Goal: Task Accomplishment & Management: Manage account settings

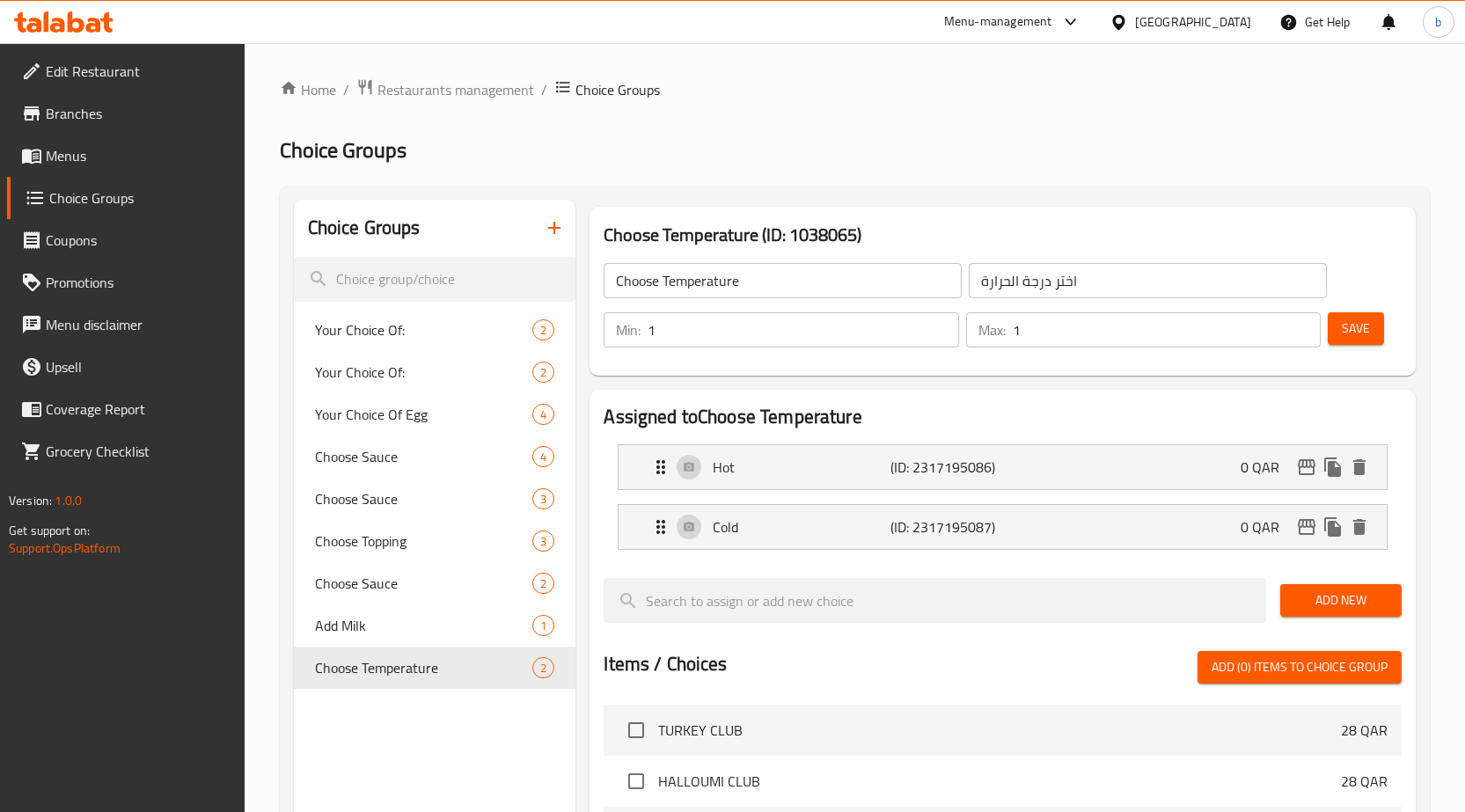
click at [1135, 19] on div at bounding box center [1122, 22] width 26 height 19
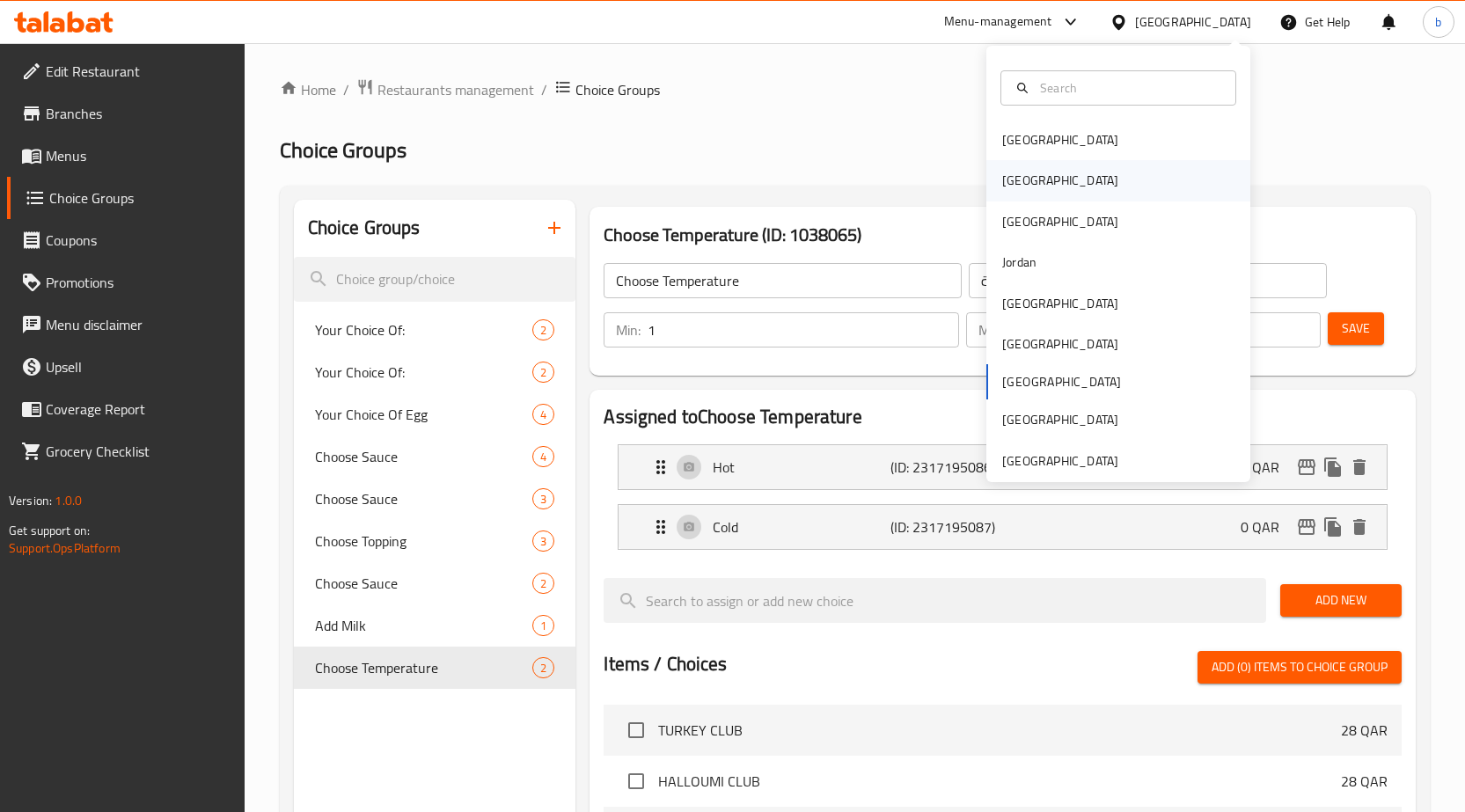
click at [1048, 192] on div "[GEOGRAPHIC_DATA]" at bounding box center [1118, 180] width 264 height 40
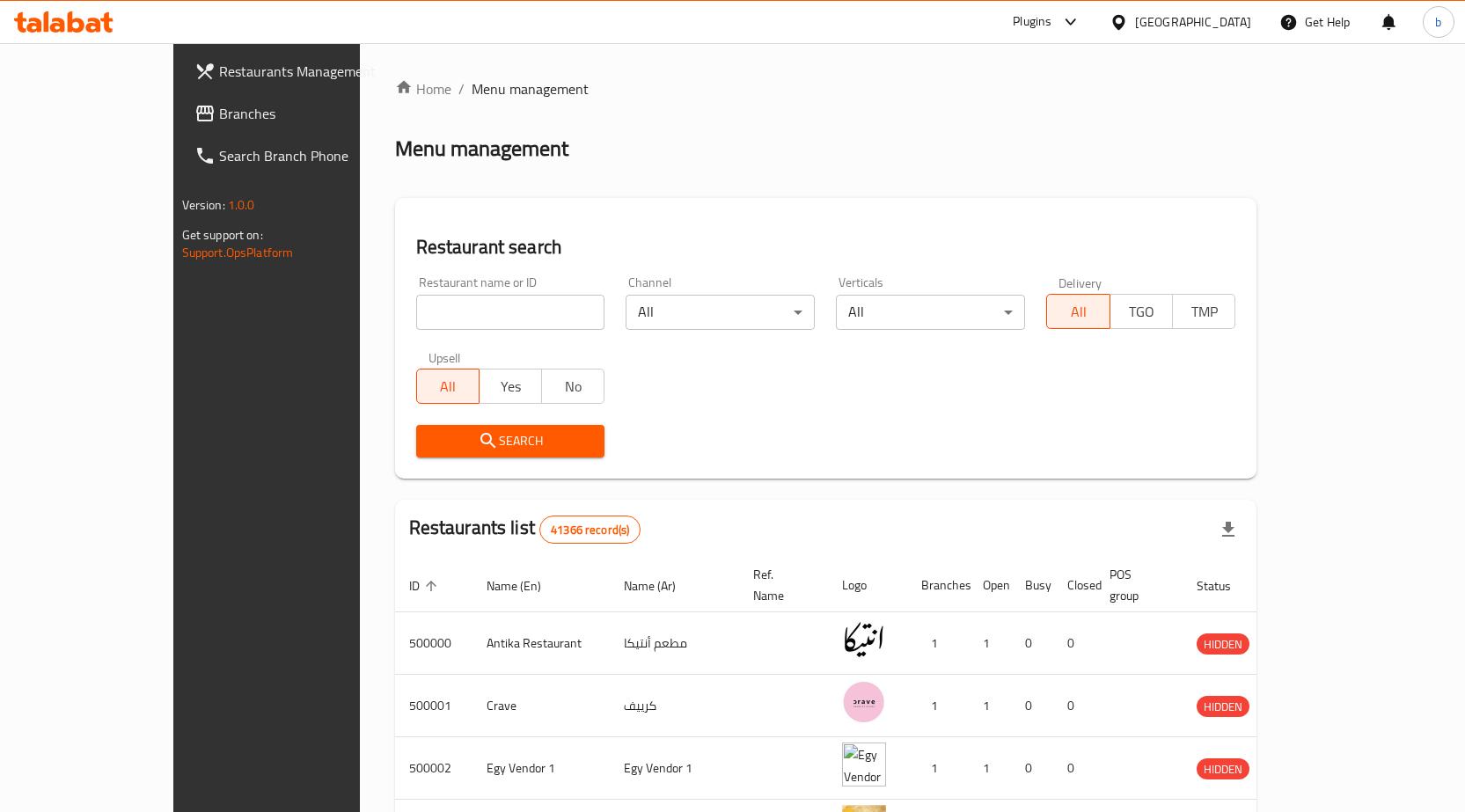
click at [219, 107] on span "Branches" at bounding box center [312, 113] width 185 height 21
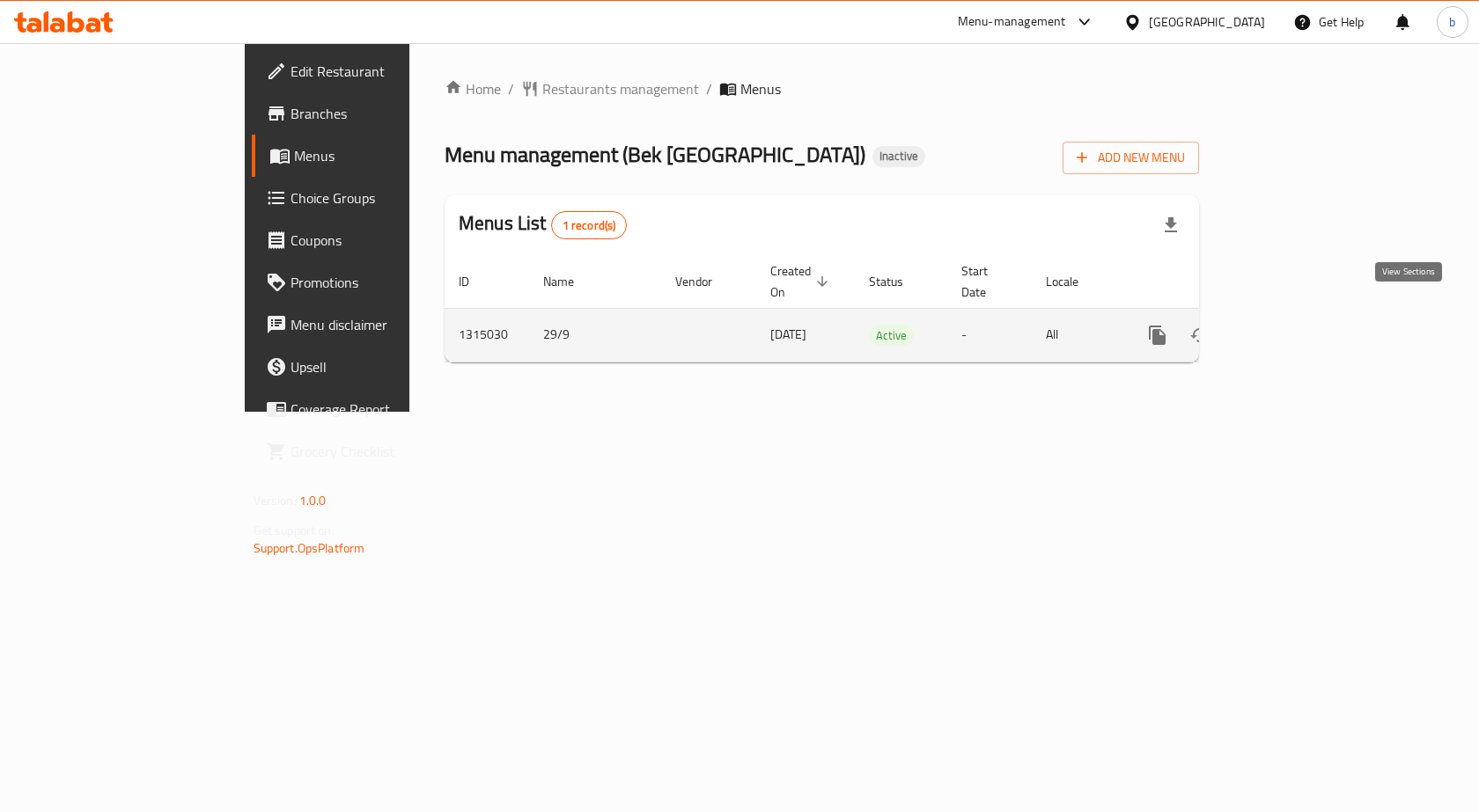
click at [1292, 327] on icon "enhanced table" at bounding box center [1284, 335] width 16 height 16
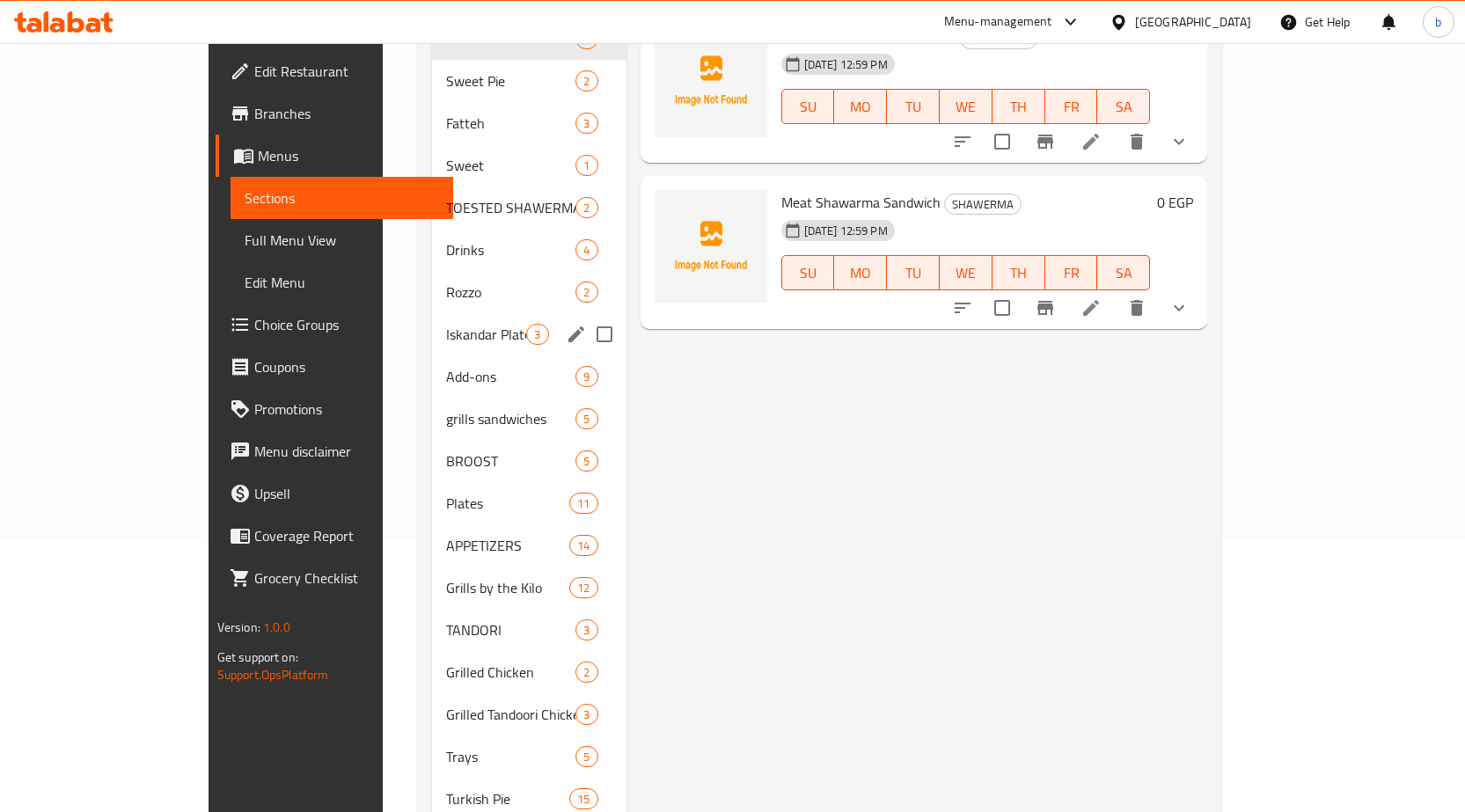
scroll to position [393, 0]
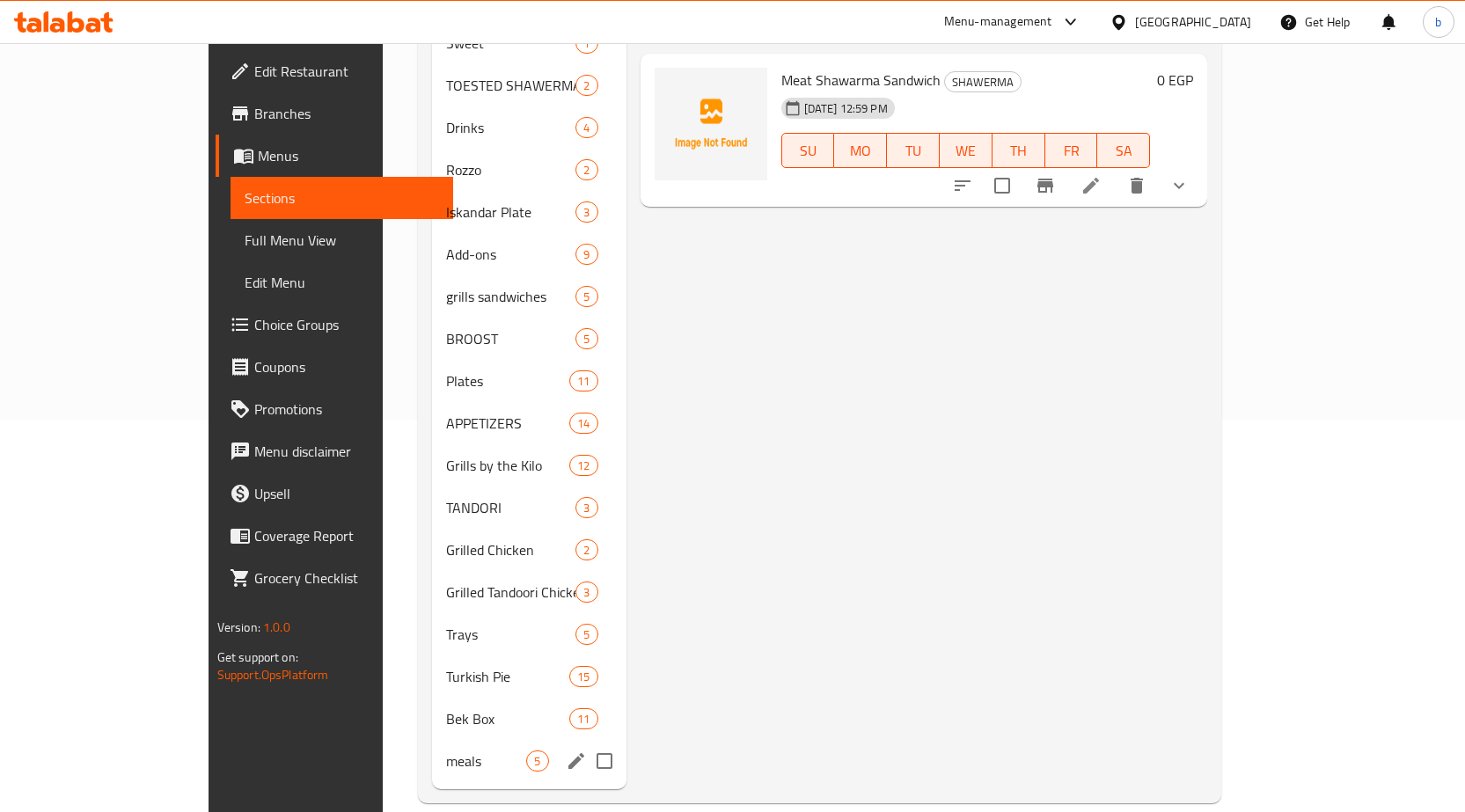
click at [432, 740] on div "meals 5" at bounding box center [528, 761] width 193 height 42
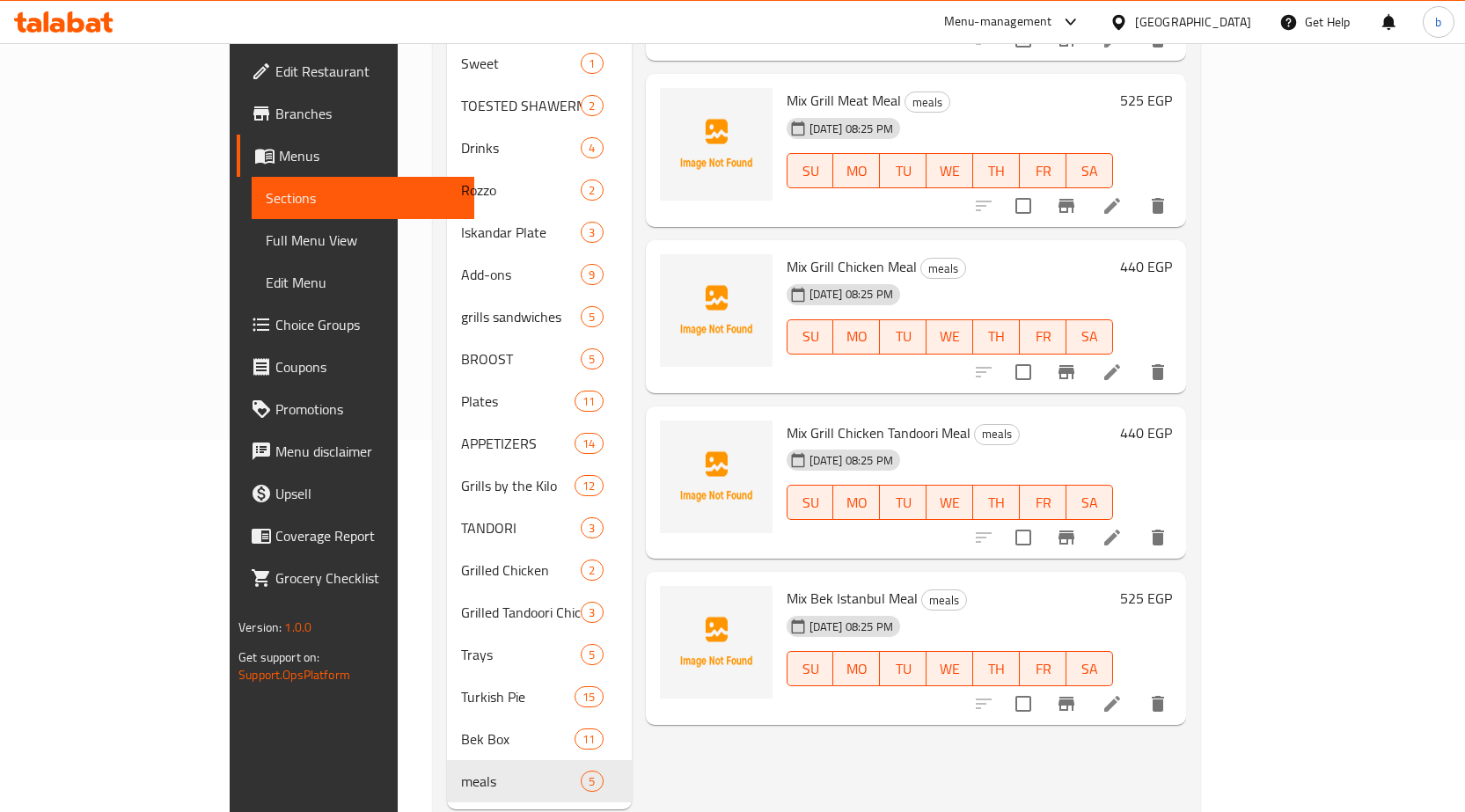
scroll to position [393, 0]
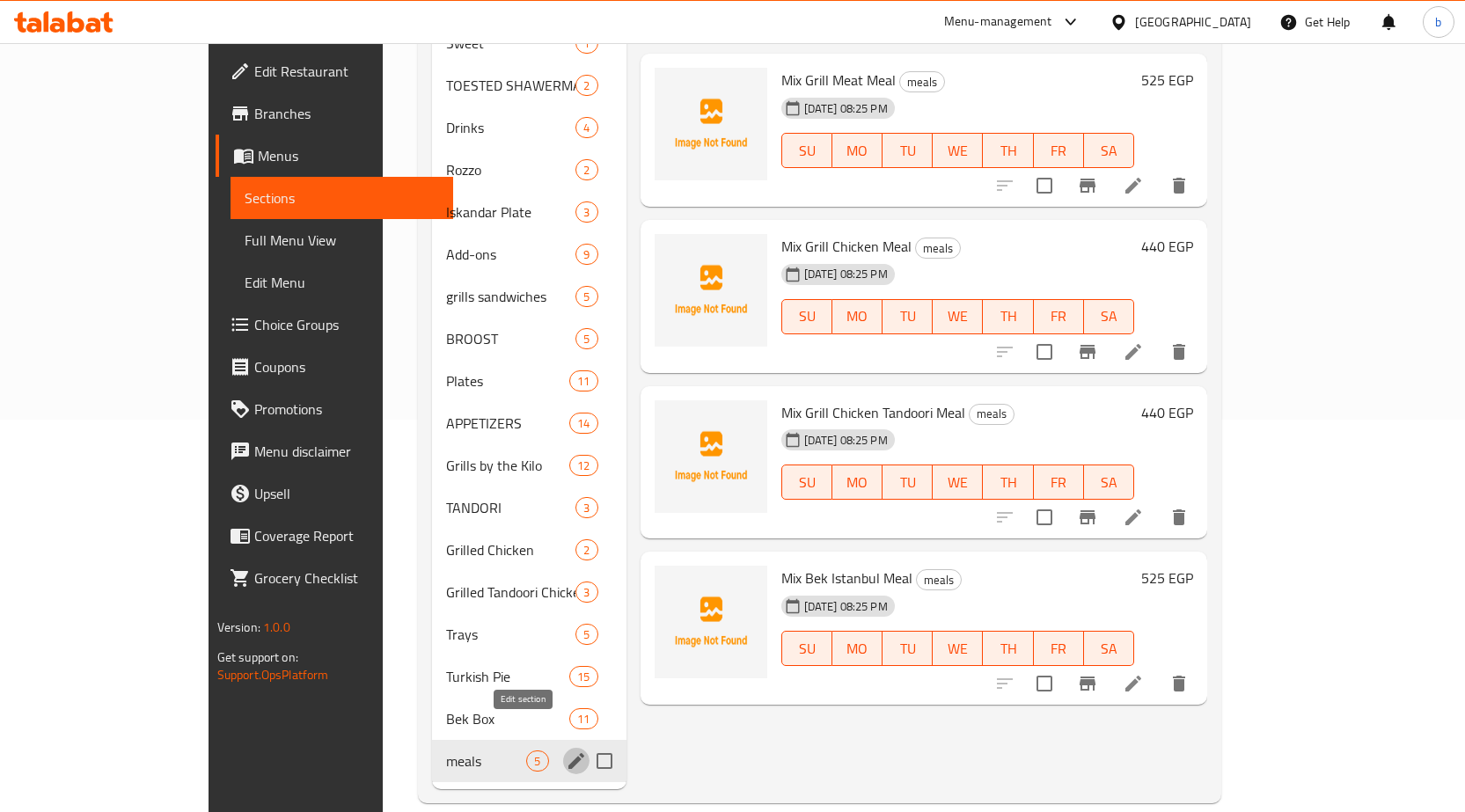
click at [566, 750] on icon "edit" at bounding box center [577, 761] width 21 height 21
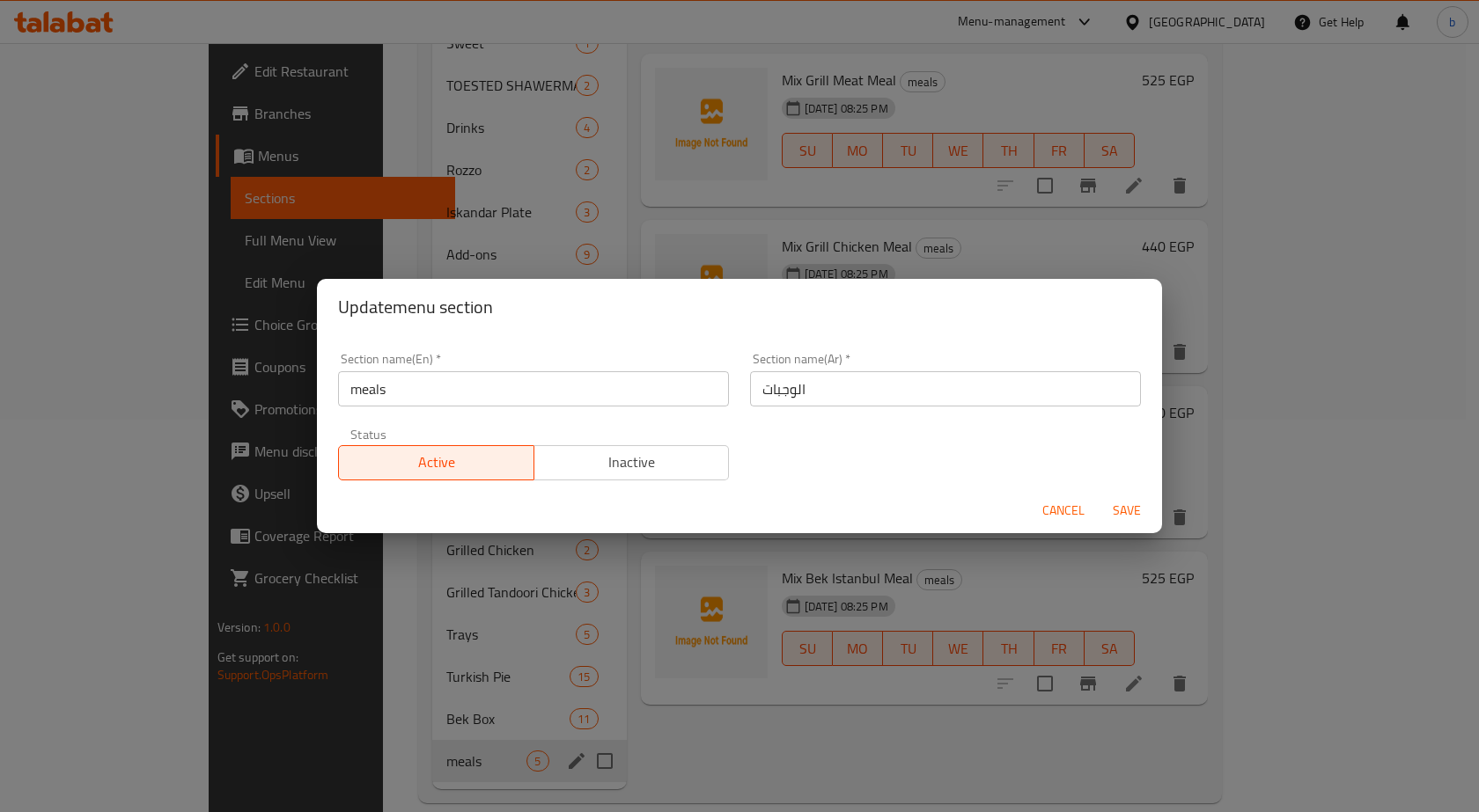
click at [1065, 517] on span "Cancel" at bounding box center [1063, 510] width 42 height 22
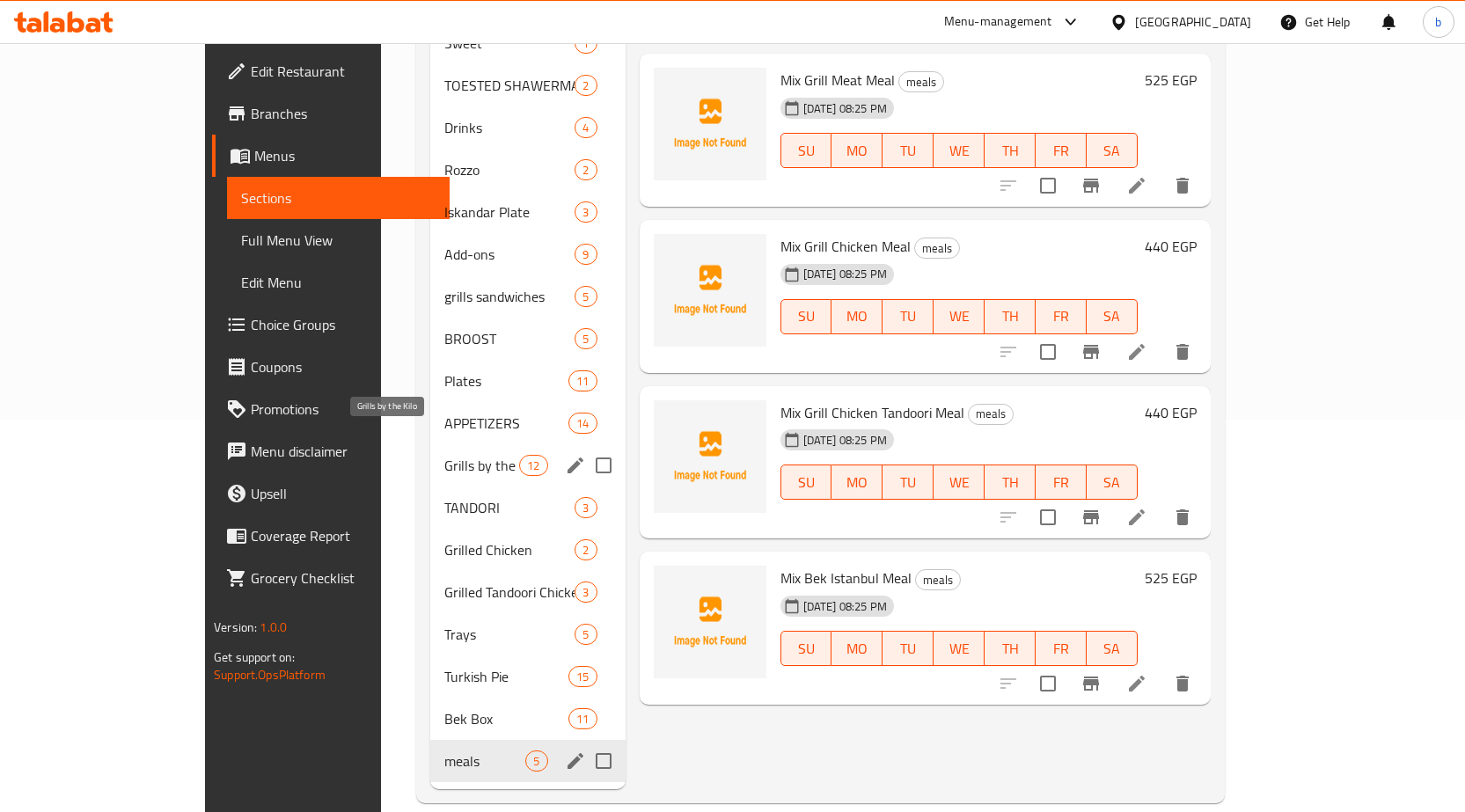
click at [444, 455] on span "Grills by the Kilo" at bounding box center [481, 465] width 74 height 21
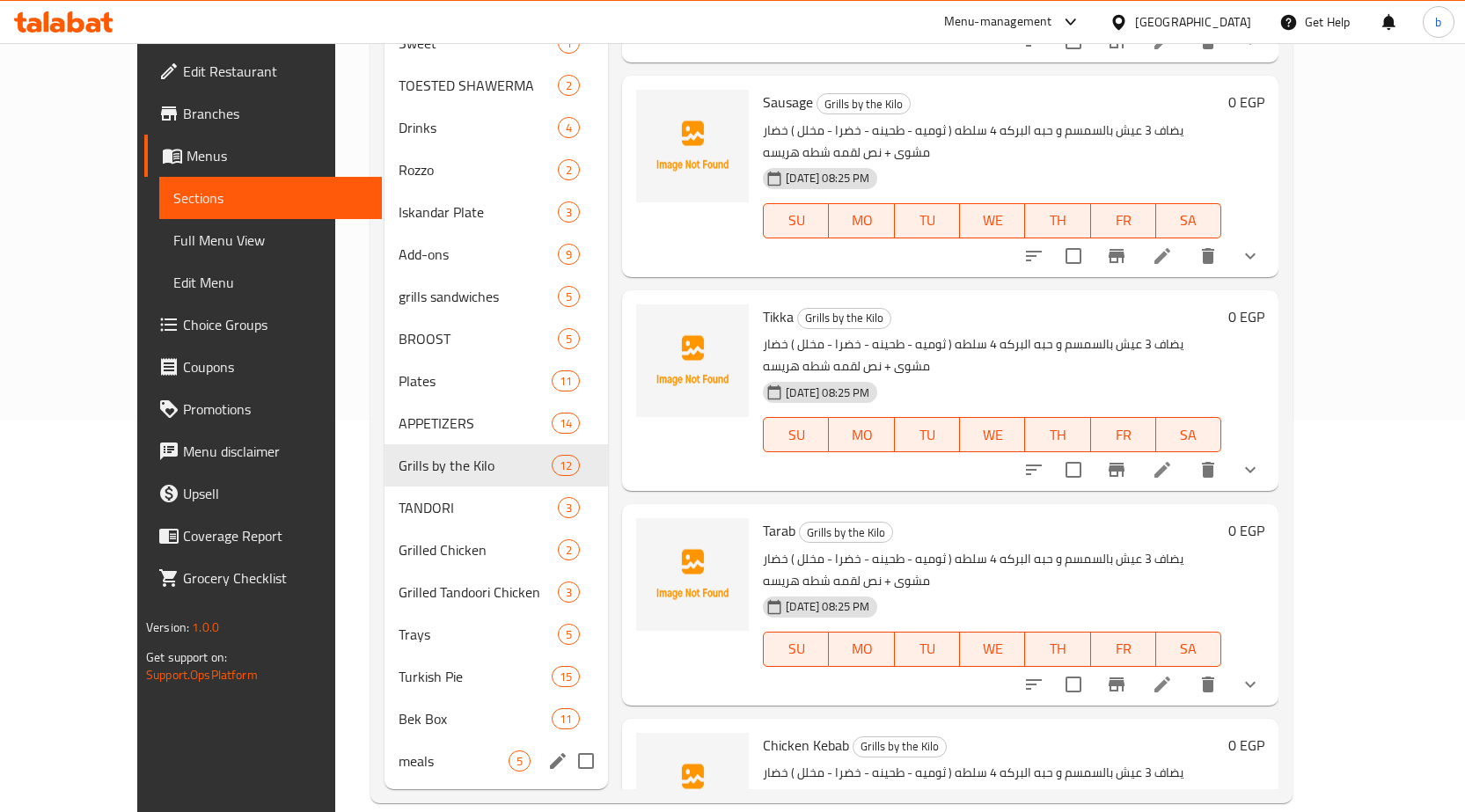
click at [608, 206] on div "Menu items Add Sort Manage items kofta Shami Grills by the Kilo يضاف 3 عيش بالس…" at bounding box center [943, 296] width 670 height 985
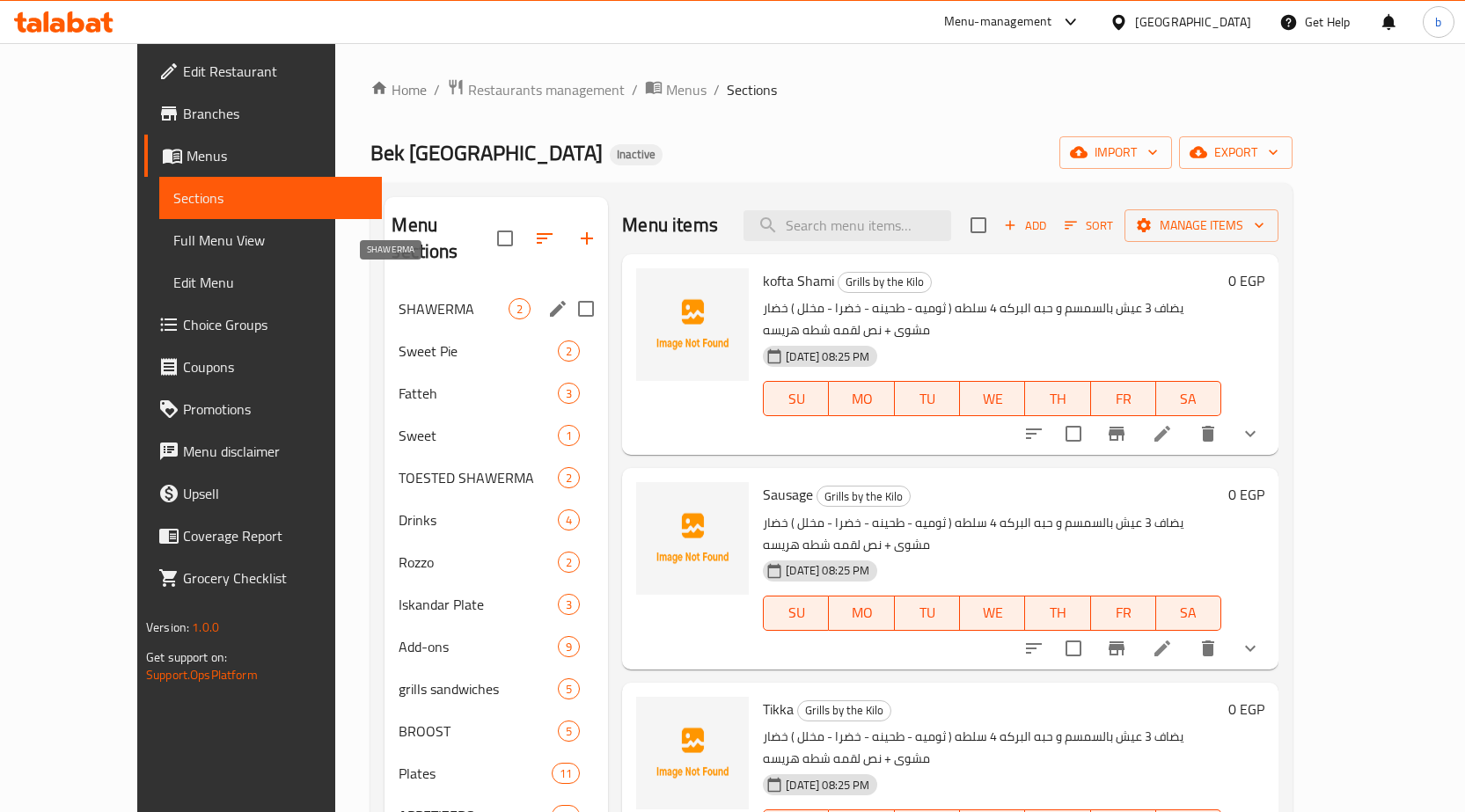
click at [398, 298] on span "SHAWERMA" at bounding box center [453, 309] width 110 height 21
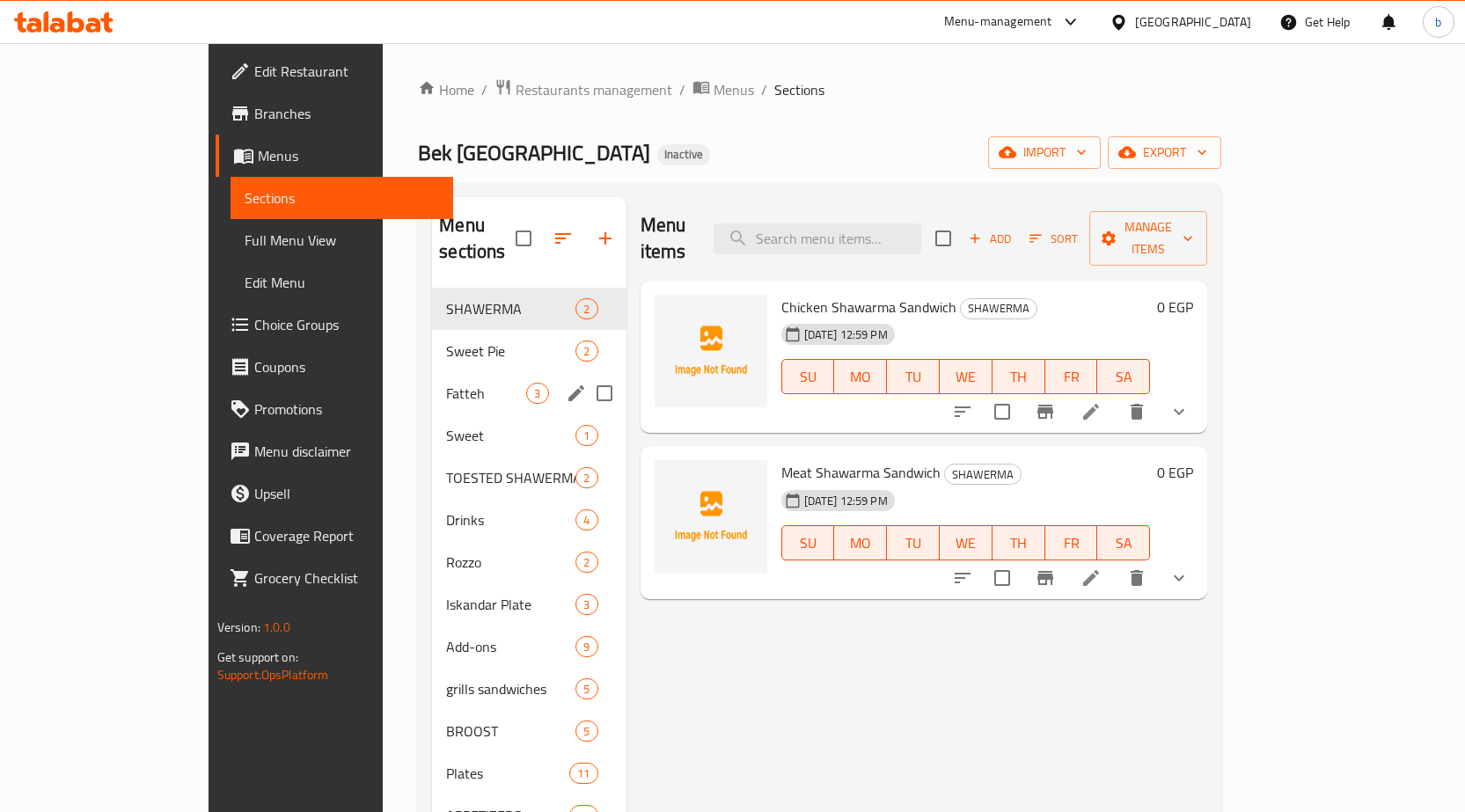
click at [446, 383] on span "Fatteh" at bounding box center [486, 394] width 80 height 21
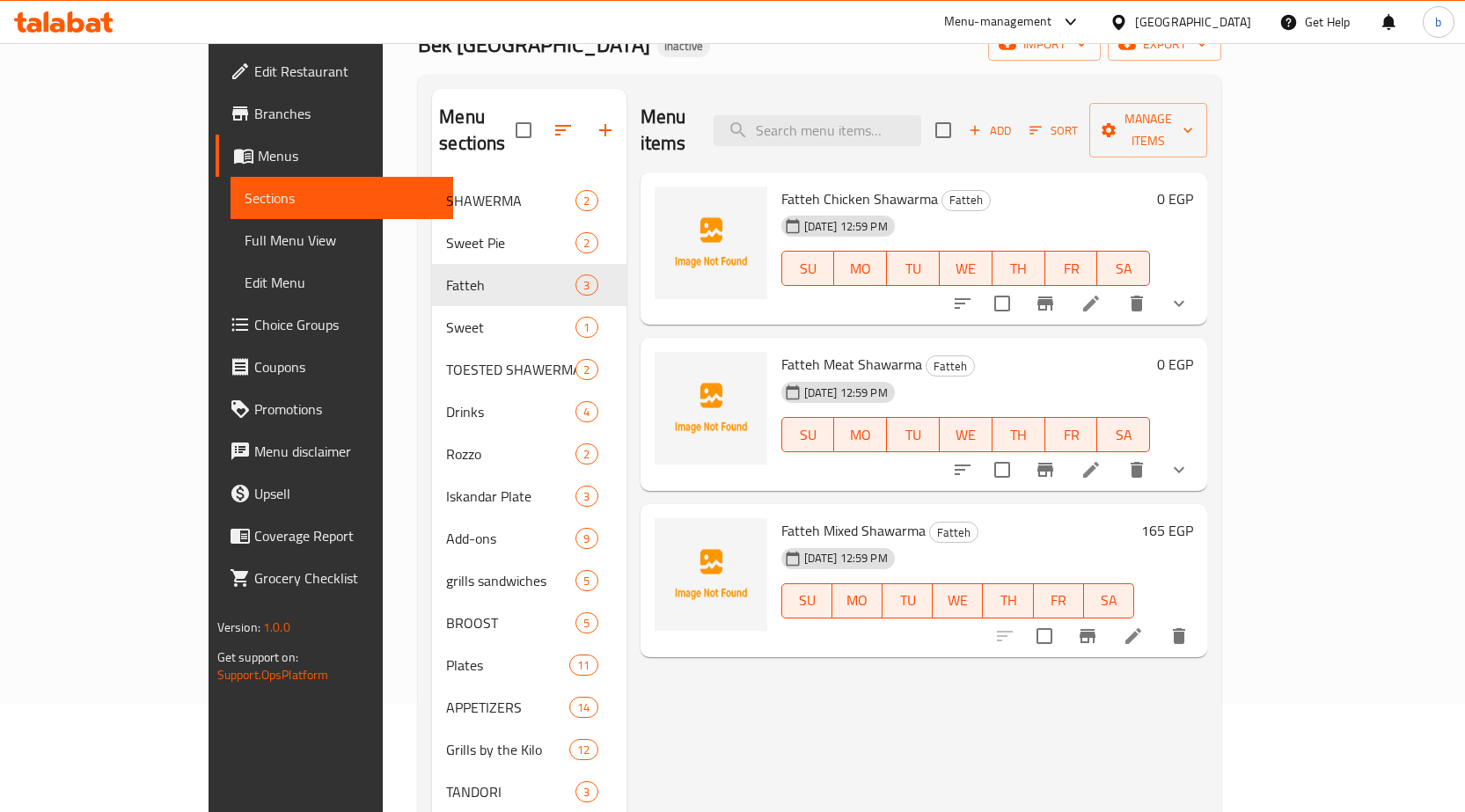
scroll to position [264, 0]
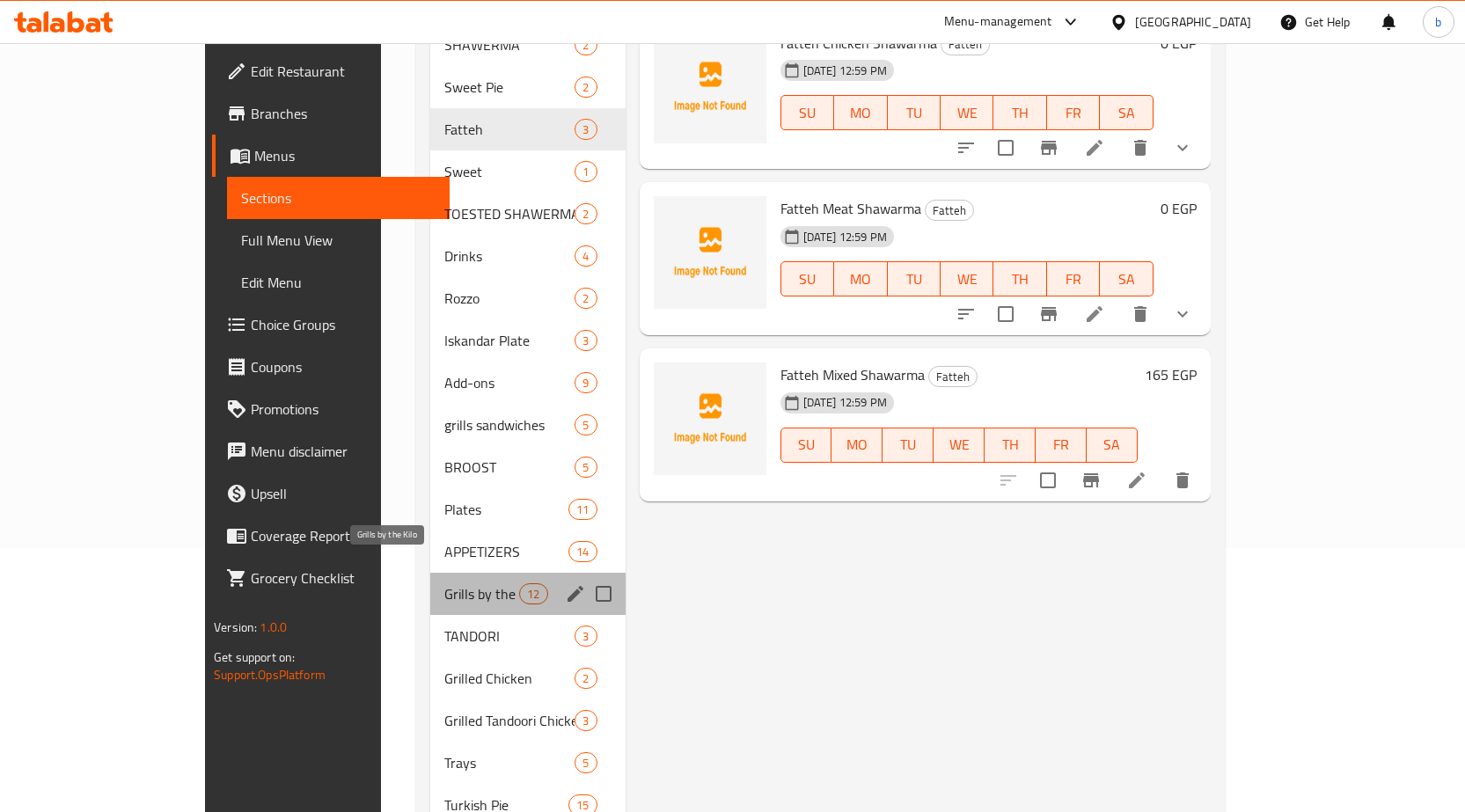
click at [444, 583] on span "Grills by the Kilo" at bounding box center [481, 594] width 74 height 21
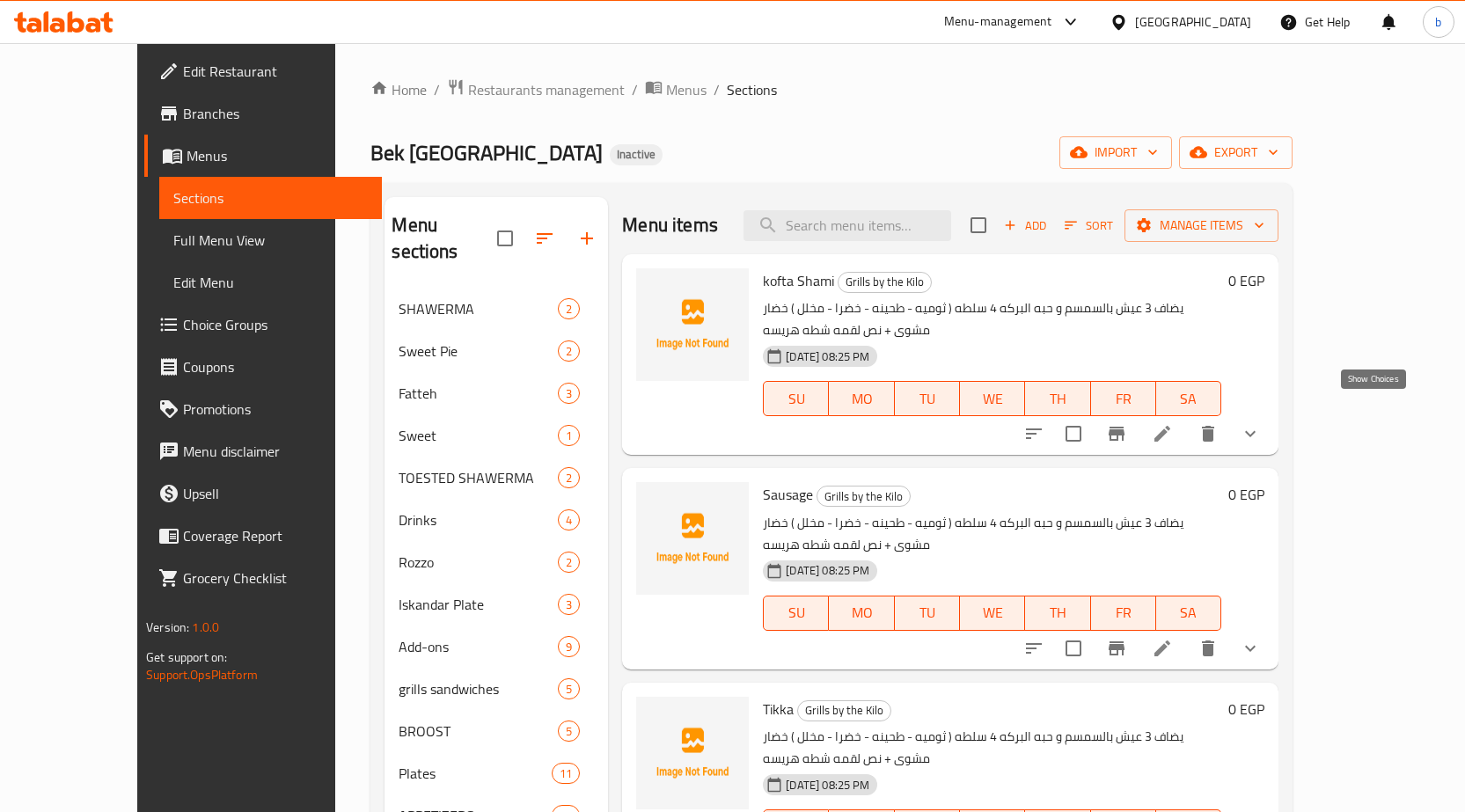
click at [1261, 423] on icon "show more" at bounding box center [1251, 434] width 21 height 21
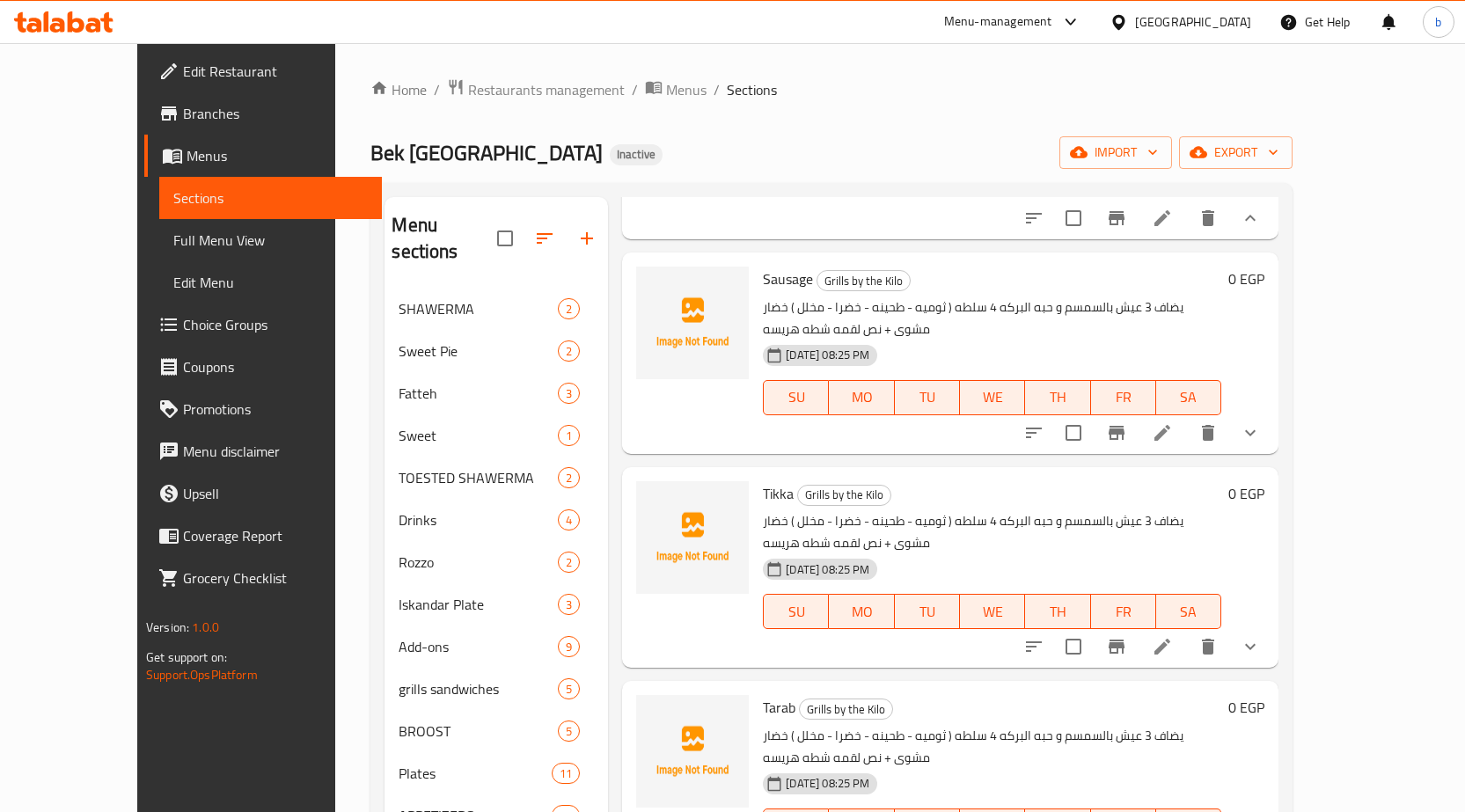
scroll to position [352, 0]
click at [1272, 412] on button "show more" at bounding box center [1251, 430] width 42 height 42
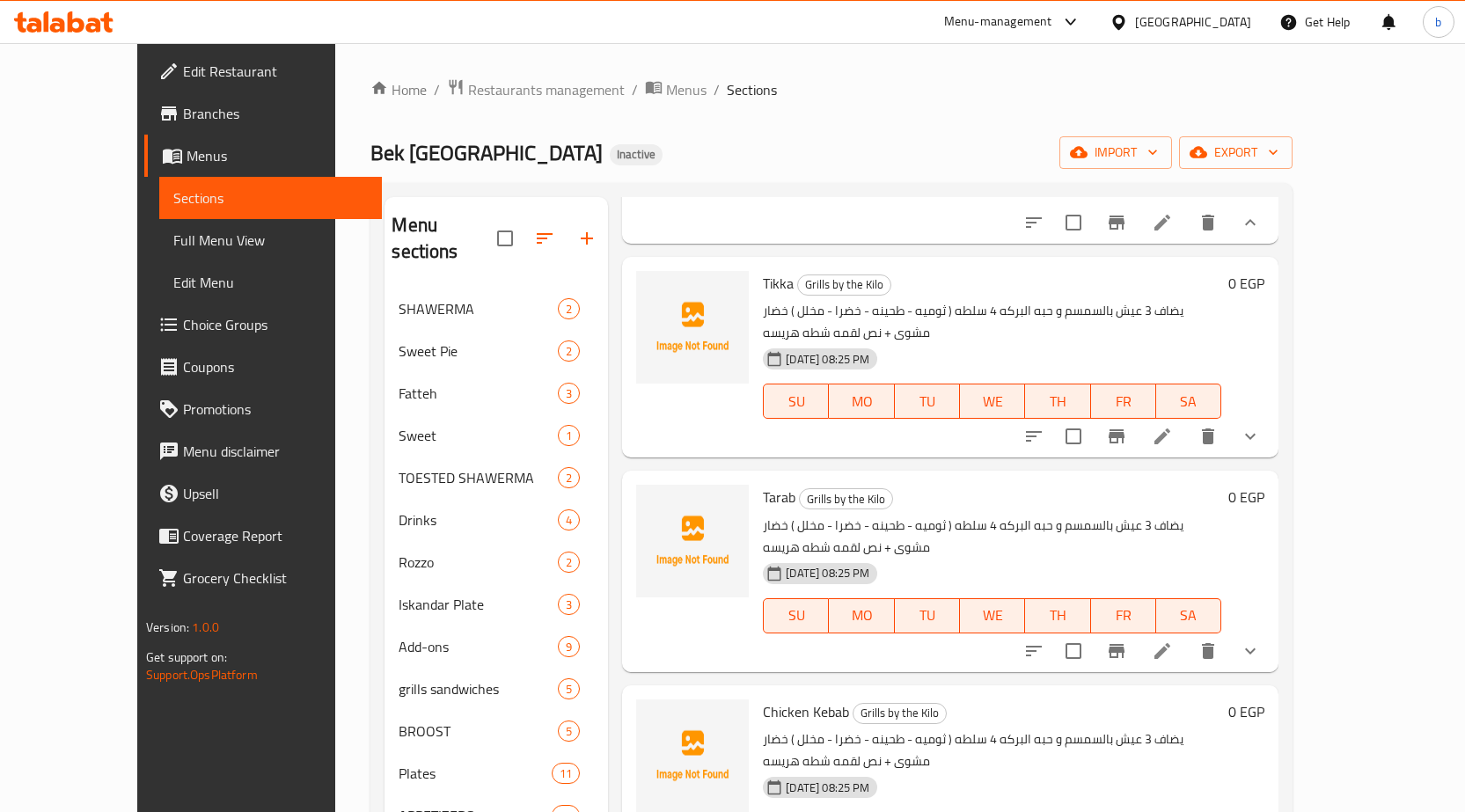
scroll to position [704, 0]
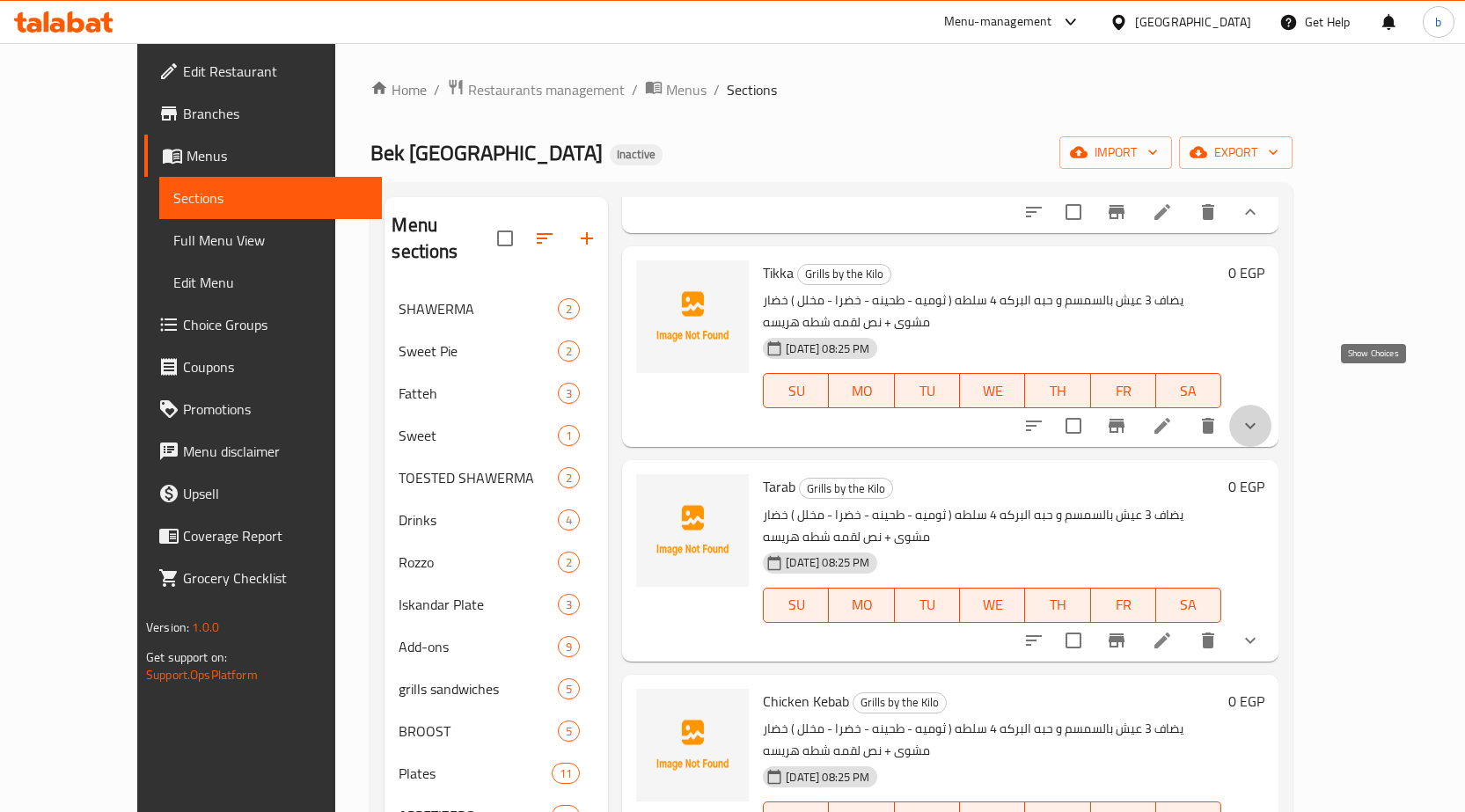
click at [1261, 416] on icon "show more" at bounding box center [1251, 426] width 21 height 21
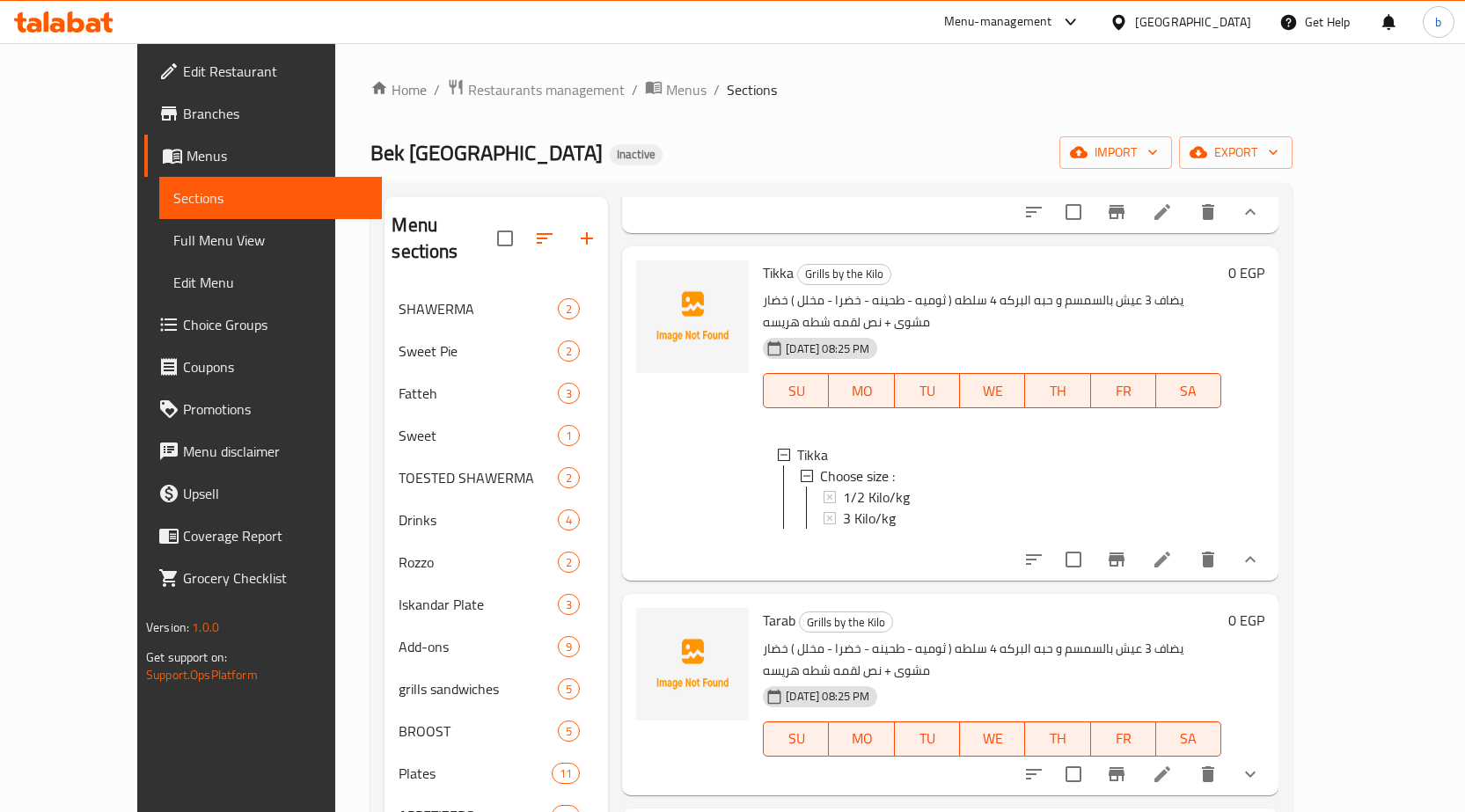
scroll to position [1056, 0]
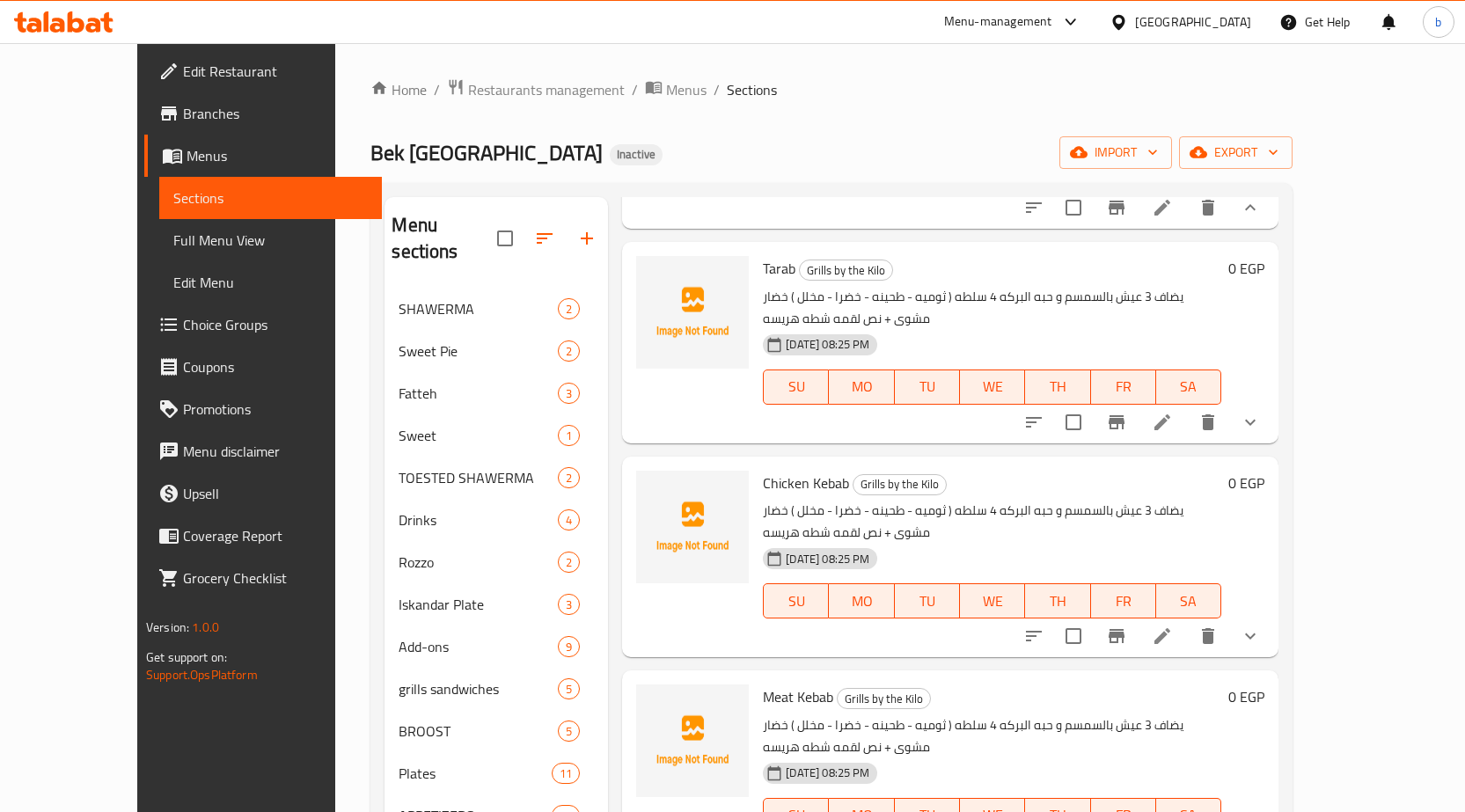
click at [1272, 401] on button "show more" at bounding box center [1251, 422] width 42 height 42
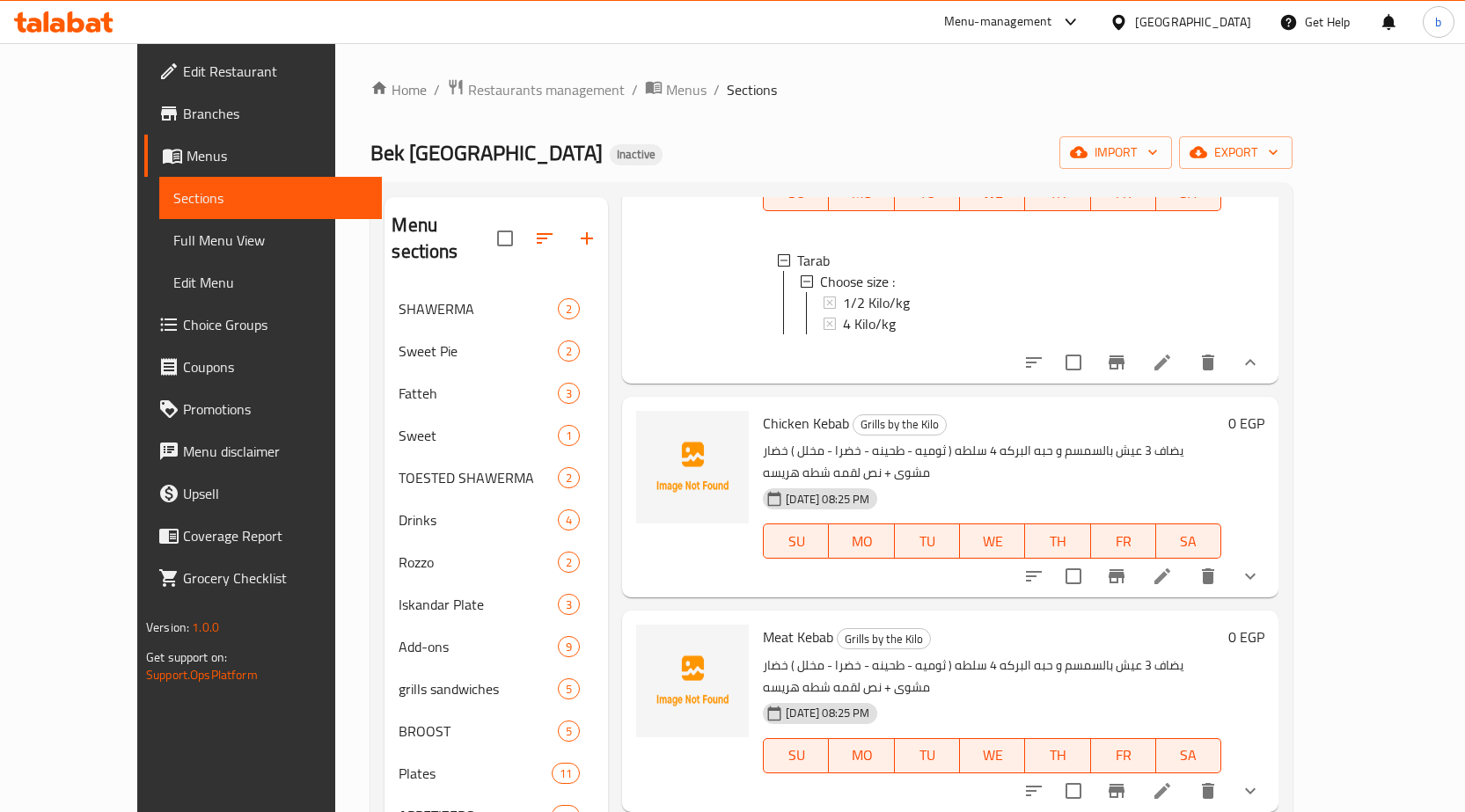
scroll to position [1408, 0]
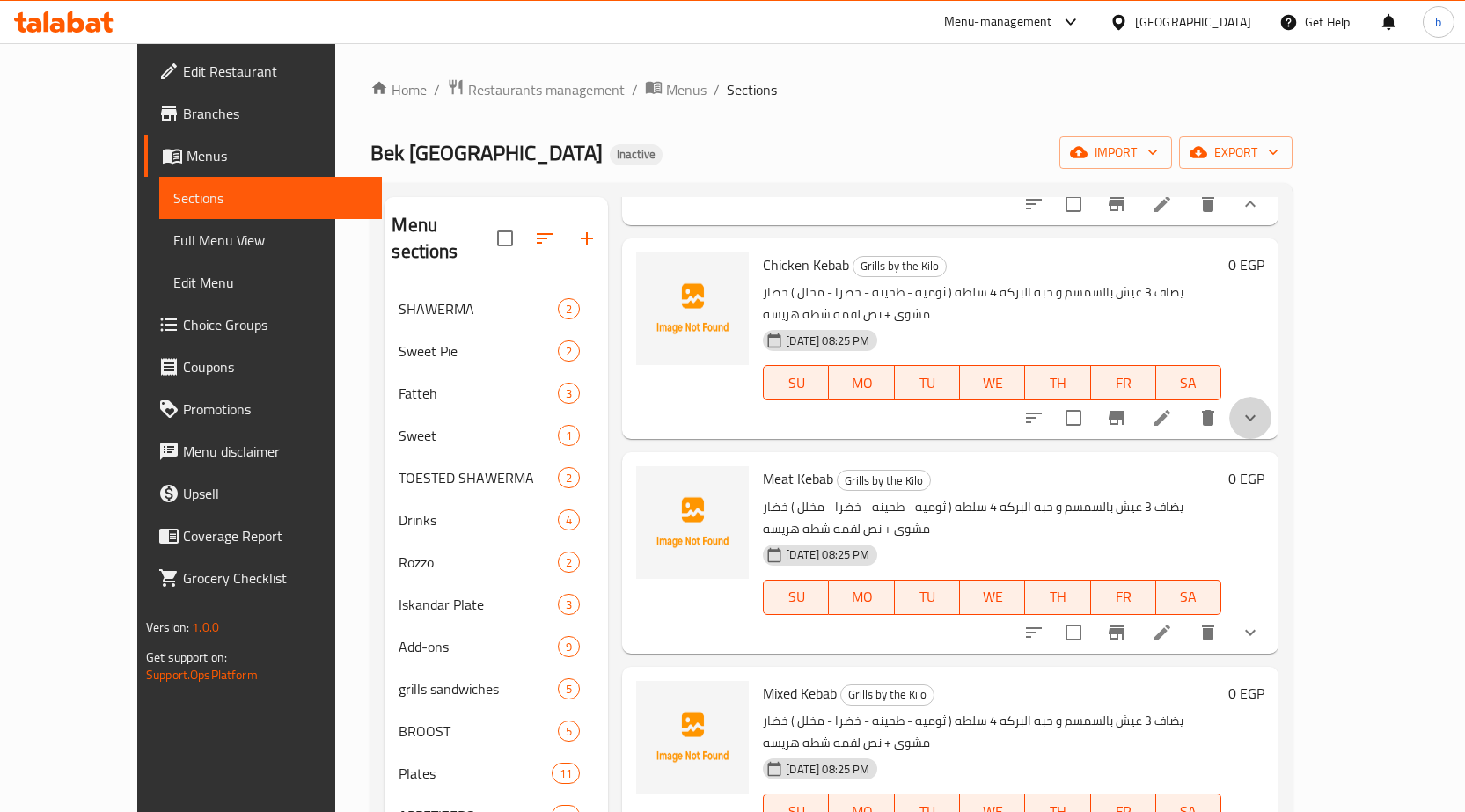
click at [1272, 396] on button "show more" at bounding box center [1251, 417] width 42 height 42
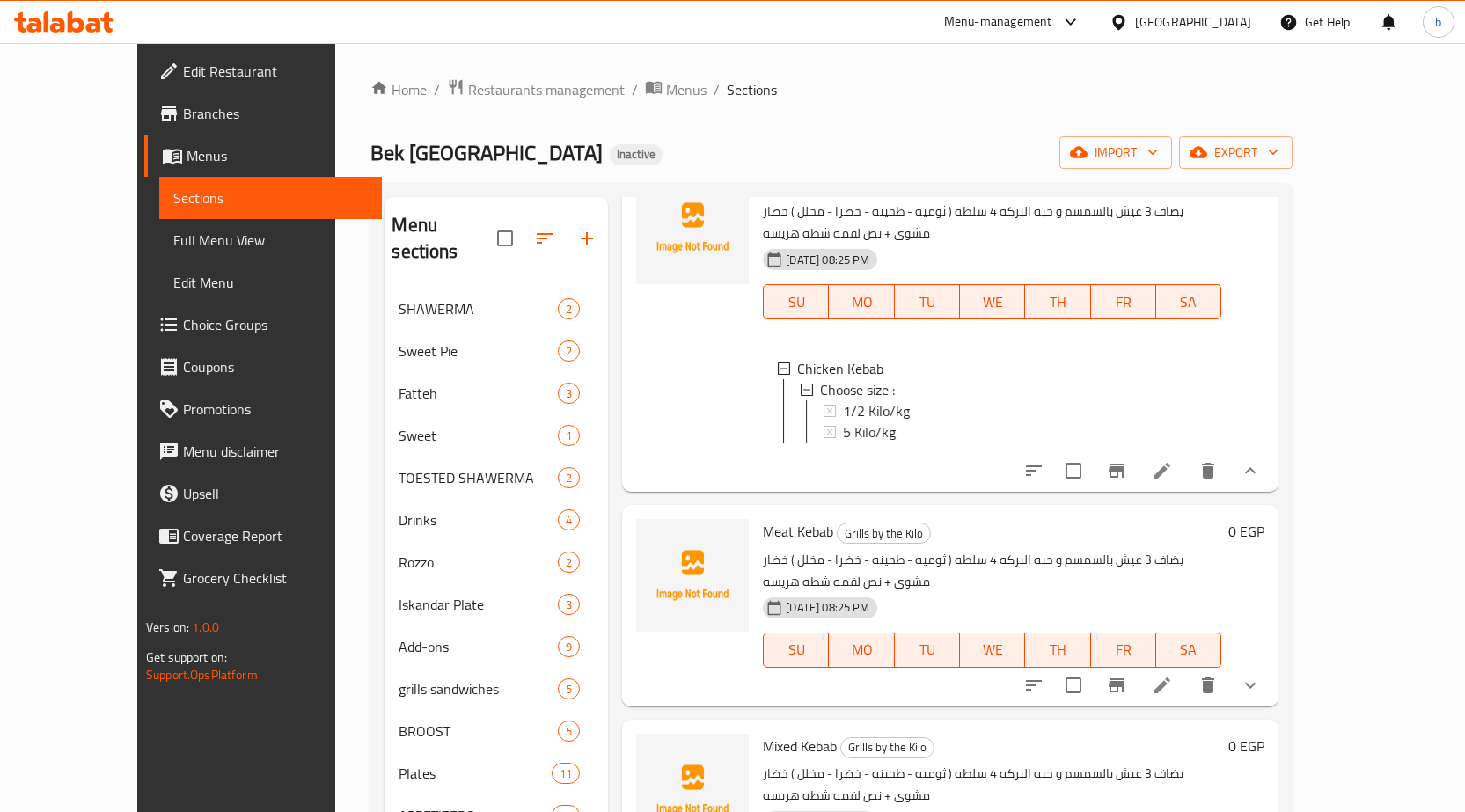
scroll to position [1584, 0]
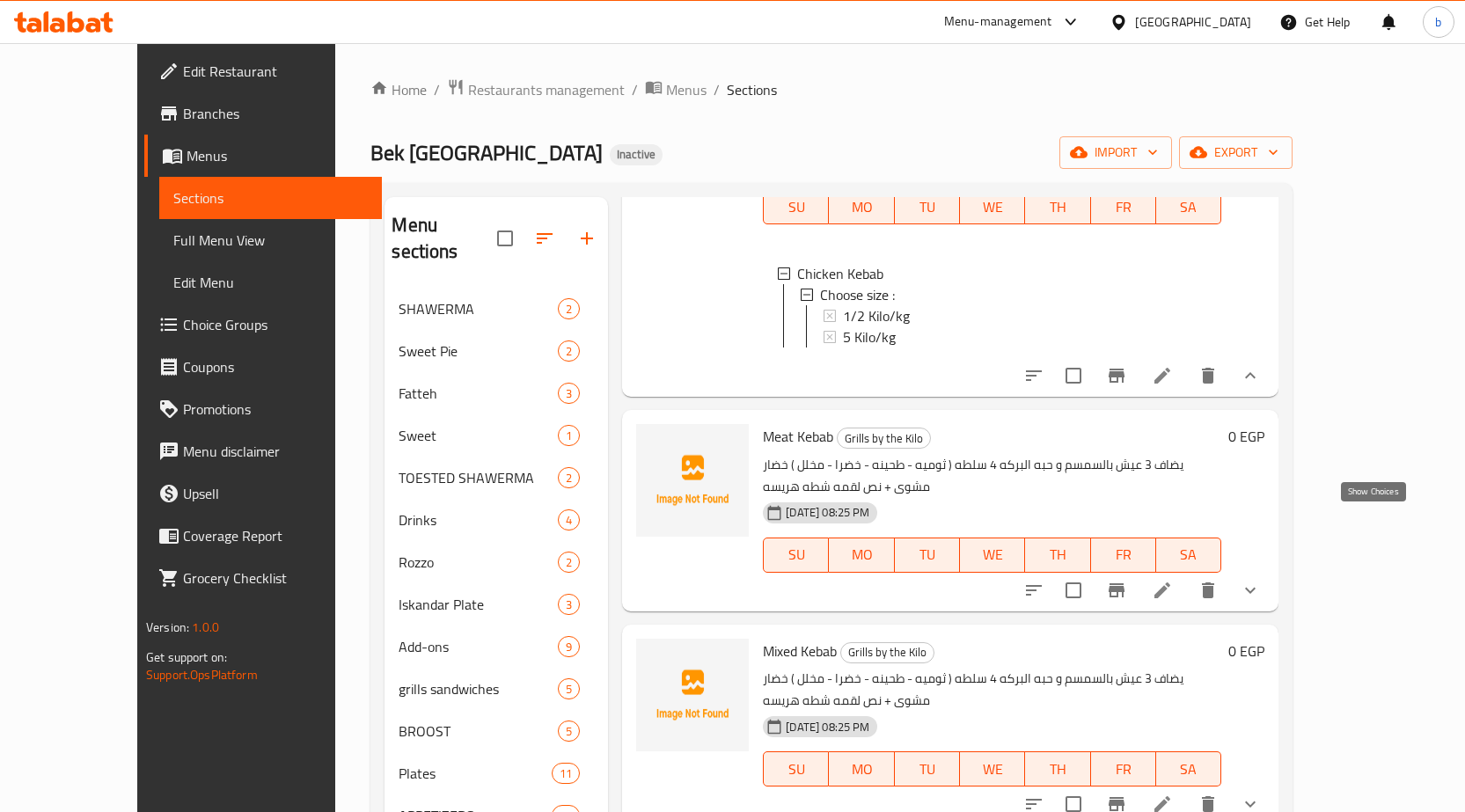
click at [1261, 579] on icon "show more" at bounding box center [1251, 590] width 21 height 21
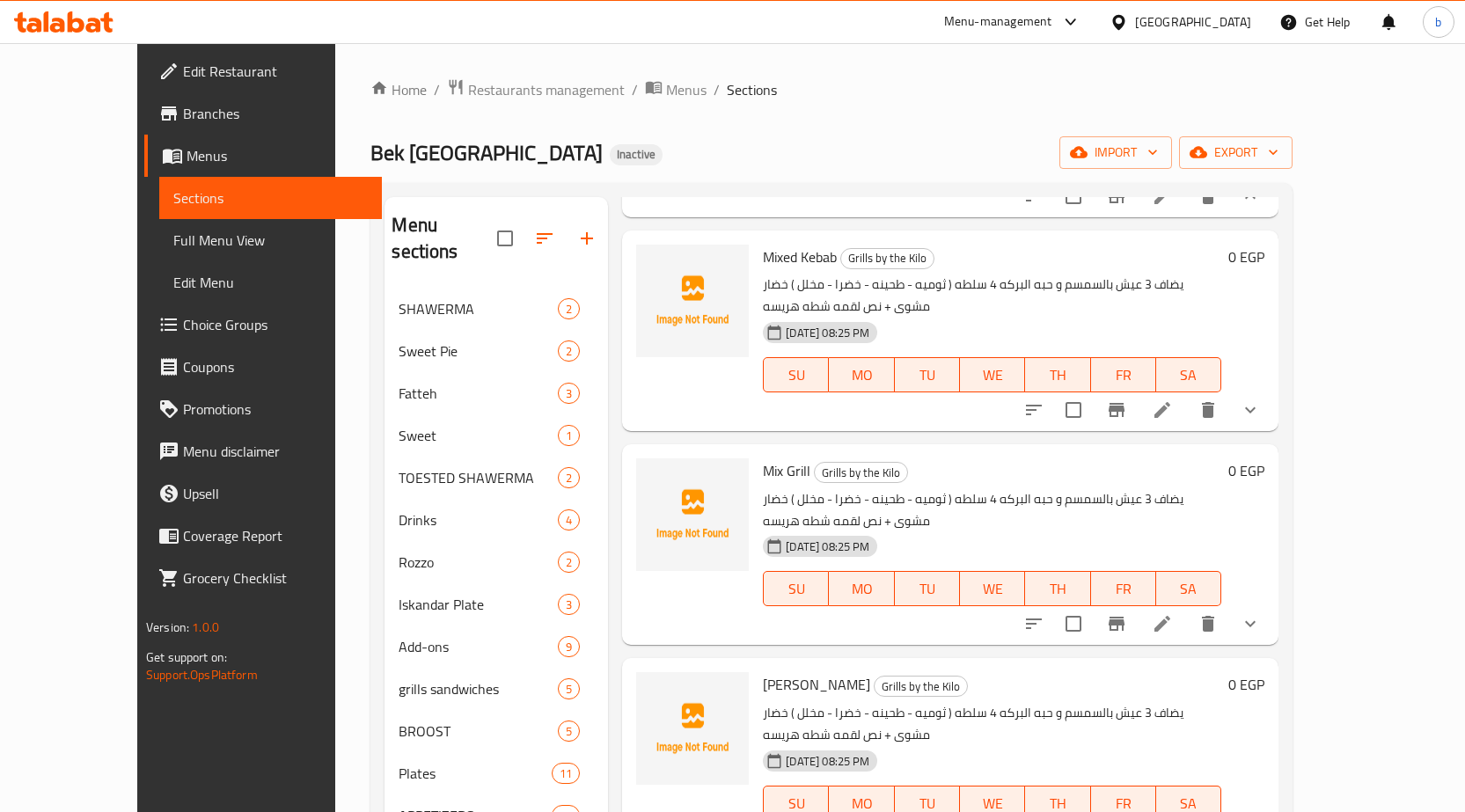
scroll to position [1848, 0]
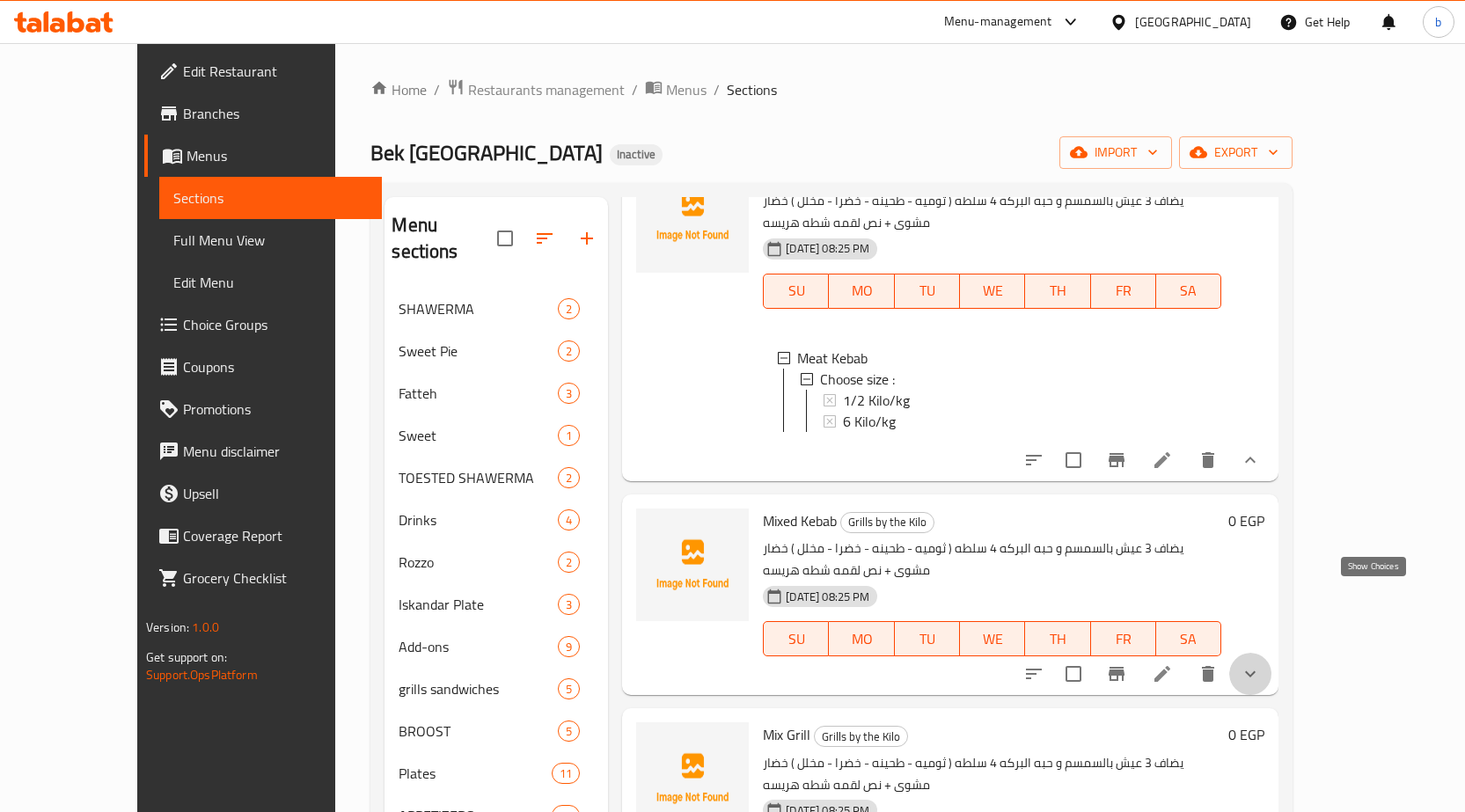
click at [1261, 663] on icon "show more" at bounding box center [1251, 674] width 21 height 21
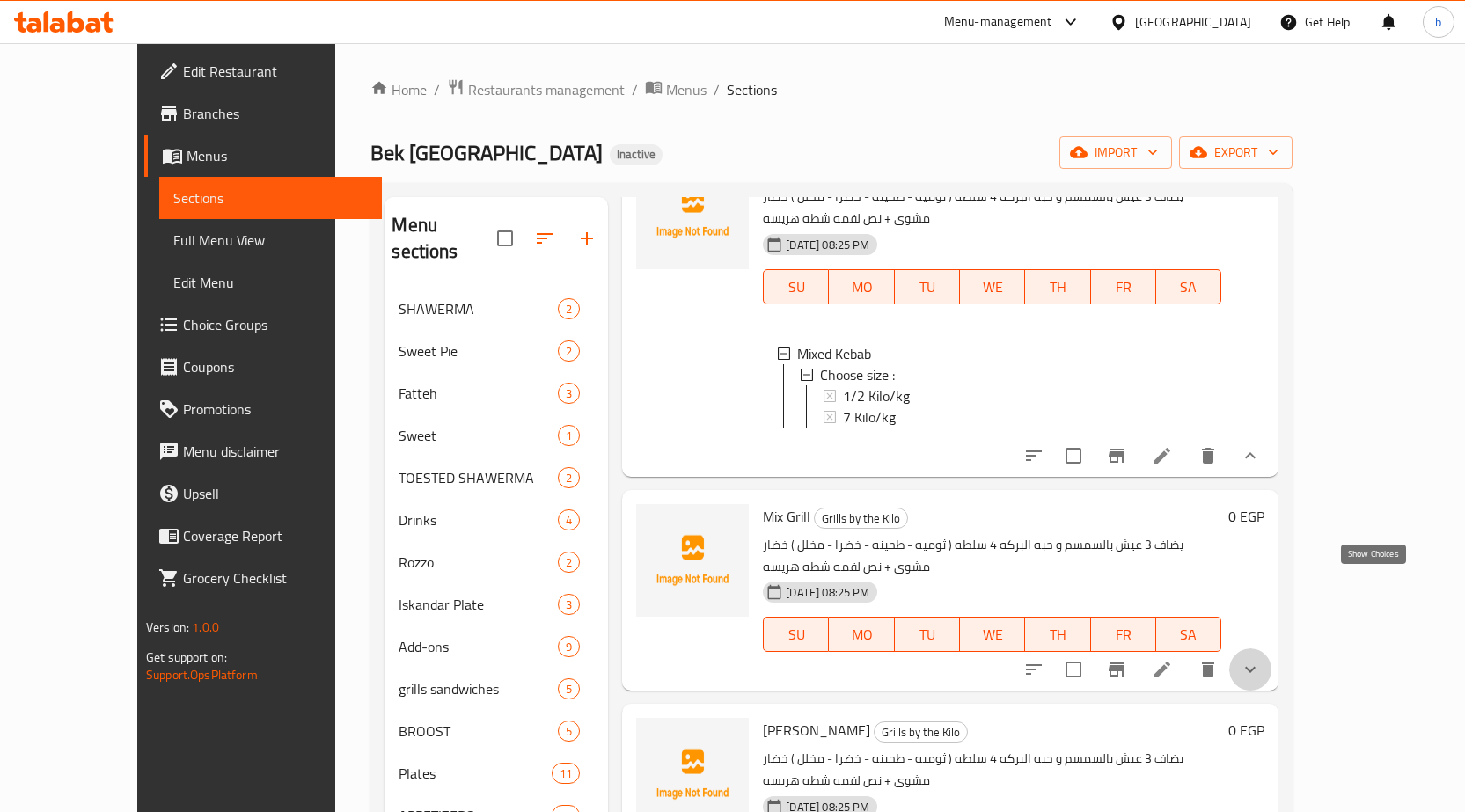
click at [1261, 659] on icon "show more" at bounding box center [1251, 669] width 21 height 21
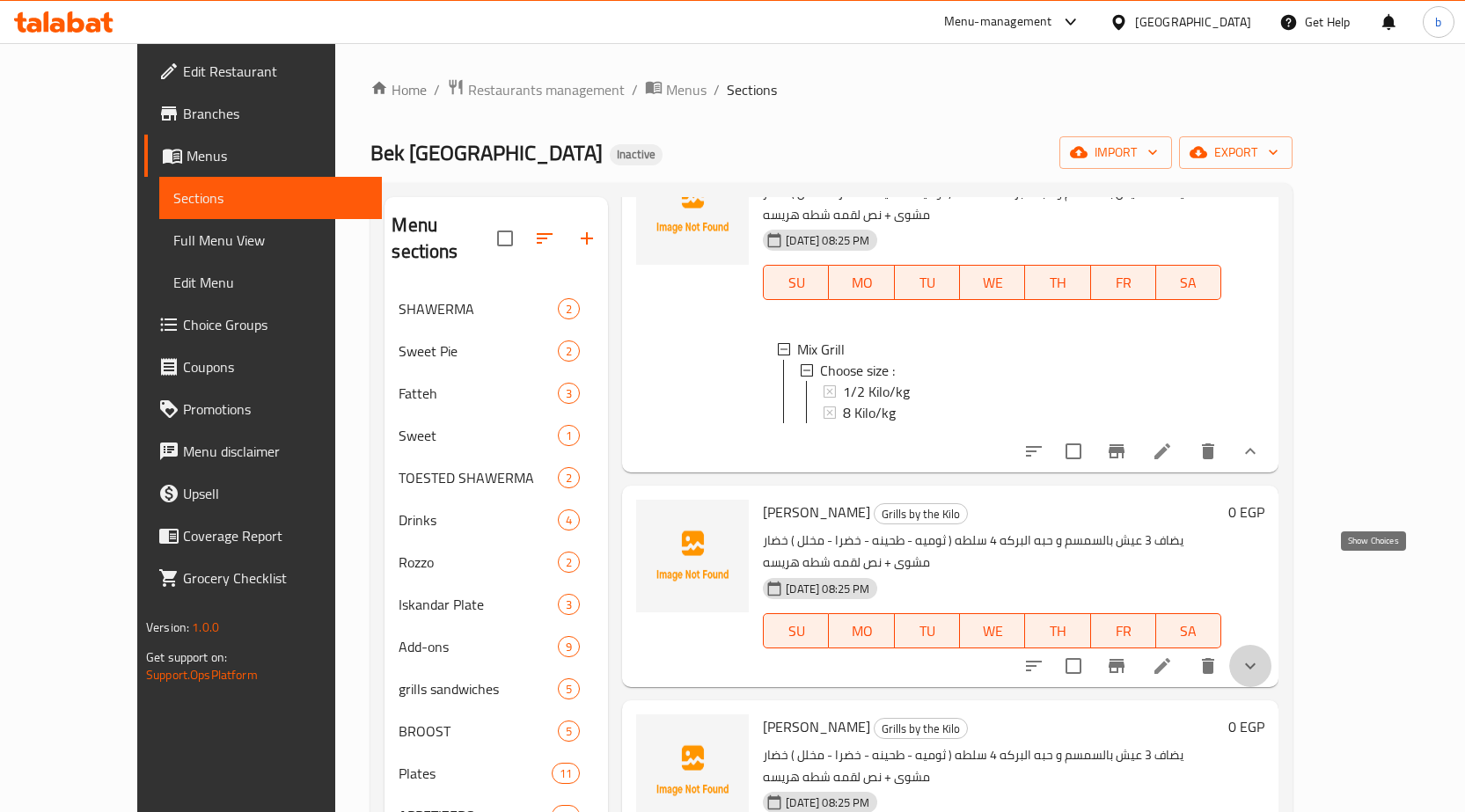
click at [1261, 656] on icon "show more" at bounding box center [1251, 666] width 21 height 21
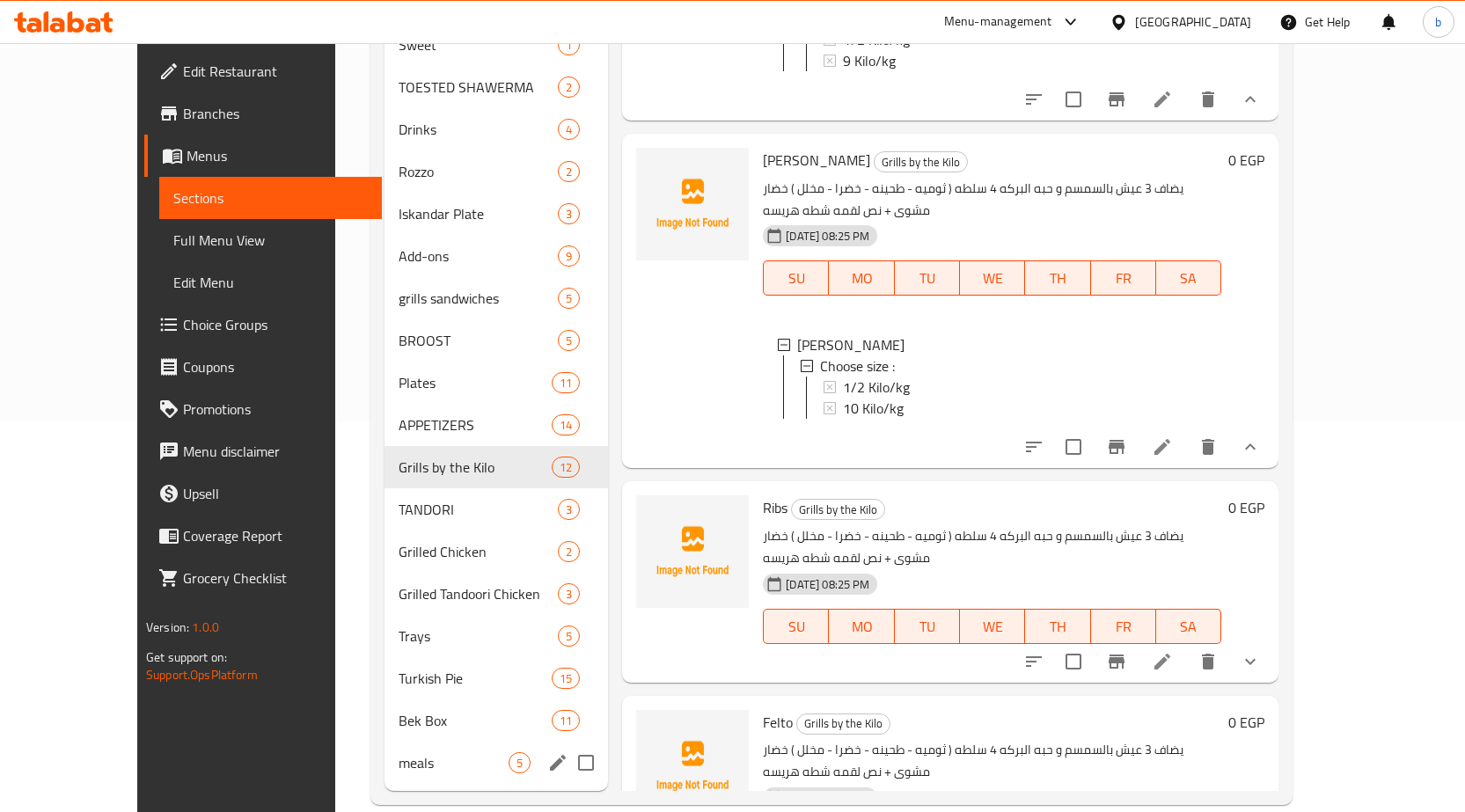
scroll to position [393, 0]
click at [1272, 639] on button "show more" at bounding box center [1251, 660] width 42 height 42
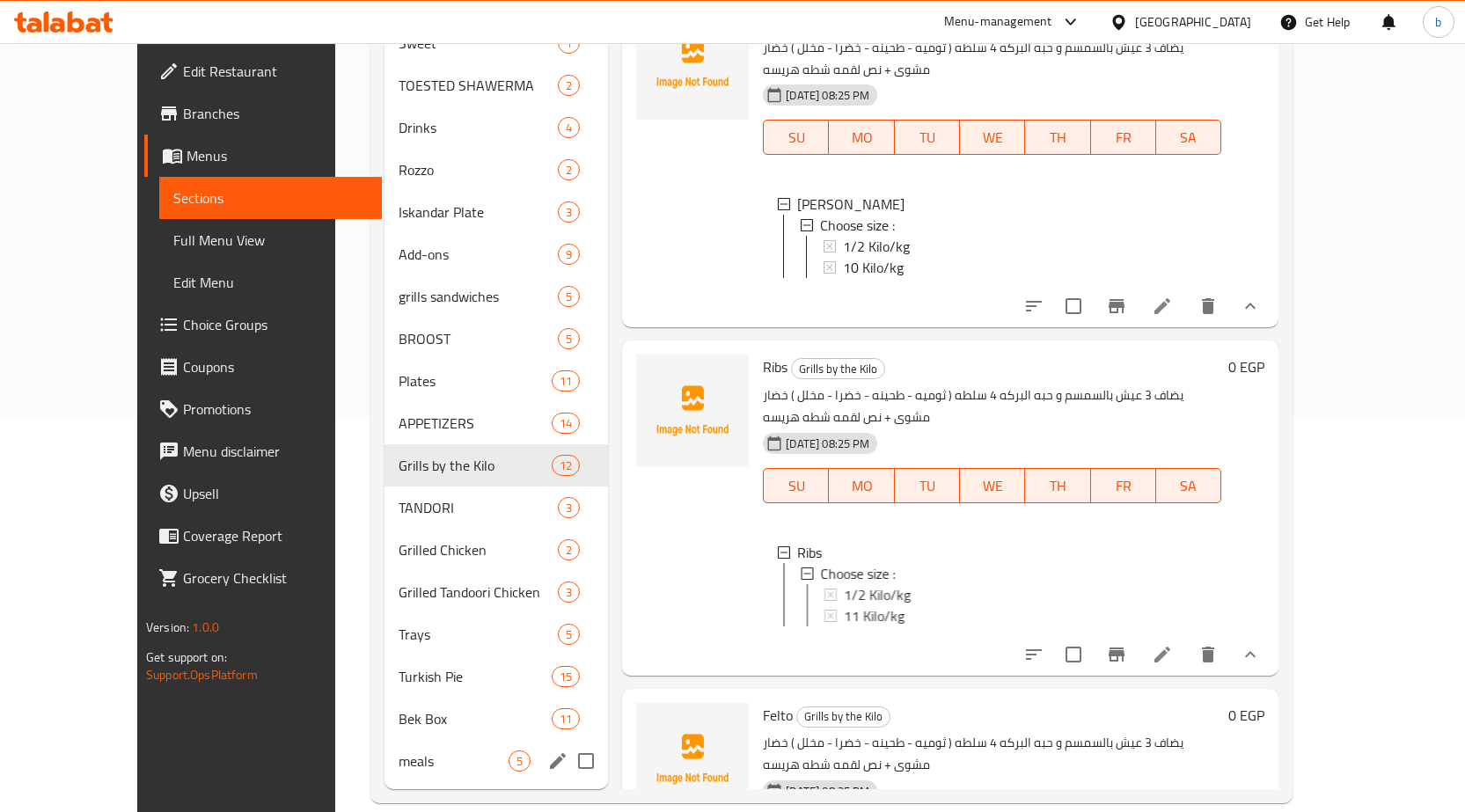
scroll to position [3008, 0]
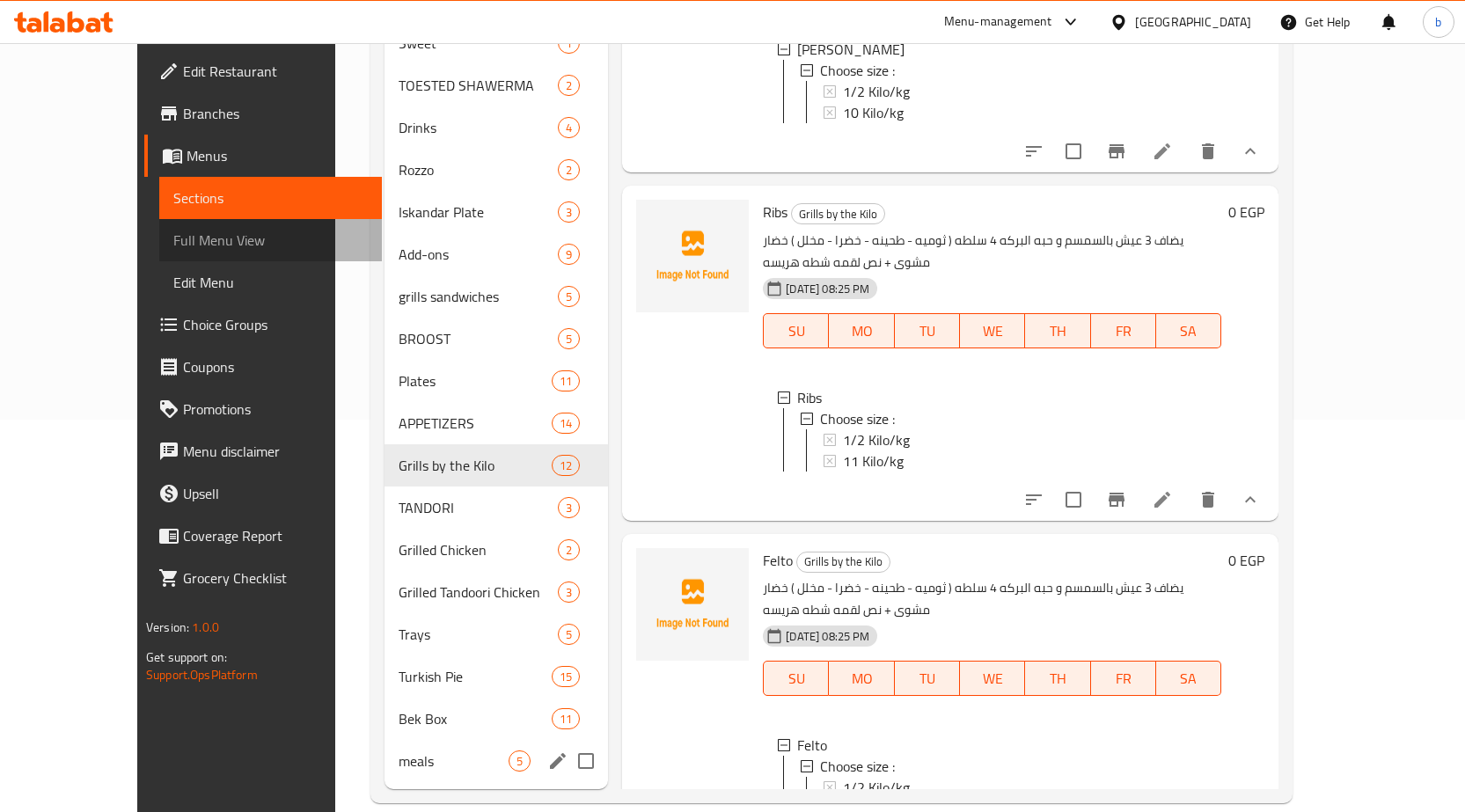
click at [173, 242] on span "Full Menu View" at bounding box center [271, 240] width 194 height 21
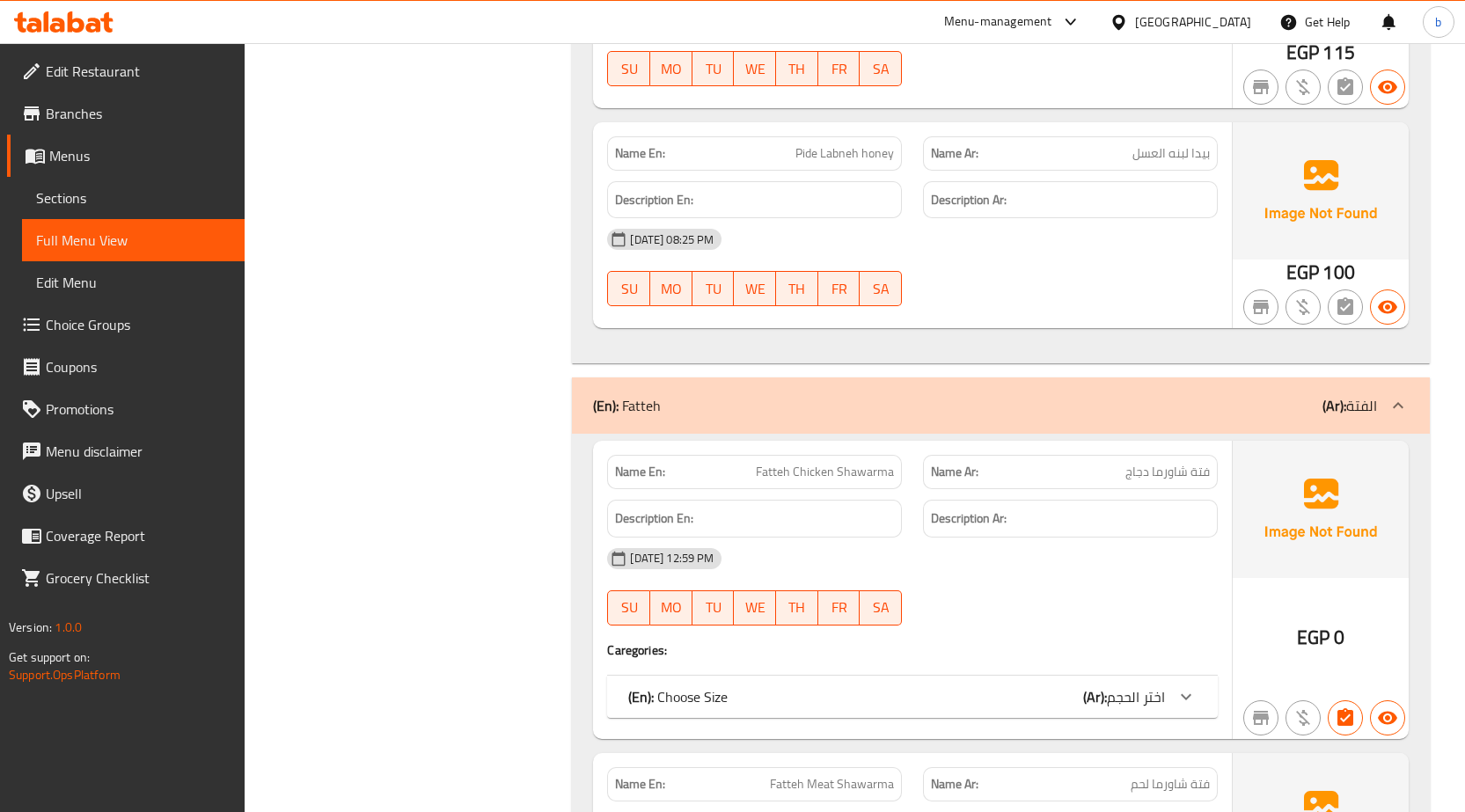
scroll to position [21707, 0]
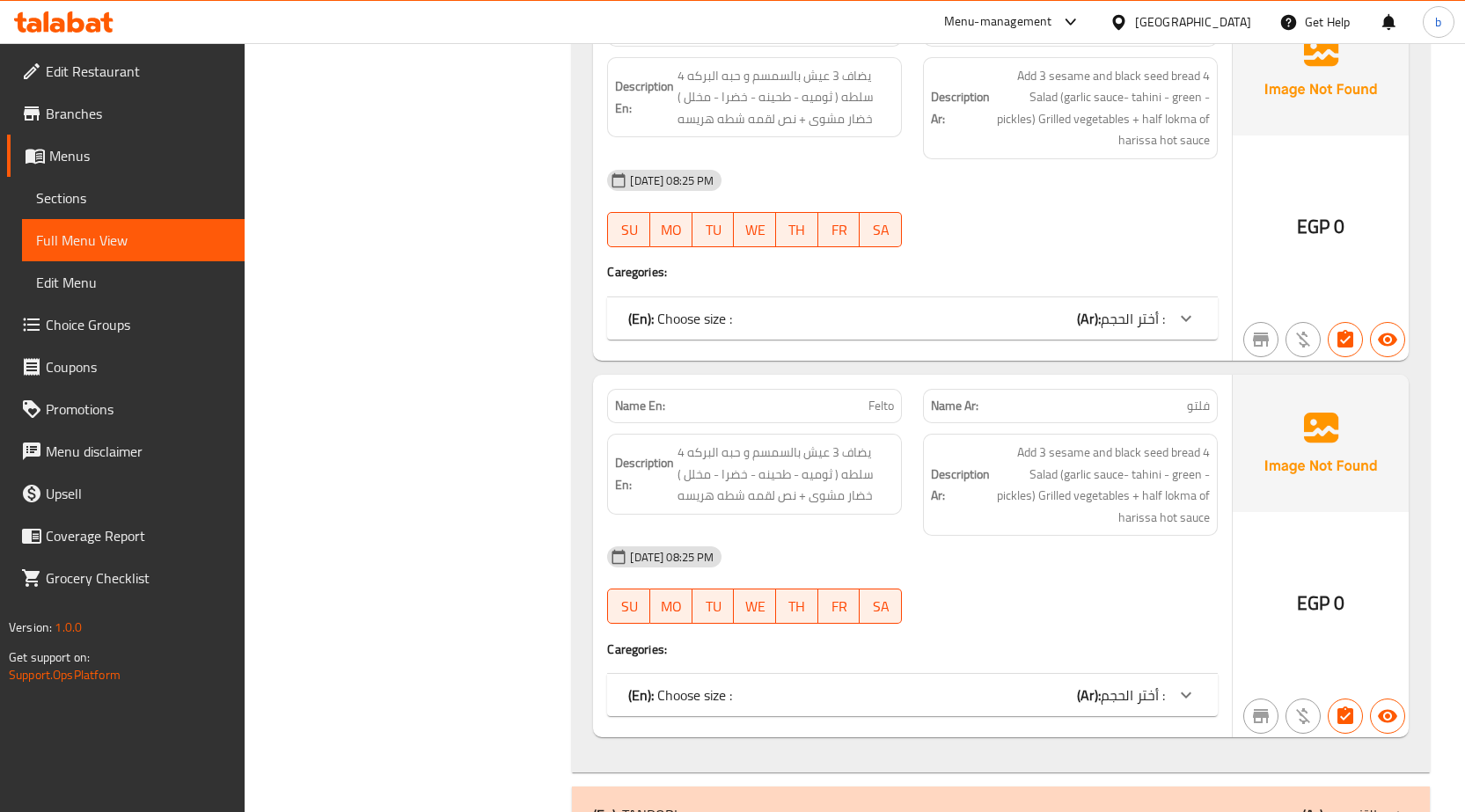
click at [118, 165] on span "Menus" at bounding box center [140, 155] width 181 height 21
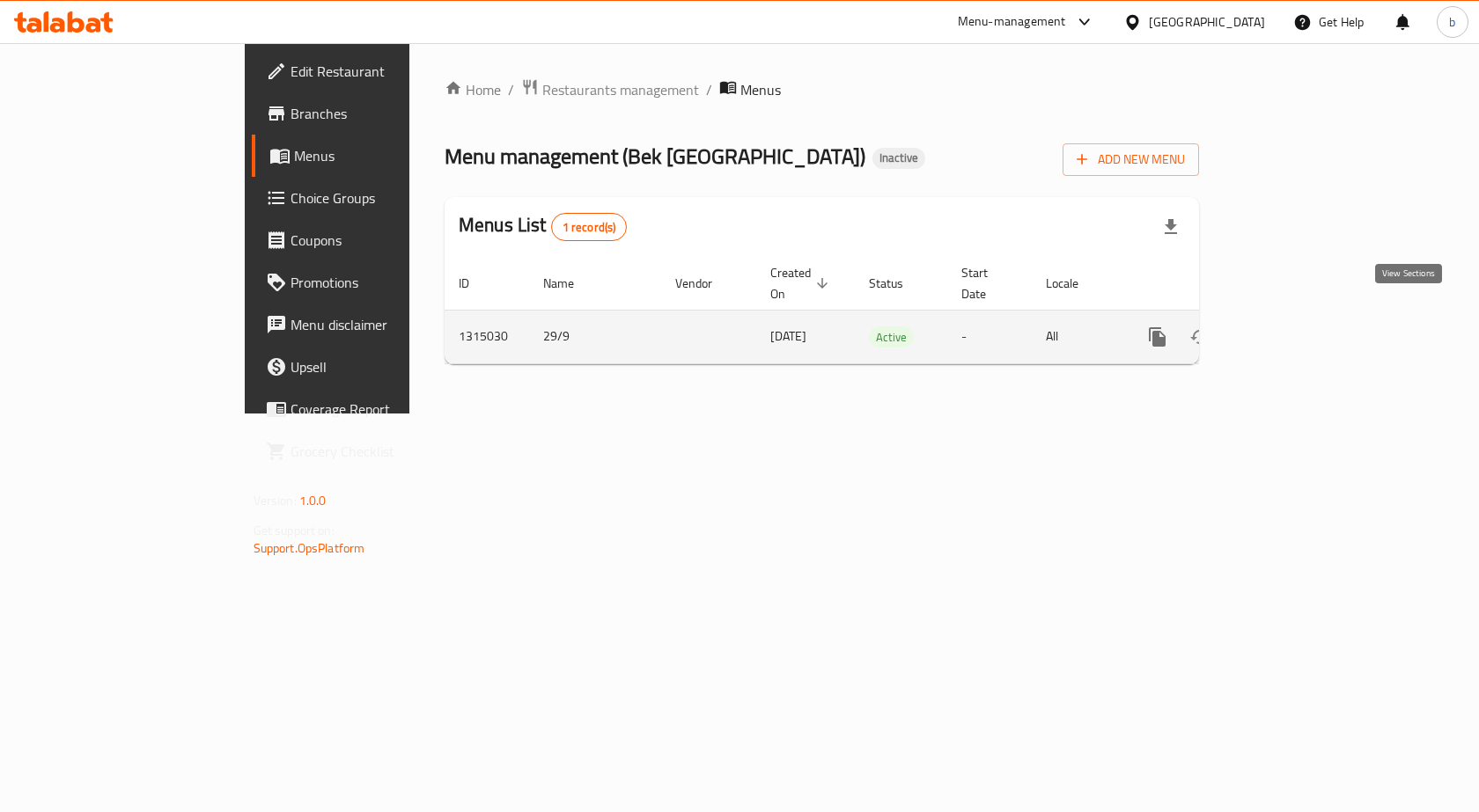
click at [1295, 326] on icon "enhanced table" at bounding box center [1284, 336] width 21 height 21
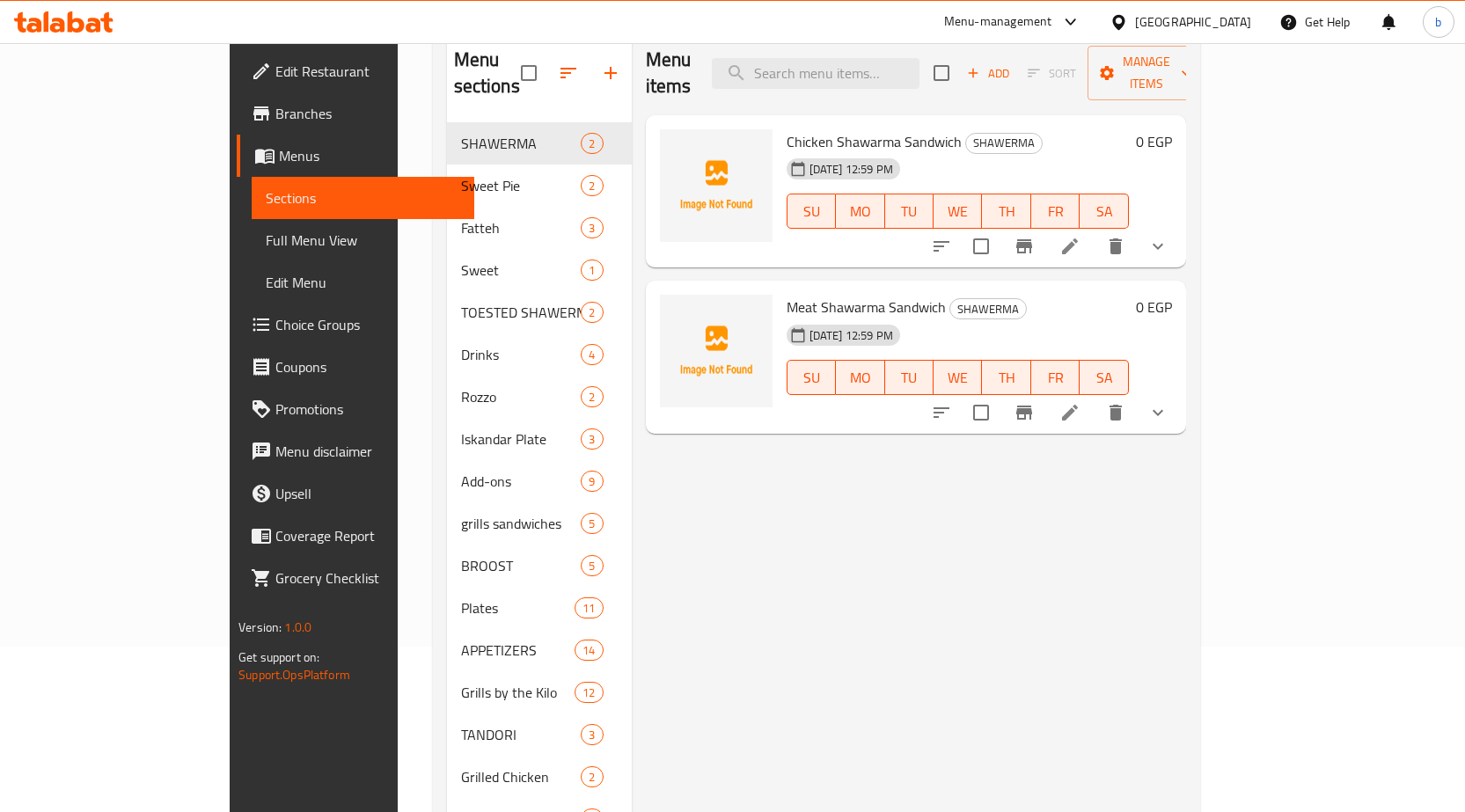
scroll to position [352, 0]
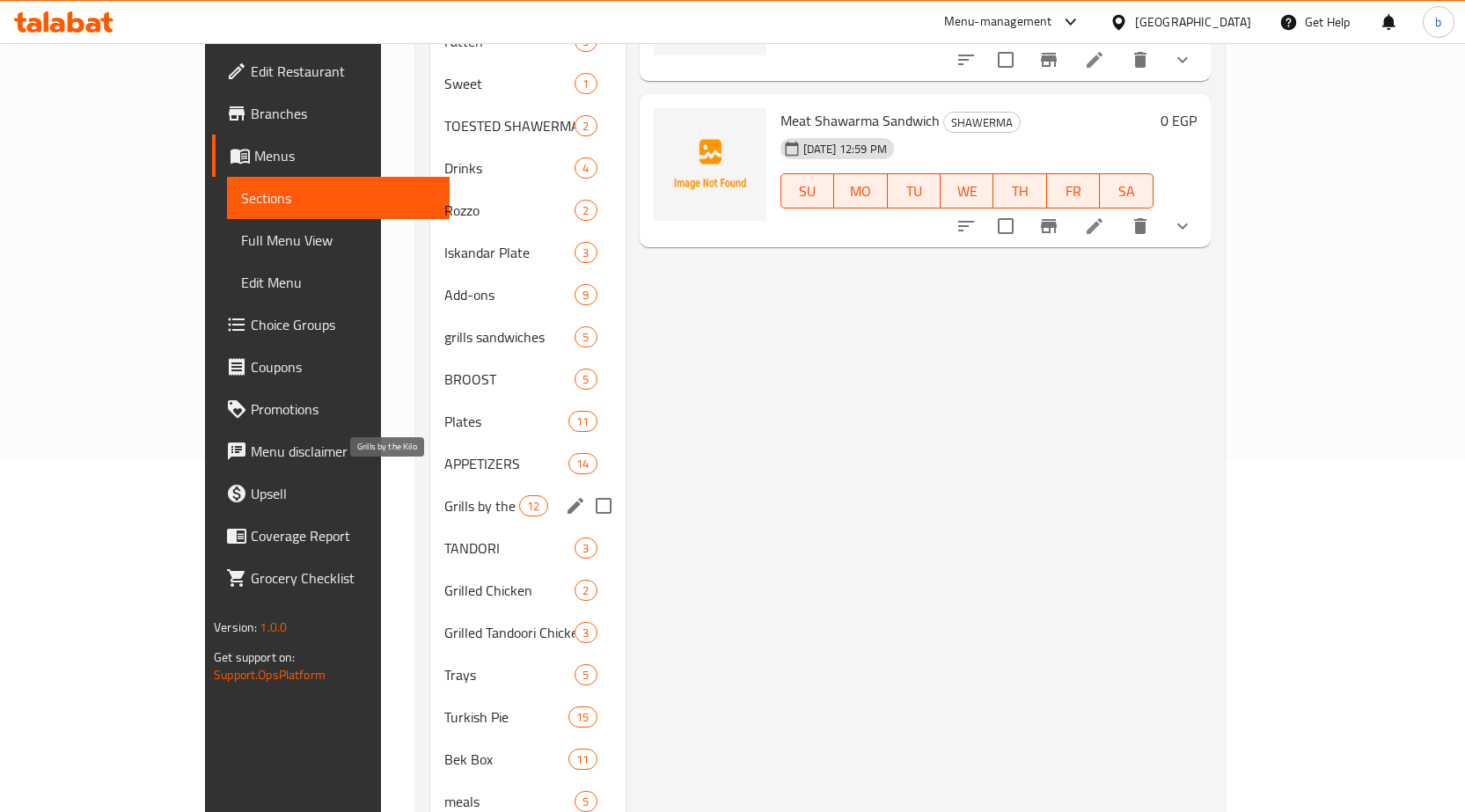
click at [444, 496] on span "Grills by the Kilo" at bounding box center [481, 506] width 74 height 21
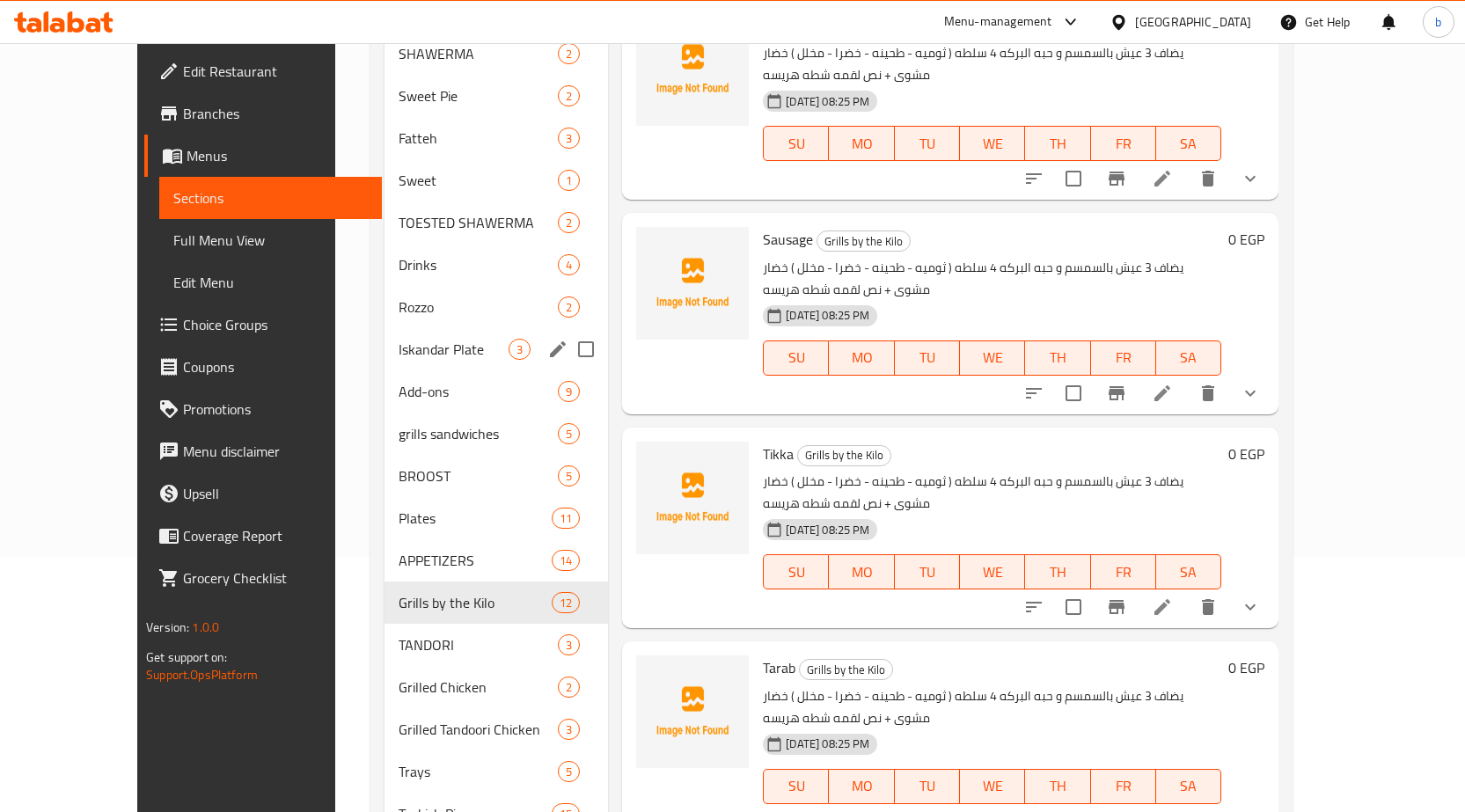
scroll to position [88, 0]
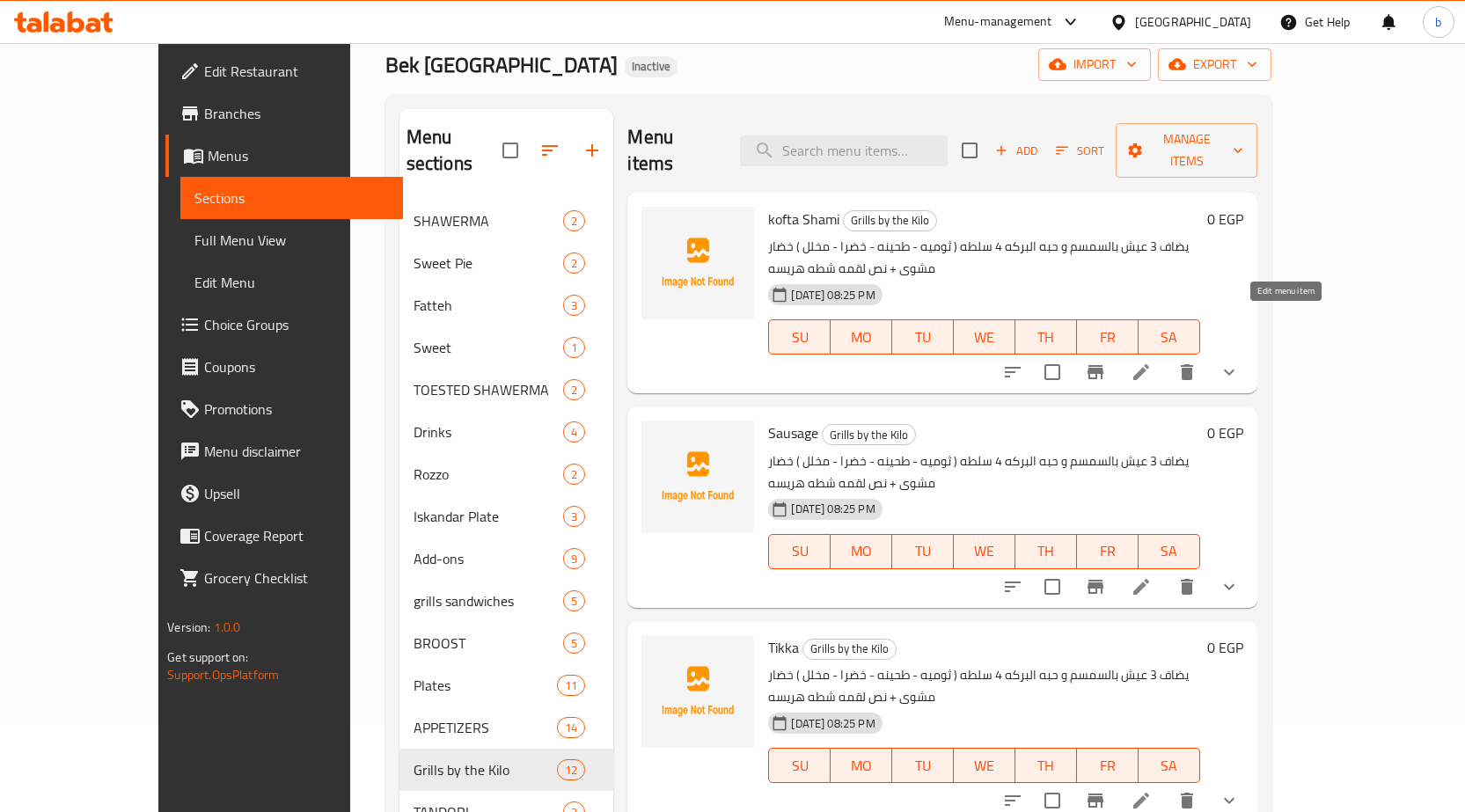
click at [1151, 361] on icon at bounding box center [1141, 372] width 21 height 21
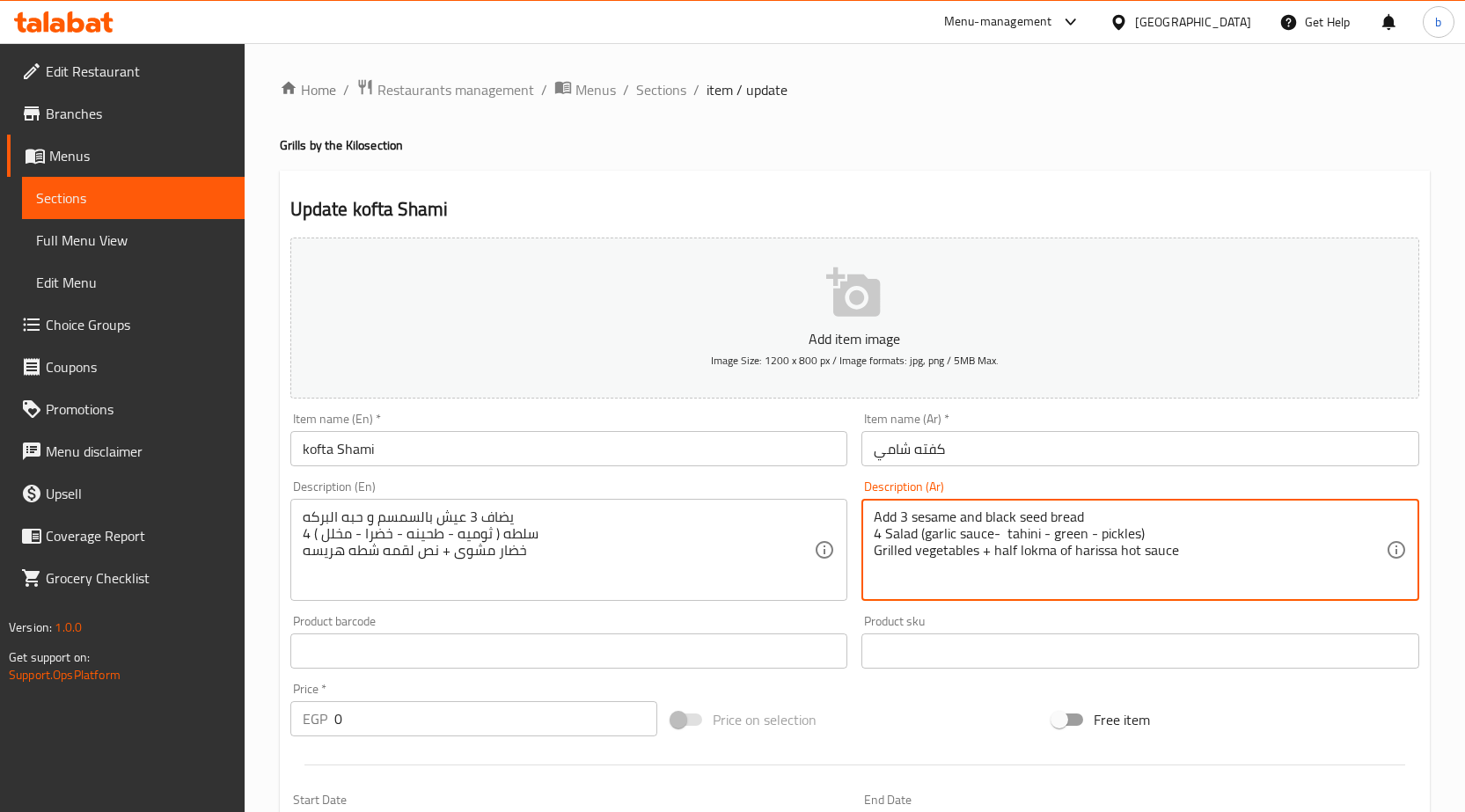
click at [926, 535] on textarea "Add 3 sesame and black seed bread 4 Salad (garlic sauce- tahini - green - pickl…" at bounding box center [1129, 551] width 512 height 84
click at [937, 566] on textarea "Add 3 sesame and black seed bread 4 Salad (garlic sauce- tahini - green - pickl…" at bounding box center [1129, 551] width 512 height 84
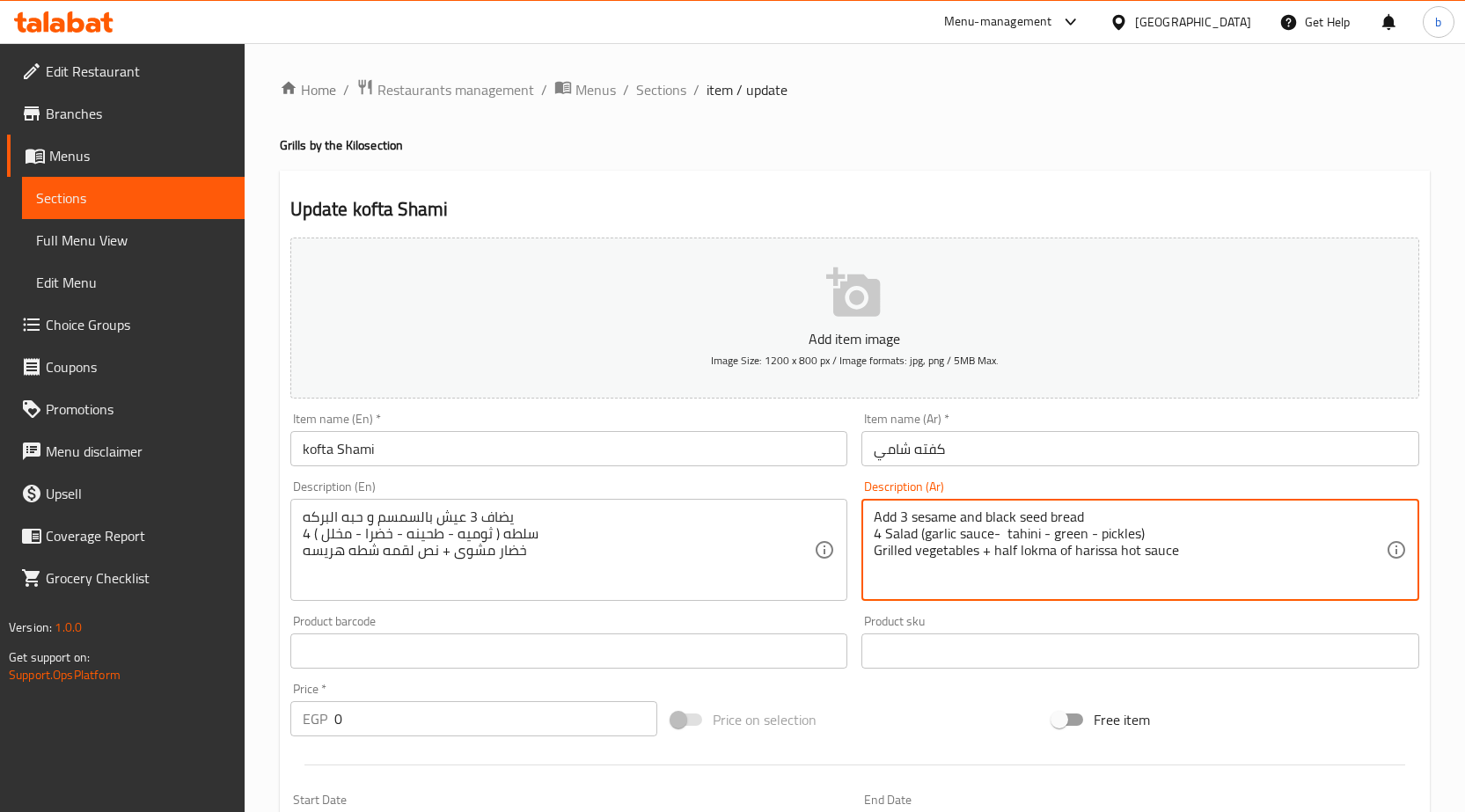
click at [937, 566] on textarea "Add 3 sesame and black seed bread 4 Salad (garlic sauce- tahini - green - pickl…" at bounding box center [1129, 551] width 512 height 84
click at [938, 566] on textarea "Add 3 sesame and black seed bread 4 Salad (garlic sauce- tahini - green - pickl…" at bounding box center [1129, 551] width 512 height 84
click at [948, 534] on textarea "Add 3 sesame and black seed bread 4 Salad (garlic sauce- tahini - green - pickl…" at bounding box center [1129, 551] width 512 height 84
drag, startPoint x: 1225, startPoint y: 560, endPoint x: 836, endPoint y: 473, distance: 398.6
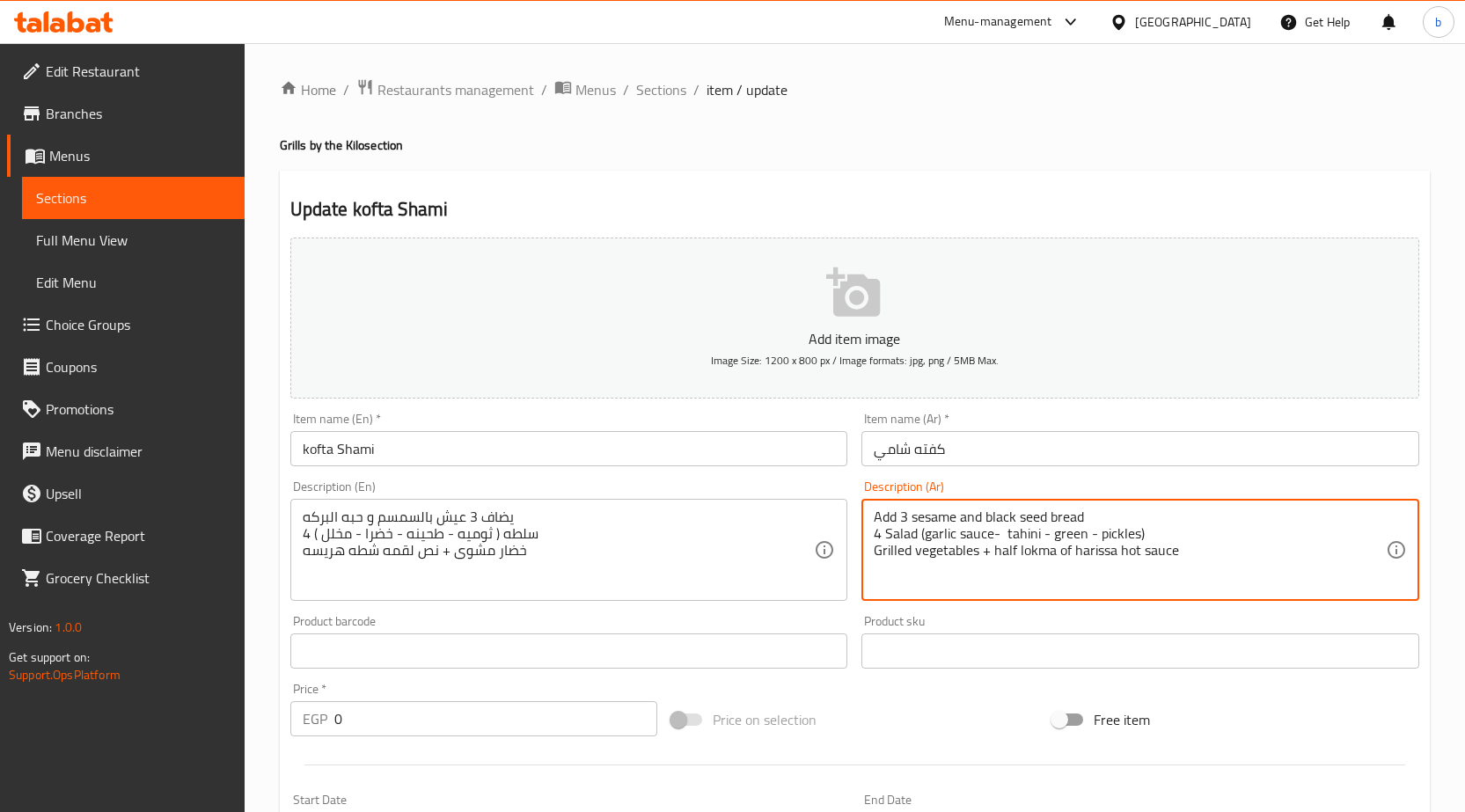
click at [836, 473] on div "Add item image Image Size: 1200 x 800 px / Image formats: jpg, png / 5MB Max. I…" at bounding box center [854, 610] width 1143 height 759
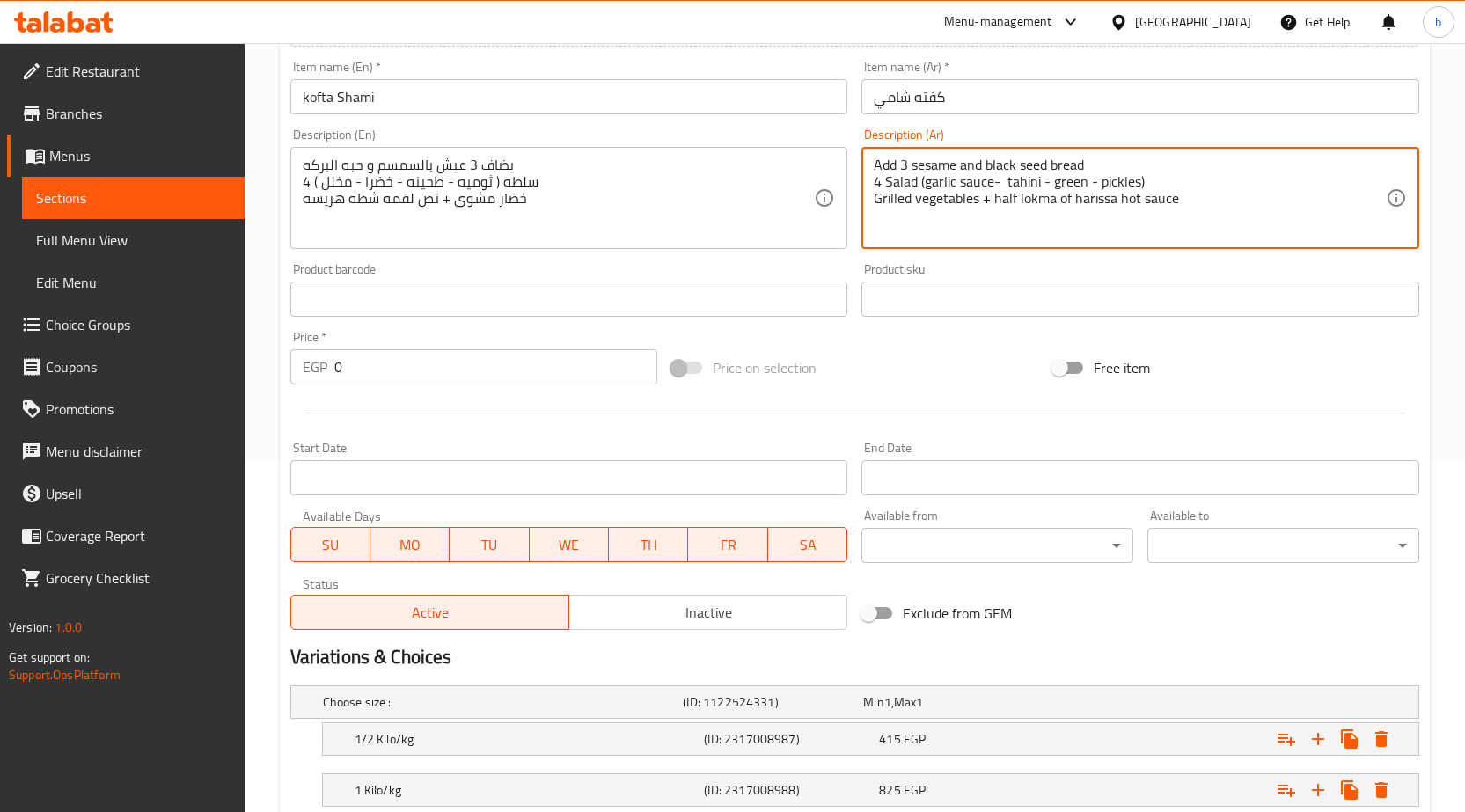
click at [455, 293] on div "Product barcode Product barcode" at bounding box center [569, 290] width 558 height 53
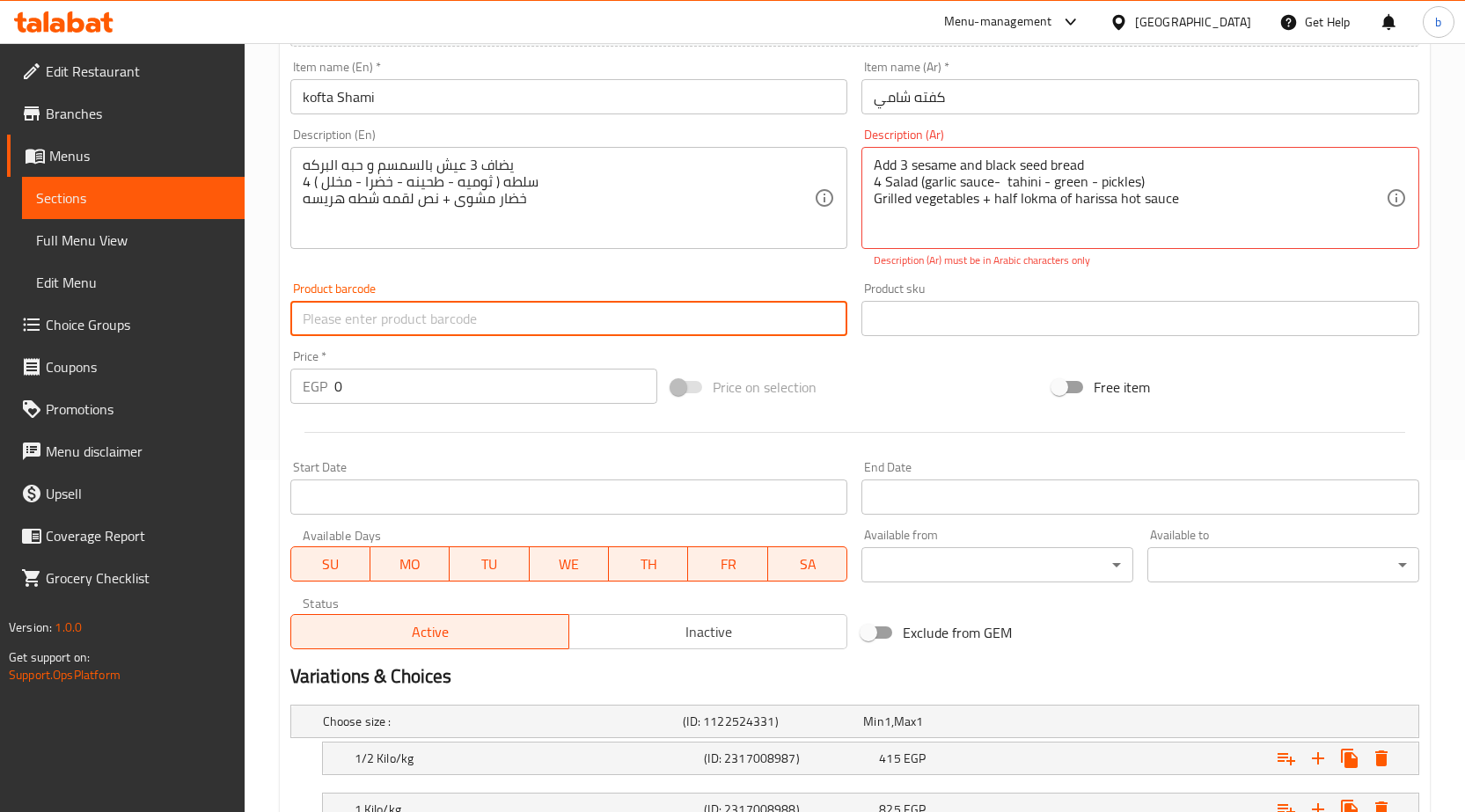
click at [450, 317] on input "text" at bounding box center [569, 318] width 558 height 35
paste input "Add 3 sesame and black seed bread 4 Salad (garlic sauce- tahini - green - pickl…"
type input "Add 3 sesame and black seed bread 4 Salad (garlic sauce- tahini - green - pickl…"
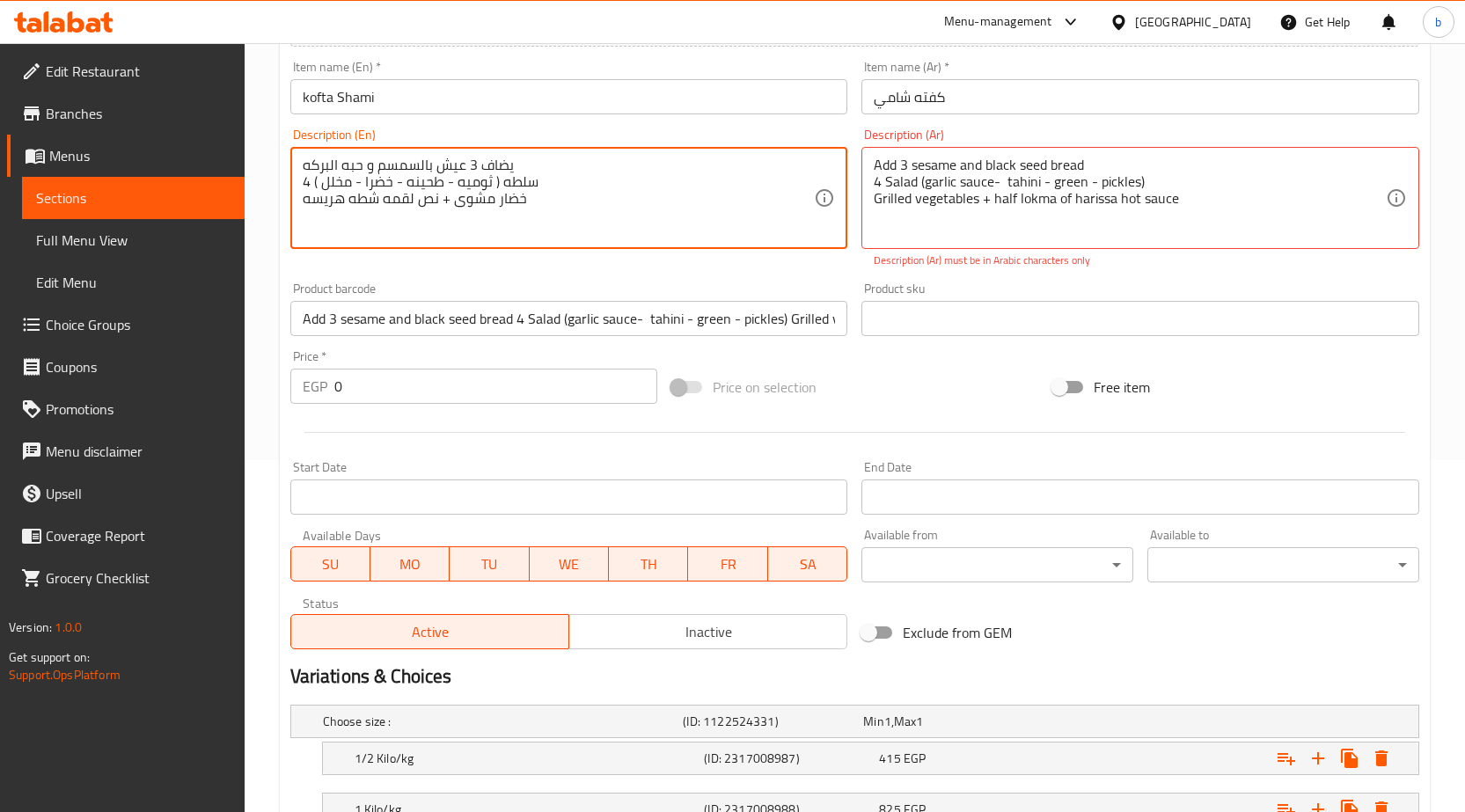
drag, startPoint x: 519, startPoint y: 199, endPoint x: 288, endPoint y: 112, distance: 246.8
click at [886, 319] on input "text" at bounding box center [1140, 318] width 558 height 35
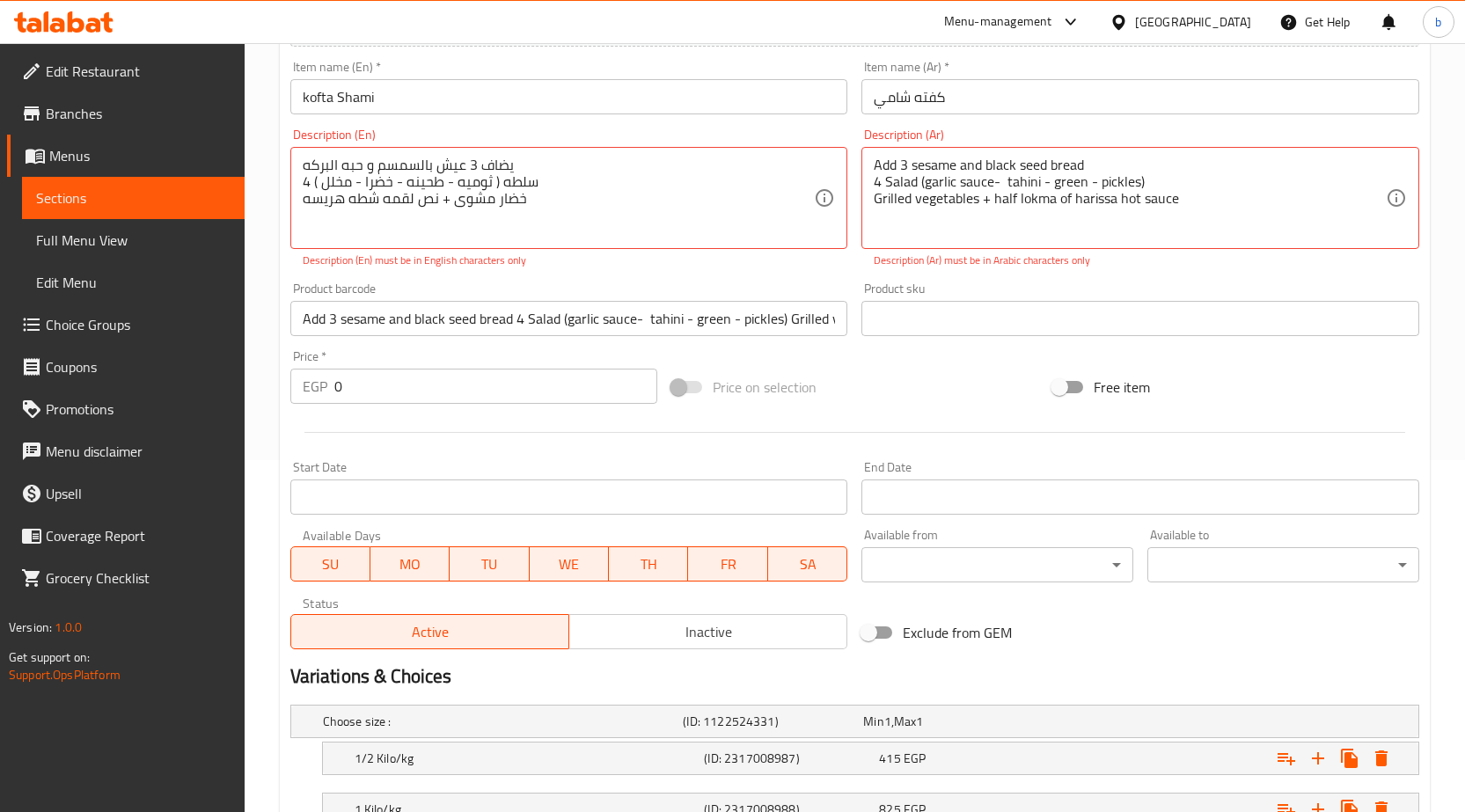
click at [910, 240] on div "Add 3 sesame and black seed bread 4 Salad (garlic sauce- tahini - green - pickl…" at bounding box center [1140, 197] width 558 height 102
click at [867, 235] on div "Add 3 sesame and black seed bread 4 Salad (garlic sauce- tahini - green - pickl…" at bounding box center [1140, 197] width 558 height 102
click at [877, 249] on div "Add 3 sesame and black seed bread 4 Salad (garlic sauce- tahini - green - pickl…" at bounding box center [1140, 197] width 558 height 102
click at [906, 385] on div "Price on selection" at bounding box center [855, 387] width 381 height 48
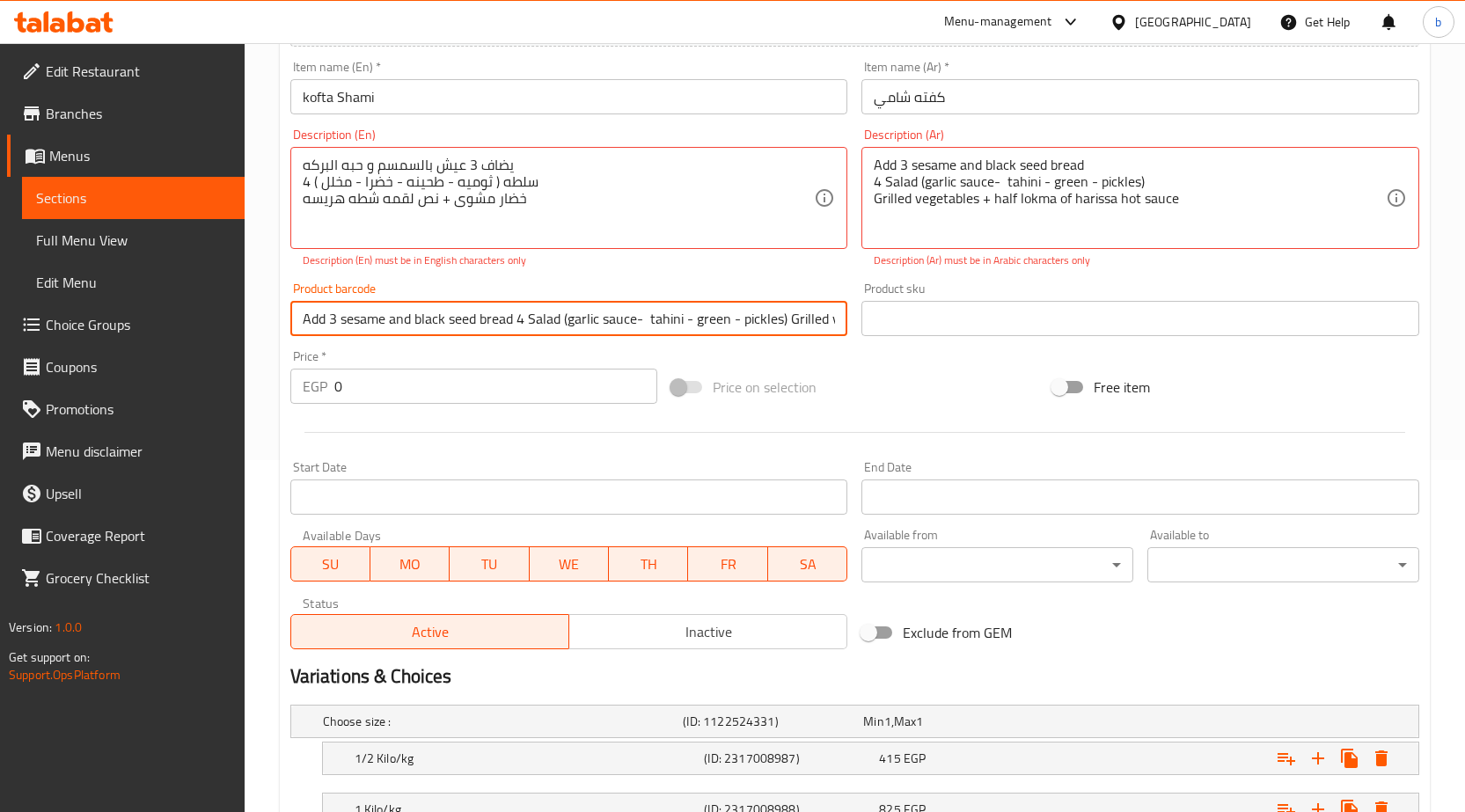
click at [837, 319] on input "Add 3 sesame and black seed bread 4 Salad (garlic sauce- tahini - green - pickl…" at bounding box center [569, 318] width 558 height 35
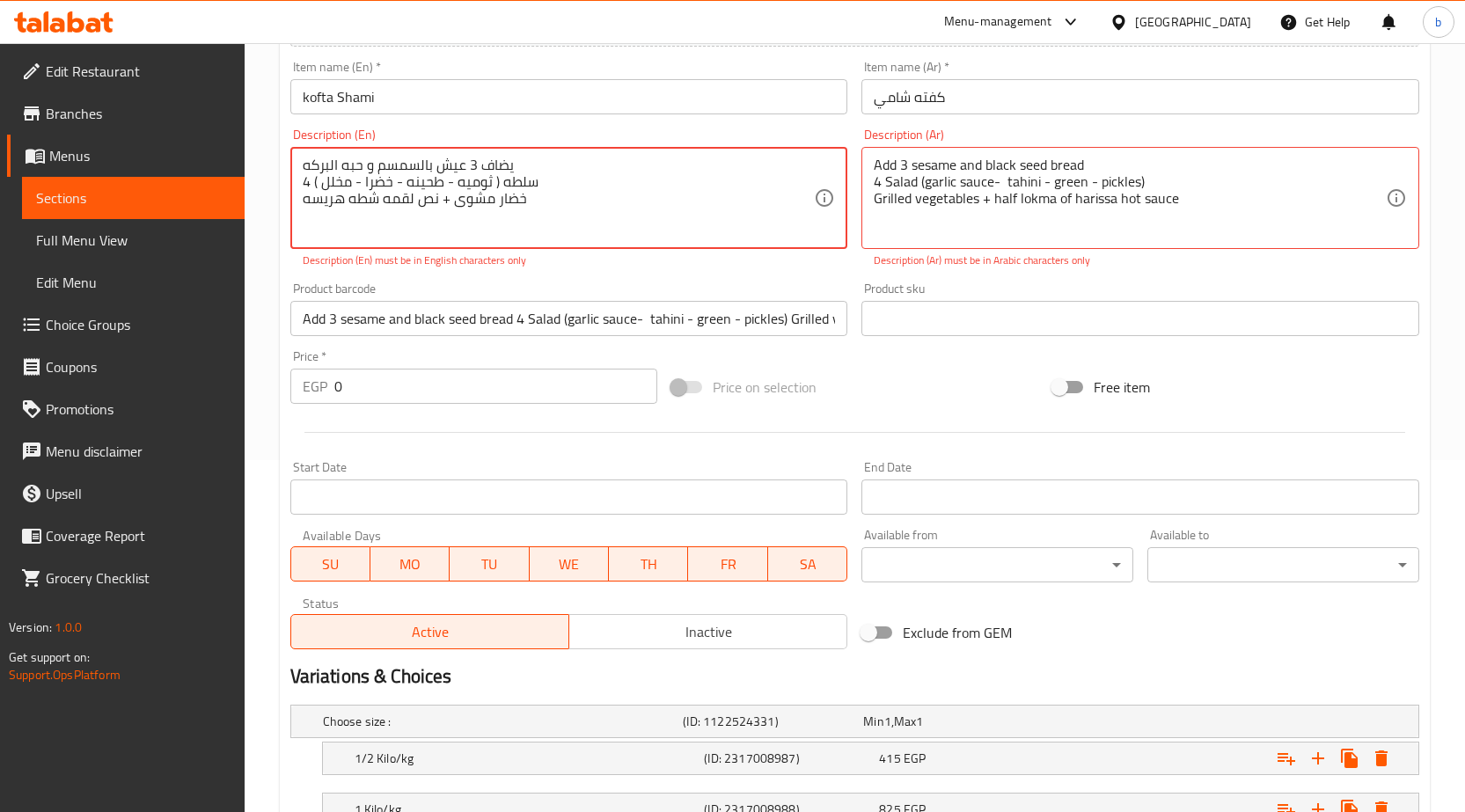
click at [538, 204] on textarea "يضاف 3 عيش بالسمسم و حبه البركه 4 سلطه ( ثوميه - طحينه - خضرا - مخلل ) خضار مشو…" at bounding box center [559, 198] width 512 height 84
click at [508, 181] on textarea "يضاف 3 عيش بالسمسم و حبه البركه 4 سلطه ( ثوميه - طحينه - خضرا - مخلل ) خضار مشو…" at bounding box center [559, 198] width 512 height 84
drag, startPoint x: 514, startPoint y: 167, endPoint x: 400, endPoint y: 171, distance: 114.1
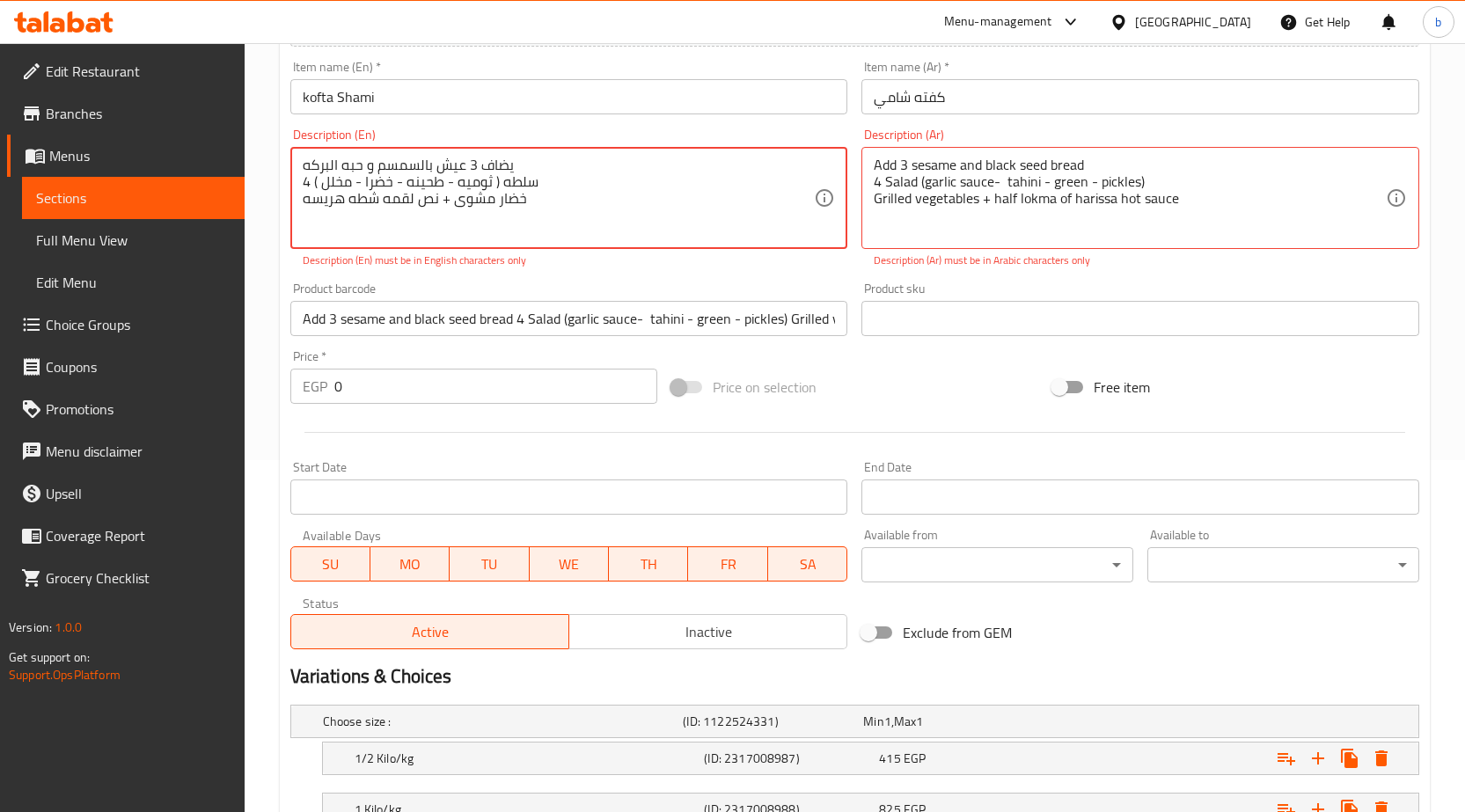
click at [426, 182] on textarea "يضاف 3 عيش بالسمسم و حبه البركه 4 سلطه ( ثوميه - طحينه - خضرا - مخلل ) خضار مشو…" at bounding box center [559, 198] width 512 height 84
click at [309, 160] on textarea "يضاف 3 عيش بالسمسم و حبه البركه 4 سلطه ( ثوميه - طحينه - خضرا - مخلل ) خضار مشو…" at bounding box center [559, 198] width 512 height 84
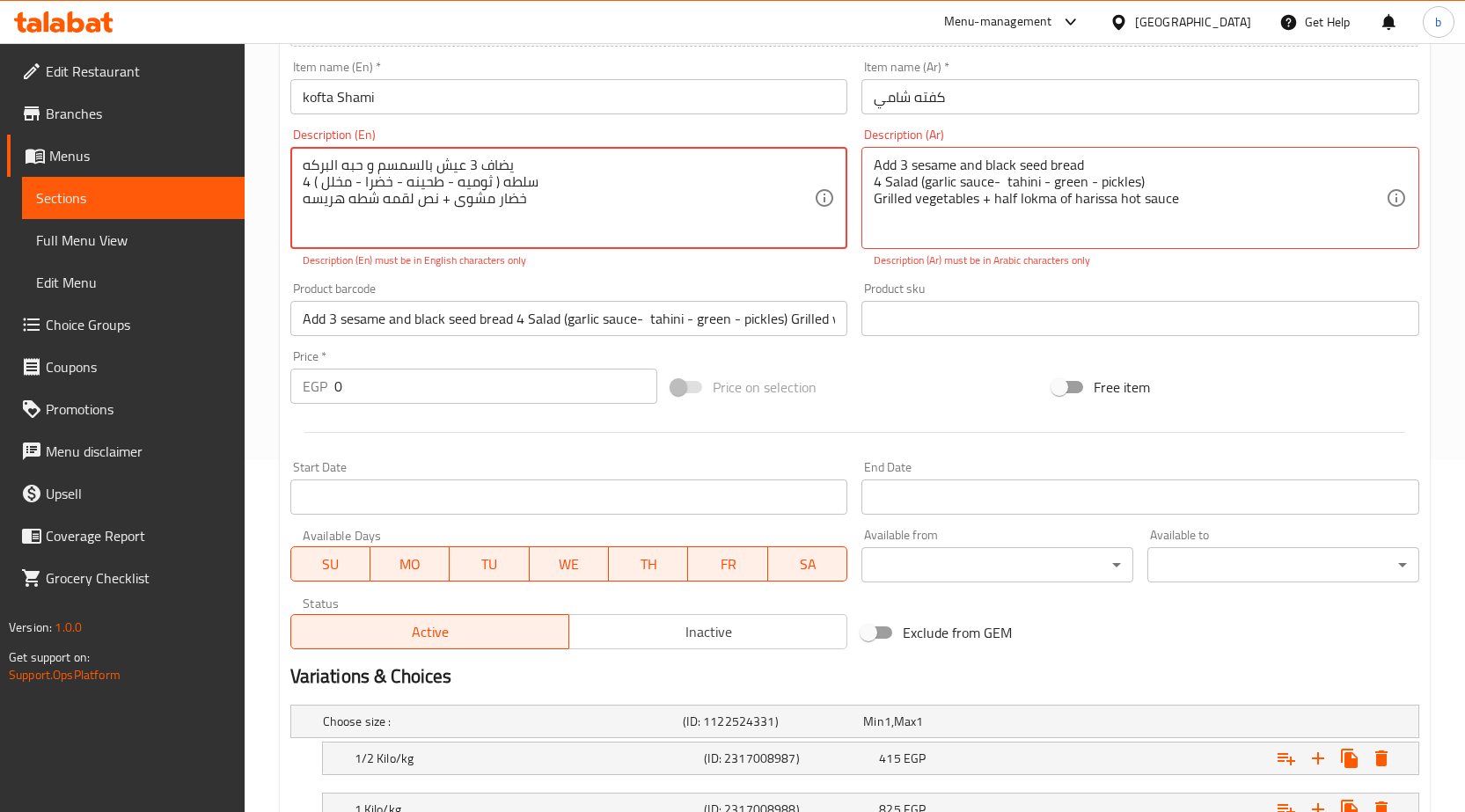
click at [321, 168] on textarea "يضاف 3 عيش بالسمسم و حبه البركه 4 سلطه ( ثوميه - طحينه - خضرا - مخلل ) خضار مشو…" at bounding box center [559, 198] width 512 height 84
drag, startPoint x: 306, startPoint y: 163, endPoint x: 326, endPoint y: 203, distance: 44.7
click at [315, 199] on textarea "يضاف 3 عيش بالسمسم و حبه البركه 4 سلطه ( ثوميه - طحينه - خضرا - مخلل ) خضار مشو…" at bounding box center [559, 198] width 512 height 84
click at [316, 211] on textarea "يضاف 3 عيش بالسمسم و حبه البركه 4 سلطه ( ثوميه - طحينه - خضرا - مخلل ) خضار مشو…" at bounding box center [559, 198] width 512 height 84
drag, startPoint x: 297, startPoint y: 205, endPoint x: 321, endPoint y: 205, distance: 24.0
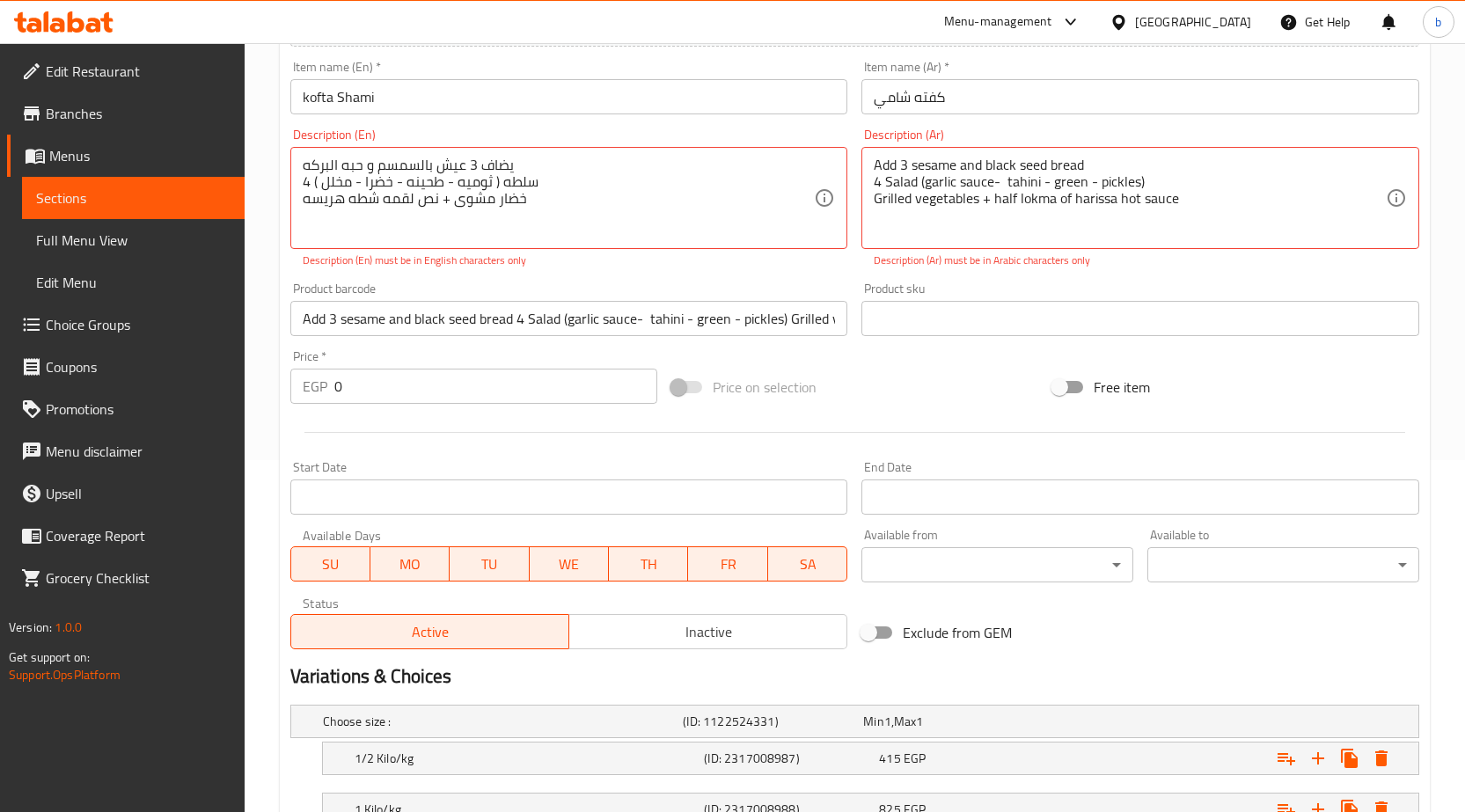
click at [321, 205] on div "يضاف 3 عيش بالسمسم و حبه البركه 4 سلطه ( ثوميه - طحينه - خضرا - مخلل ) خضار مشو…" at bounding box center [569, 197] width 558 height 102
click at [303, 198] on textarea "يضاف 3 عيش بالسمسم و حبه البركه 4 سلطه ( ثوميه - طحينه - خضرا - مخلل ) خضار مشو…" at bounding box center [559, 198] width 512 height 84
drag, startPoint x: 302, startPoint y: 198, endPoint x: 499, endPoint y: 161, distance: 200.4
click at [499, 161] on textarea "يضاف 3 عيش بالسمسم و حبه البركه 4 سلطه ( ثوميه - طحينه - خضرا - مخلل ) خضار مشو…" at bounding box center [559, 198] width 512 height 84
click at [529, 157] on textarea "يضاف 3 عيش بالسمسم و حبه البركه 4 سلطه ( ثوميه - طحينه - خضرا - مخلل ) خضار مشو…" at bounding box center [559, 198] width 512 height 84
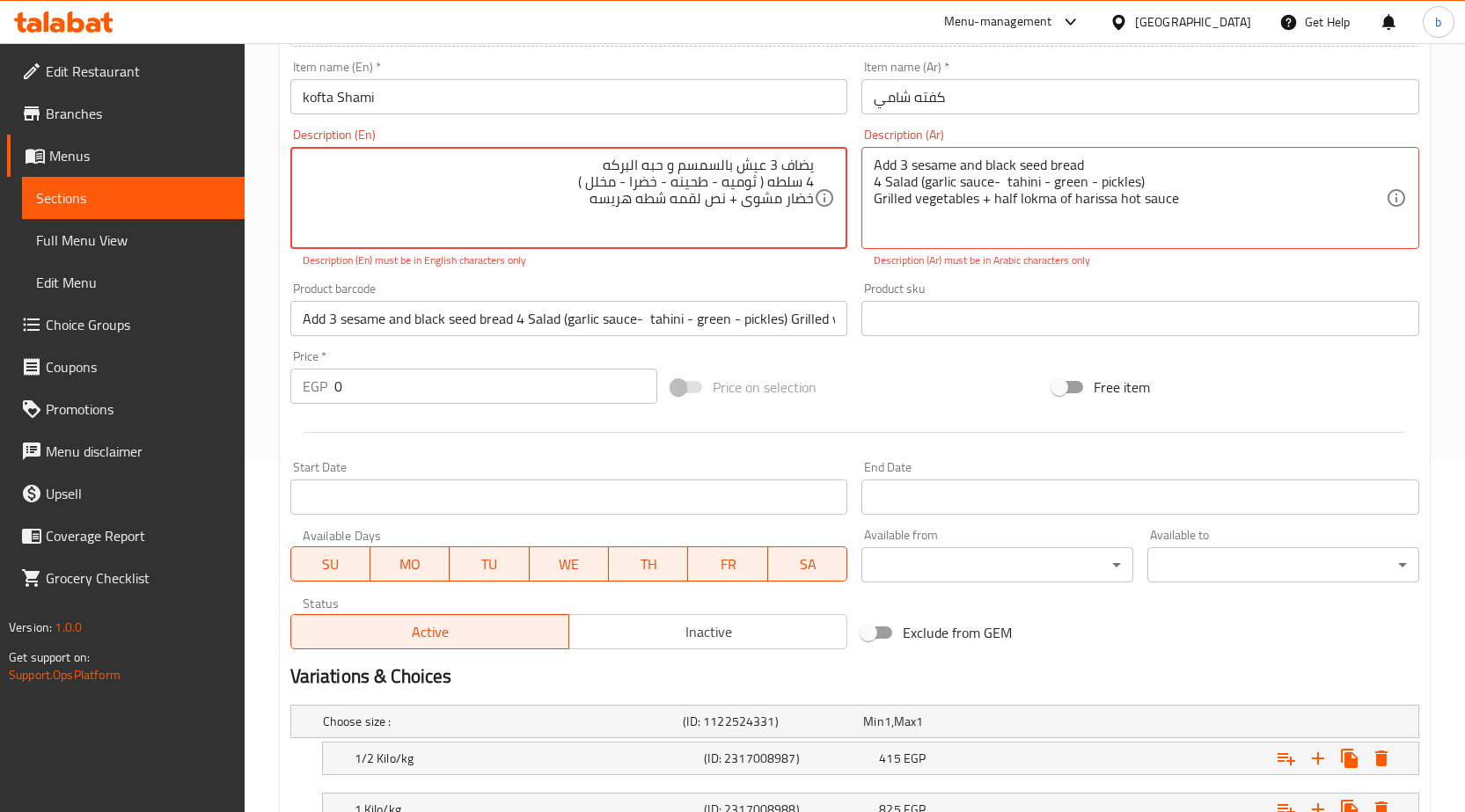
drag, startPoint x: 588, startPoint y: 199, endPoint x: 817, endPoint y: 150, distance: 234.2
click at [817, 150] on div "يضاف 3 عيش بالسمسم و حبه البركه 4 سلطه ( ثوميه - طحينه - خضرا - مخلل ) خضار مشو…" at bounding box center [569, 197] width 558 height 102
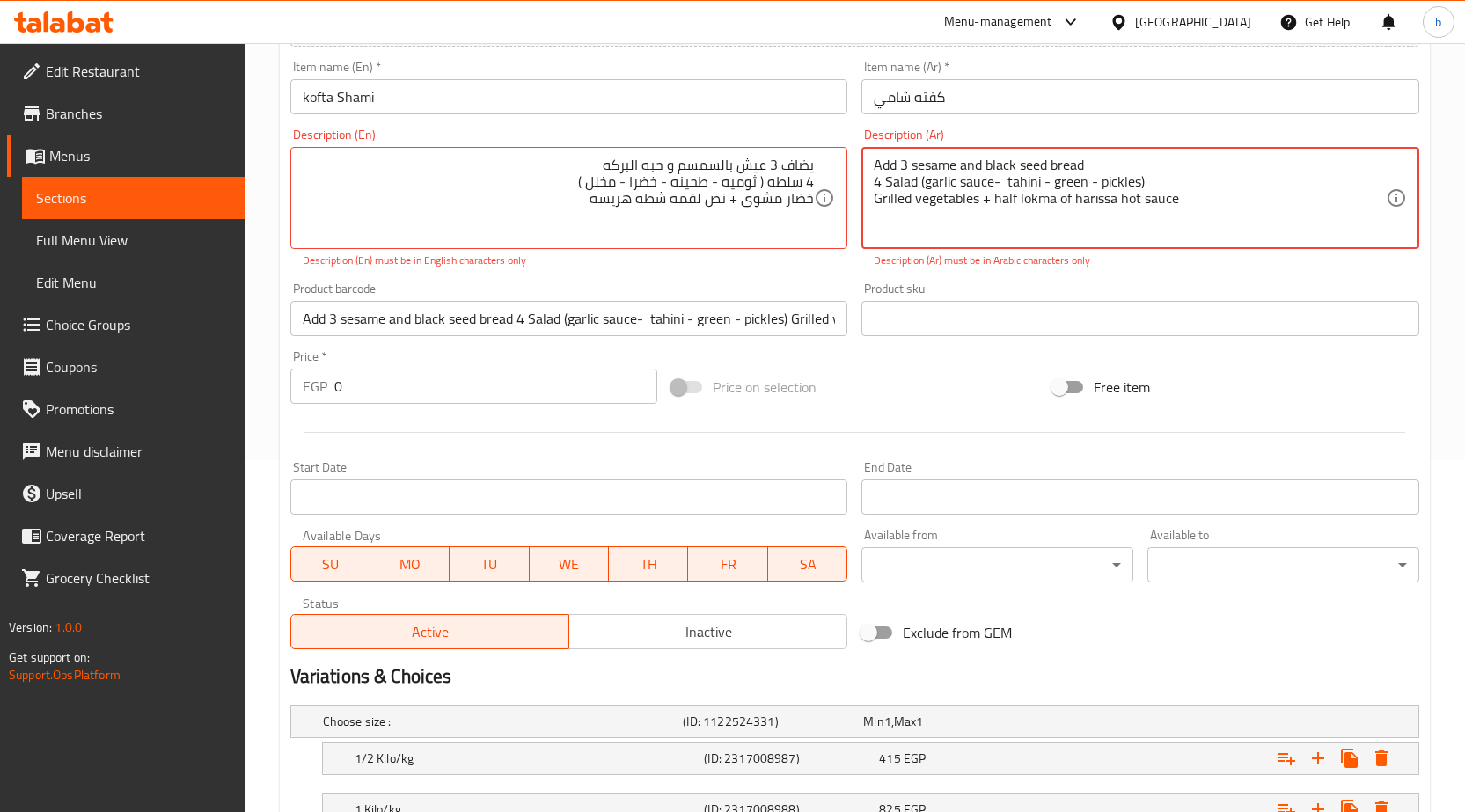
click at [1117, 200] on textarea "Add 3 sesame and black seed bread 4 Salad (garlic sauce- tahini - green - pickl…" at bounding box center [1129, 198] width 512 height 84
drag, startPoint x: 1160, startPoint y: 229, endPoint x: 1173, endPoint y: 213, distance: 20.6
click at [1161, 229] on textarea "Add 3 sesame and black seed bread 4 Salad (garlic sauce- tahini - green - pickl…" at bounding box center [1129, 198] width 512 height 84
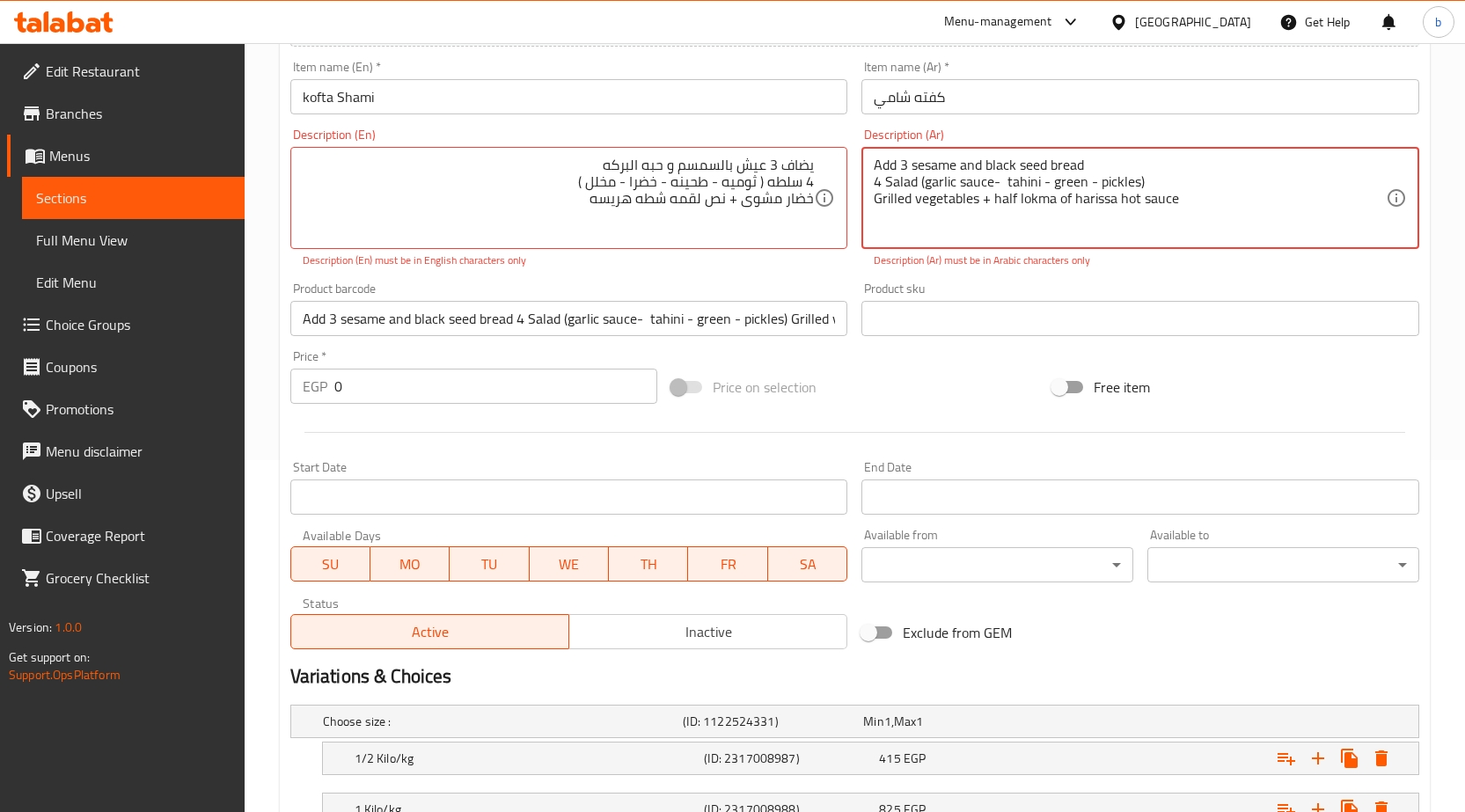
click at [1189, 201] on textarea "Add 3 sesame and black seed bread 4 Salad (garlic sauce- tahini - green - pickl…" at bounding box center [1129, 198] width 512 height 84
click at [1162, 196] on textarea "Add 3 sesame and black seed bread 4 Salad (garlic sauce- tahini - green - pickl…" at bounding box center [1129, 198] width 512 height 84
drag, startPoint x: 1185, startPoint y: 207, endPoint x: 844, endPoint y: 134, distance: 348.7
click at [844, 134] on div "Add item image Image Size: 1200 x 800 px / Image formats: jpg, png / 5MB Max. I…" at bounding box center [854, 268] width 1143 height 778
paste textarea "يضاف 3 عيش بالسمسم و حبه البركه 4 سلطه ( ثوميه - طحينه - خضرا - مخلل ) خضار مشو…"
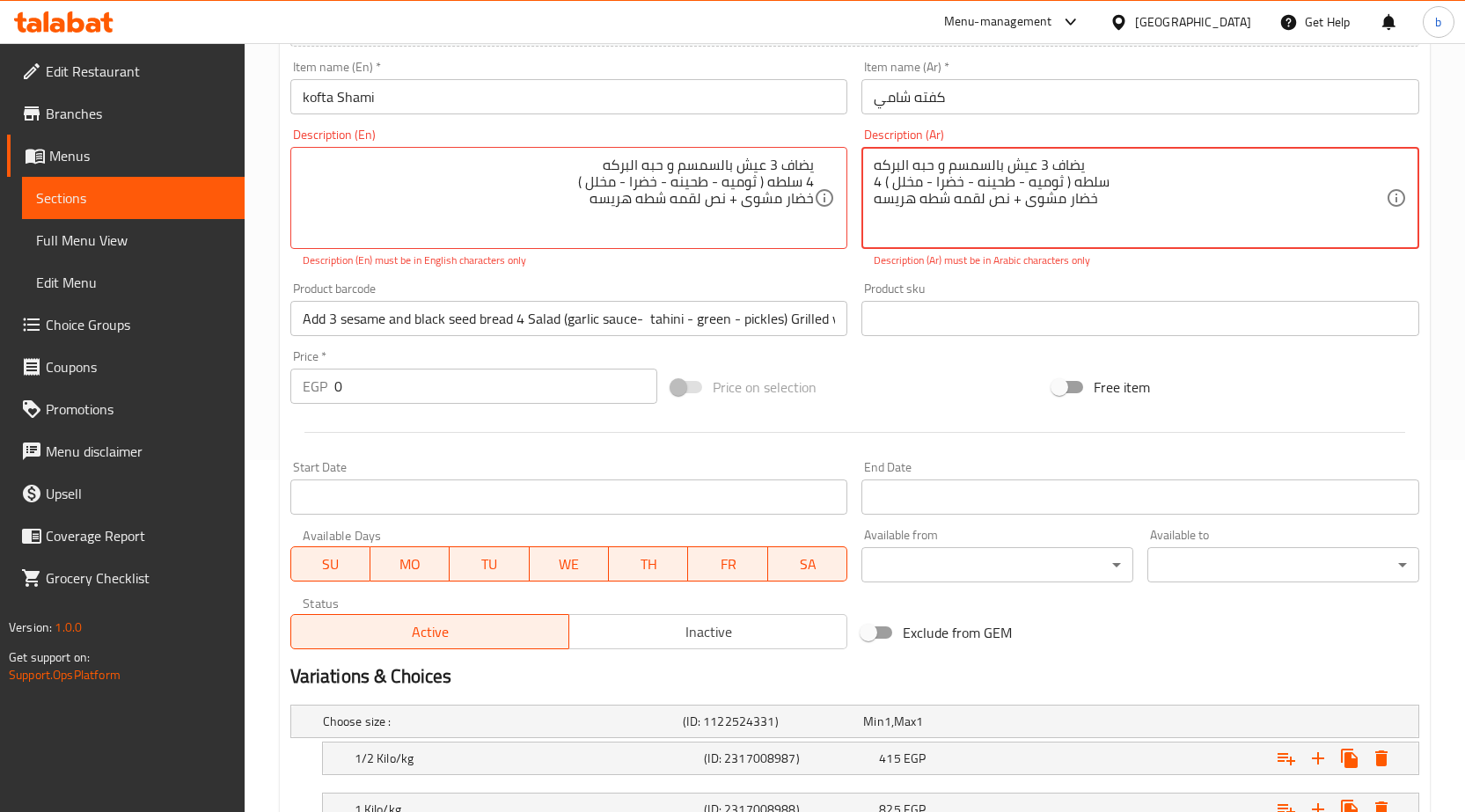
type textarea "يضاف 3 عيش بالسمسم و حبه البركه 4 سلطه ( ثوميه - طحينه - خضرا - مخلل ) خضار مشو…"
click at [817, 324] on input "Add 3 sesame and black seed bread 4 Salad (garlic sauce- tahini - green - pickl…" at bounding box center [569, 318] width 558 height 35
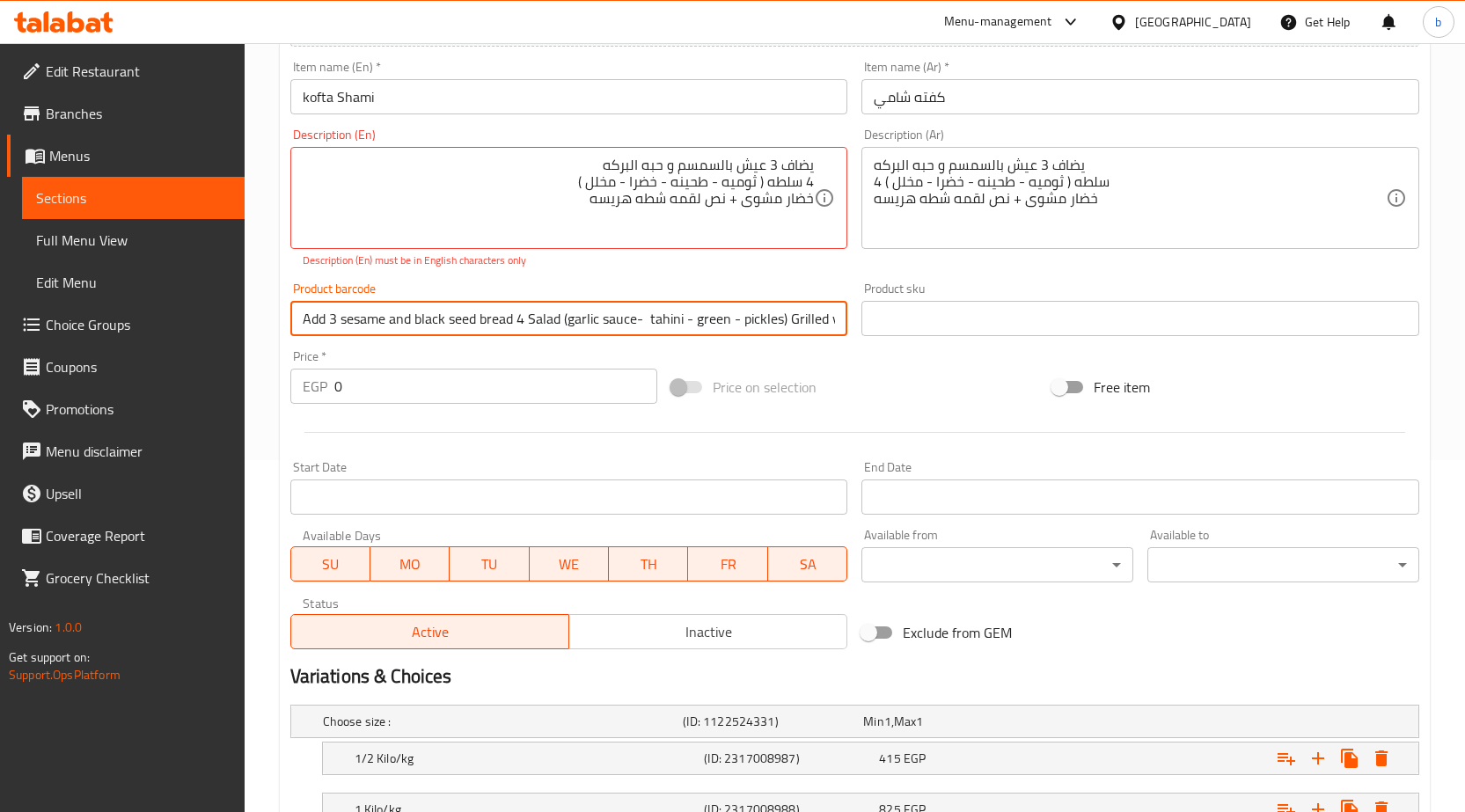
click at [817, 324] on input "Add 3 sesame and black seed bread 4 Salad (garlic sauce- tahini - green - pickl…" at bounding box center [569, 318] width 558 height 35
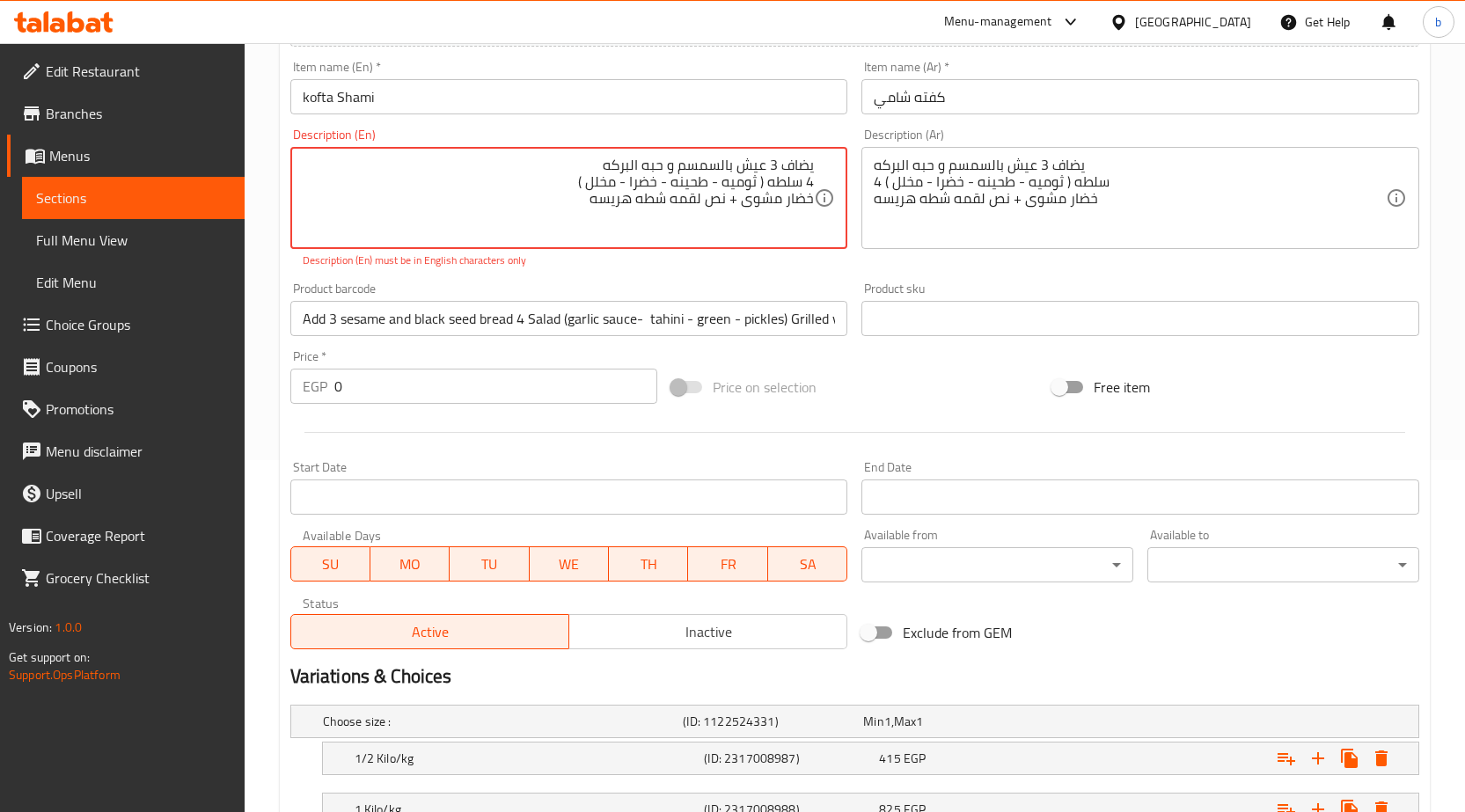
drag, startPoint x: 607, startPoint y: 203, endPoint x: 841, endPoint y: 135, distance: 243.7
click at [594, 202] on textarea "يضاف 3 عيش بالسمسم و حبه البركه 4 سلطه ( ثوميه - طحينه - خضرا - مخلل ) خضار مشو…" at bounding box center [559, 198] width 512 height 84
drag, startPoint x: 594, startPoint y: 202, endPoint x: 806, endPoint y: 121, distance: 226.9
click at [806, 121] on div "Description (En) يضاف 3 عيش بالسمسم و حبه البركه 4 سلطه ( ثوميه - طحينه - خضرا …" at bounding box center [569, 198] width 572 height 154
paste textarea "Add 3 sesame and black seed bread 4 Salad (garlic sauce- tahini - green - pickl…"
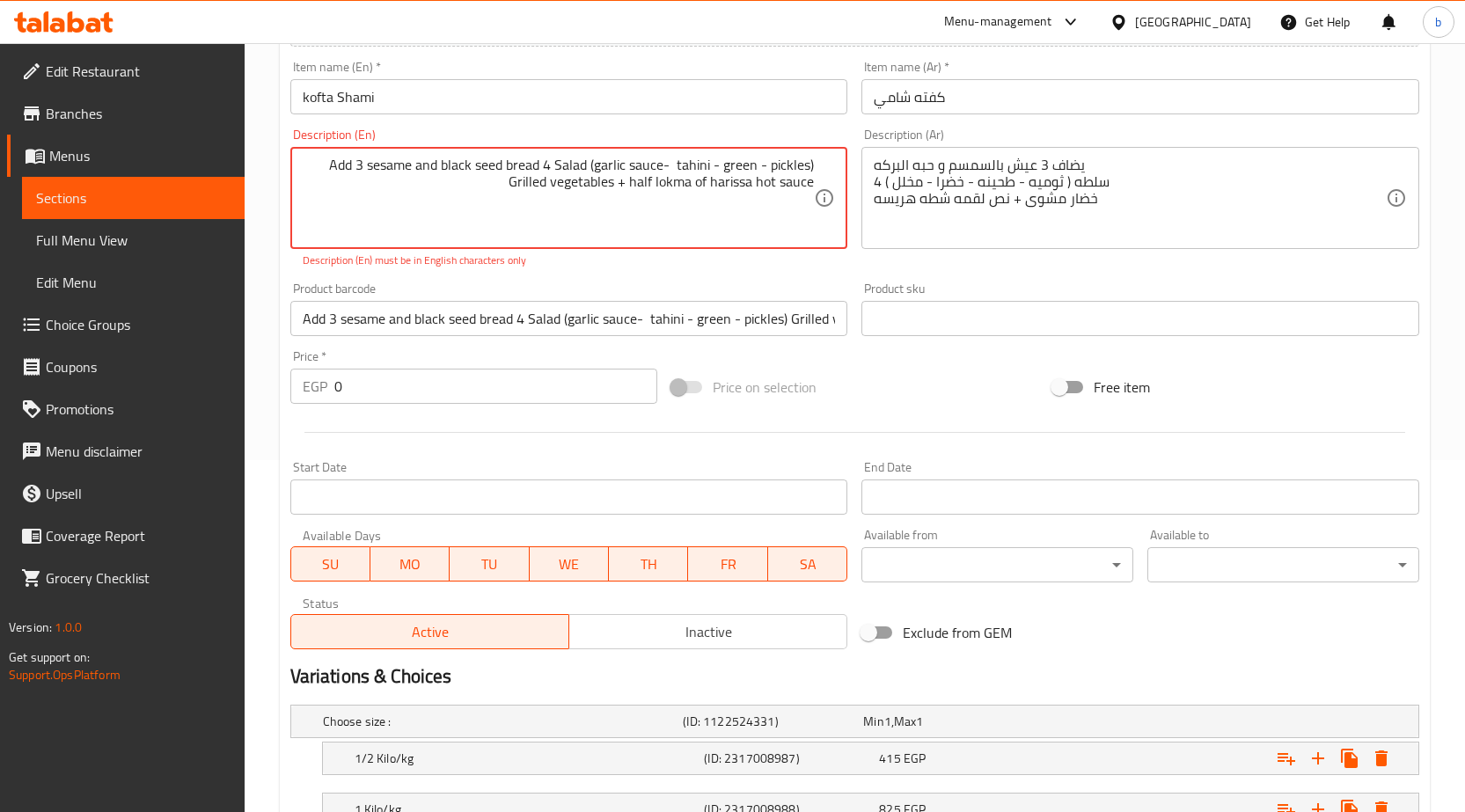
click at [397, 177] on textarea "Add 3 sesame and black seed bread 4 Salad (garlic sauce- tahini - green - pickl…" at bounding box center [559, 198] width 512 height 84
type textarea "Add 3 sesame and black seed bread 4 Salad (garlic sauce- tahini - green - pickl…"
click at [581, 326] on div "Add item image Image Size: 1200 x 800 px / Image formats: jpg, png / 5MB Max. I…" at bounding box center [854, 268] width 1143 height 778
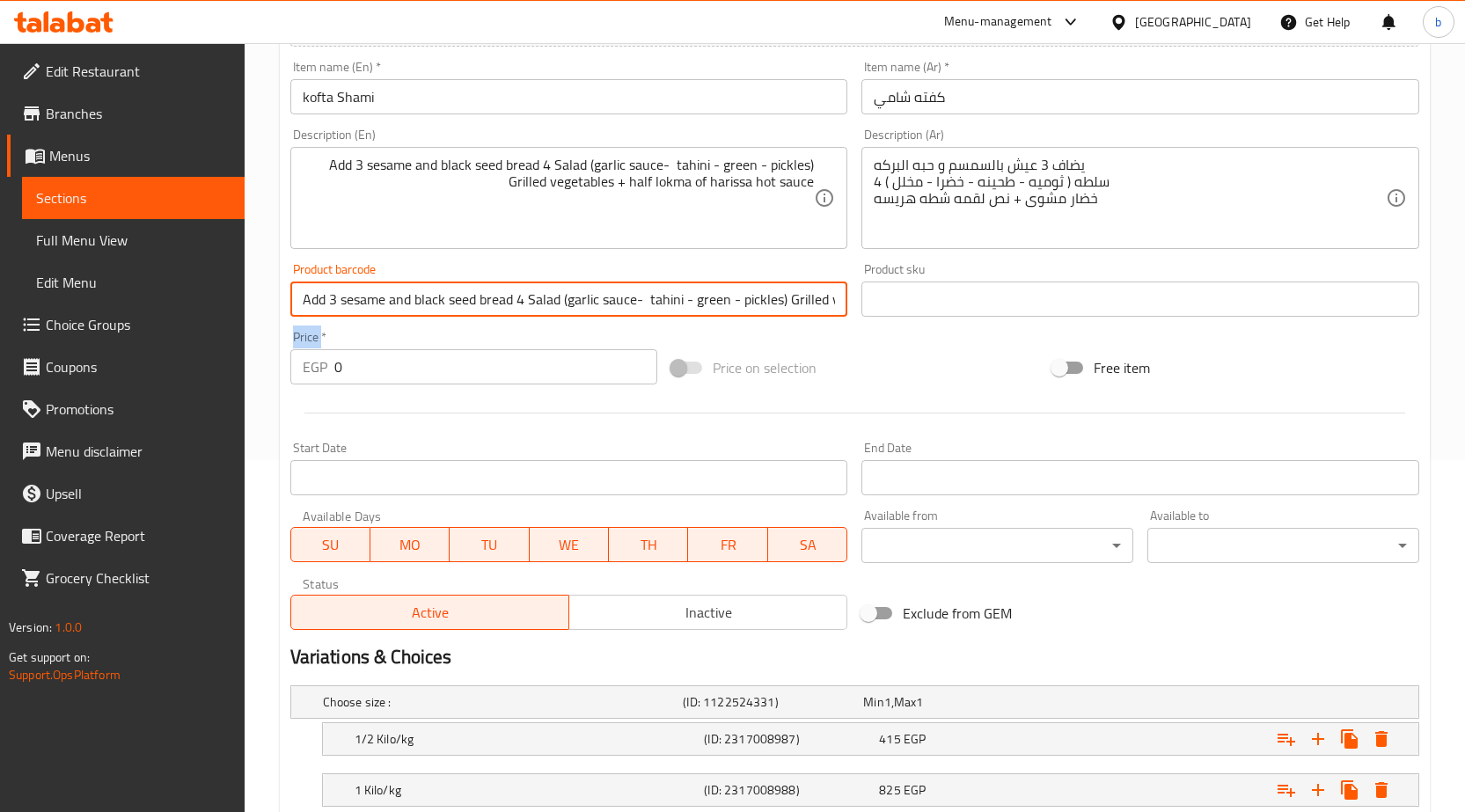
click at [581, 326] on div "Price   * EGP 0 Price *" at bounding box center [474, 357] width 381 height 68
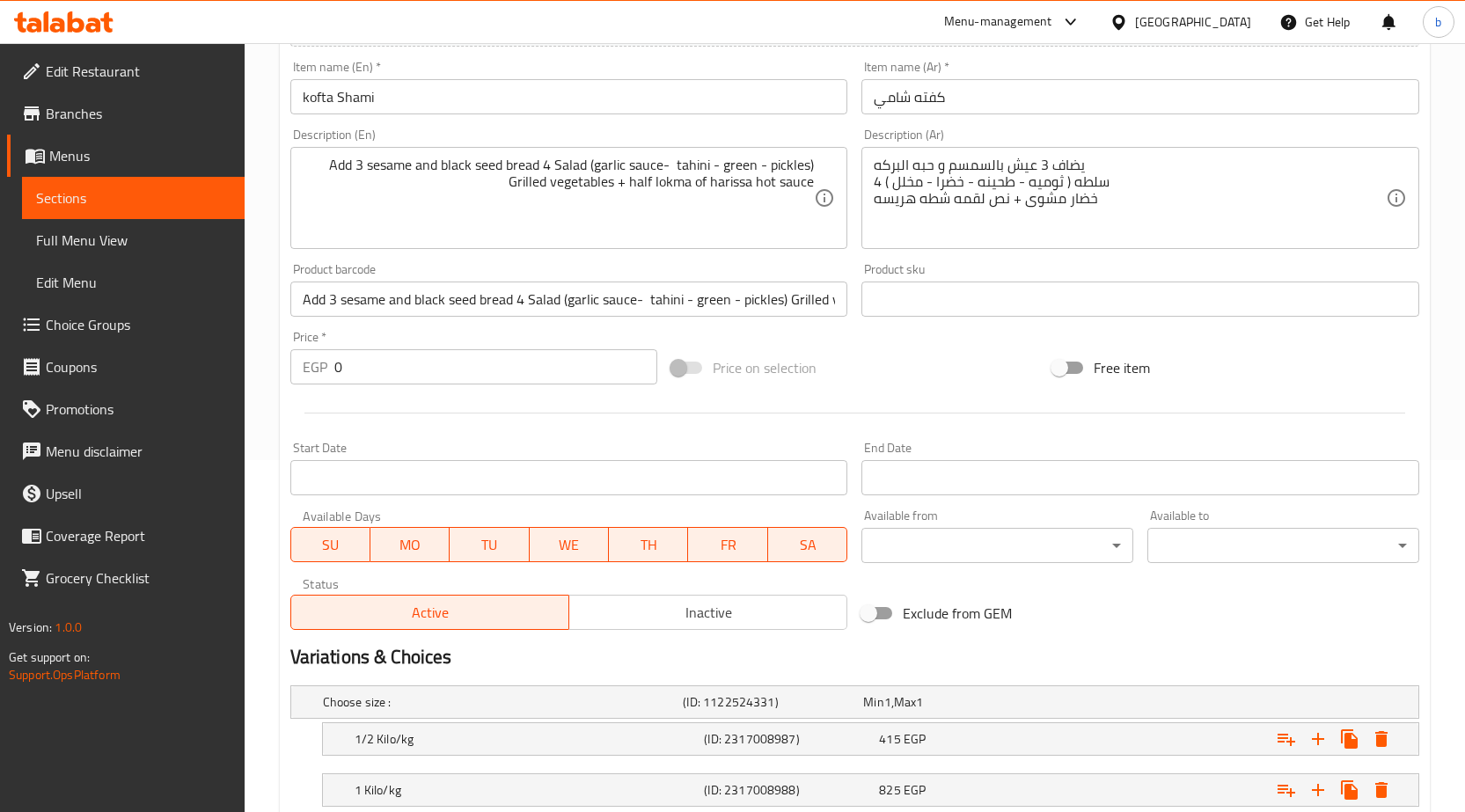
click at [590, 306] on input "Add 3 sesame and black seed bread 4 Salad (garlic sauce- tahini - green - pickl…" at bounding box center [569, 298] width 558 height 35
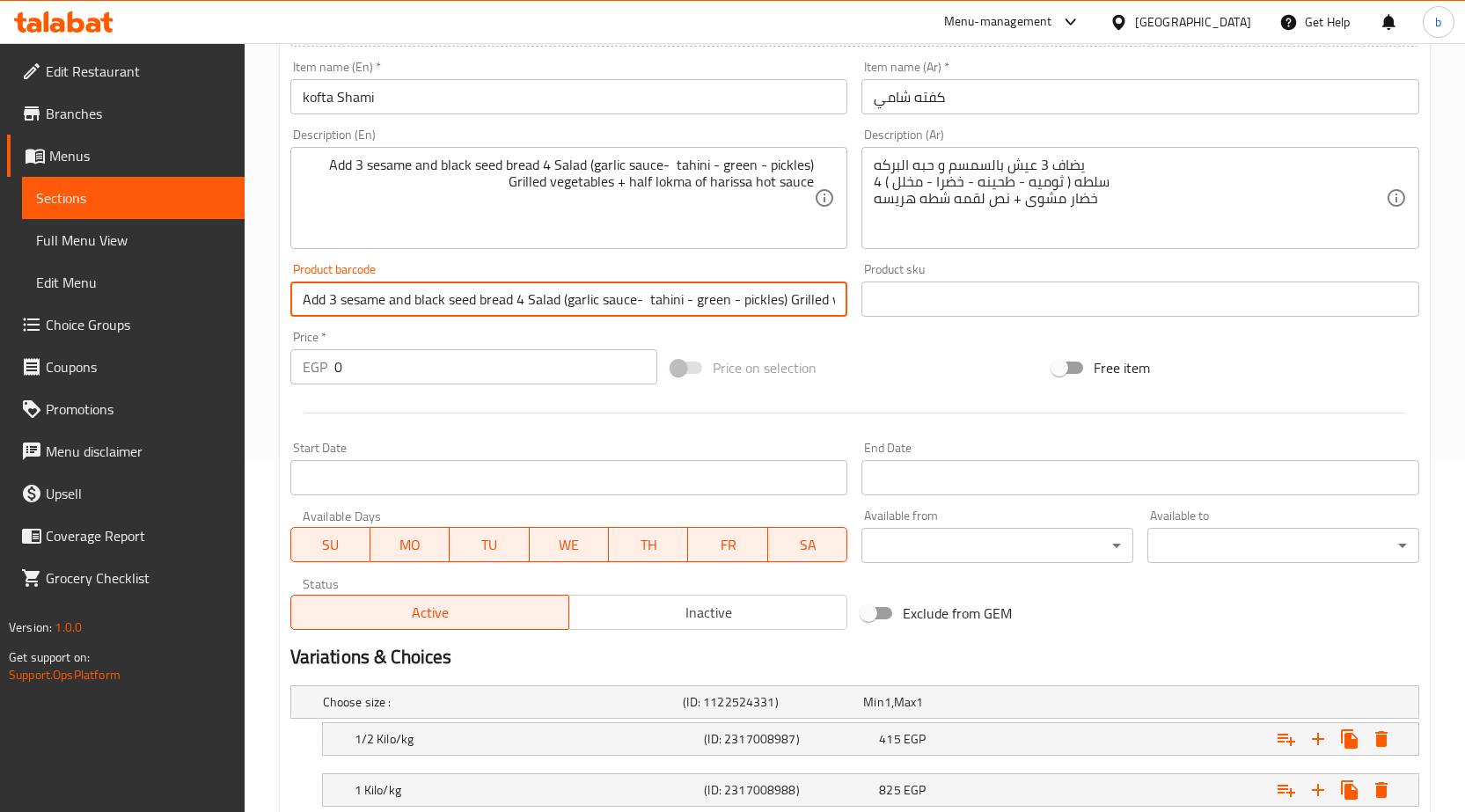
click at [590, 306] on input "Add 3 sesame and black seed bread 4 Salad (garlic sauce- tahini - green - pickl…" at bounding box center [569, 298] width 558 height 35
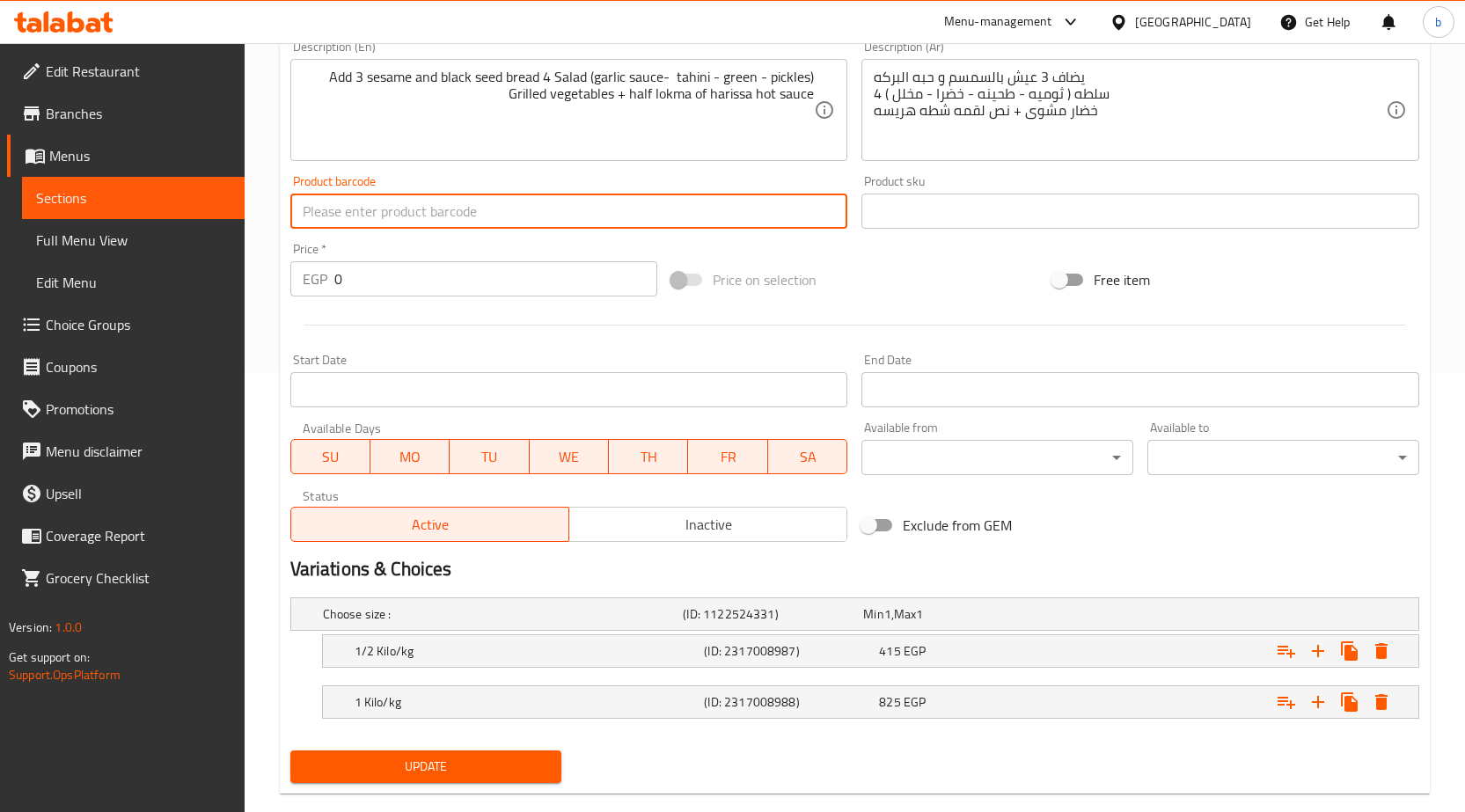
scroll to position [471, 0]
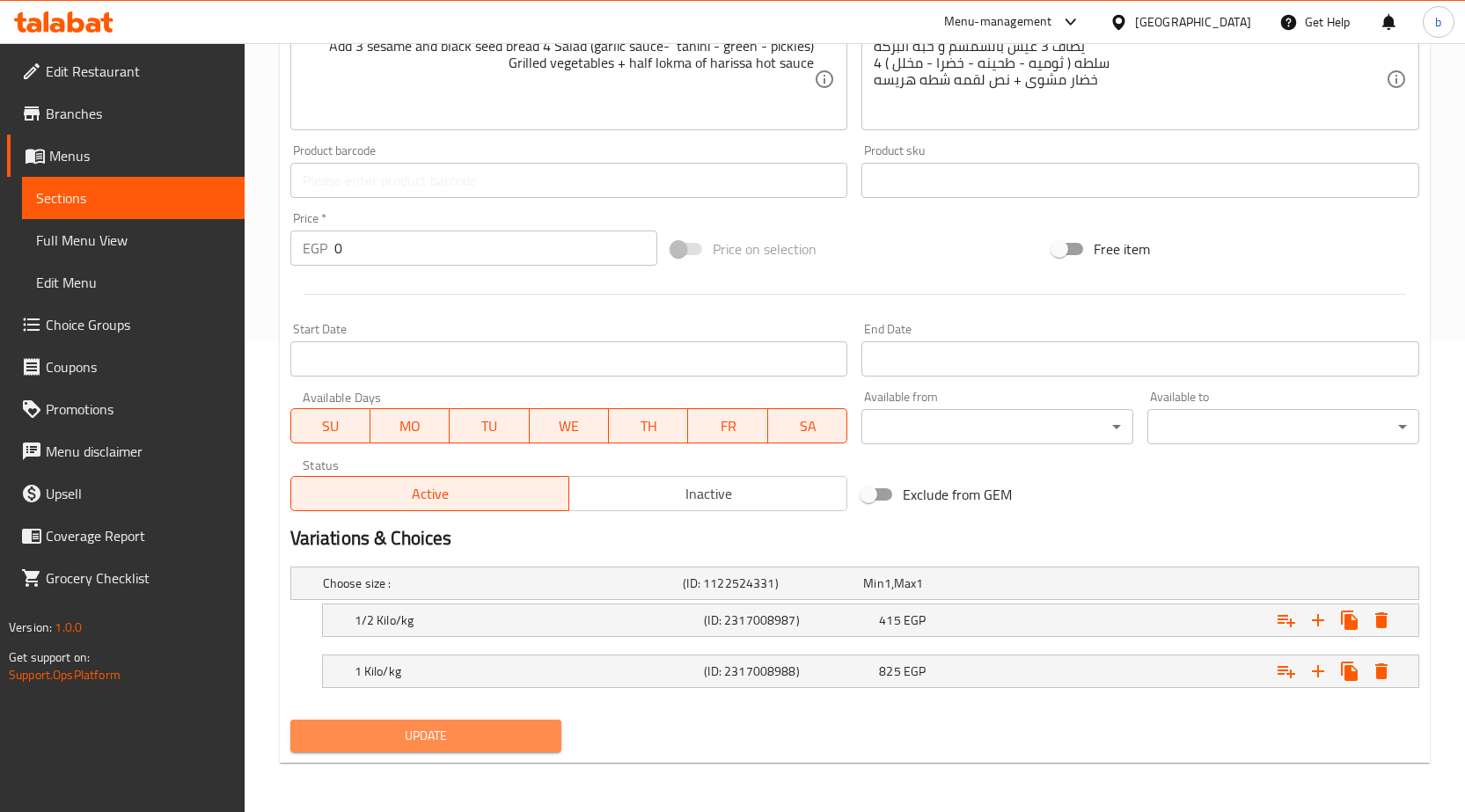
click at [447, 727] on span "Update" at bounding box center [426, 736] width 244 height 22
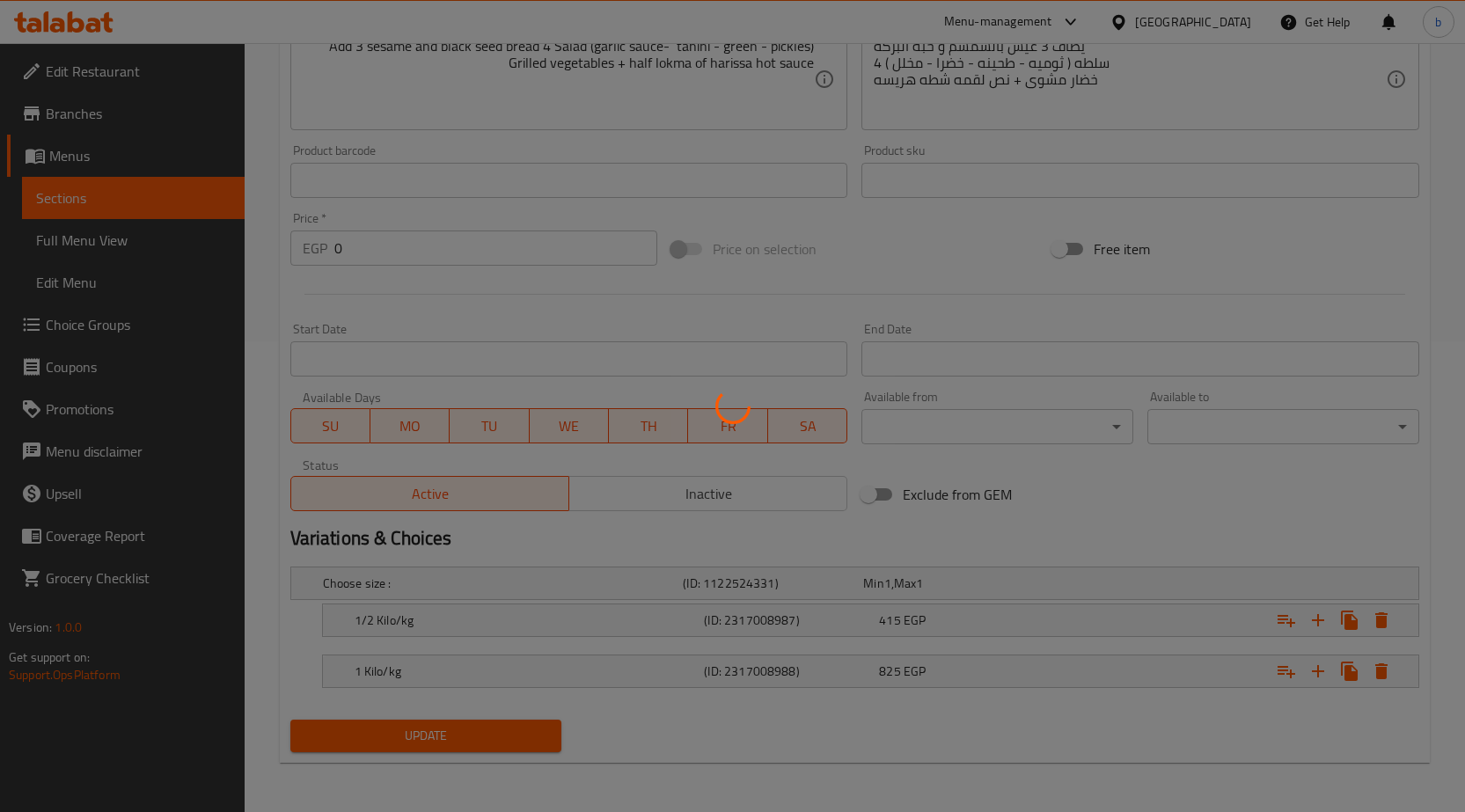
scroll to position [0, 0]
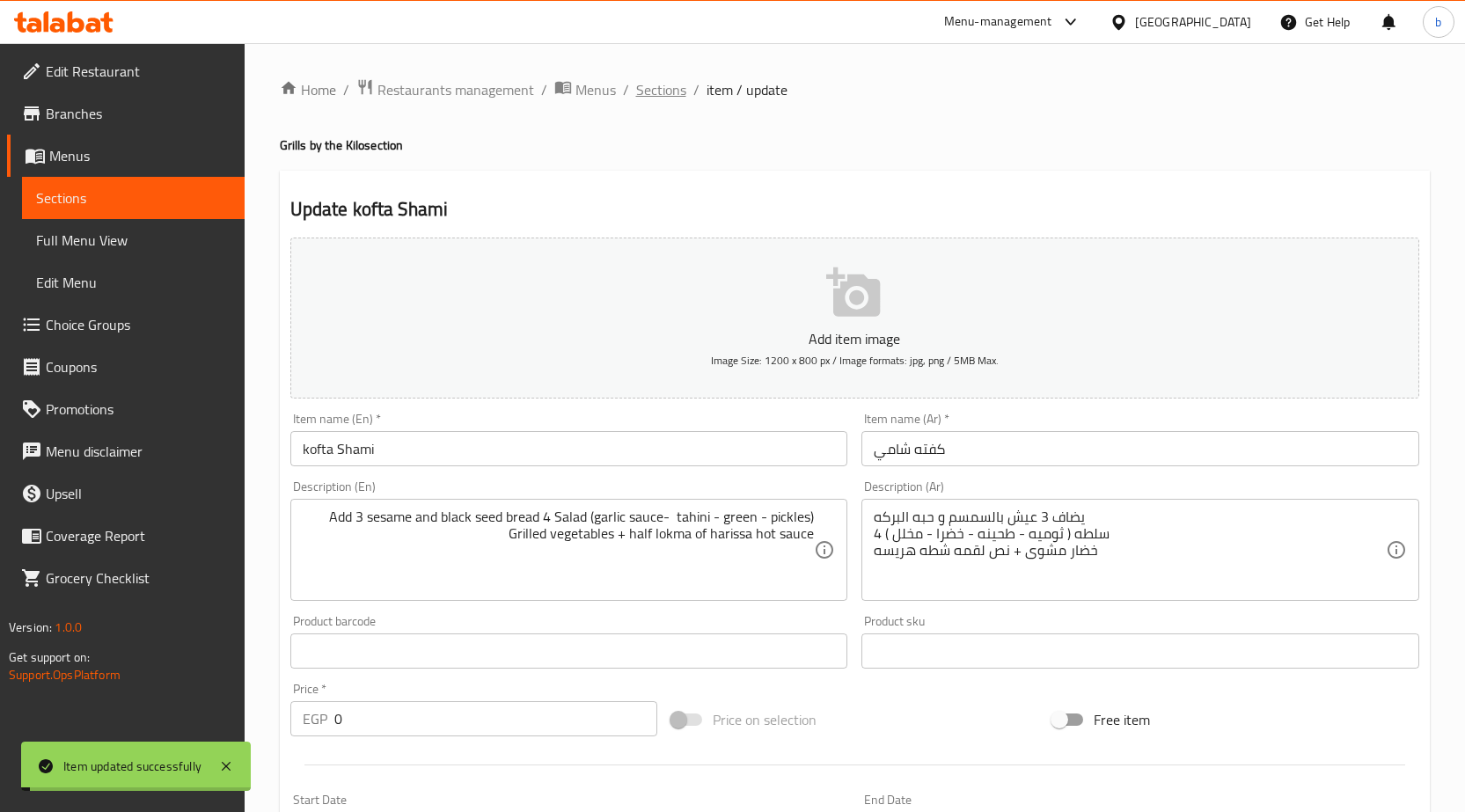
click at [651, 82] on span "Sections" at bounding box center [661, 90] width 51 height 21
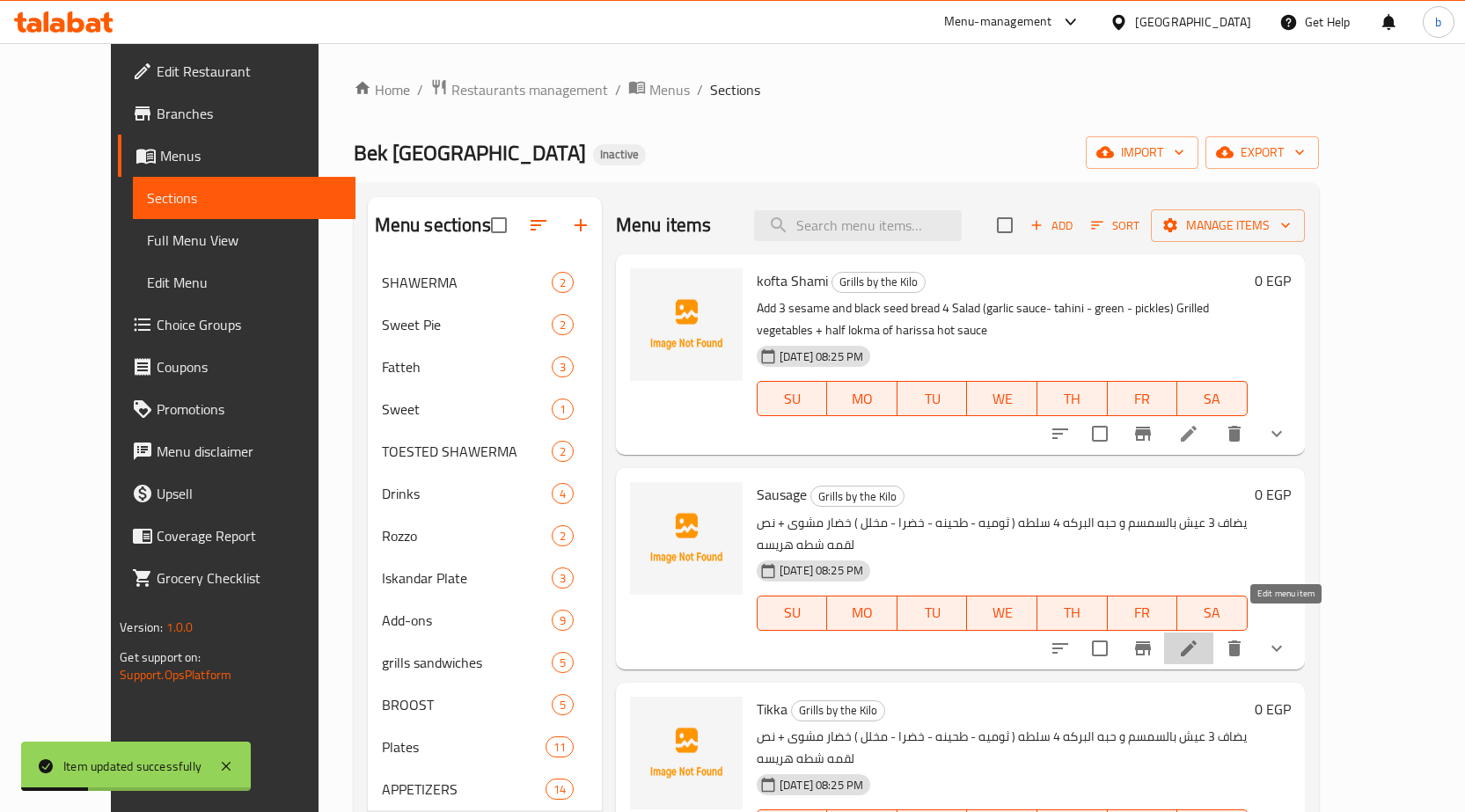
click at [1199, 638] on icon at bounding box center [1189, 648] width 21 height 21
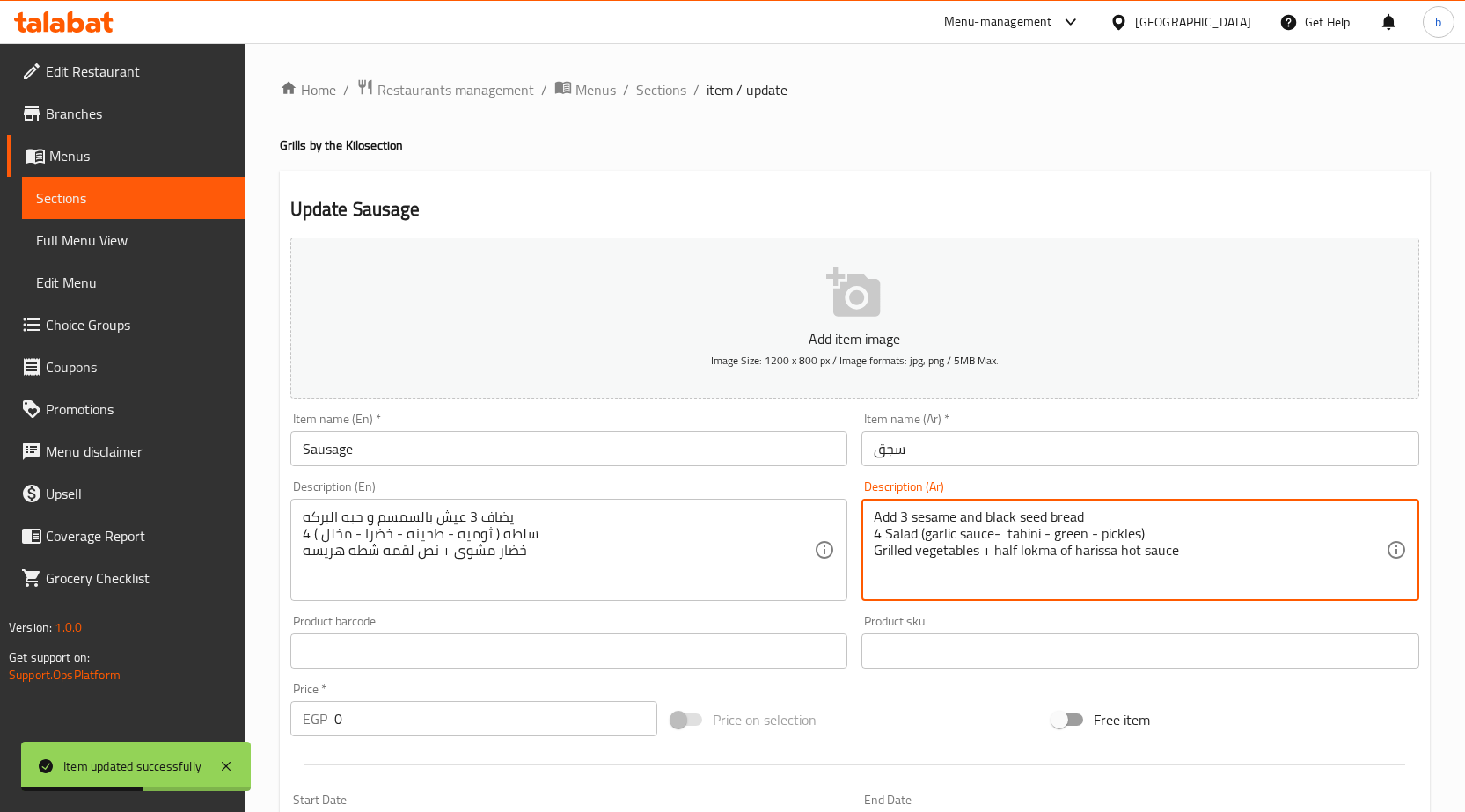
drag, startPoint x: 920, startPoint y: 559, endPoint x: 501, endPoint y: 273, distance: 507.3
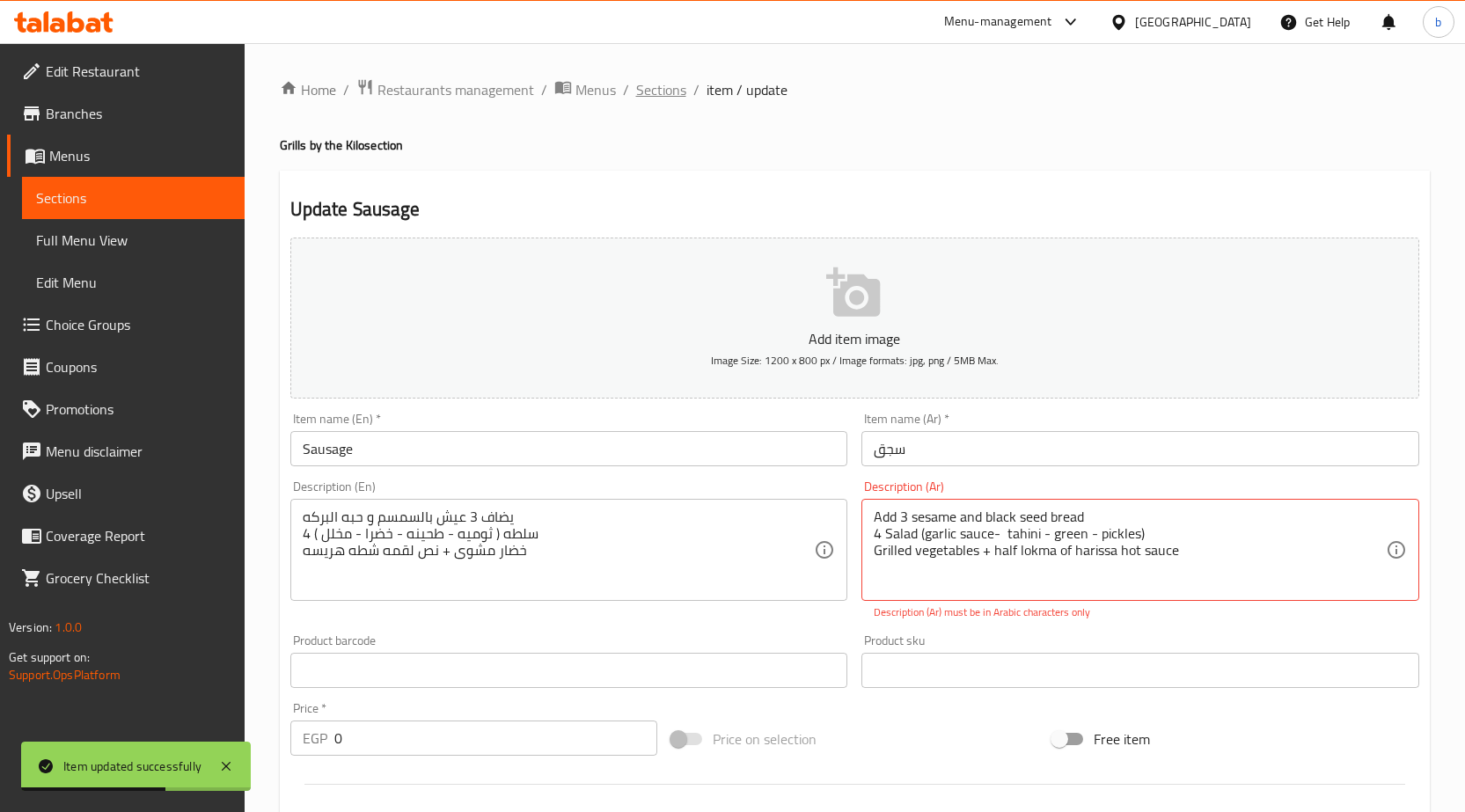
click at [643, 80] on span "Sections" at bounding box center [661, 90] width 51 height 21
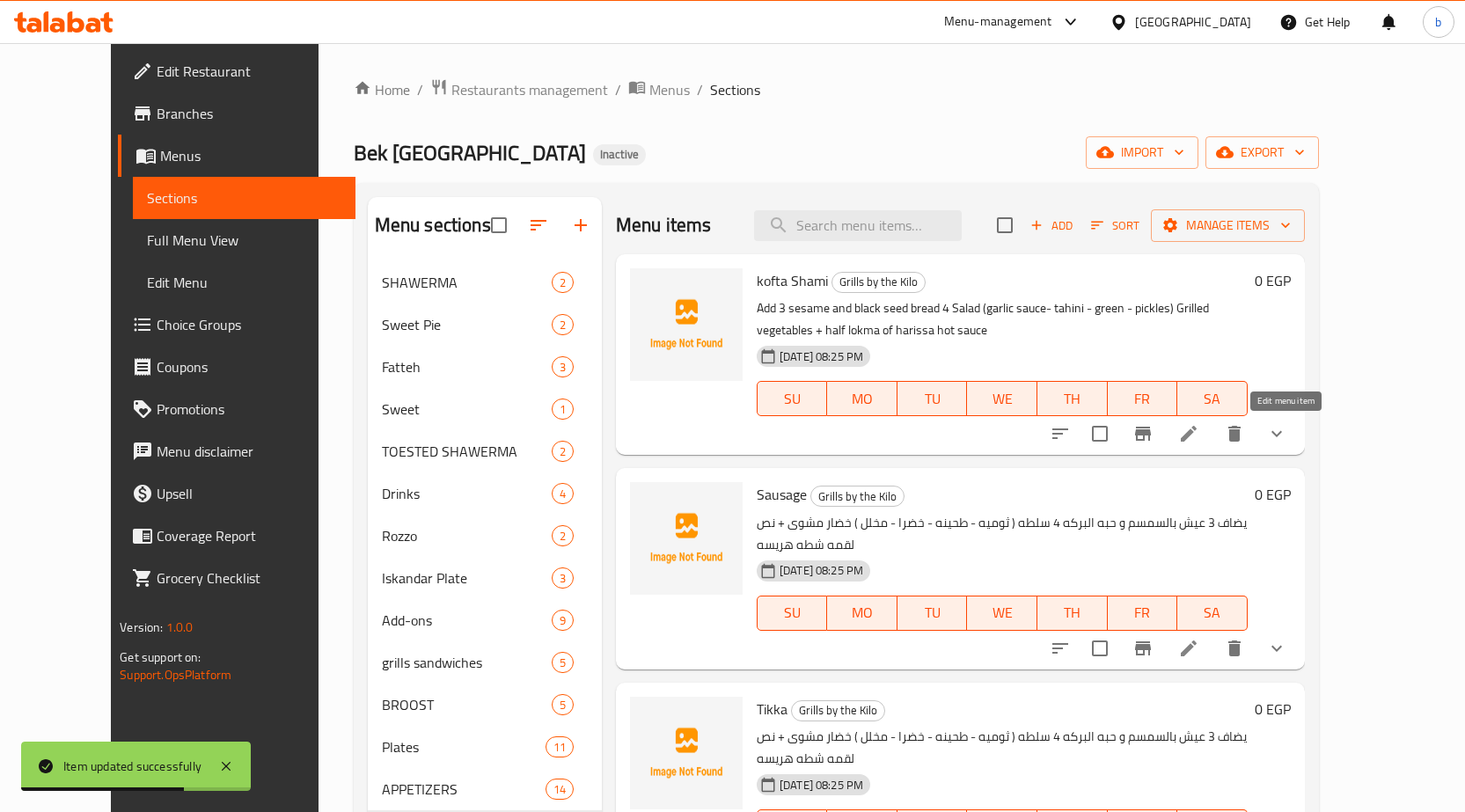
click at [1199, 440] on icon at bounding box center [1189, 434] width 21 height 21
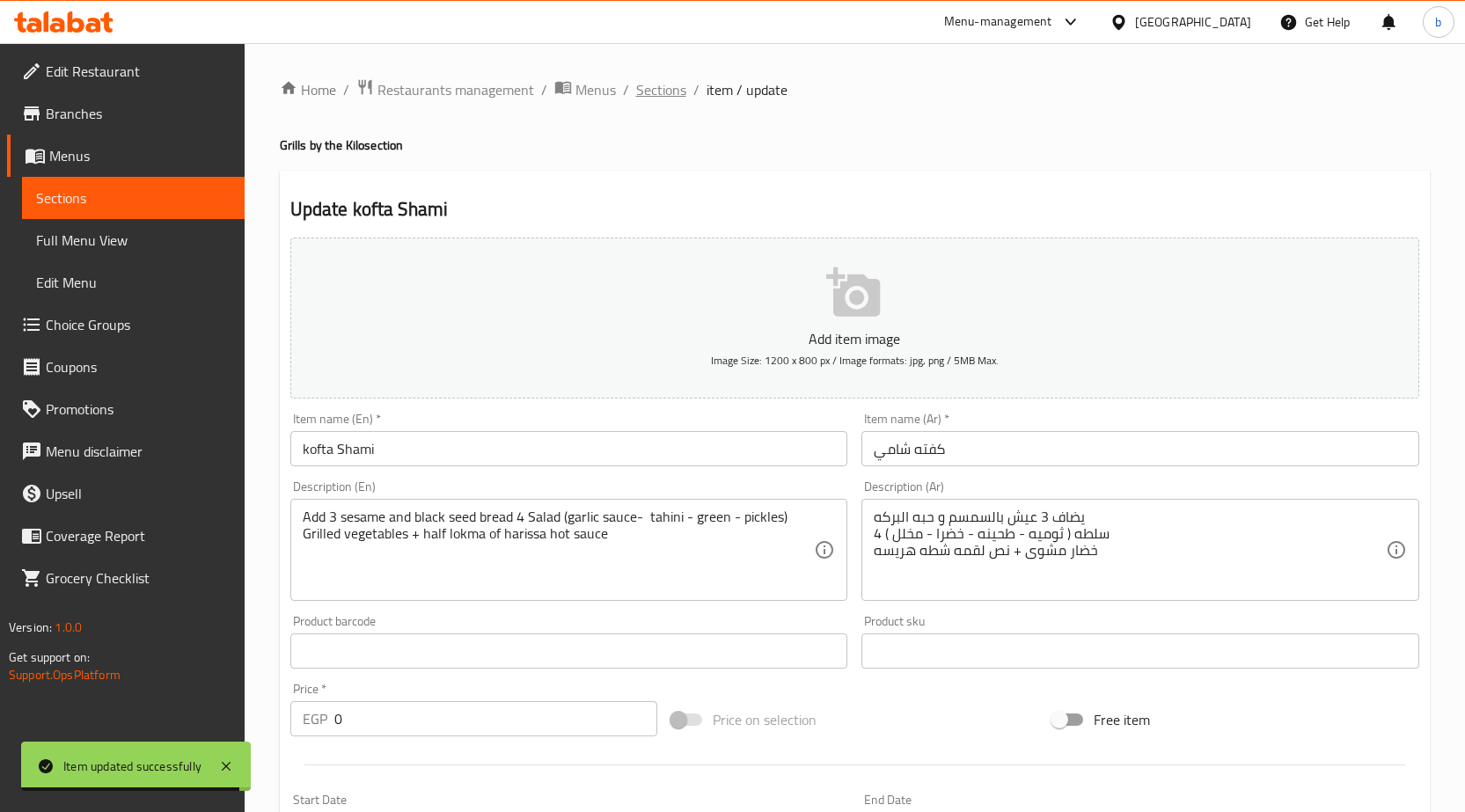
click at [640, 91] on span "Sections" at bounding box center [661, 90] width 51 height 21
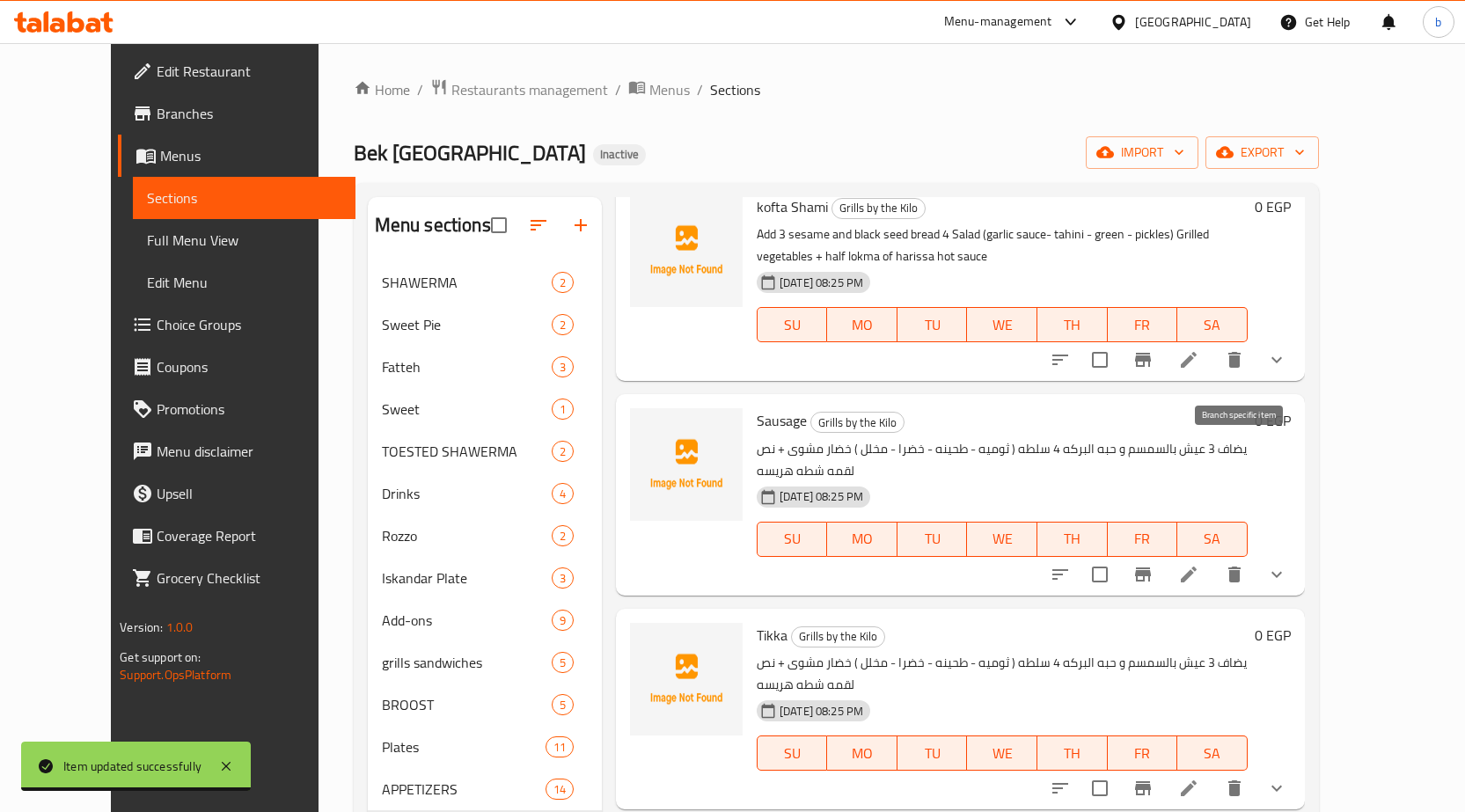
scroll to position [176, 0]
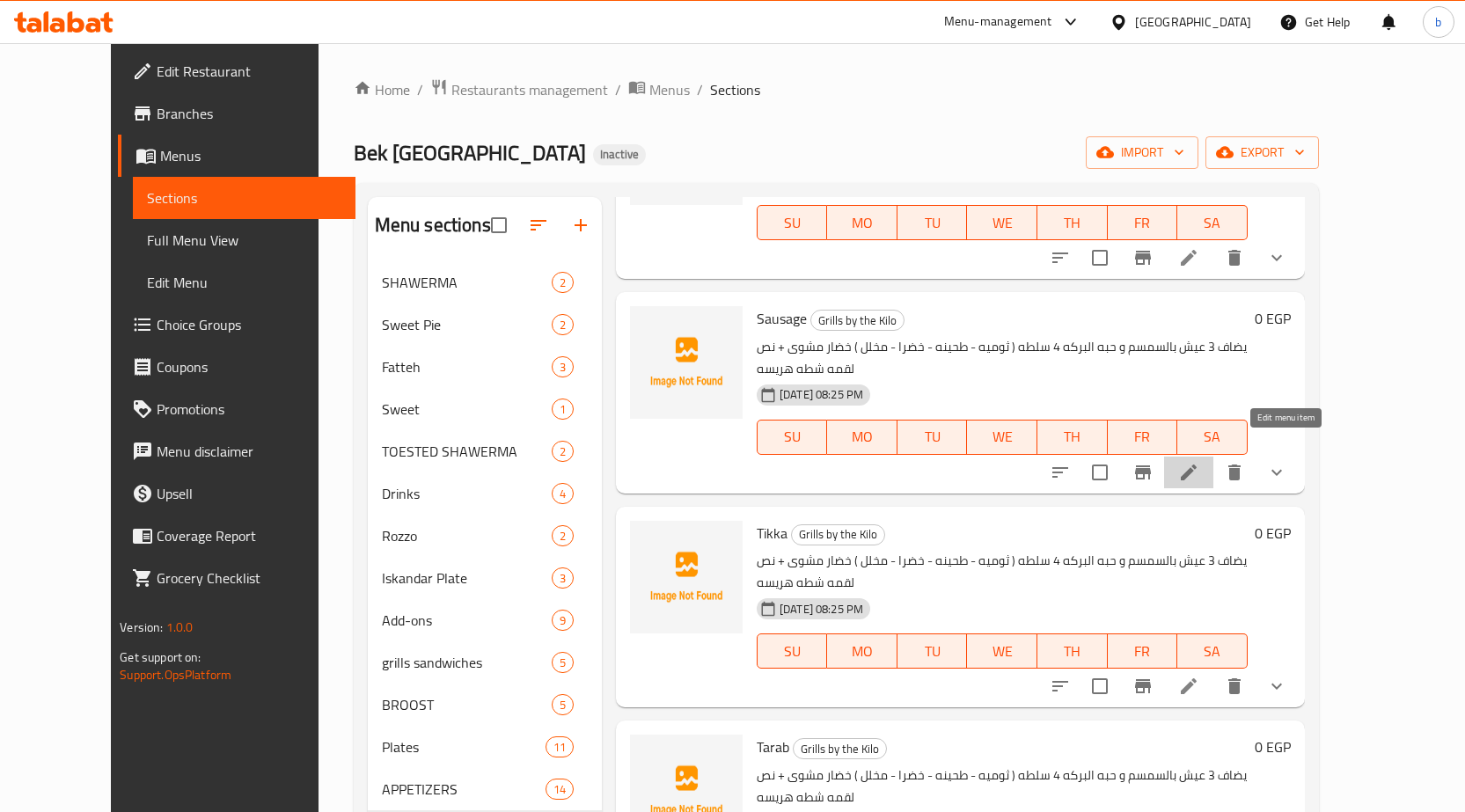
click at [1196, 464] on icon at bounding box center [1189, 472] width 16 height 16
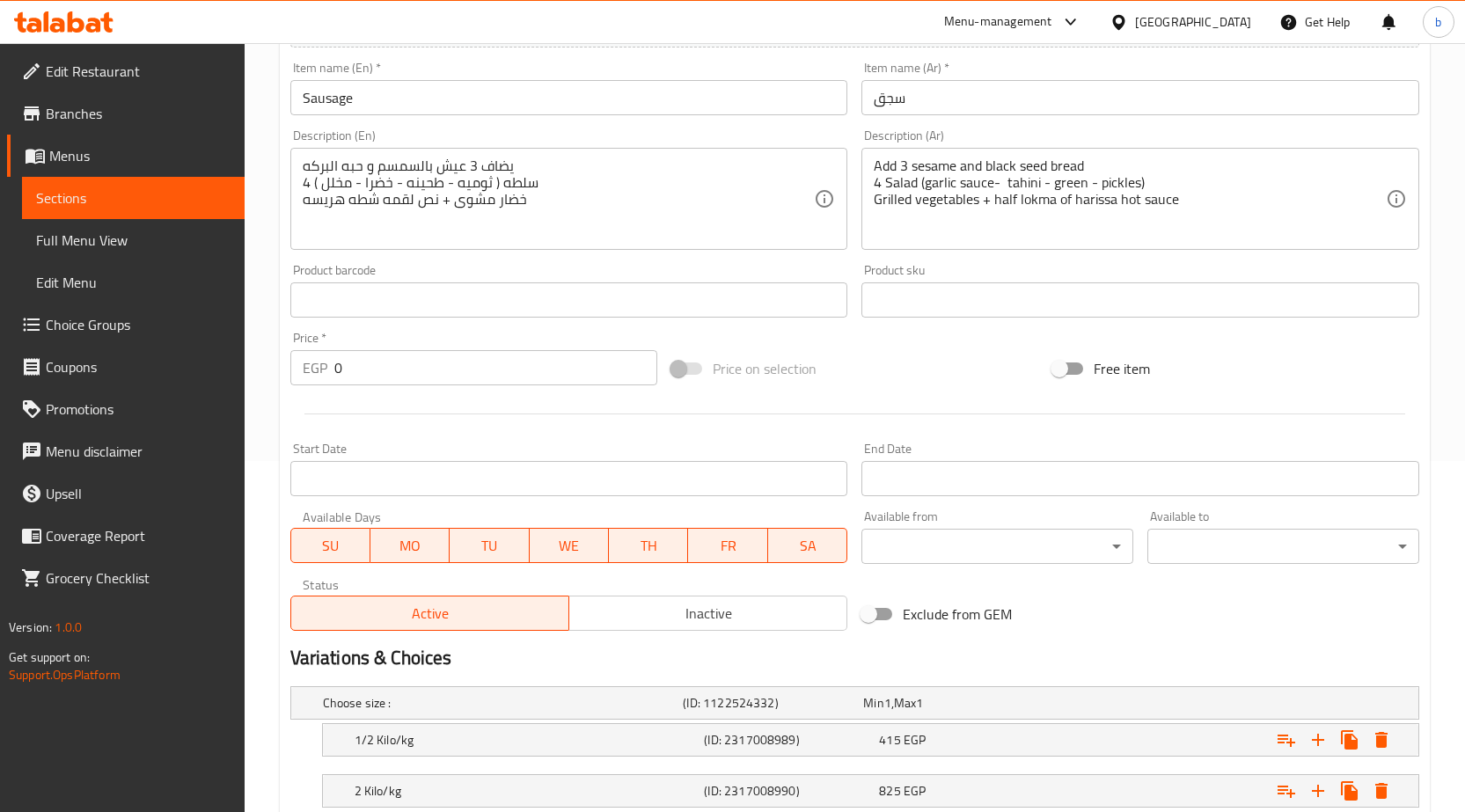
scroll to position [207, 0]
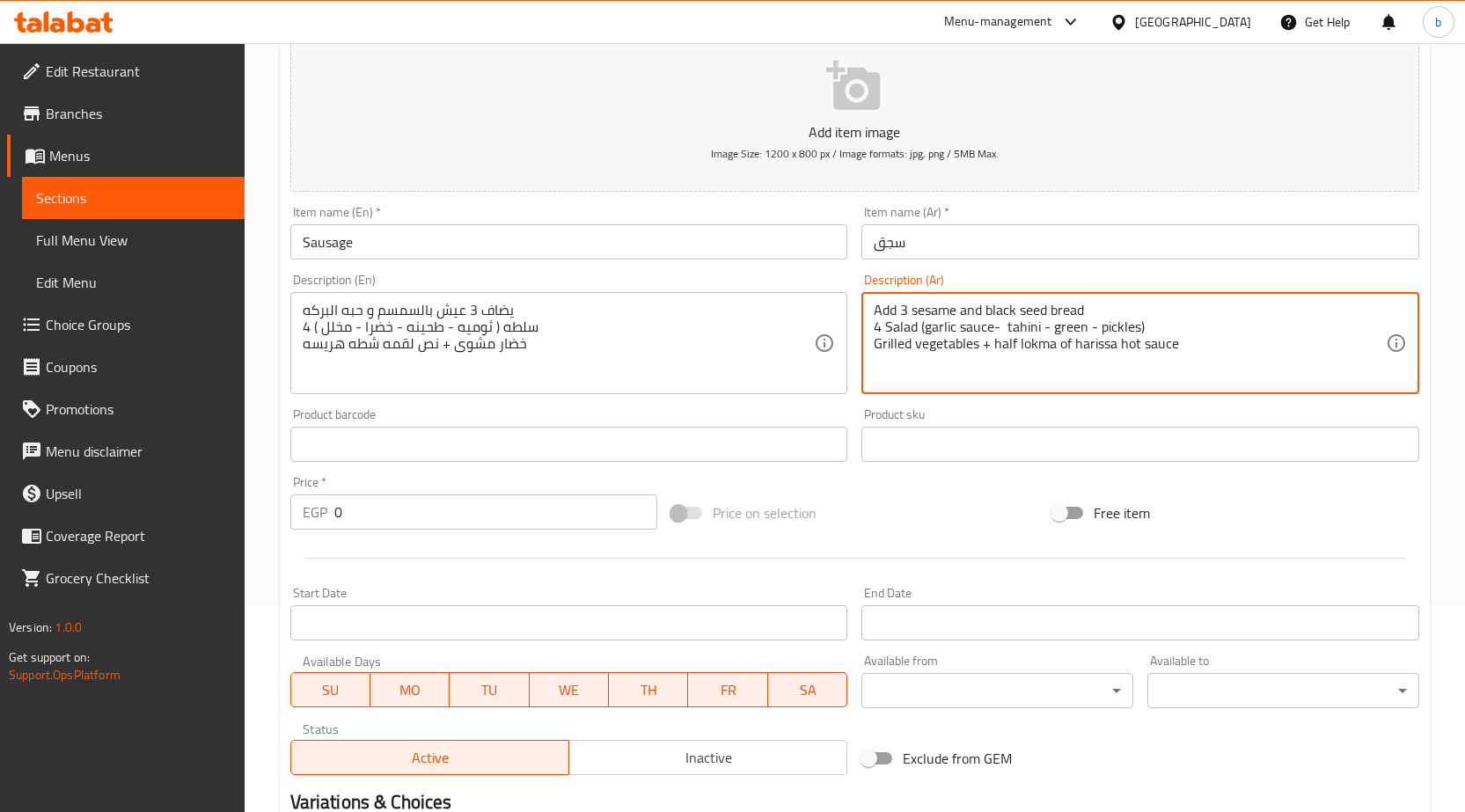
drag, startPoint x: 1224, startPoint y: 360, endPoint x: 795, endPoint y: 264, distance: 439.6
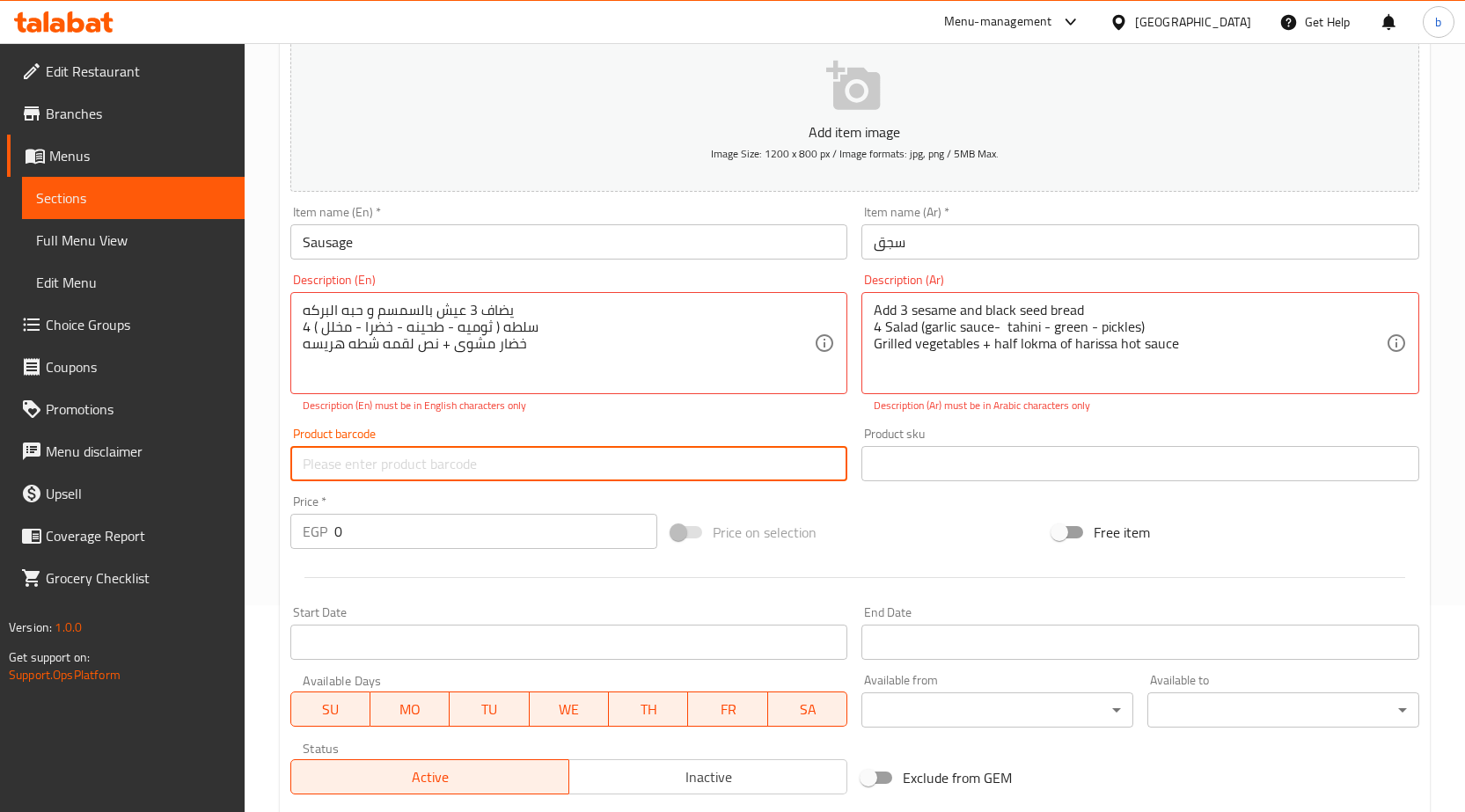
click at [509, 461] on input "text" at bounding box center [569, 463] width 558 height 35
paste input "Add 3 sesame and black seed bread 4 Salad (garlic sauce- tahini - green - pickl…"
type input "Add 3 sesame and black seed bread 4 Salad (garlic sauce- tahini - green - pickl…"
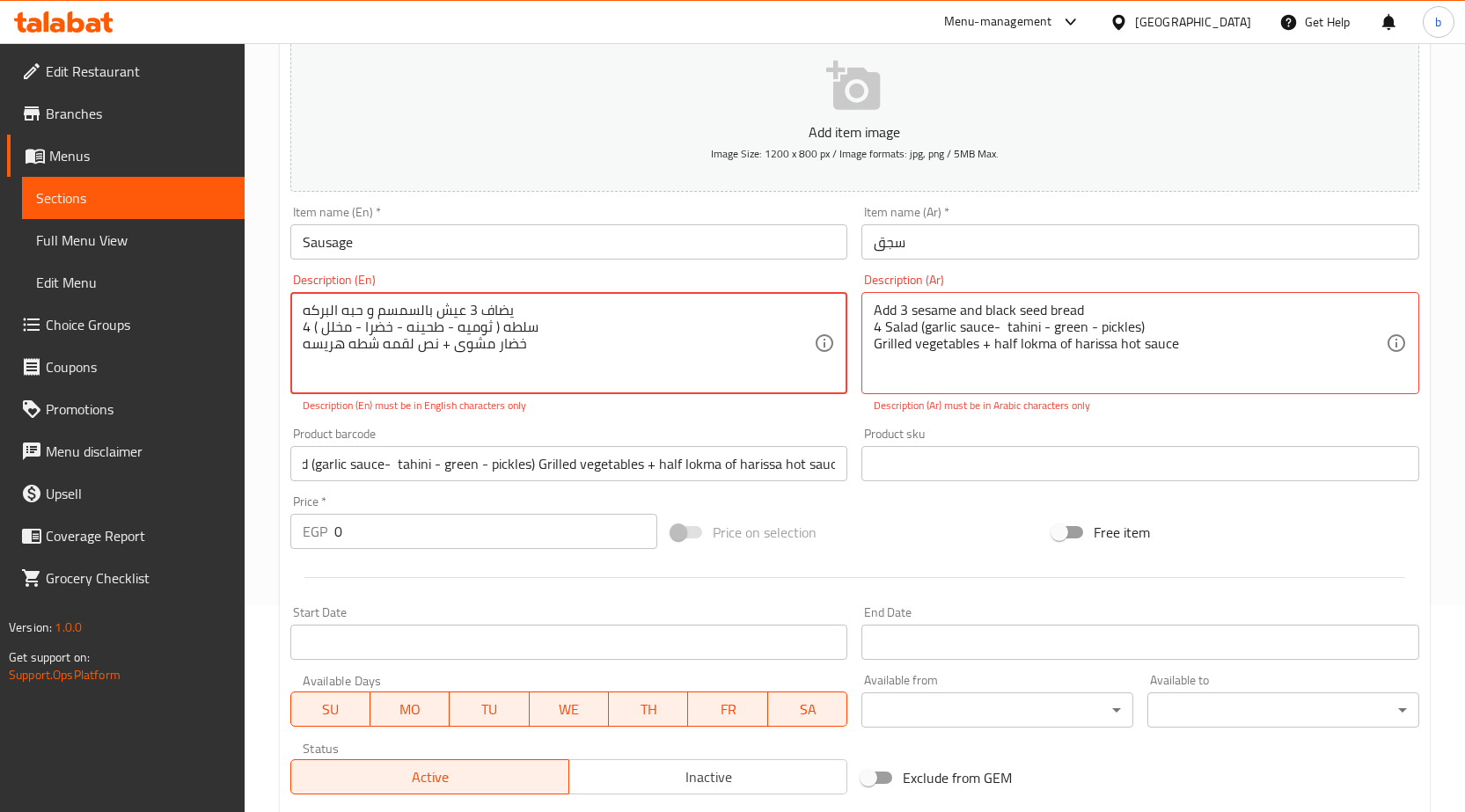
scroll to position [0, 0]
drag, startPoint x: 543, startPoint y: 349, endPoint x: 202, endPoint y: 257, distance: 353.2
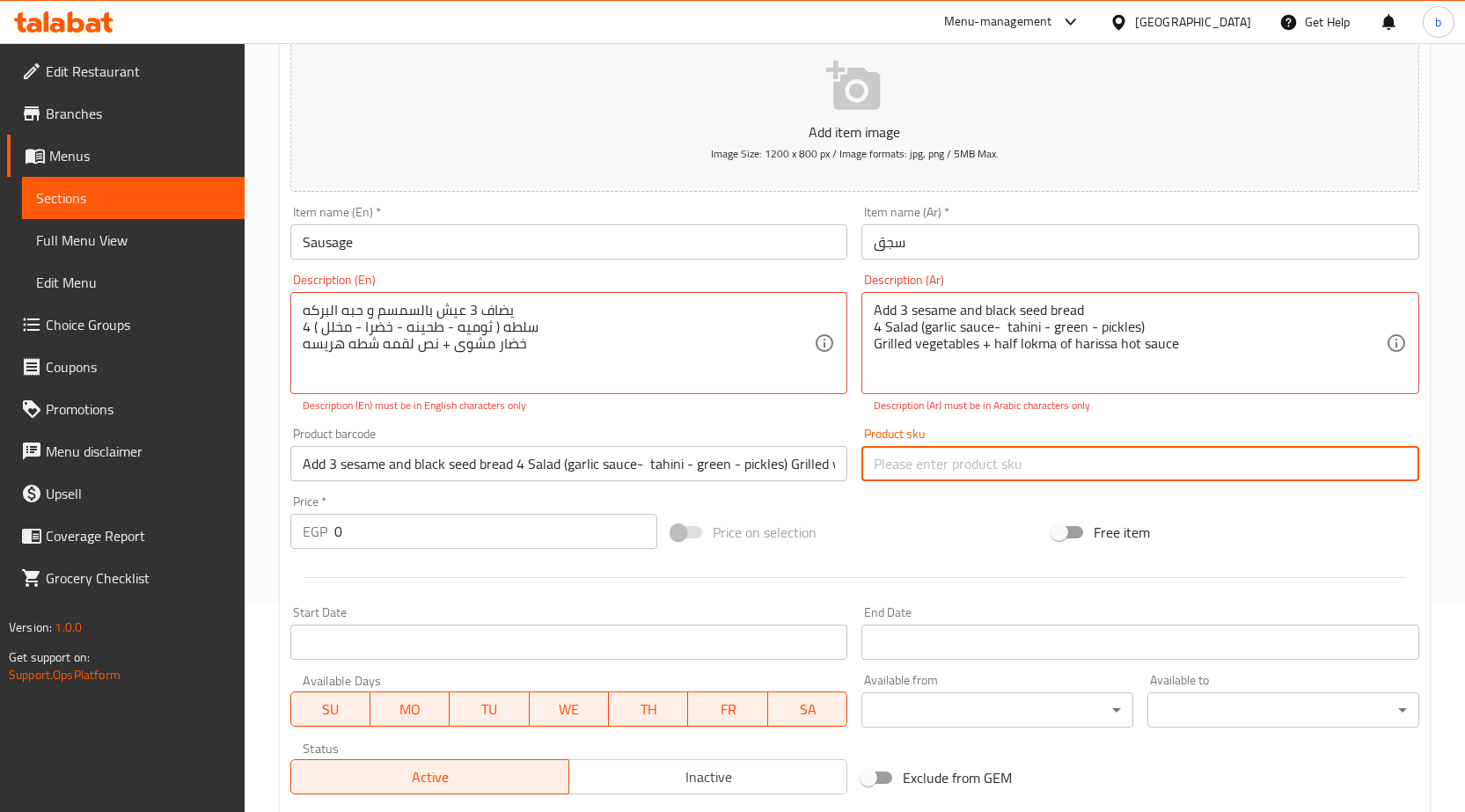
click at [1017, 475] on input "text" at bounding box center [1140, 463] width 558 height 35
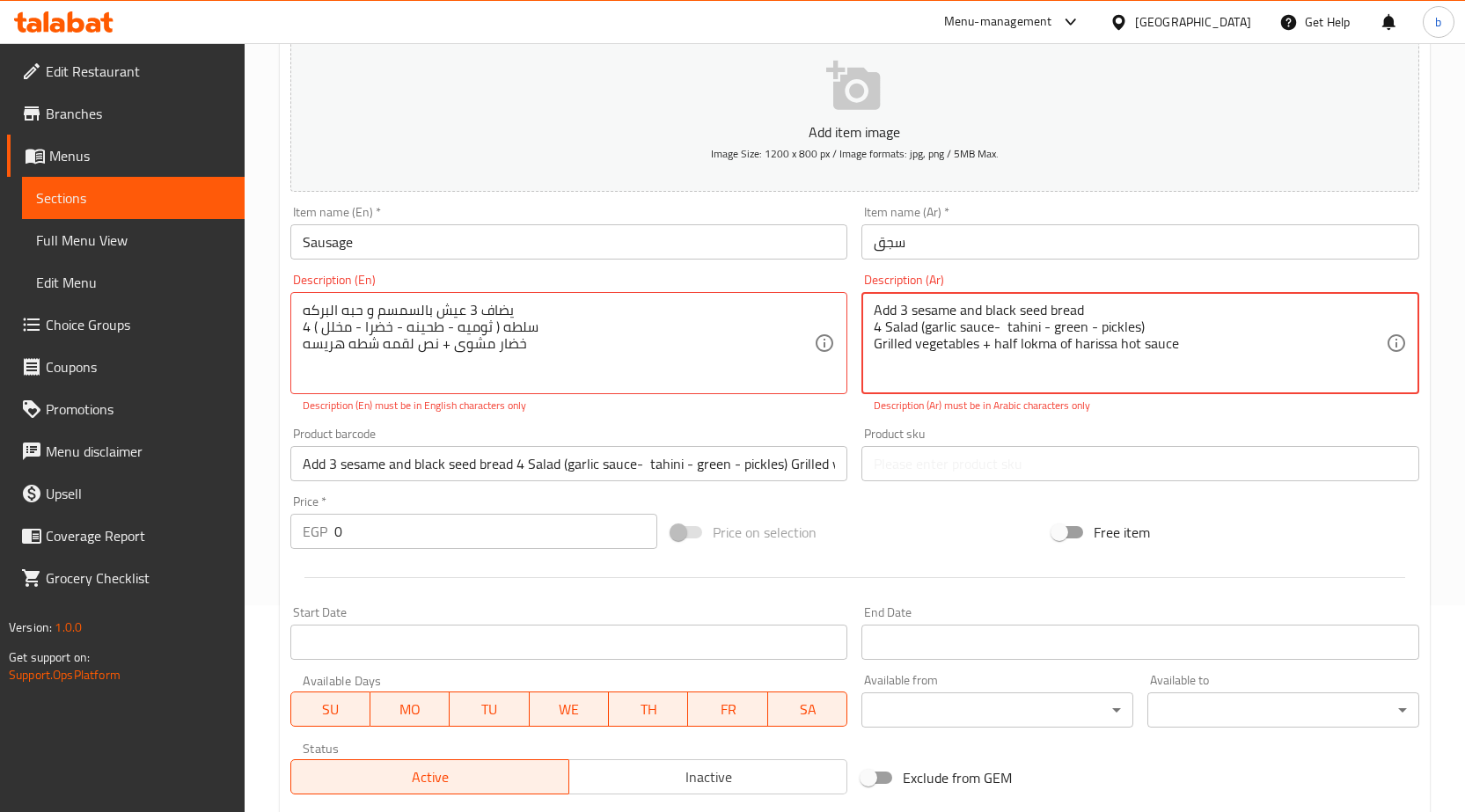
click at [991, 346] on textarea "Add 3 sesame and black seed bread 4 Salad (garlic sauce- tahini - green - pickl…" at bounding box center [1129, 344] width 512 height 84
click at [1188, 346] on textarea "Add 3 sesame and black seed bread 4 Salad (garlic sauce- tahini - green - pickl…" at bounding box center [1129, 344] width 512 height 84
drag, startPoint x: 1188, startPoint y: 346, endPoint x: 863, endPoint y: 272, distance: 333.3
click at [863, 272] on div "Description (Ar) Add 3 sesame and black seed bread 4 Salad (garlic sauce- tahin…" at bounding box center [1140, 344] width 572 height 154
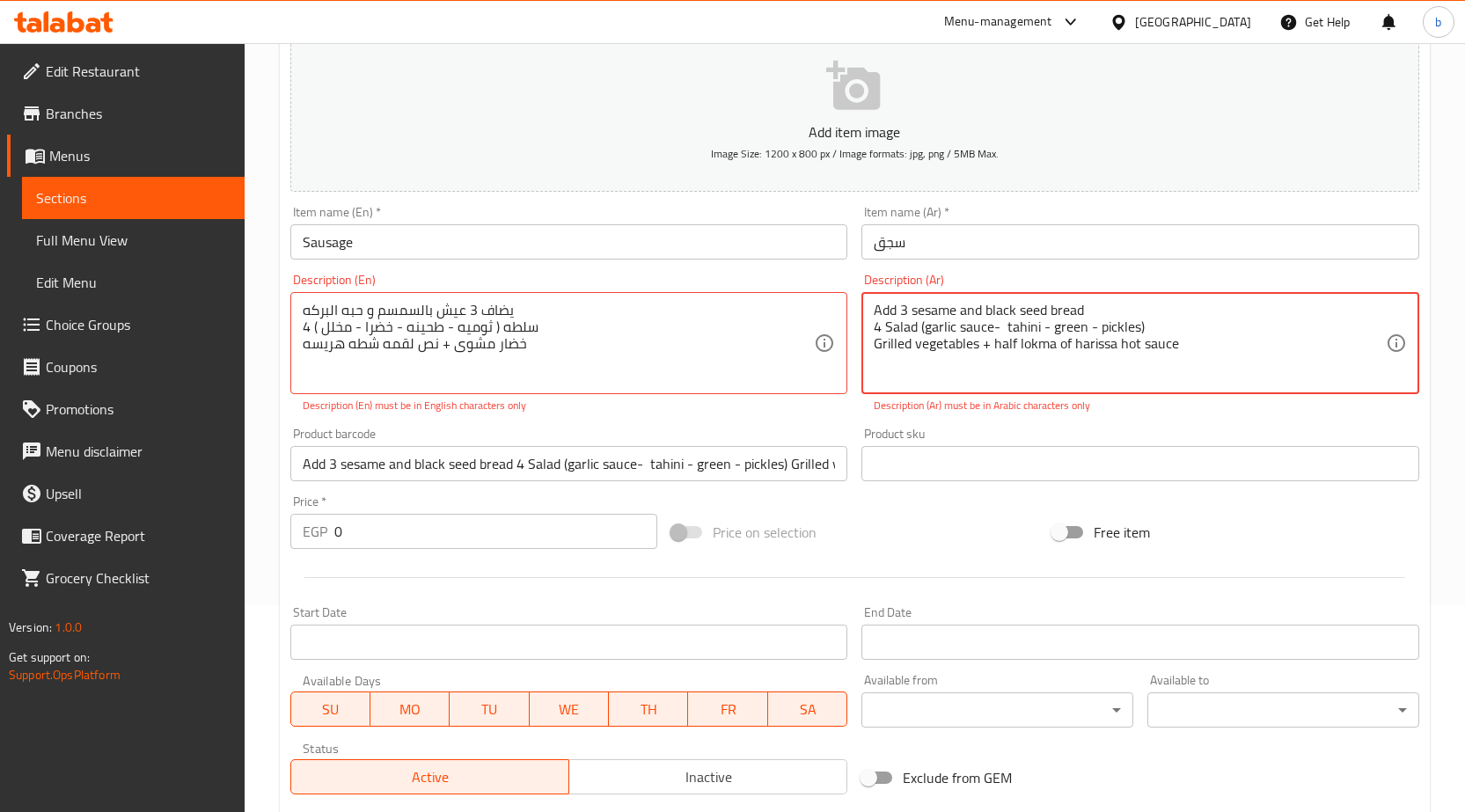
paste textarea "يضاف 3 عيش بالسمسم و حبه البركه 4 سلطه ( ثوميه - طحينه - خضرا - مخلل ) خضار مشو…"
type textarea "يضاف 3 عيش بالسمسم و حبه البركه 4 سلطه ( ثوميه - طحينه - خضرا - مخلل ) خضار مشو…"
click at [807, 464] on input "Add 3 sesame and black seed bread 4 Salad (garlic sauce- tahini - green - pickl…" at bounding box center [569, 463] width 558 height 35
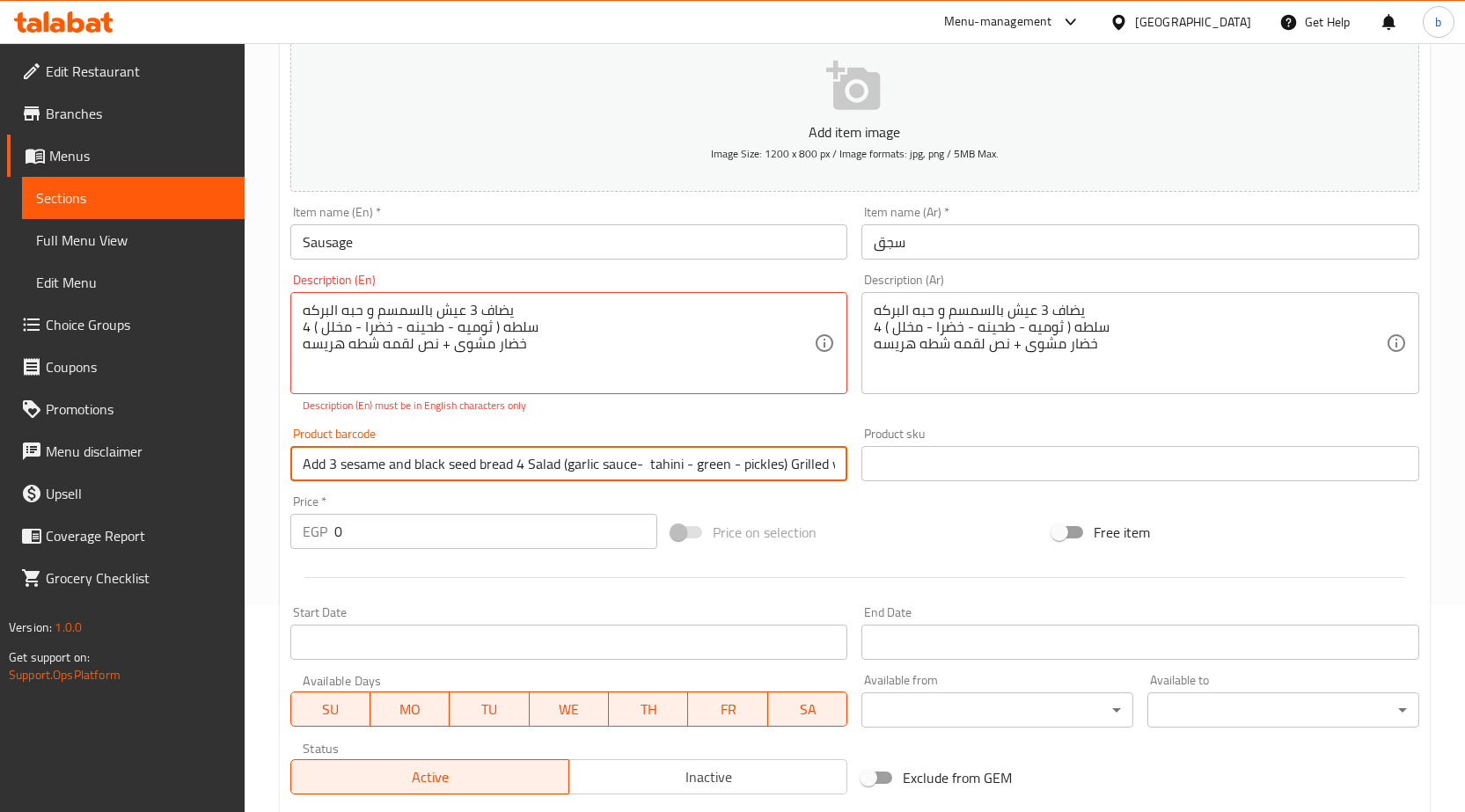
click at [807, 464] on input "Add 3 sesame and black seed bread 4 Salad (garlic sauce- tahini - green - pickl…" at bounding box center [569, 463] width 558 height 35
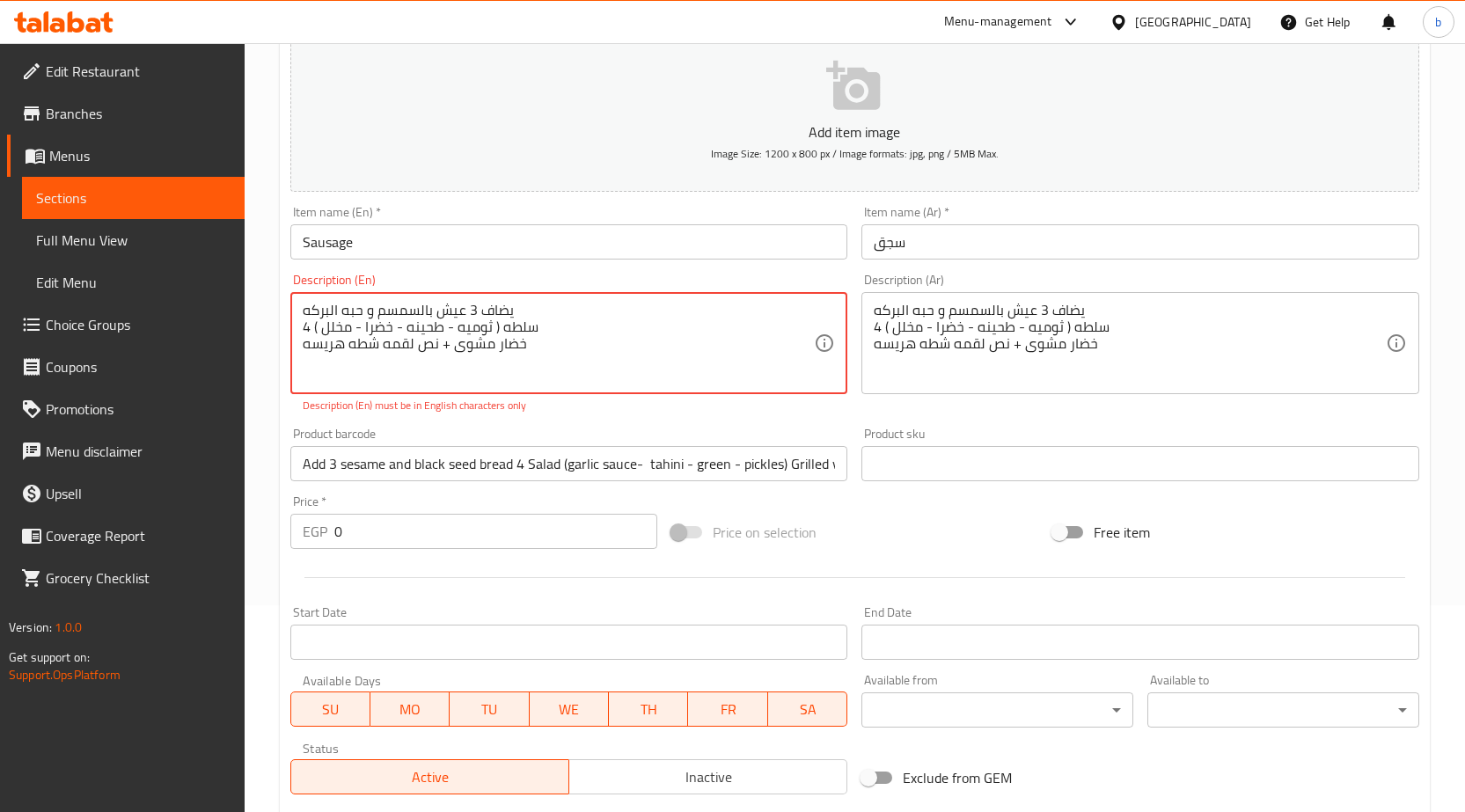
click at [499, 329] on textarea "يضاف 3 عيش بالسمسم و حبه البركه 4 سلطه ( ثوميه - طحينه - خضرا - مخلل ) خضار مشو…" at bounding box center [559, 344] width 512 height 84
click at [528, 354] on textarea "يضاف 3 عيش بالسمسم و حبه البركه 4 سلطه ( ثوميه - طحينه - خضرا - مخلل ) خضار مشو…" at bounding box center [559, 344] width 512 height 84
drag, startPoint x: 528, startPoint y: 354, endPoint x: 378, endPoint y: 283, distance: 166.0
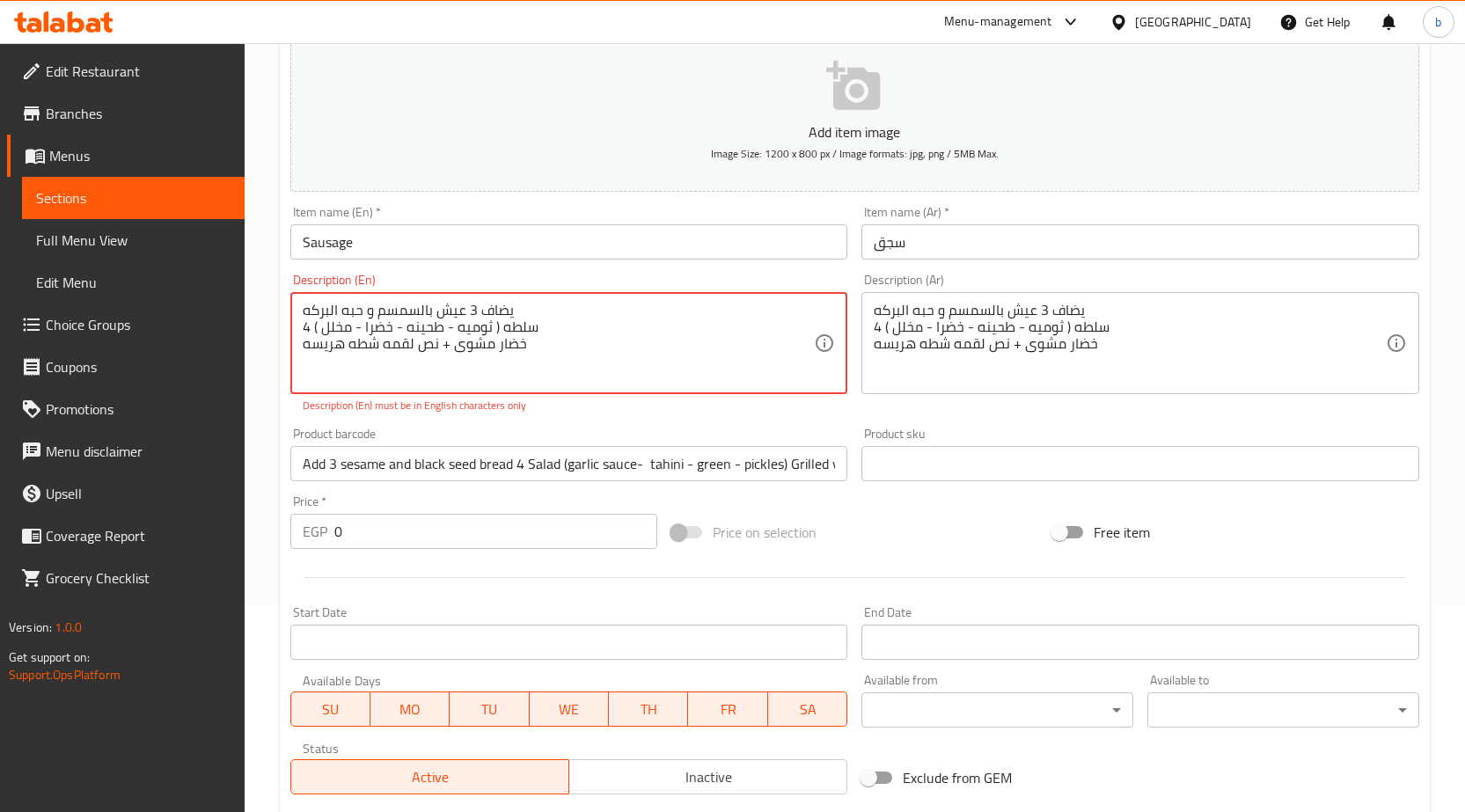
click at [378, 283] on div "Description (En) يضاف 3 عيش بالسمسم و حبه البركه 4 سلطه ( ثوميه - طحينه - خضرا …" at bounding box center [569, 343] width 558 height 140
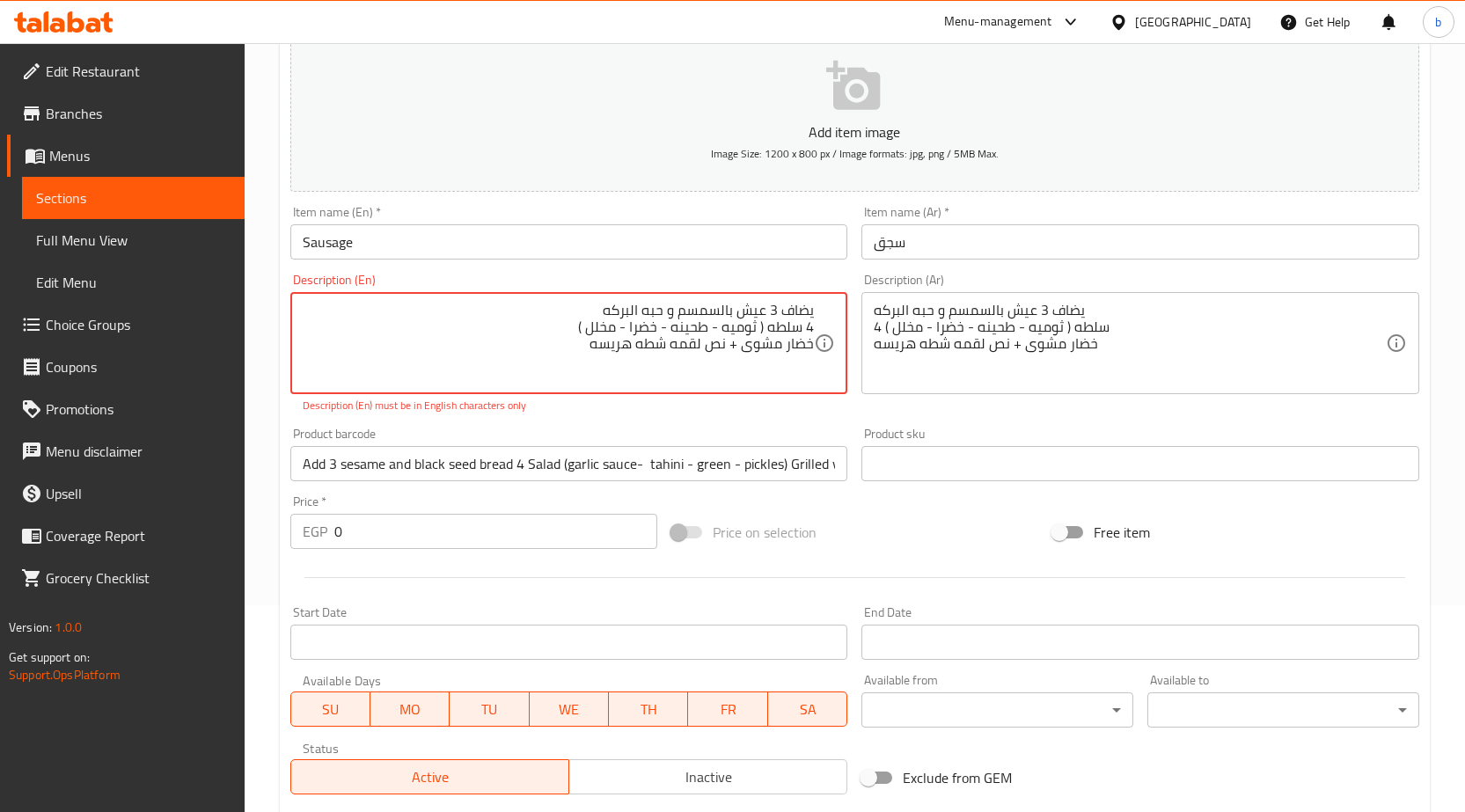
click at [648, 383] on textarea "يضاف 3 عيش بالسمسم و حبه البركه 4 سلطه ( ثوميه - طحينه - خضرا - مخلل ) خضار مشو…" at bounding box center [559, 344] width 512 height 84
paste textarea "Add 3 sesame and black seed bread 4 Salad (garlic sauce- tahini - green - pickl…"
type textarea "Add 3 sesame and black seed bread 4 Salad (garlic sauce- tahini - green - pickl…"
click at [791, 463] on div "Product barcode Add 3 sesame and black seed bread 4 Salad (garlic sauce- tahini…" at bounding box center [569, 454] width 572 height 68
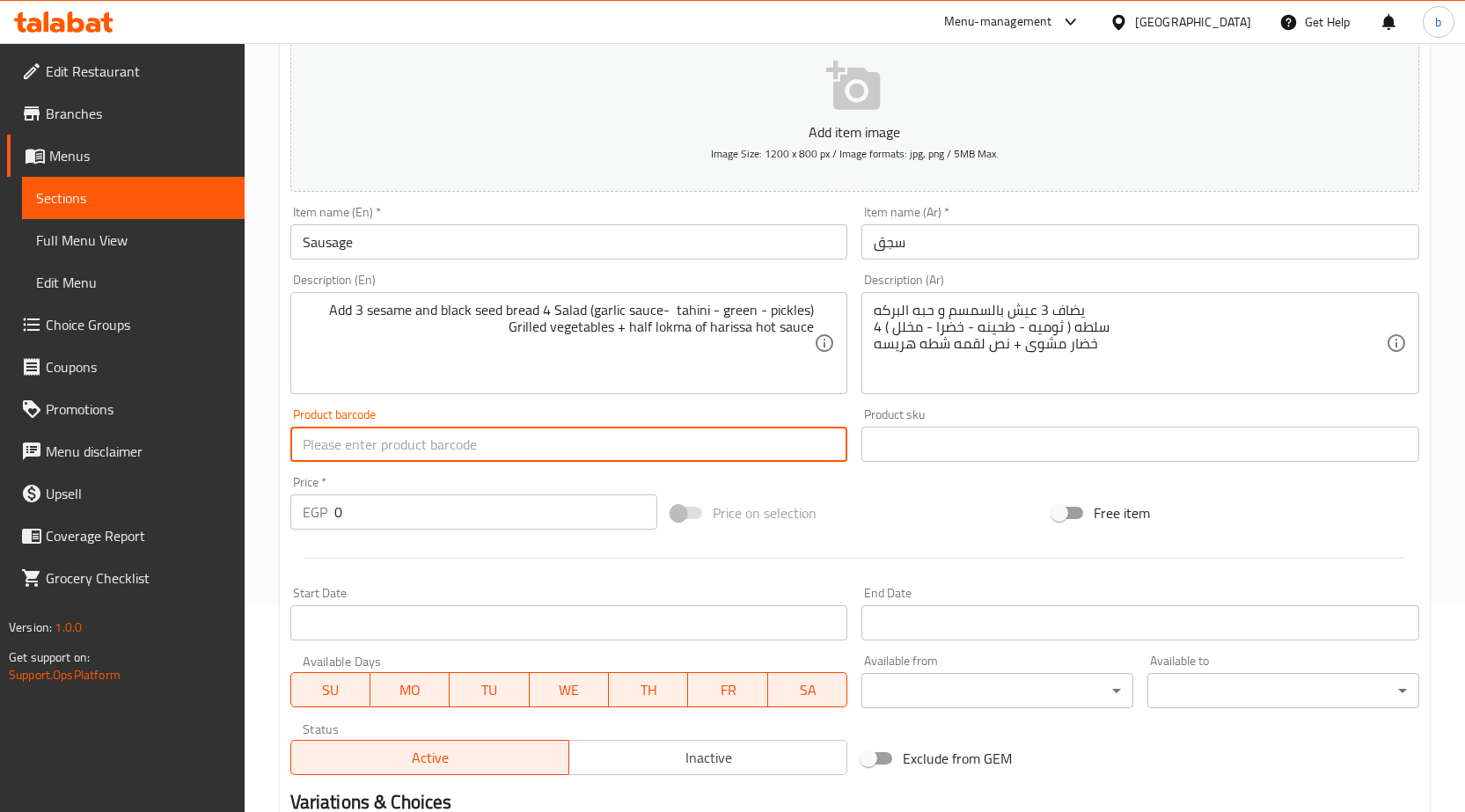
scroll to position [471, 0]
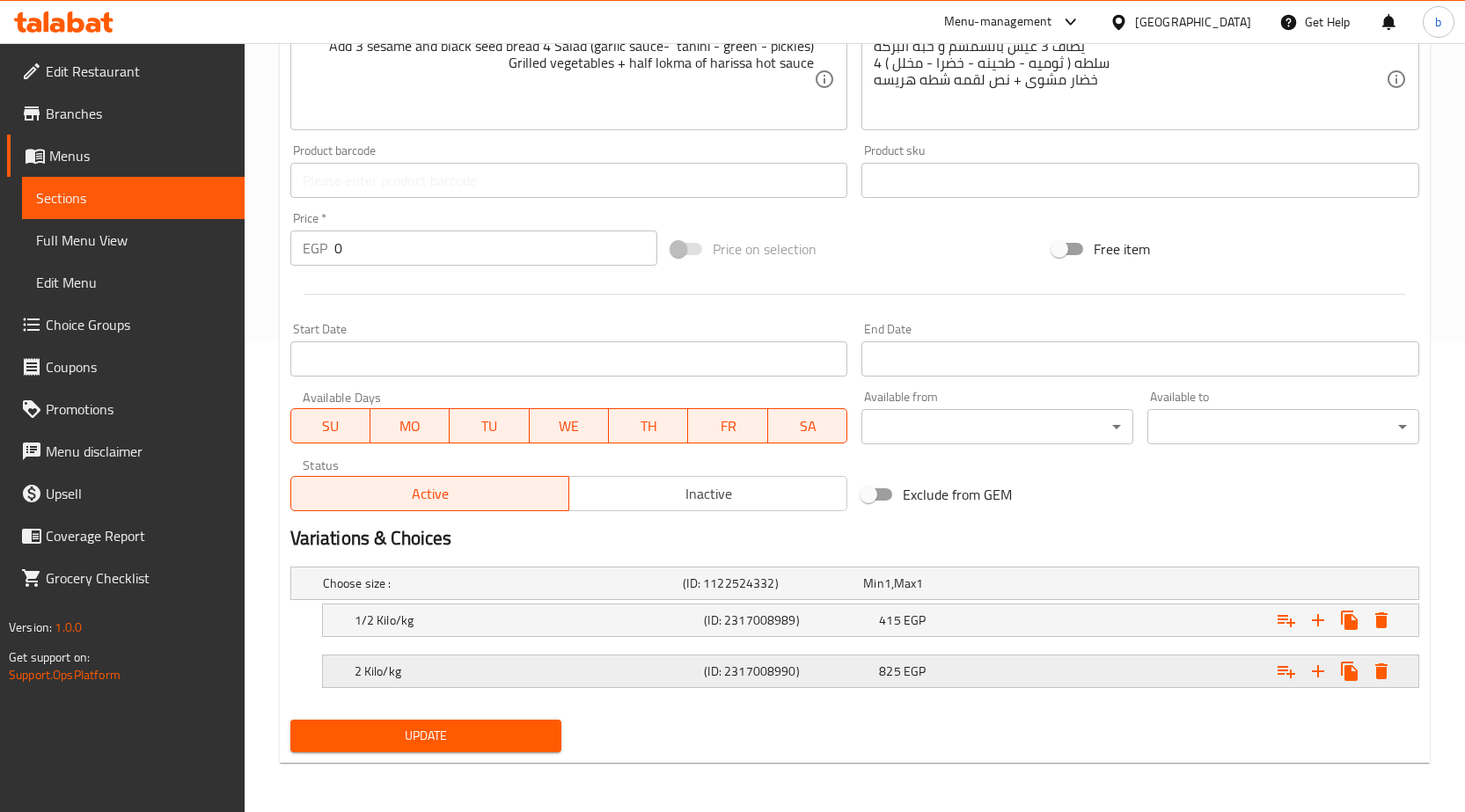
click at [499, 670] on h5 "2 Kilo/kg" at bounding box center [526, 671] width 343 height 17
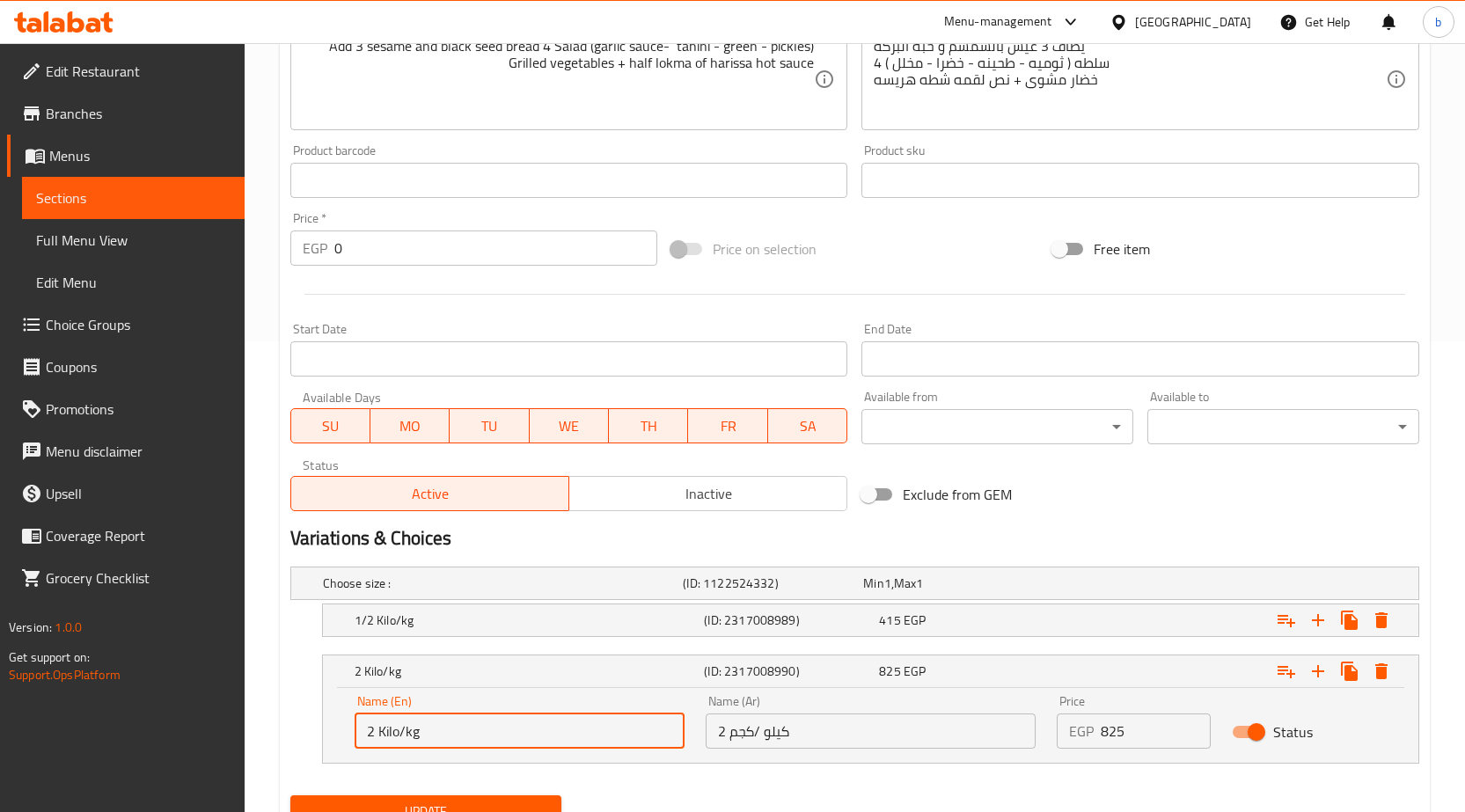
click at [375, 727] on input "2 Kilo/kg" at bounding box center [519, 731] width 330 height 35
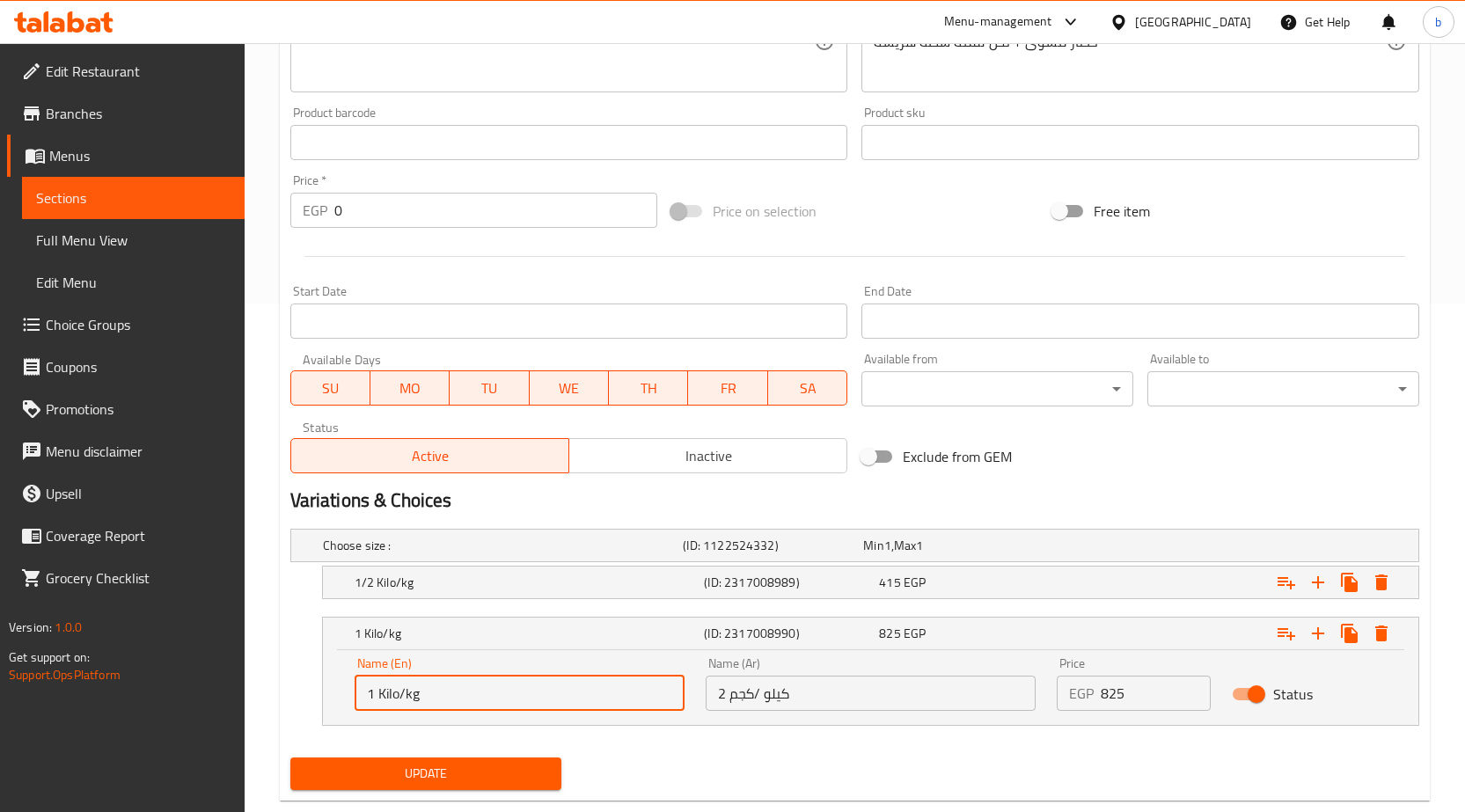
scroll to position [546, 0]
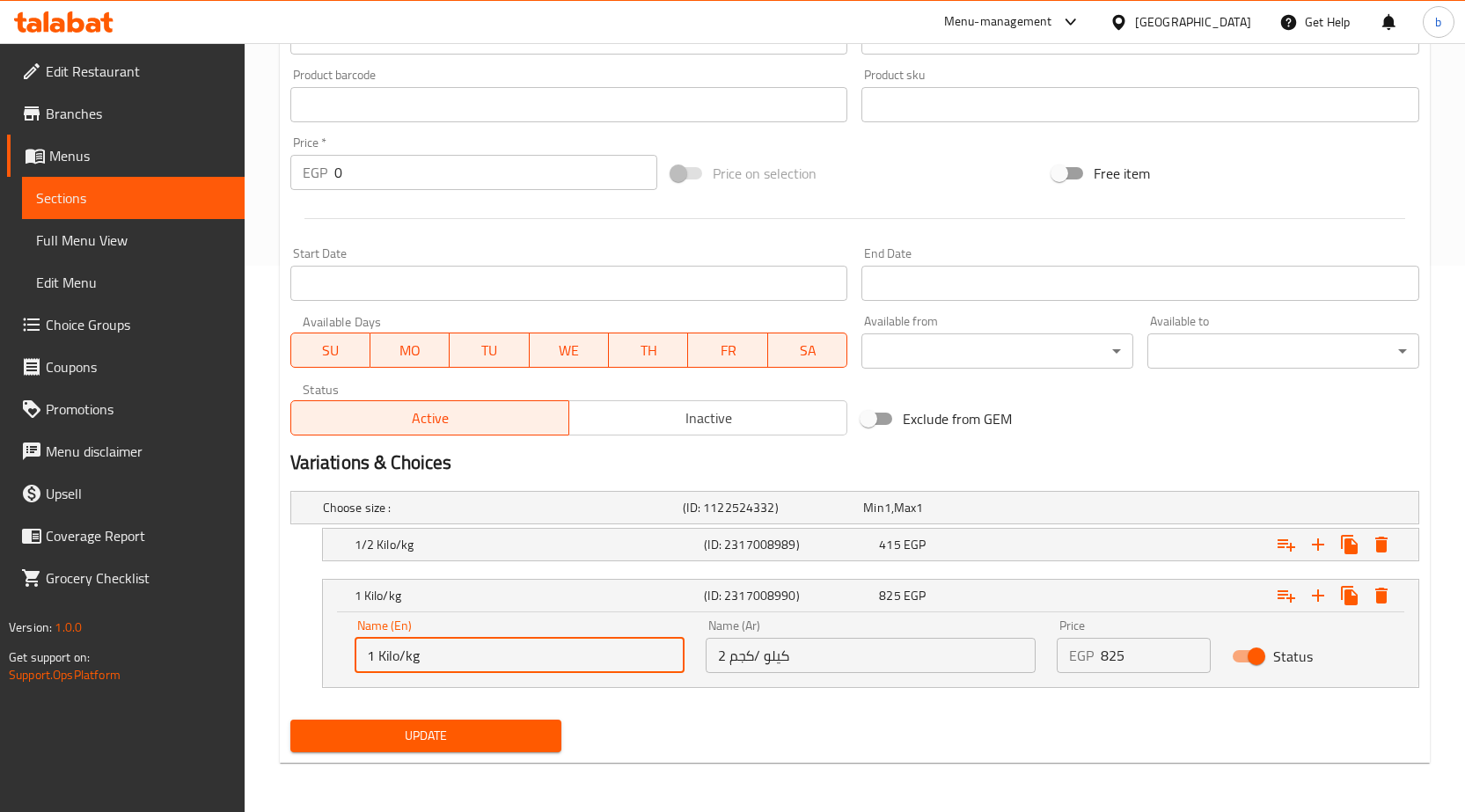
type input "1 Kilo/kg"
click at [728, 646] on input "2 كيلو /كجم" at bounding box center [870, 655] width 330 height 35
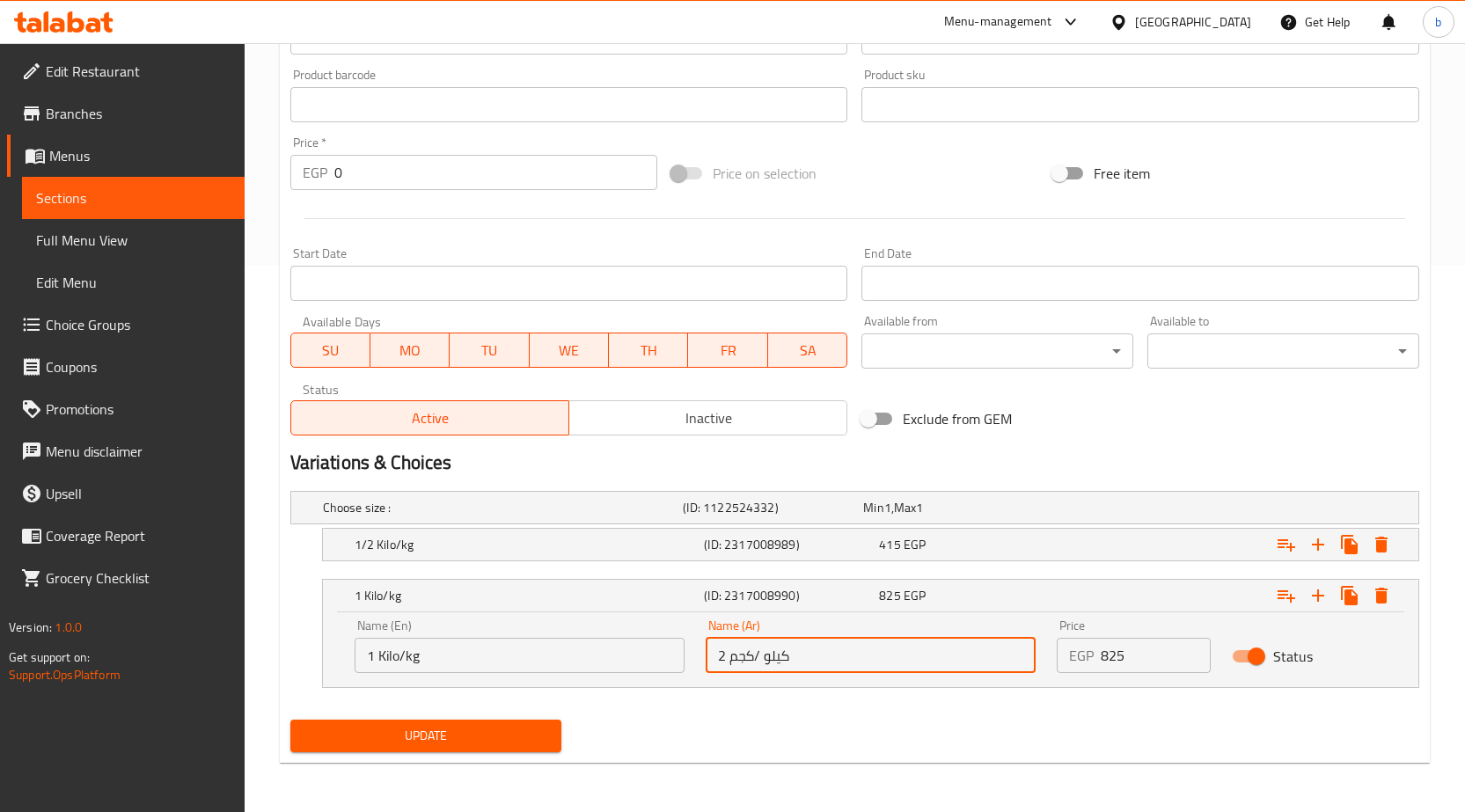
click at [726, 652] on input "2 كيلو /كجم" at bounding box center [870, 655] width 330 height 35
type input "1 كيلو /كجم"
click at [412, 721] on button "Update" at bounding box center [426, 736] width 272 height 32
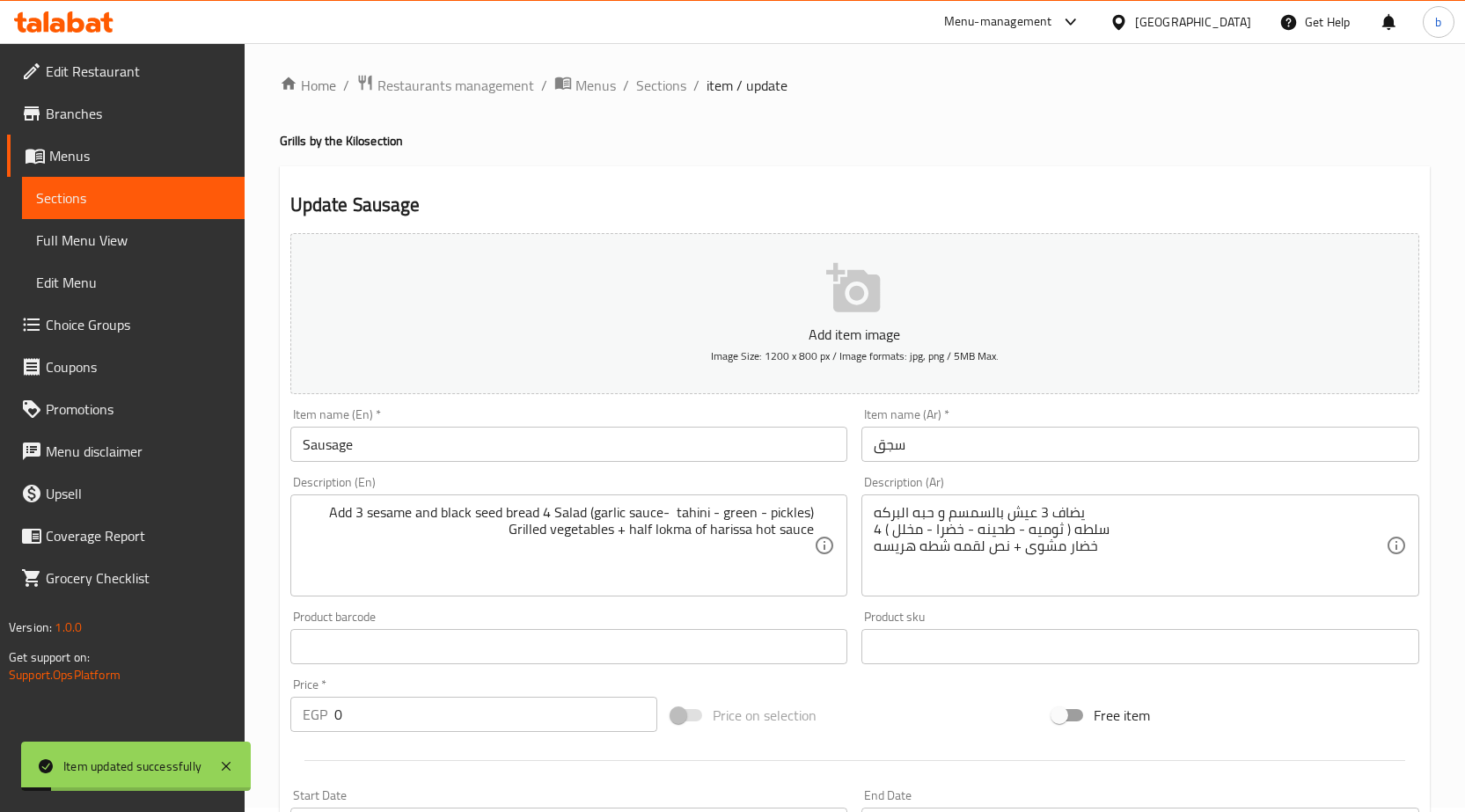
scroll to position [0, 0]
click at [665, 89] on span "Sections" at bounding box center [661, 90] width 51 height 21
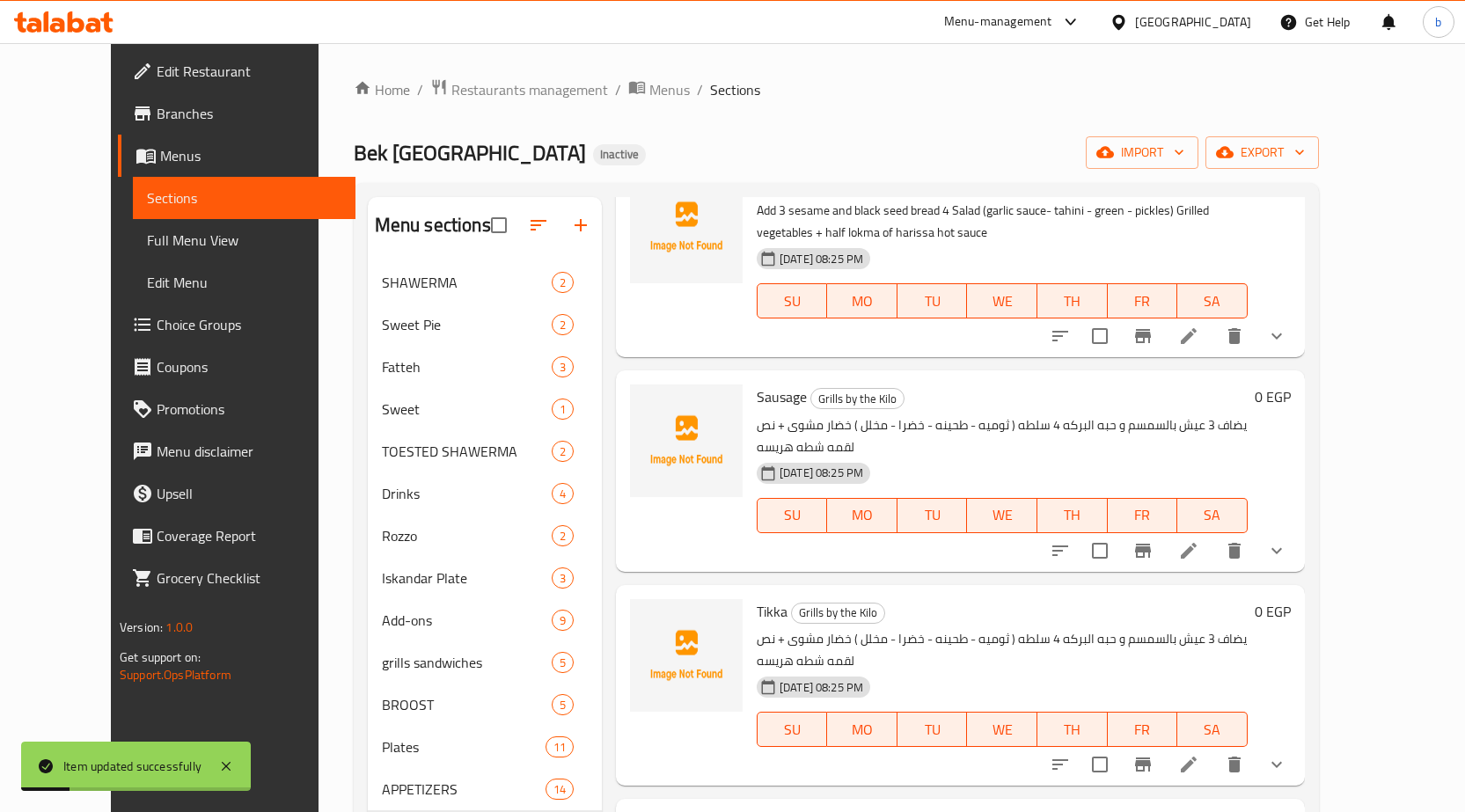
scroll to position [176, 0]
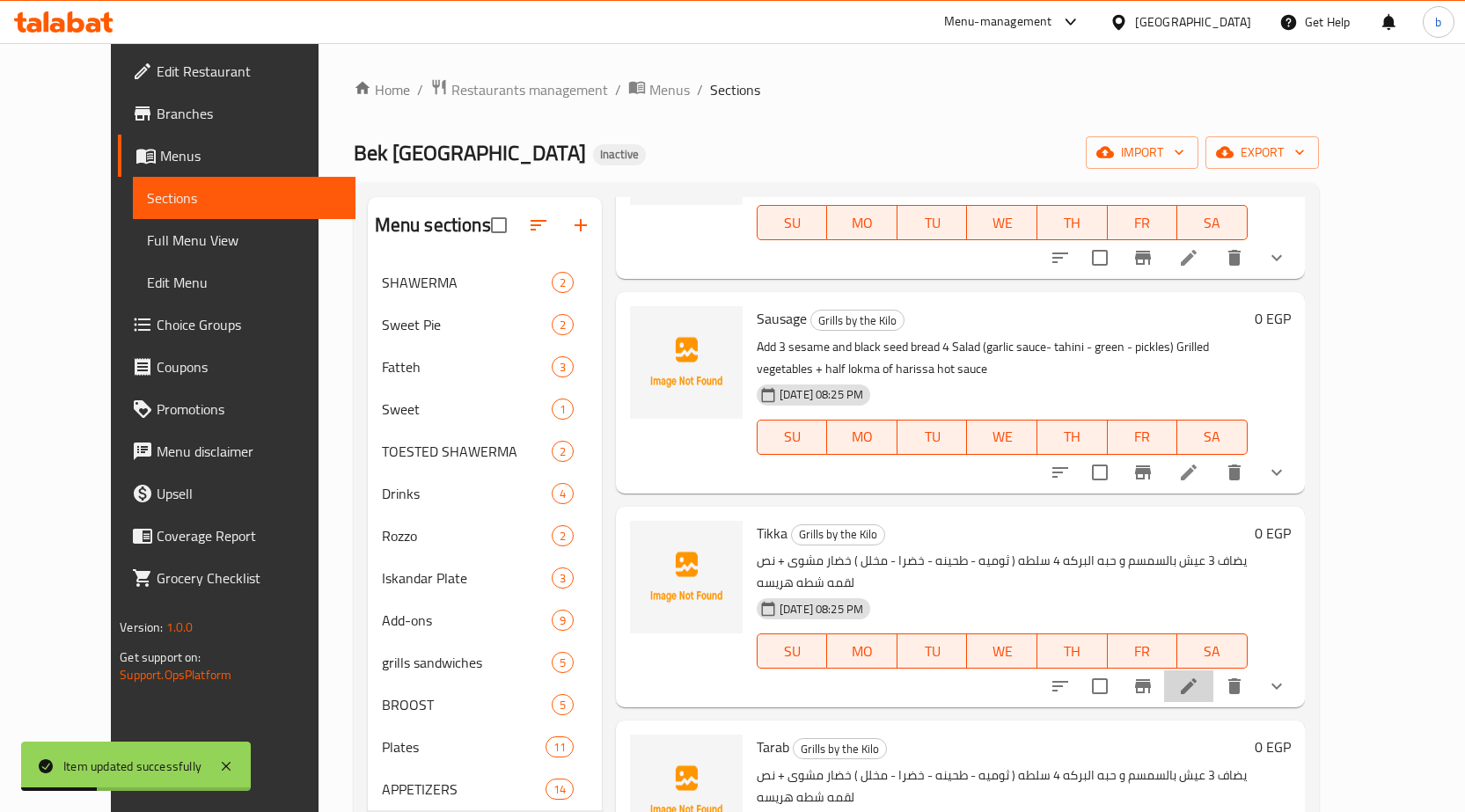
click at [1213, 670] on li at bounding box center [1189, 685] width 50 height 31
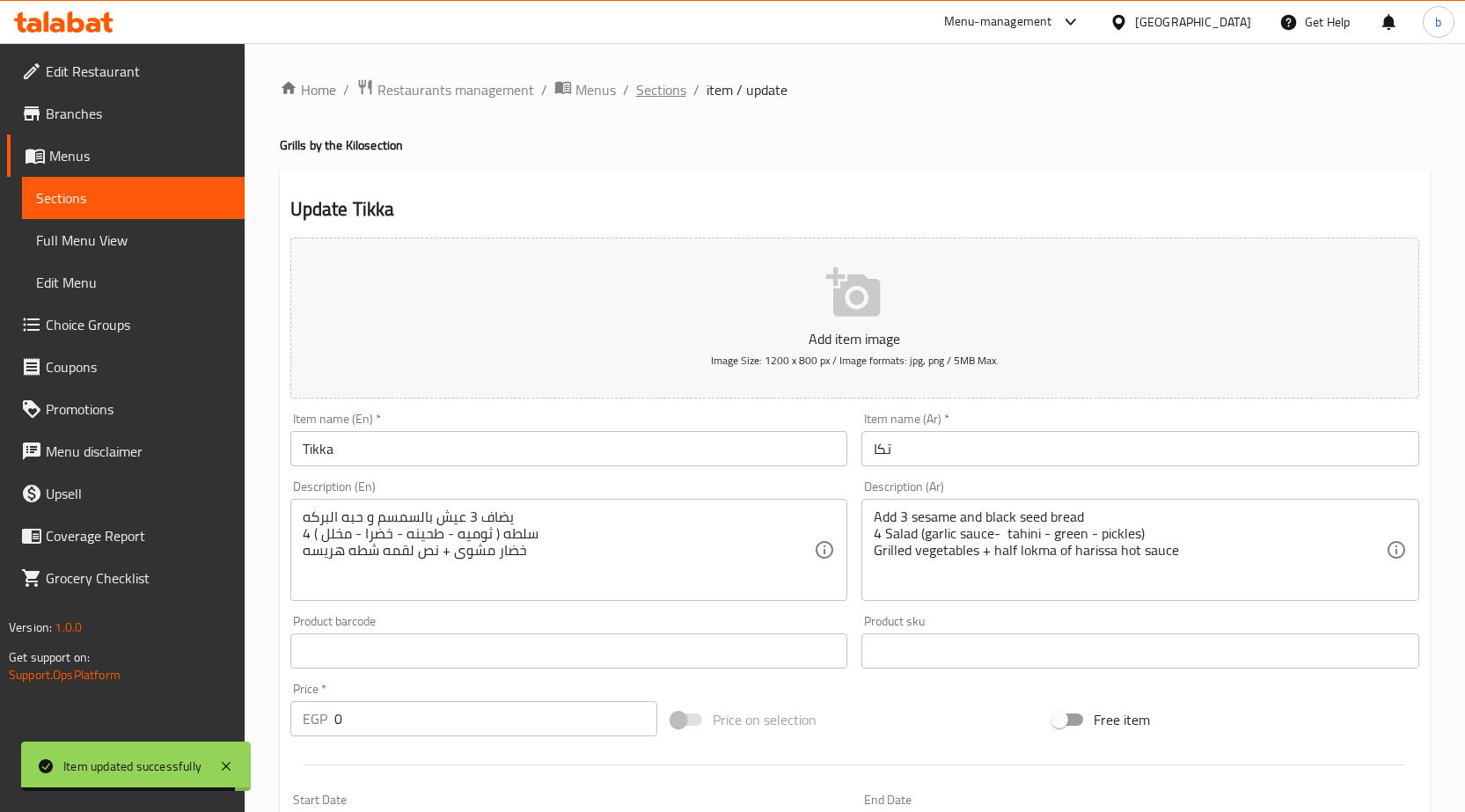
click at [641, 88] on span "Sections" at bounding box center [661, 90] width 51 height 21
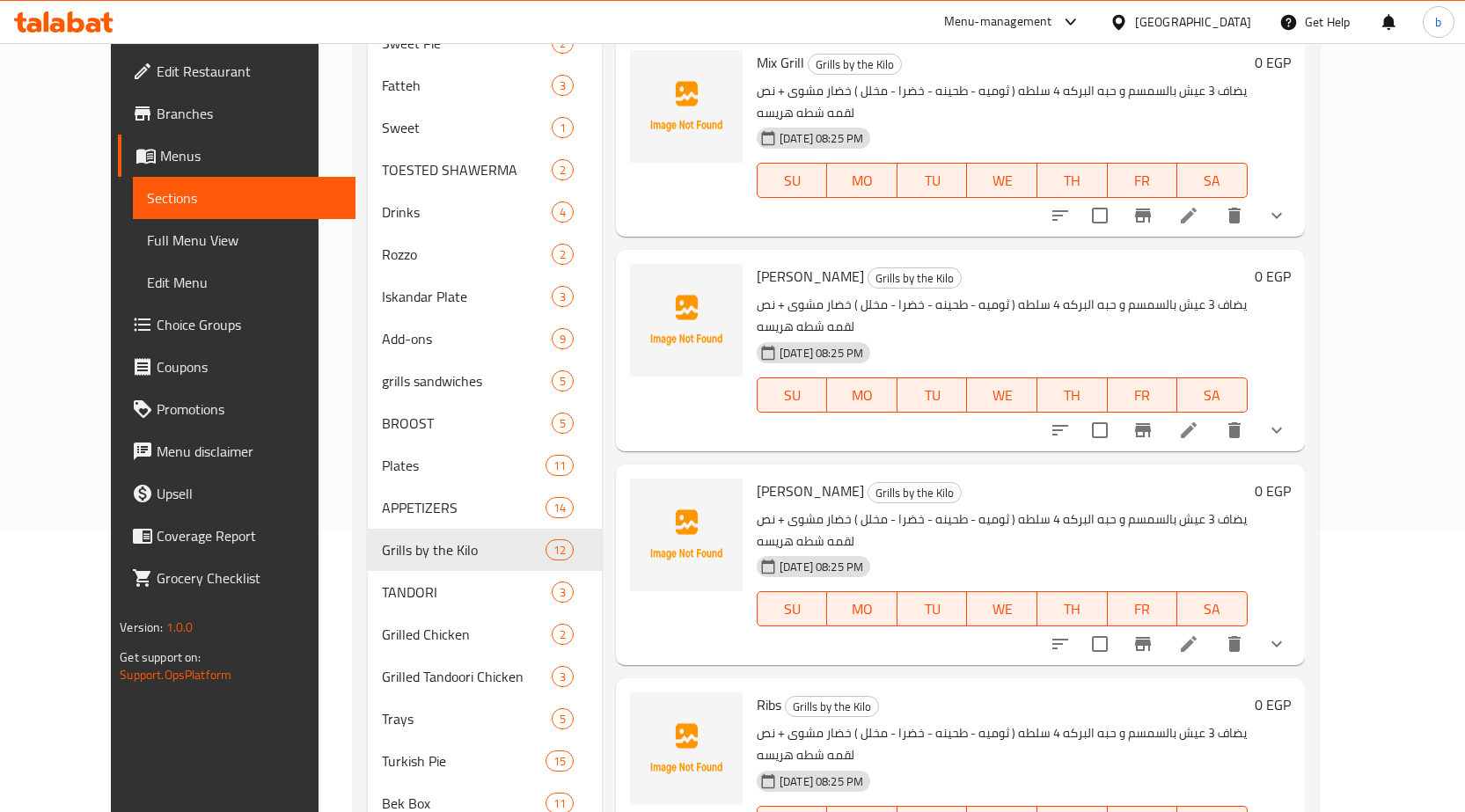
scroll to position [393, 0]
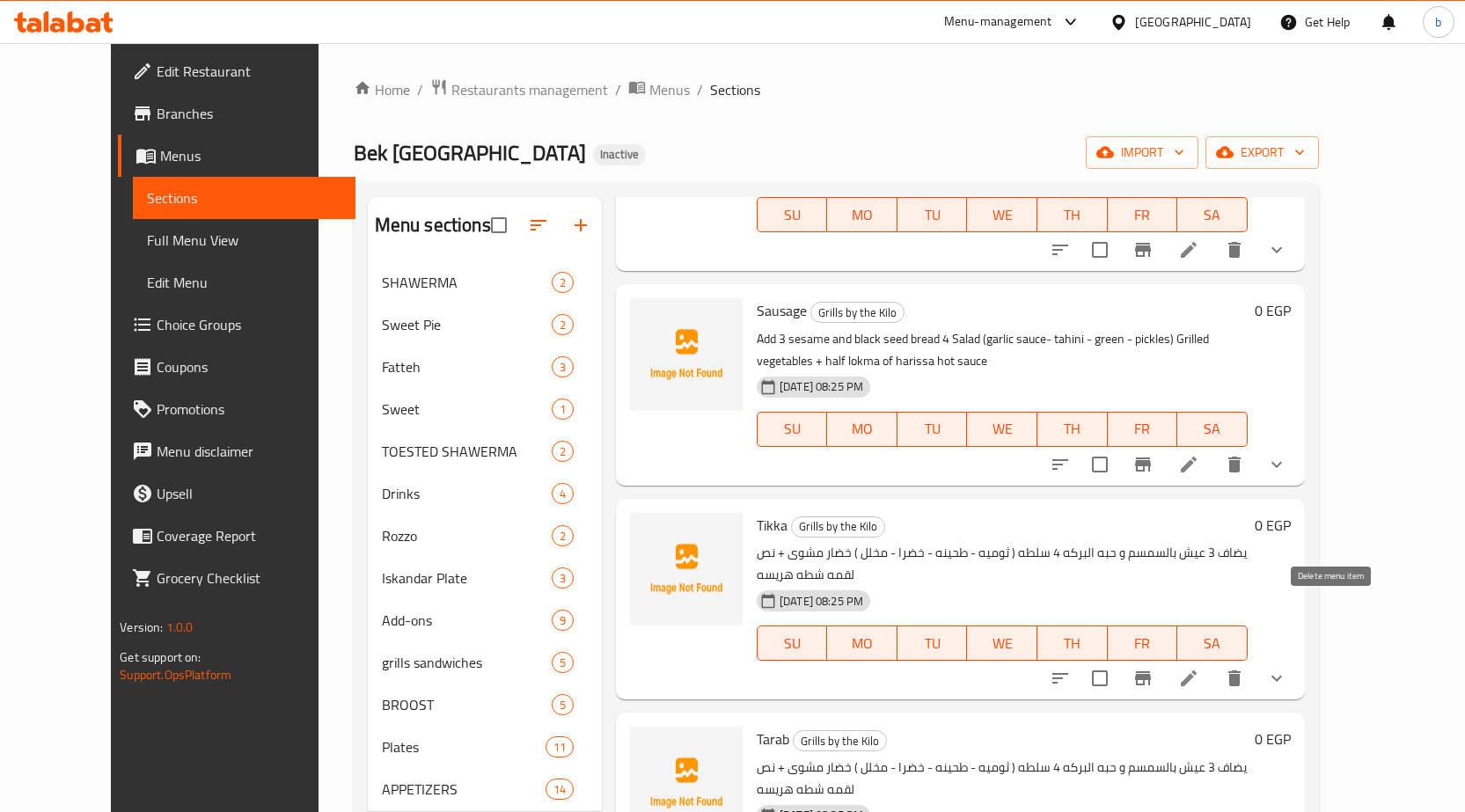
scroll to position [264, 0]
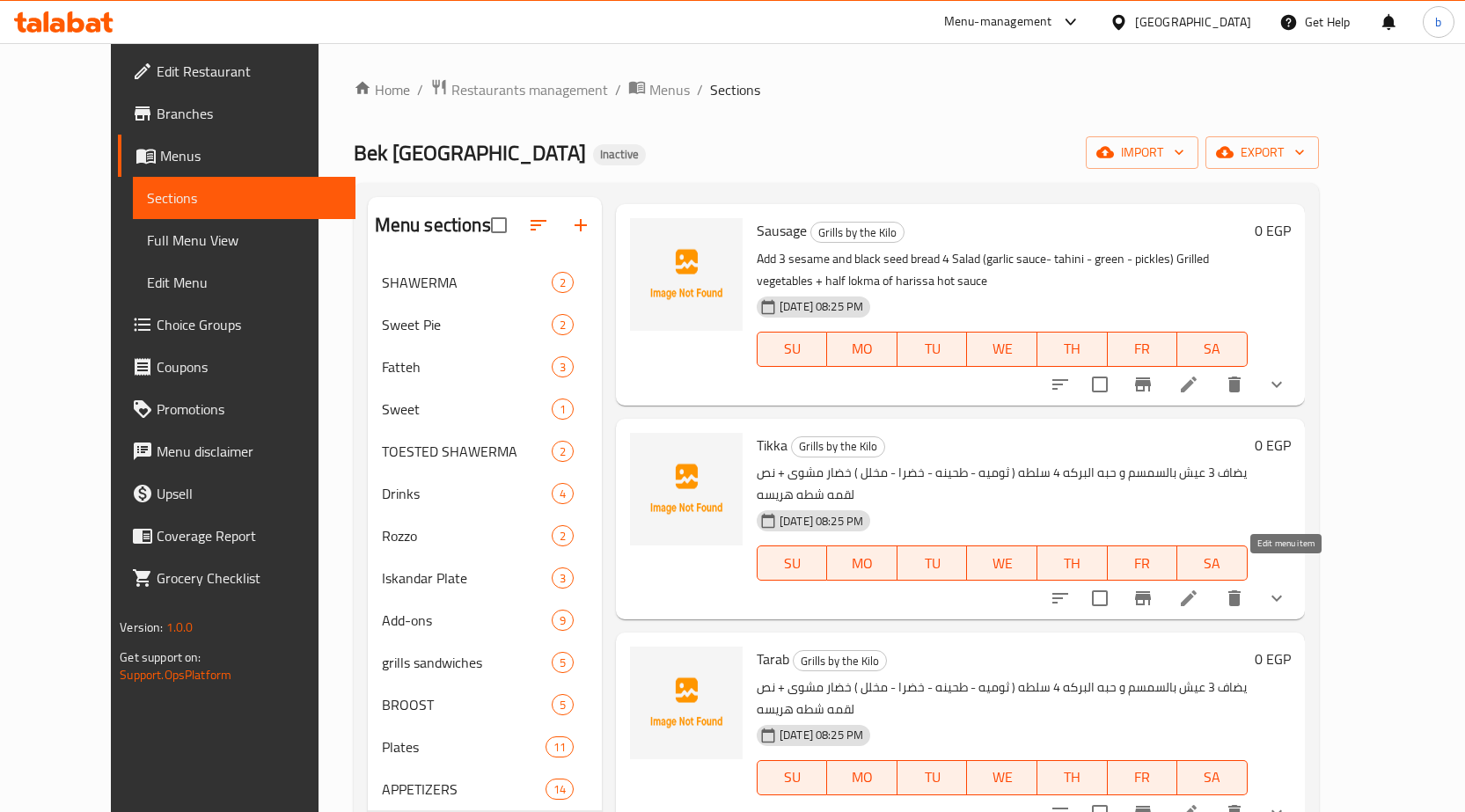
click at [1199, 588] on icon at bounding box center [1189, 599] width 21 height 21
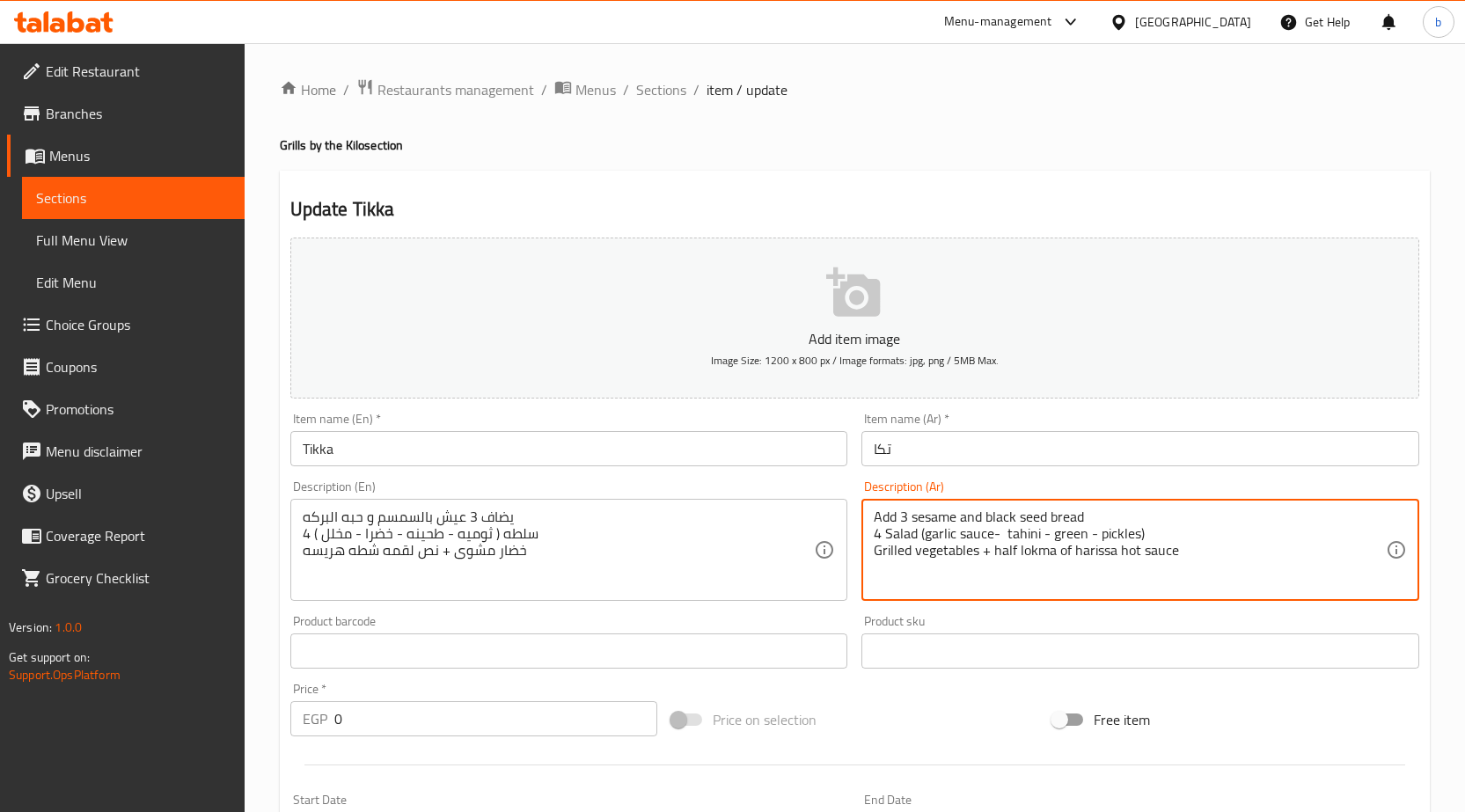
paste textarea "Add 3 sesame and black seed bread 4 Salad (garlic sauce- tahini - green - pickl…"
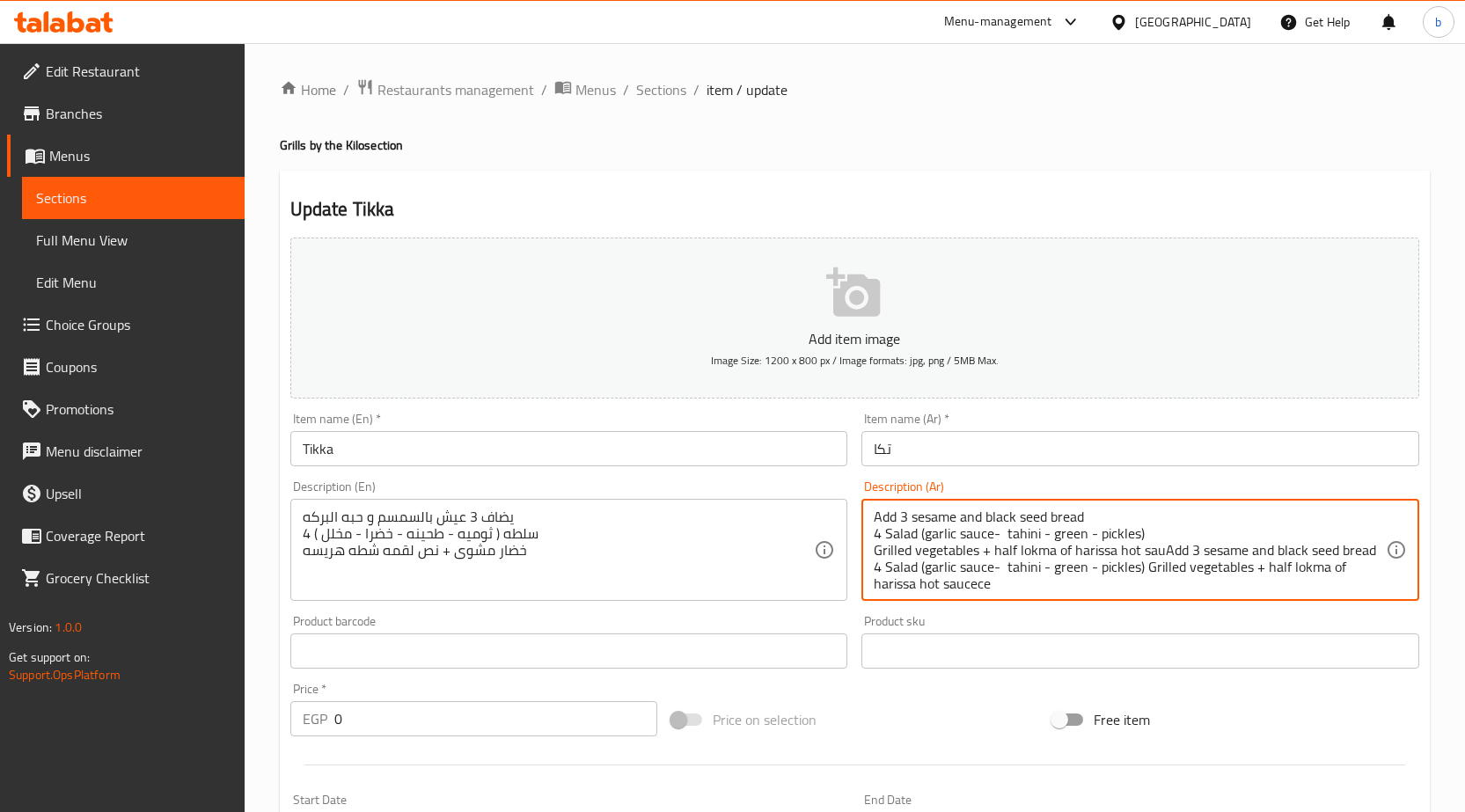
scroll to position [5, 0]
type textarea "Add 3 sesame and black seed bread 4 Salad (garlic sauce- tahini - green - pickl…"
click at [664, 88] on span "Sections" at bounding box center [661, 90] width 51 height 21
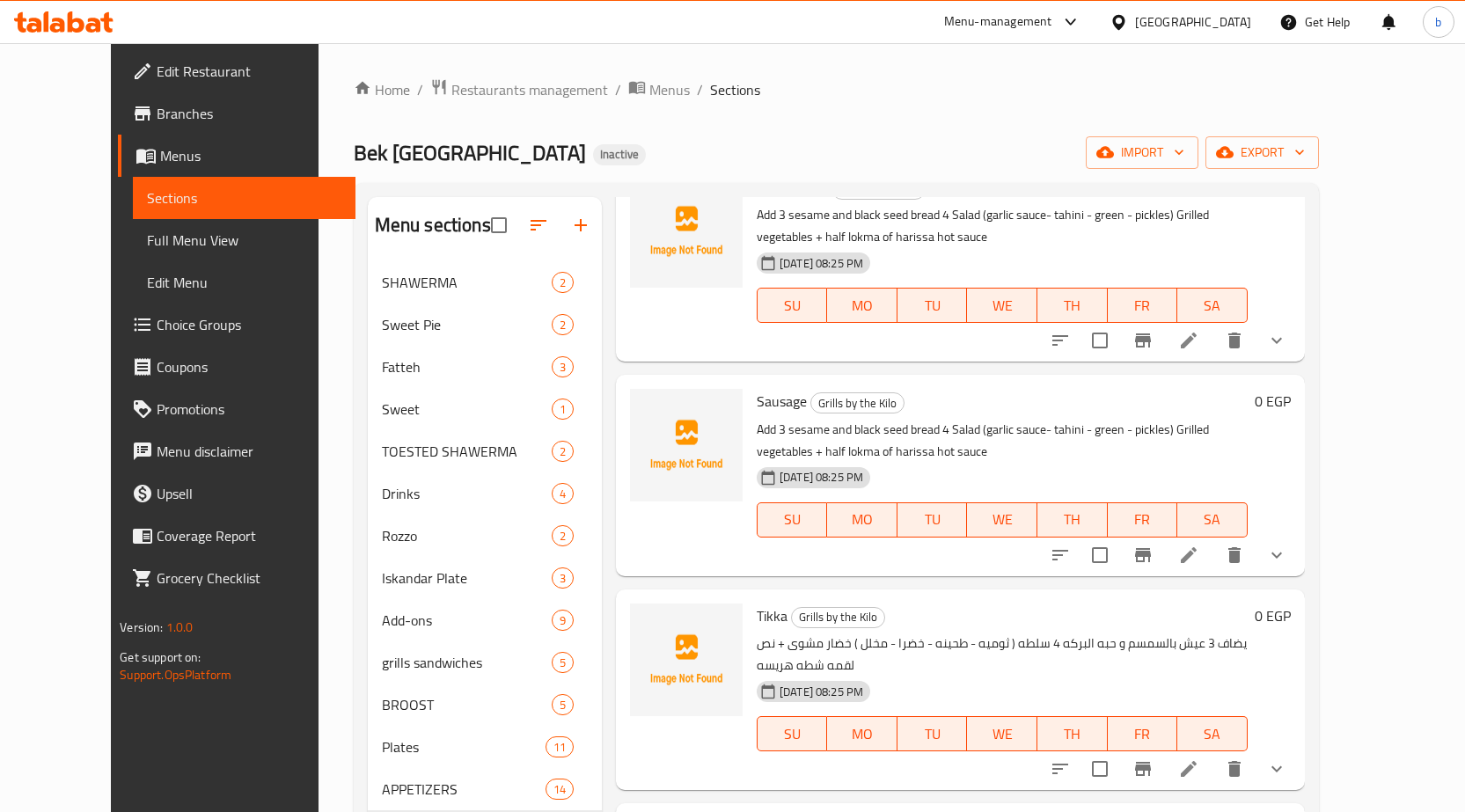
scroll to position [264, 0]
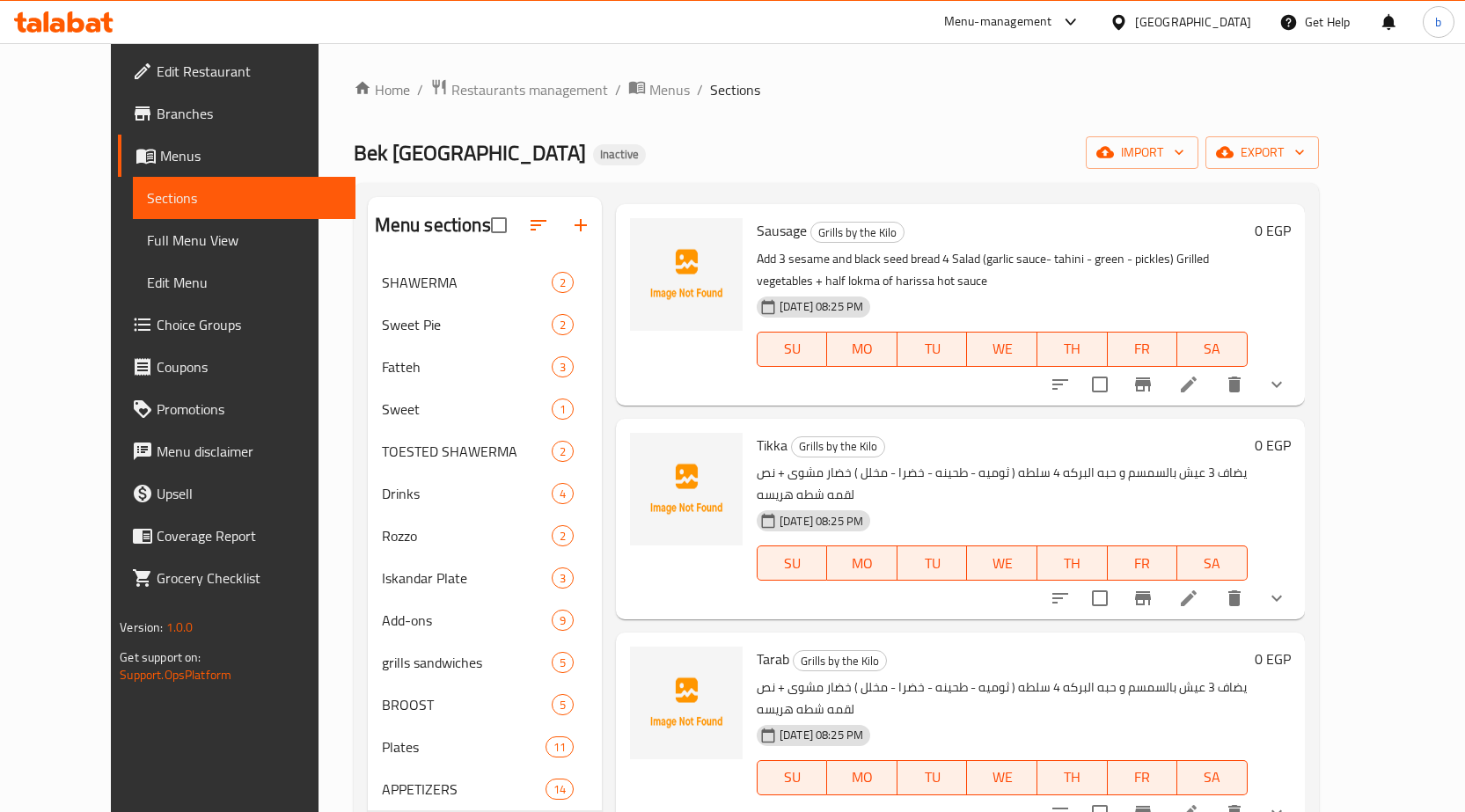
click at [1199, 588] on icon at bounding box center [1189, 599] width 21 height 21
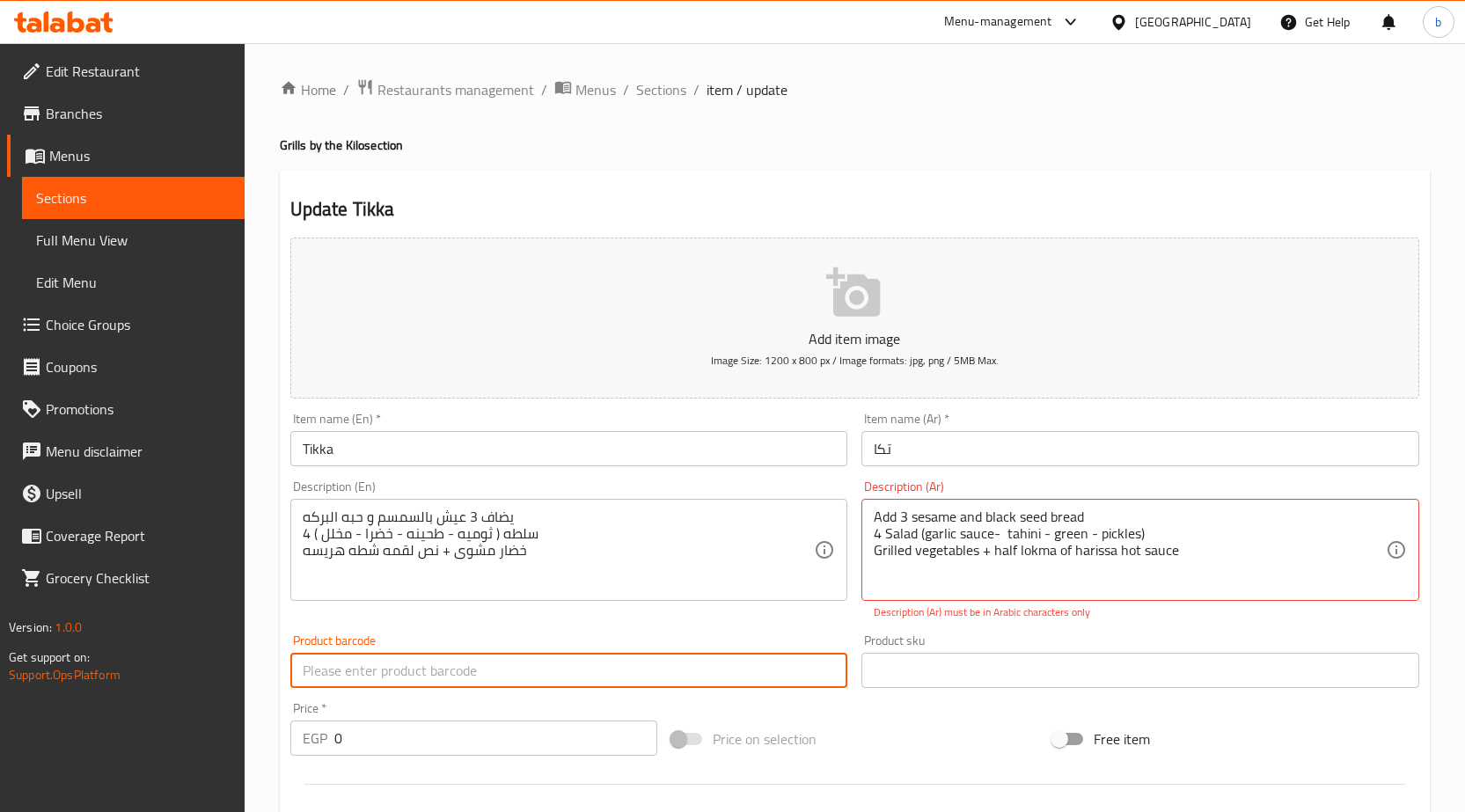
click at [555, 656] on input "text" at bounding box center [569, 670] width 558 height 35
paste input "Add 3 sesame and black seed bread 4 Salad (garlic sauce- tahini - green - pickl…"
type input "Add 3 sesame and black seed bread 4 Salad (garlic sauce- tahini - green - pickl…"
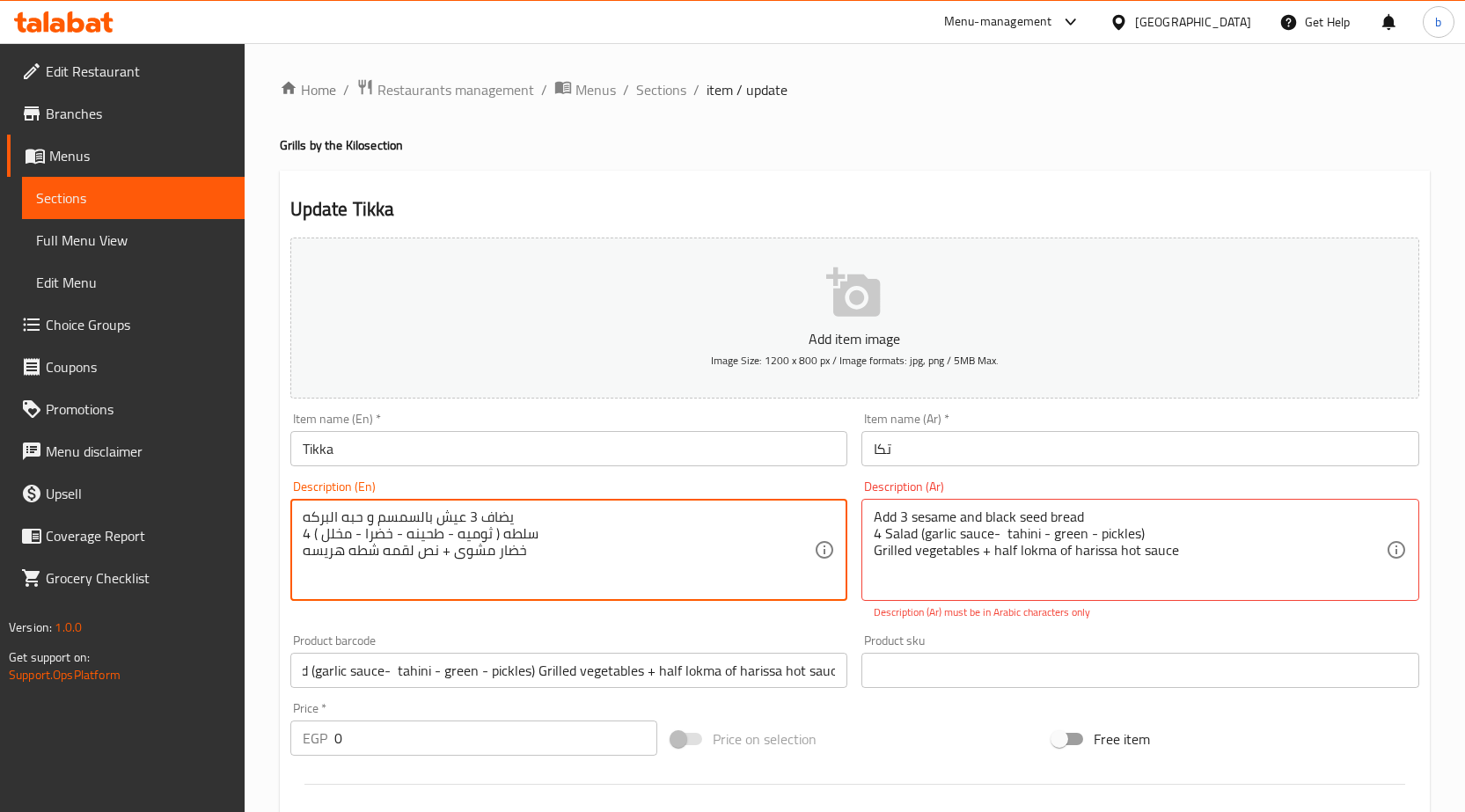
scroll to position [0, 0]
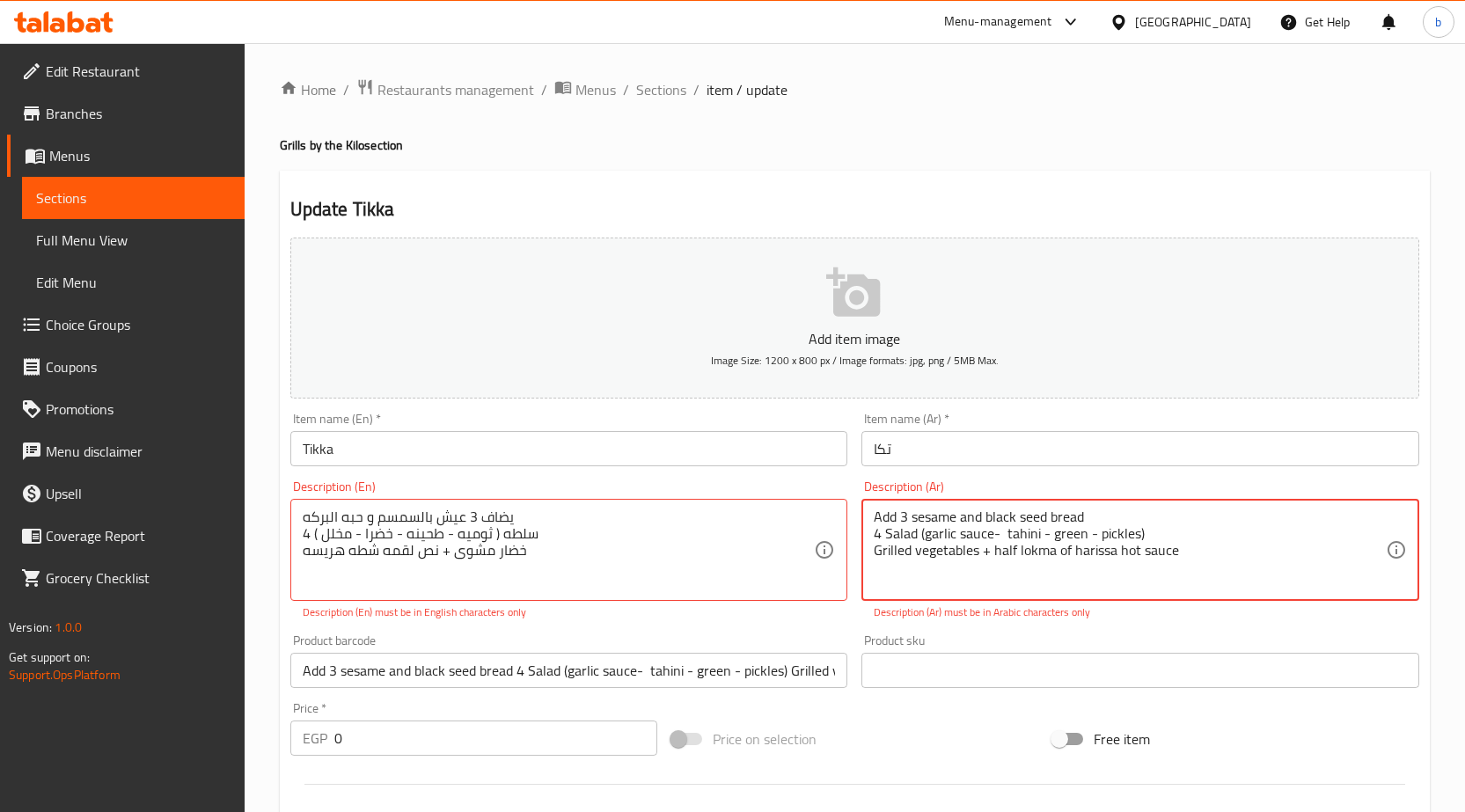
paste textarea "يضاف 3 عيش بالسمسم و حبه البركه 4 سلطه ( ثوميه - طحينه - خضرا - مخلل ) خضار مشو…"
type textarea "يضاف 3 عيش بالسمسم و حبه البركه 4 سلطه ( ثوميه - طحينه - خضرا - مخلل ) خضار مشو…"
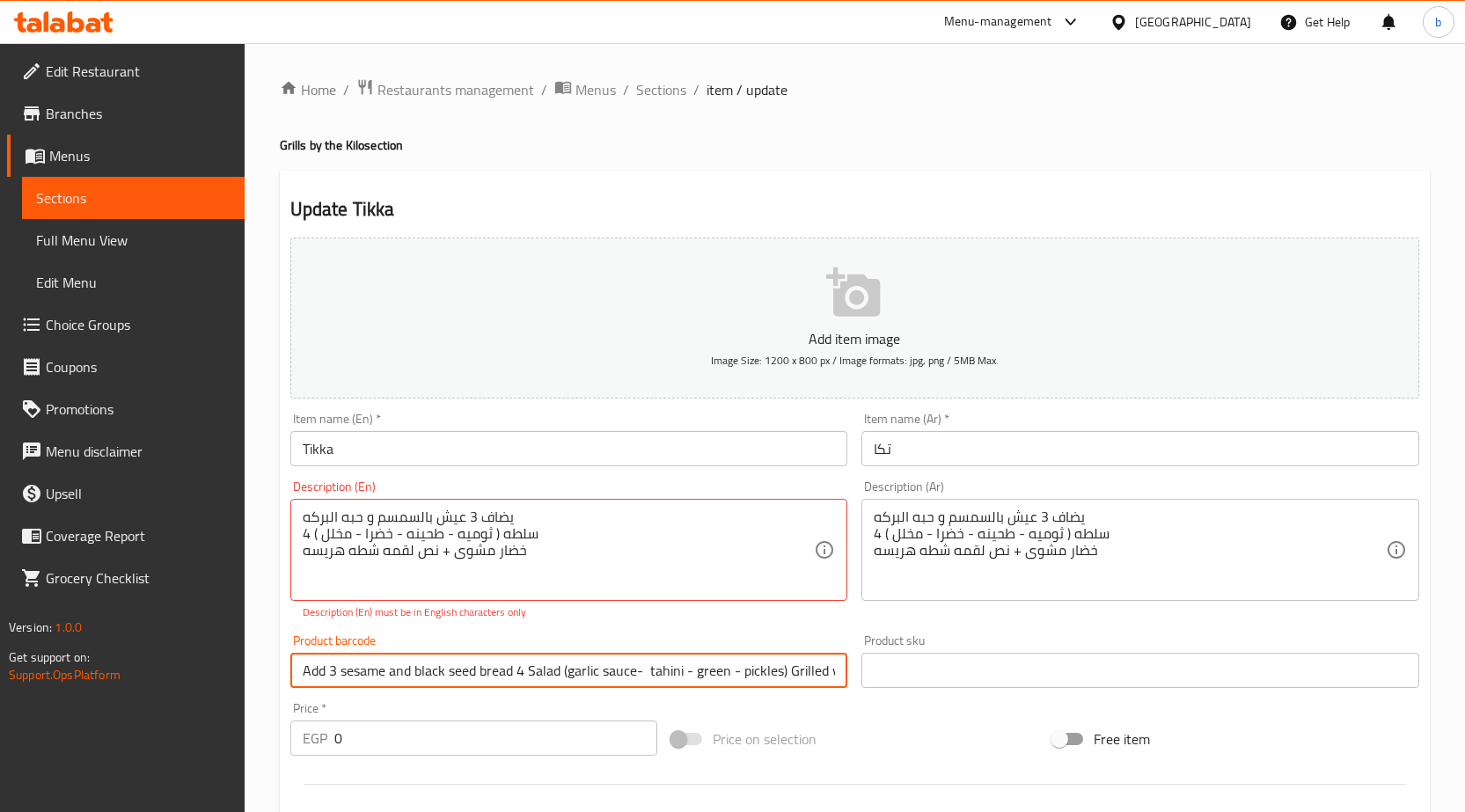
click at [808, 673] on input "Add 3 sesame and black seed bread 4 Salad (garlic sauce- tahini - green - pickl…" at bounding box center [569, 670] width 558 height 35
click at [698, 680] on input "Add 3 sesame and black seed bread 4 Salad (garlic sauce- tahini - green - pickl…" at bounding box center [569, 670] width 558 height 35
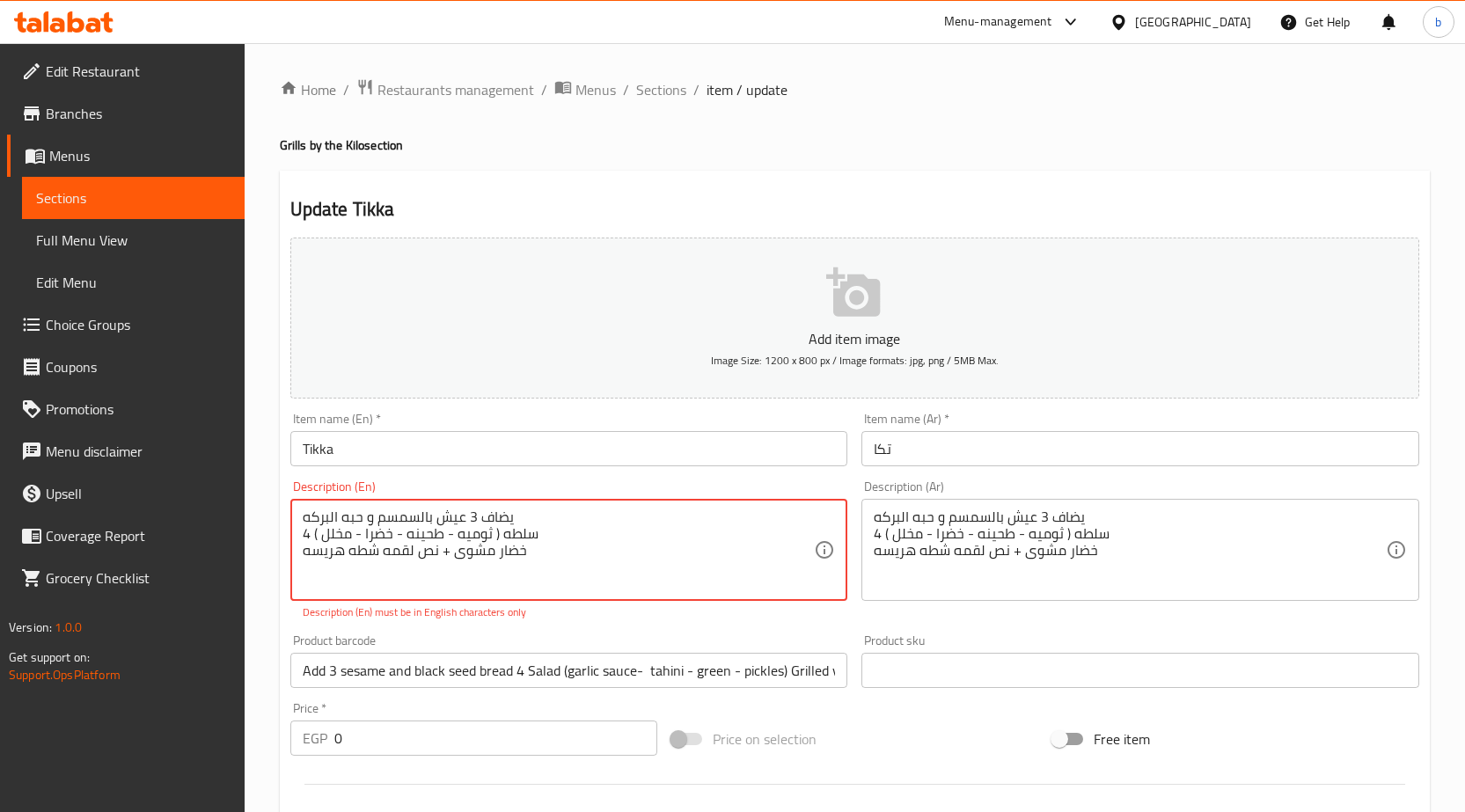
paste textarea "Add 3 sesame and black seed bread 4 Salad (garlic sauce- tahini - green - pickl…"
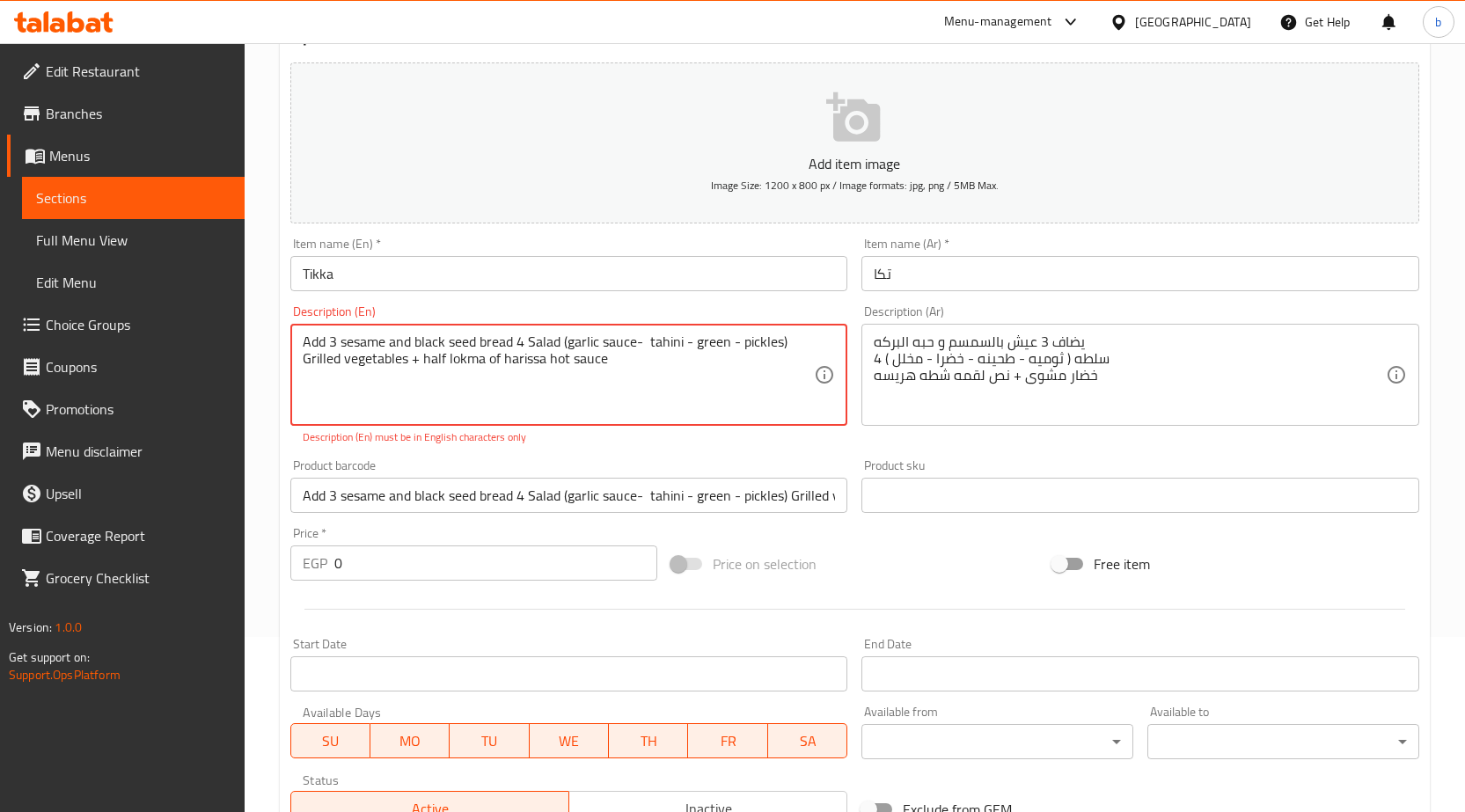
scroll to position [176, 0]
type textarea "Add 3 sesame and black seed bread 4 Salad (garlic sauce- tahini - green - pickl…"
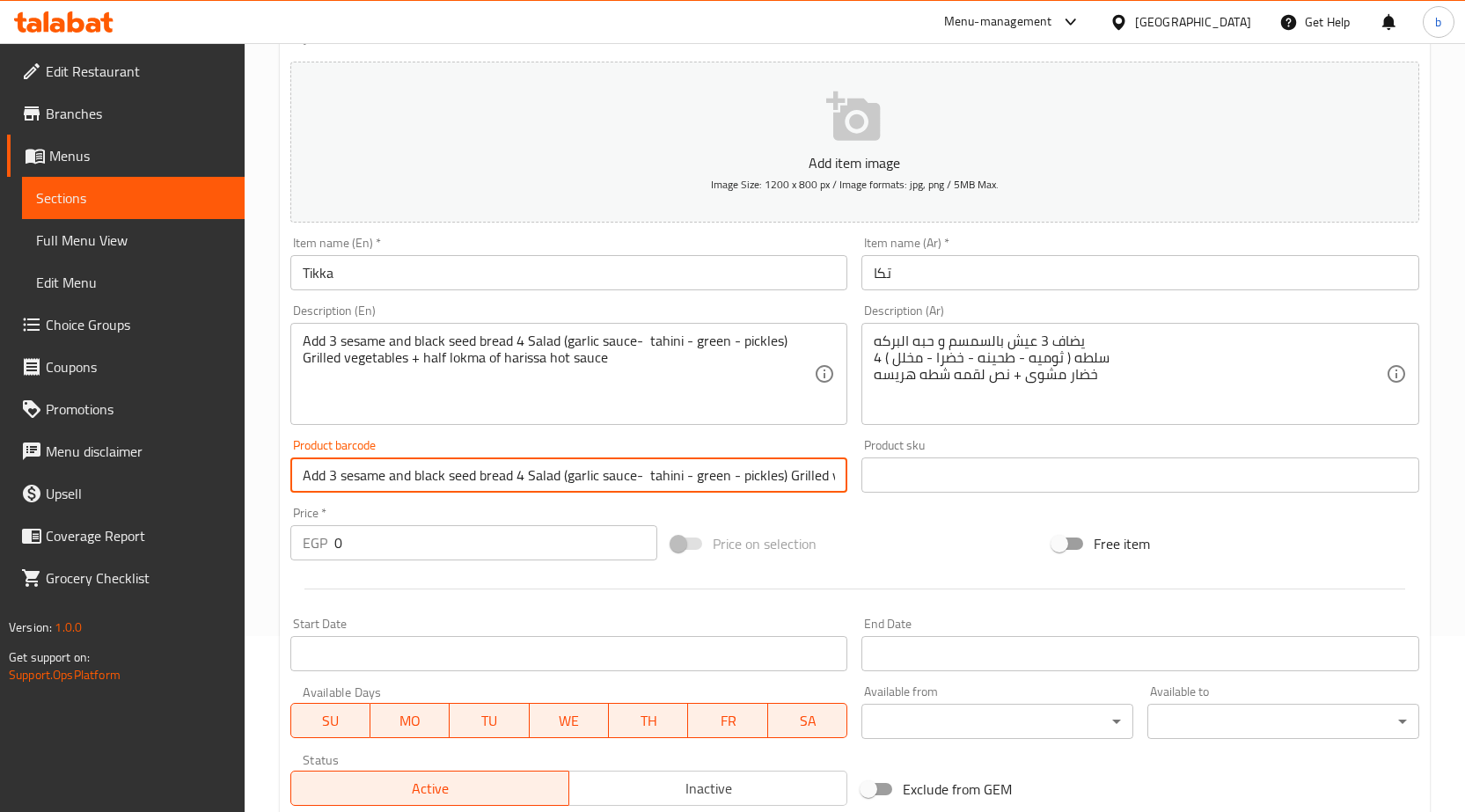
click at [549, 487] on input "Add 3 sesame and black seed bread 4 Salad (garlic sauce- tahini - green - pickl…" at bounding box center [569, 475] width 558 height 35
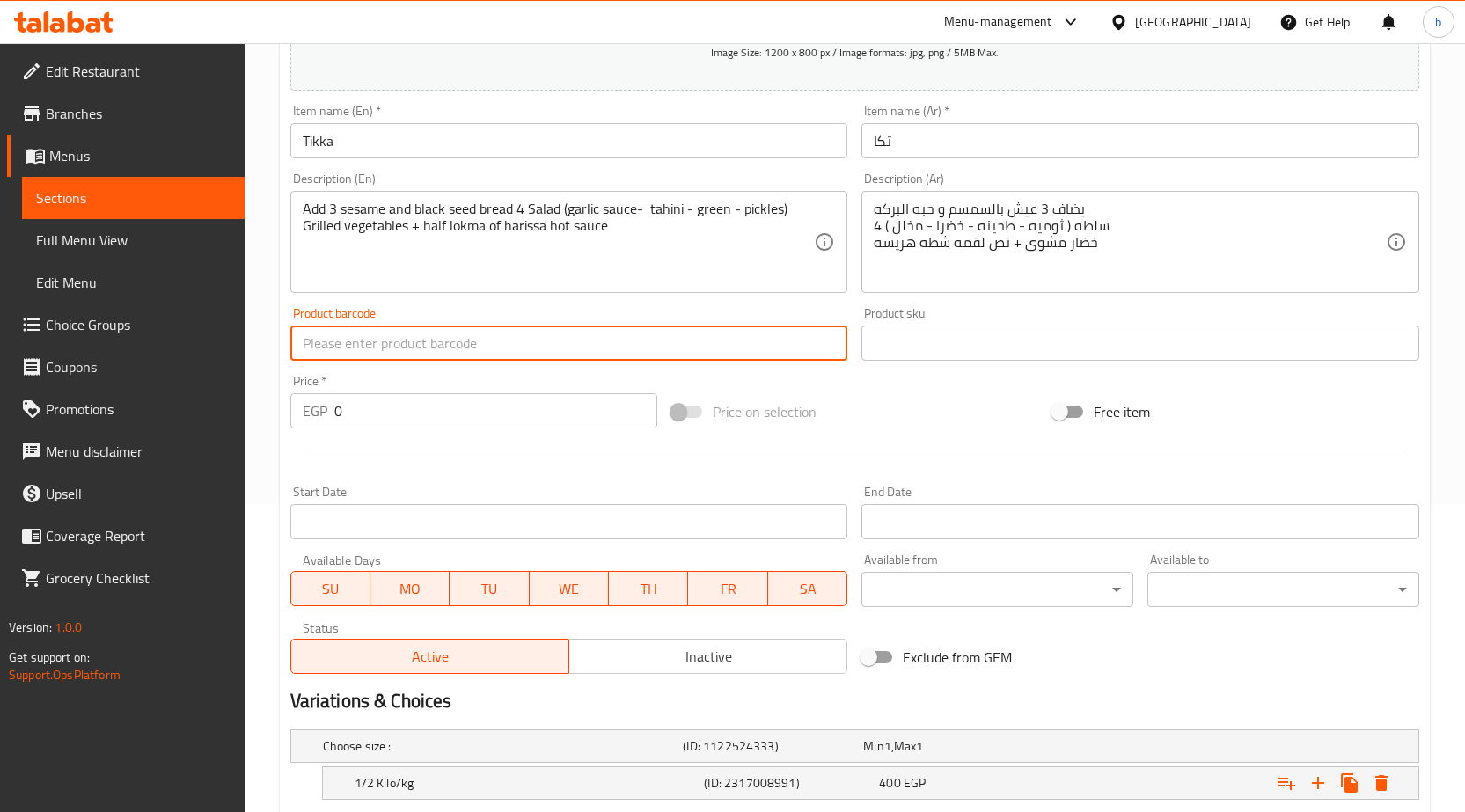
scroll to position [471, 0]
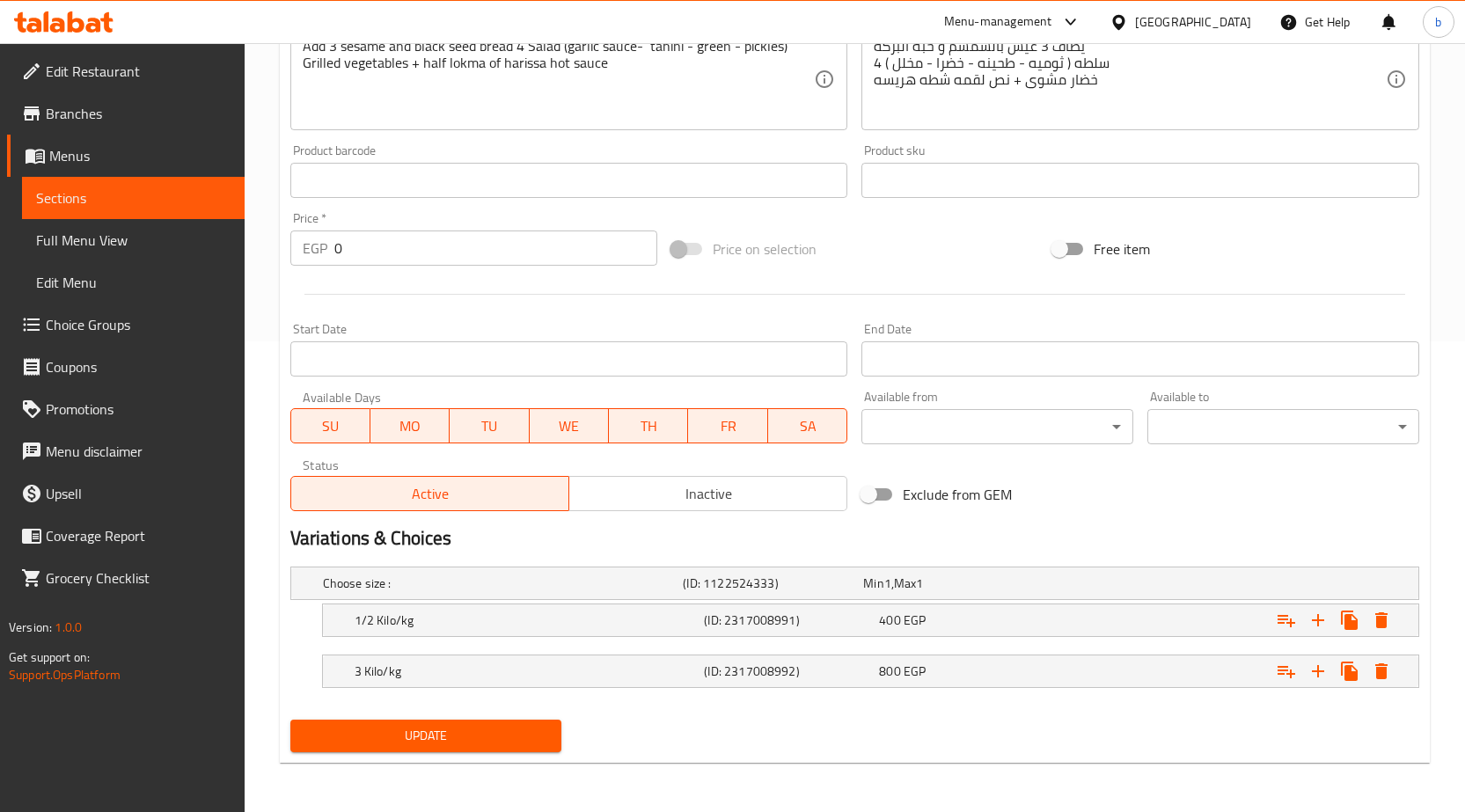
click at [520, 650] on nav at bounding box center [855, 647] width 1129 height 14
click at [511, 663] on h5 "3 Kilo/kg" at bounding box center [526, 671] width 343 height 17
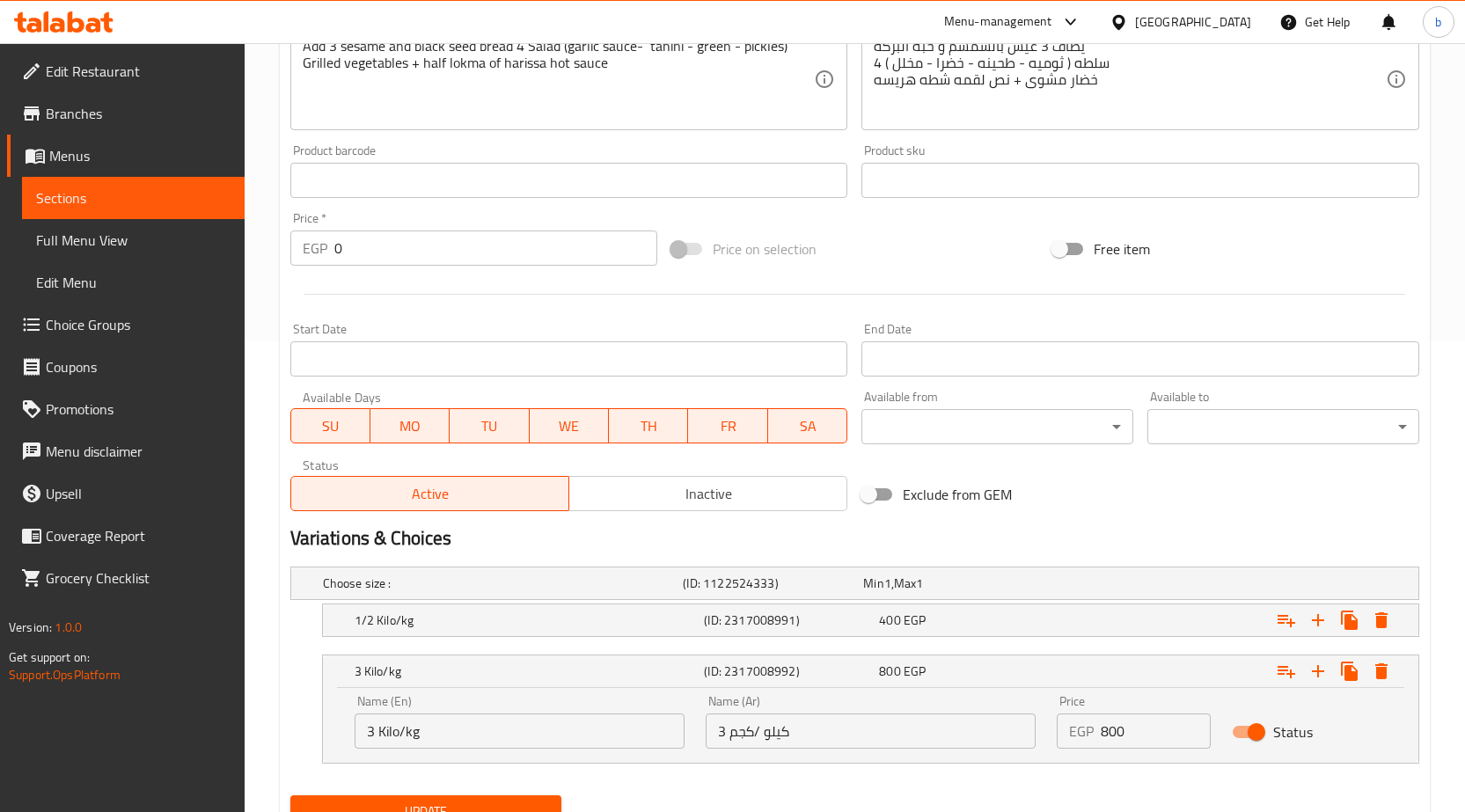
click at [373, 729] on input "3 Kilo/kg" at bounding box center [519, 731] width 330 height 35
type input "1 Kilo/kg"
drag, startPoint x: 725, startPoint y: 737, endPoint x: 705, endPoint y: 731, distance: 20.9
click at [705, 731] on input "3 كيلو /كجم" at bounding box center [870, 731] width 330 height 35
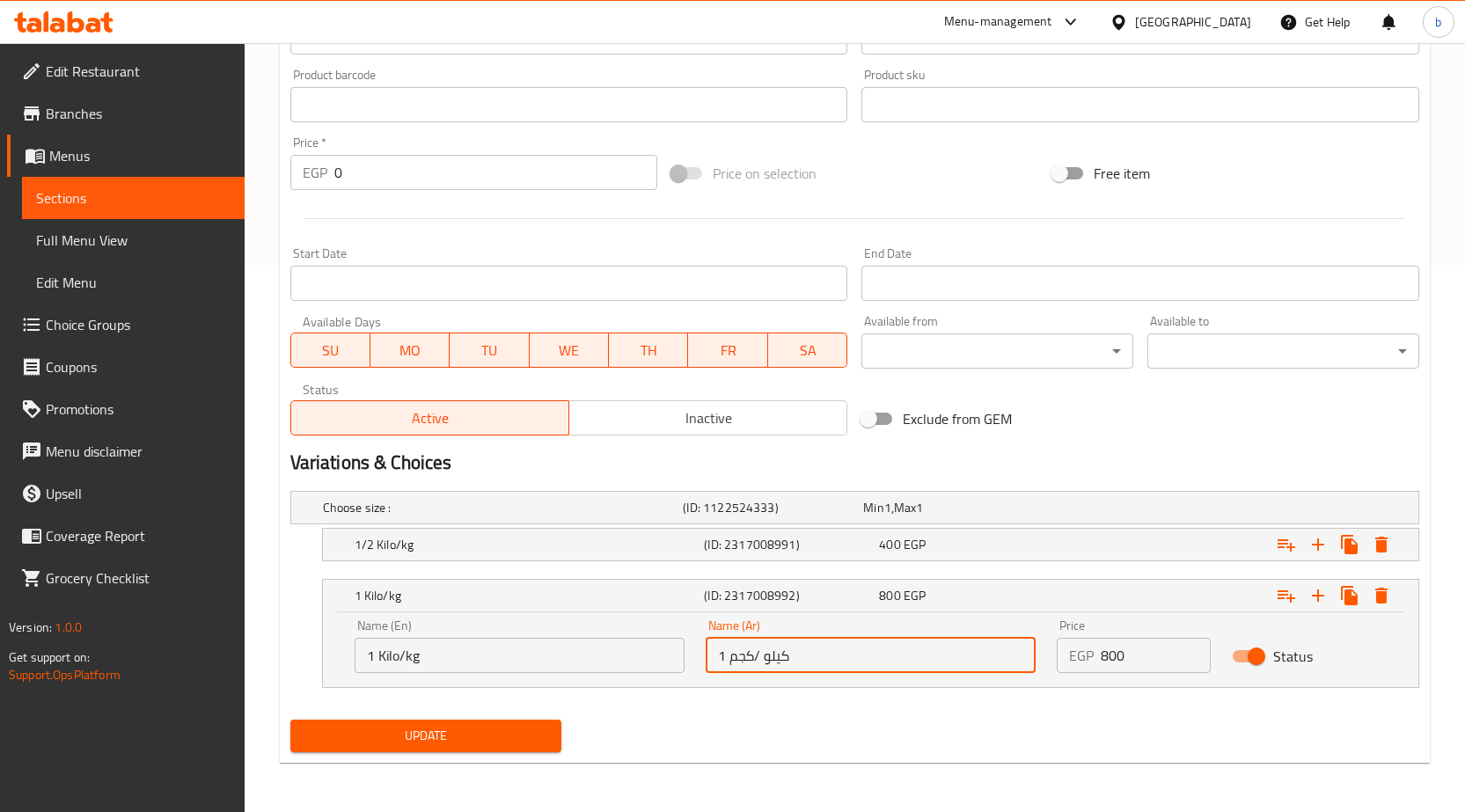
type input "1 كيلو /كجم"
click at [498, 736] on span "Update" at bounding box center [426, 736] width 244 height 22
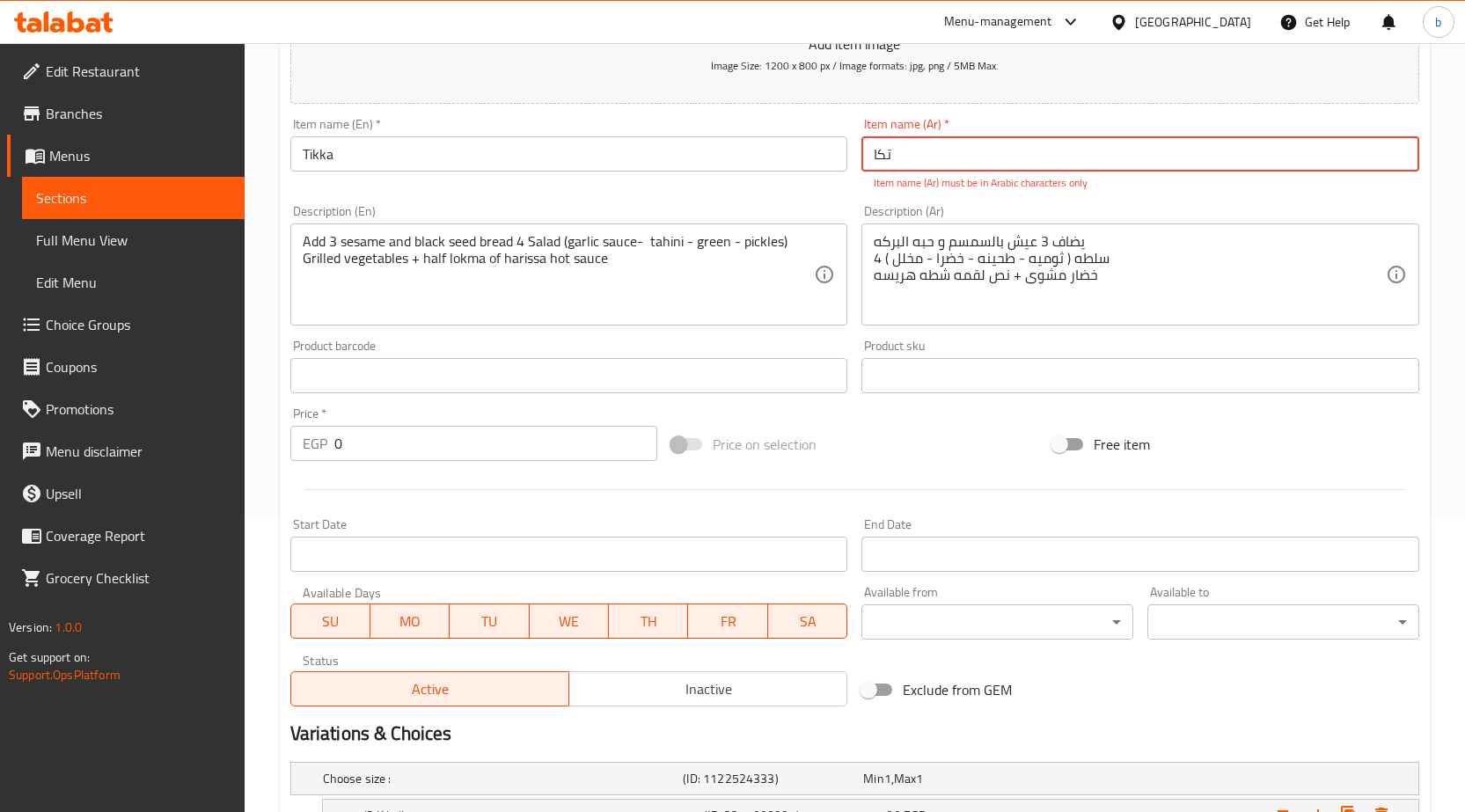
scroll to position [264, 0]
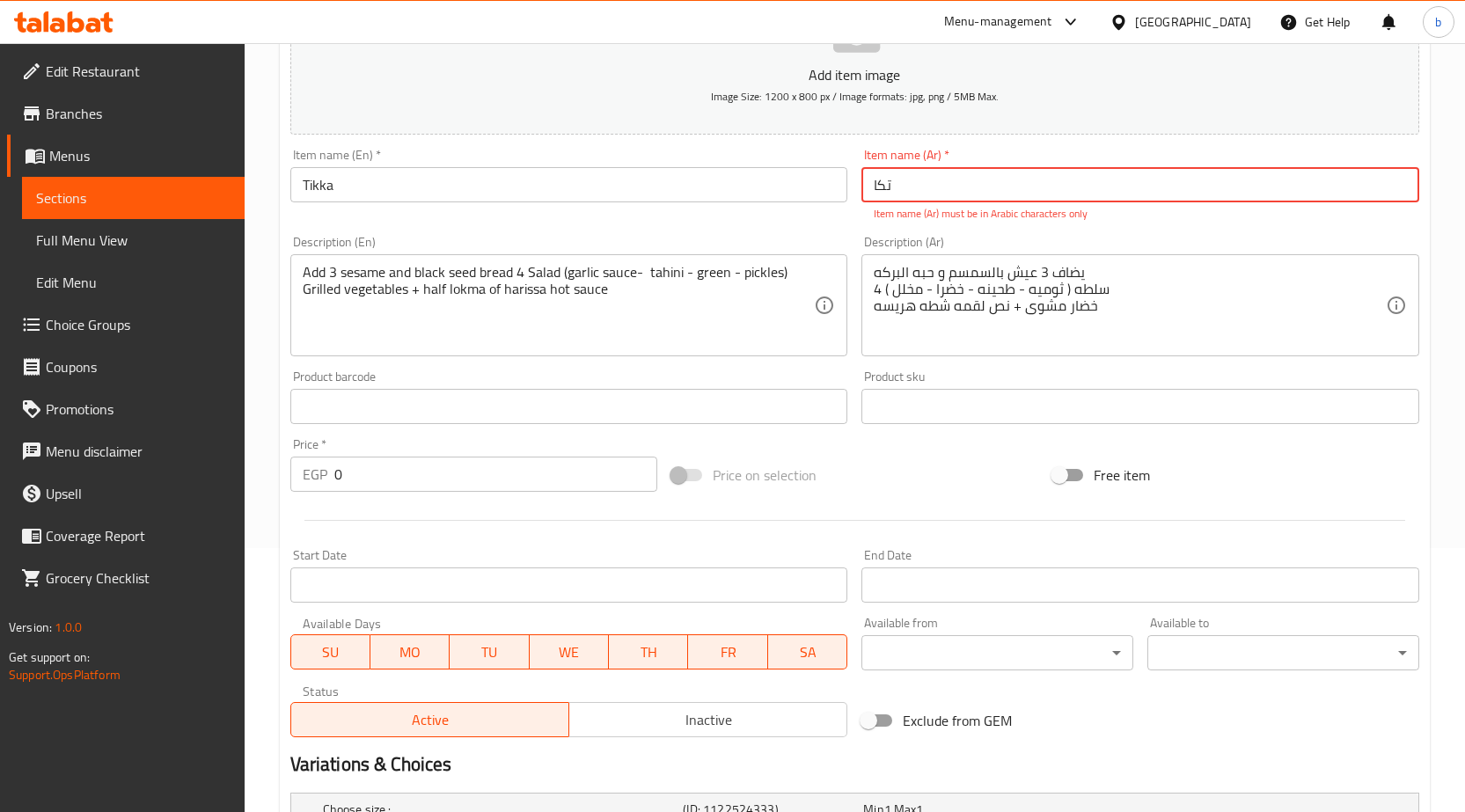
drag, startPoint x: 890, startPoint y: 191, endPoint x: 824, endPoint y: 171, distance: 69.0
click at [824, 171] on div "Add item image Image Size: 1200 x 800 px / Image formats: jpg, png / 5MB Max. I…" at bounding box center [854, 355] width 1143 height 778
type input "j"
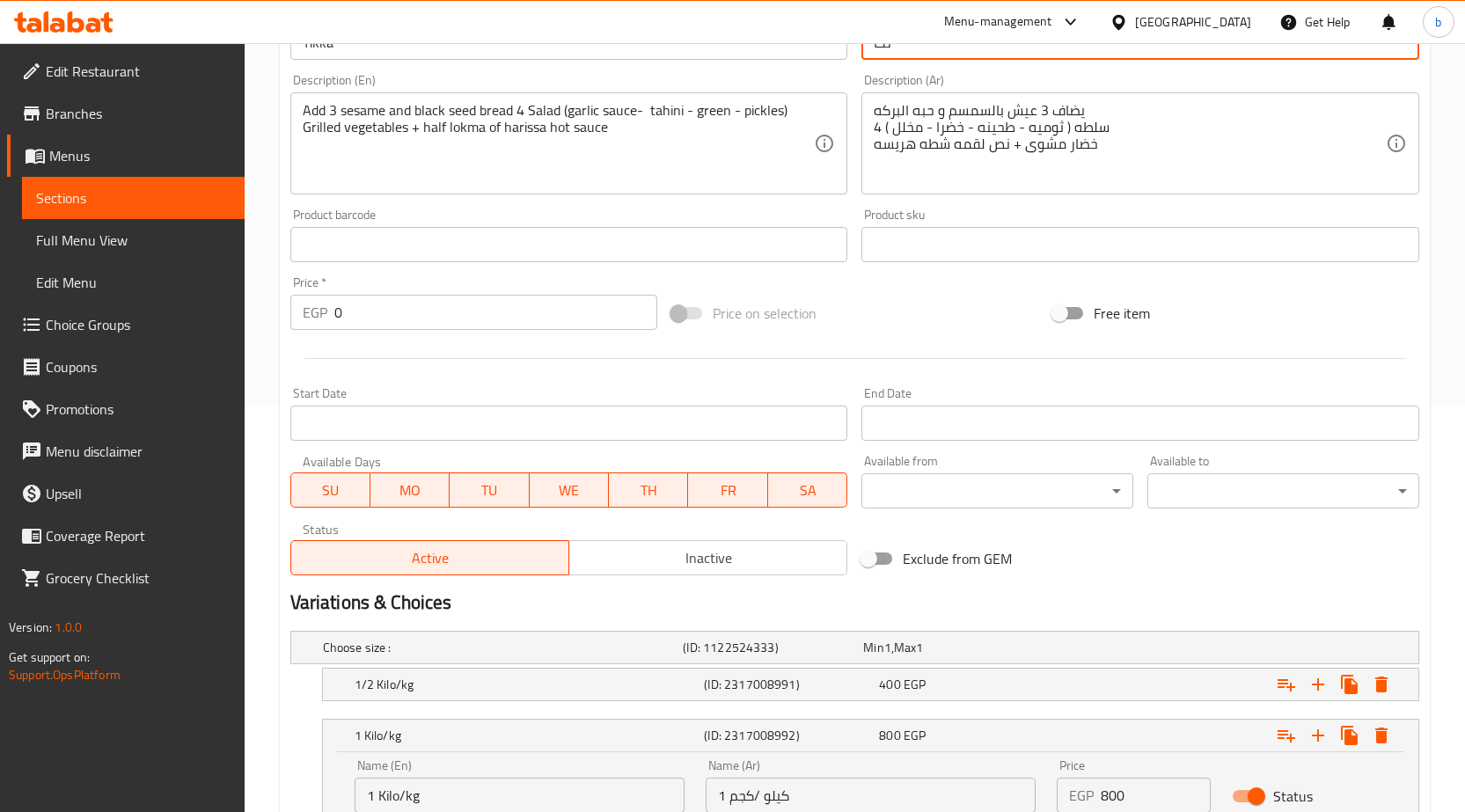
scroll to position [546, 0]
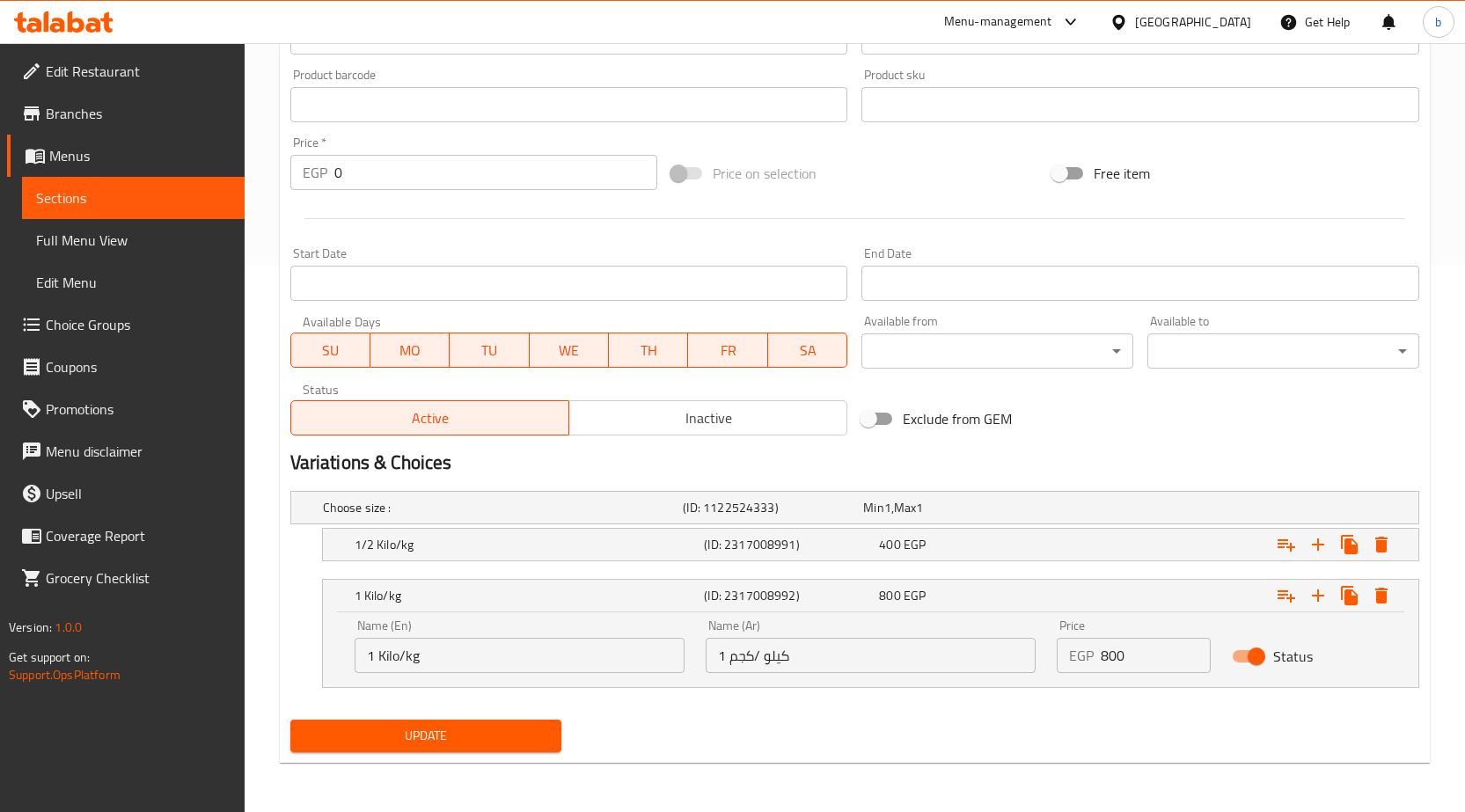
type input "تكا"
click at [476, 737] on span "Update" at bounding box center [426, 736] width 244 height 22
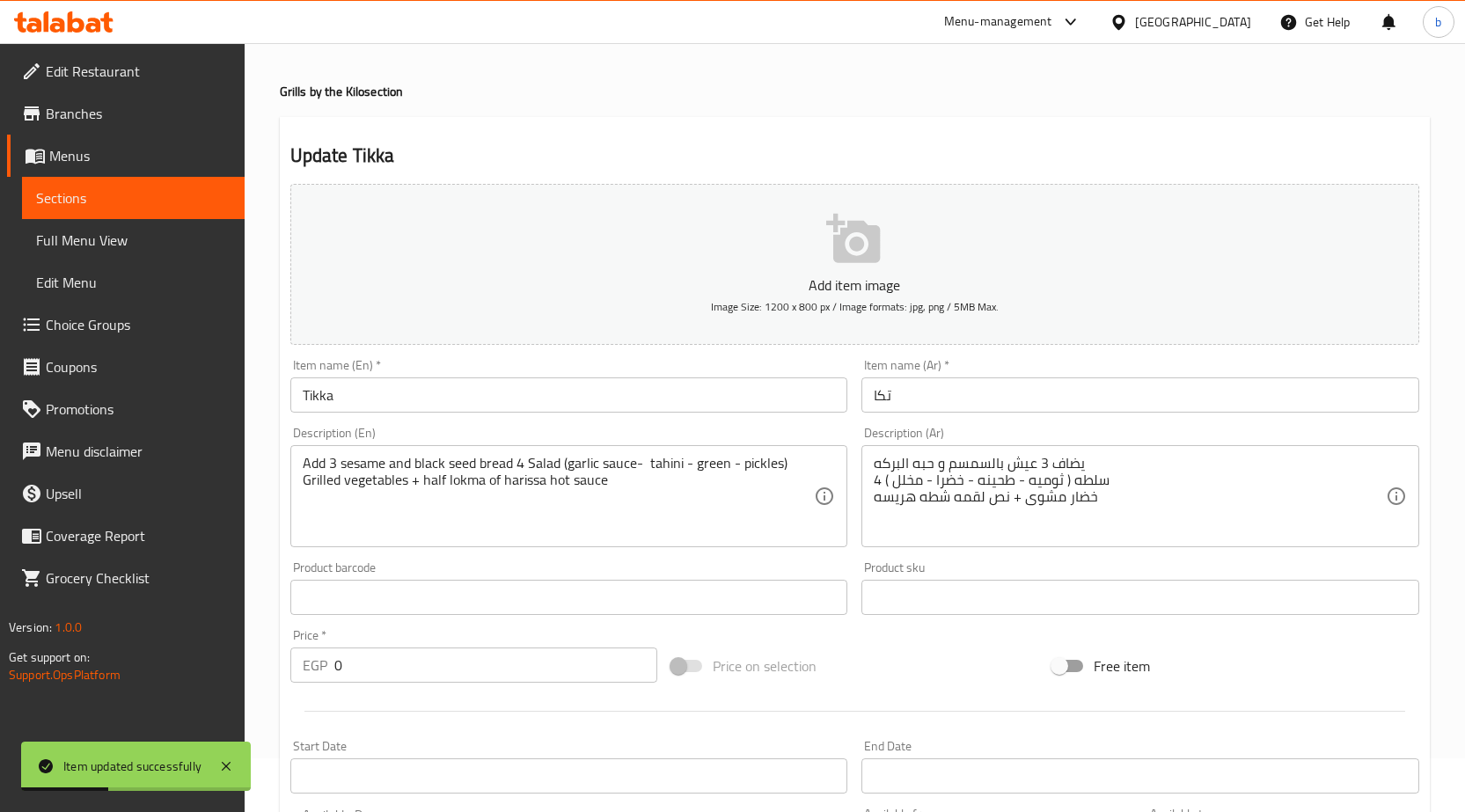
scroll to position [0, 0]
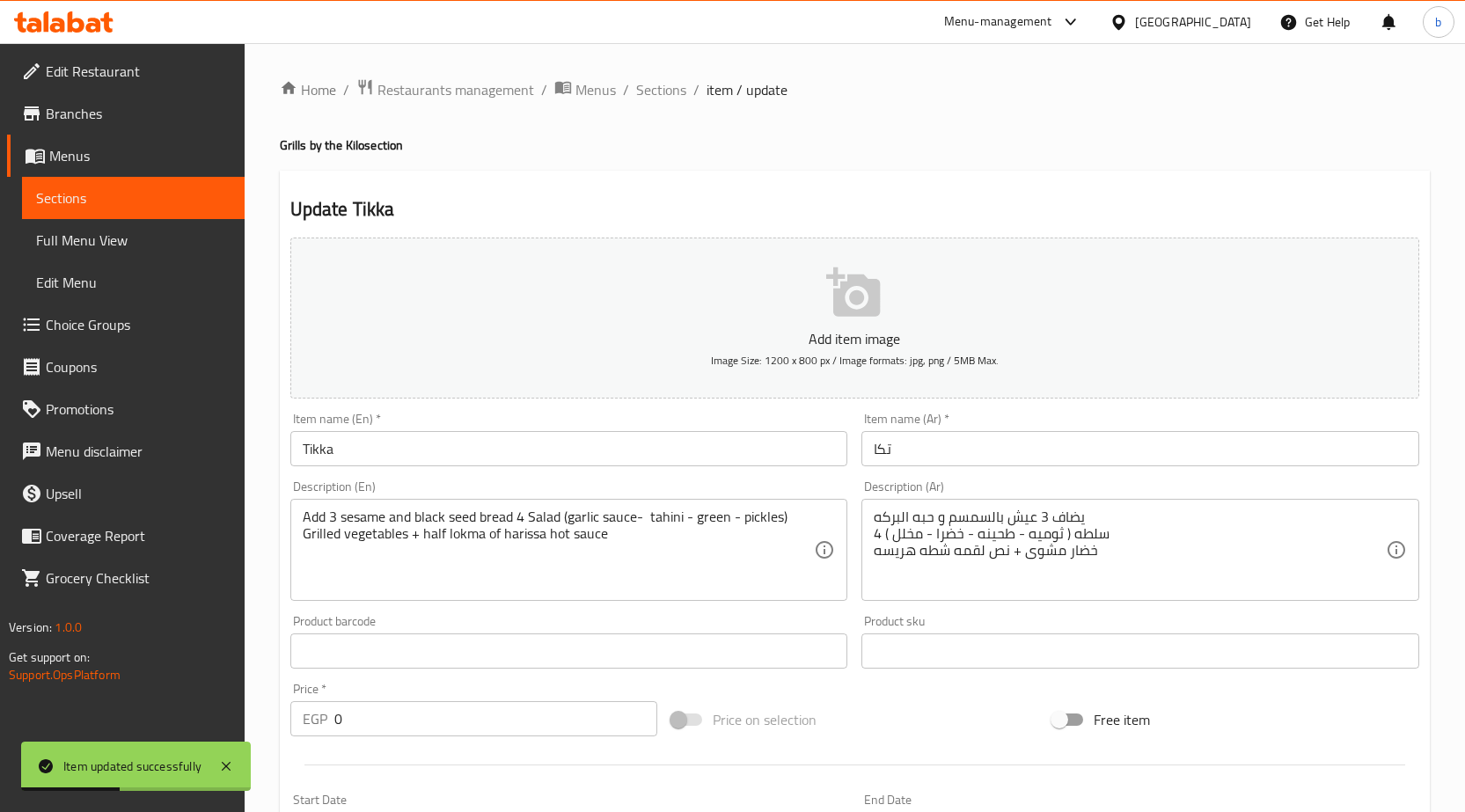
click at [631, 86] on ol "Home / Restaurants management / Menus / Sections / item / update" at bounding box center [855, 90] width 1150 height 23
click at [636, 90] on span "Sections" at bounding box center [661, 90] width 51 height 21
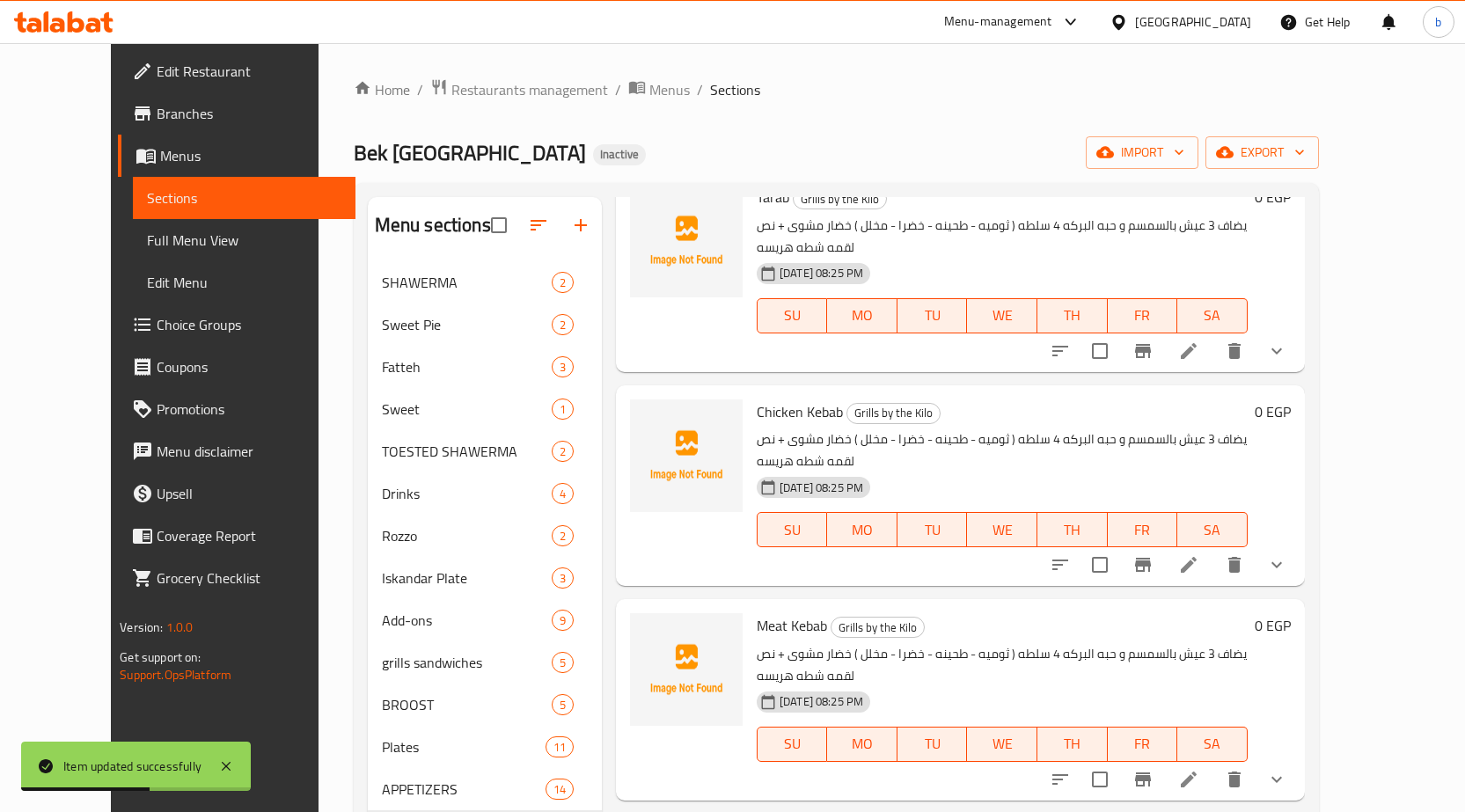
scroll to position [726, 0]
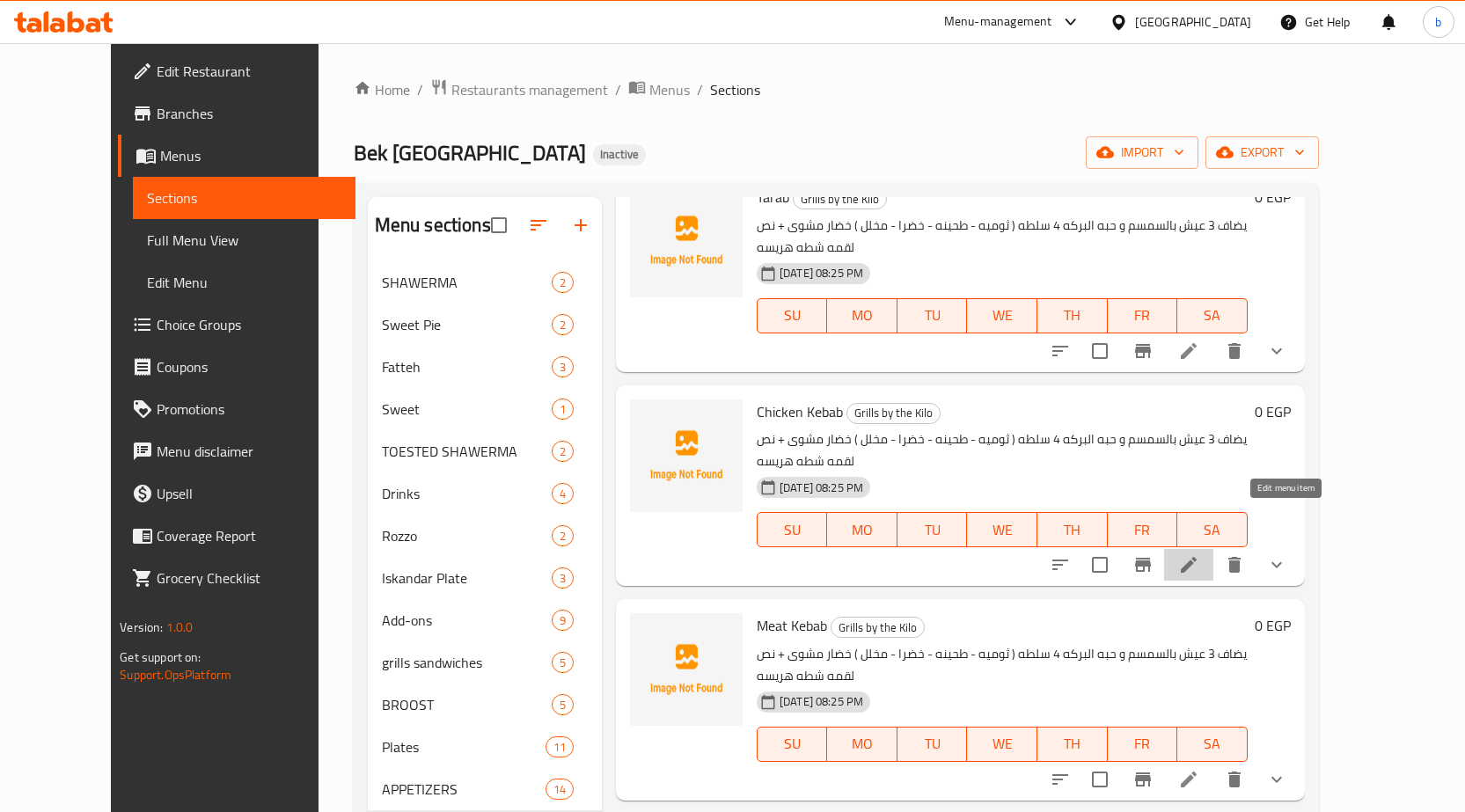
click at [1199, 555] on icon at bounding box center [1189, 565] width 21 height 21
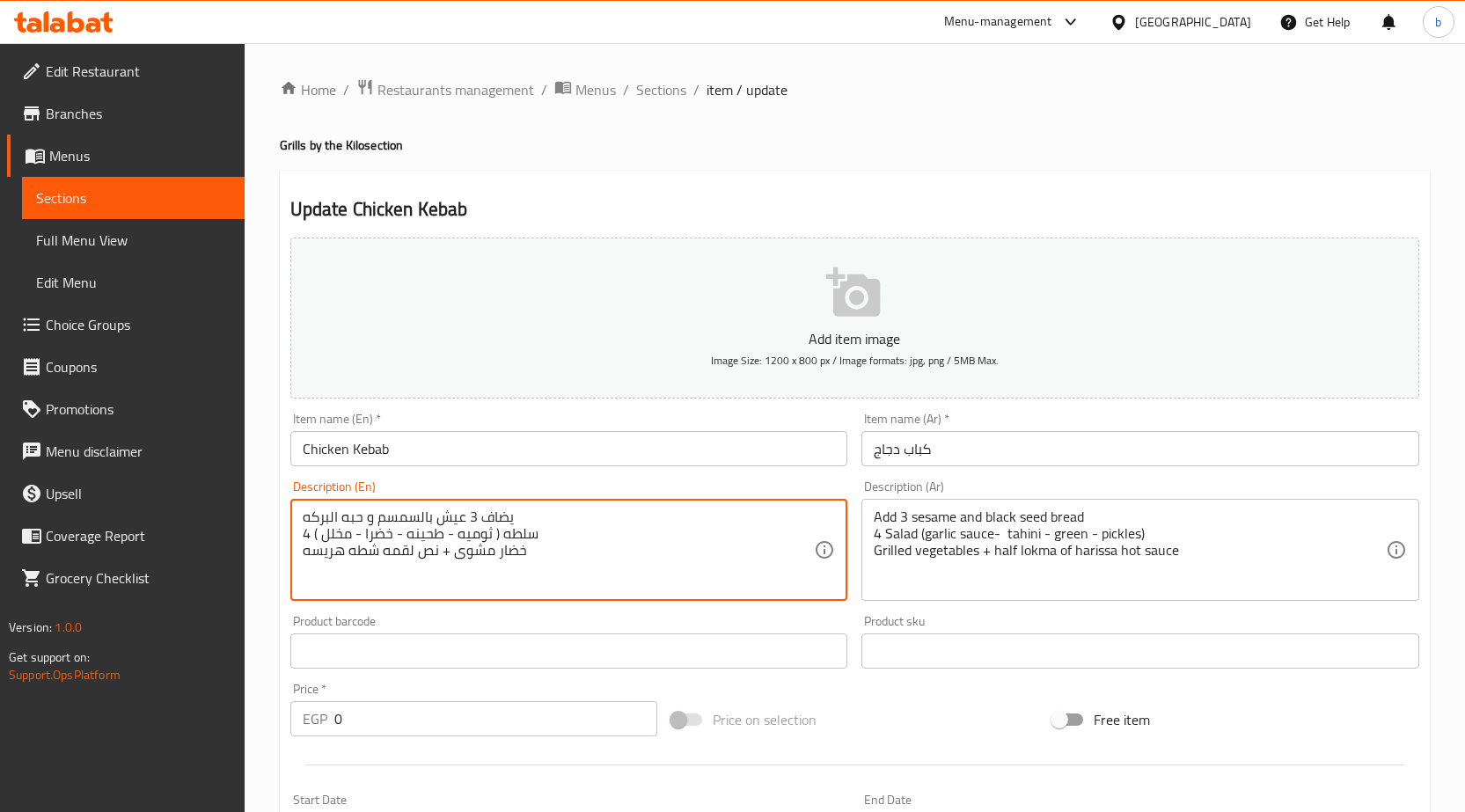
drag, startPoint x: 623, startPoint y: 579, endPoint x: 217, endPoint y: 507, distance: 412.3
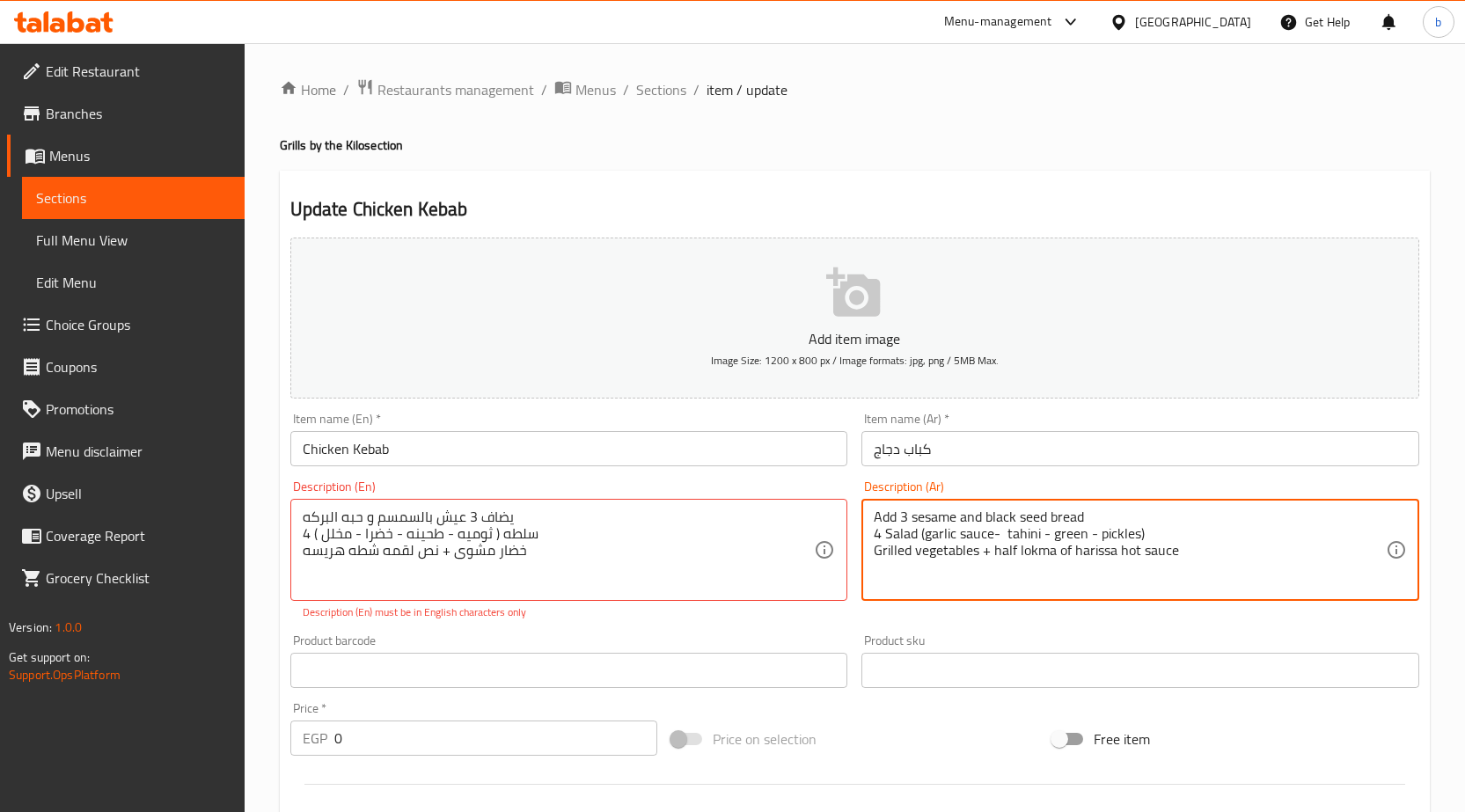
drag, startPoint x: 1173, startPoint y: 546, endPoint x: 798, endPoint y: 477, distance: 381.3
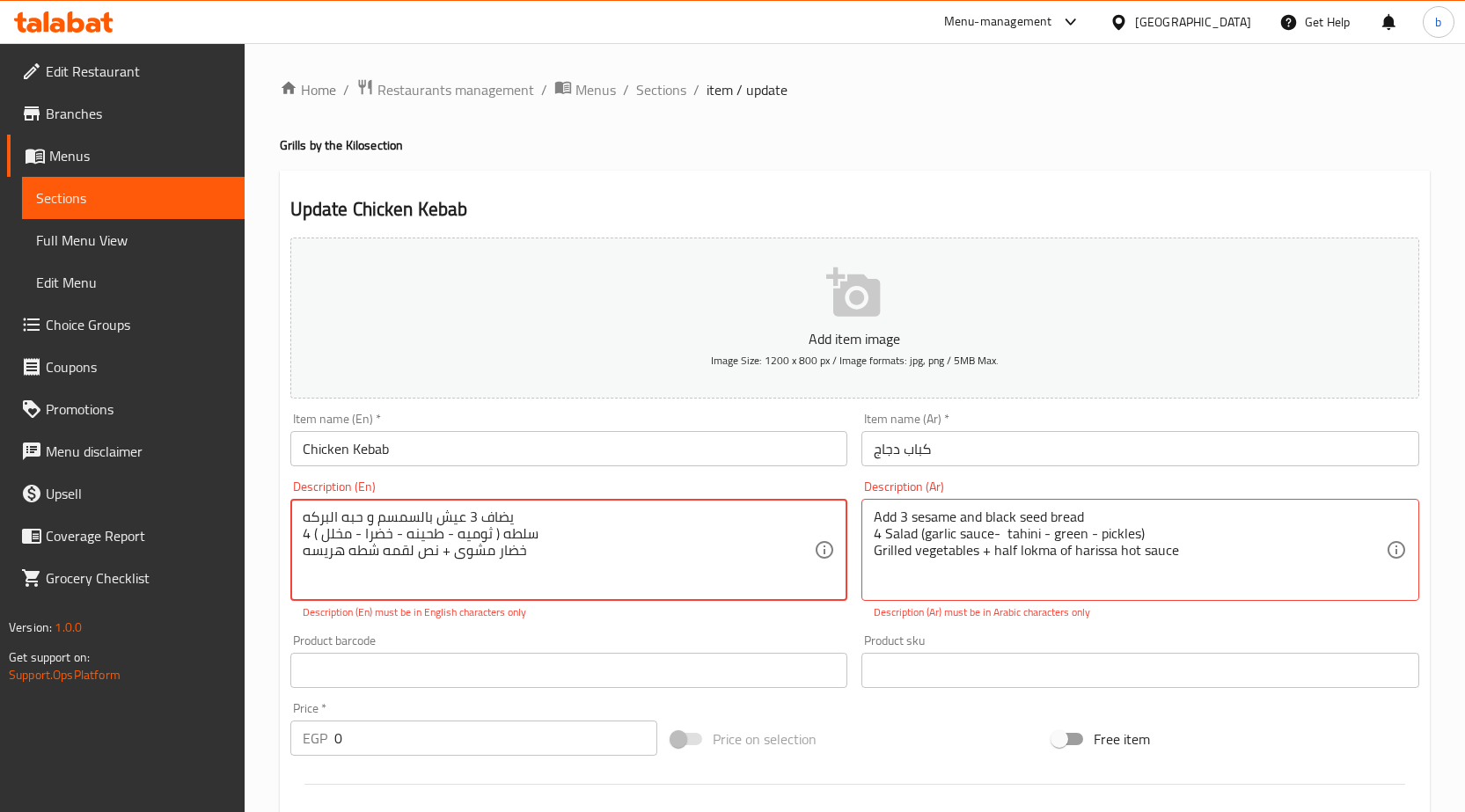
drag, startPoint x: 399, startPoint y: 536, endPoint x: 105, endPoint y: 396, distance: 325.6
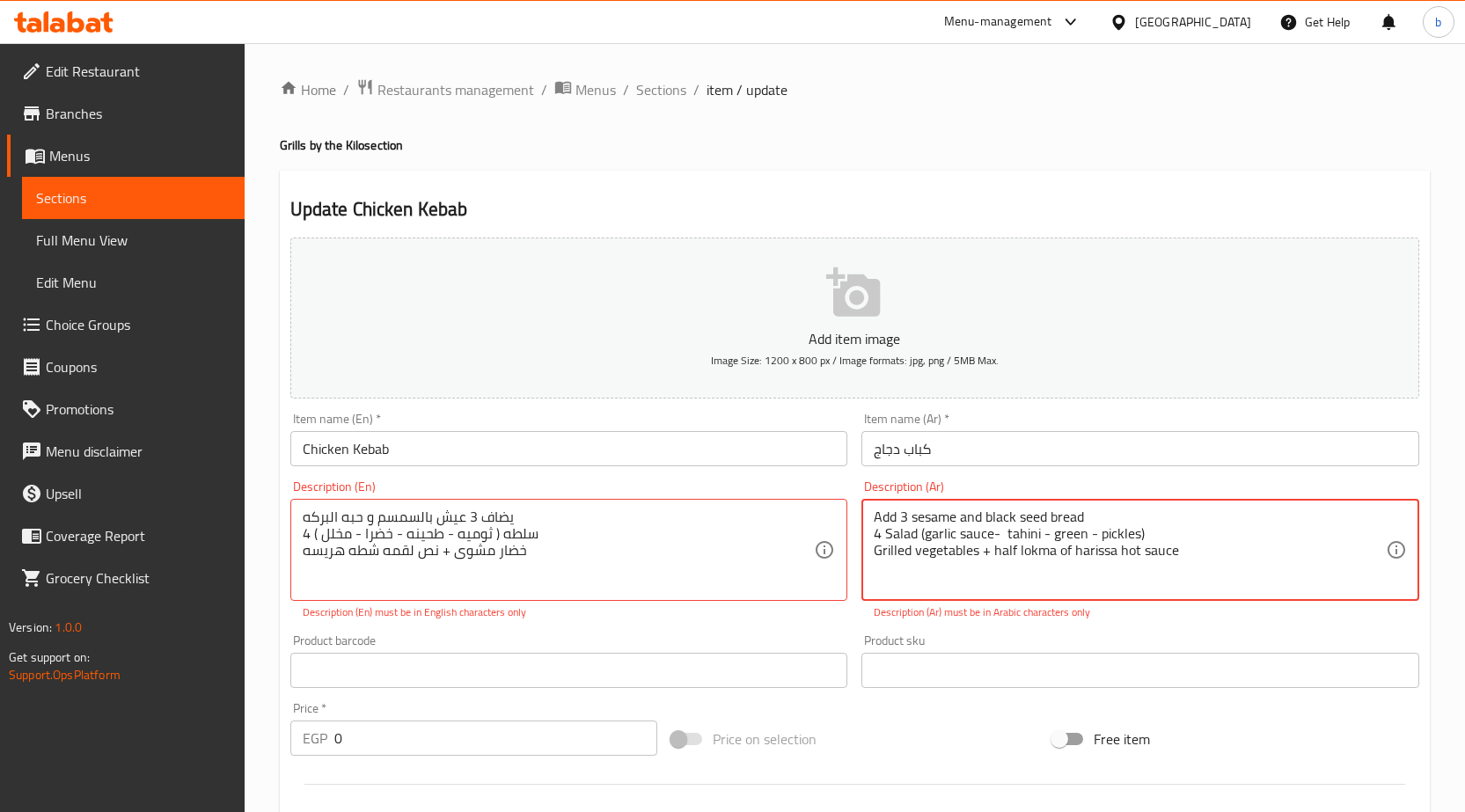
paste textarea "يضاف 3 عيش بالسمسم و حبه البركه 4 سلطه ( ثوميه - طحينه - خضرا - مخلل ) خضار مشو…"
type textarea "يضاف 3 عيش بالسمسم و حبه البركه 4 سلطه ( ثوميه - طحينه - خضرا - مخلل ) خضار مشو…"
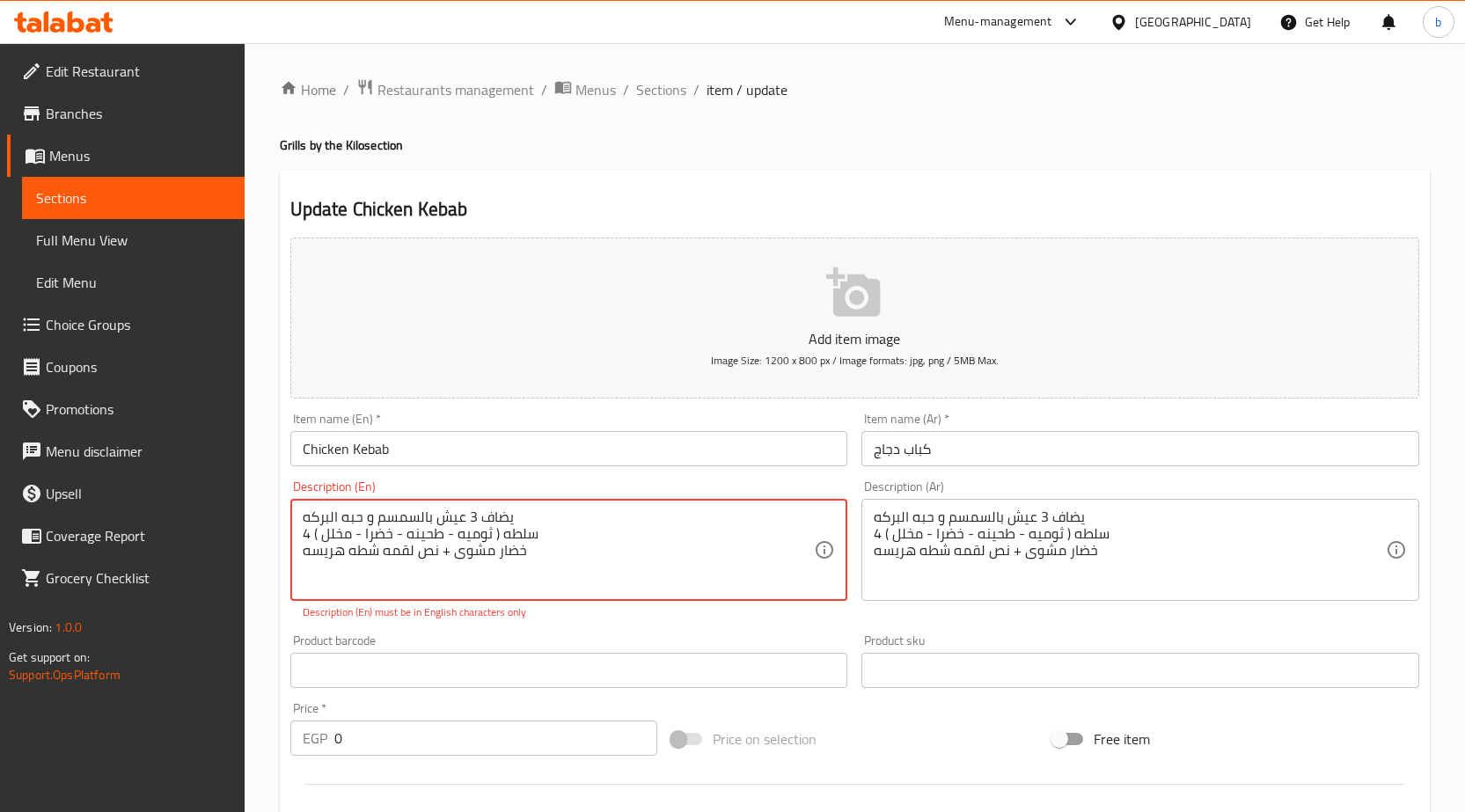
paste textarea "Add 3 sesame and black seed bread 4 Salad (garlic sauce- tahini - green - pickl…"
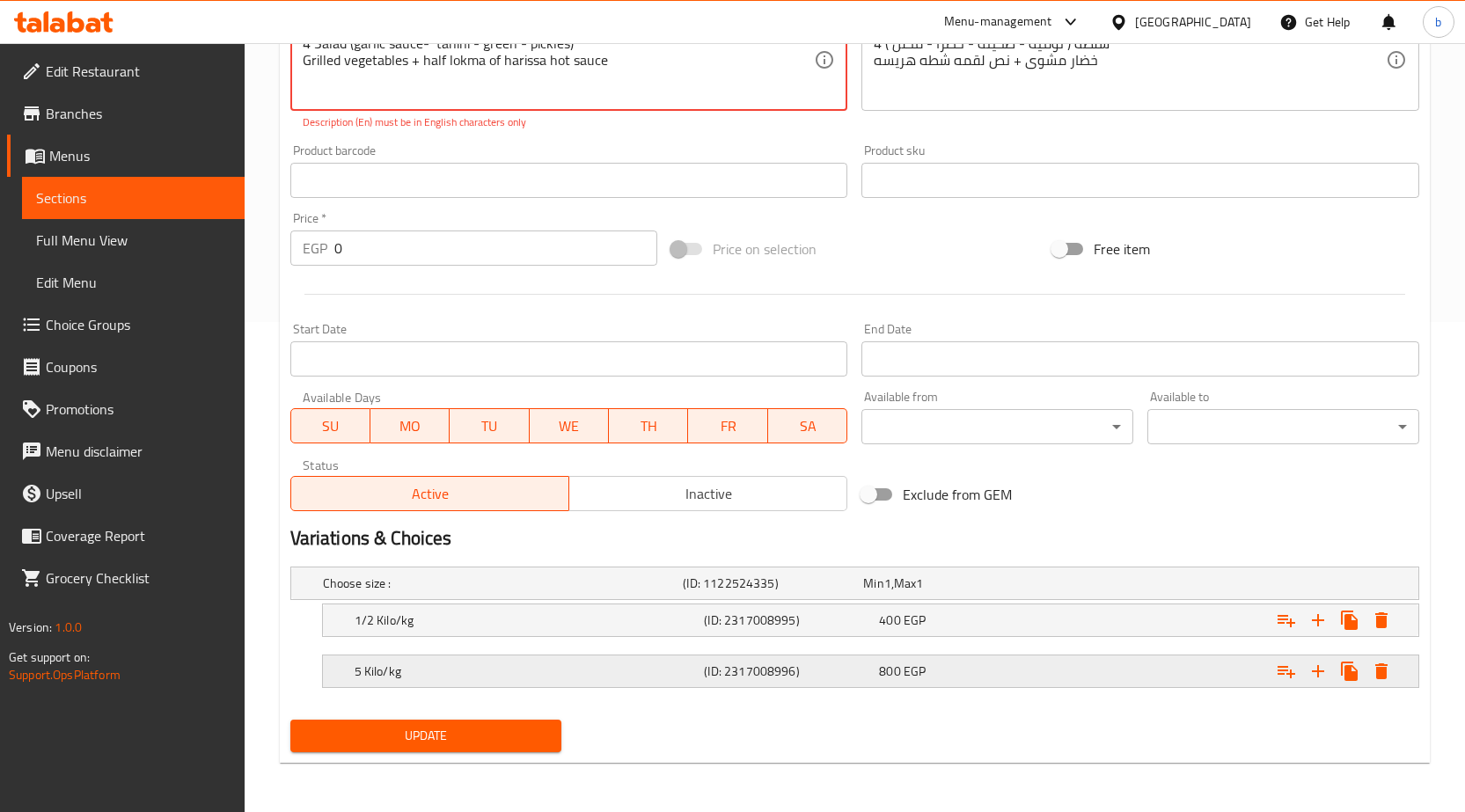
type textarea "Add 3 sesame and black seed bread 4 Salad (garlic sauce- tahini - green - pickl…"
click at [479, 681] on div "5 Kilo/kg" at bounding box center [525, 671] width 350 height 25
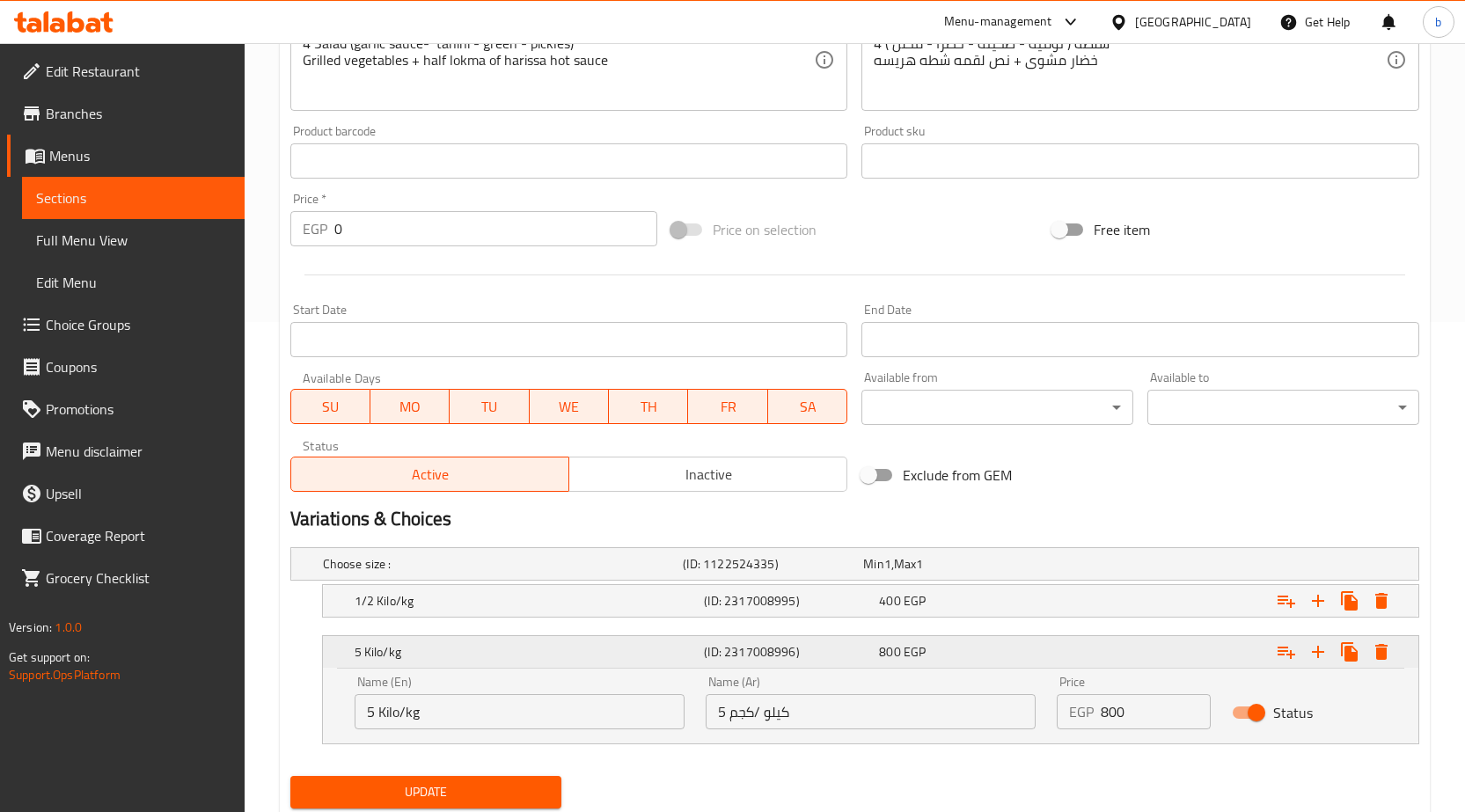
scroll to position [471, 0]
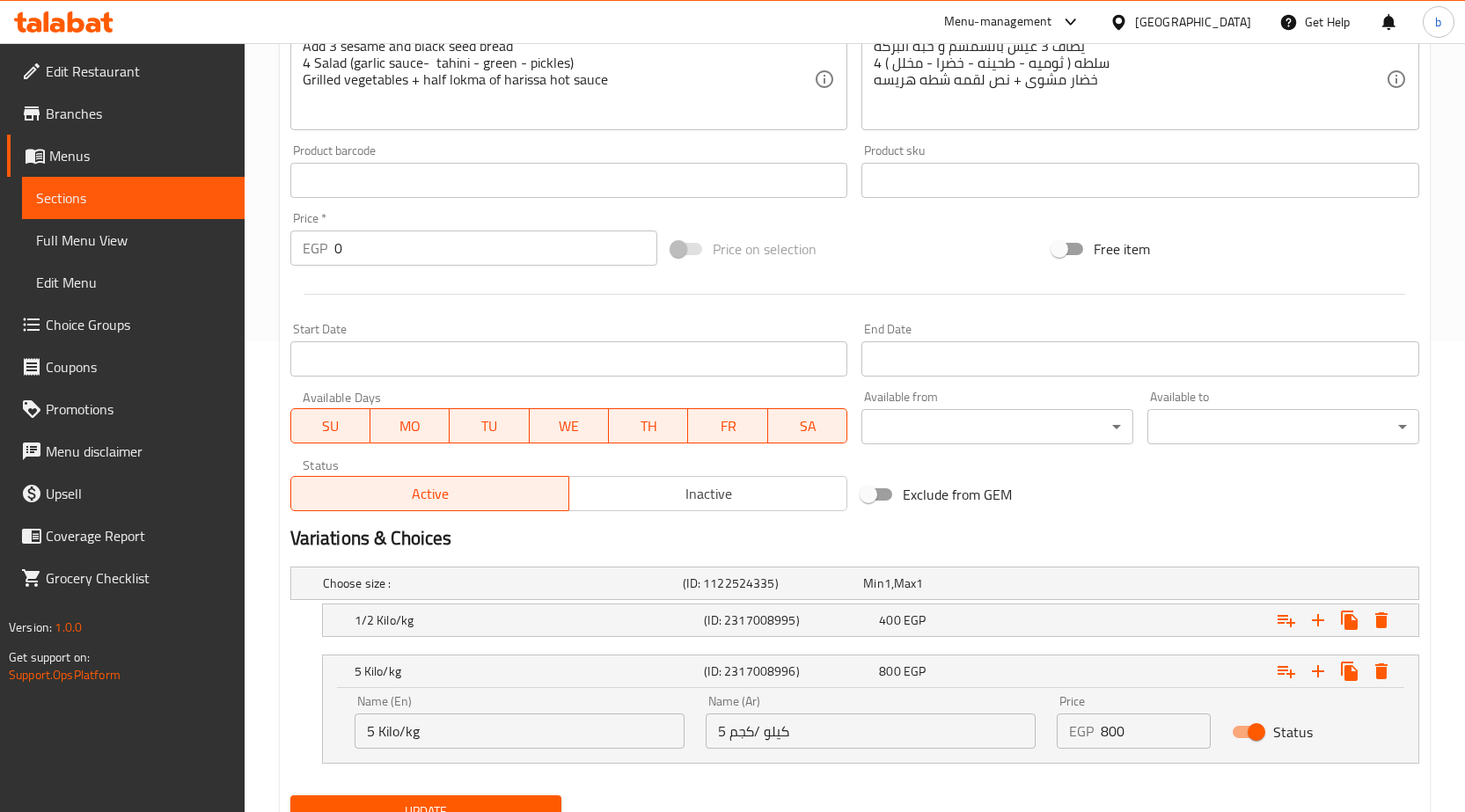
click at [376, 741] on input "5 Kilo/kg" at bounding box center [519, 731] width 330 height 35
type input "1 Kilo/kg"
drag, startPoint x: 724, startPoint y: 737, endPoint x: 707, endPoint y: 732, distance: 17.7
click at [707, 732] on input "5 كيلو /كجم" at bounding box center [870, 731] width 330 height 35
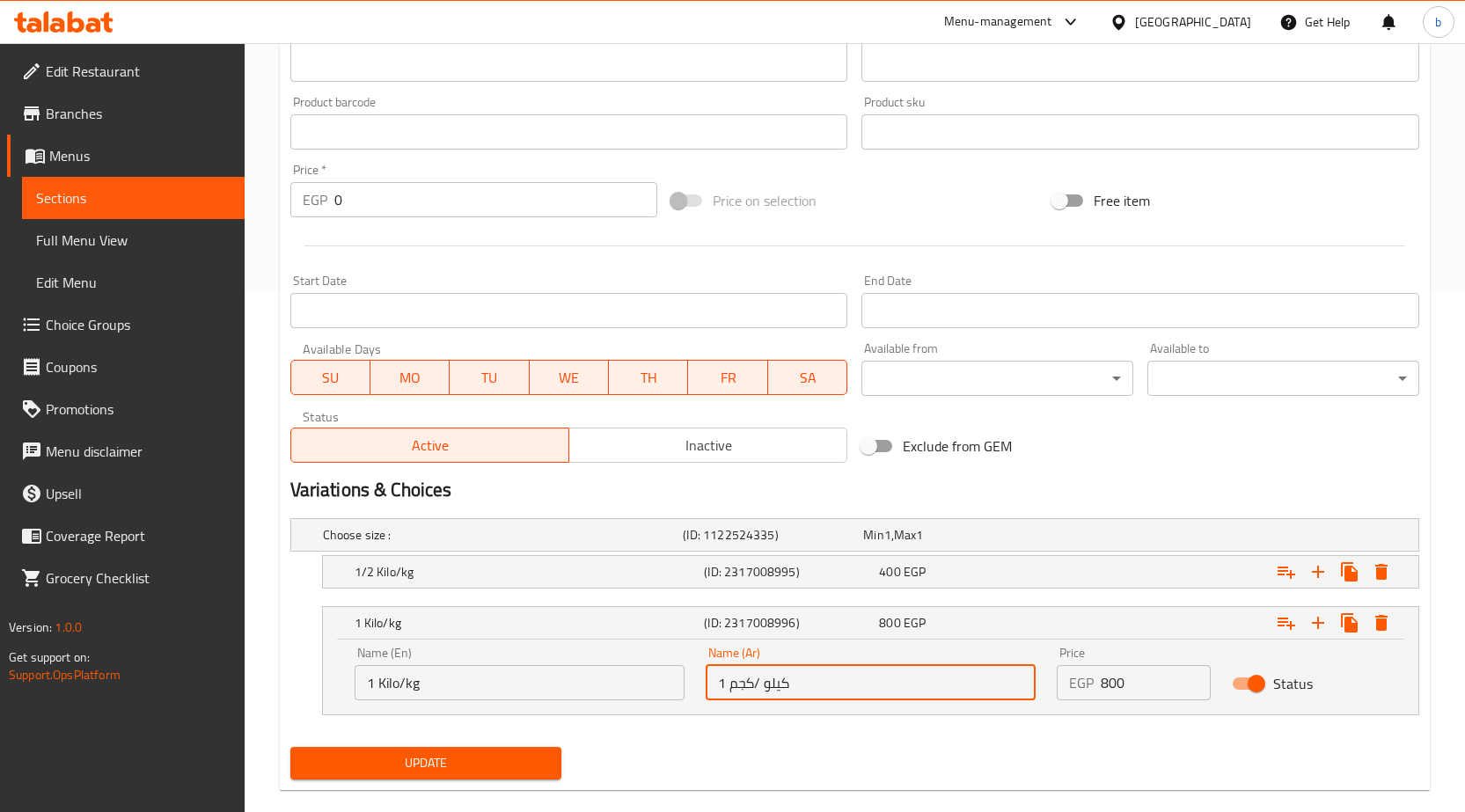
scroll to position [546, 0]
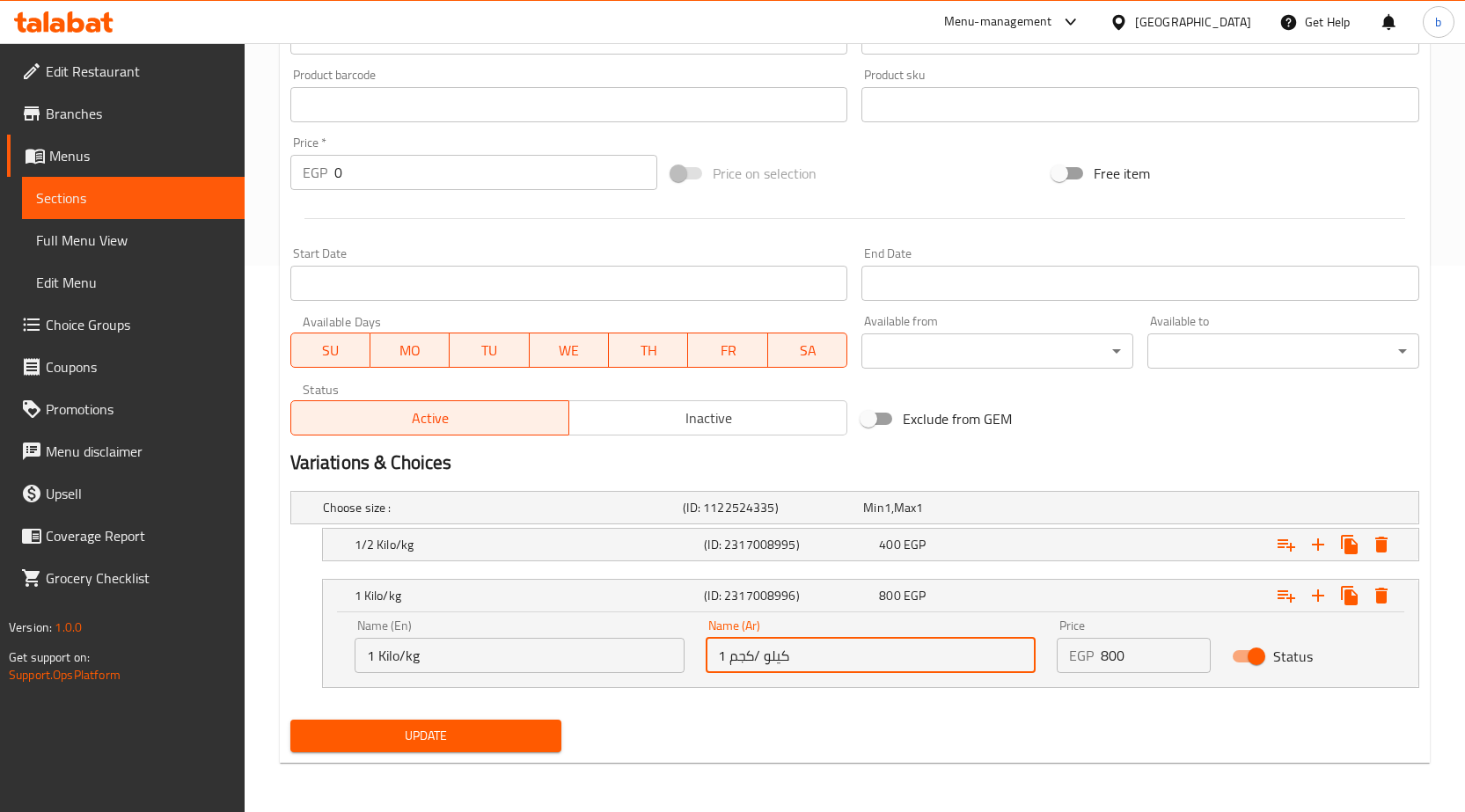
type input "1 كيلو /كجم"
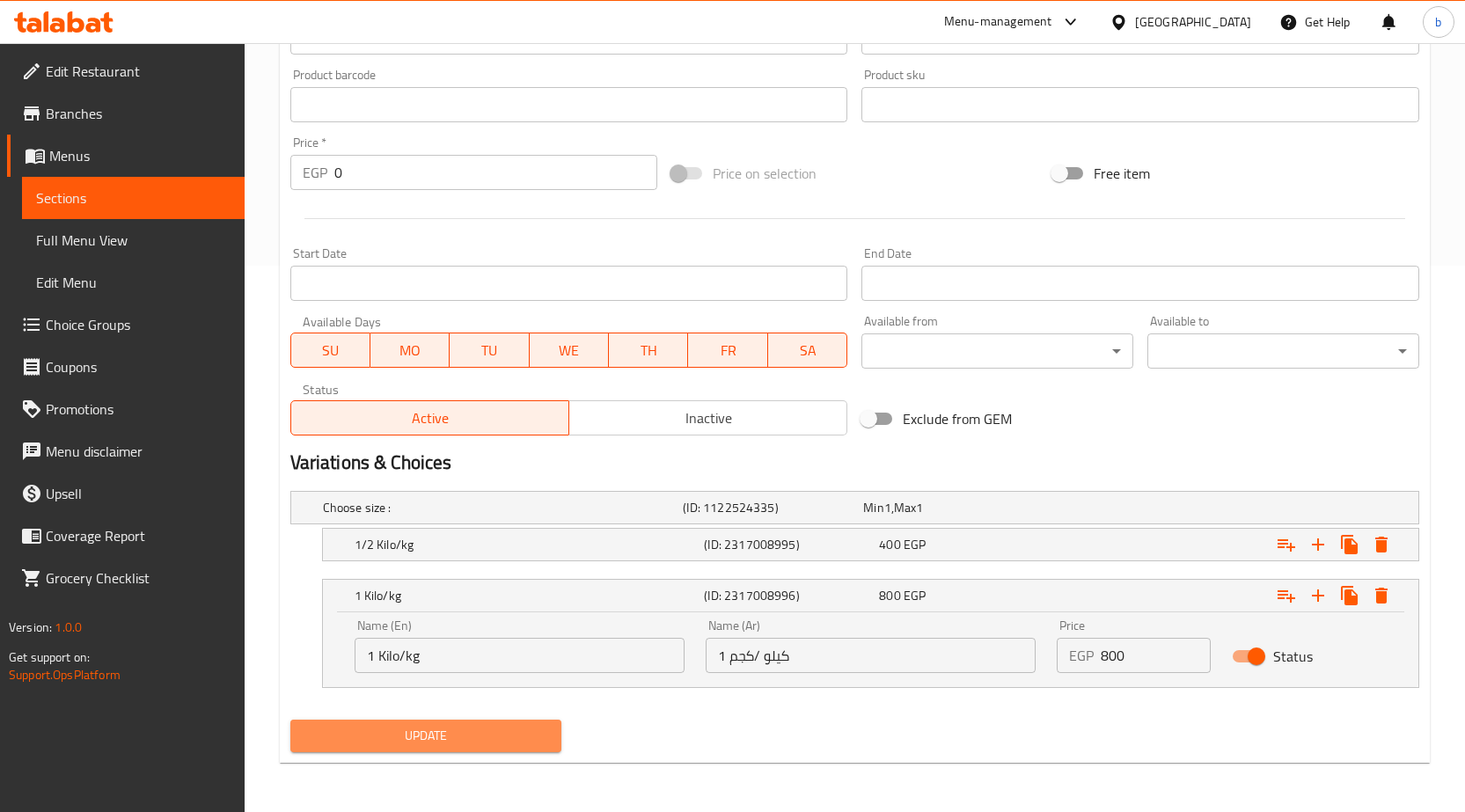
click at [489, 751] on button "Update" at bounding box center [426, 736] width 272 height 32
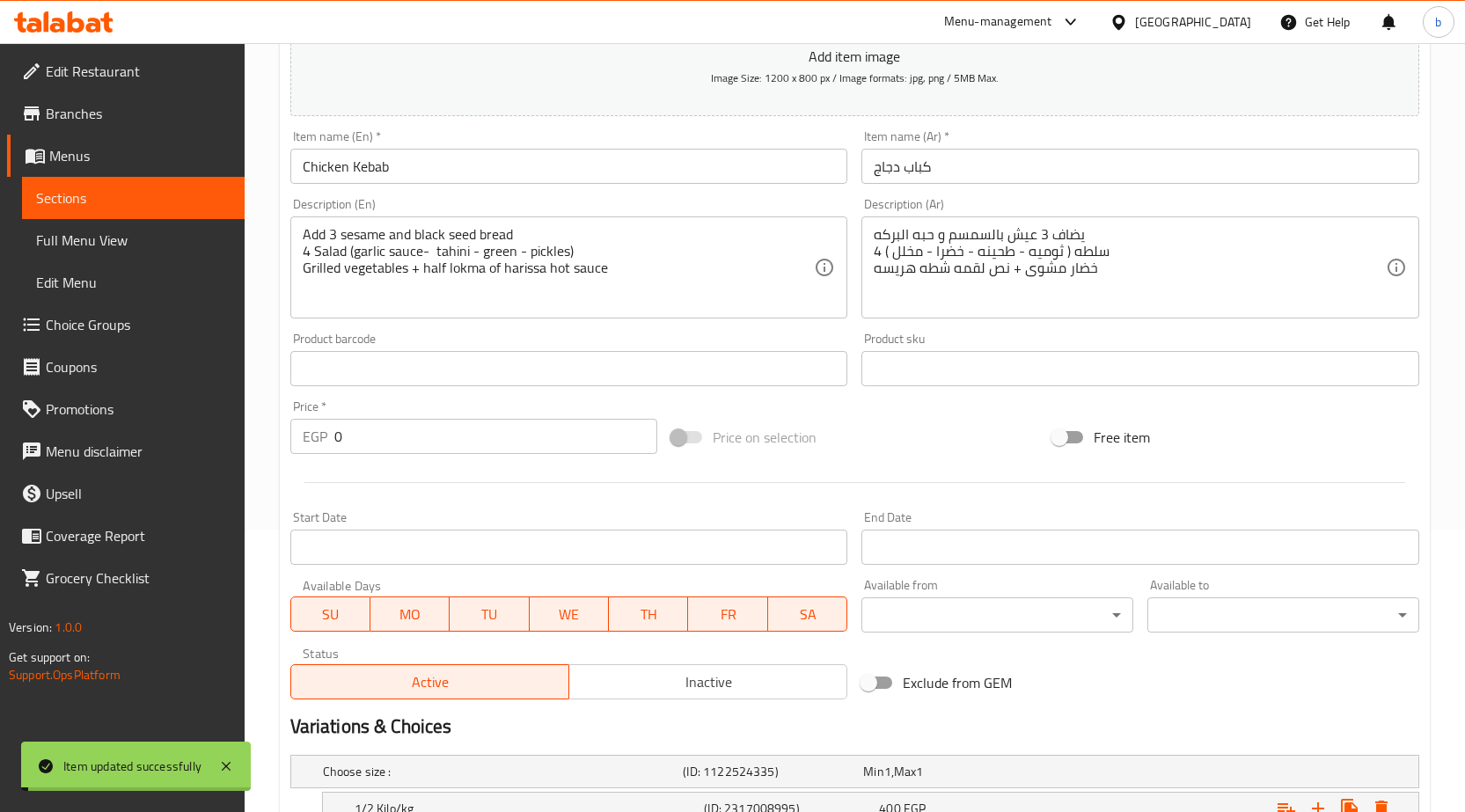
scroll to position [0, 0]
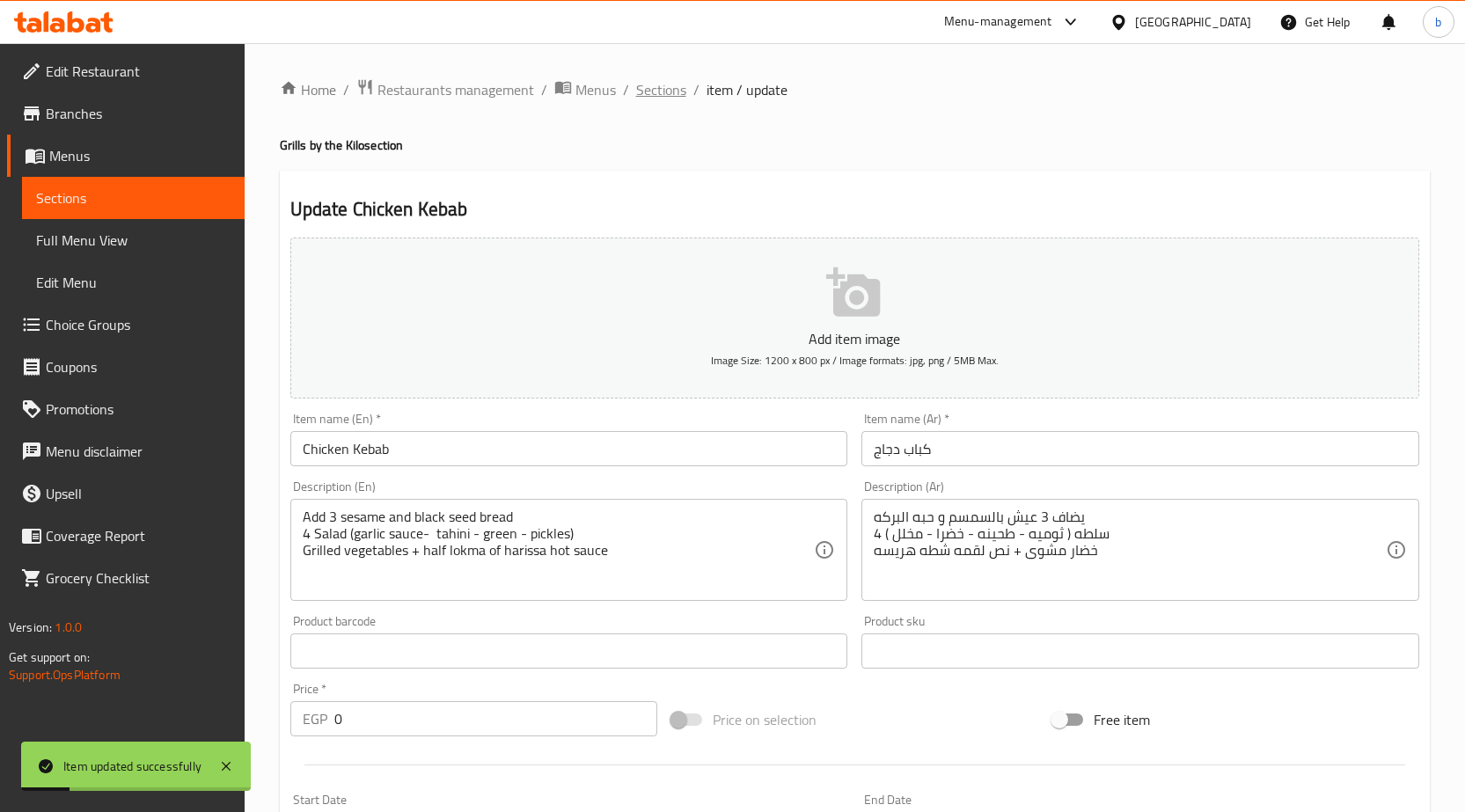
click at [653, 93] on span "Sections" at bounding box center [661, 90] width 51 height 21
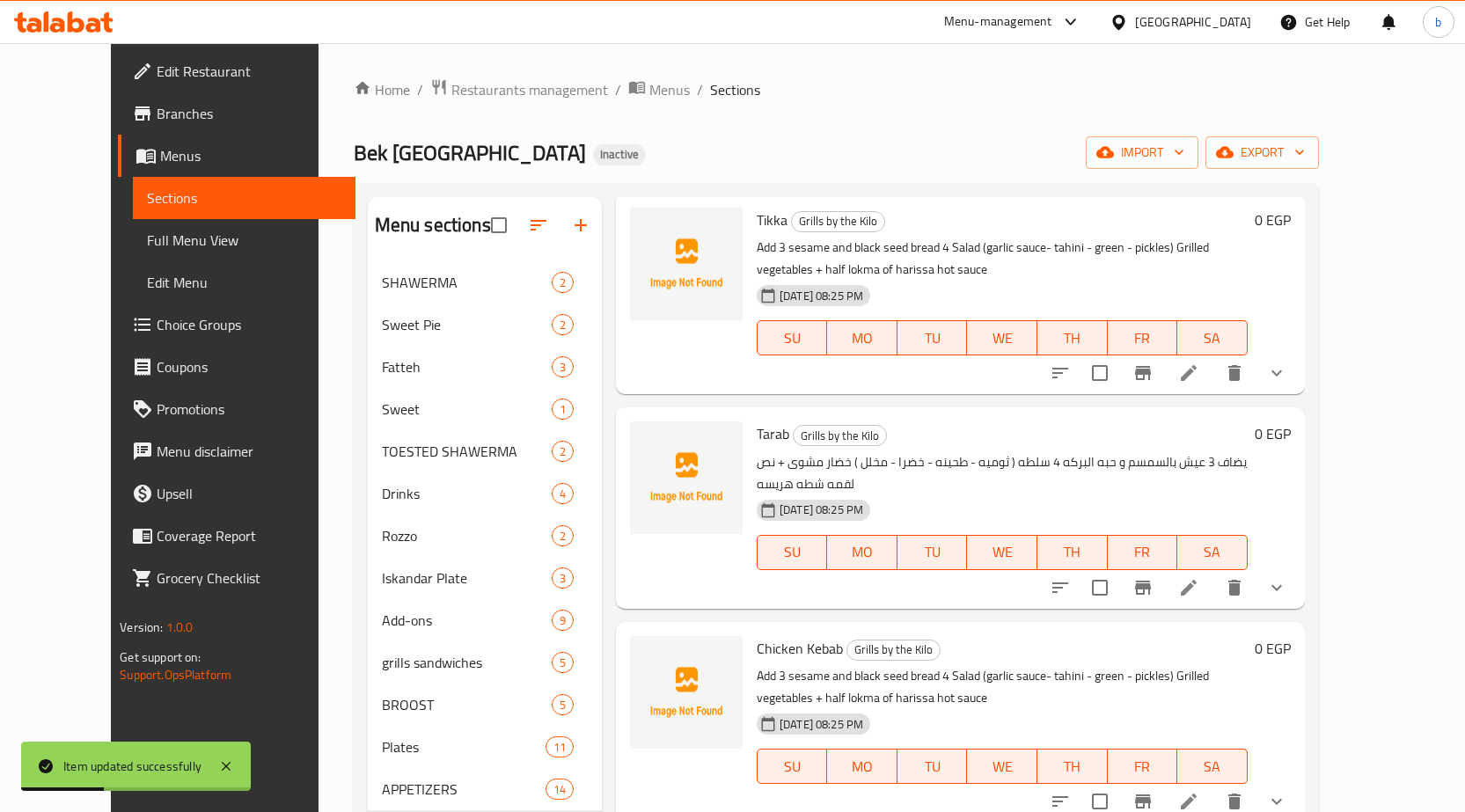
scroll to position [440, 0]
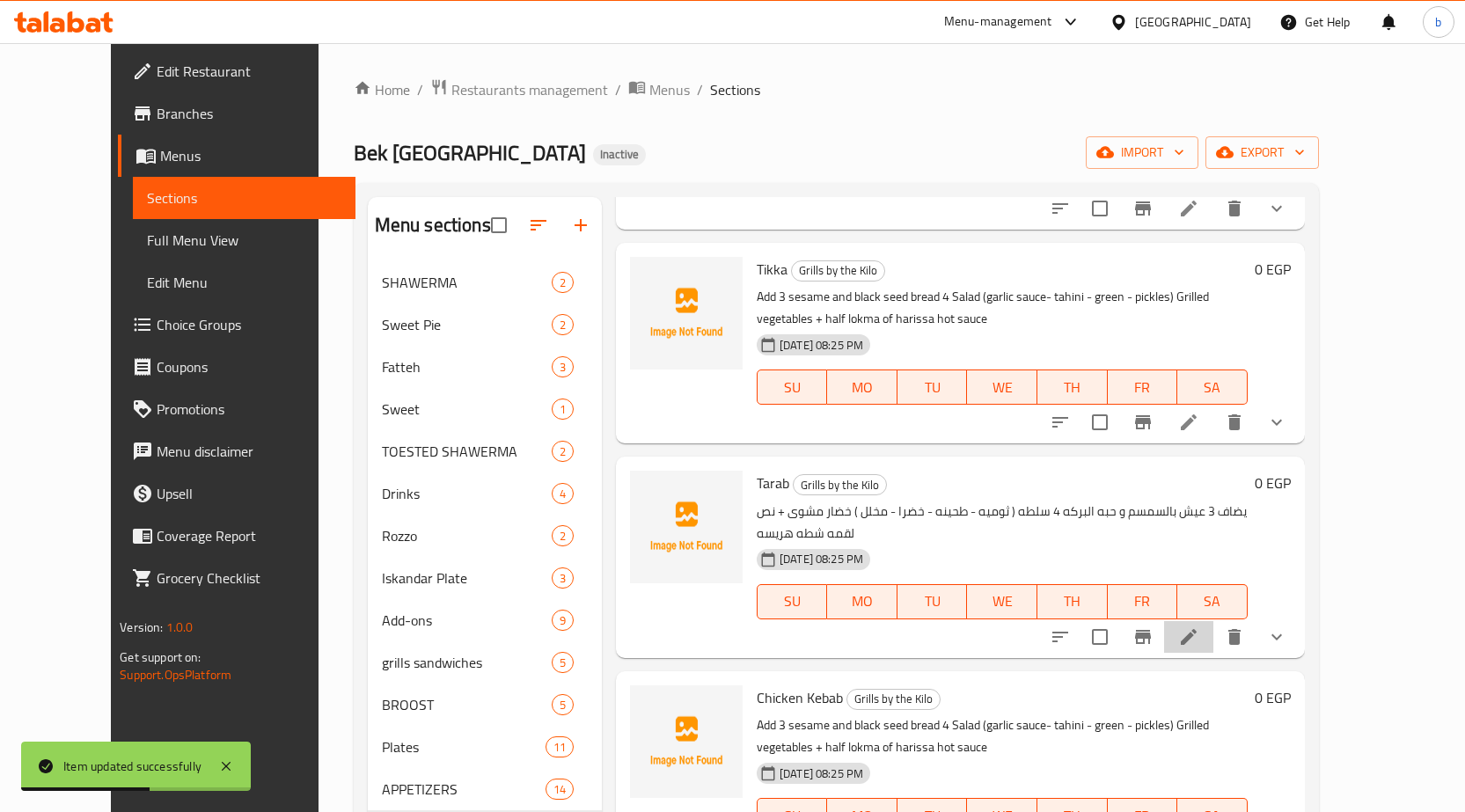
click at [1213, 621] on li at bounding box center [1189, 637] width 50 height 31
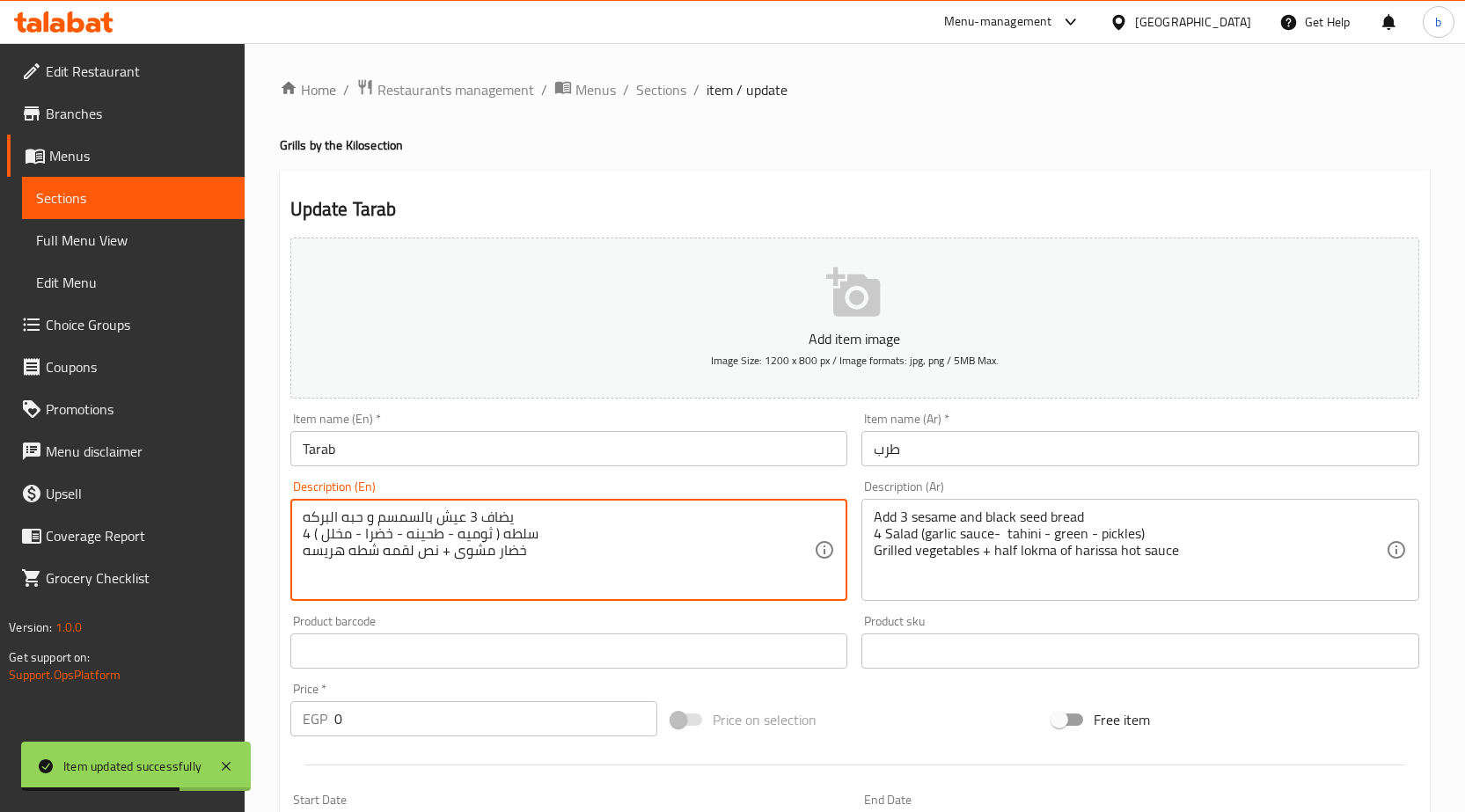
drag, startPoint x: 538, startPoint y: 546, endPoint x: 259, endPoint y: 468, distance: 289.7
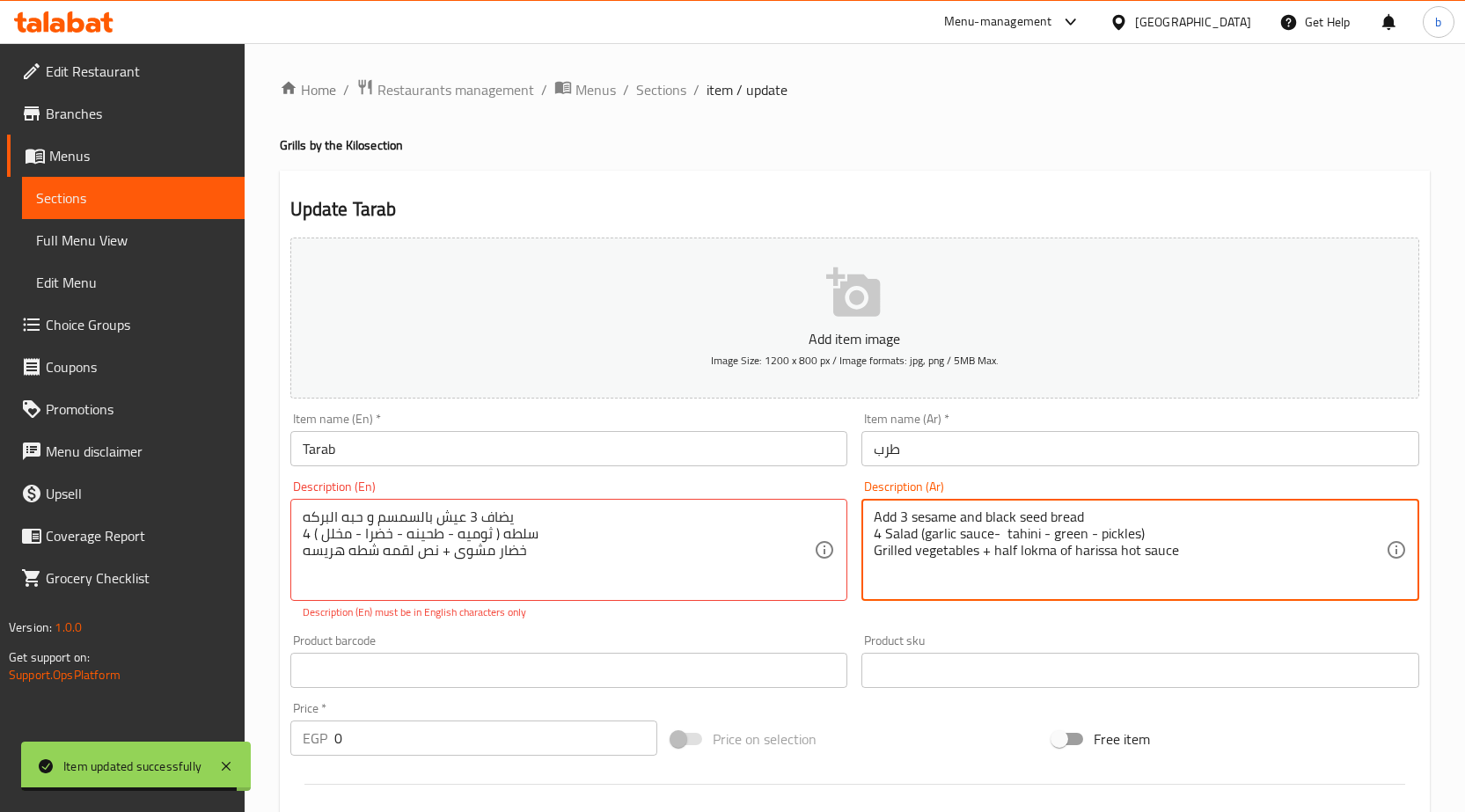
drag, startPoint x: 1265, startPoint y: 575, endPoint x: 850, endPoint y: 493, distance: 423.0
paste textarea "يضاف 3 عيش بالسمسم و حبه البركه 4 سلطه ( ثوميه - طحينه - خضرا - مخلل ) خضار مشو…"
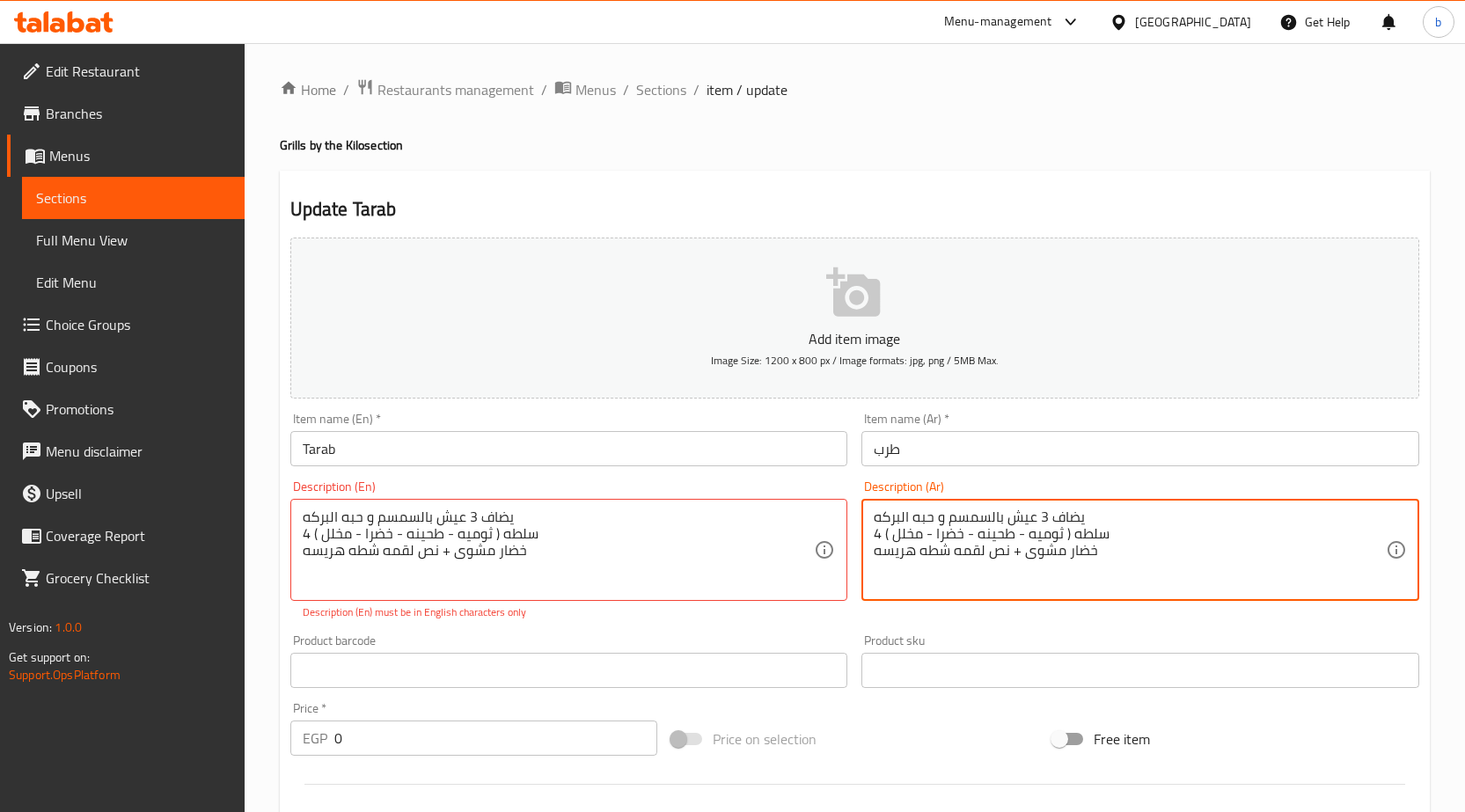
type textarea "يضاف 3 عيش بالسمسم و حبه البركه 4 سلطه ( ثوميه - طحينه - خضرا - مخلل ) خضار مشو…"
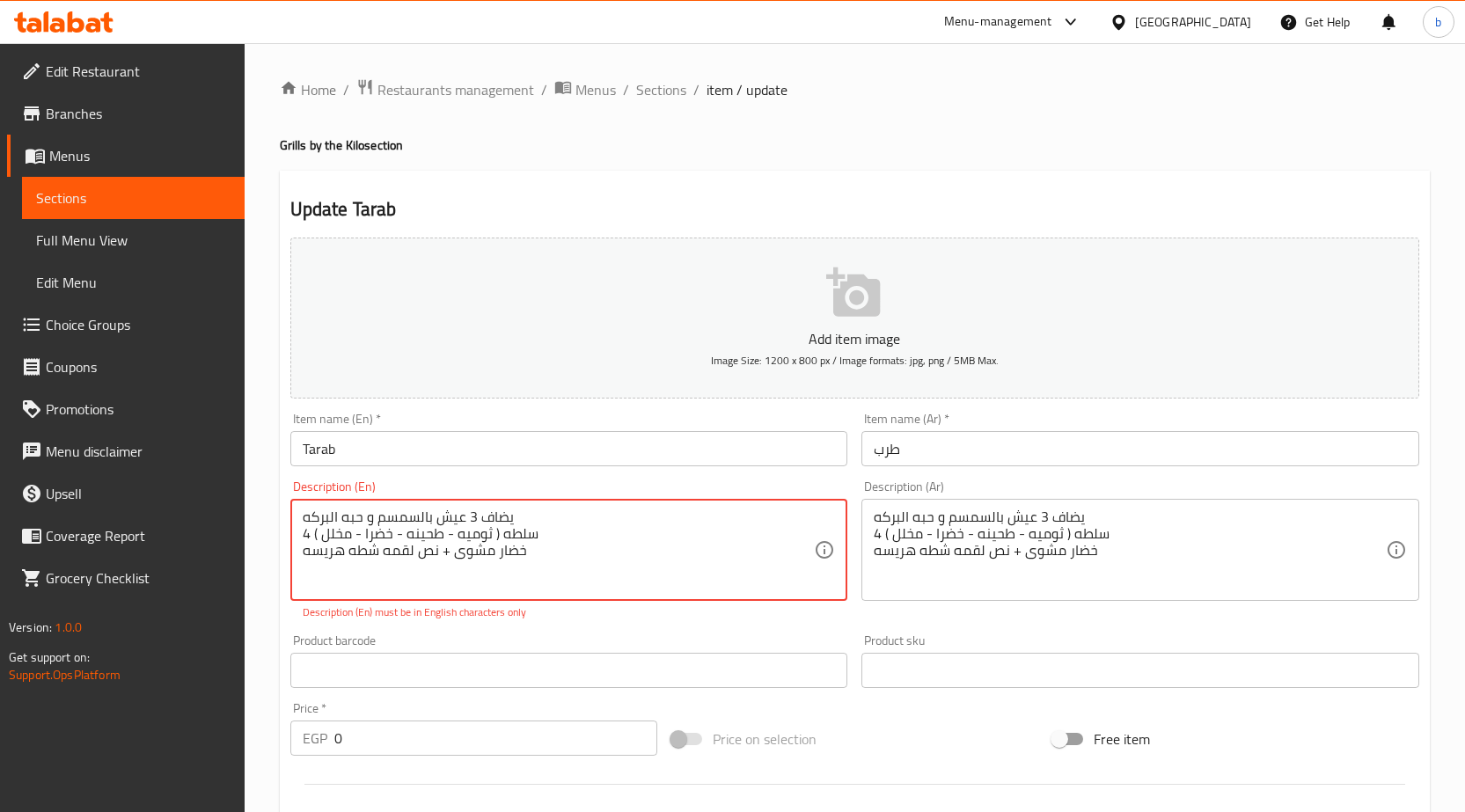
paste textarea "Add 3 sesame and black seed bread 4 Salad (garlic sauce- tahini - green - pickl…"
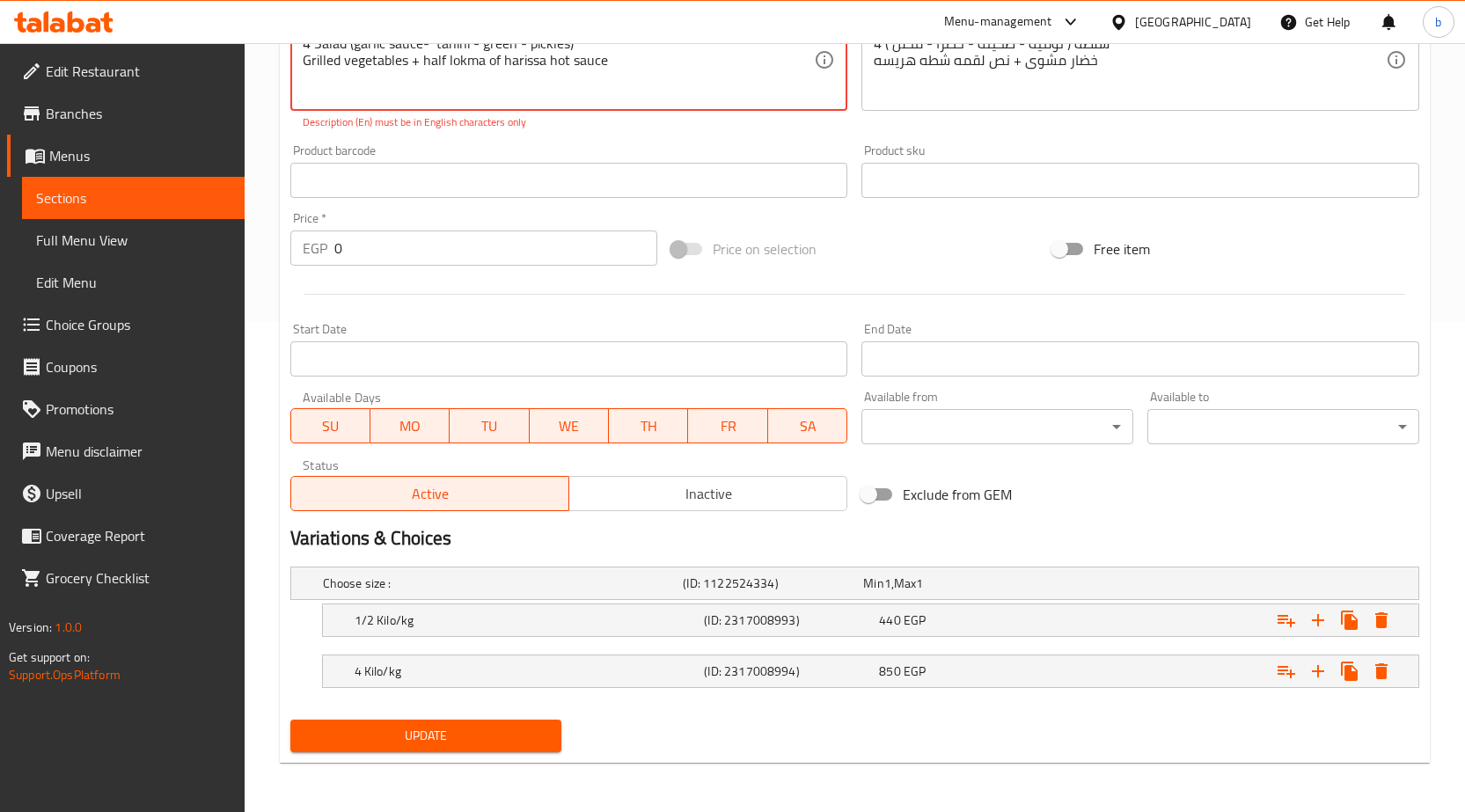
type textarea "Add 3 sesame and black seed bread 4 Salad (garlic sauce- tahini - green - pickl…"
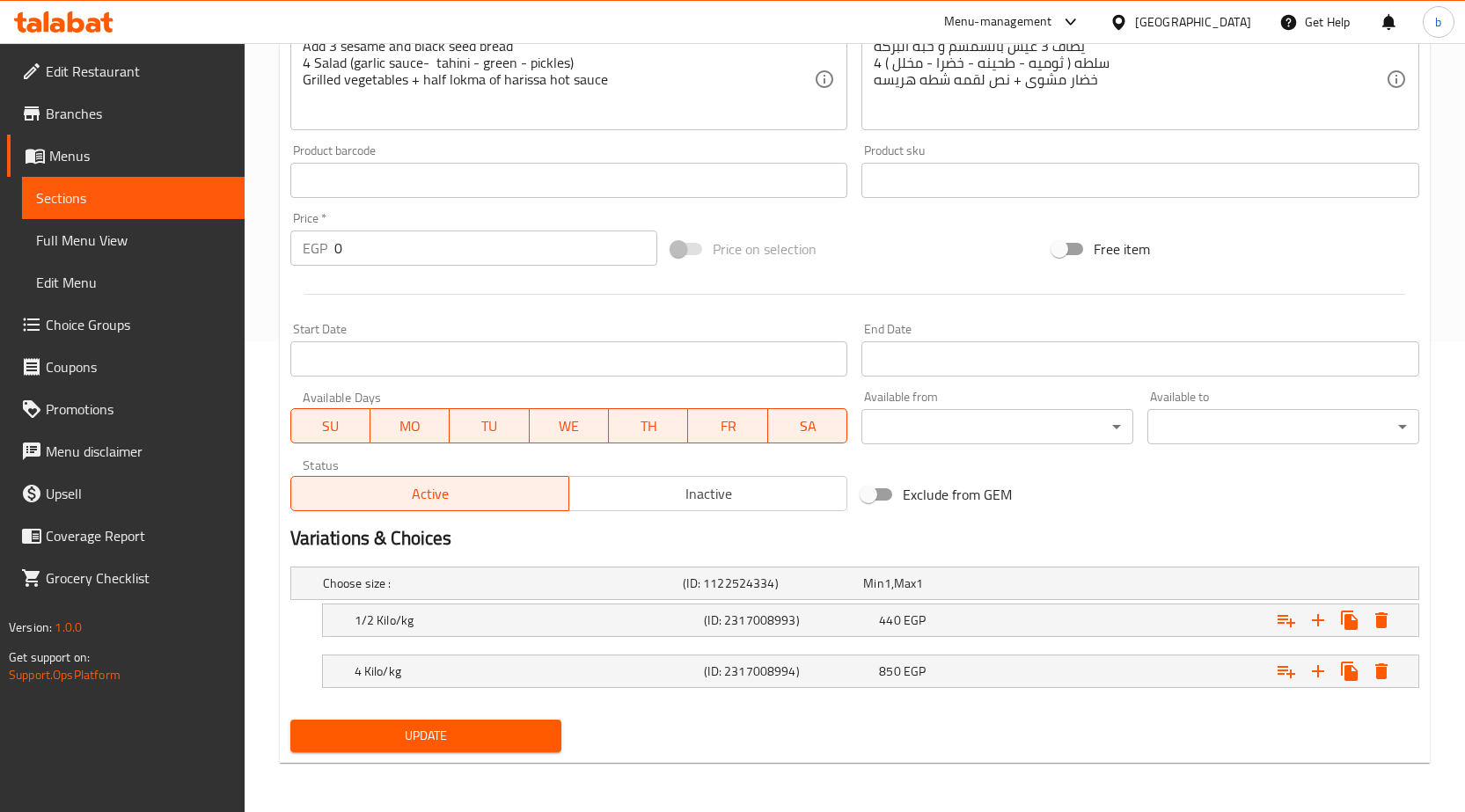
scroll to position [471, 0]
click at [433, 755] on div "Update" at bounding box center [426, 736] width 286 height 47
click at [432, 746] on span "Update" at bounding box center [426, 736] width 244 height 22
click at [448, 676] on h5 "4 Kilo/kg" at bounding box center [526, 671] width 343 height 17
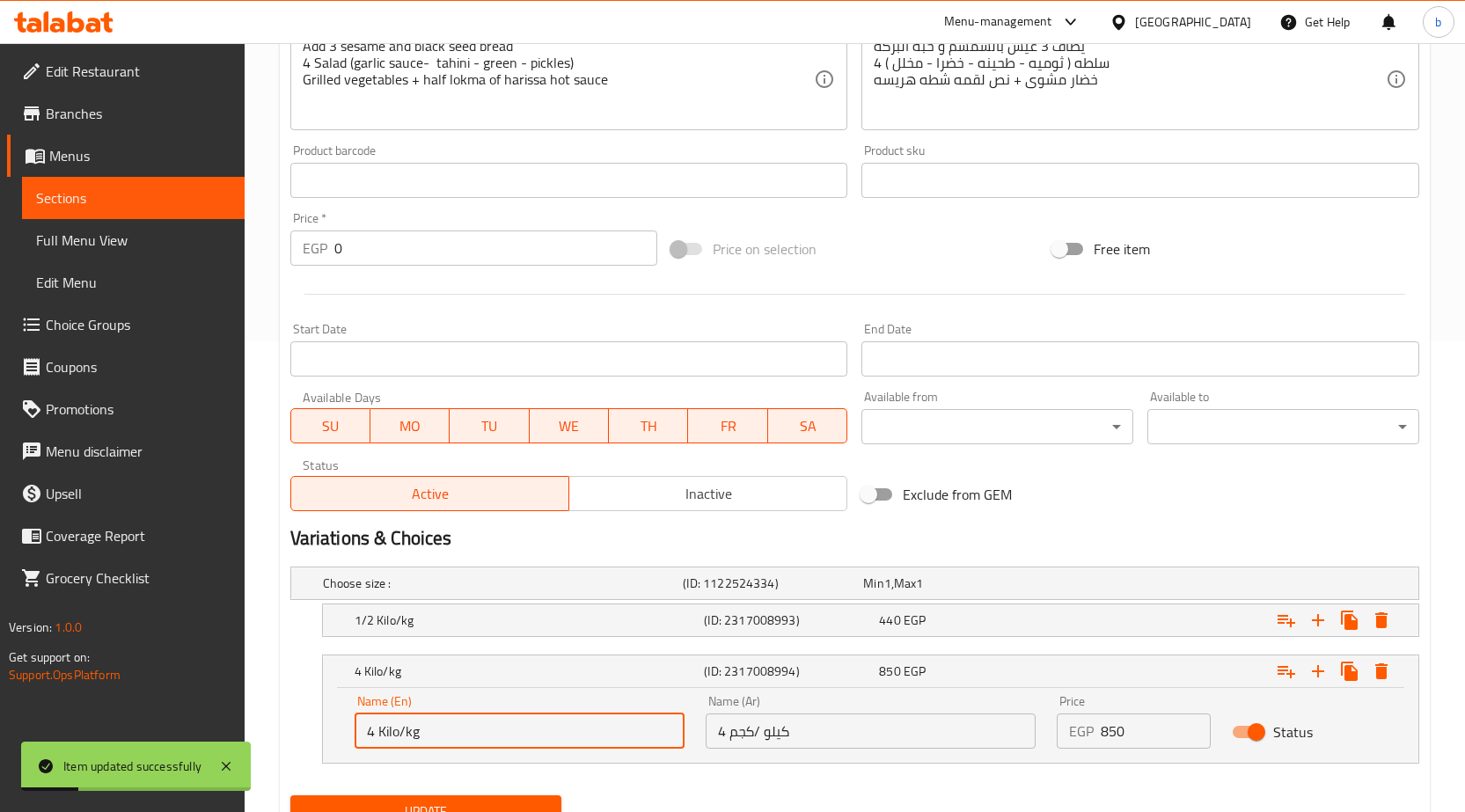
drag, startPoint x: 377, startPoint y: 736, endPoint x: 351, endPoint y: 737, distance: 26.0
click at [351, 737] on div "Name (En) 4 Kilo/kg Name (En)" at bounding box center [519, 721] width 351 height 74
type input "1 Kilo/kg"
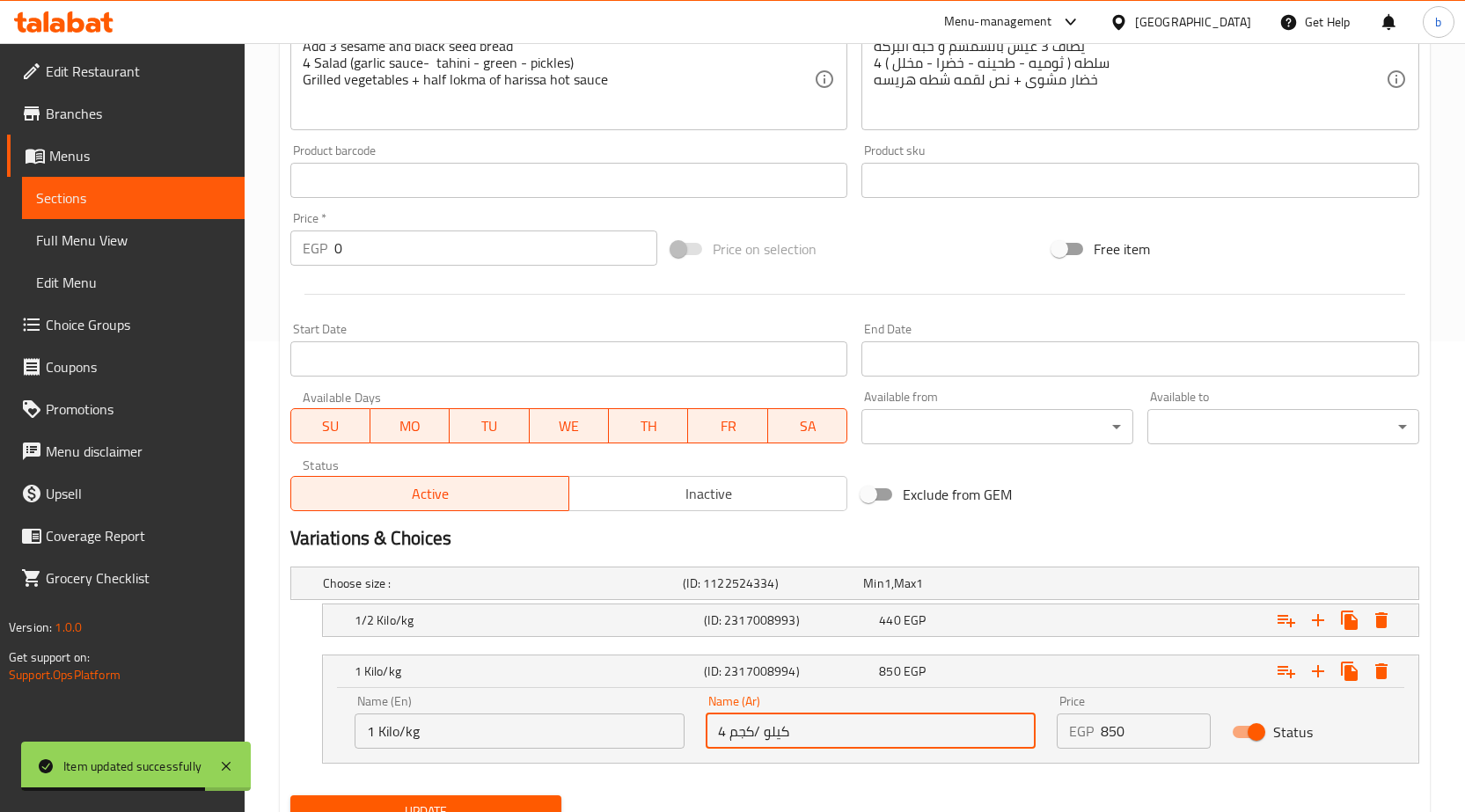
drag, startPoint x: 724, startPoint y: 732, endPoint x: 701, endPoint y: 727, distance: 23.5
click at [701, 727] on div "Name (Ar) 4 كيلو /كجم Name (Ar)" at bounding box center [870, 721] width 351 height 74
type input "1 كيلو /كجم"
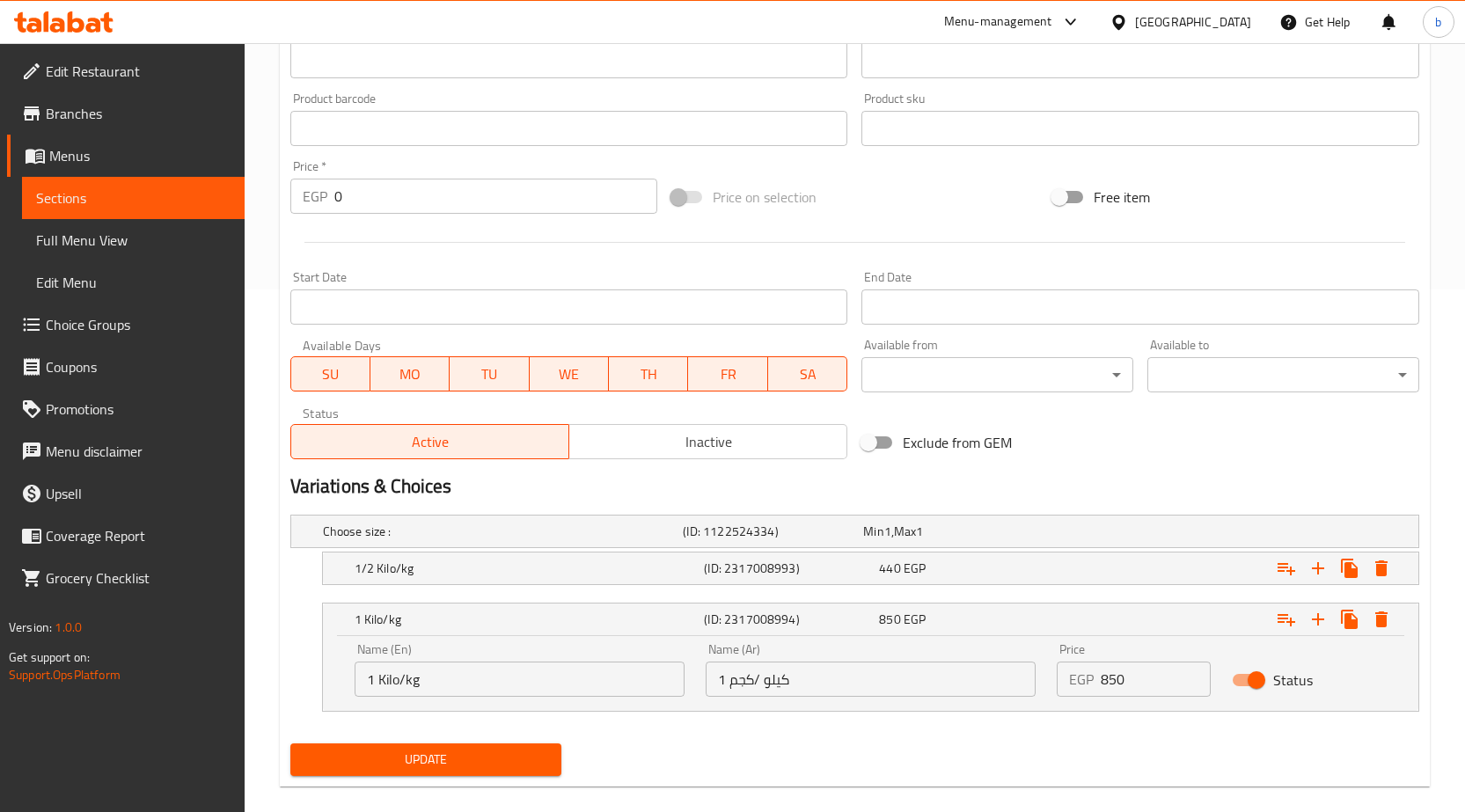
scroll to position [546, 0]
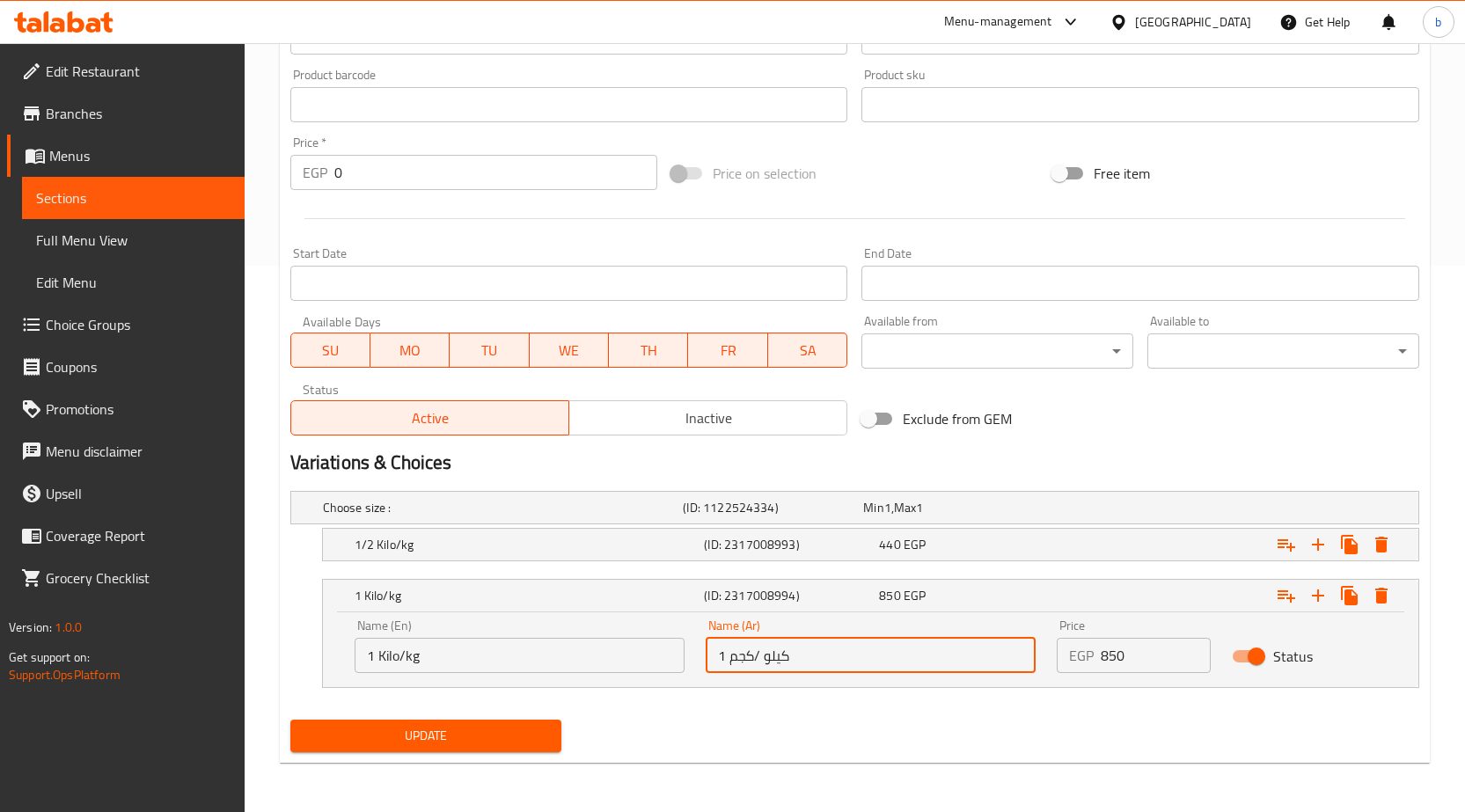
click at [370, 729] on span "Update" at bounding box center [426, 736] width 244 height 22
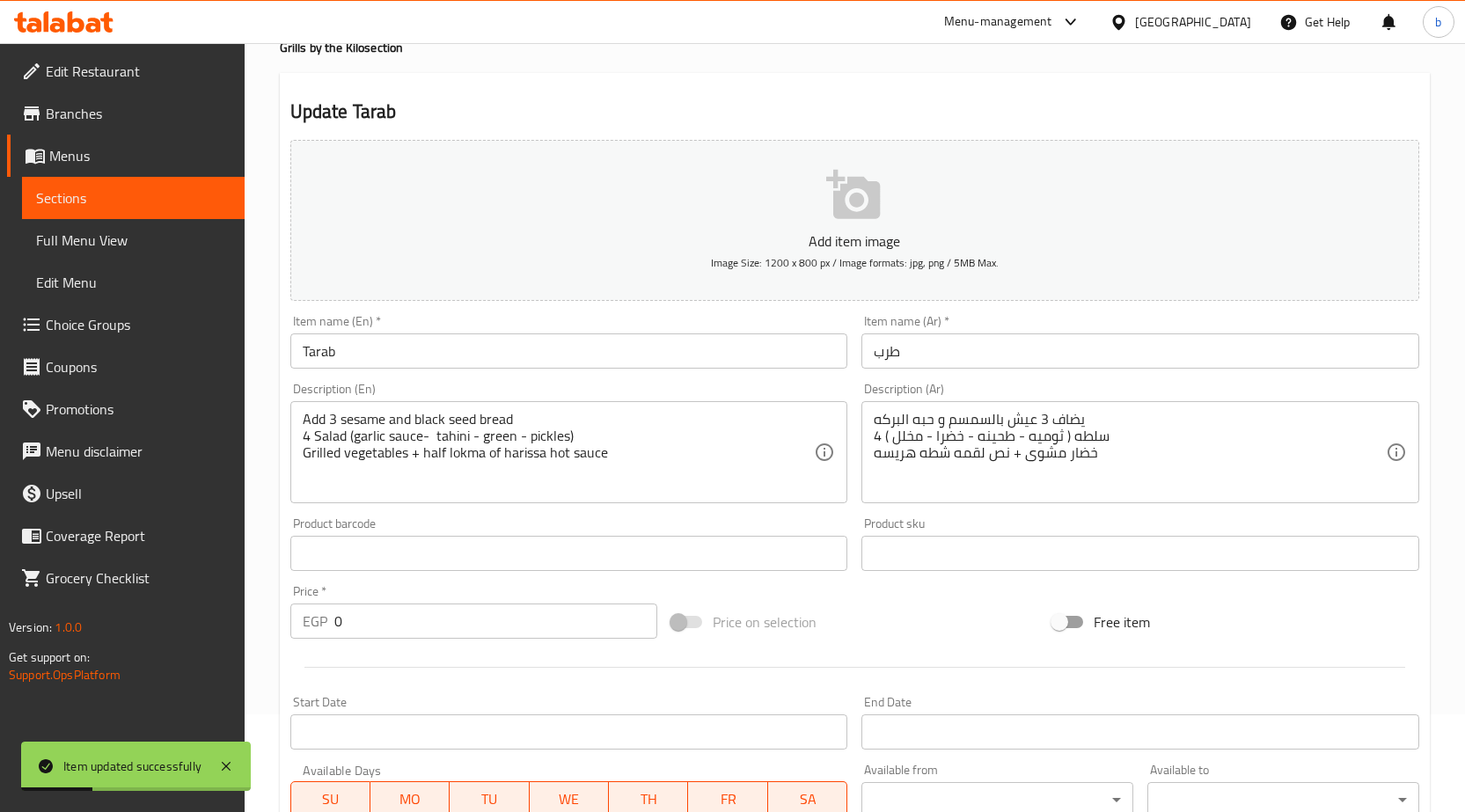
scroll to position [0, 0]
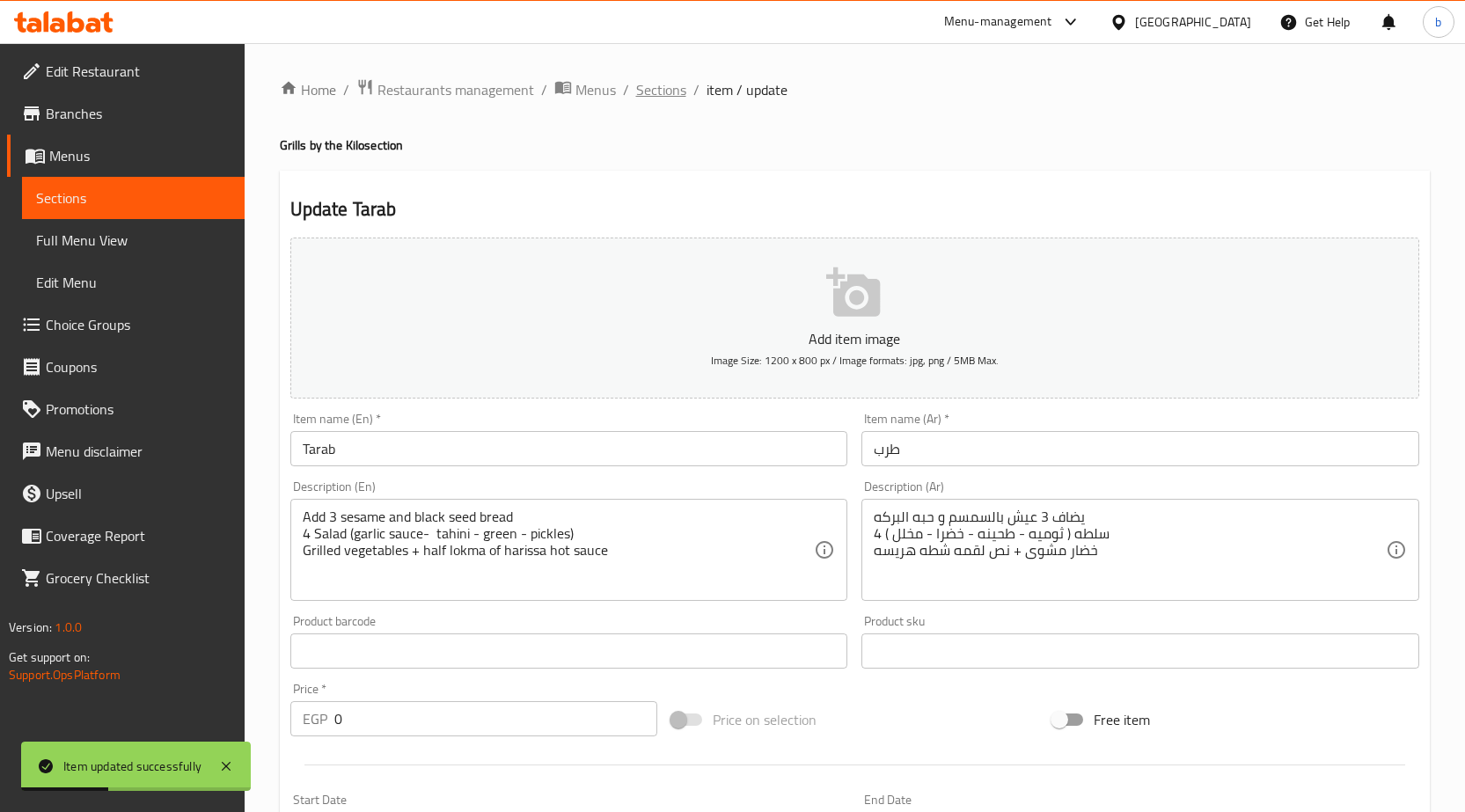
click at [653, 91] on span "Sections" at bounding box center [661, 90] width 51 height 21
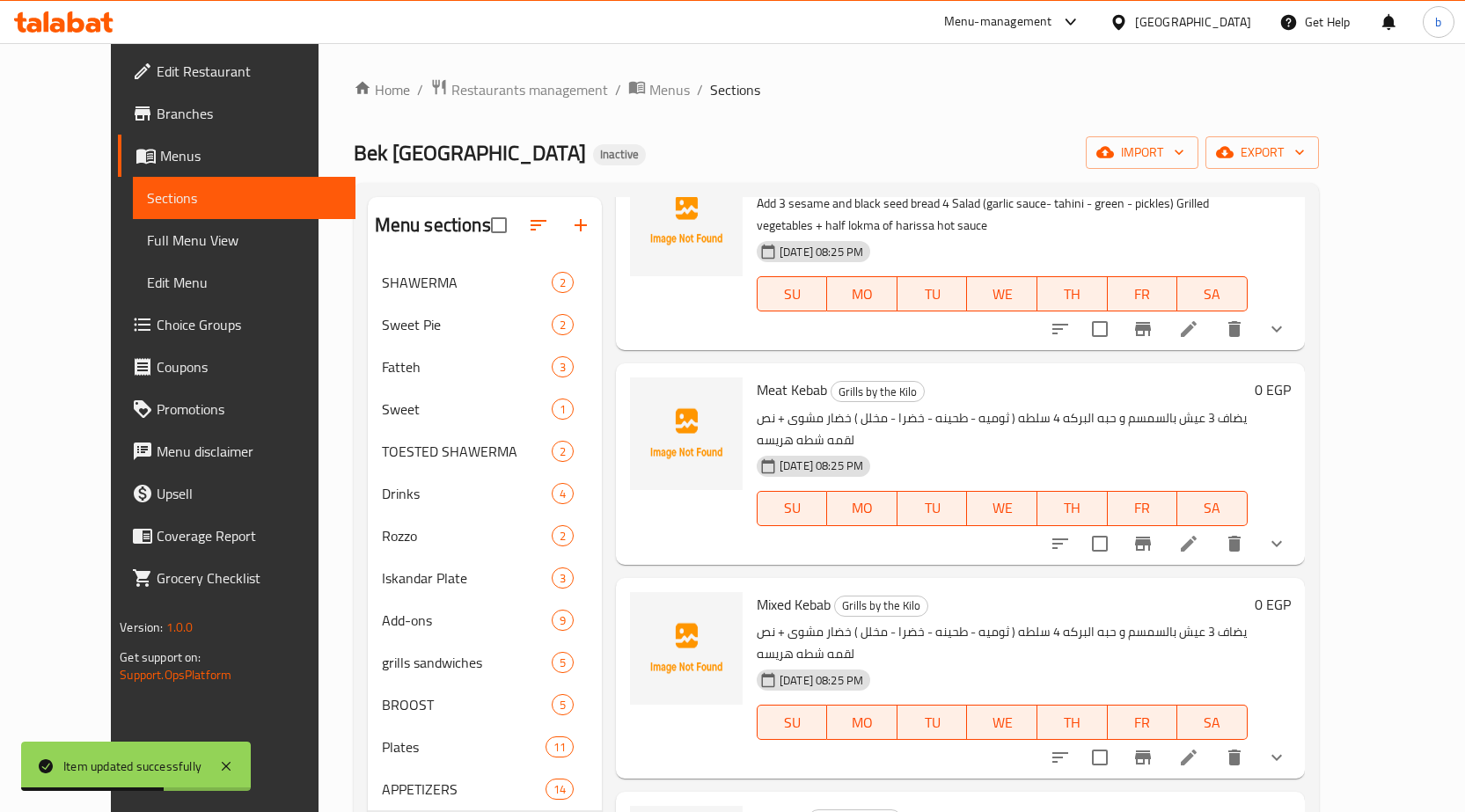
scroll to position [1056, 0]
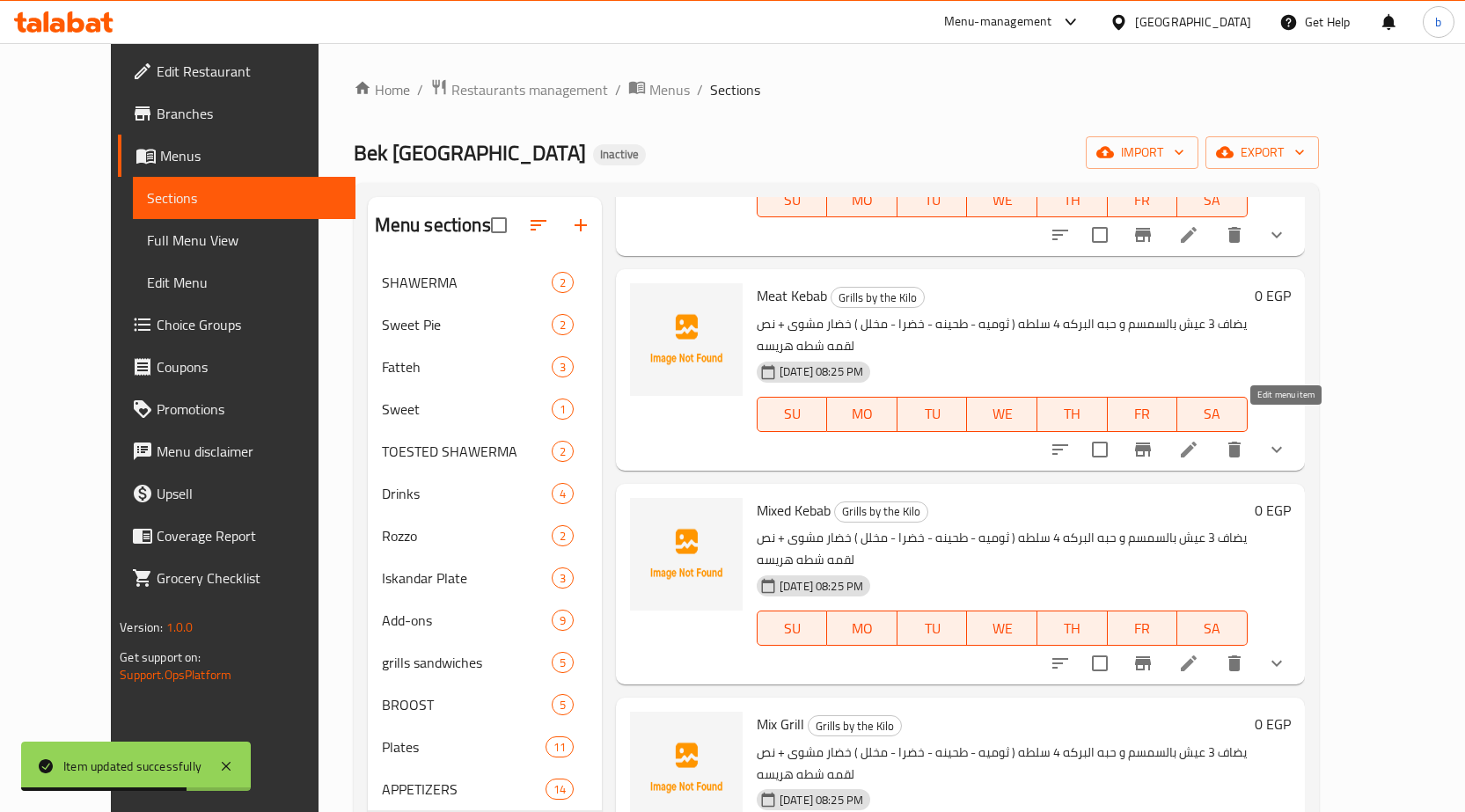
click at [1199, 439] on icon at bounding box center [1189, 450] width 21 height 21
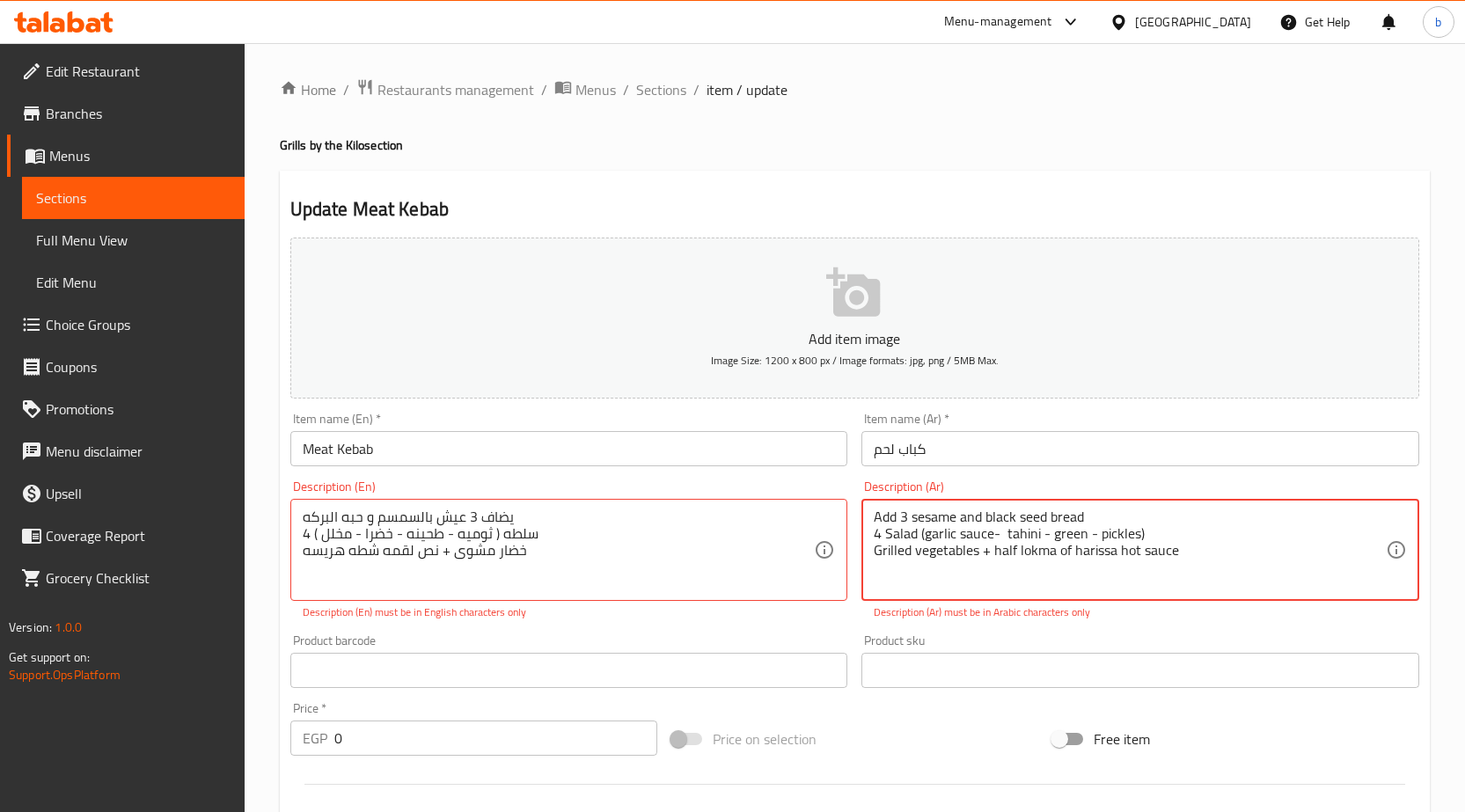
paste textarea "يضاف 3 عيش بالسمسم و حبه البركه 4 سلطه ( ثوميه - طحينه - خضرا - مخلل ) خضار مشو…"
type textarea "يضاف 3 عيش بالسمسم و حبه البركه 4 سلطه ( ثوميه - طحينه - خضرا - مخلل ) خضار مشو…"
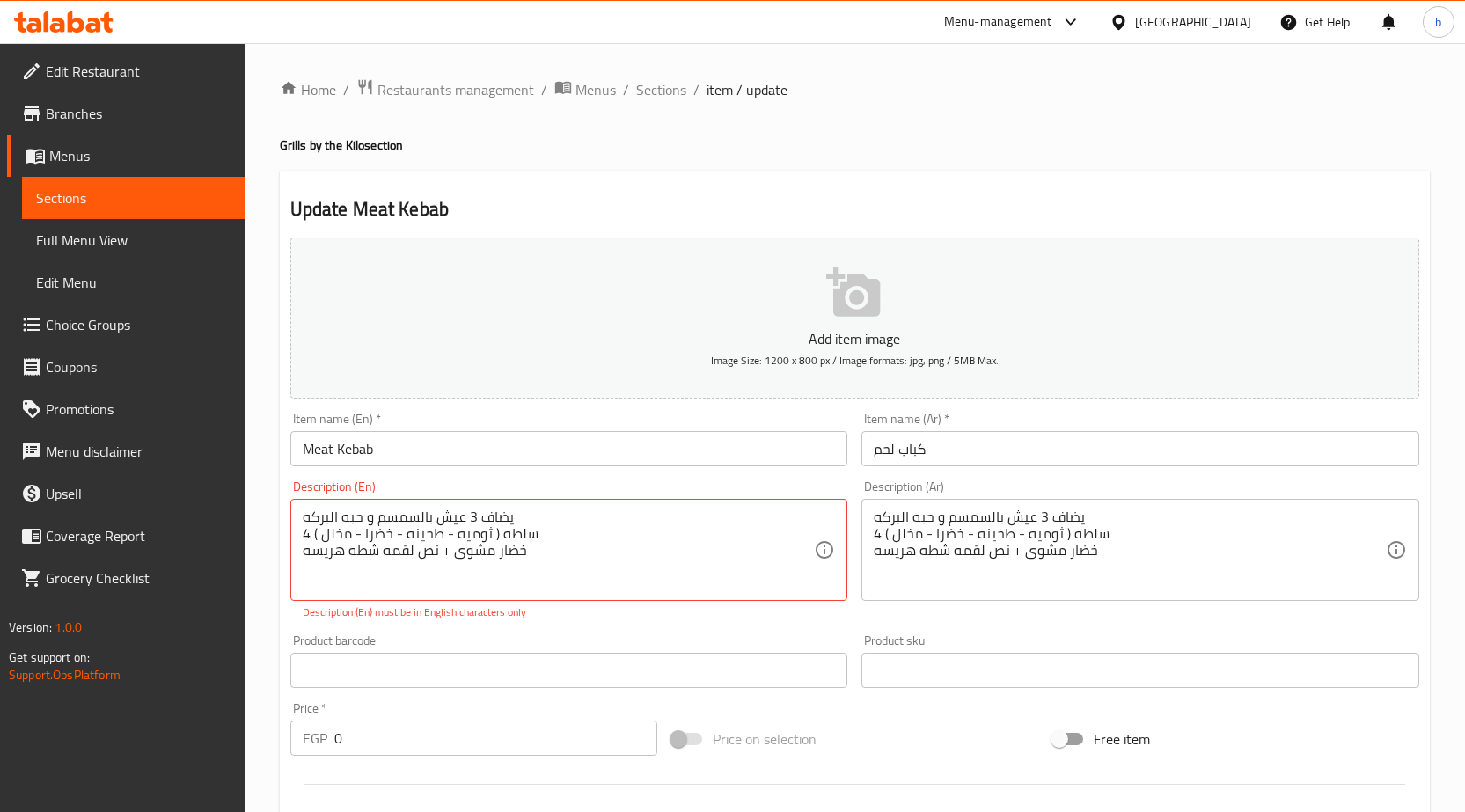
click at [587, 611] on p "Description (En) must be in English characters only" at bounding box center [569, 612] width 533 height 16
paste textarea "Add 3 sesame and black seed bread 4 Salad (garlic sauce- tahini - green - pickl…"
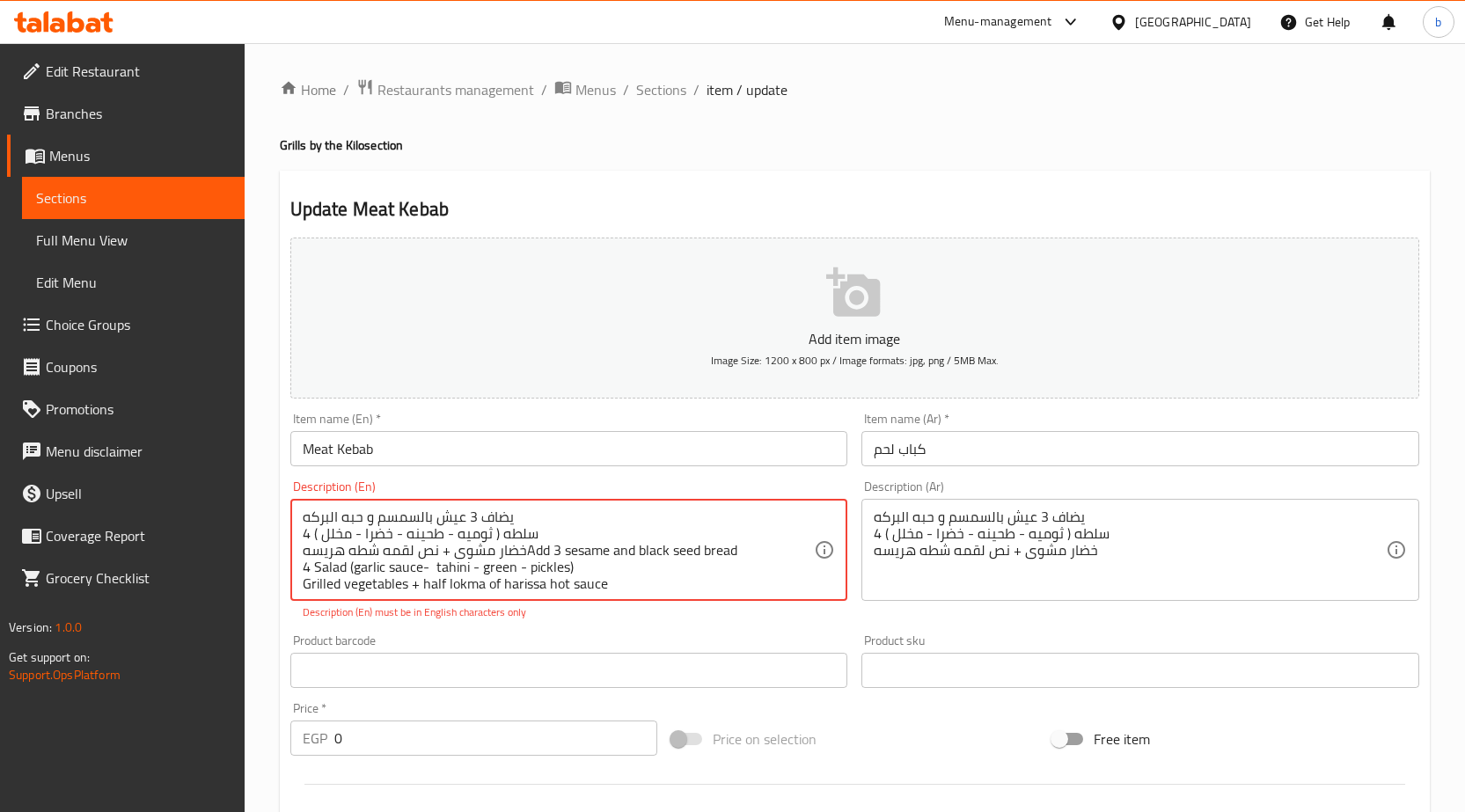
scroll to position [5, 0]
paste textarea
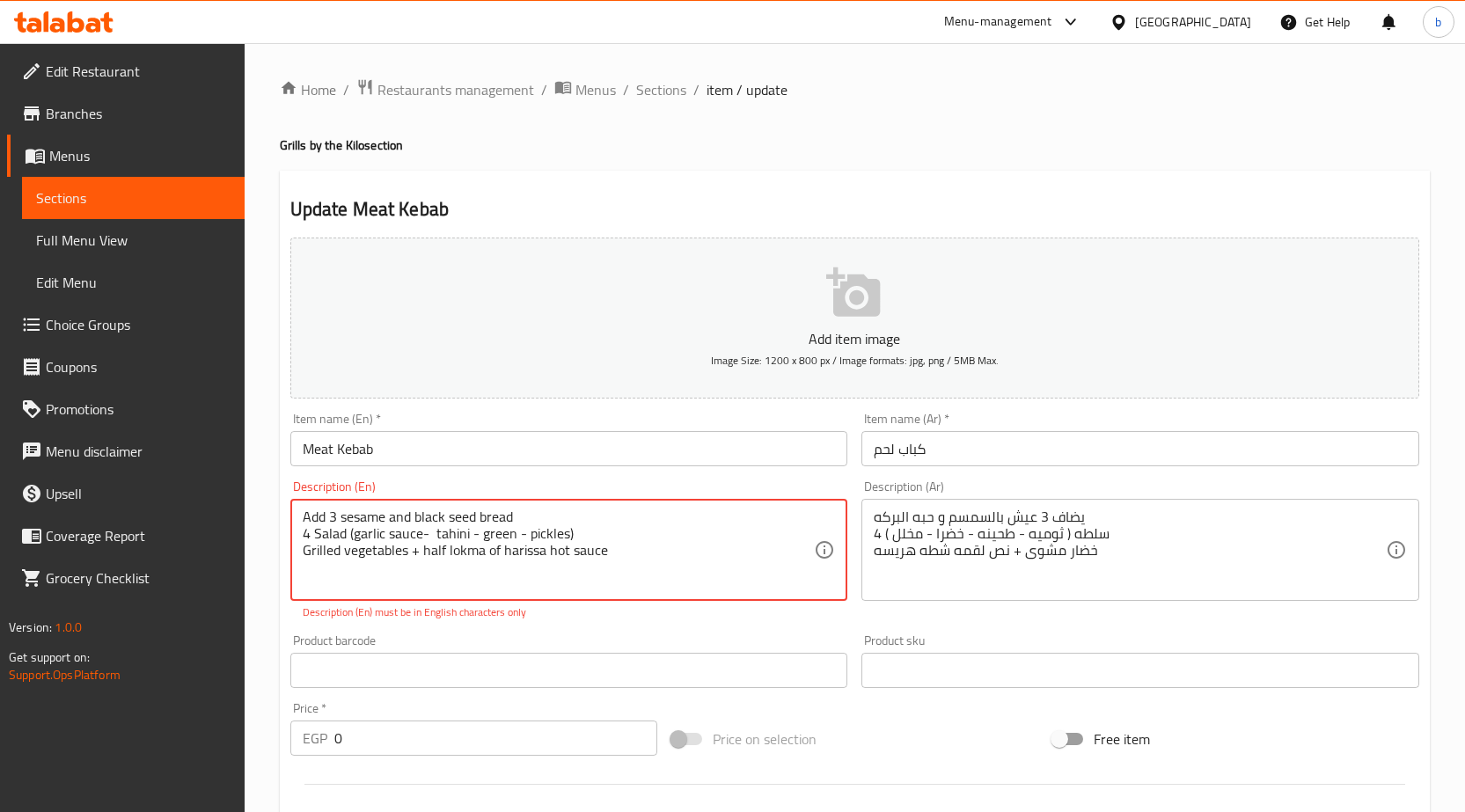
scroll to position [0, 0]
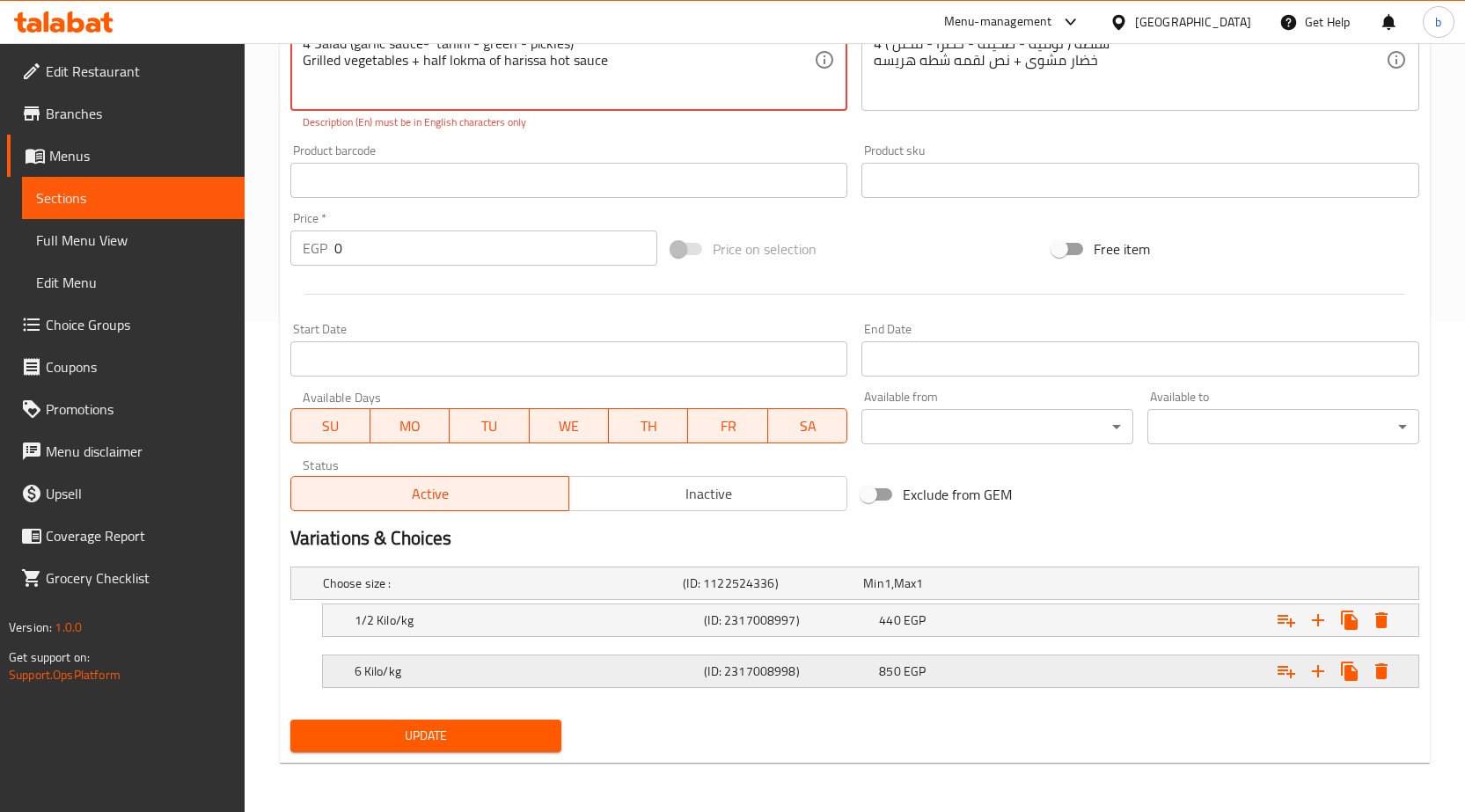
type textarea "Add 3 sesame and black seed bread 4 Salad (garlic sauce- tahini - green - pickl…"
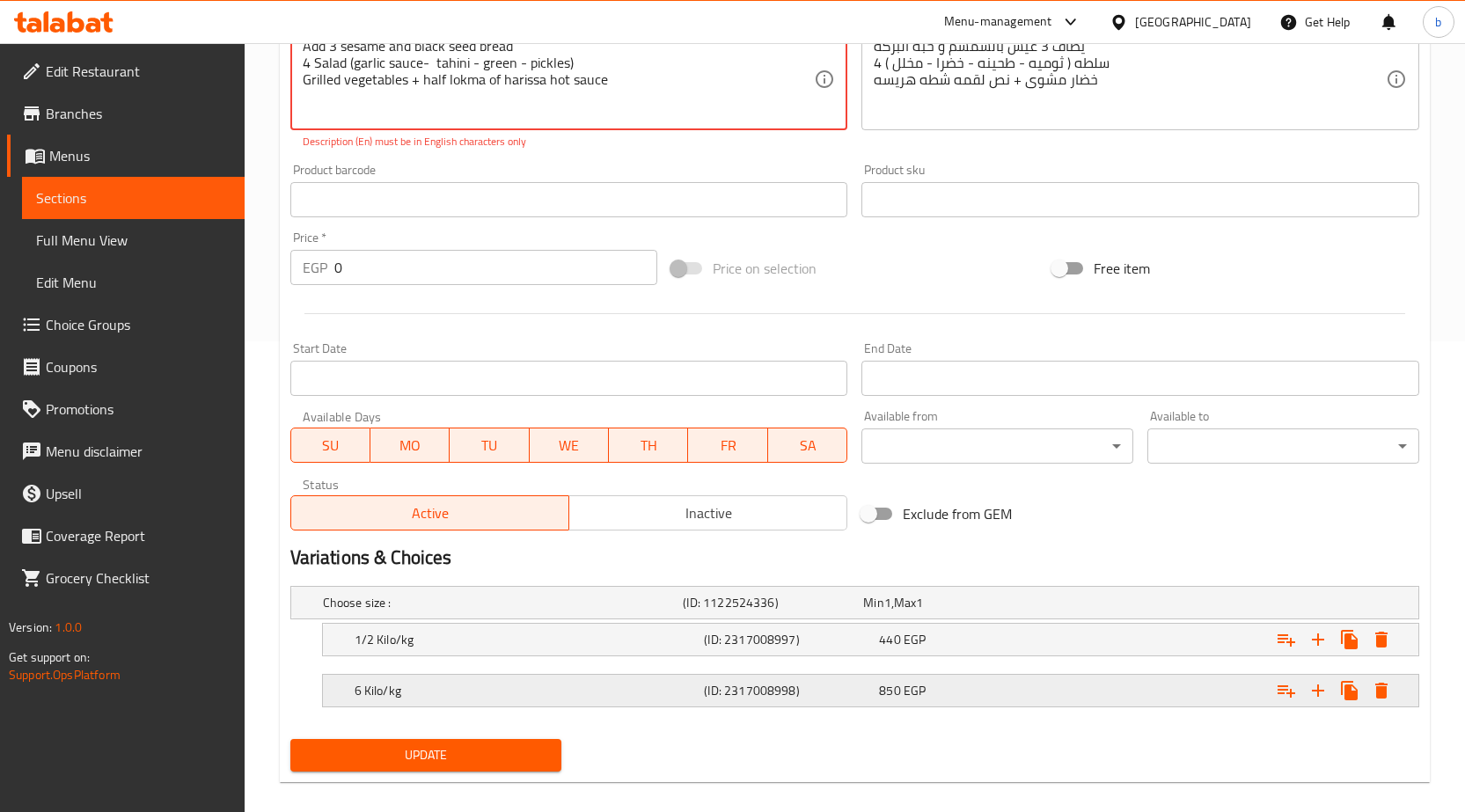
click at [344, 675] on div "6 Kilo/kg (ID: 2317008998) 850 EGP" at bounding box center [870, 690] width 1095 height 31
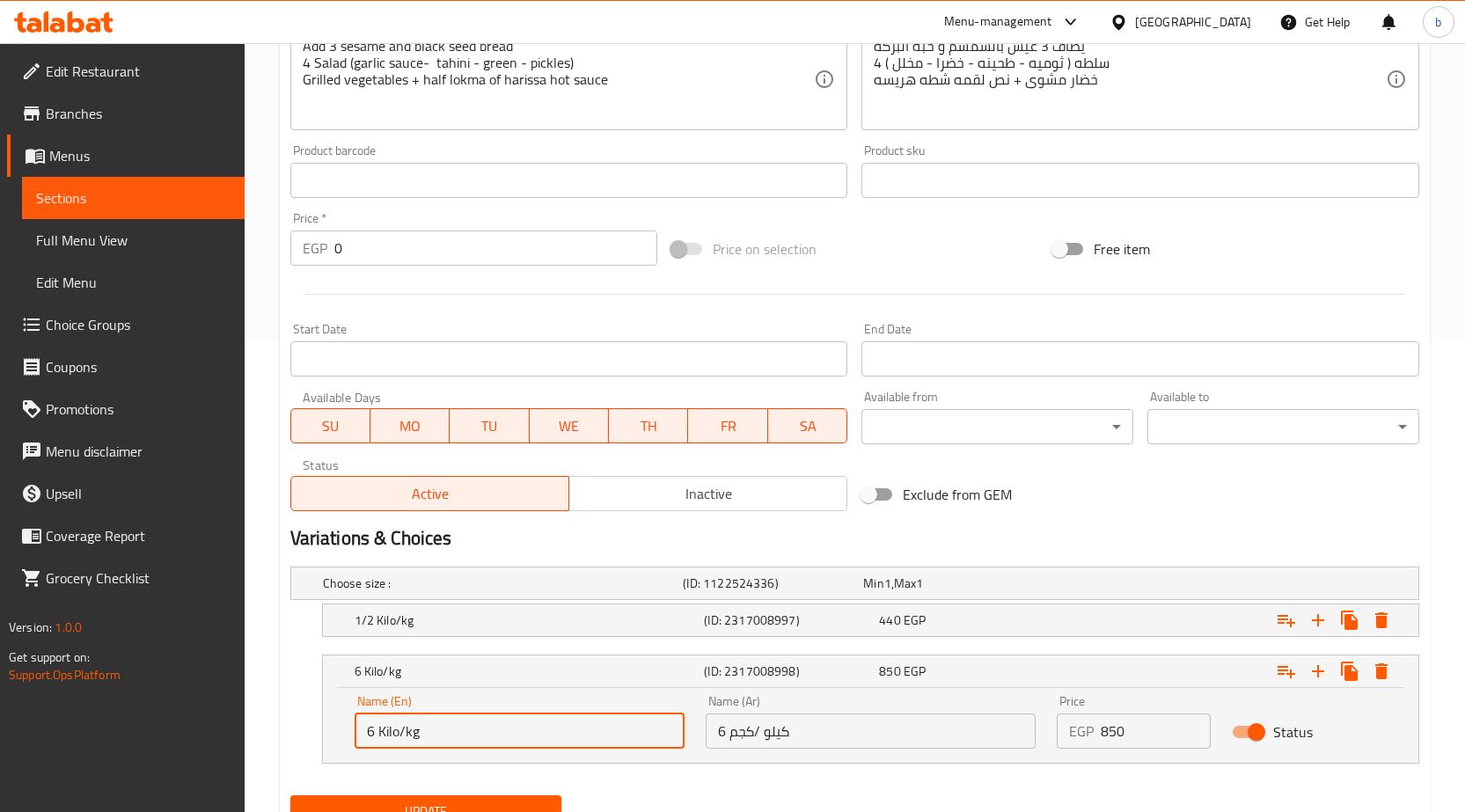
drag, startPoint x: 373, startPoint y: 727, endPoint x: 318, endPoint y: 732, distance: 55.2
click at [318, 732] on div "6 Kilo/kg (ID: 2317008998) 850 EGP Name (En) 6 Kilo/kg Name (En) Name (Ar) 6 كي…" at bounding box center [855, 709] width 1129 height 109
type input "1 Kilo/kg"
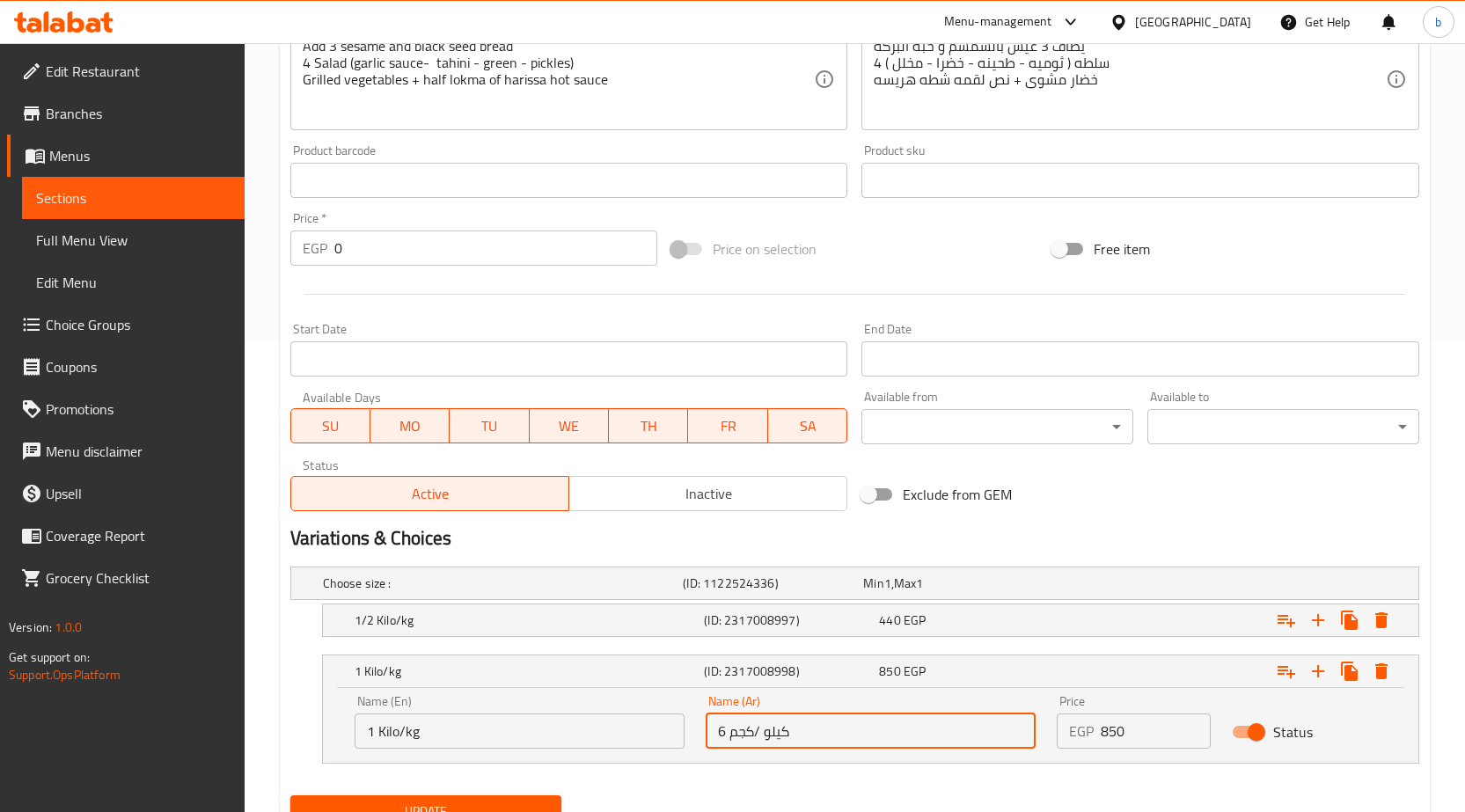
drag, startPoint x: 724, startPoint y: 732, endPoint x: 700, endPoint y: 729, distance: 24.2
click at [700, 729] on div "Name (Ar) 6 كيلو /كجم Name (Ar)" at bounding box center [870, 721] width 351 height 74
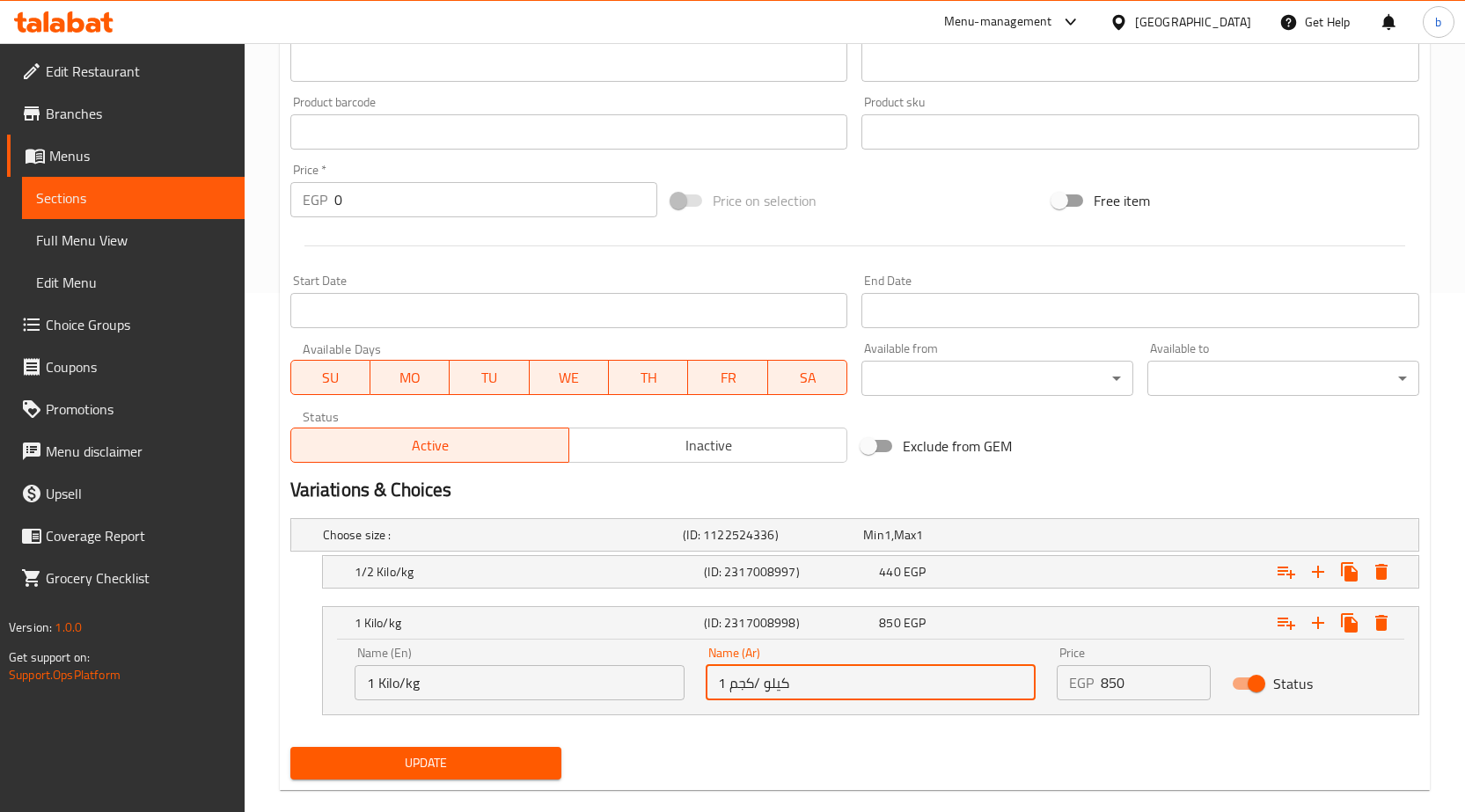
scroll to position [546, 0]
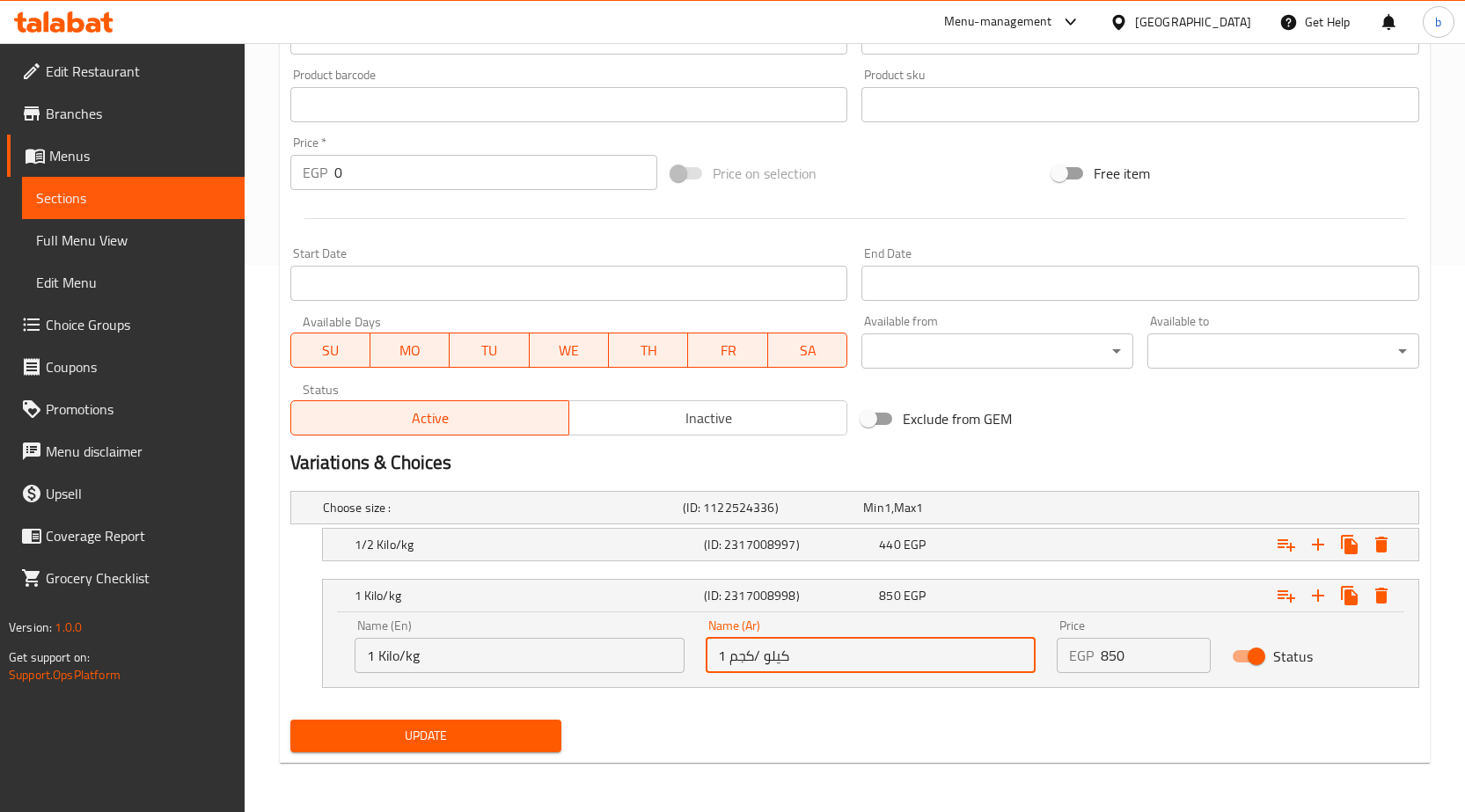
type input "1 كيلو /كجم"
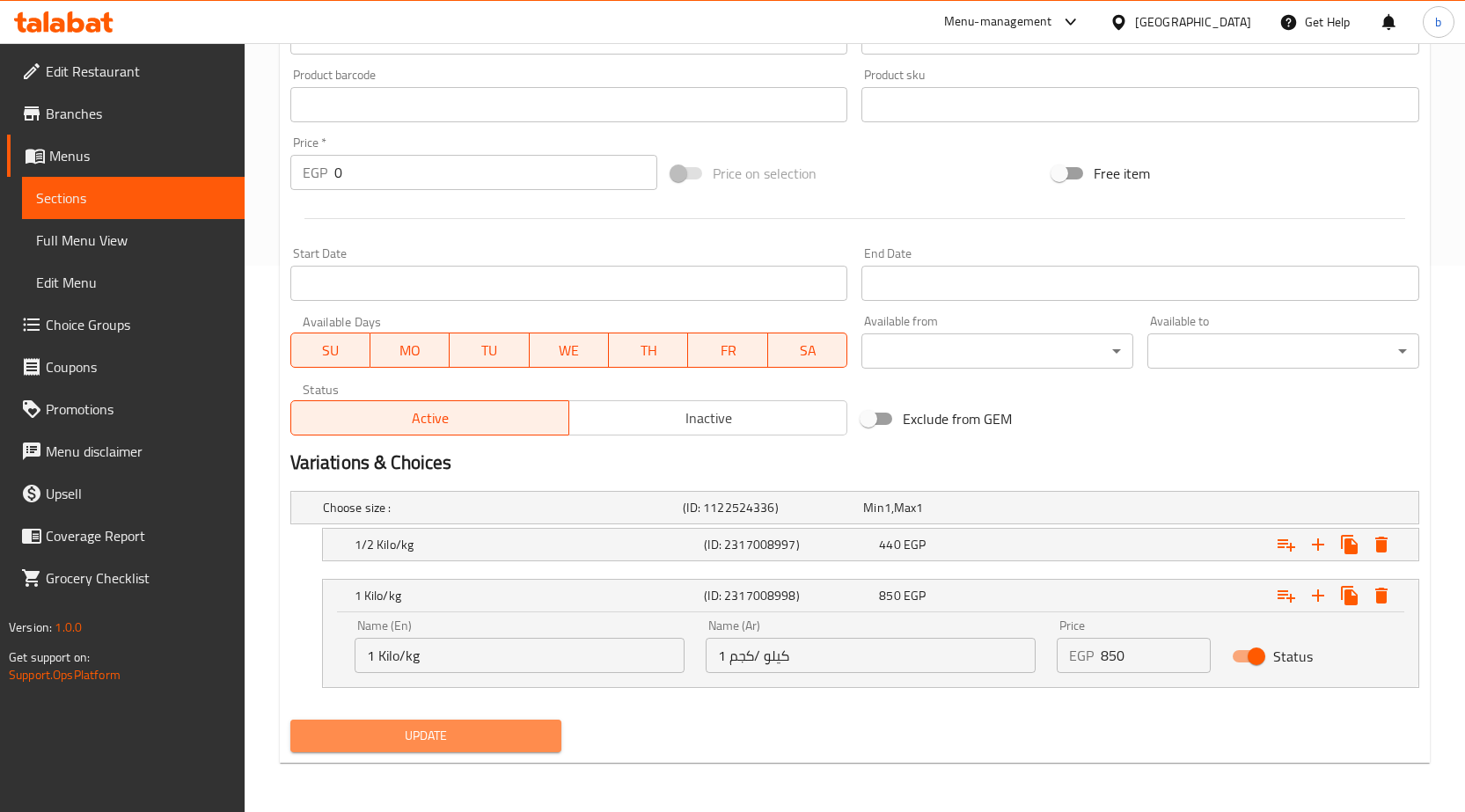
click at [491, 742] on span "Update" at bounding box center [426, 736] width 244 height 22
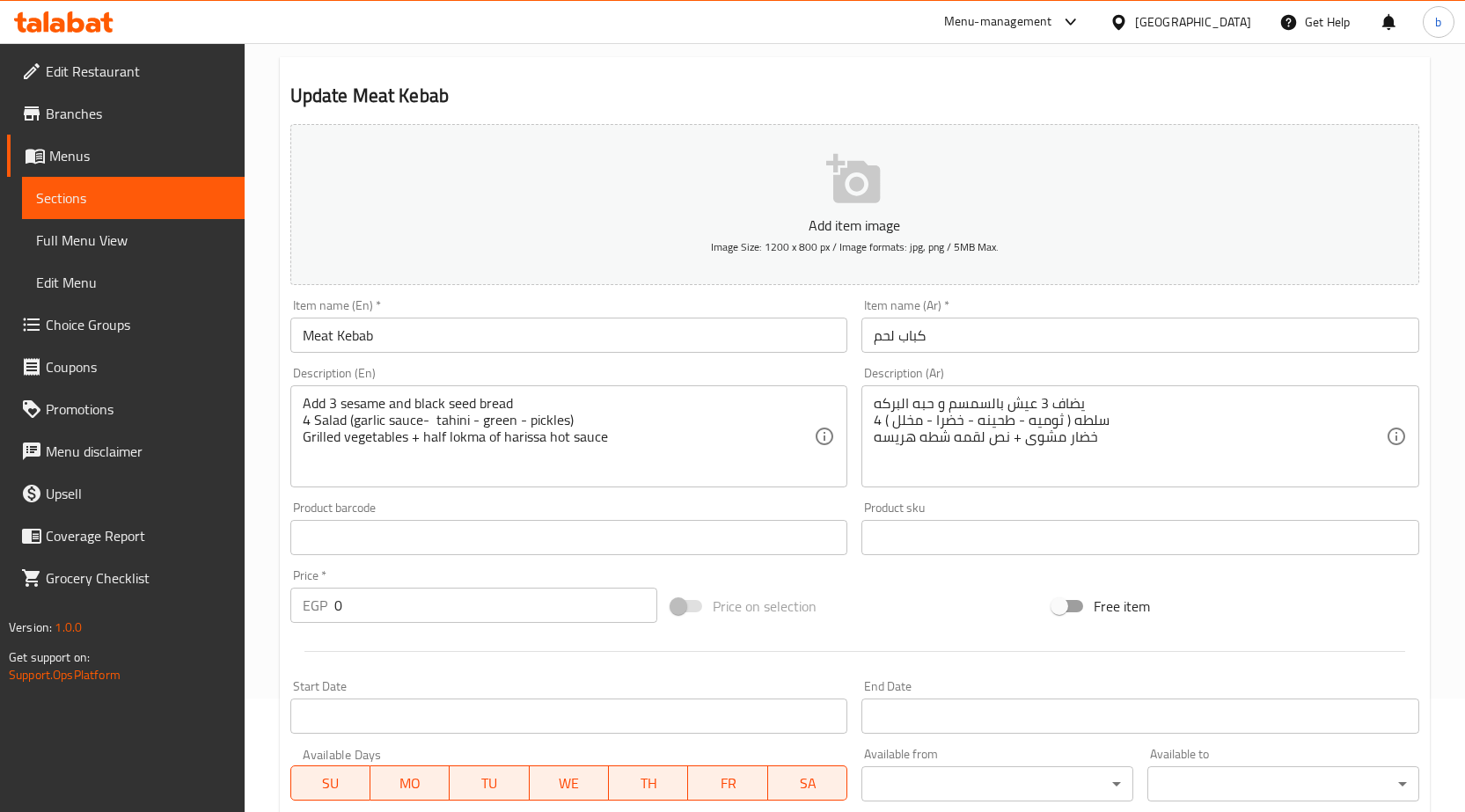
scroll to position [0, 0]
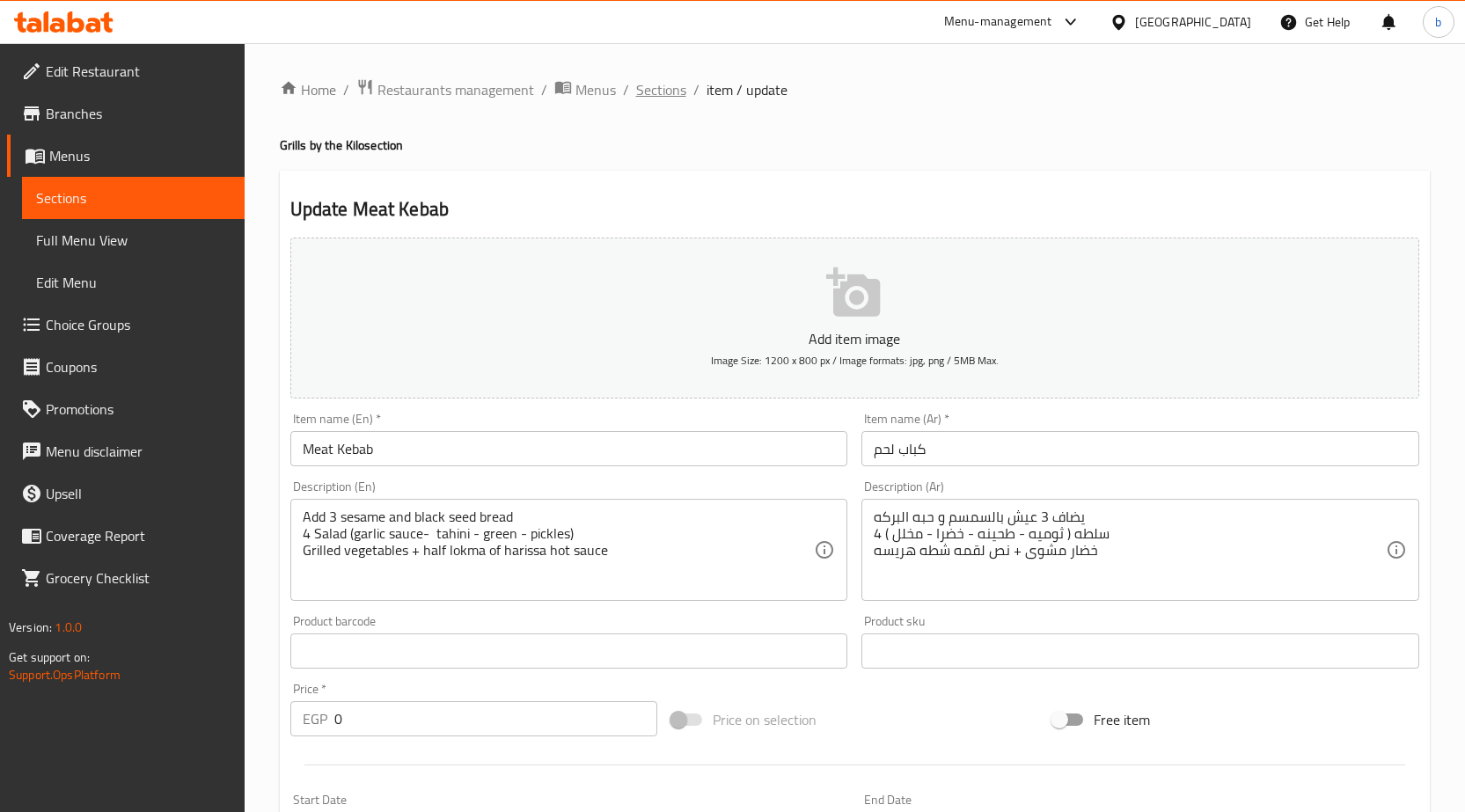
click at [643, 81] on span "Sections" at bounding box center [661, 90] width 51 height 21
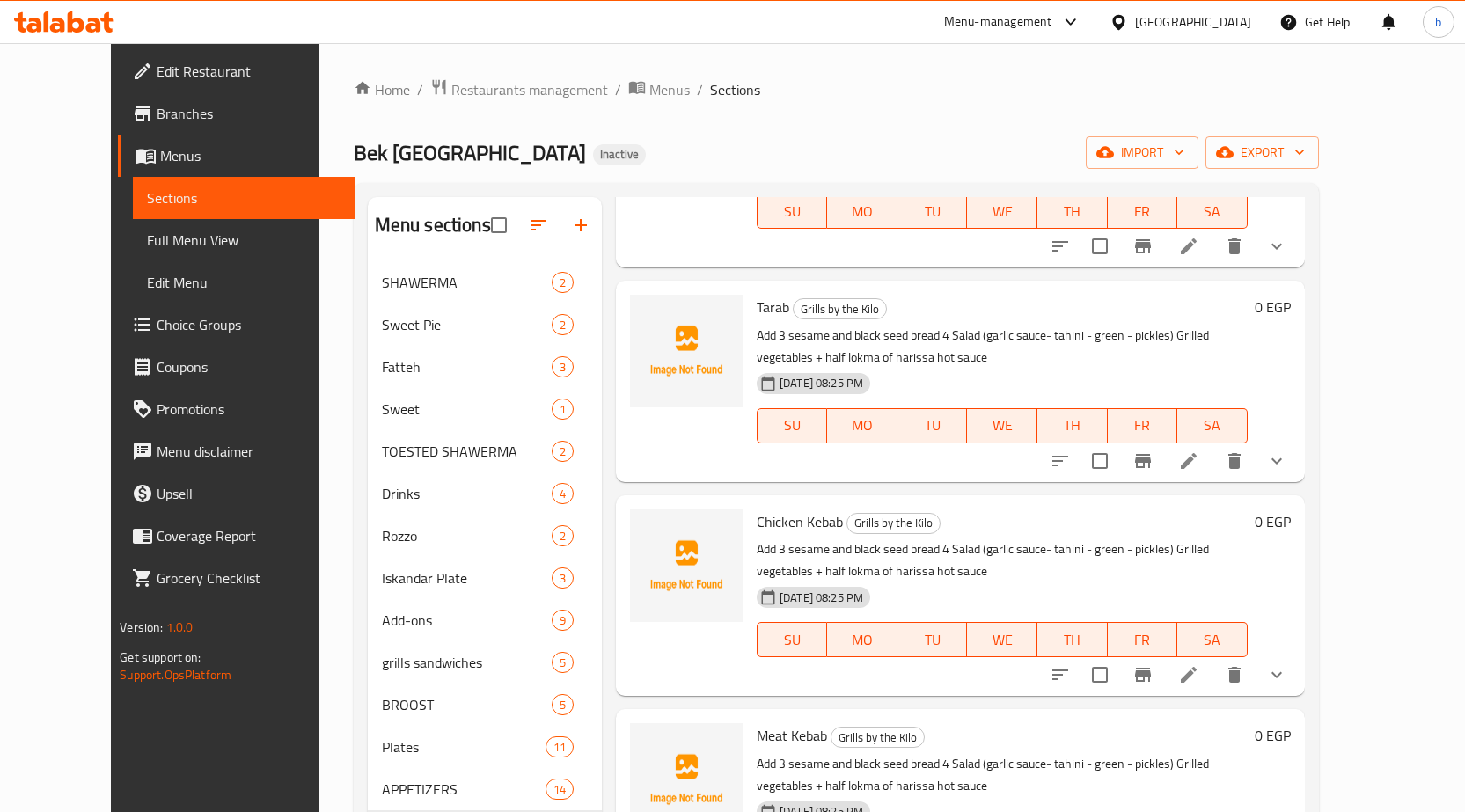
scroll to position [967, 0]
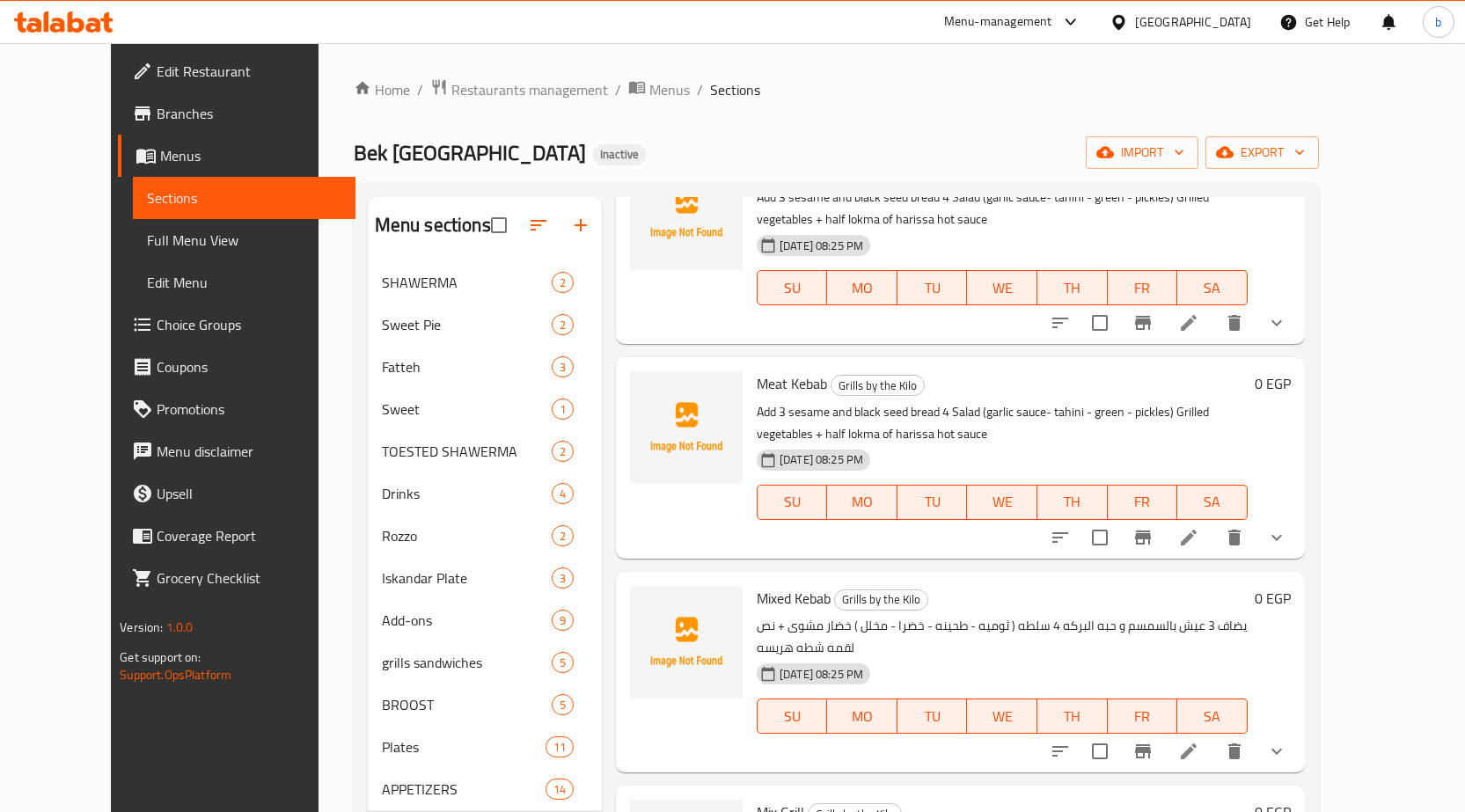
click at [1199, 741] on icon at bounding box center [1189, 751] width 21 height 21
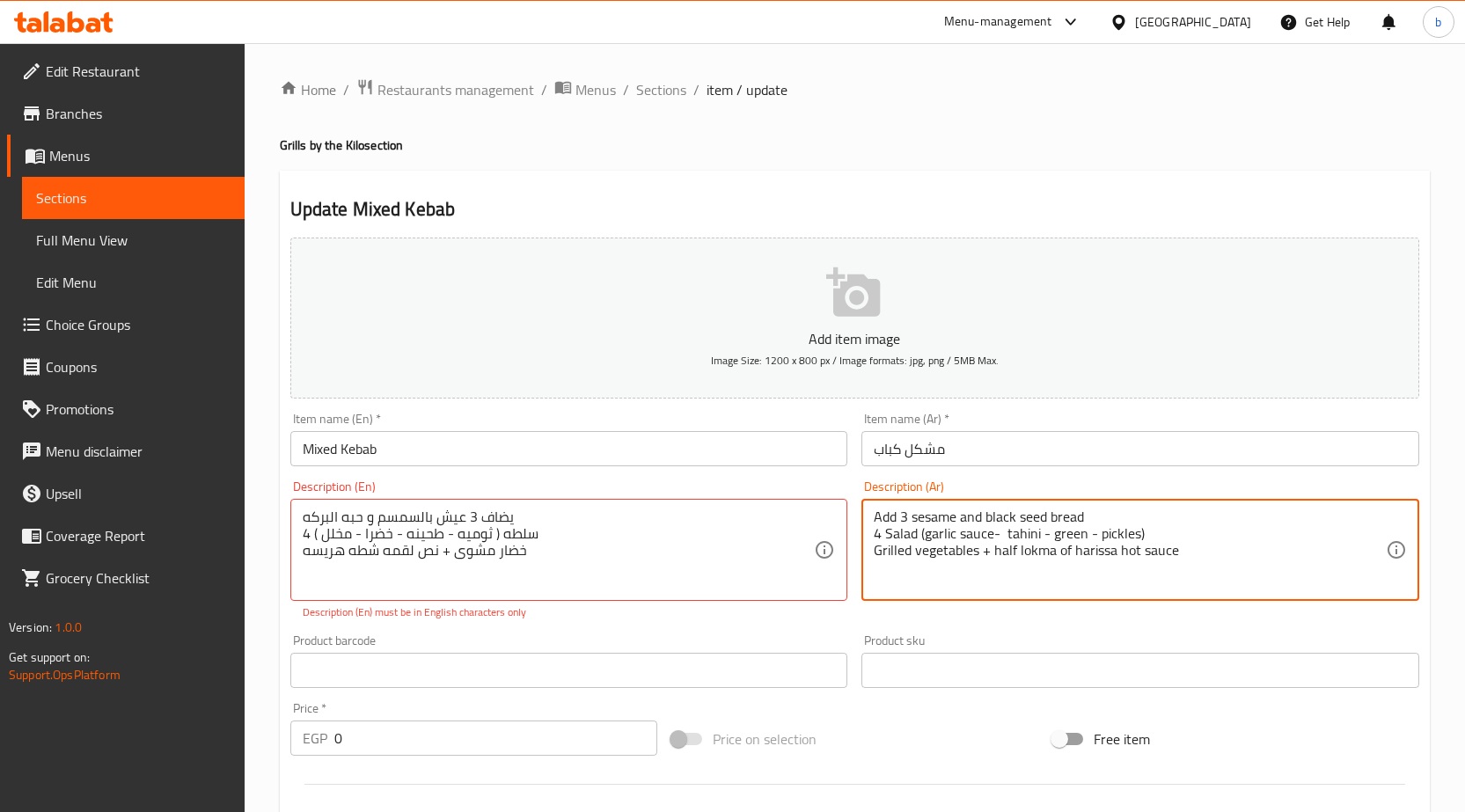
paste textarea "يضاف 3 عيش بالسمسم و حبه البركه 4 سلطه ( ثوميه - طحينه - خضرا - مخلل ) خضار مشو…"
type textarea "يضاف 3 عيش بالسمسم و حبه البركه 4 سلطه ( ثوميه - طحينه - خضرا - مخلل ) خضار مشو…"
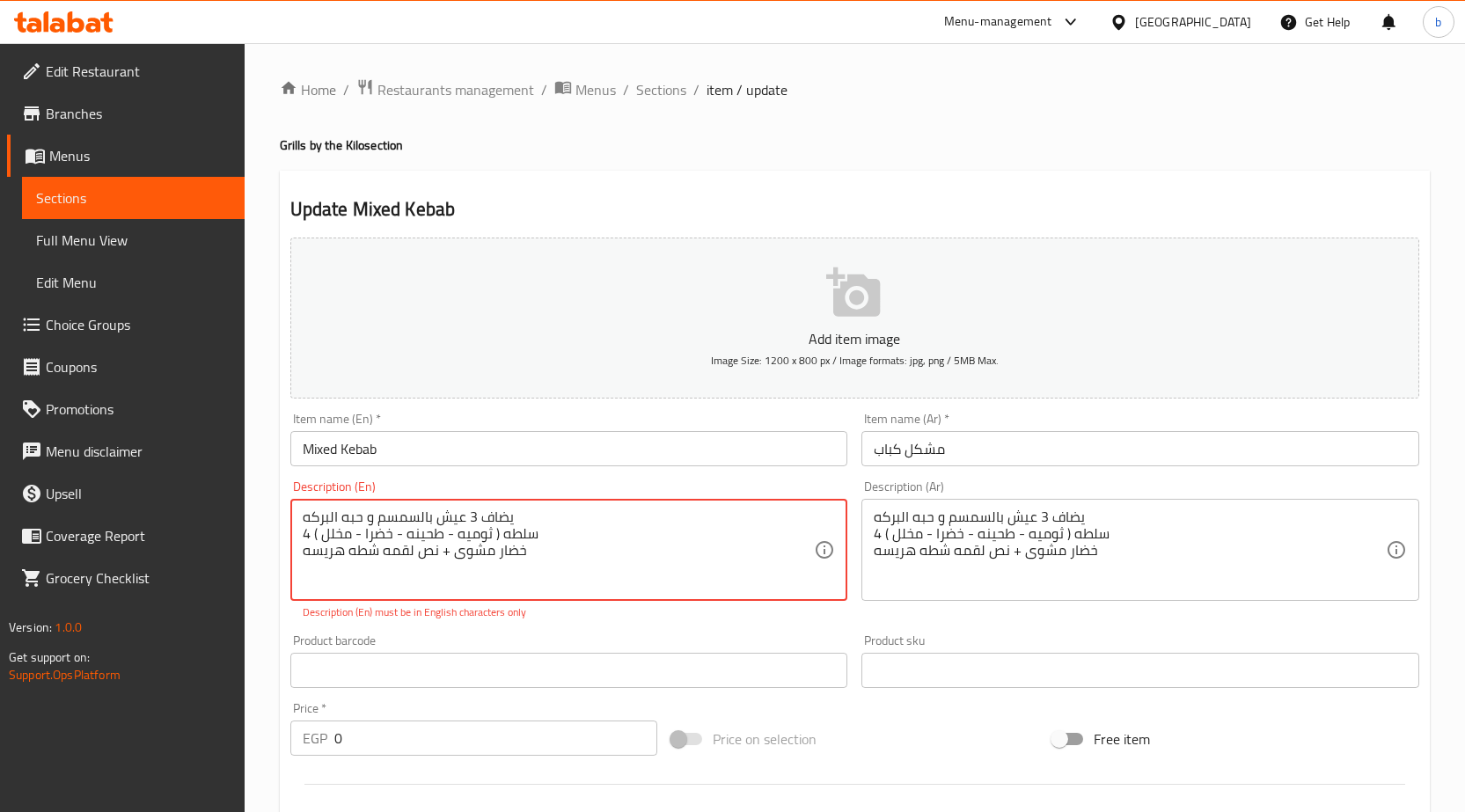
click at [600, 529] on textarea "يضاف 3 عيش بالسمسم و حبه البركه 4 سلطه ( ثوميه - طحينه - خضرا - مخلل ) خضار مشو…" at bounding box center [559, 551] width 512 height 84
click at [583, 551] on textarea "يضاف 3 عيش بالسمسم و حبه البركه 4 سلطه ( ثوميه - طحينه - خضرا - مخلل ) خضار مشو…" at bounding box center [559, 551] width 512 height 84
click at [581, 551] on textarea "يضاف 3 عيش بالسمسم و حبه البركه 4 سلطه ( ثوميه - طحينه - خضرا - مخلل ) خضار مشو…" at bounding box center [559, 551] width 512 height 84
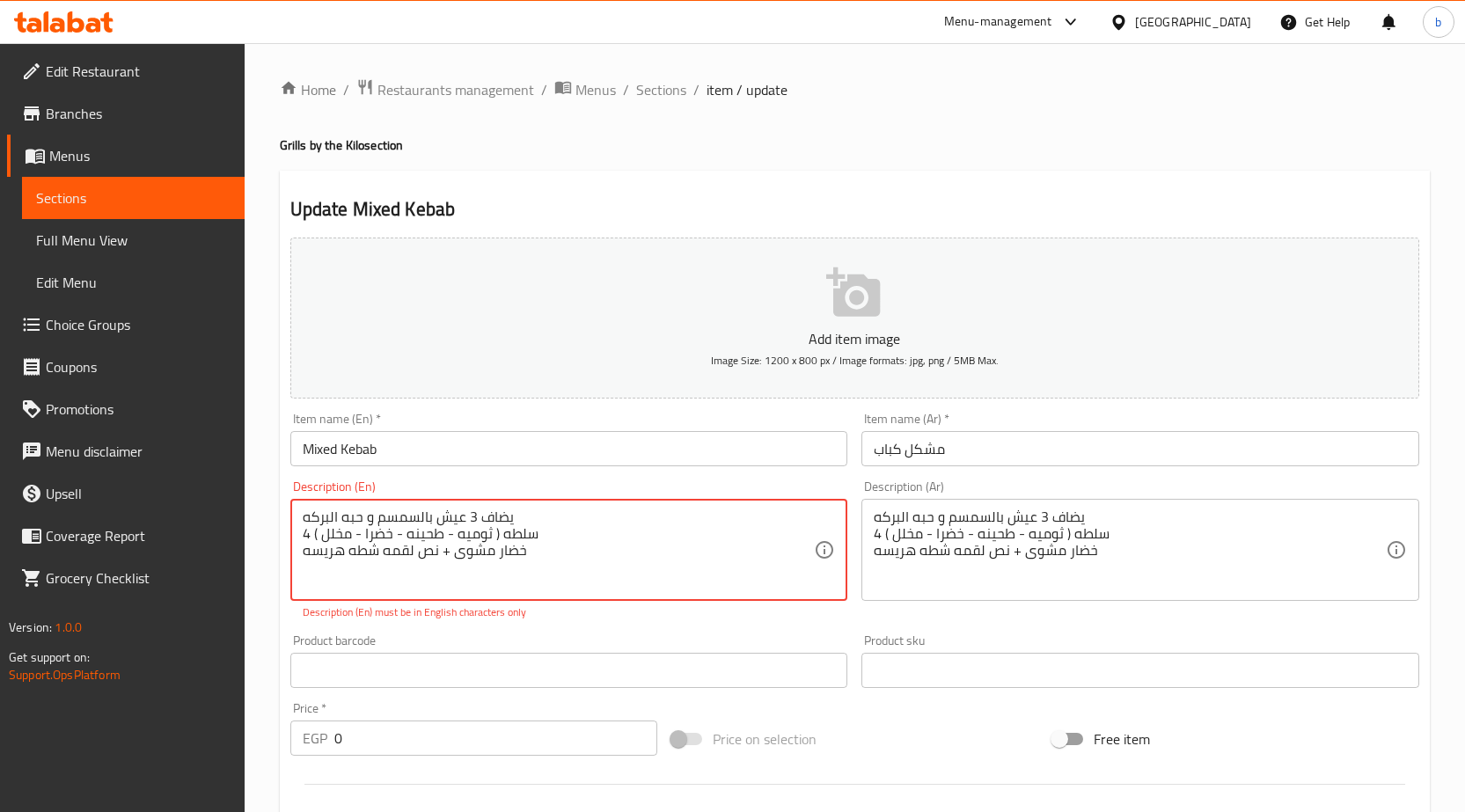
click at [580, 551] on textarea "يضاف 3 عيش بالسمسم و حبه البركه 4 سلطه ( ثوميه - طحينه - خضرا - مخلل ) خضار مشو…" at bounding box center [559, 551] width 512 height 84
paste textarea "Add 3 sesame and black seed bread 4 Salad (garlic sauce- tahini - green - pickl…"
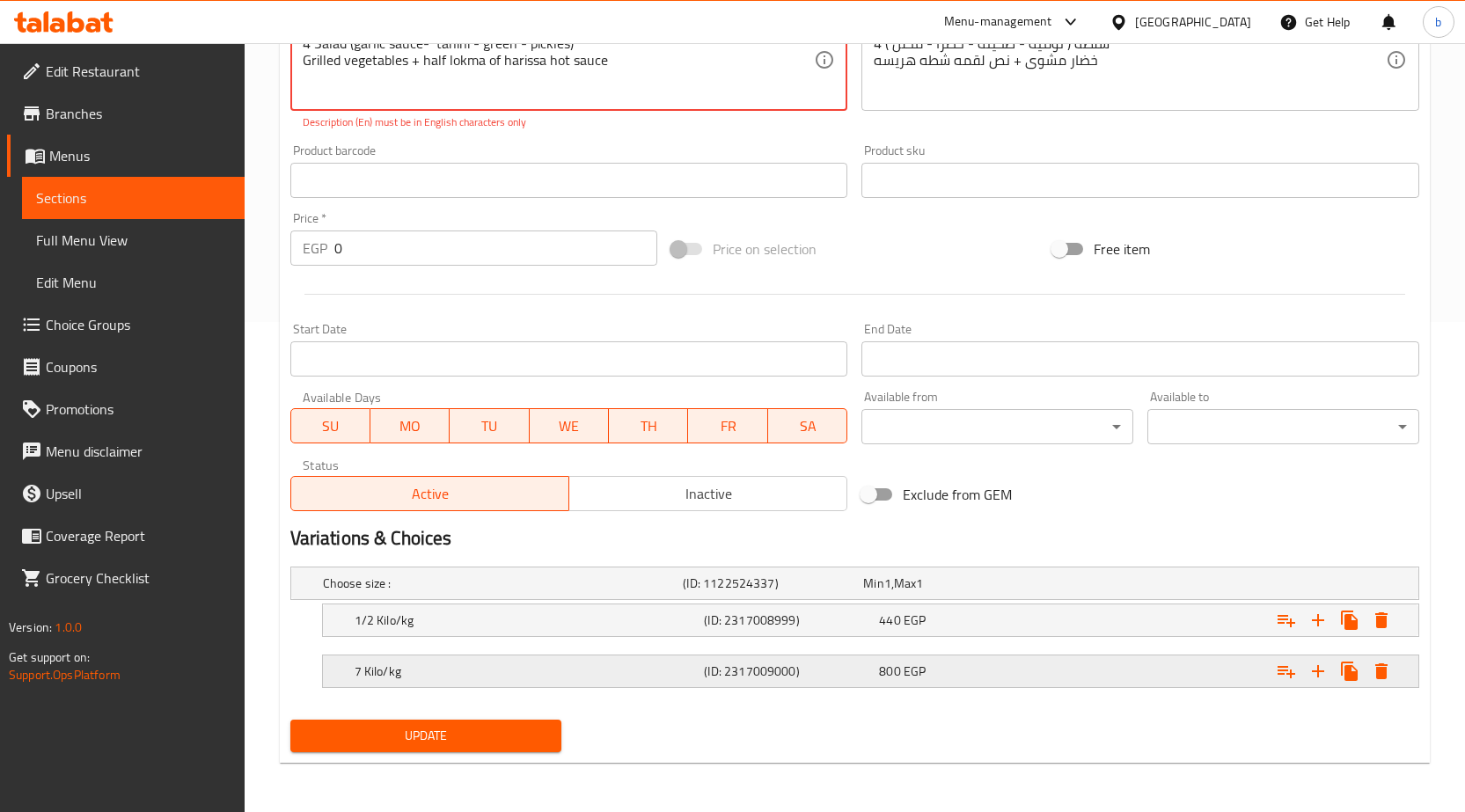
type textarea "Add 3 sesame and black seed bread 4 Salad (garlic sauce- tahini - green - pickl…"
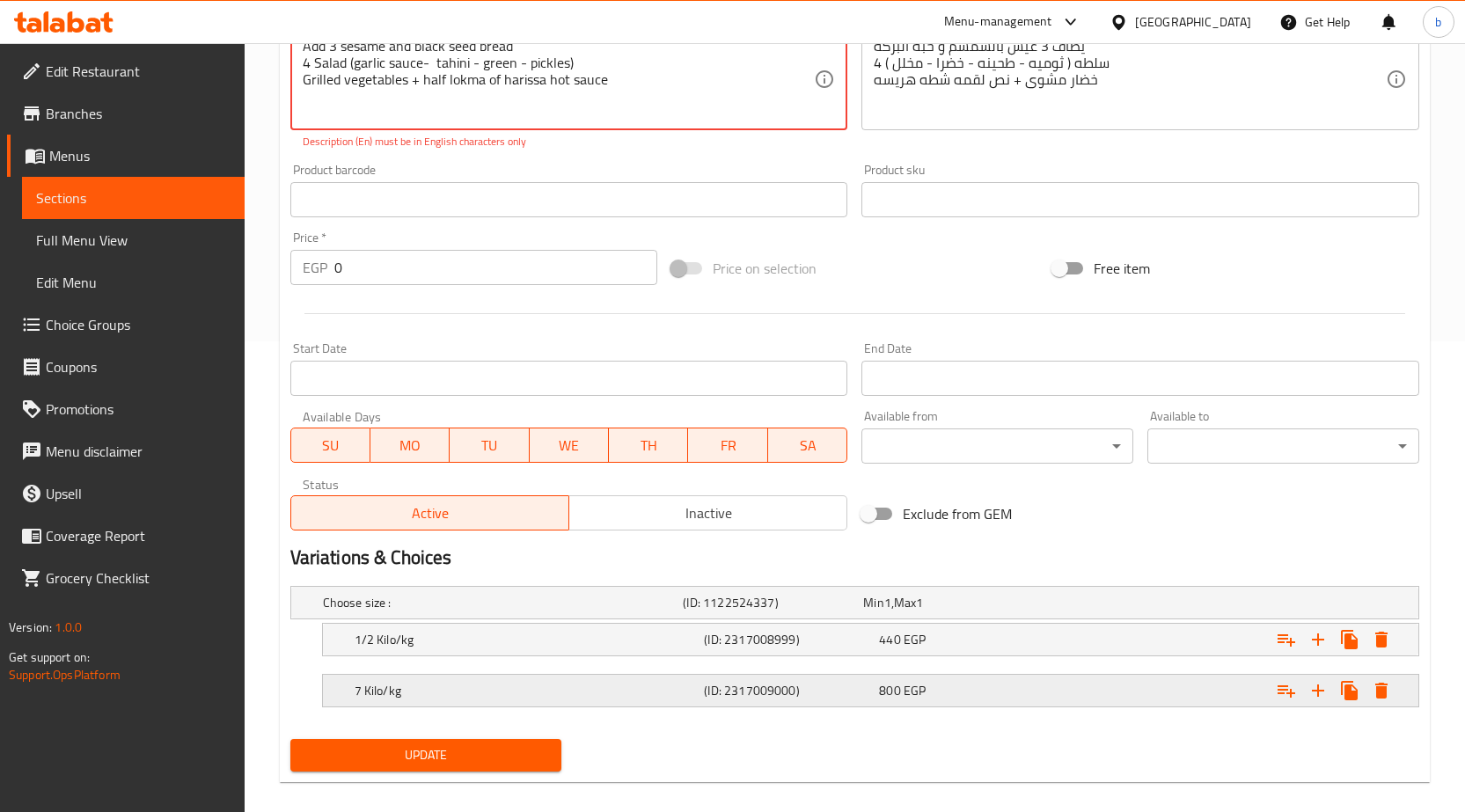
click at [400, 689] on div "7 Kilo/kg (ID: 2317009000) 800 EGP" at bounding box center [875, 690] width 1049 height 39
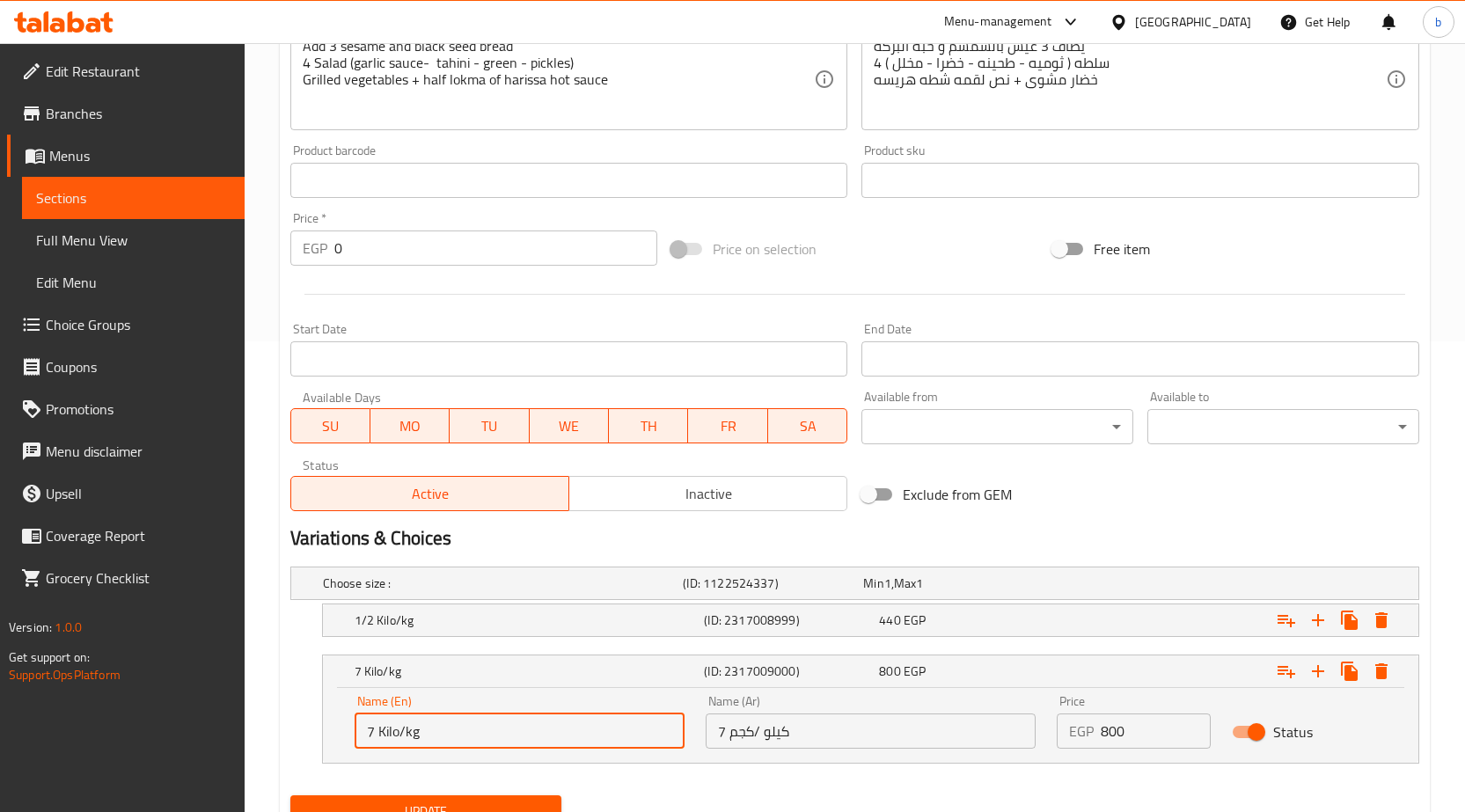
drag, startPoint x: 373, startPoint y: 743, endPoint x: 341, endPoint y: 743, distance: 32.0
click at [341, 743] on div "Name (En) 7 Kilo/kg Name (En) Name (Ar) 7 كيلو /كجم Name (Ar) Price EGP 800 Pri…" at bounding box center [870, 725] width 1095 height 74
type input "1 Kilo/kg"
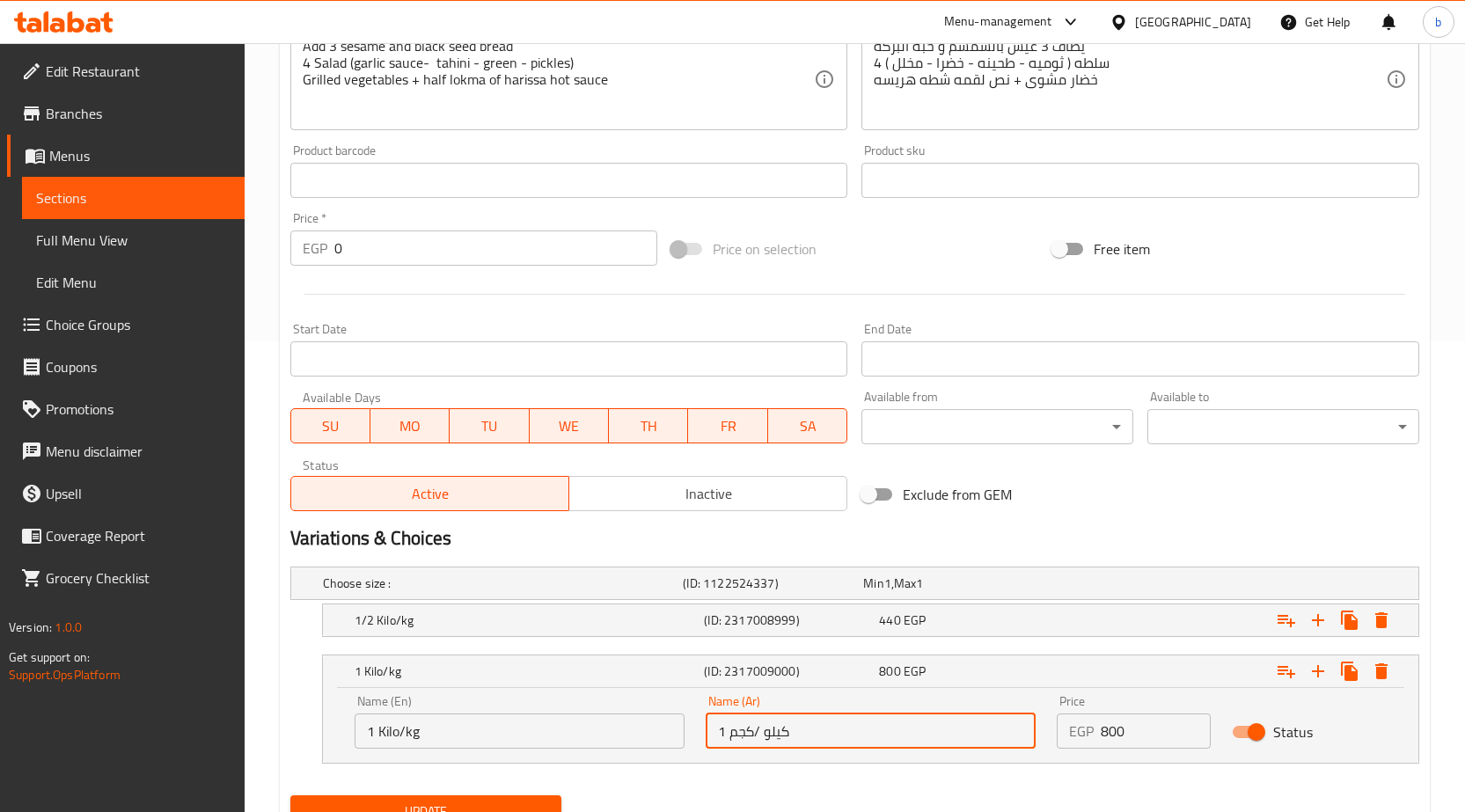
drag, startPoint x: 726, startPoint y: 737, endPoint x: 703, endPoint y: 737, distance: 23.0
click at [703, 737] on div "Name (Ar) 1 كيلو /كجم Name (Ar)" at bounding box center [870, 721] width 351 height 74
type input "1 كيلو /كجم"
click at [492, 796] on button "Update" at bounding box center [426, 812] width 272 height 32
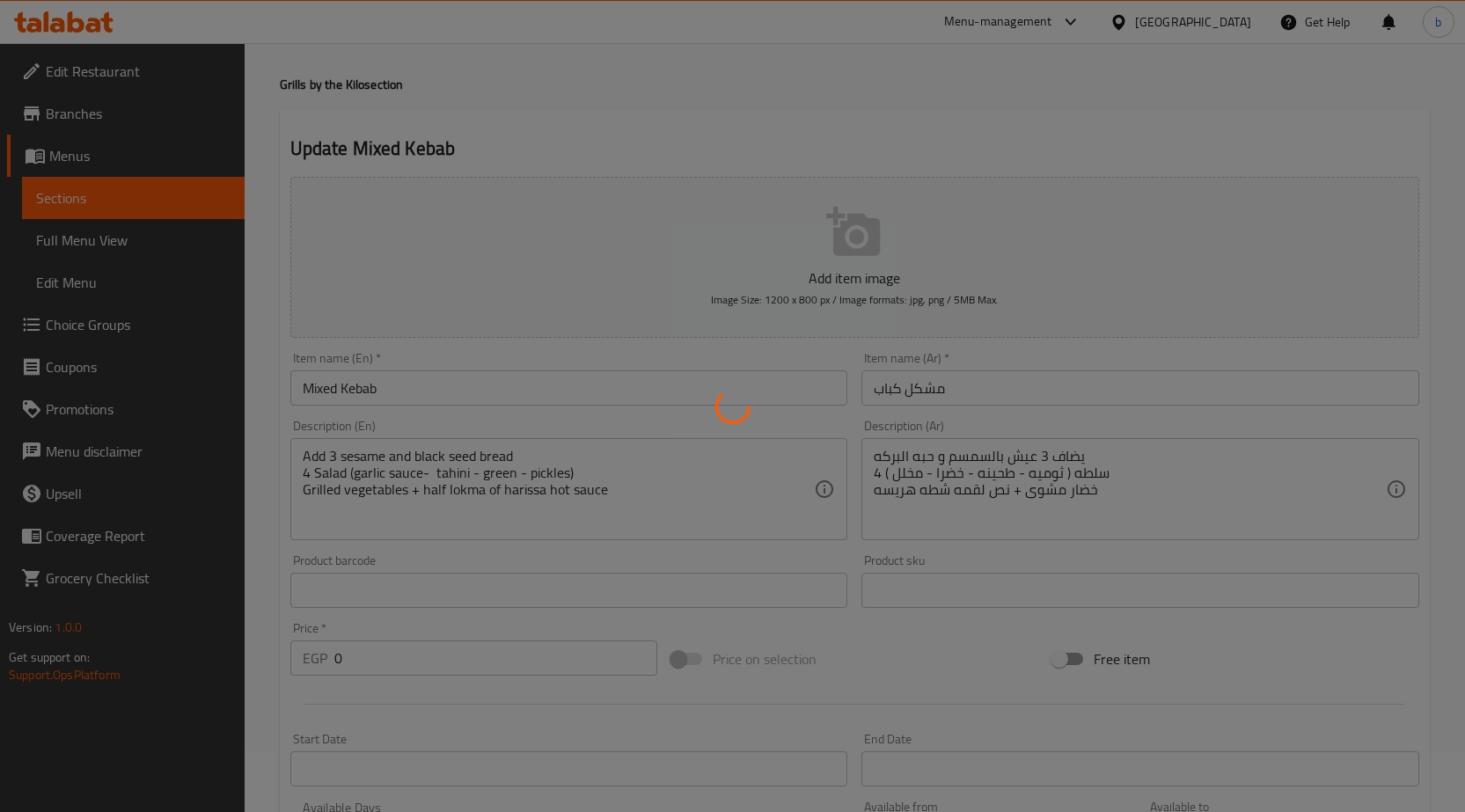
scroll to position [0, 0]
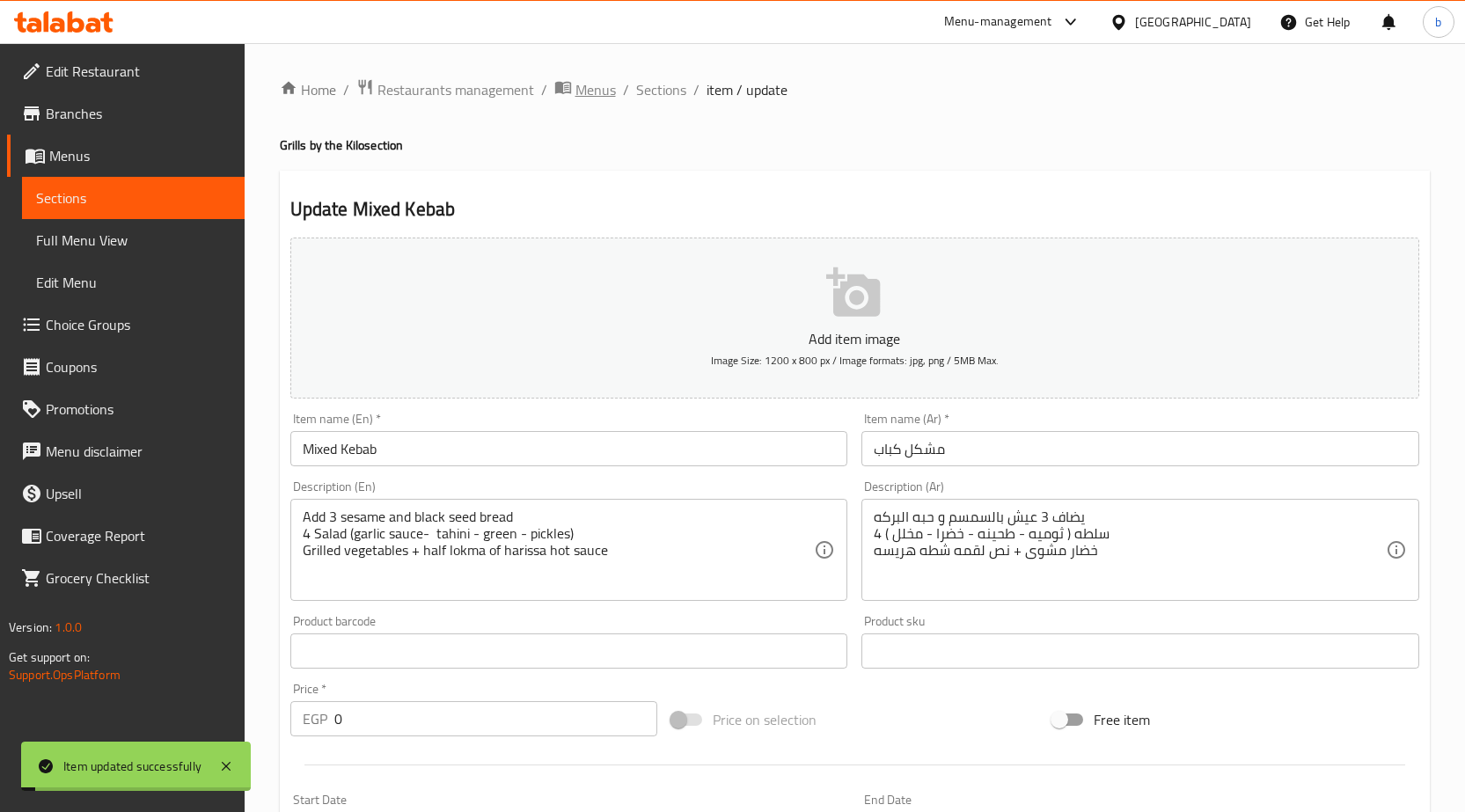
click at [568, 87] on icon "breadcrumb" at bounding box center [562, 88] width 16 height 12
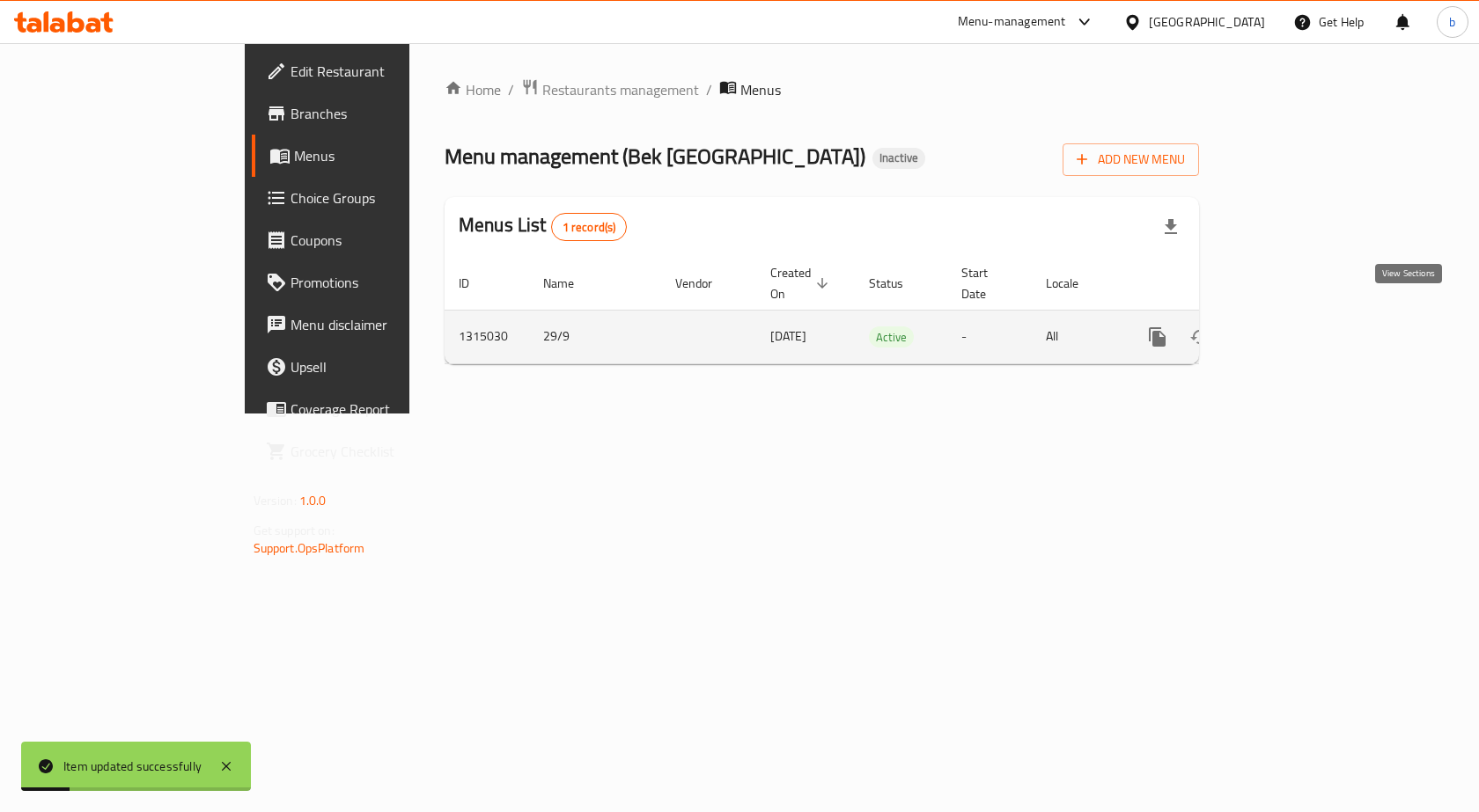
click at [1295, 326] on icon "enhanced table" at bounding box center [1284, 336] width 21 height 21
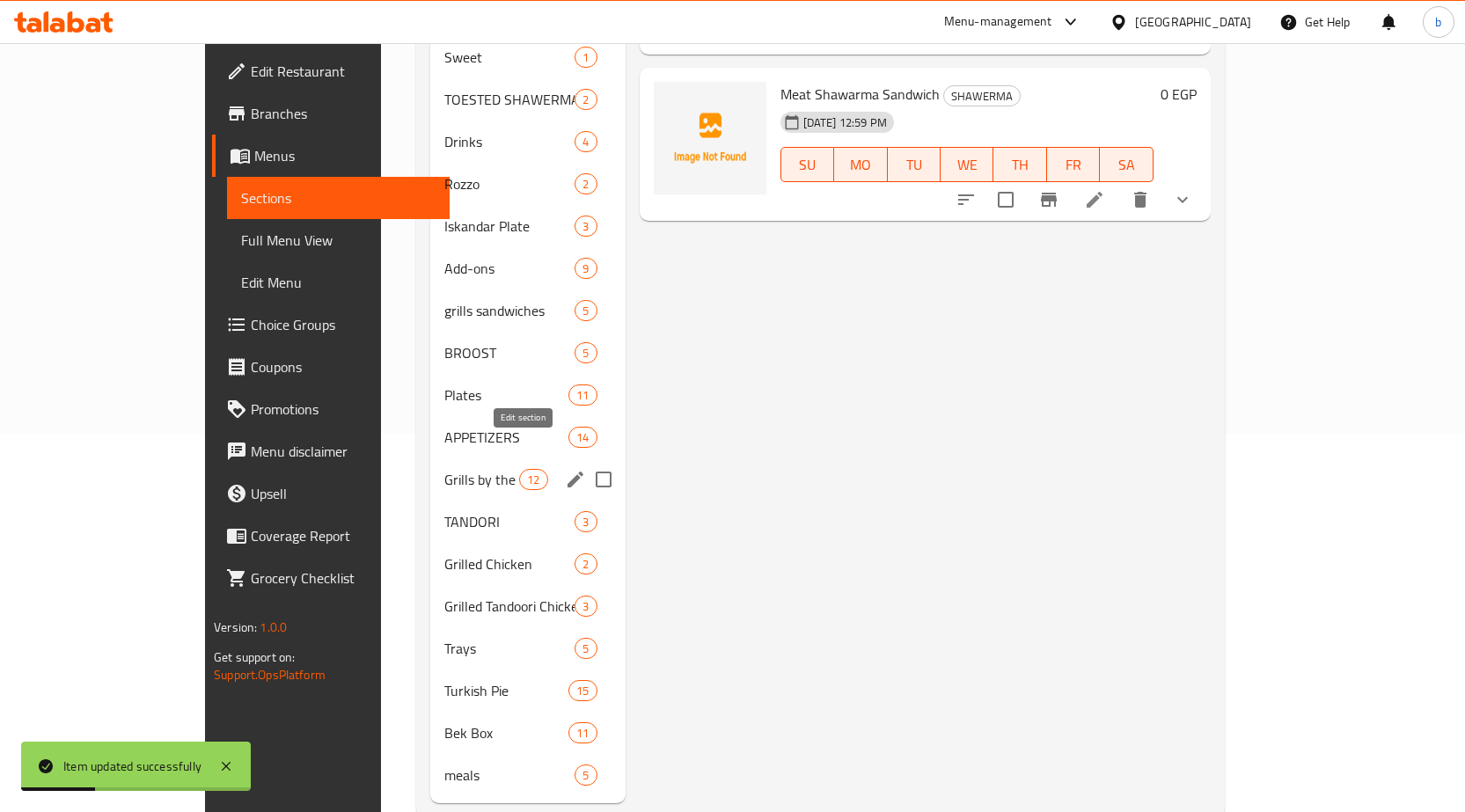
scroll to position [393, 0]
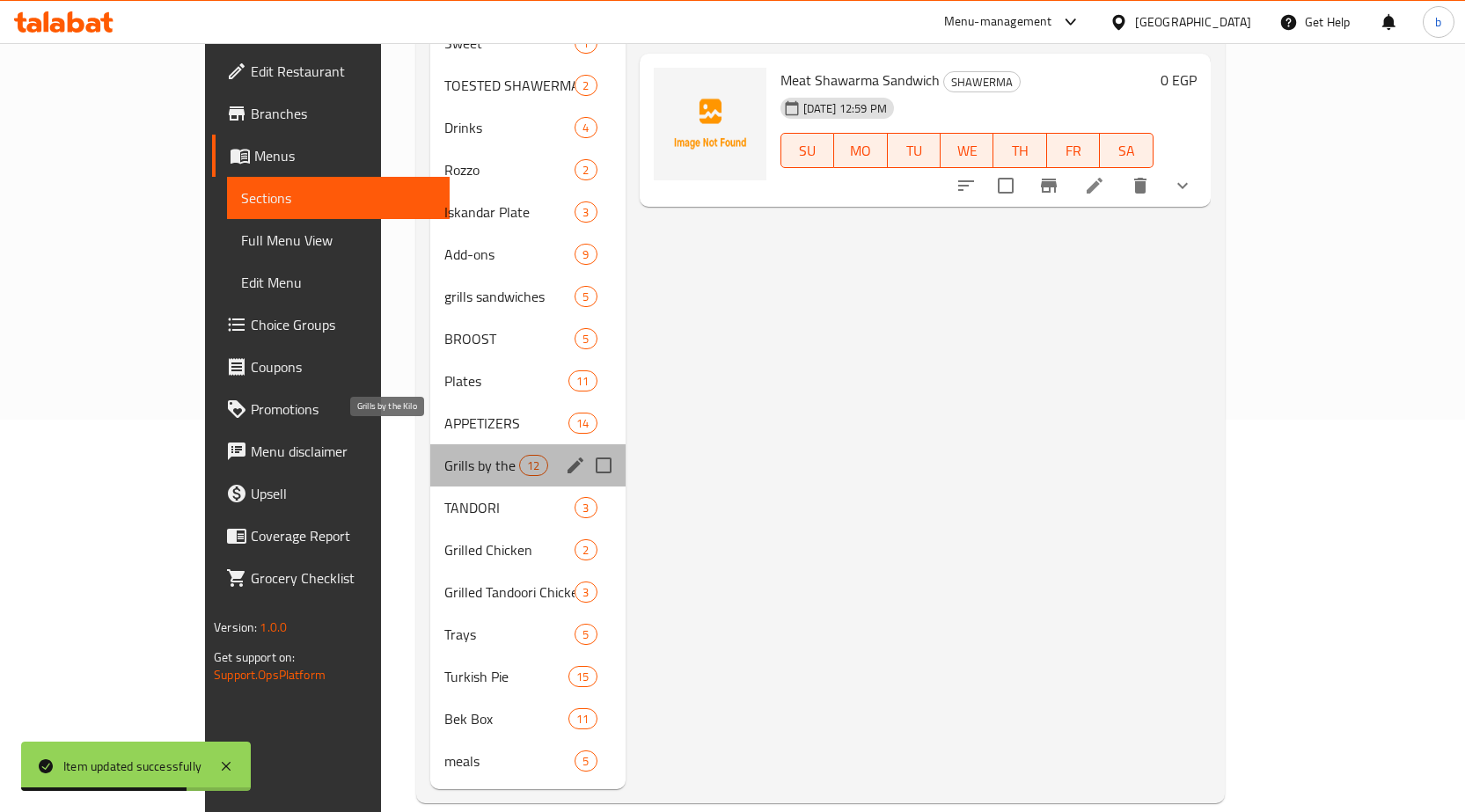
click at [444, 455] on span "Grills by the Kilo" at bounding box center [481, 465] width 74 height 21
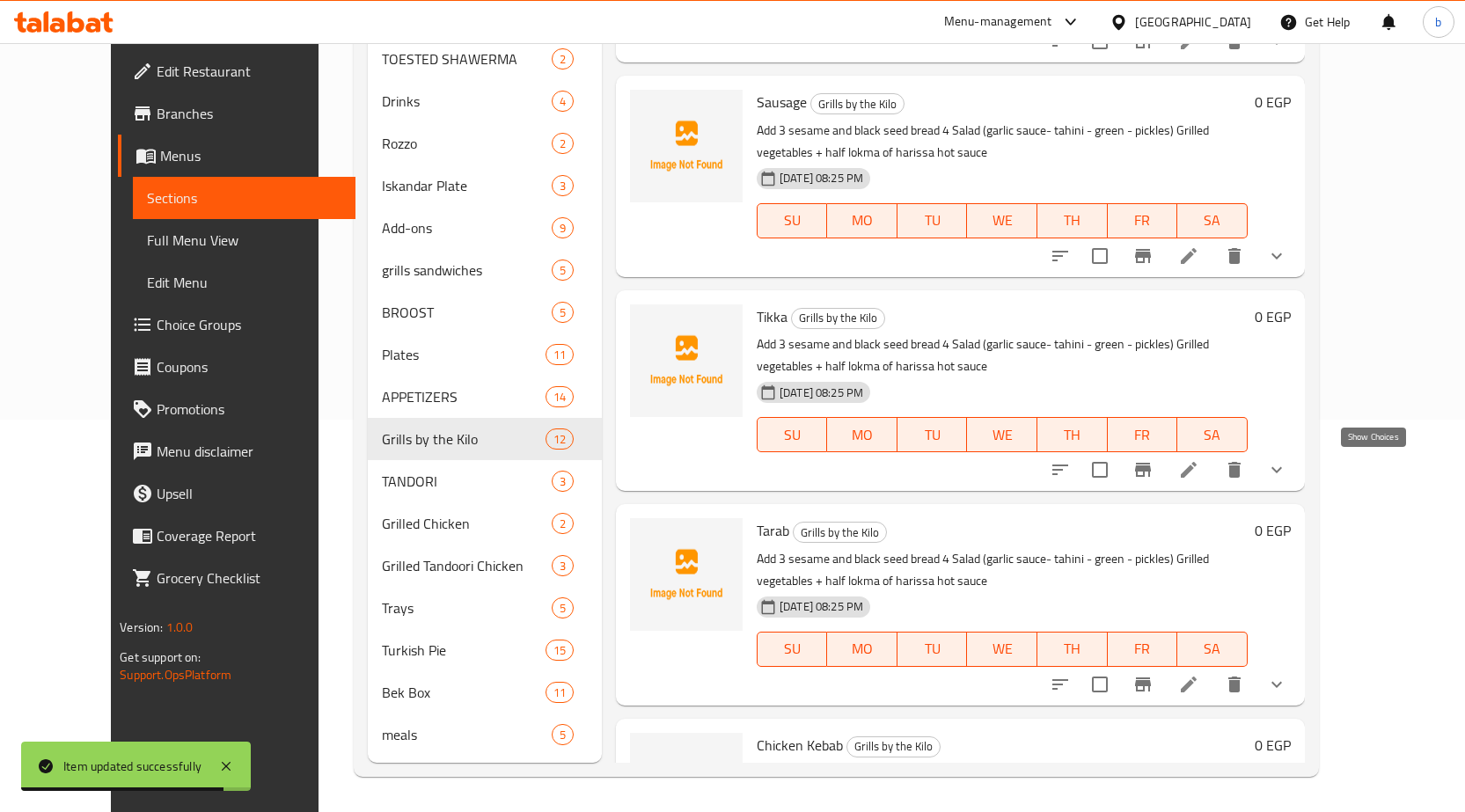
click at [1282, 472] on icon "show more" at bounding box center [1276, 470] width 10 height 6
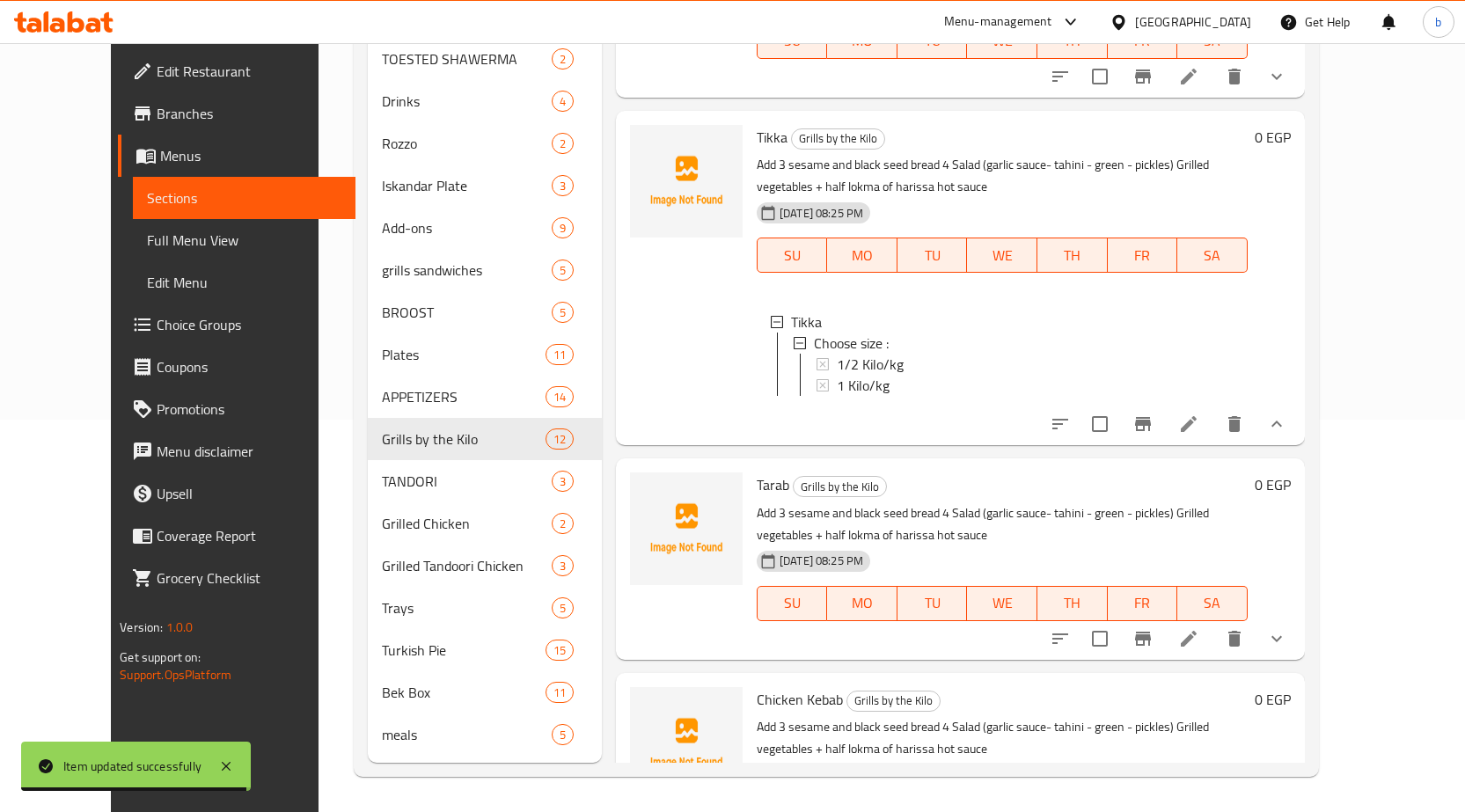
scroll to position [528, 0]
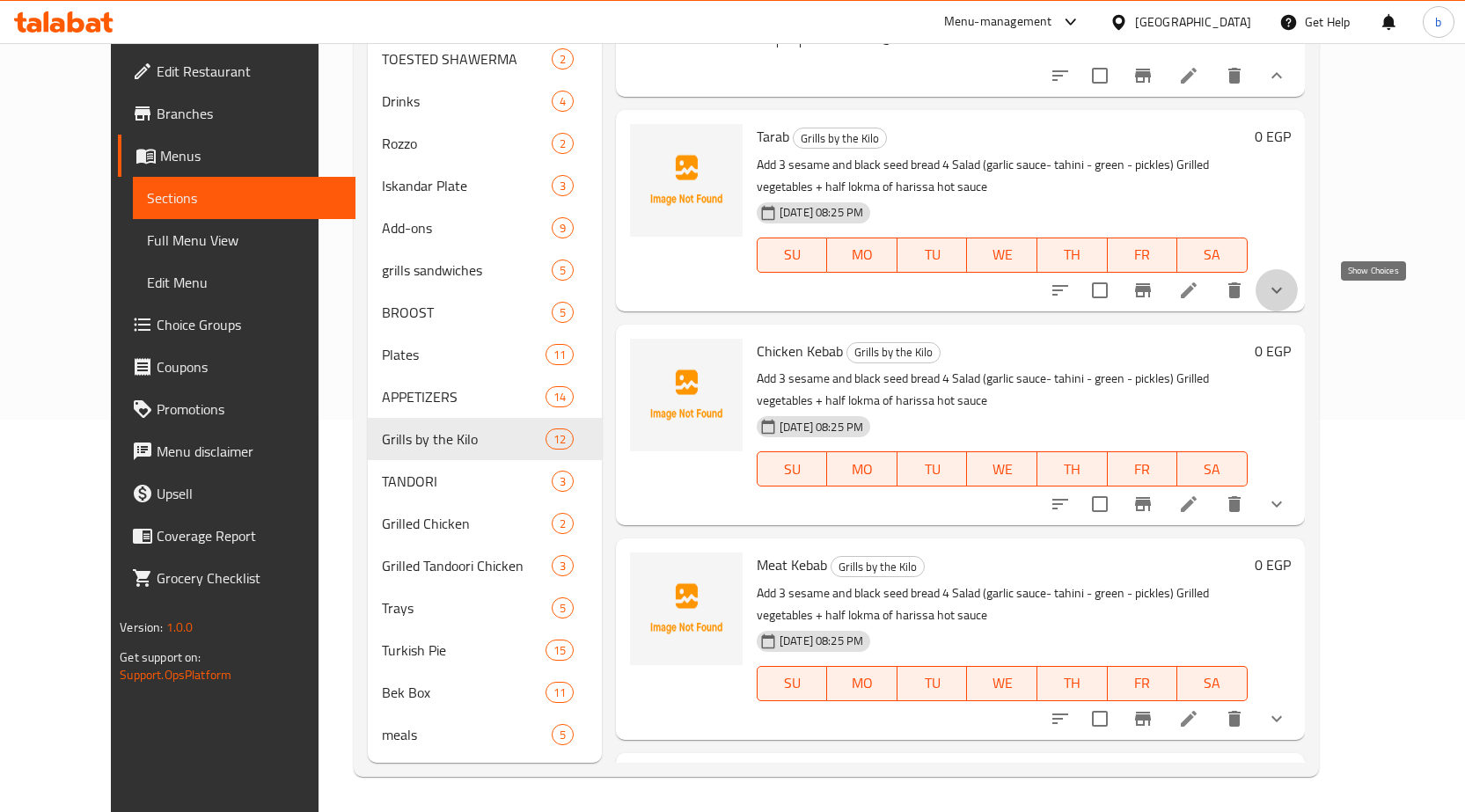
click at [1288, 301] on icon "show more" at bounding box center [1276, 291] width 21 height 21
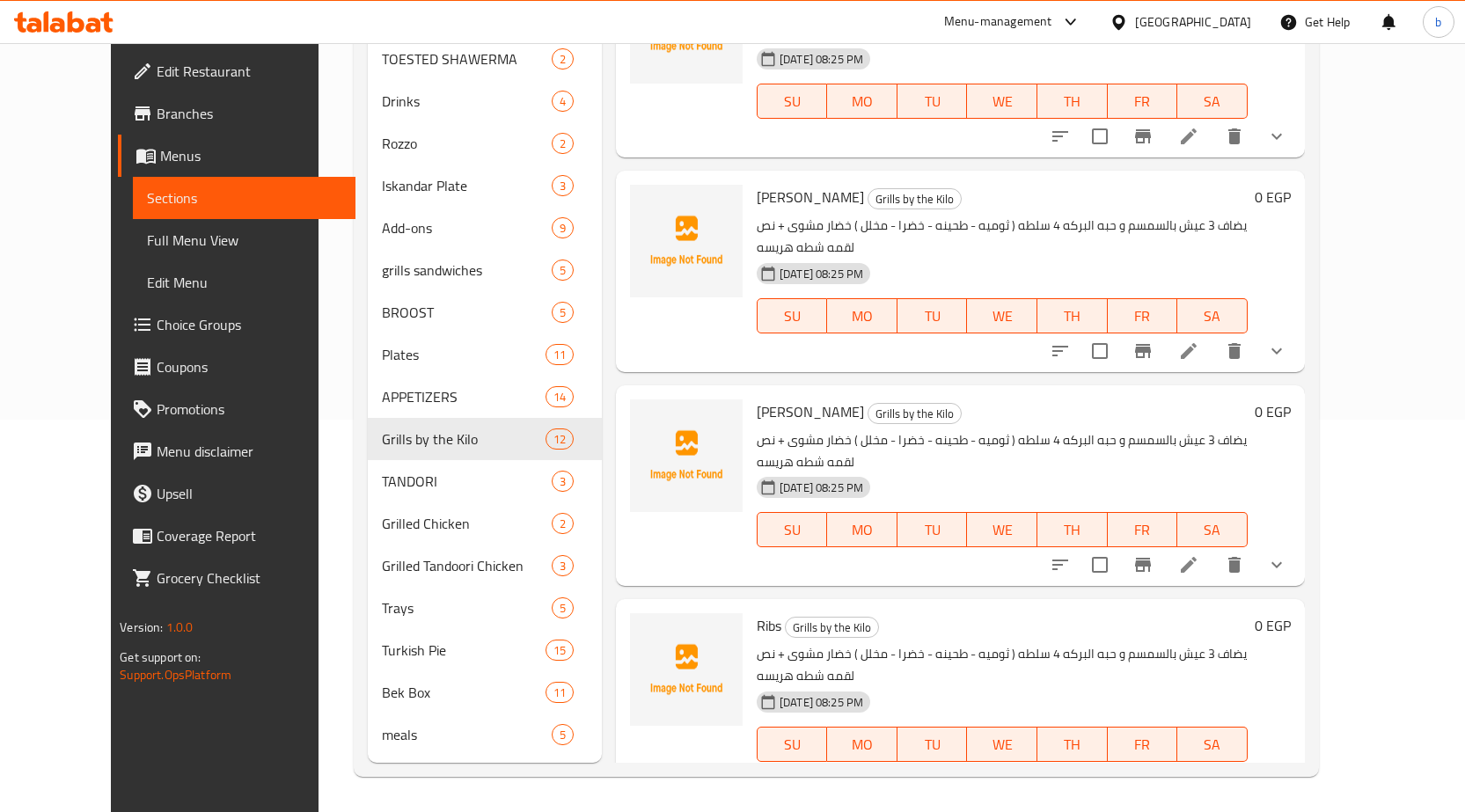
scroll to position [1408, 0]
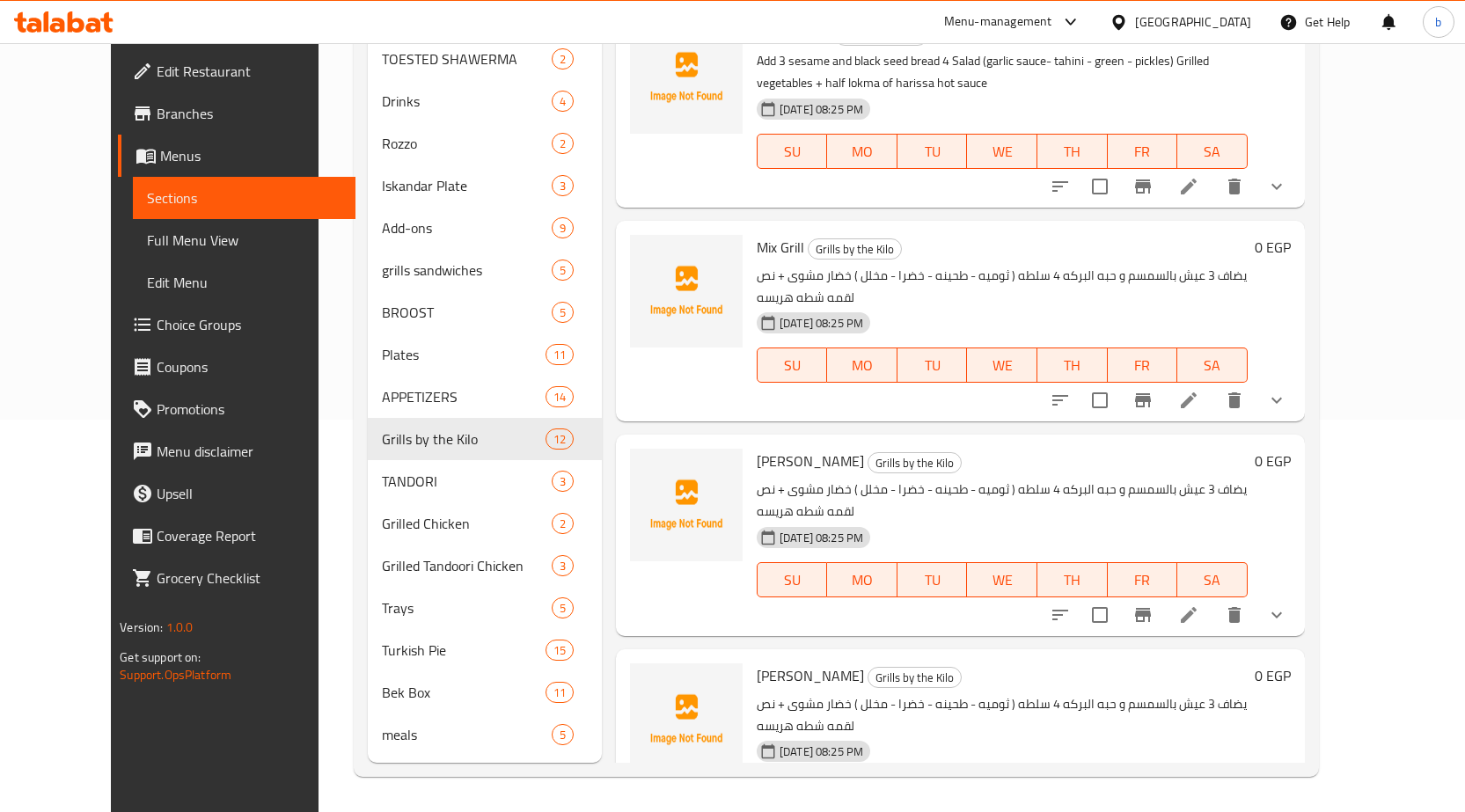
click at [1213, 416] on li at bounding box center [1189, 399] width 50 height 31
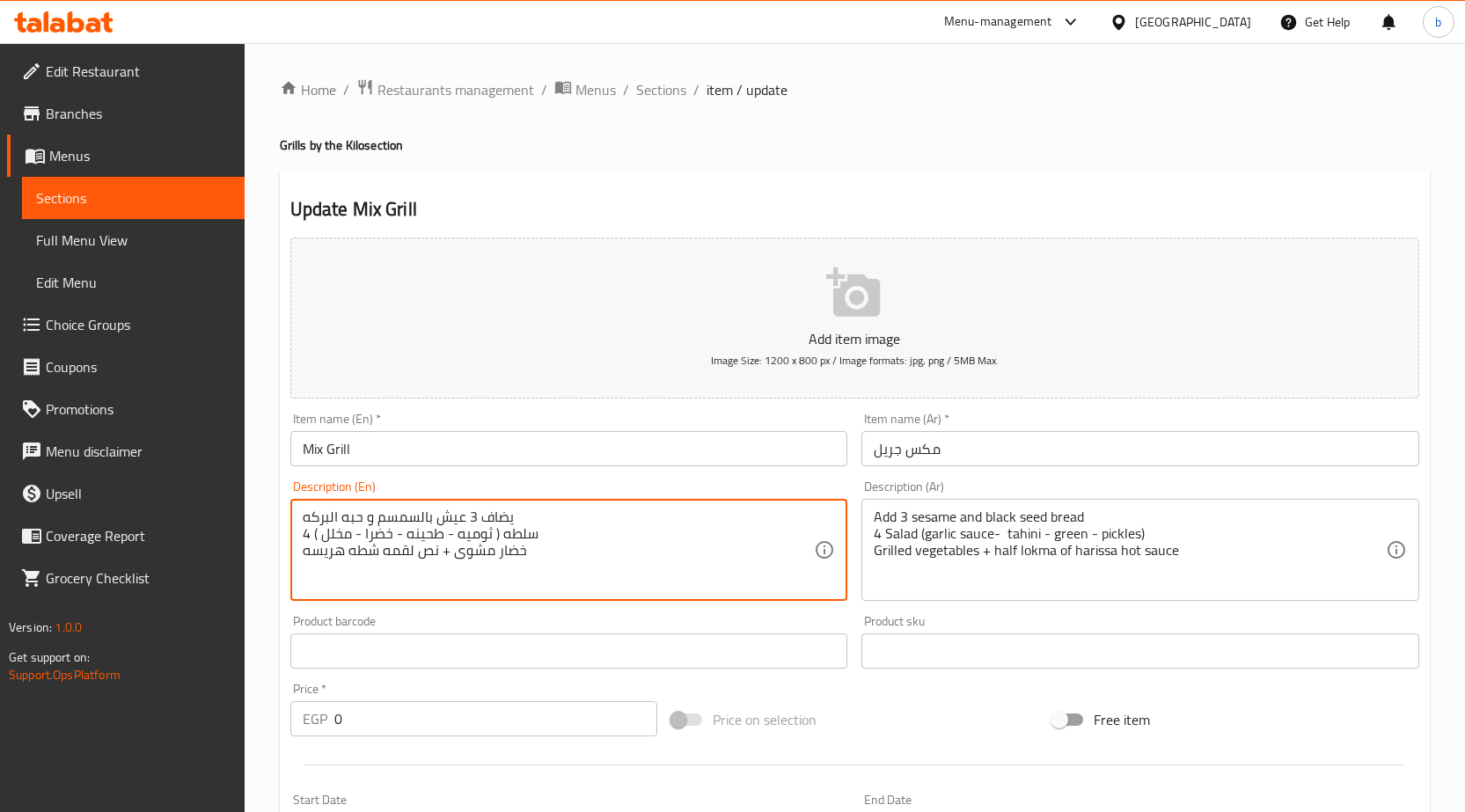
paste textarea "Add 3 sesame and black seed bread 4 Salad (garlic sauce- tahini - green - pickl…"
type textarea "Add 3 sesame and black seed bread 4 Salad (garlic sauce- tahini - green - pickl…"
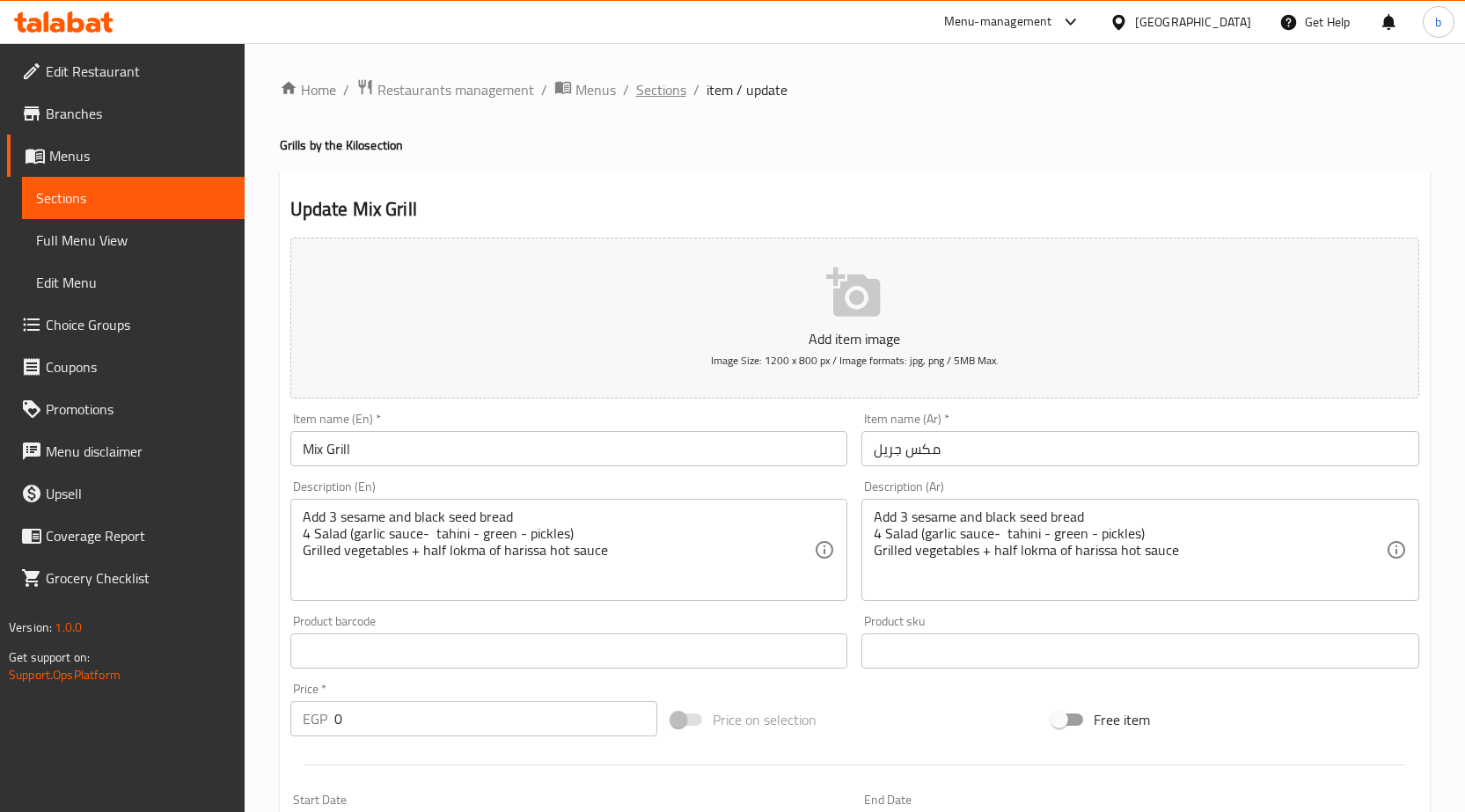
click at [644, 91] on span "Sections" at bounding box center [661, 90] width 51 height 21
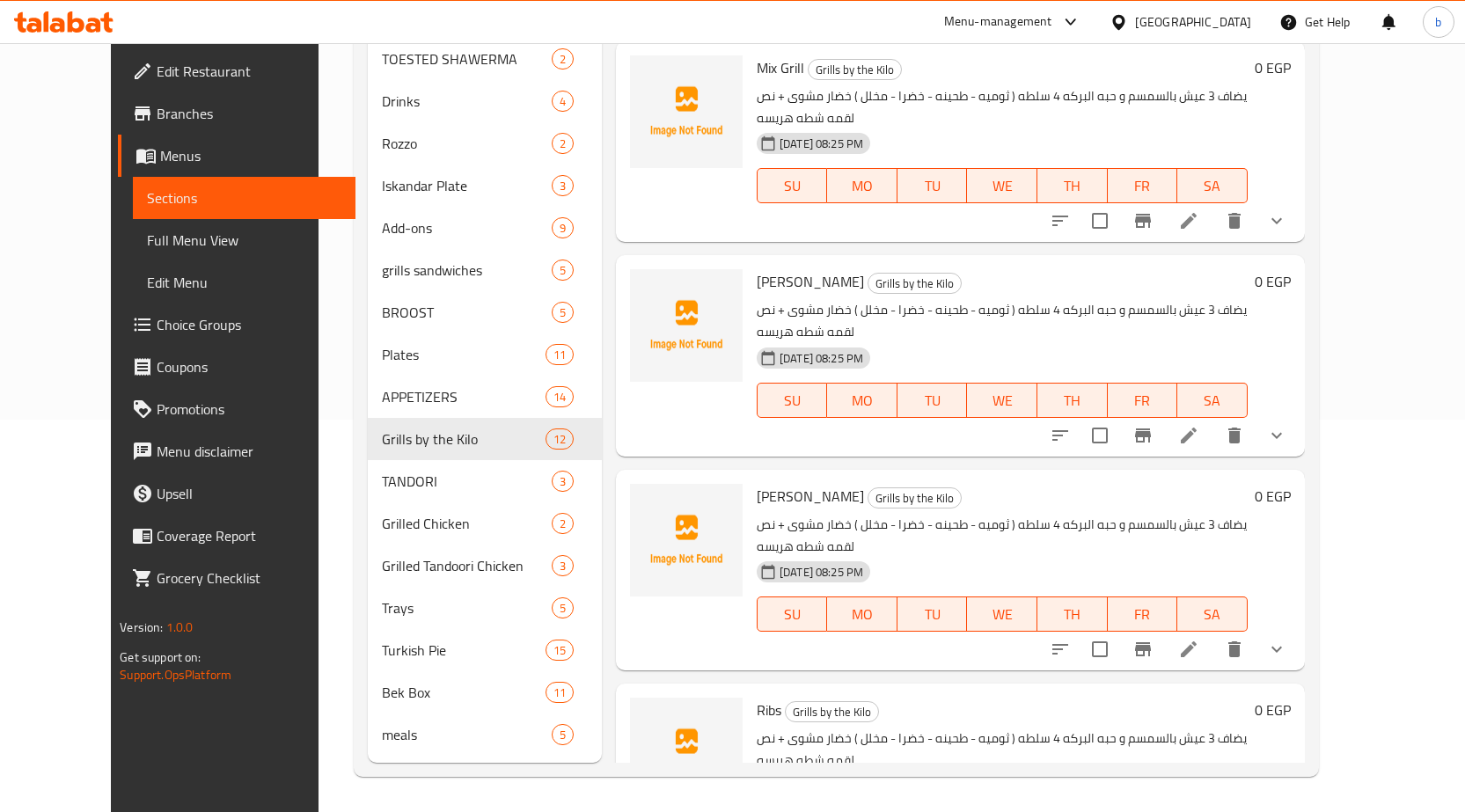
scroll to position [1056, 0]
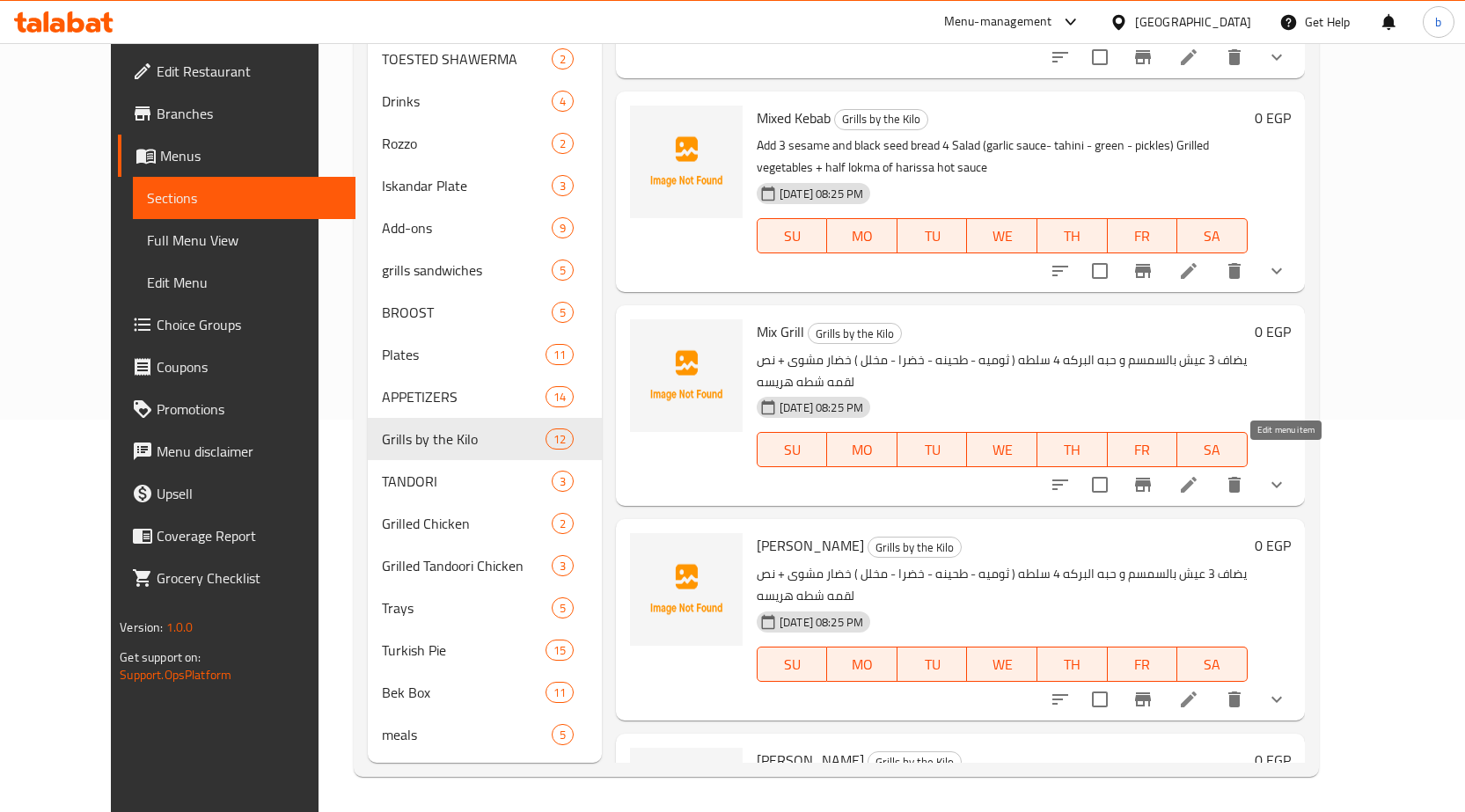
click at [1199, 475] on icon at bounding box center [1189, 485] width 21 height 21
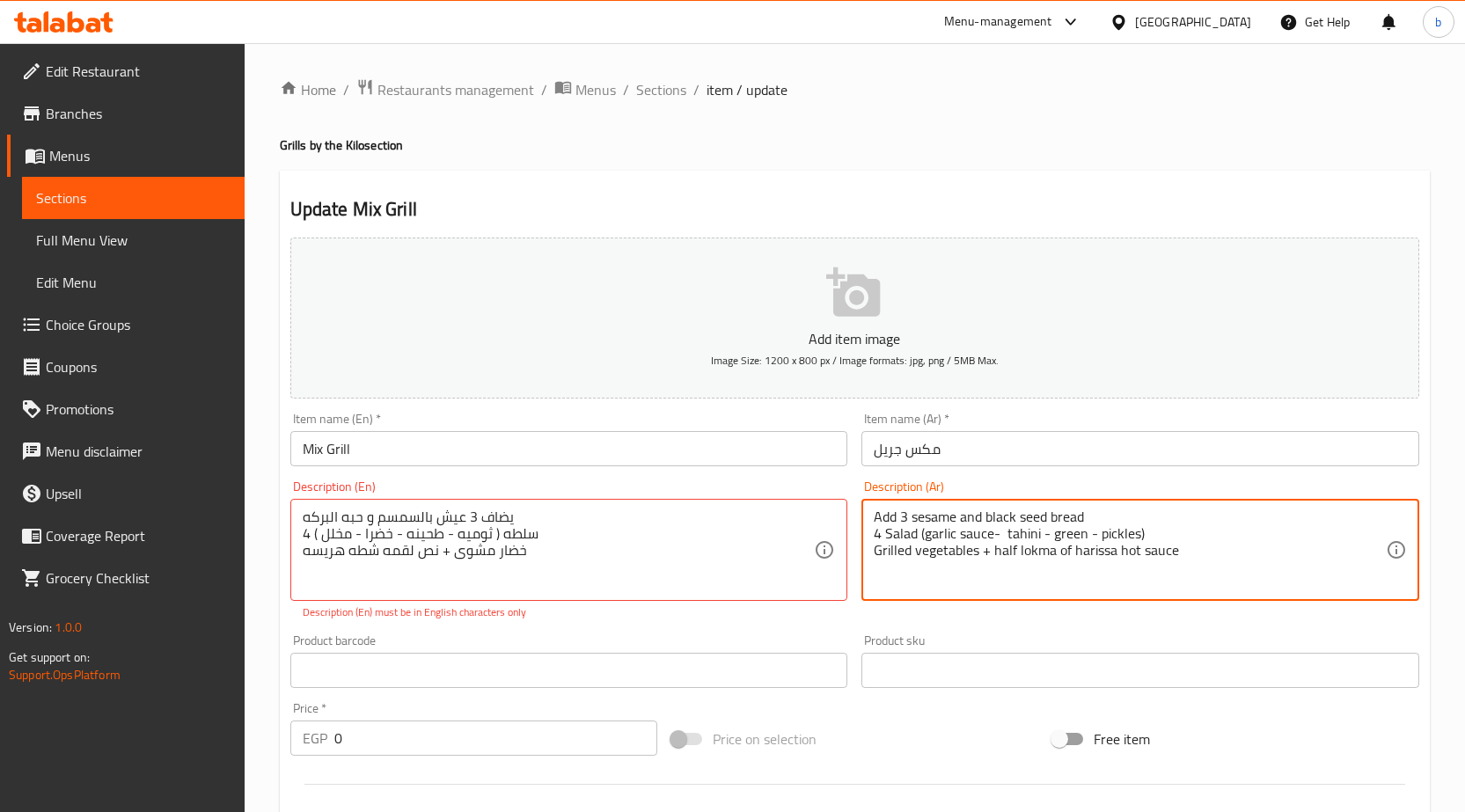
paste textarea "يضاف 3 عيش بالسمسم و حبه البركه 4 سلطه ( ثوميه - طحينه - خضرا - مخلل ) خضار مشو…"
type textarea "يضاف 3 عيش بالسمسم و حبه البركه 4 سلطه ( ثوميه - طحينه - خضرا - مخلل ) خضار مشو…"
click at [624, 507] on div "يضاف 3 عيش بالسمسم و حبه البركه 4 سلطه ( ثوميه - طحينه - خضرا - مخلل ) خضار مشو…" at bounding box center [569, 549] width 558 height 102
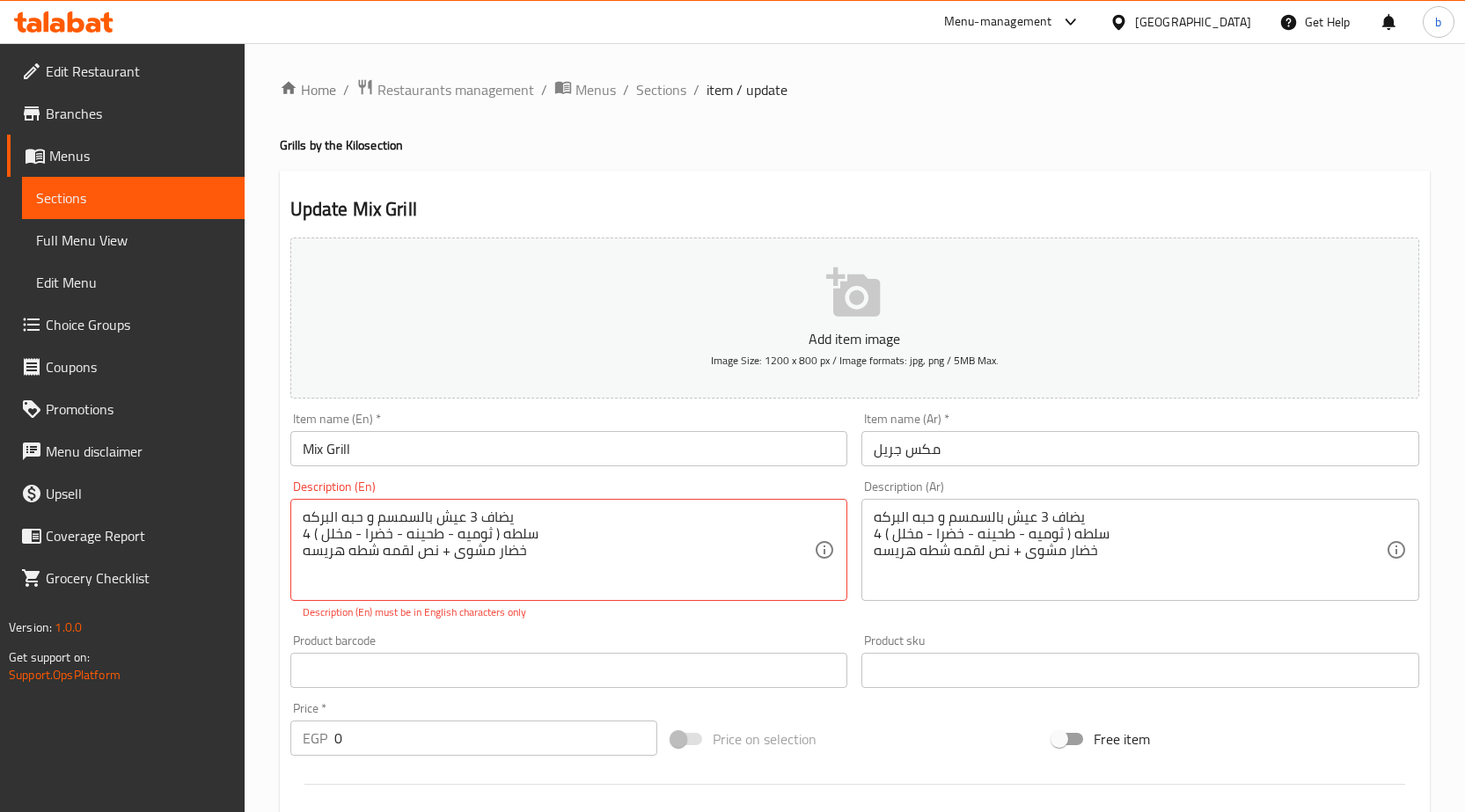
click at [613, 578] on textarea "يضاف 3 عيش بالسمسم و حبه البركه 4 سلطه ( ثوميه - طحينه - خضرا - مخلل ) خضار مشو…" at bounding box center [559, 551] width 512 height 84
paste textarea "Add 3 sesame and black seed bread 4 Salad (garlic sauce- tahini - green - pickl…"
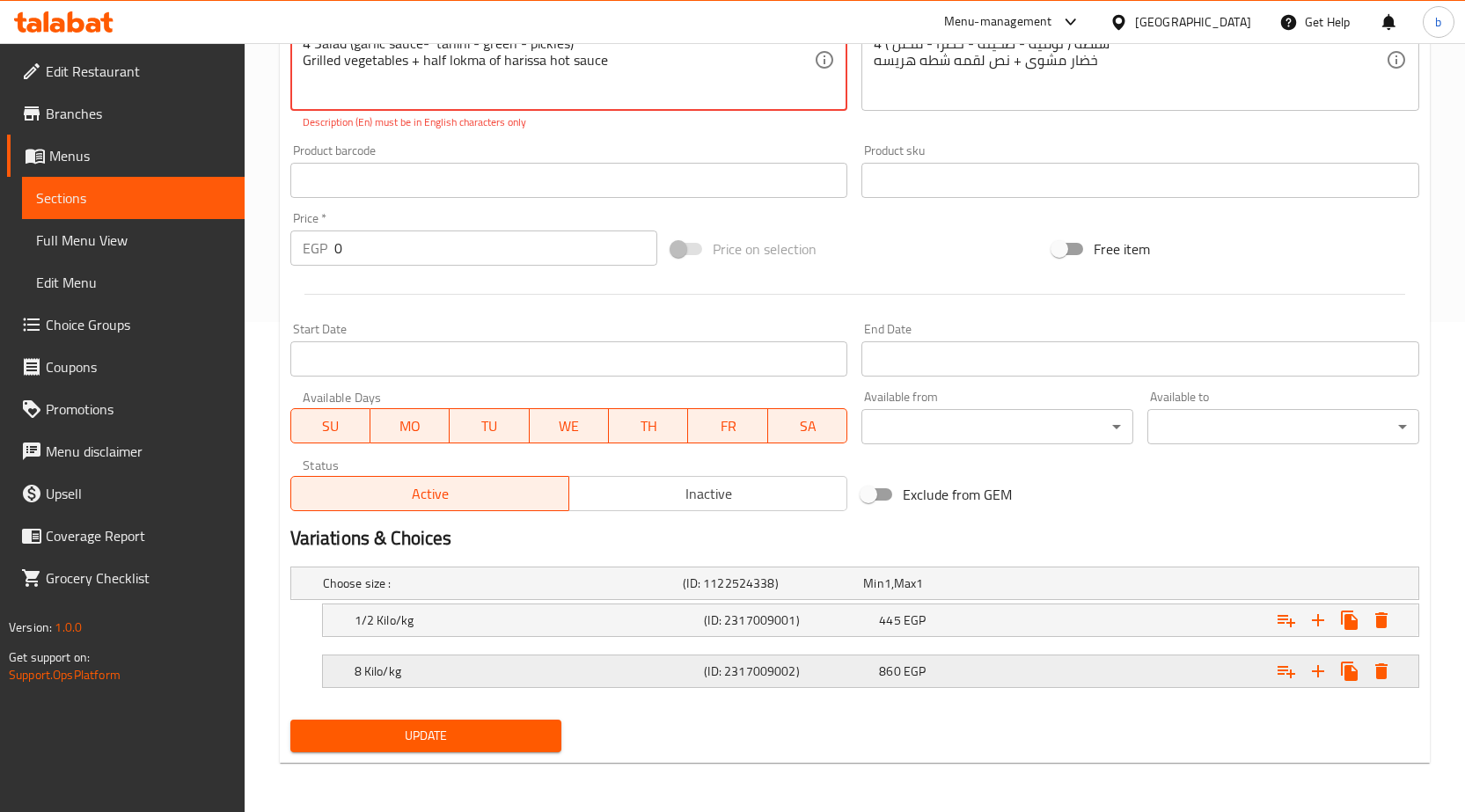
type textarea "Add 3 sesame and black seed bread 4 Salad (garlic sauce- tahini - green - pickl…"
click at [384, 662] on h5 "8 Kilo/kg" at bounding box center [526, 671] width 343 height 17
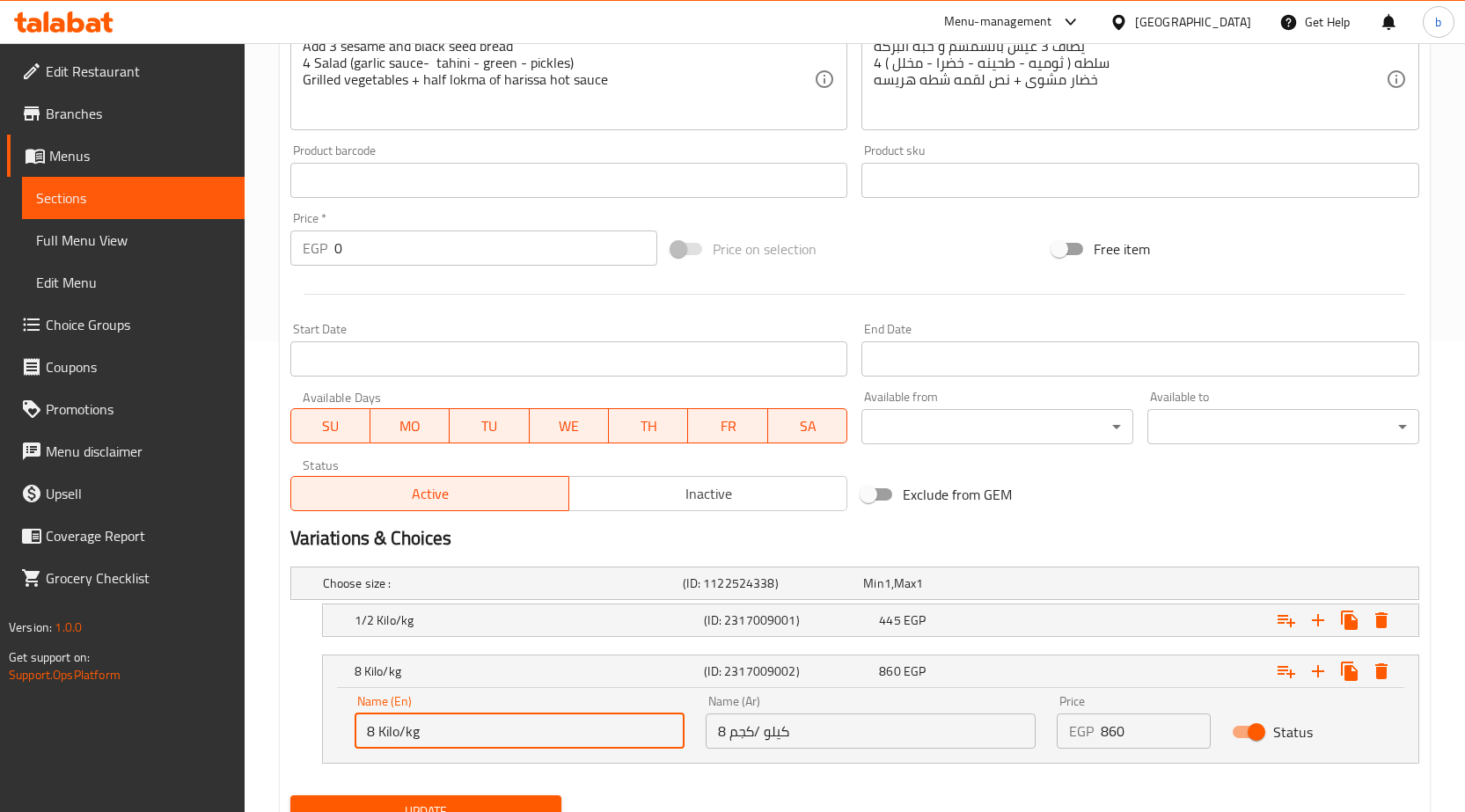
drag, startPoint x: 372, startPoint y: 739, endPoint x: 355, endPoint y: 742, distance: 17.3
click at [355, 742] on input "8 Kilo/kg" at bounding box center [519, 731] width 330 height 35
drag, startPoint x: 375, startPoint y: 735, endPoint x: 357, endPoint y: 731, distance: 18.4
click at [357, 731] on input "1 Kilo/kg" at bounding box center [519, 731] width 330 height 35
type input "1 Kilo/kg"
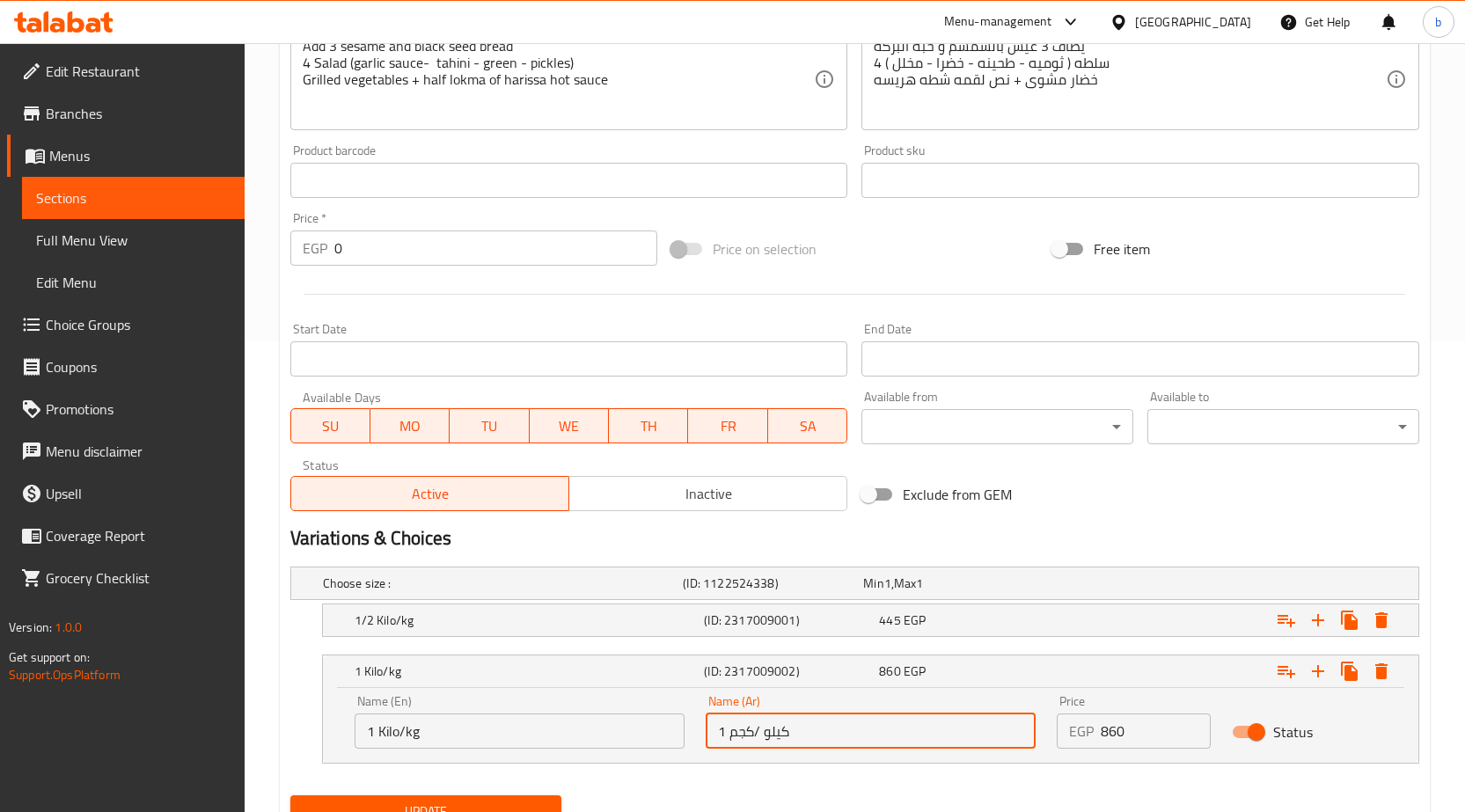
drag, startPoint x: 723, startPoint y: 736, endPoint x: 700, endPoint y: 731, distance: 23.5
click at [700, 731] on div "Name (Ar) 1 كيلو /كجم Name (Ar)" at bounding box center [870, 721] width 351 height 74
type input "1 كيلو /كجم"
click at [489, 802] on span "Update" at bounding box center [426, 811] width 244 height 22
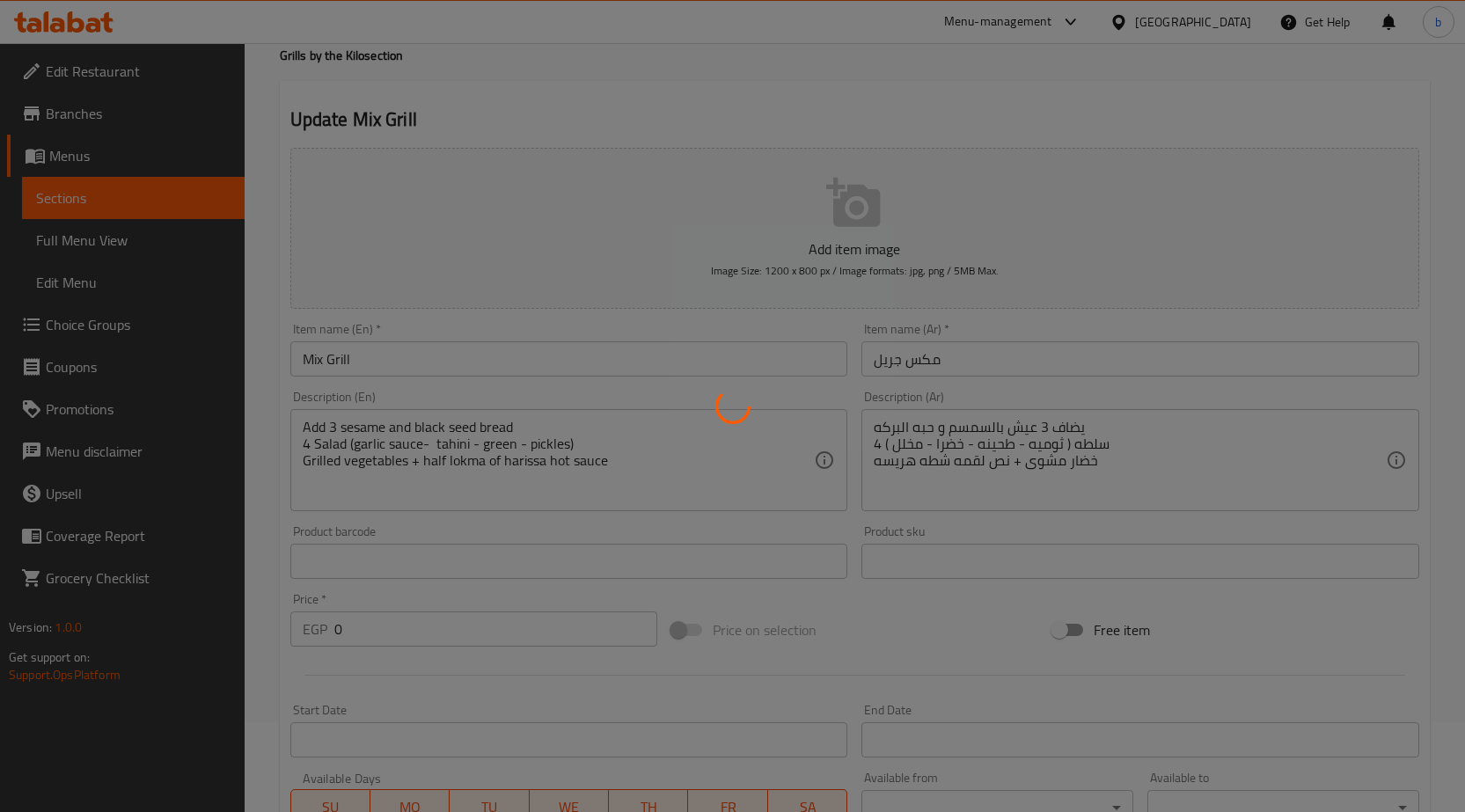
scroll to position [0, 0]
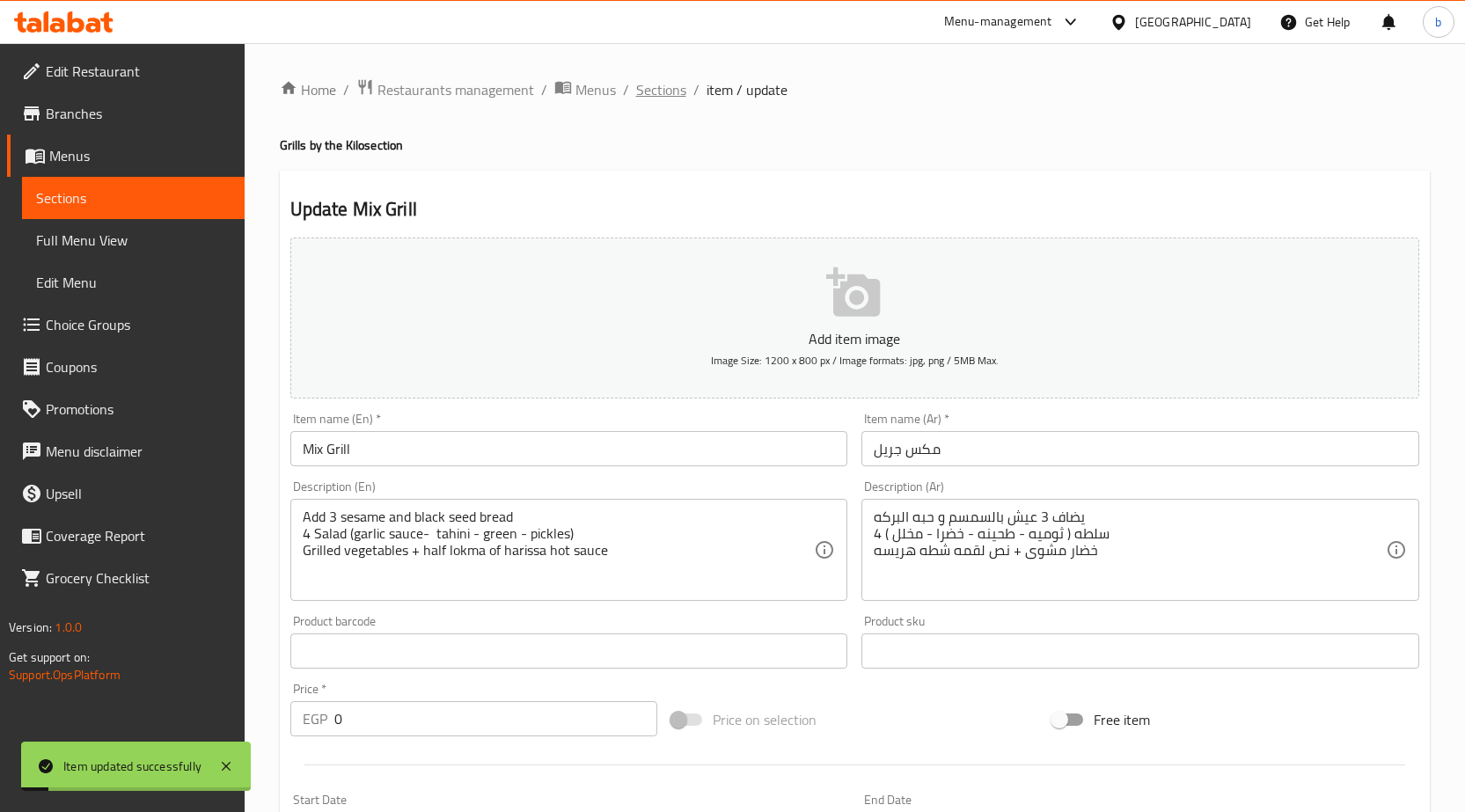
click at [639, 90] on span "Sections" at bounding box center [661, 90] width 51 height 21
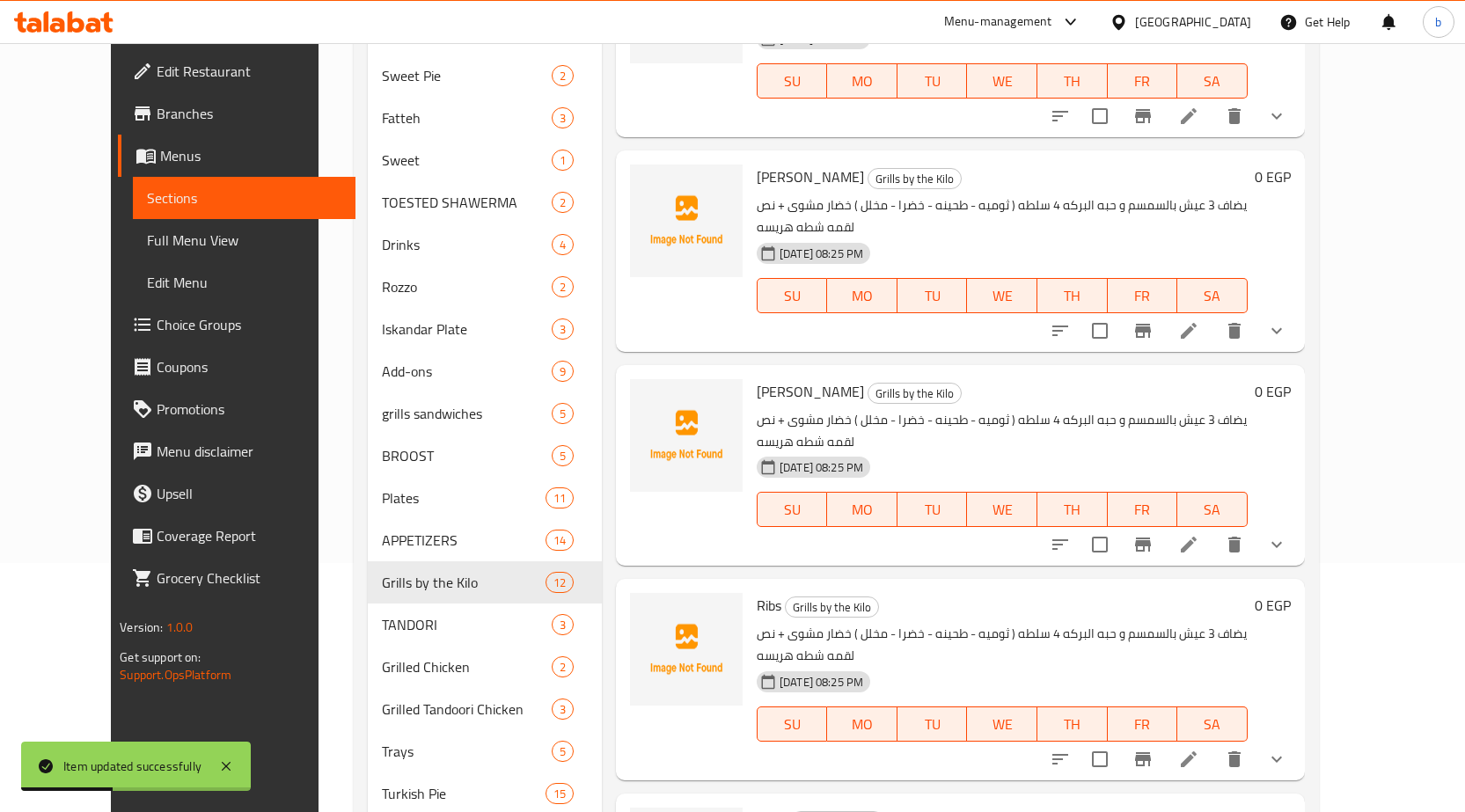
scroll to position [264, 0]
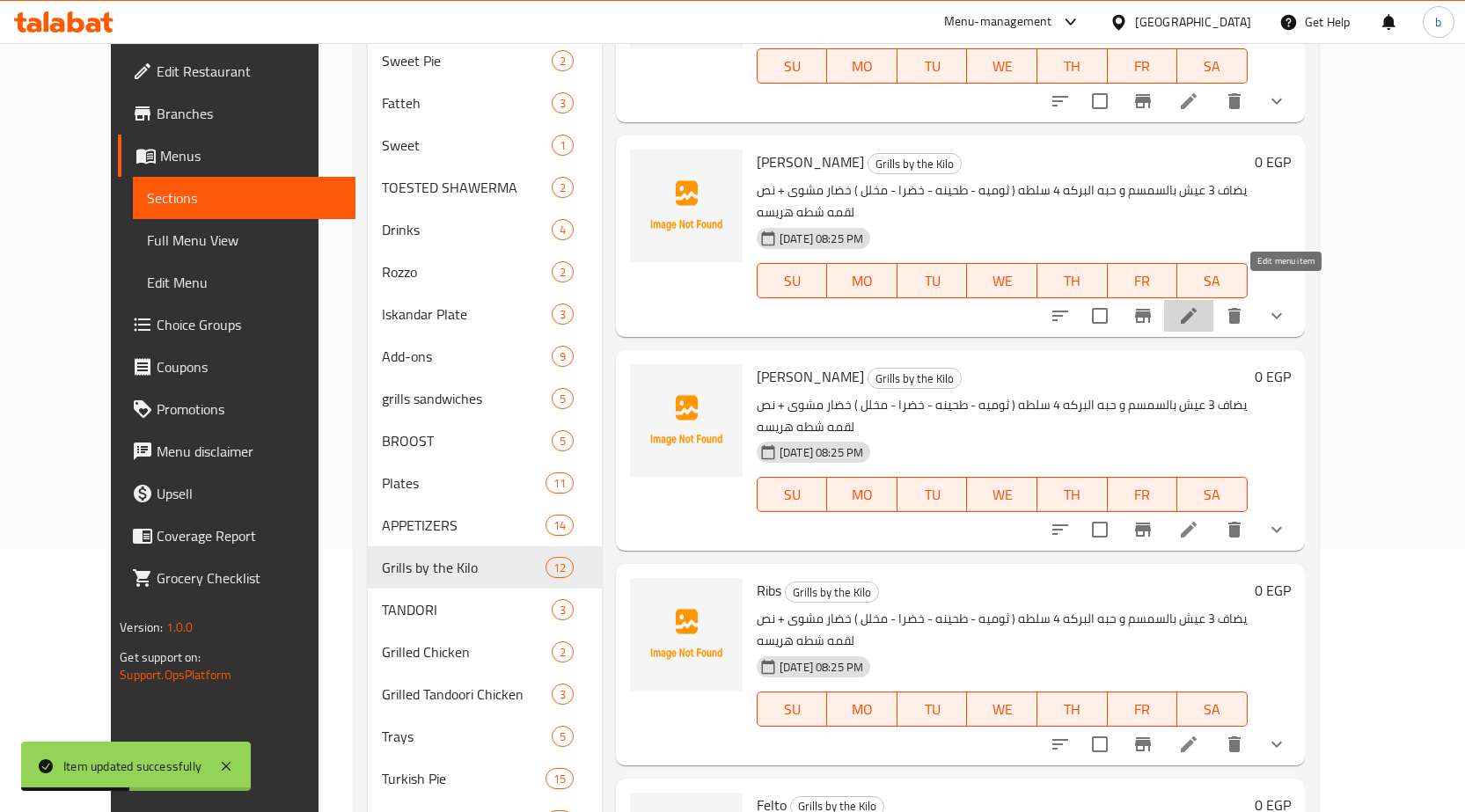
click at [1199, 305] on icon at bounding box center [1189, 315] width 21 height 21
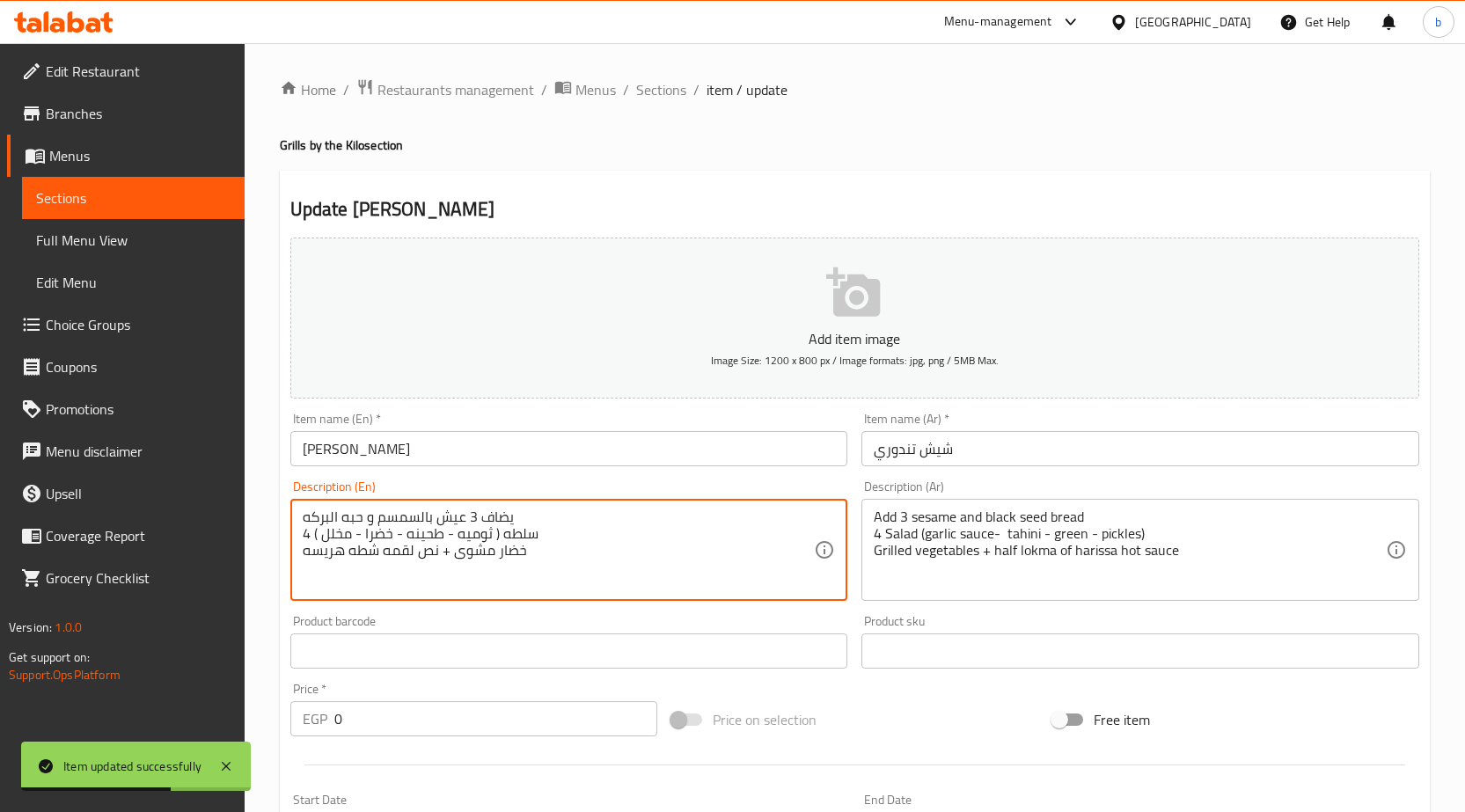
drag, startPoint x: 519, startPoint y: 558, endPoint x: 527, endPoint y: 563, distance: 9.4
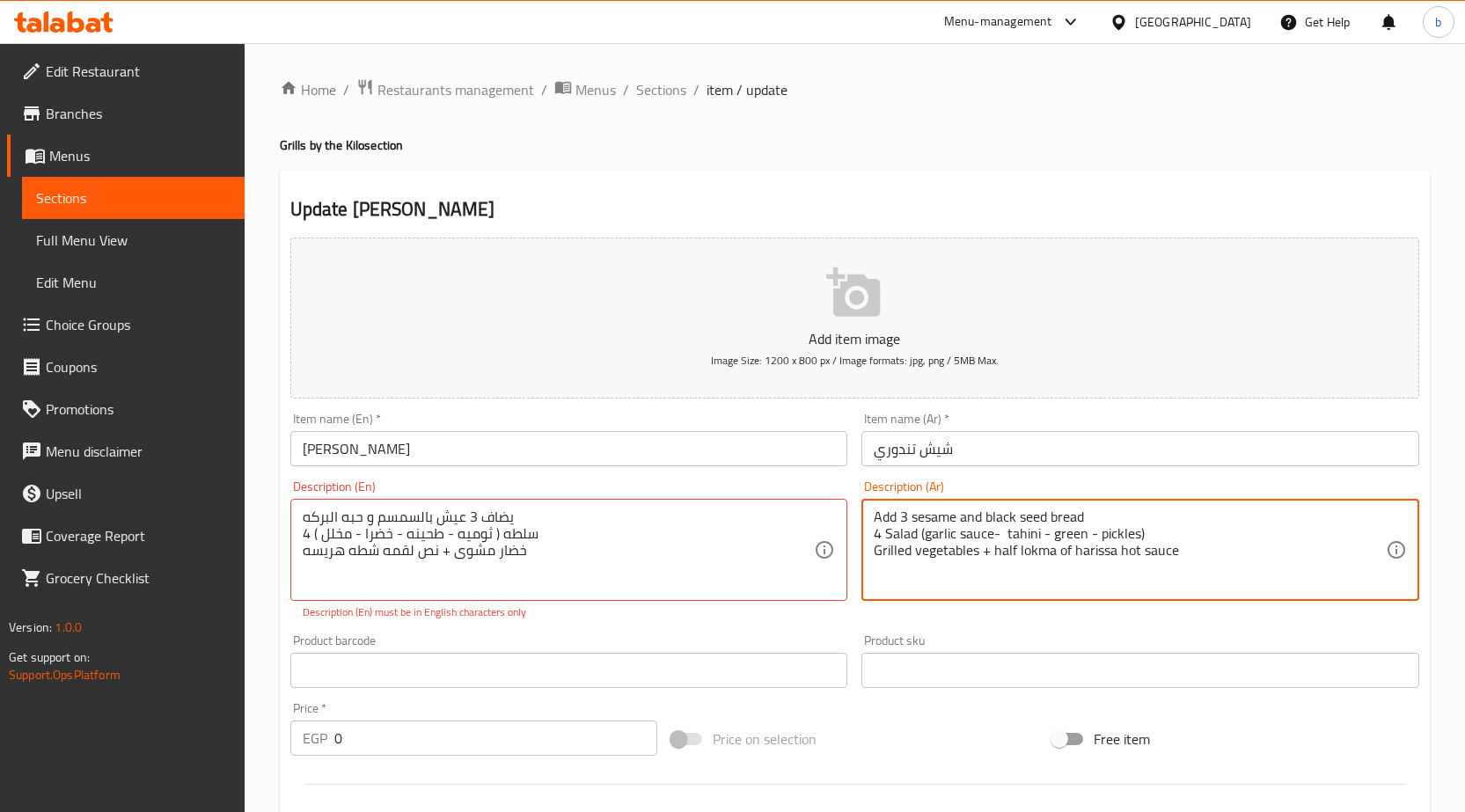
paste textarea "يضاف 3 عيش بالسمسم و حبه البركه 4 سلطه ( ثوميه - طحينه - خضرا - مخلل ) خضار مشو…"
type textarea "يضاف 3 عيش بالسمسم و حبه البركه 4 سلطه ( ثوميه - طحينه - خضرا - مخلل ) خضار مشو…"
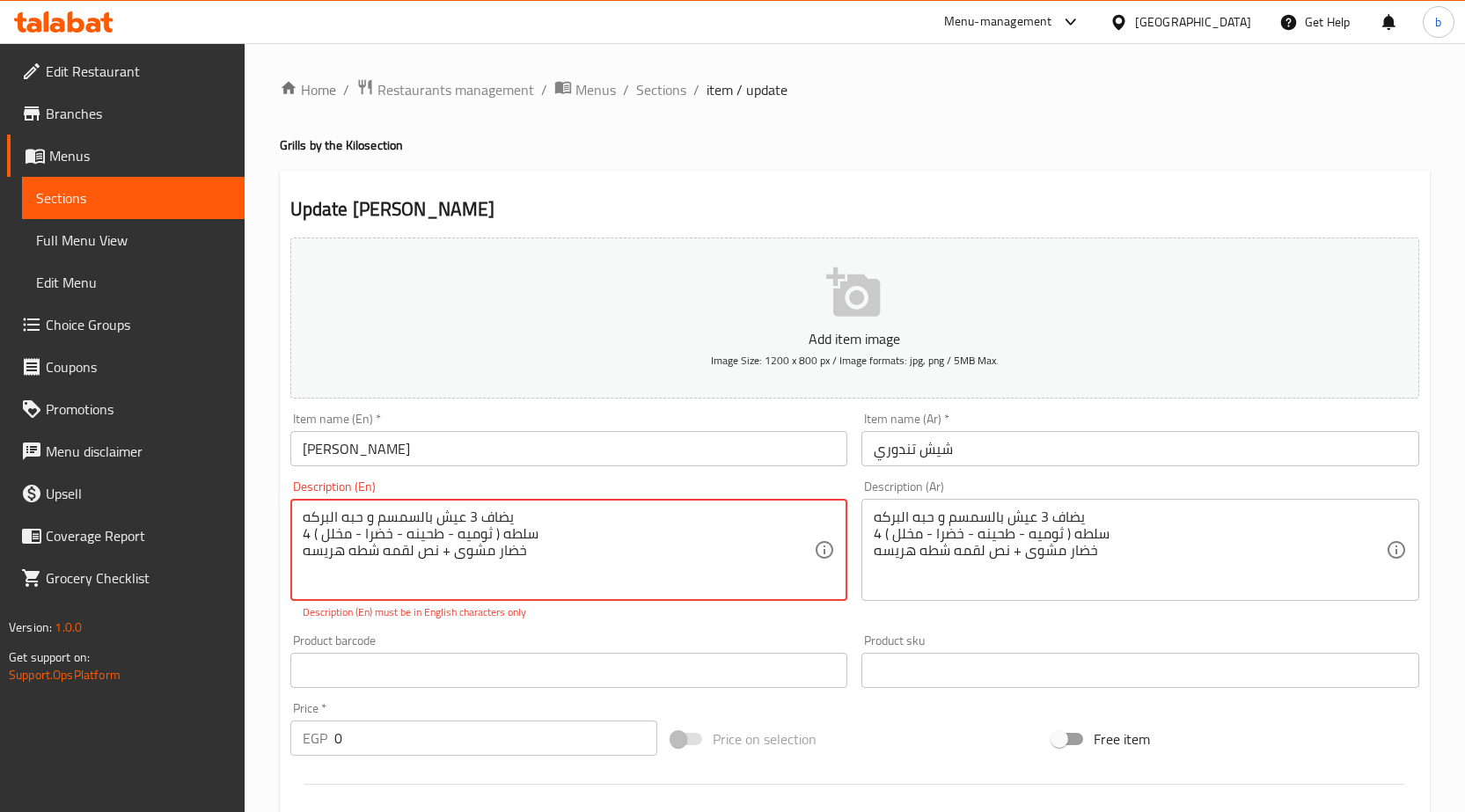
paste textarea "Add 3 sesame and black seed bread 4 Salad (garlic sauce- tahini - green - pickl…"
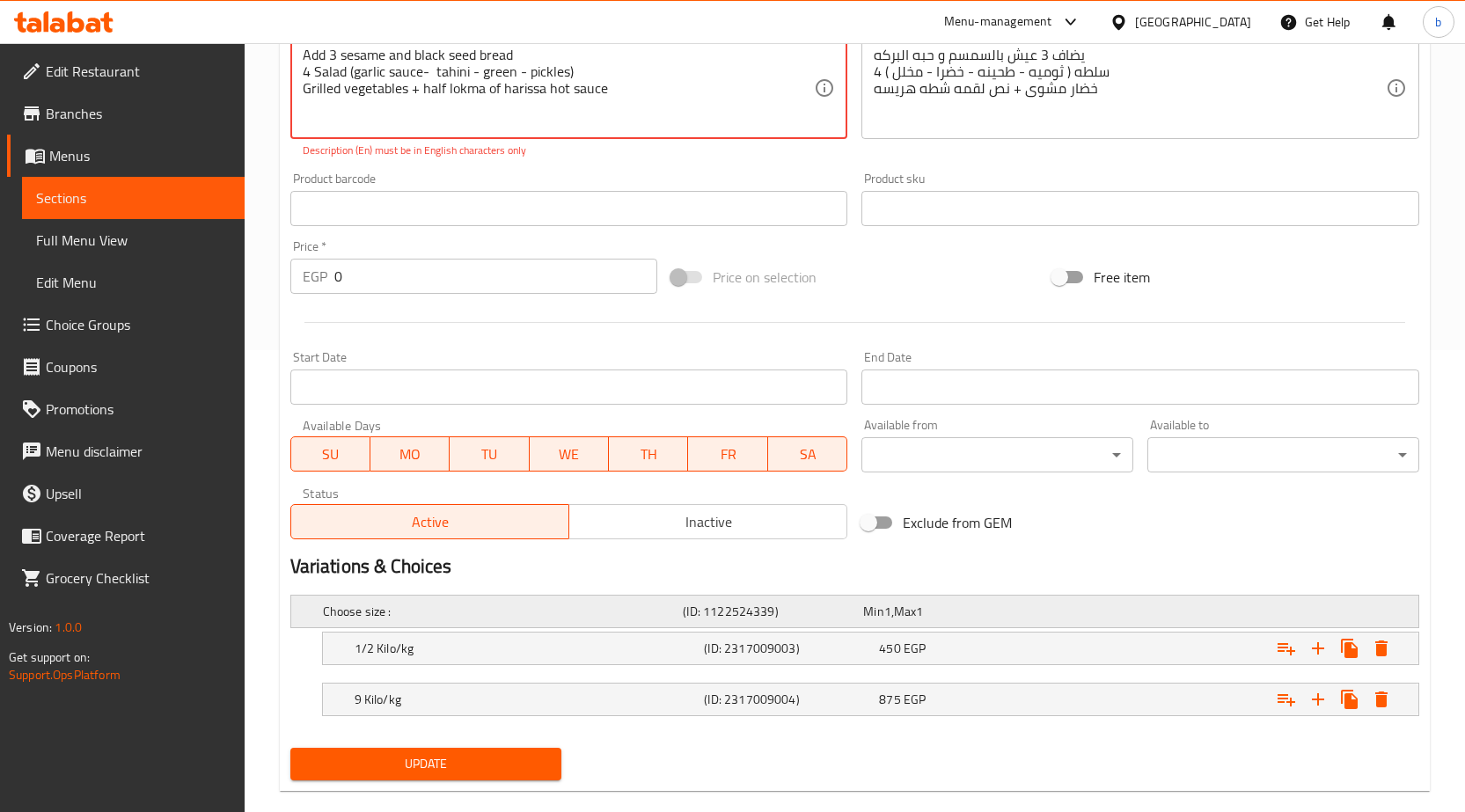
scroll to position [490, 0]
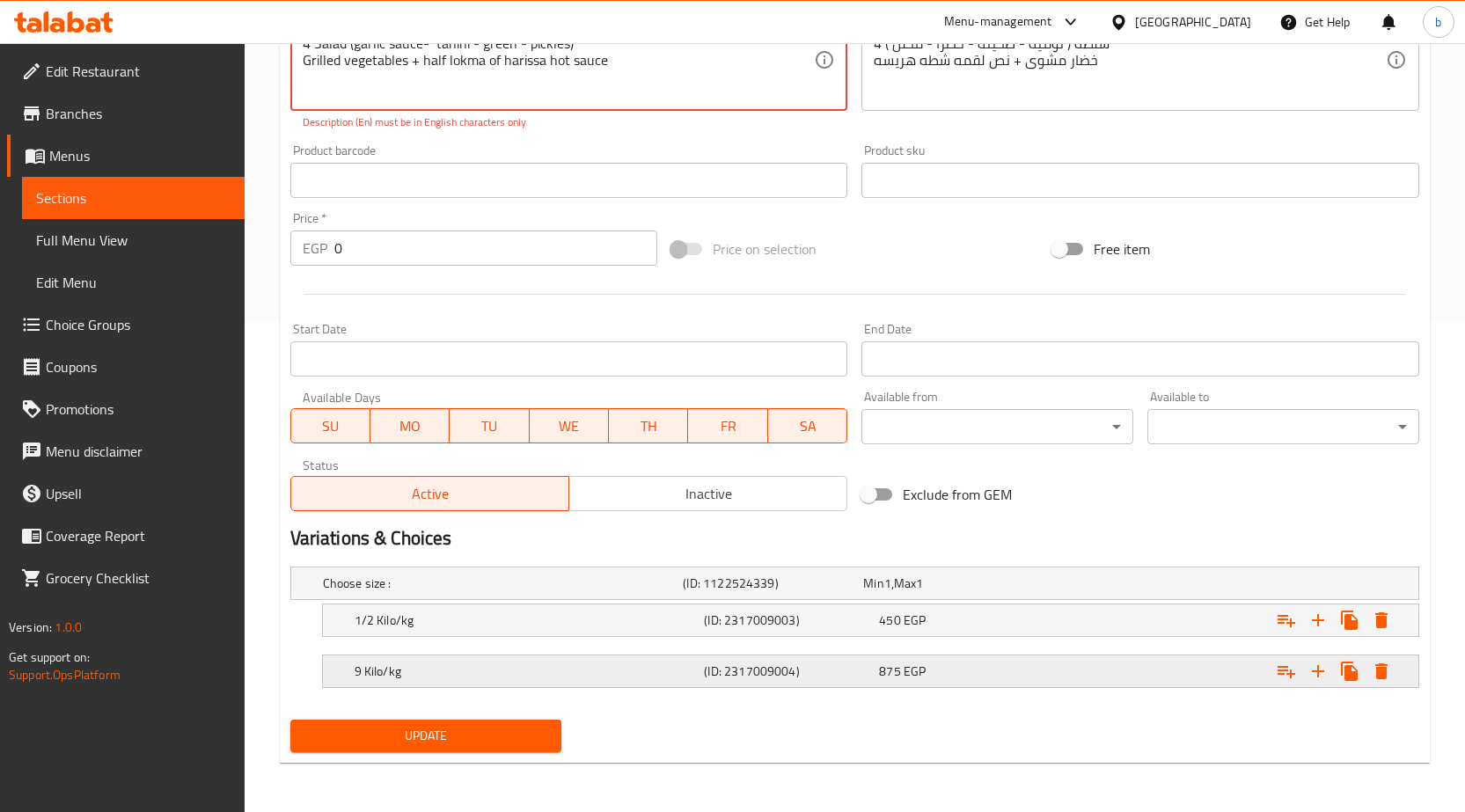
type textarea "Add 3 sesame and black seed bread 4 Salad (garlic sauce- tahini - green - pickl…"
click at [387, 675] on h5 "9 Kilo/kg" at bounding box center [526, 671] width 343 height 17
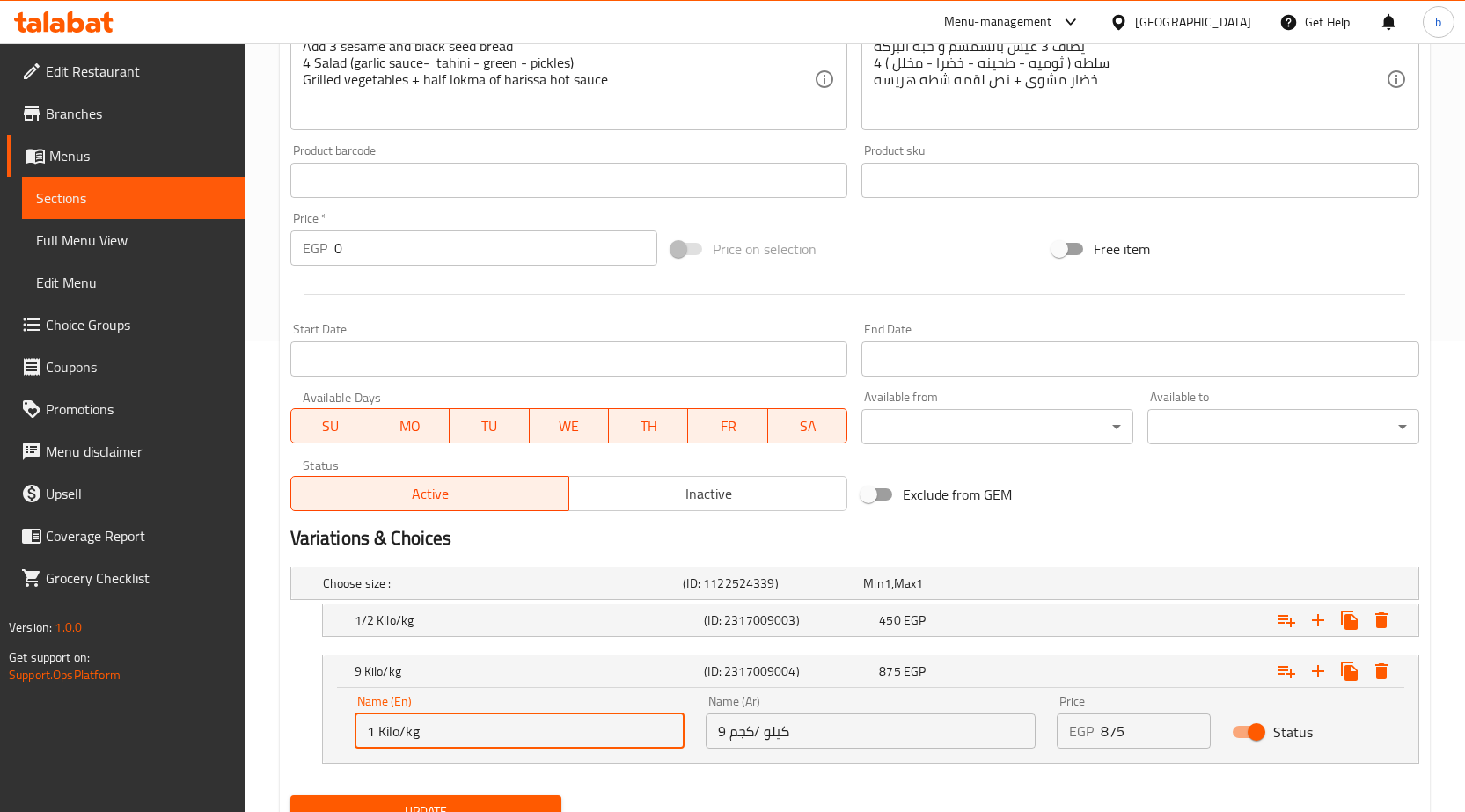
drag, startPoint x: 373, startPoint y: 735, endPoint x: 361, endPoint y: 737, distance: 12.2
click at [361, 737] on input "1 Kilo/kg" at bounding box center [519, 731] width 330 height 35
type input "1 Kilo/kg"
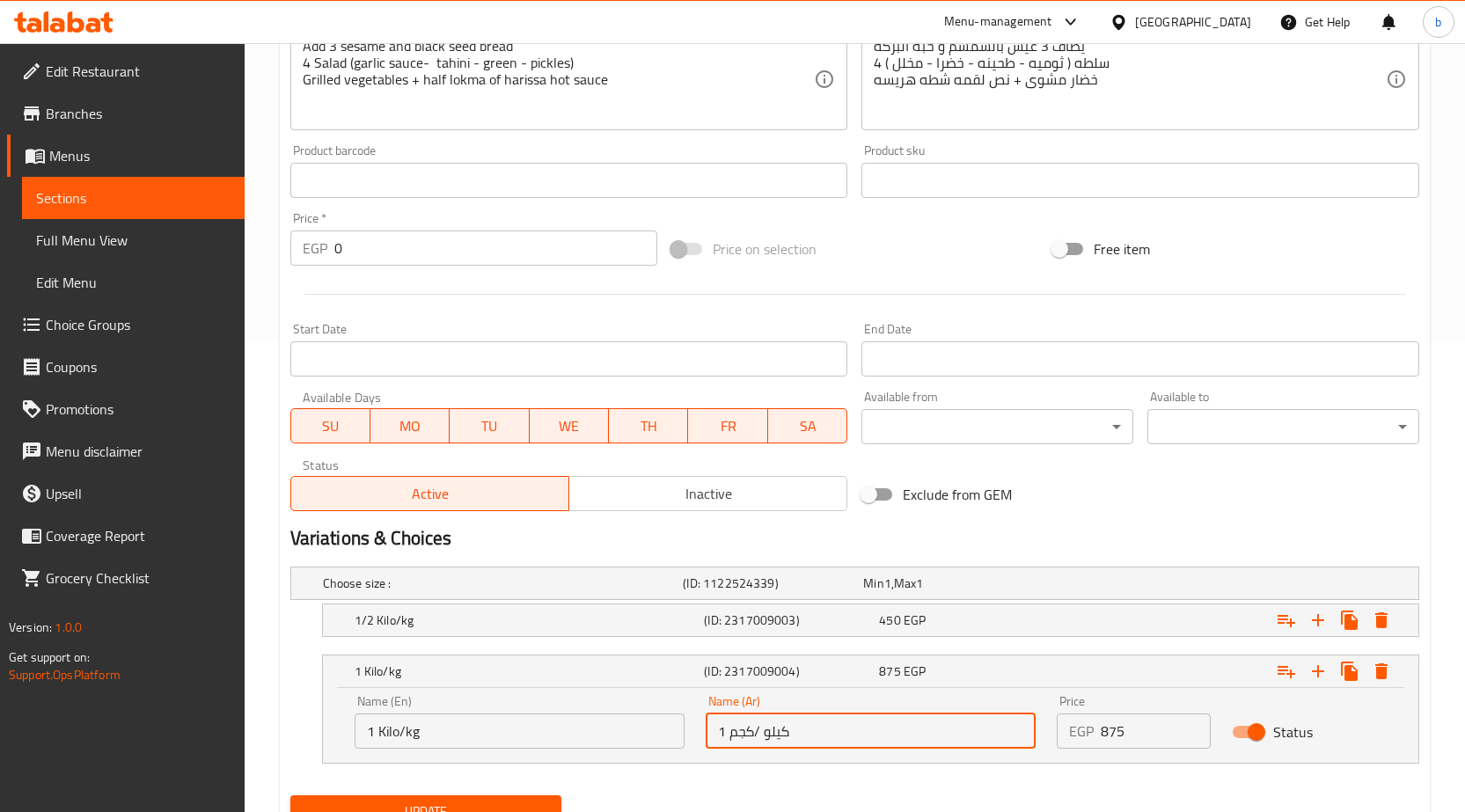
drag, startPoint x: 725, startPoint y: 733, endPoint x: 636, endPoint y: 740, distance: 89.3
click at [636, 740] on div "Name (En) 1 Kilo/kg Name (En) Name (Ar) 1 كيلو /كجم Name (Ar) Price EGP 875 Pri…" at bounding box center [870, 721] width 1053 height 74
type input "1 كيلو /كجم"
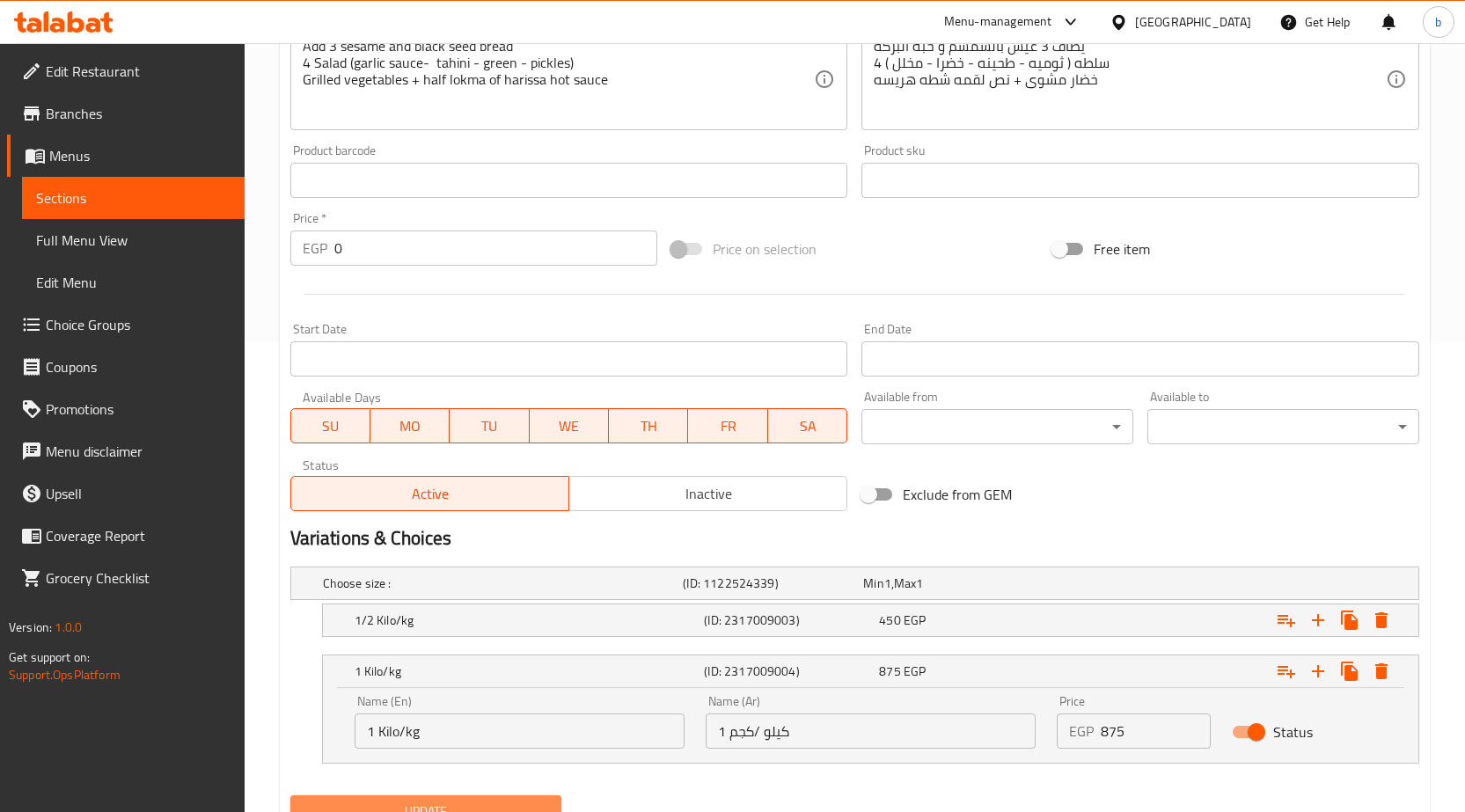
click at [429, 799] on button "Update" at bounding box center [426, 812] width 272 height 32
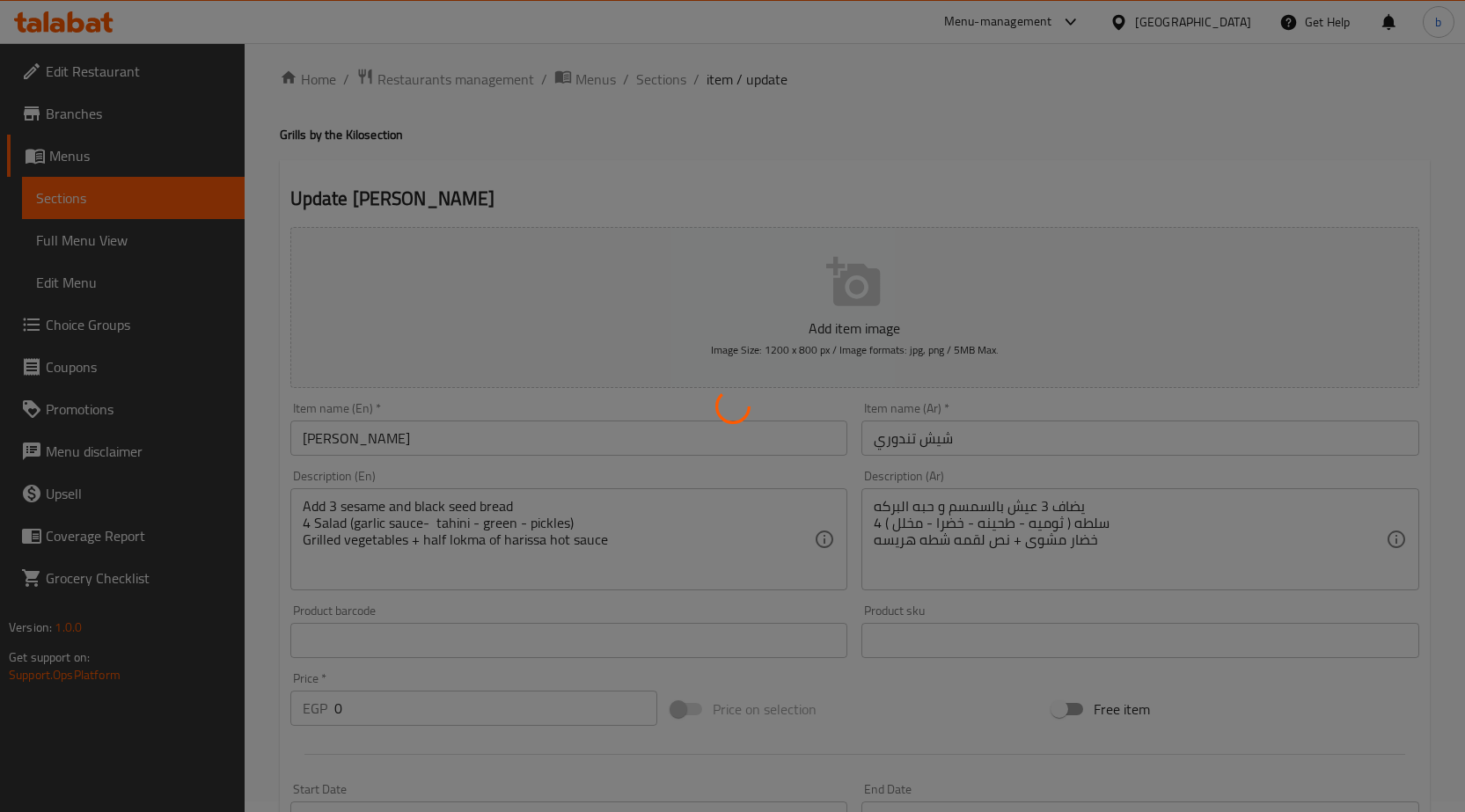
scroll to position [0, 0]
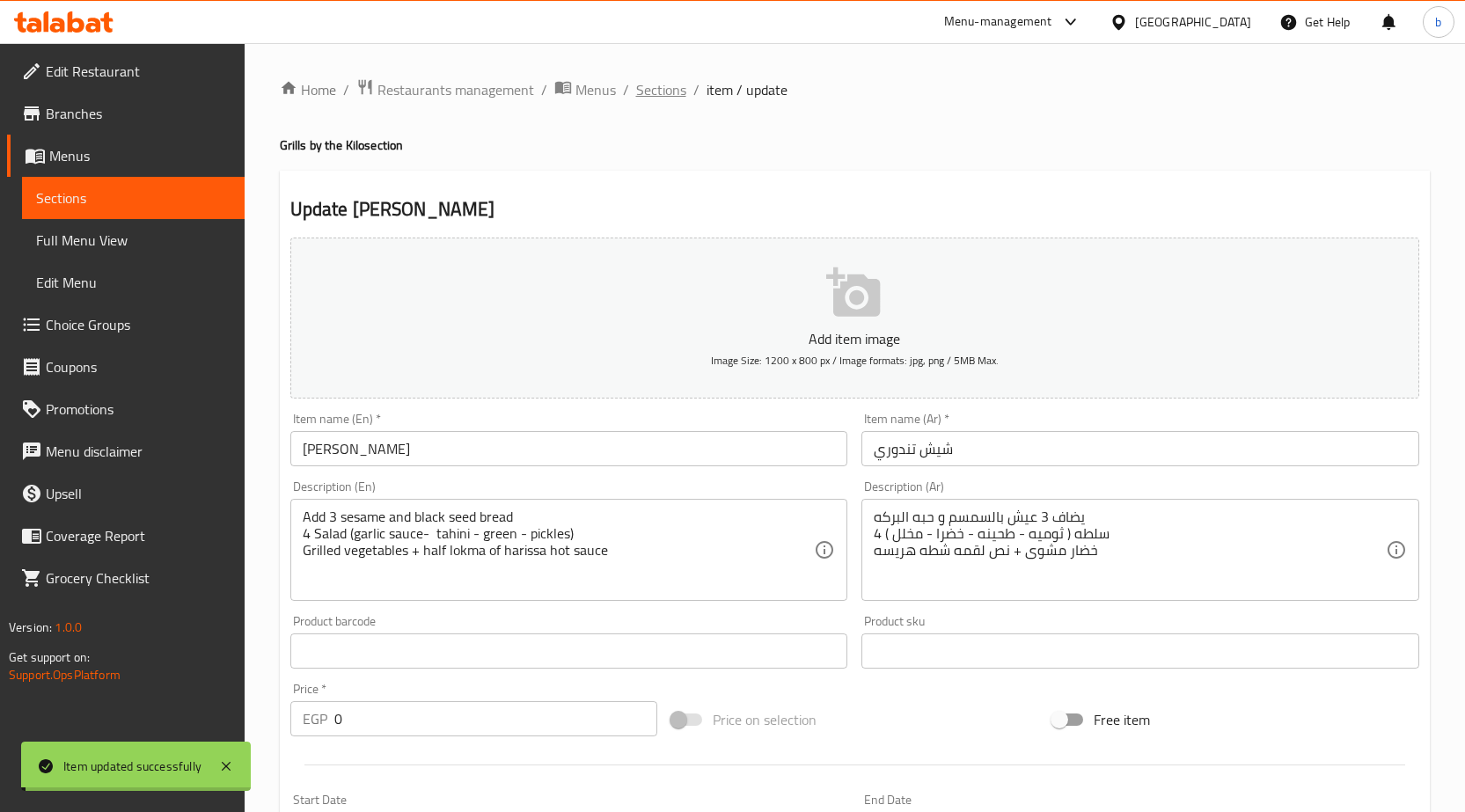
click at [636, 82] on span "Sections" at bounding box center [661, 90] width 51 height 21
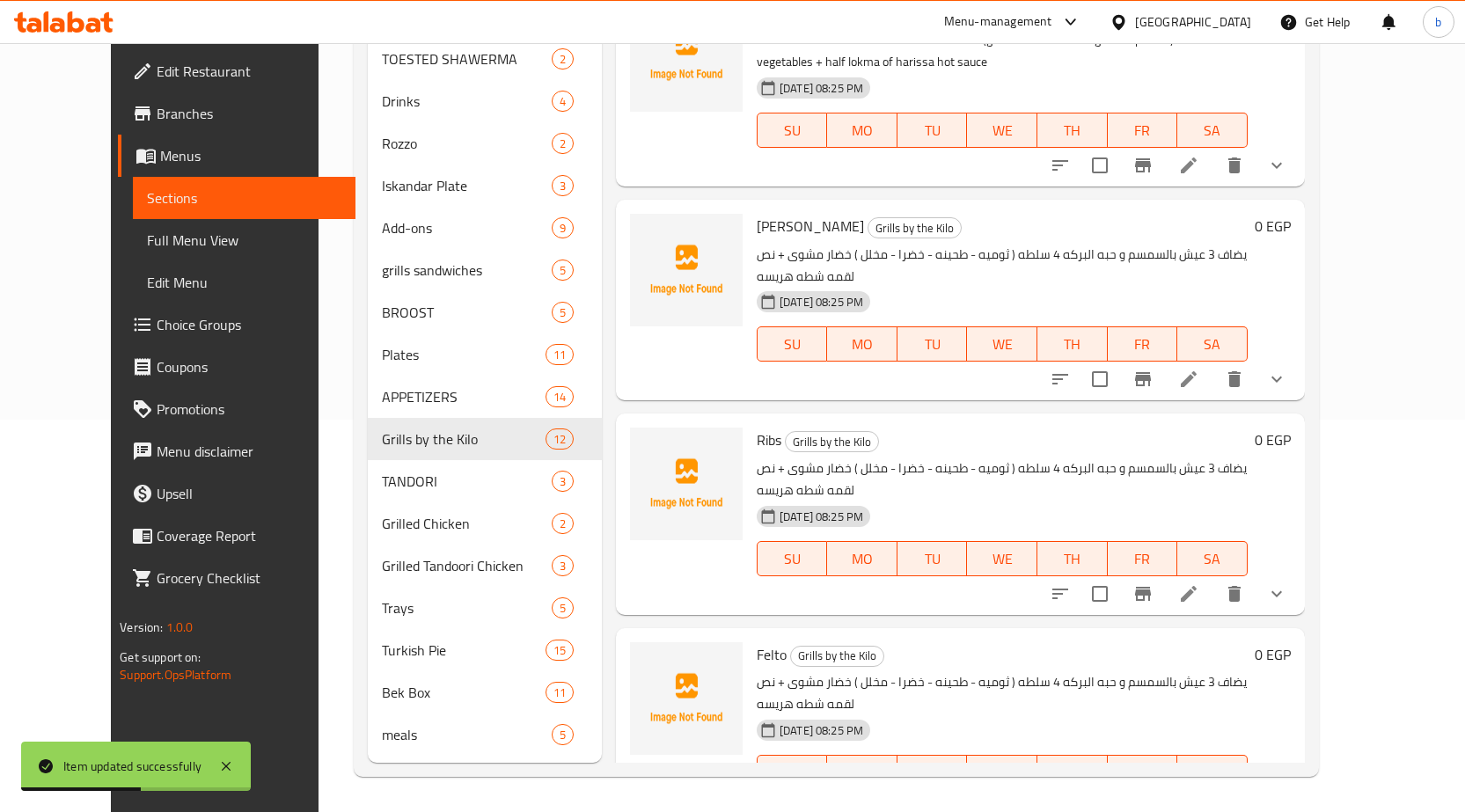
scroll to position [1502, 0]
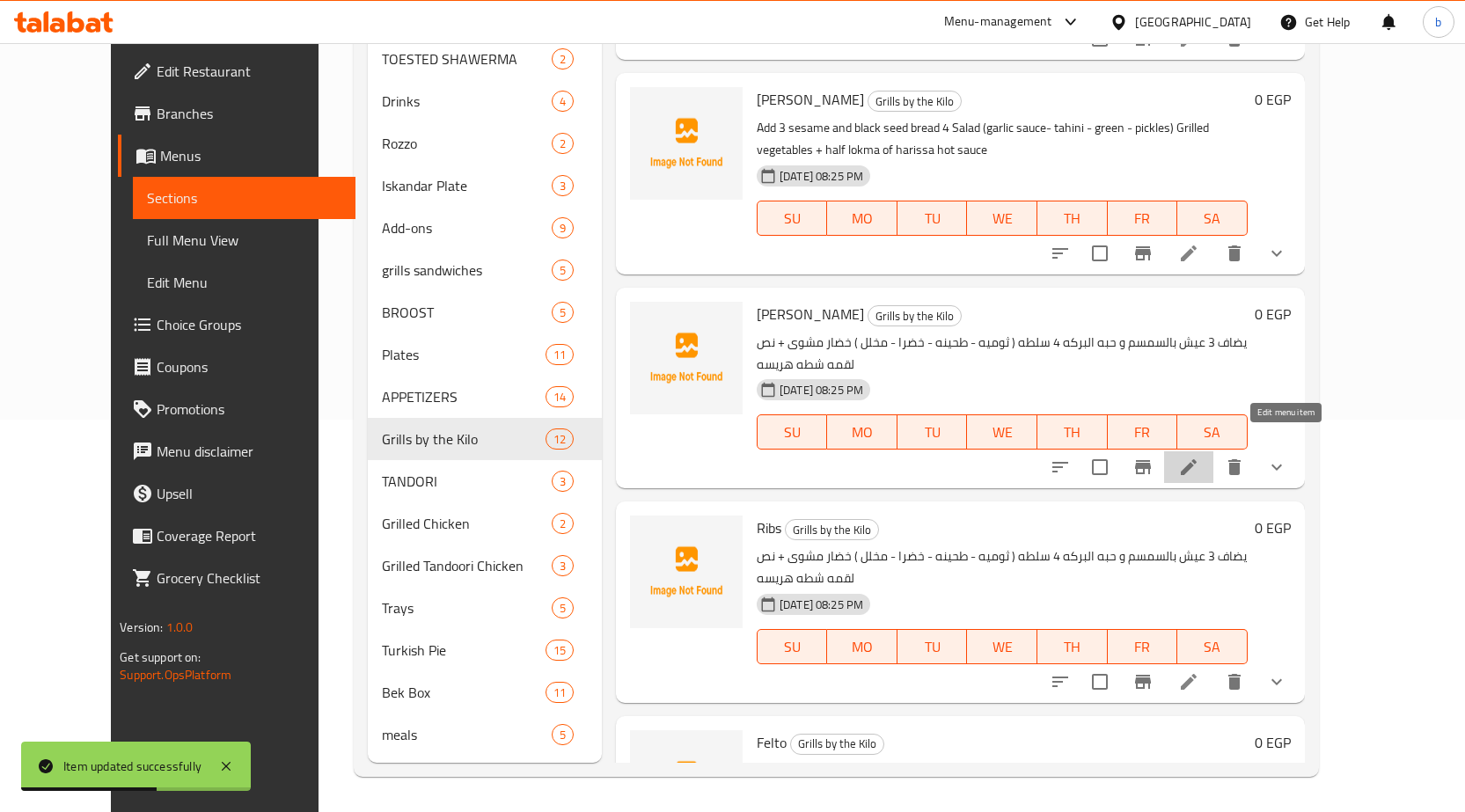
click at [1199, 457] on icon at bounding box center [1189, 467] width 21 height 21
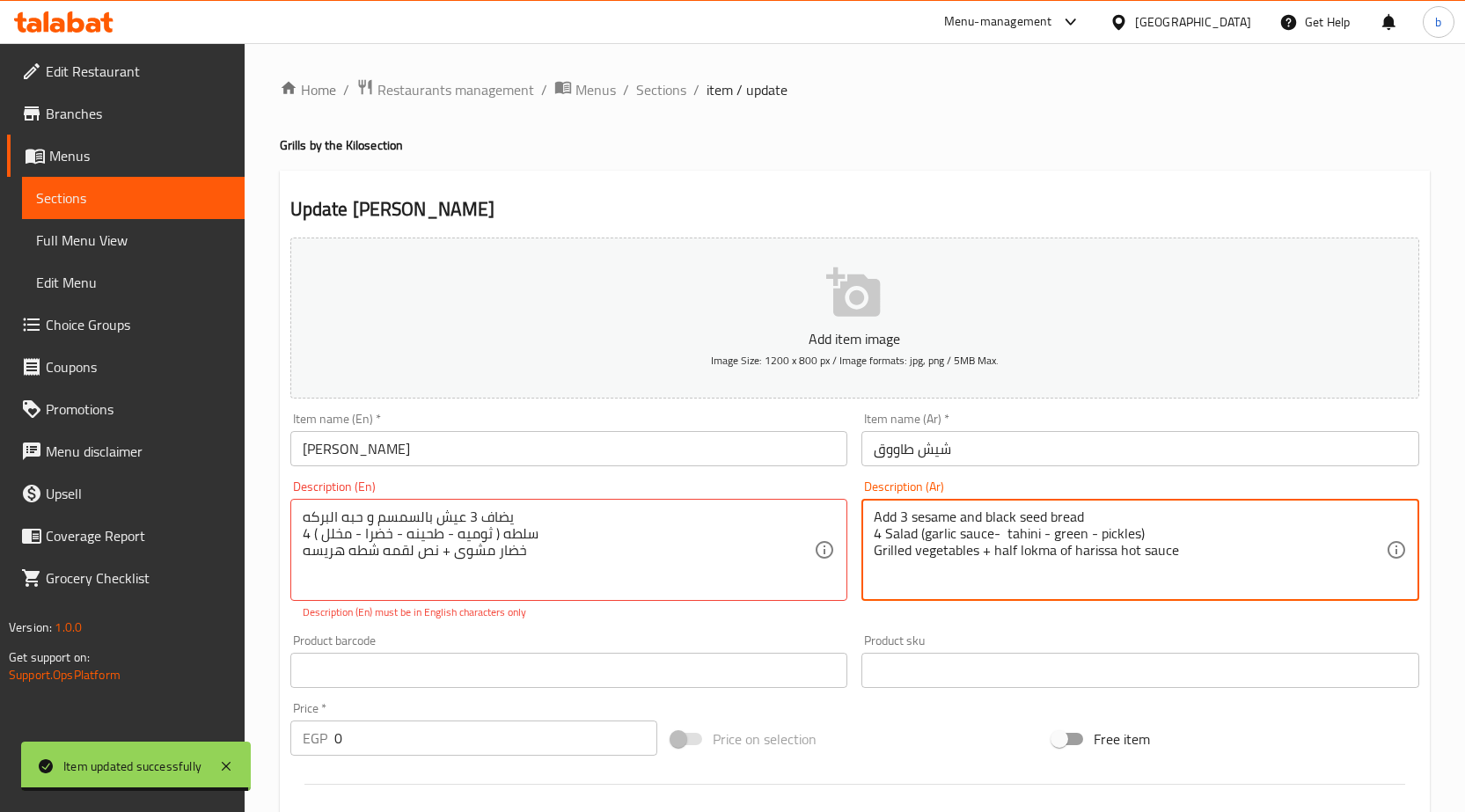
paste textarea "يضاف 3 عيش بالسمسم و حبه البركه 4 سلطه ( ثوميه - طحينه - خضرا - مخلل ) خضار مشو…"
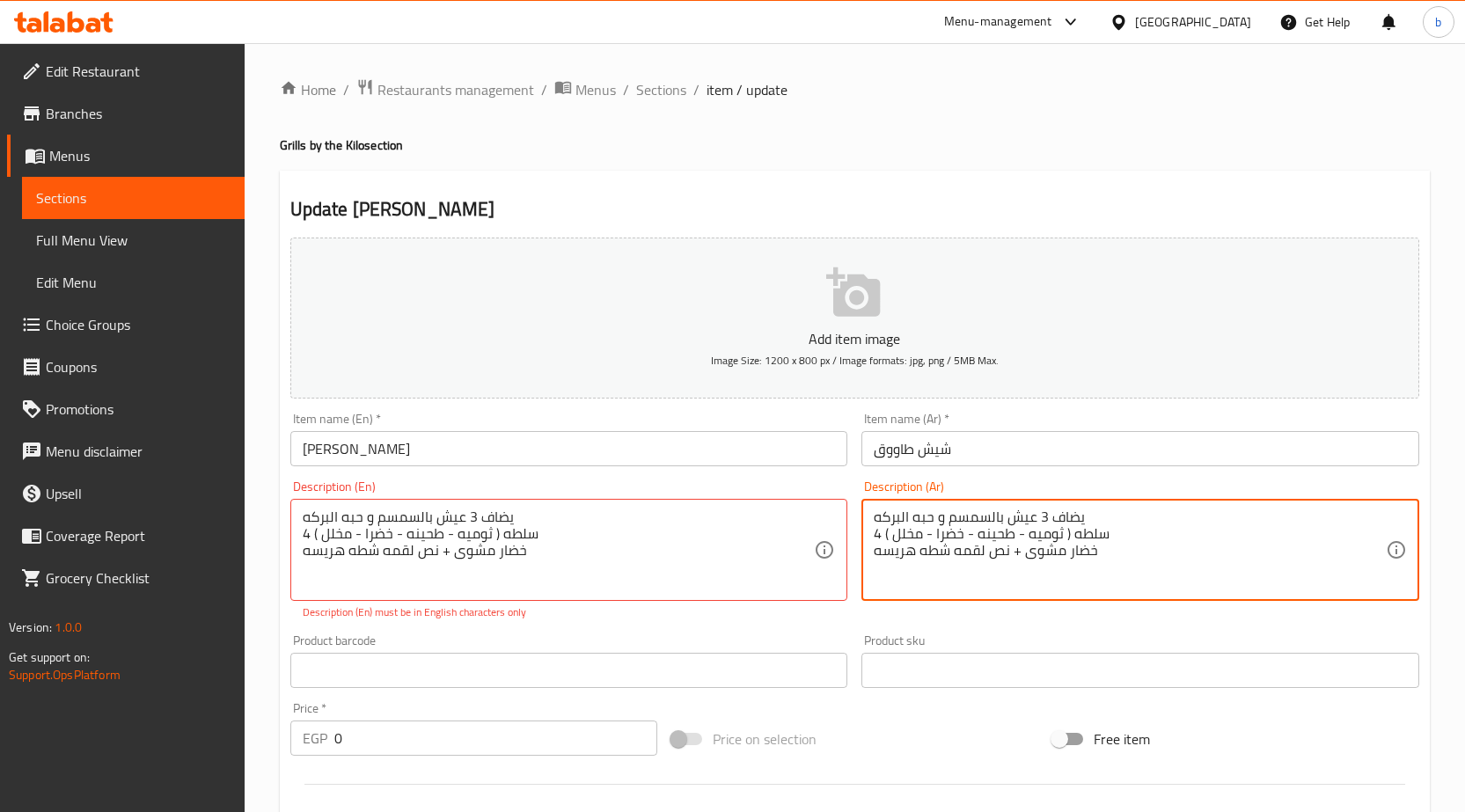
type textarea "يضاف 3 عيش بالسمسم و حبه البركه 4 سلطه ( ثوميه - طحينه - خضرا - مخلل ) خضار مشو…"
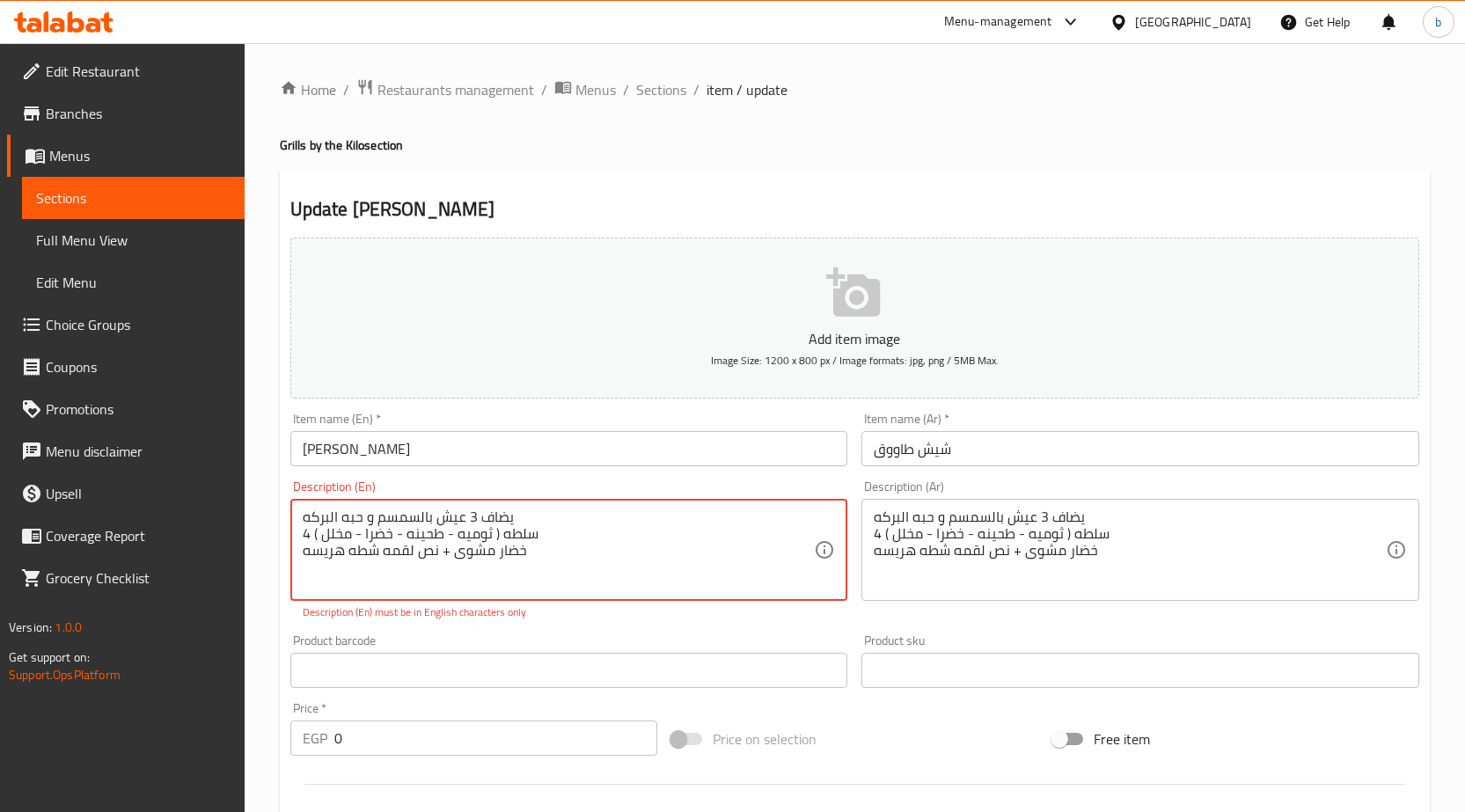
paste textarea "Add 3 sesame and black seed bread 4 Salad (garlic sauce- tahini - green - pickl…"
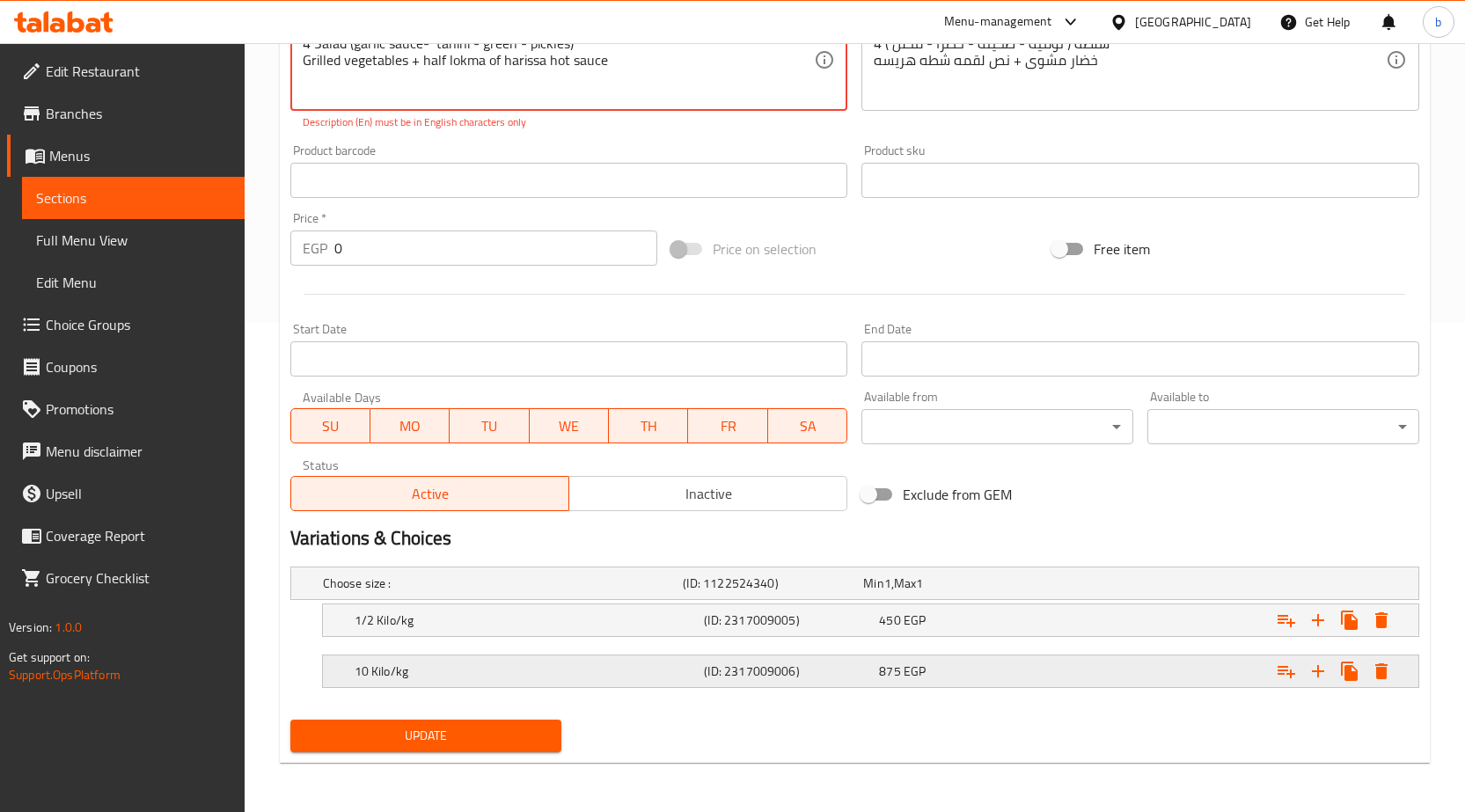
type textarea "Add 3 sesame and black seed bread 4 Salad (garlic sauce- tahini - green - pickl…"
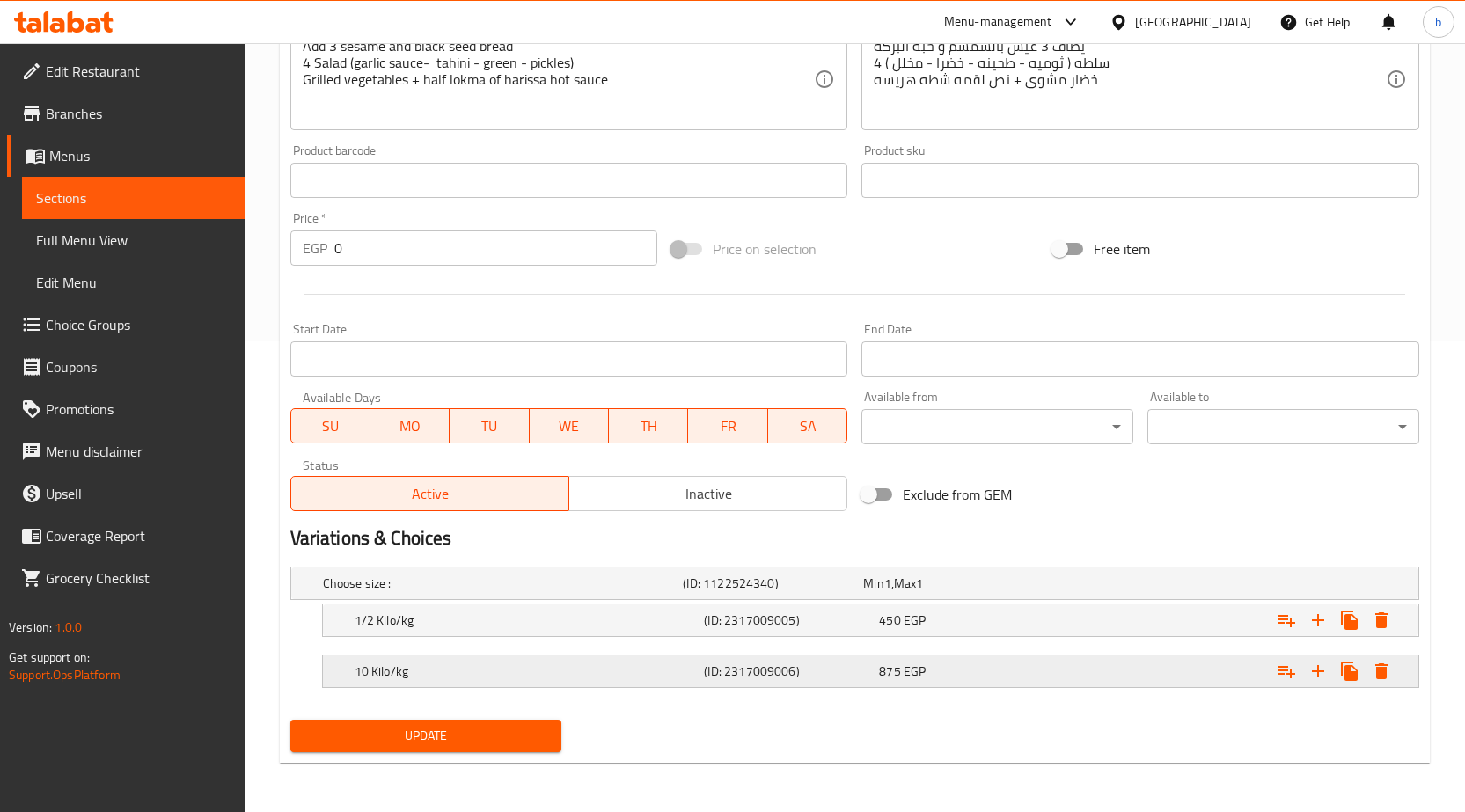
drag, startPoint x: 467, startPoint y: 665, endPoint x: 336, endPoint y: 723, distance: 143.3
click at [459, 670] on h5 "10 Kilo/kg" at bounding box center [526, 671] width 343 height 17
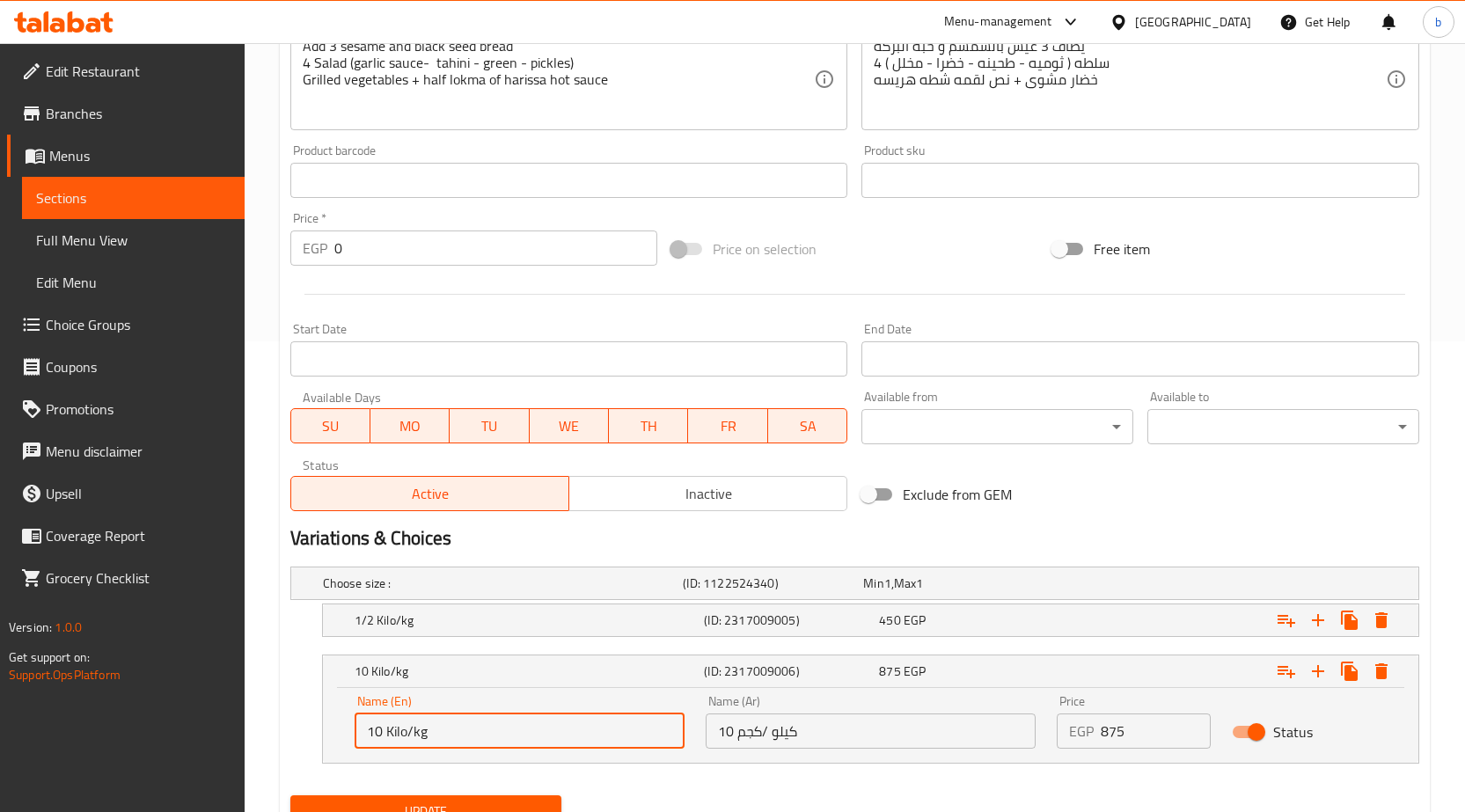
drag, startPoint x: 380, startPoint y: 736, endPoint x: 363, endPoint y: 737, distance: 17.0
click at [363, 737] on input "10 Kilo/kg" at bounding box center [519, 731] width 330 height 35
type input "1 Kilo/kg"
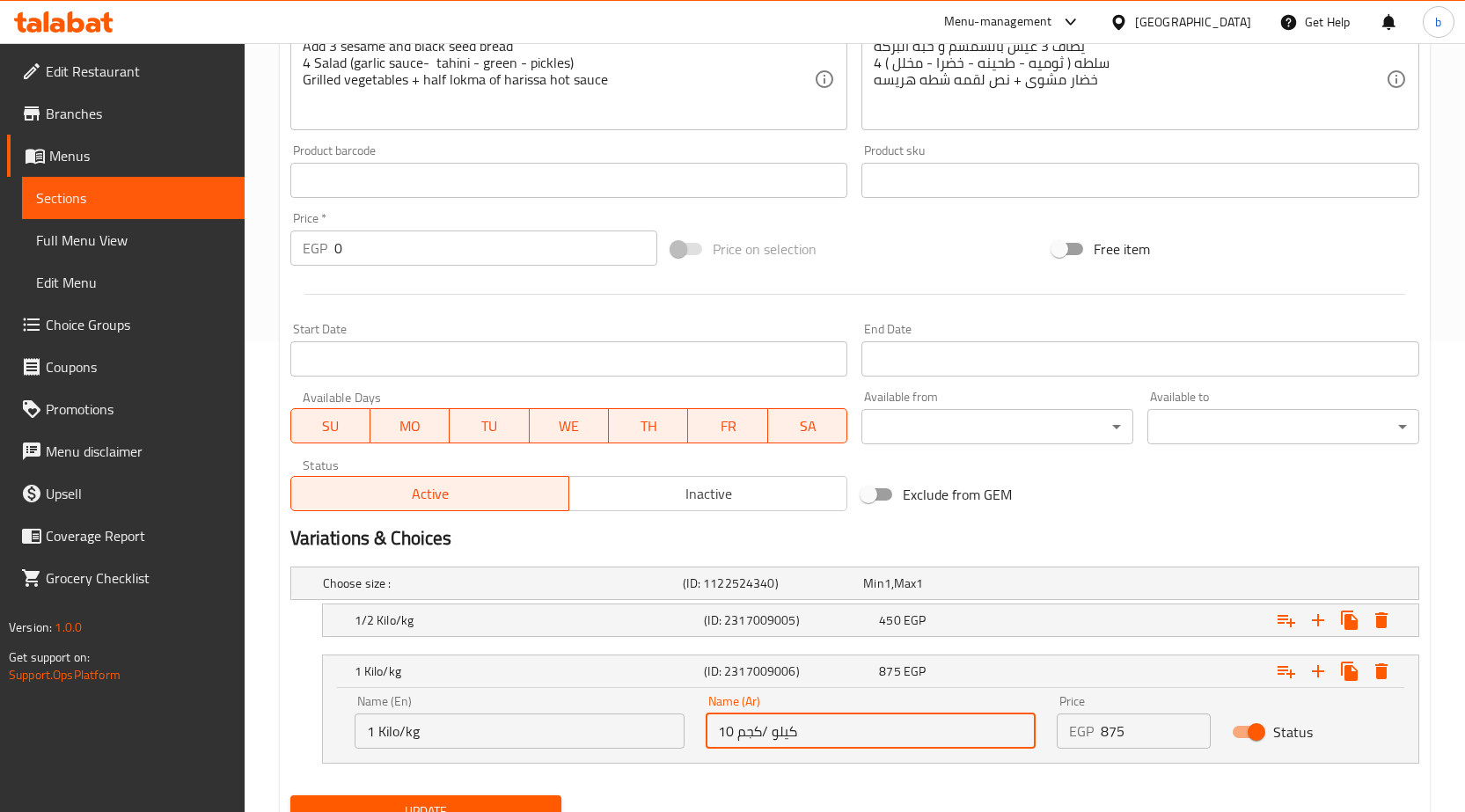
drag, startPoint x: 729, startPoint y: 734, endPoint x: 701, endPoint y: 734, distance: 28.0
click at [701, 734] on div "Name (Ar) 10 كيلو /كجم Name (Ar)" at bounding box center [870, 721] width 351 height 74
drag, startPoint x: 733, startPoint y: 739, endPoint x: 608, endPoint y: 796, distance: 137.4
click at [703, 739] on div "Name (Ar) 10 كيلو /كجم Name (Ar)" at bounding box center [870, 721] width 351 height 74
type input "1 كيلو /كجم"
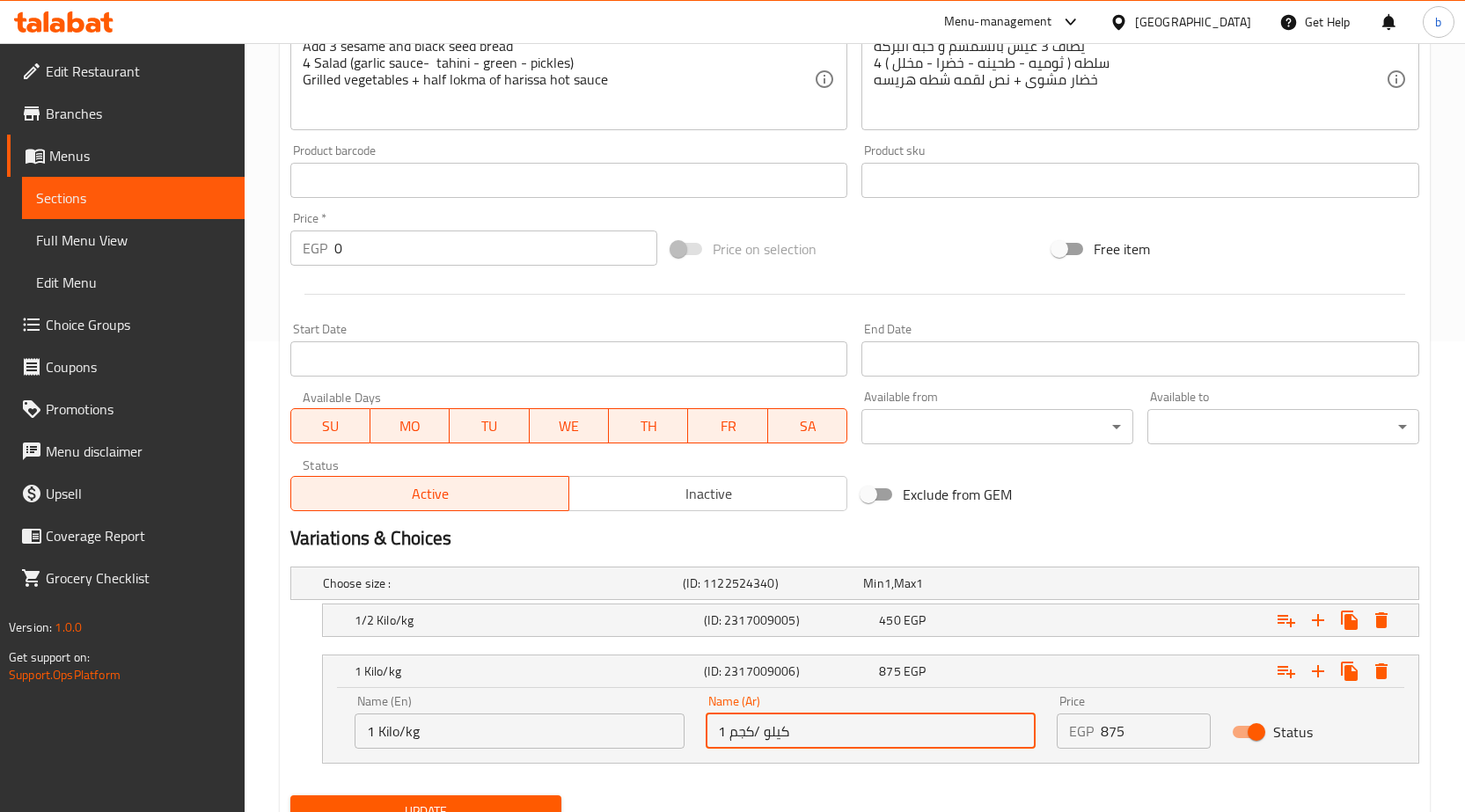
click at [555, 798] on button "Update" at bounding box center [426, 812] width 272 height 32
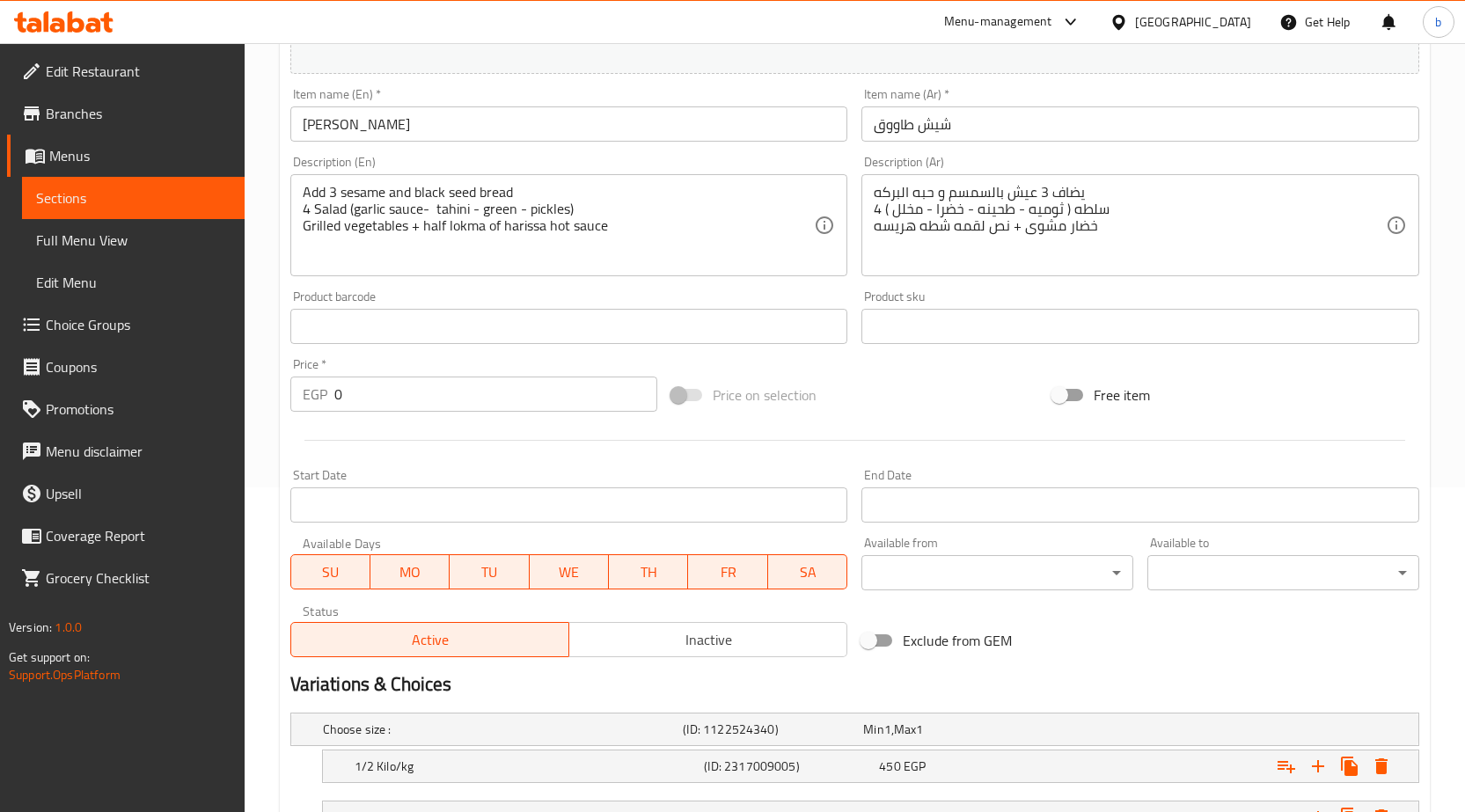
scroll to position [546, 0]
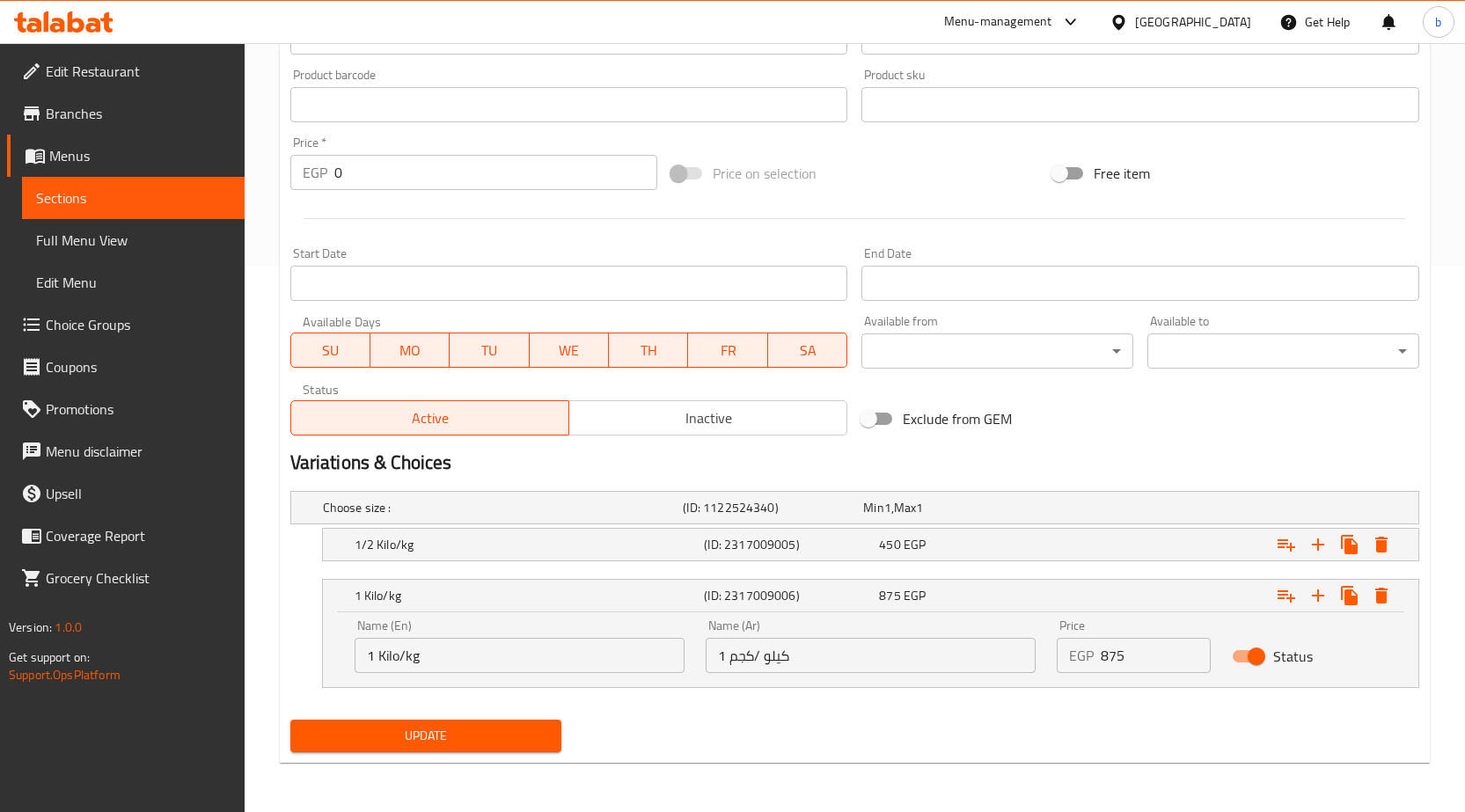
click at [397, 735] on span "Update" at bounding box center [426, 736] width 244 height 22
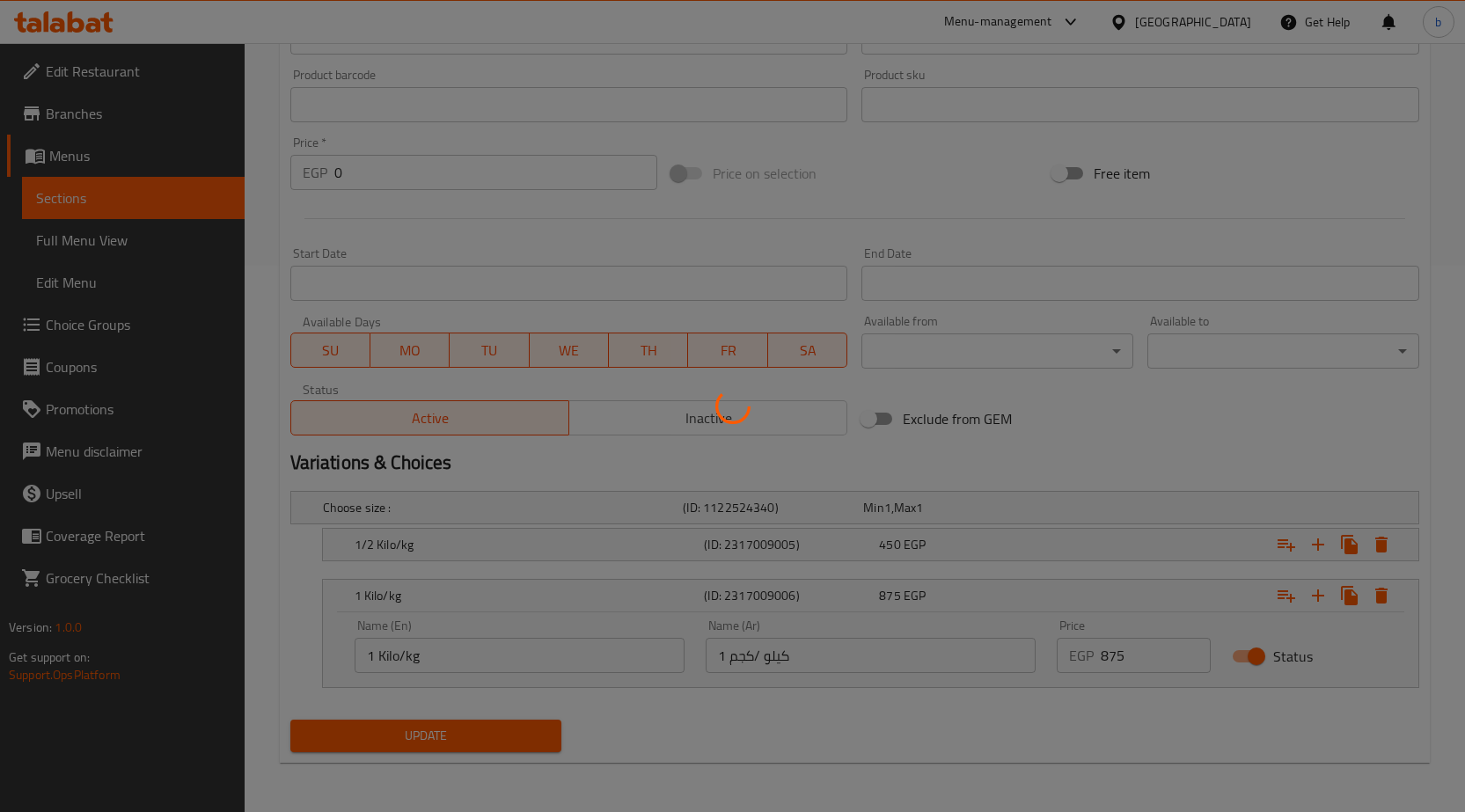
scroll to position [0, 0]
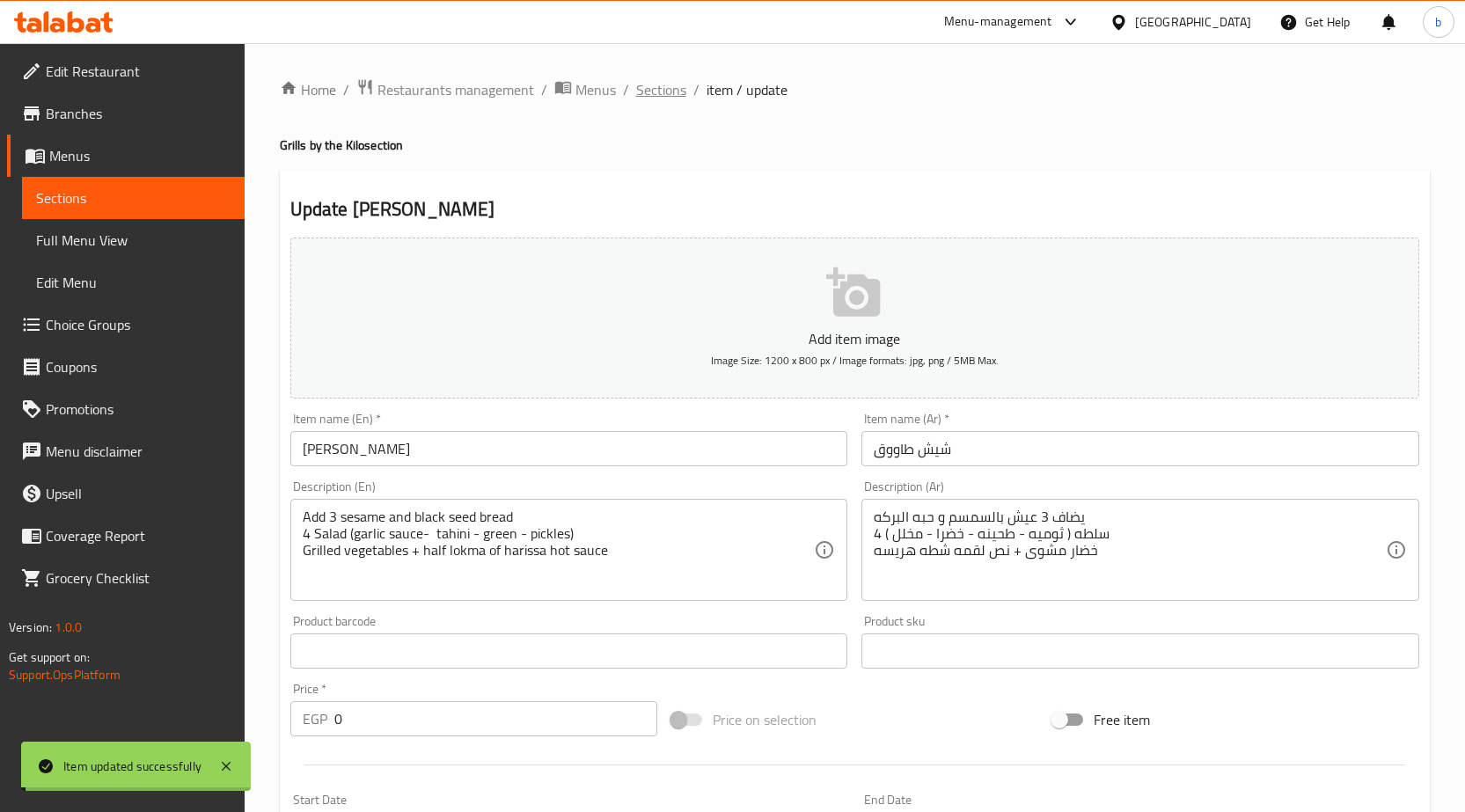
click at [640, 81] on span "Sections" at bounding box center [661, 90] width 51 height 21
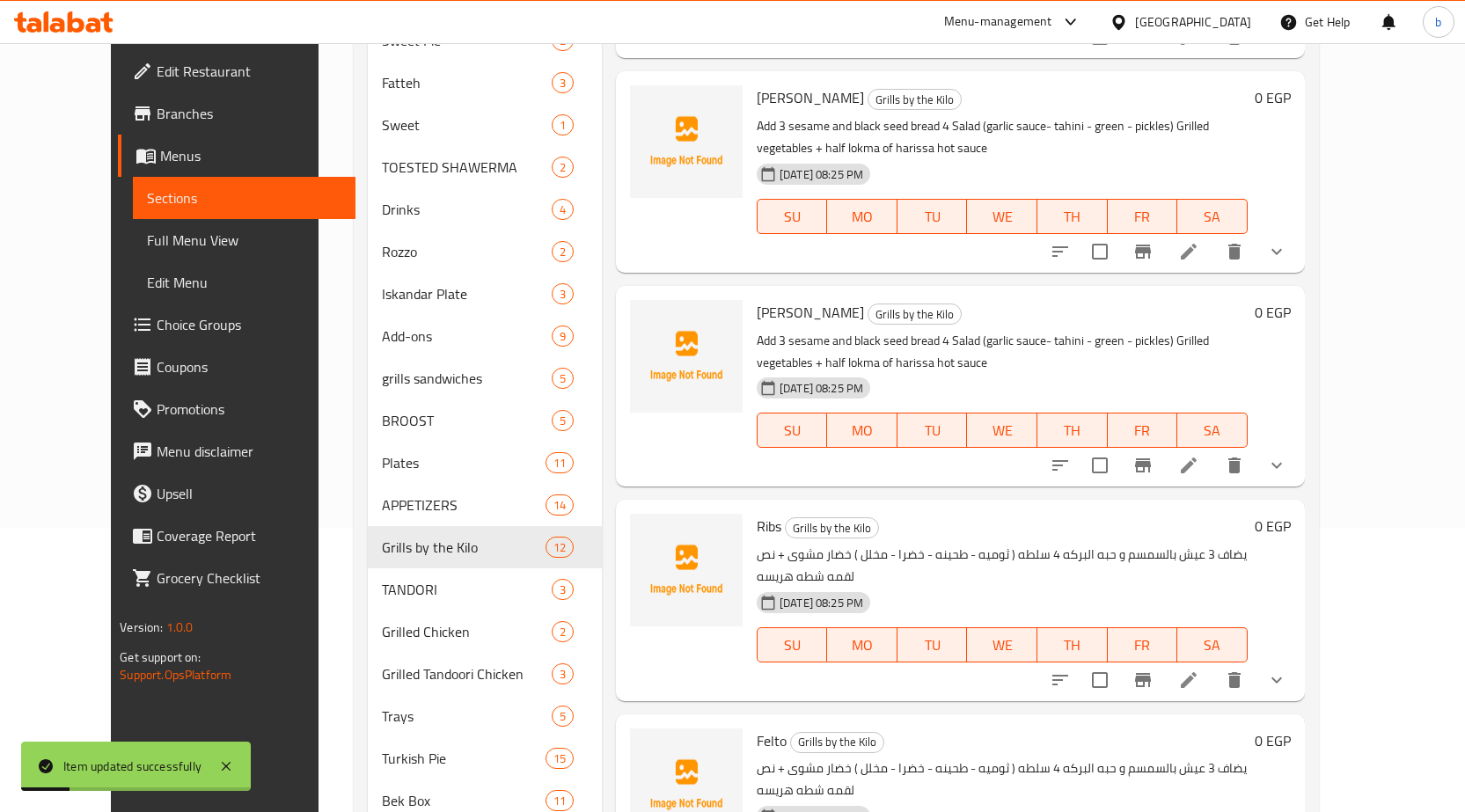
scroll to position [393, 0]
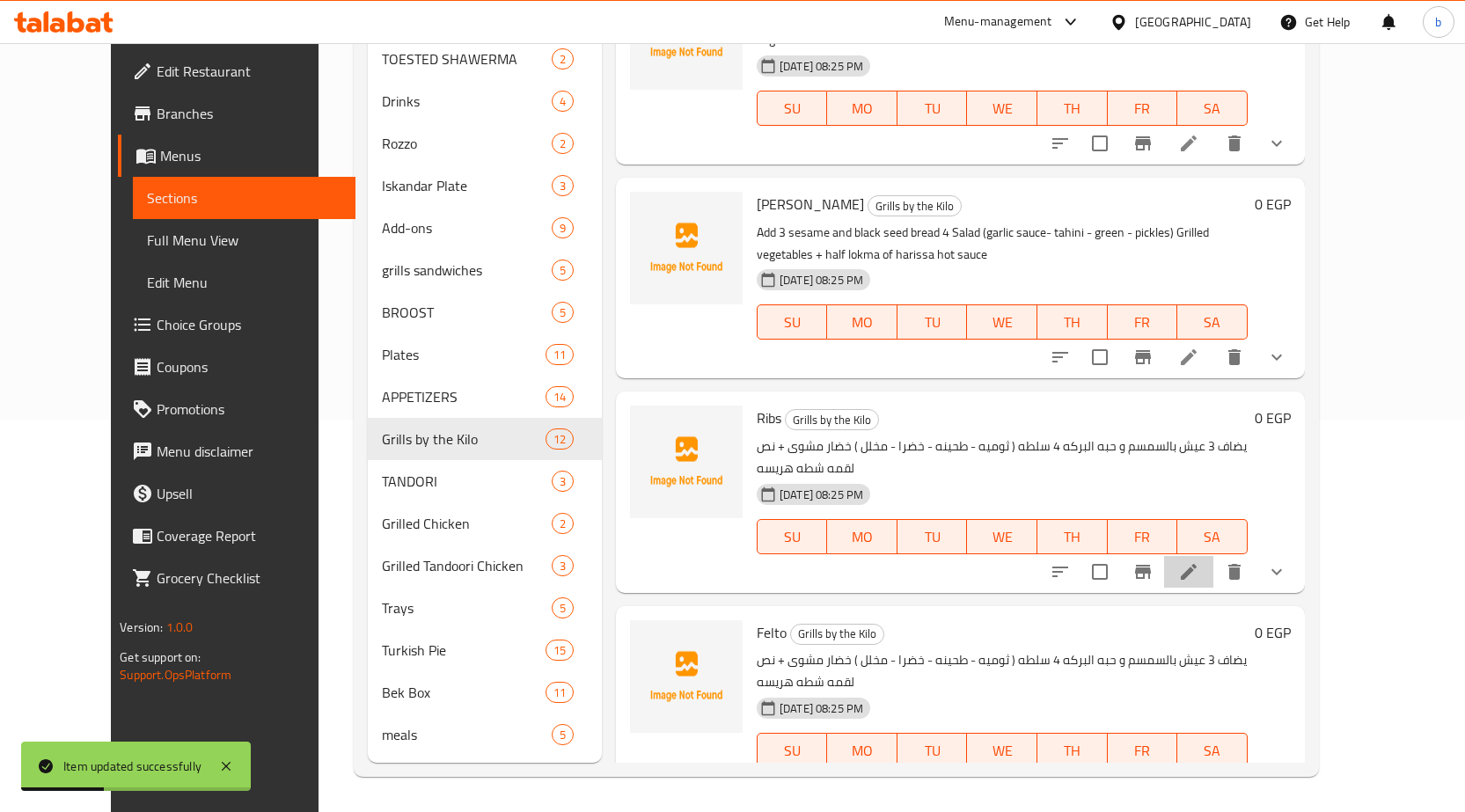
click at [1213, 556] on li at bounding box center [1189, 571] width 50 height 31
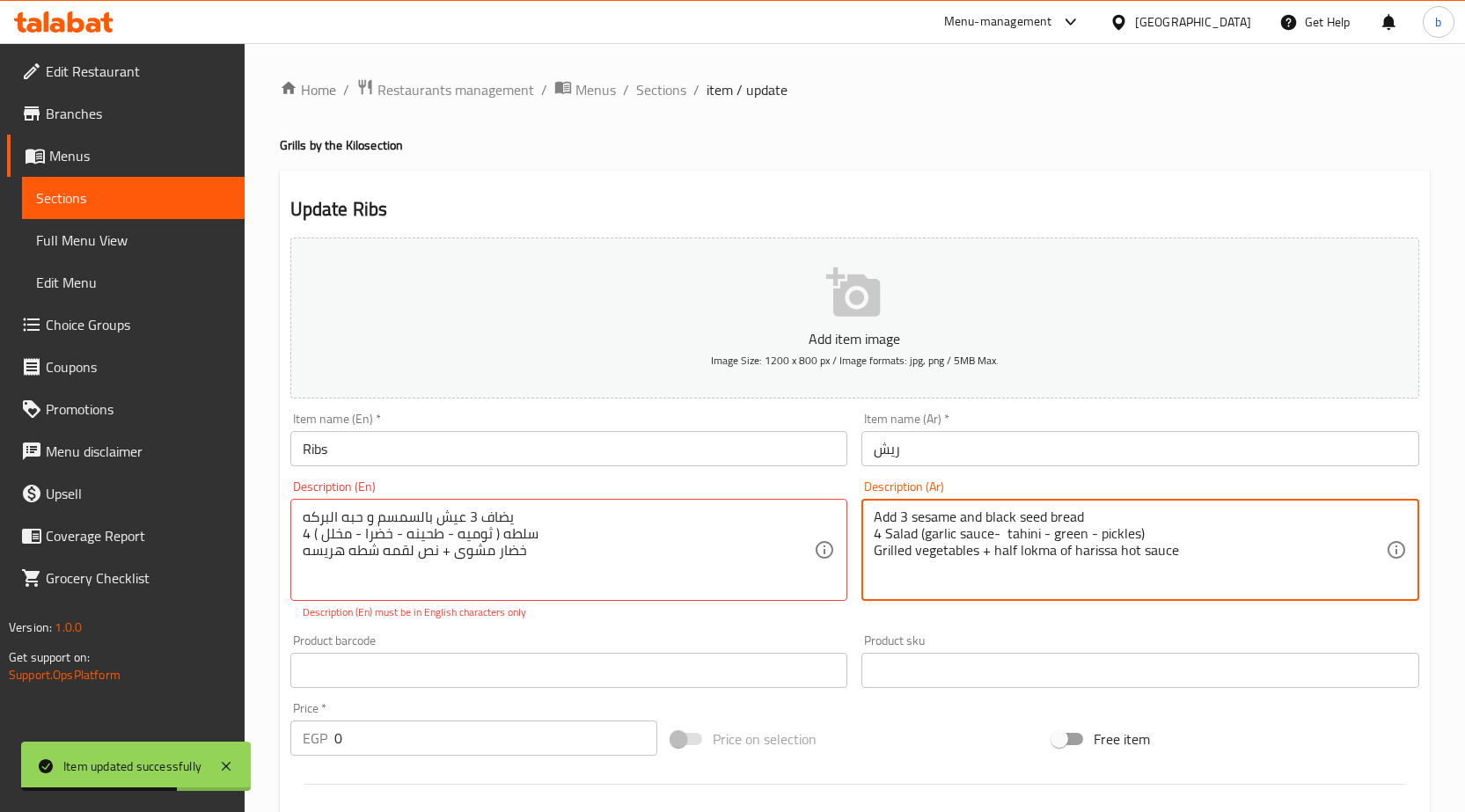
paste textarea "يضاف 3 عيش بالسمسم و حبه البركه 4 سلطه ( ثوميه - طحينه - خضرا - مخلل ) خضار مشو…"
type textarea "يضاف 3 عيش بالسمسم و حبه البركه 4 سلطه ( ثوميه - طحينه - خضرا - مخلل ) خضار مشو…"
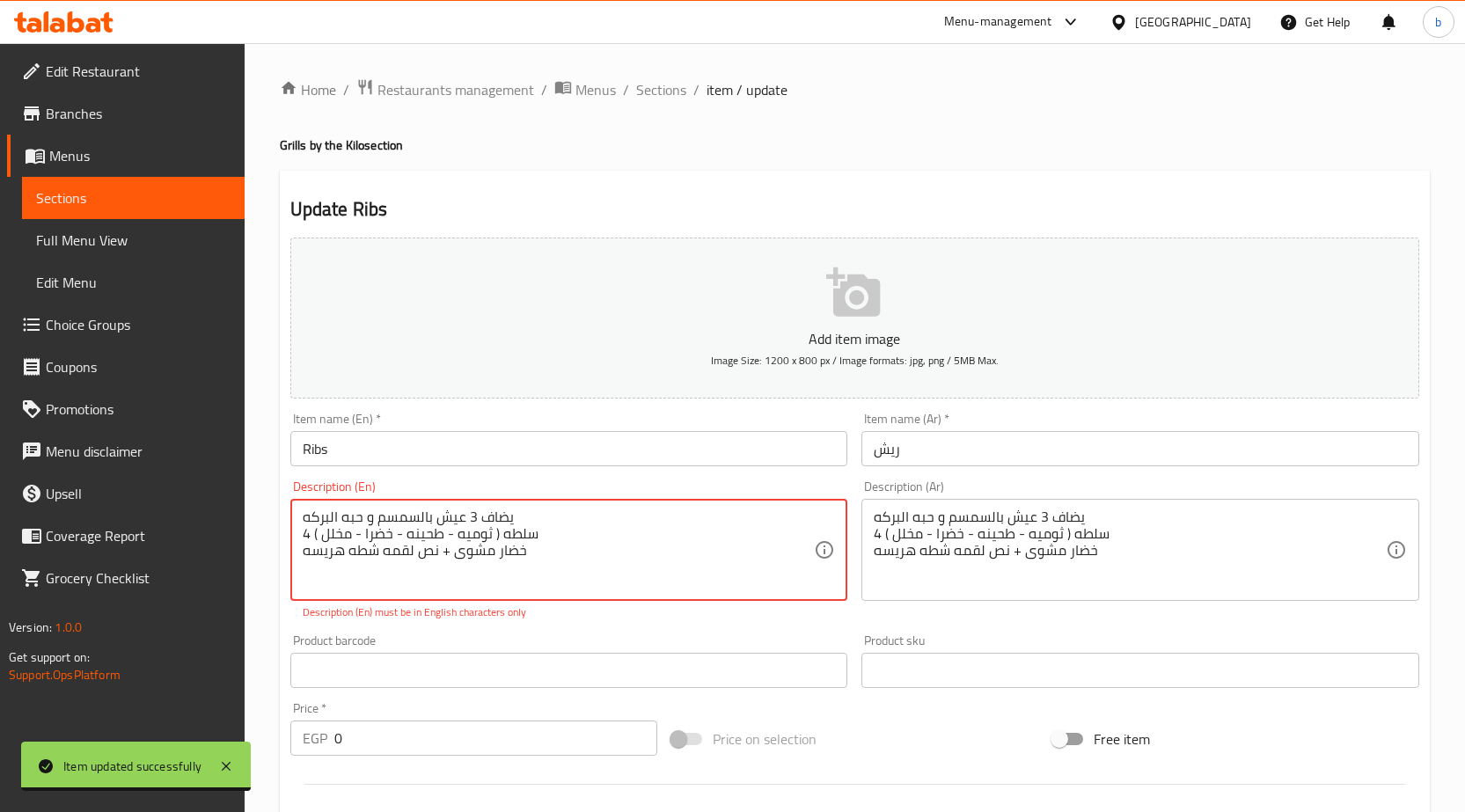
paste textarea "Add 3 sesame and black seed bread 4 Salad (garlic sauce- tahini - green - pickl…"
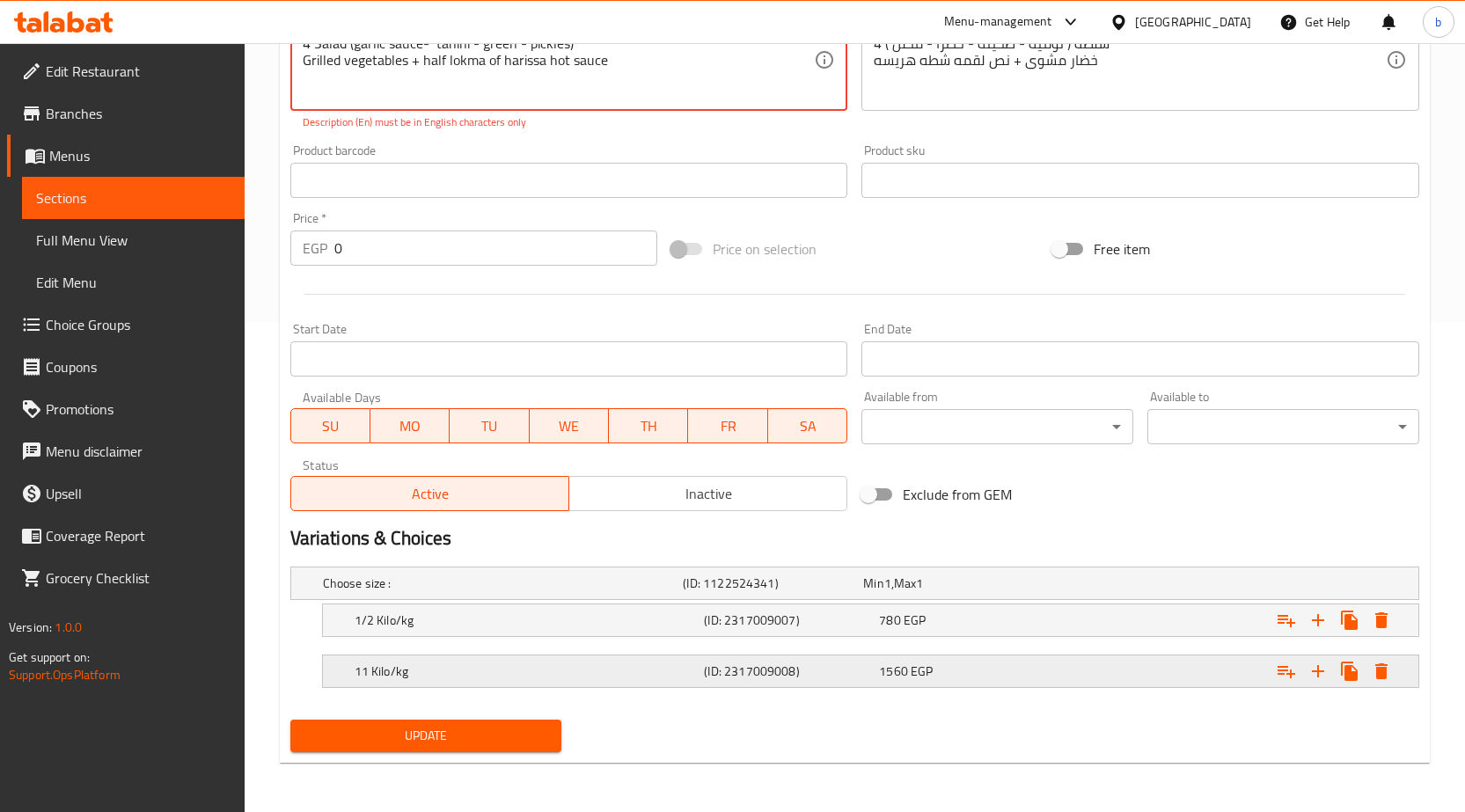
type textarea "Add 3 sesame and black seed bread 4 Salad (garlic sauce- tahini - green - pickl…"
click at [434, 660] on div "11 Kilo/kg" at bounding box center [525, 671] width 350 height 25
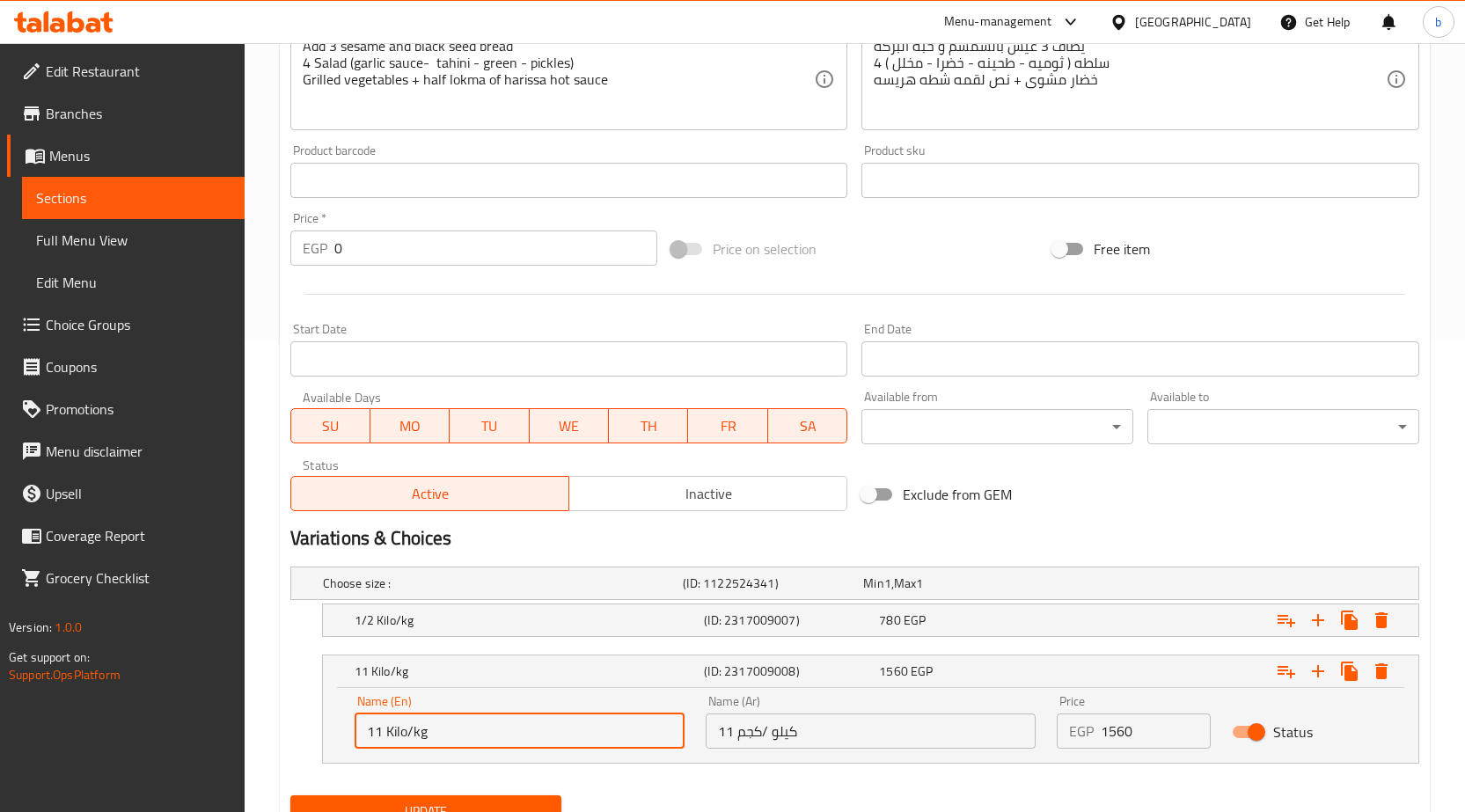
drag, startPoint x: 383, startPoint y: 732, endPoint x: 361, endPoint y: 736, distance: 22.4
click at [361, 736] on input "11 Kilo/kg" at bounding box center [519, 731] width 330 height 35
type input "1 Kilo/kg"
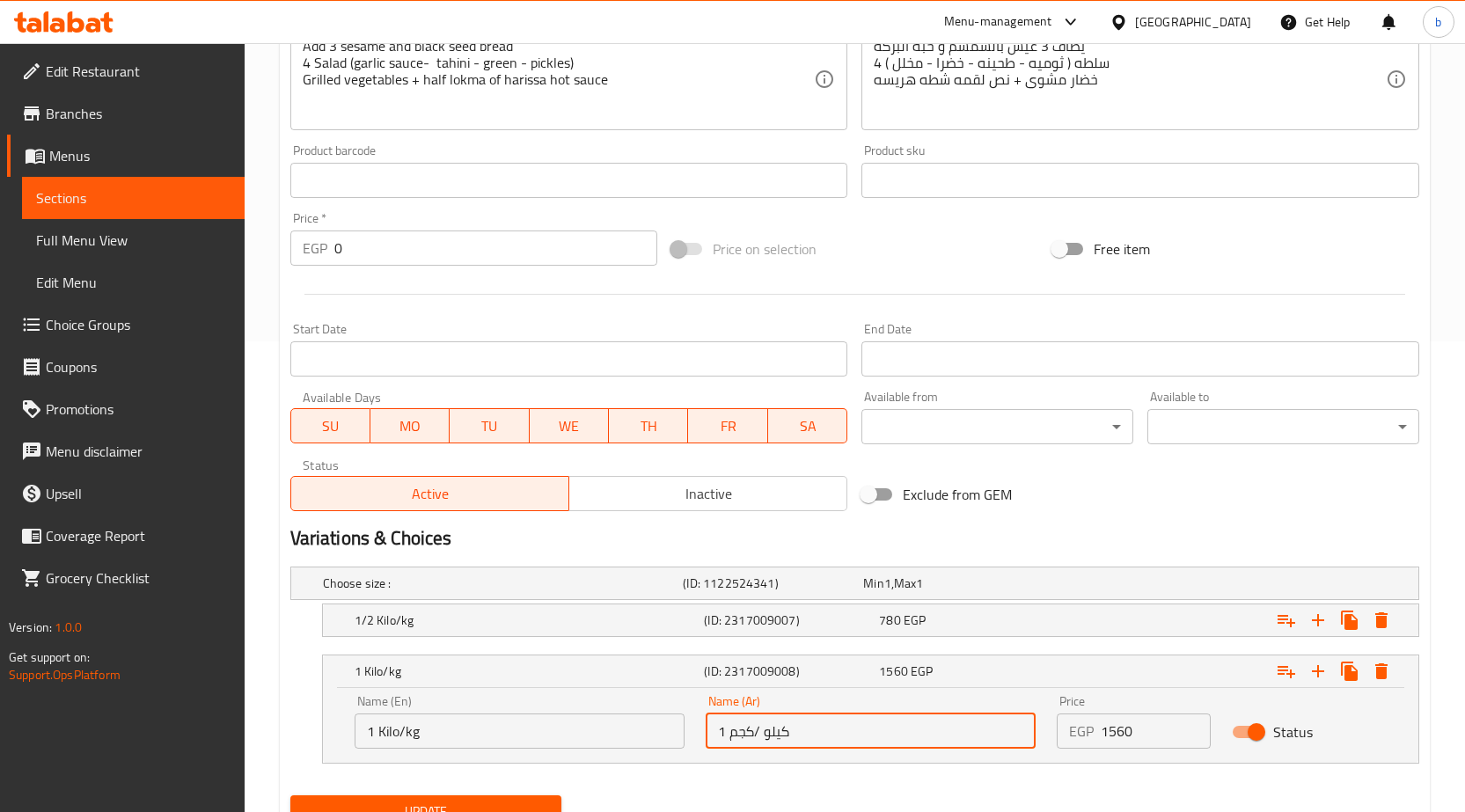
drag, startPoint x: 733, startPoint y: 726, endPoint x: 693, endPoint y: 727, distance: 40.0
click at [693, 727] on div "Name (En) 1 Kilo/kg Name (En) Name (Ar) 1 كيلو /كجم Name (Ar) Price EGP 1560 Pr…" at bounding box center [870, 721] width 1053 height 74
type input "1 كيلو /كجم"
click at [517, 796] on button "Update" at bounding box center [426, 812] width 272 height 32
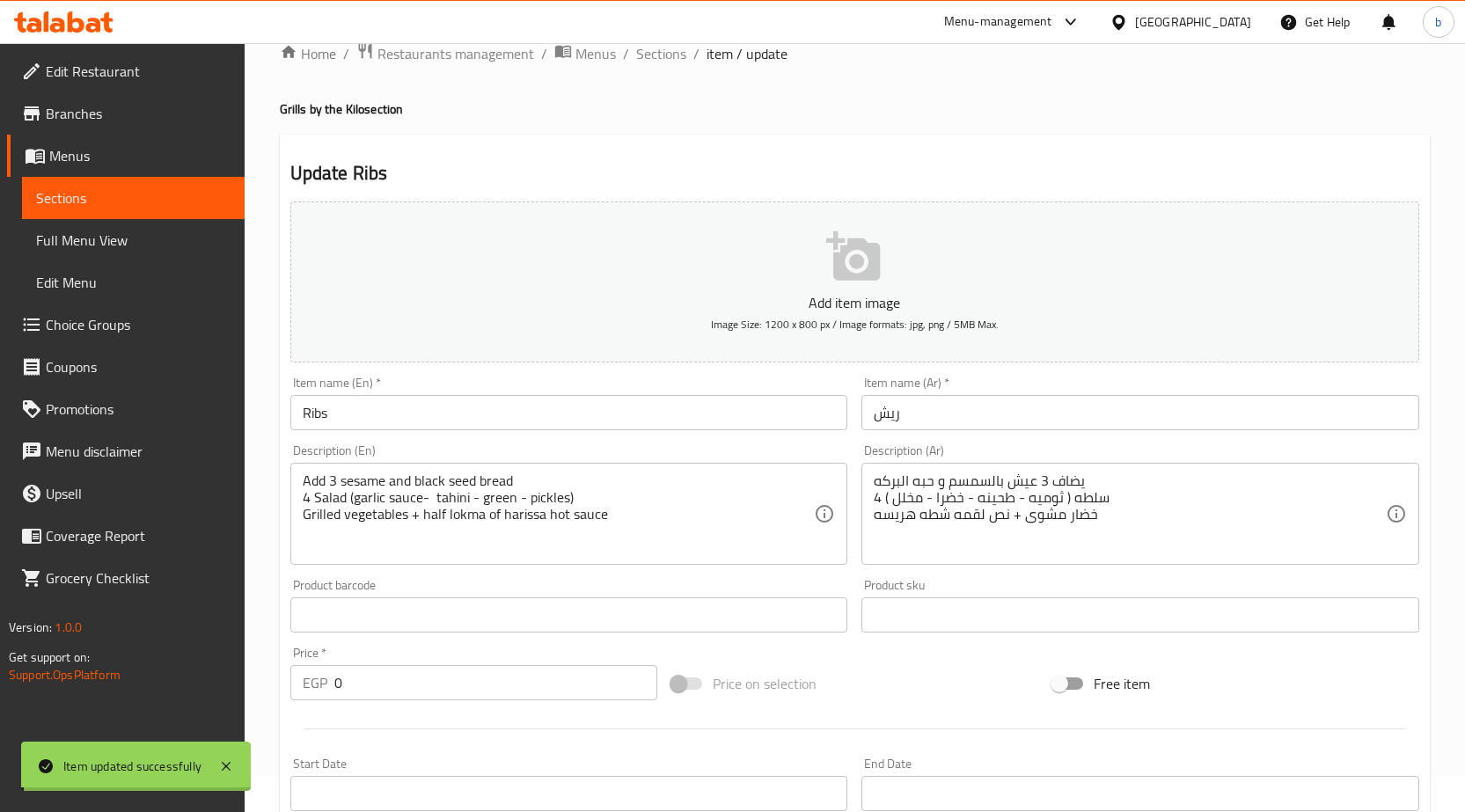
scroll to position [0, 0]
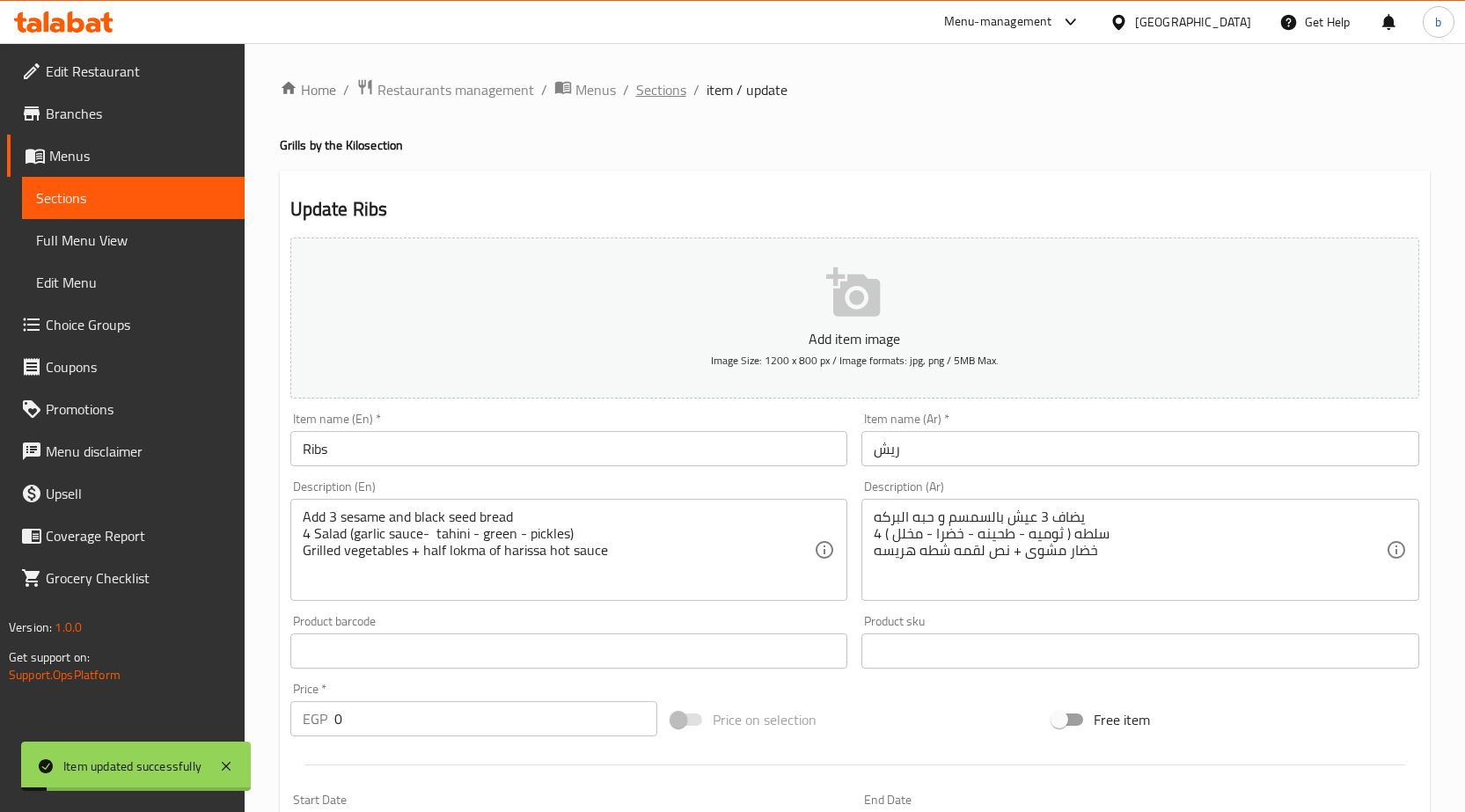
click at [652, 86] on span "Sections" at bounding box center [661, 90] width 51 height 21
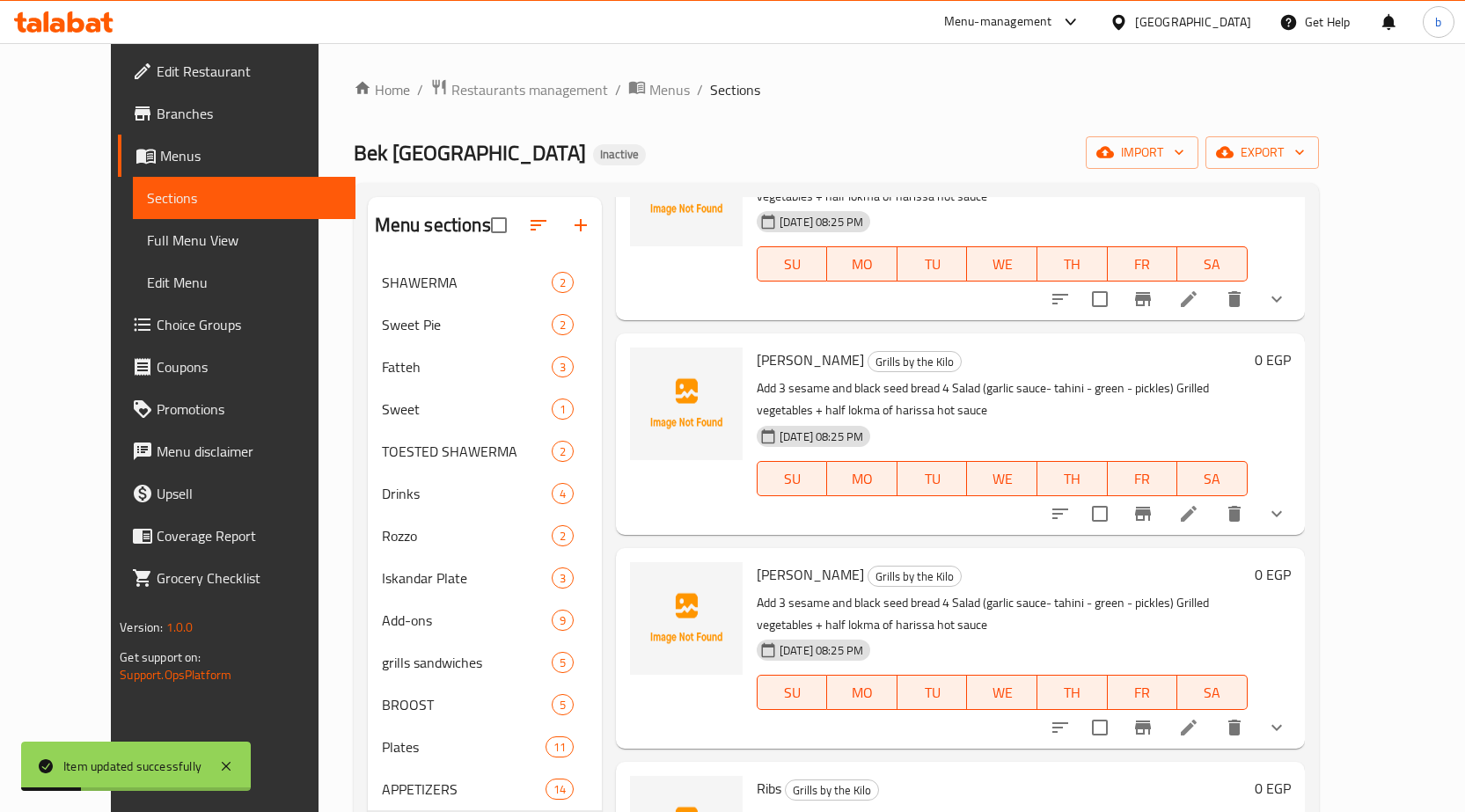
scroll to position [393, 0]
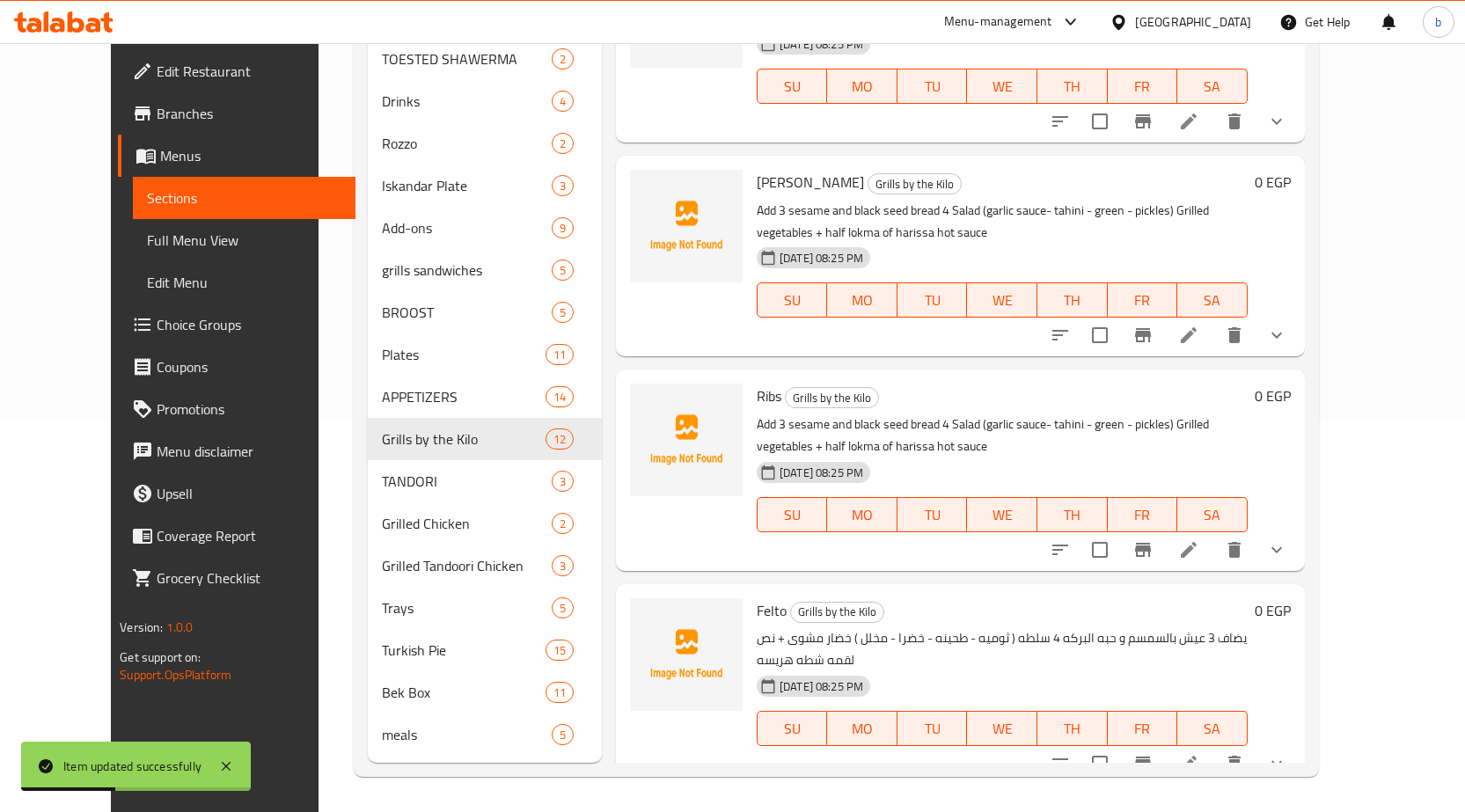
click at [1213, 748] on li at bounding box center [1189, 763] width 50 height 31
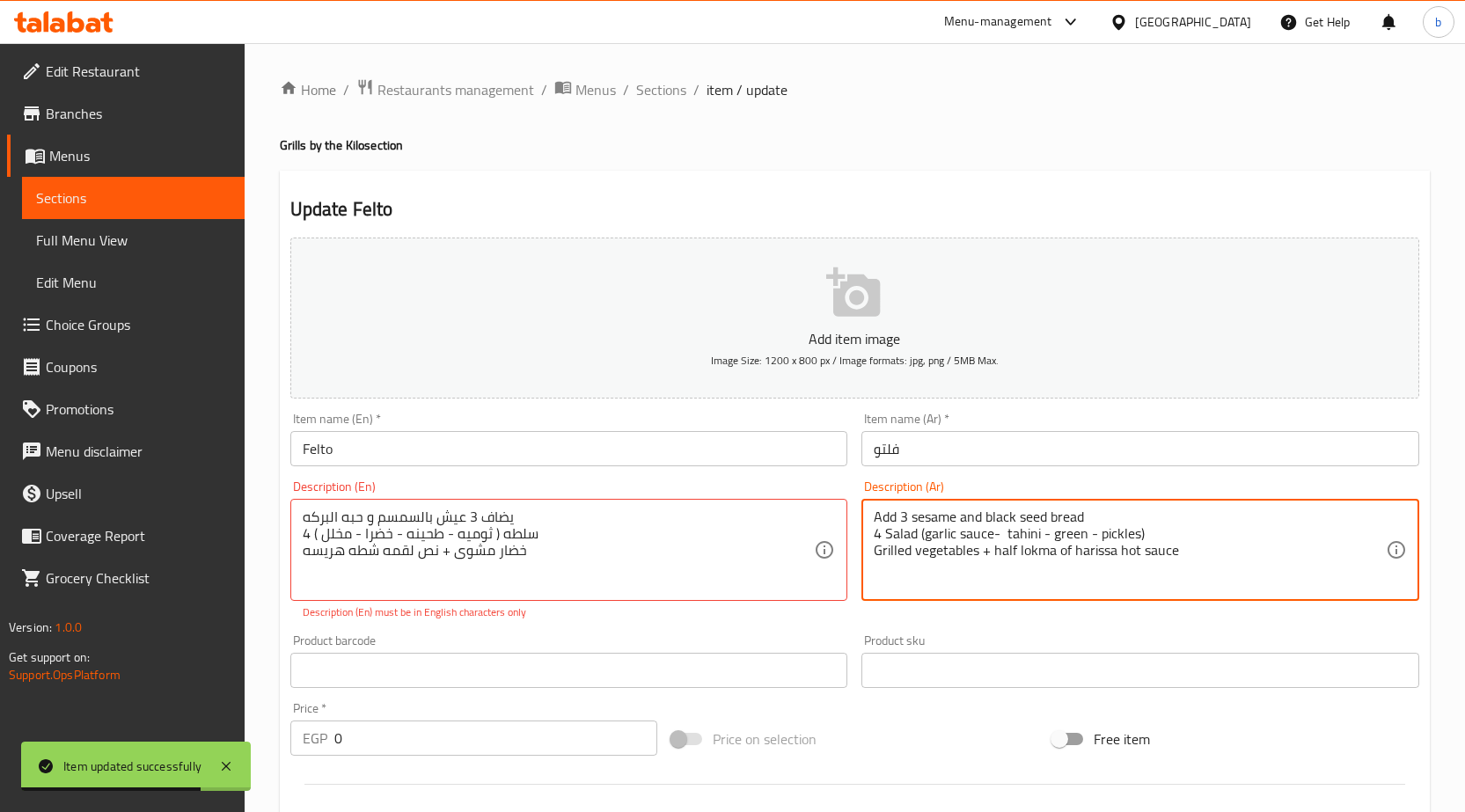
paste textarea "يضاف 3 عيش بالسمسم و حبه البركه 4 سلطه ( ثوميه - طحينه - خضرا - مخلل ) خضار مشو…"
type textarea "يضاف 3 عيش بالسمسم و حبه البركه 4 سلطه ( ثوميه - طحينه - خضرا - مخلل ) خضار مشو…"
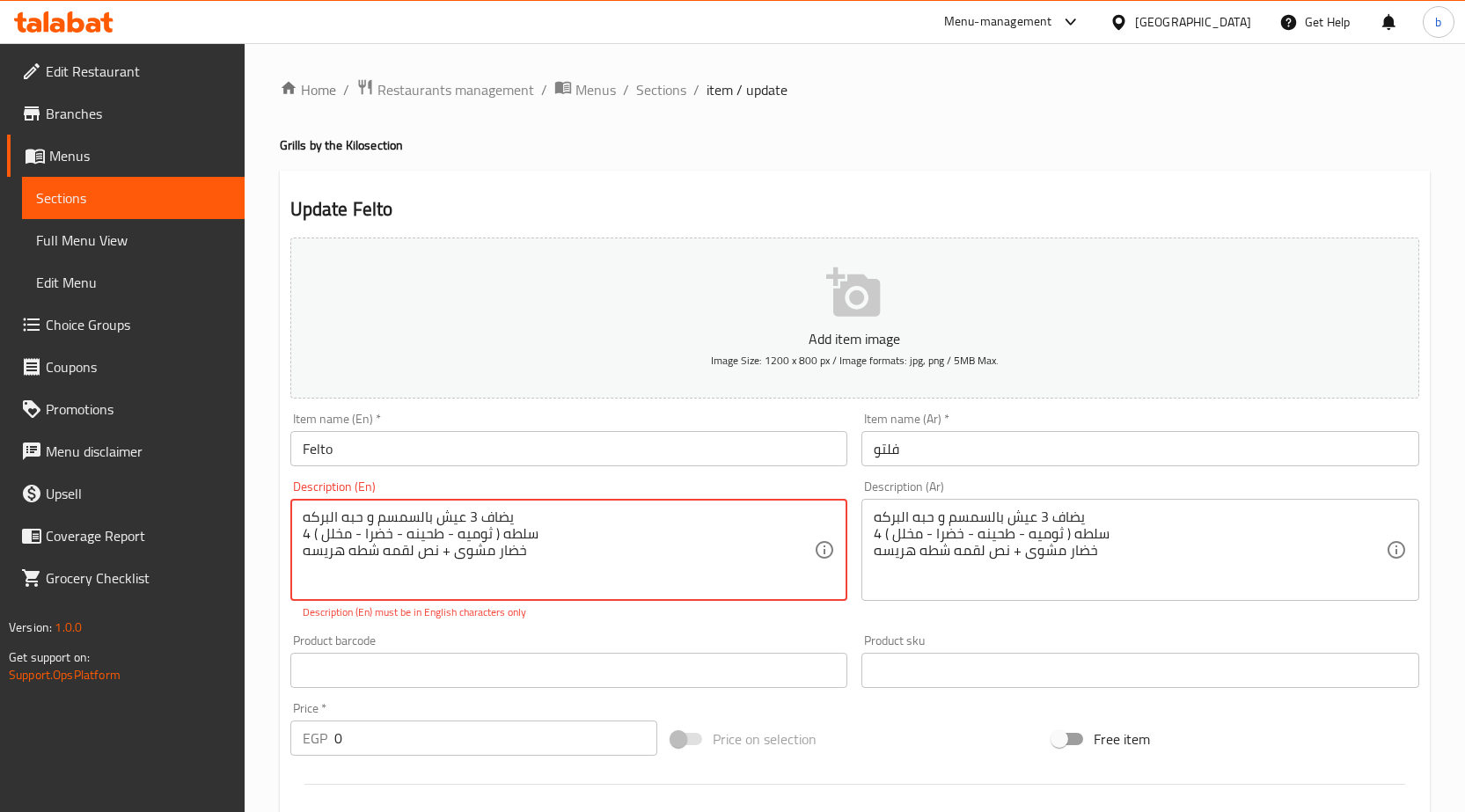
paste textarea "Add 3 sesame and black seed bread 4 Salad (garlic sauce- tahini - green - pickl…"
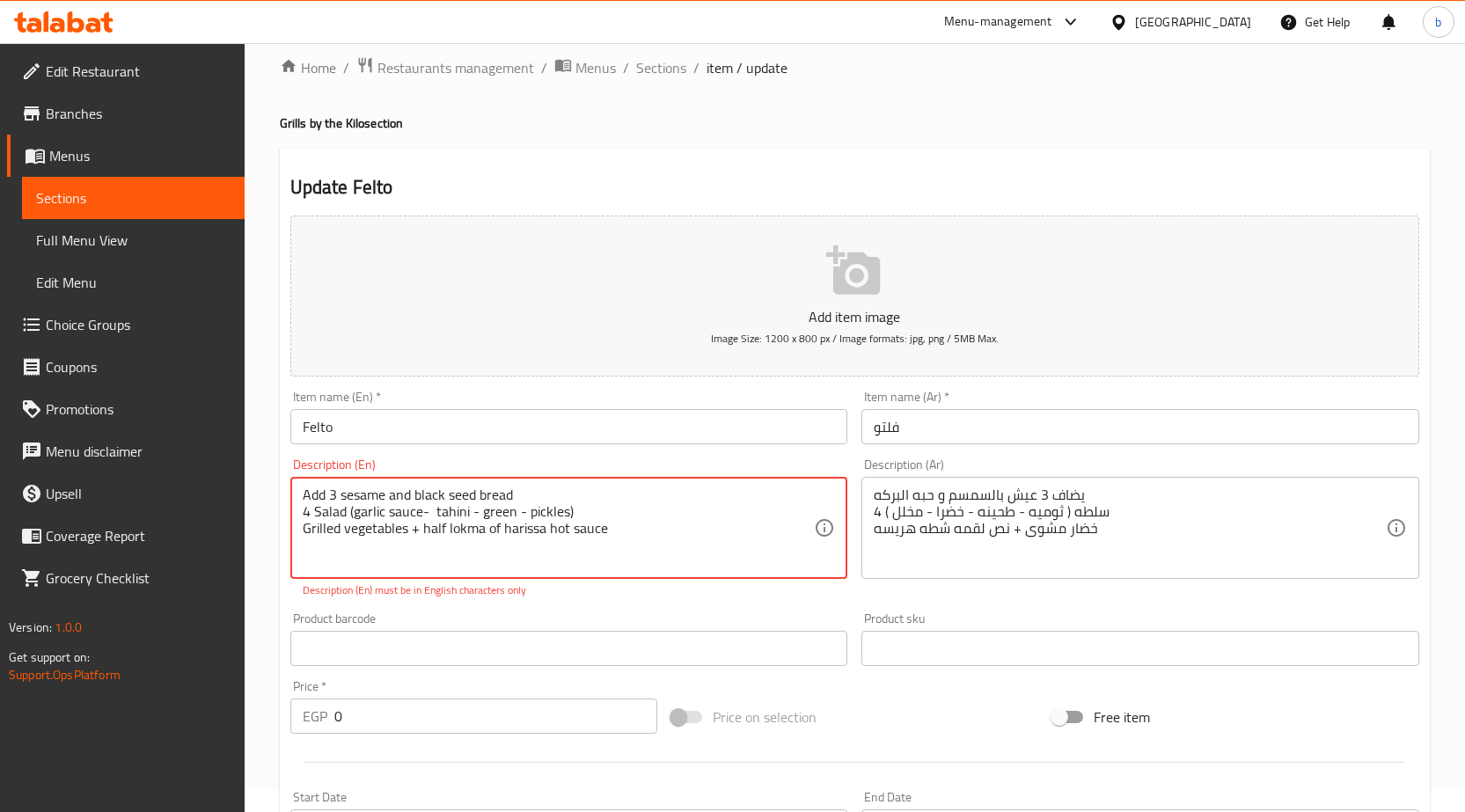
scroll to position [490, 0]
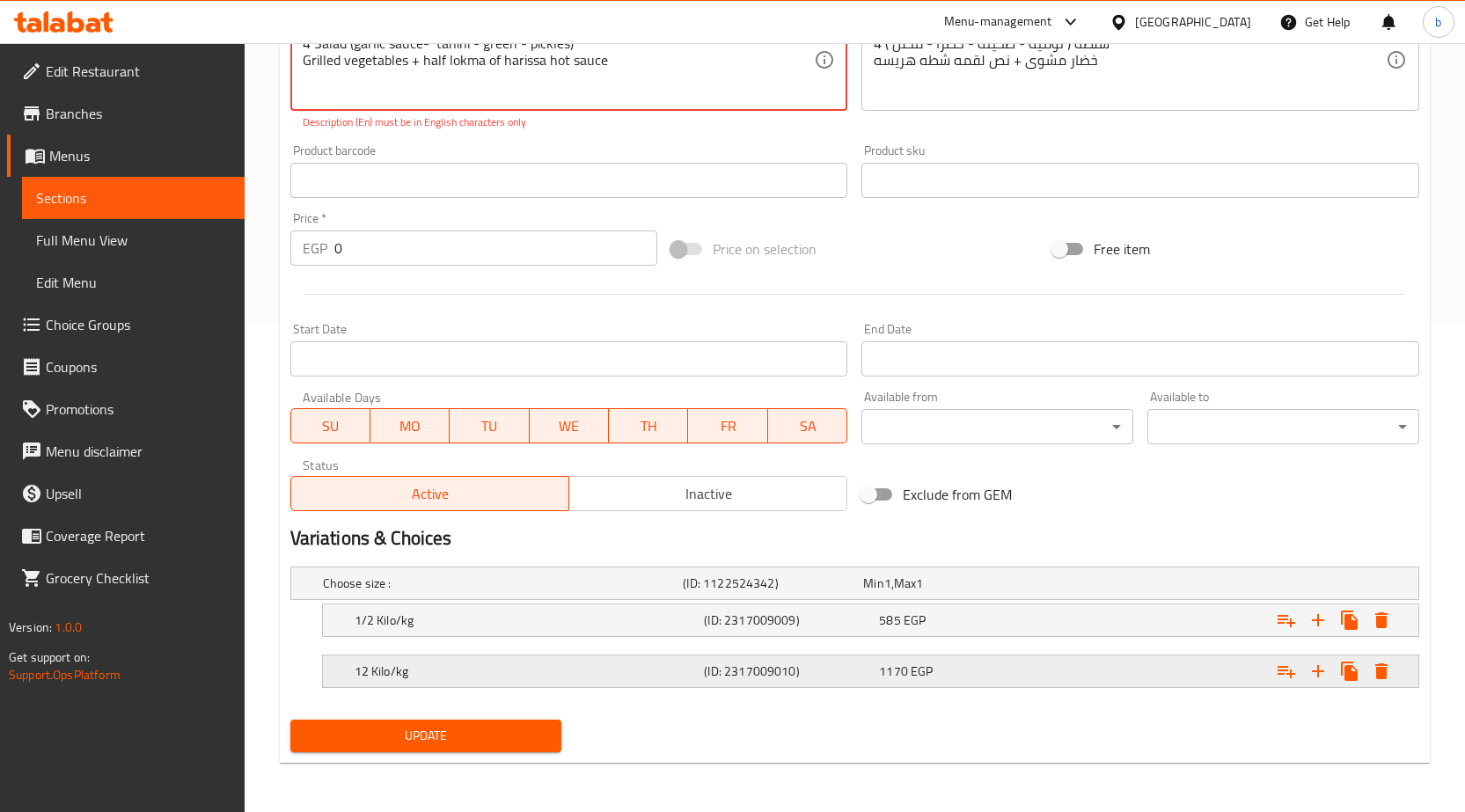
type textarea "Add 3 sesame and black seed bread 4 Salad (garlic sauce- tahini - green - pickl…"
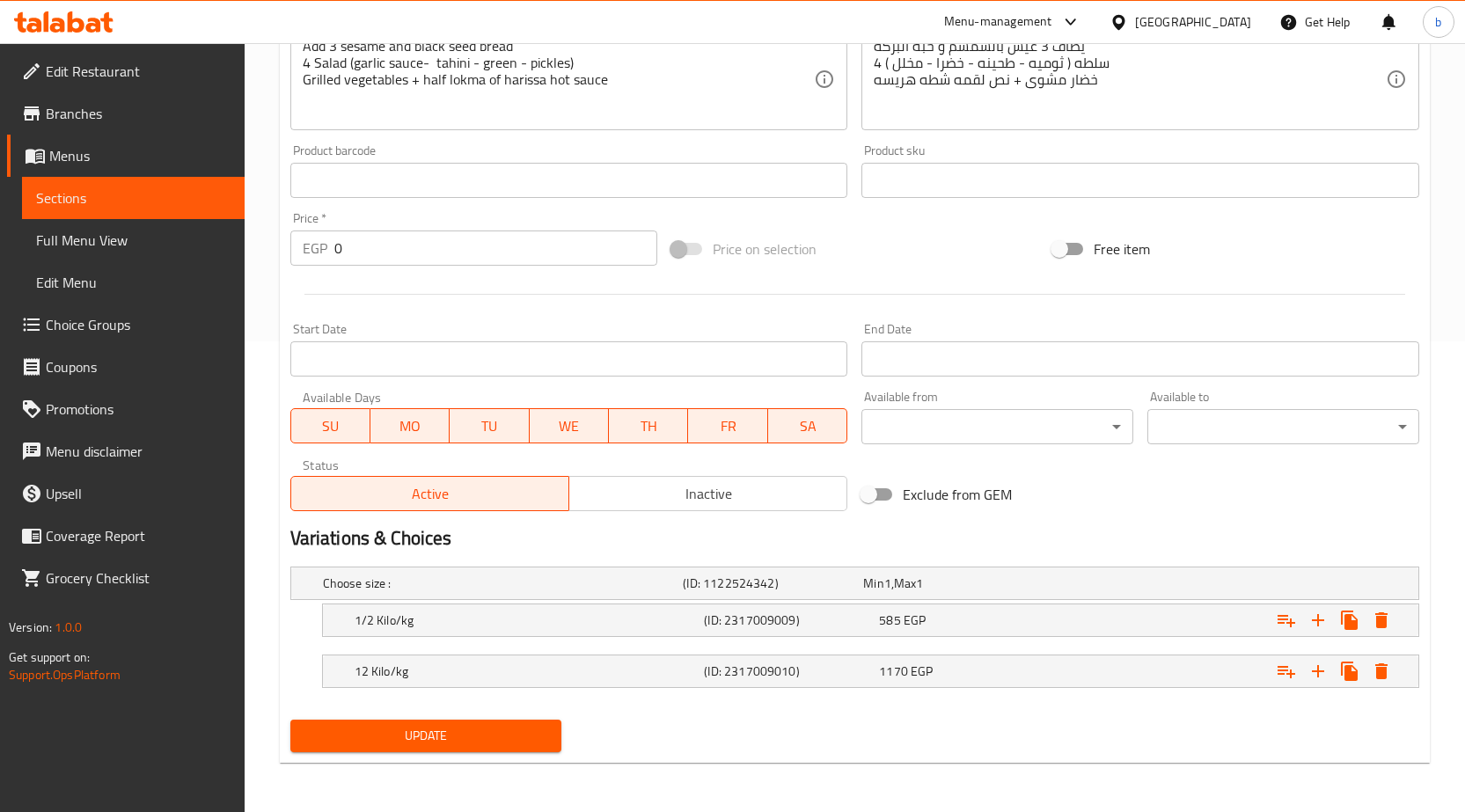
drag, startPoint x: 417, startPoint y: 679, endPoint x: 424, endPoint y: 726, distance: 47.5
click at [417, 680] on div "12 Kilo/kg" at bounding box center [525, 671] width 350 height 25
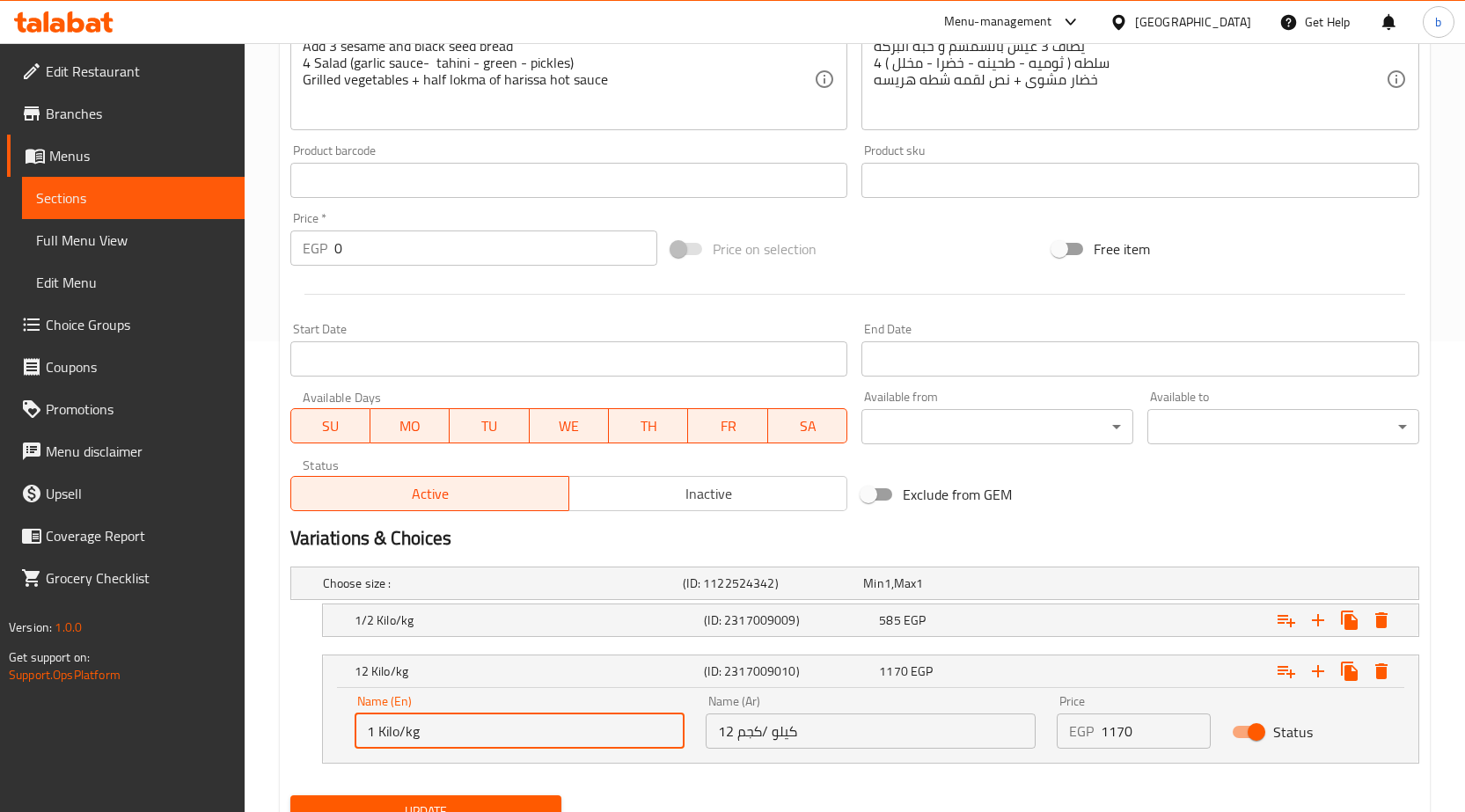
drag, startPoint x: 382, startPoint y: 739, endPoint x: 349, endPoint y: 732, distance: 33.7
click at [349, 732] on div "Name (En) 1 Kilo/kg Name (En)" at bounding box center [519, 721] width 351 height 74
type input "1 Kilo/kg"
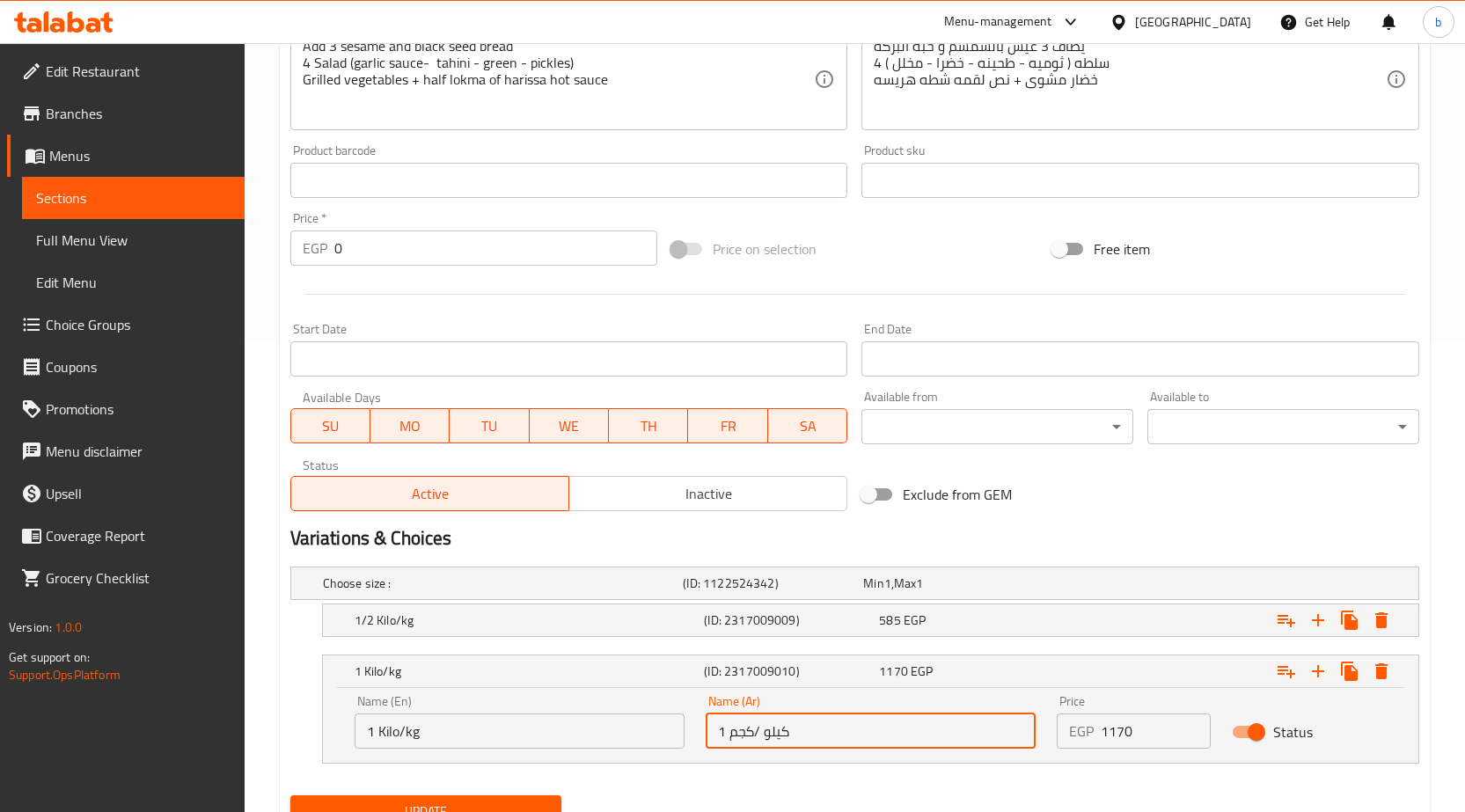
drag, startPoint x: 734, startPoint y: 728, endPoint x: 609, endPoint y: 752, distance: 127.3
click at [695, 727] on div "Name (Ar) 1 كيلو /كجم Name (Ar)" at bounding box center [870, 721] width 351 height 74
type input "1 كيلو /كجم"
click at [445, 796] on button "Update" at bounding box center [426, 812] width 272 height 32
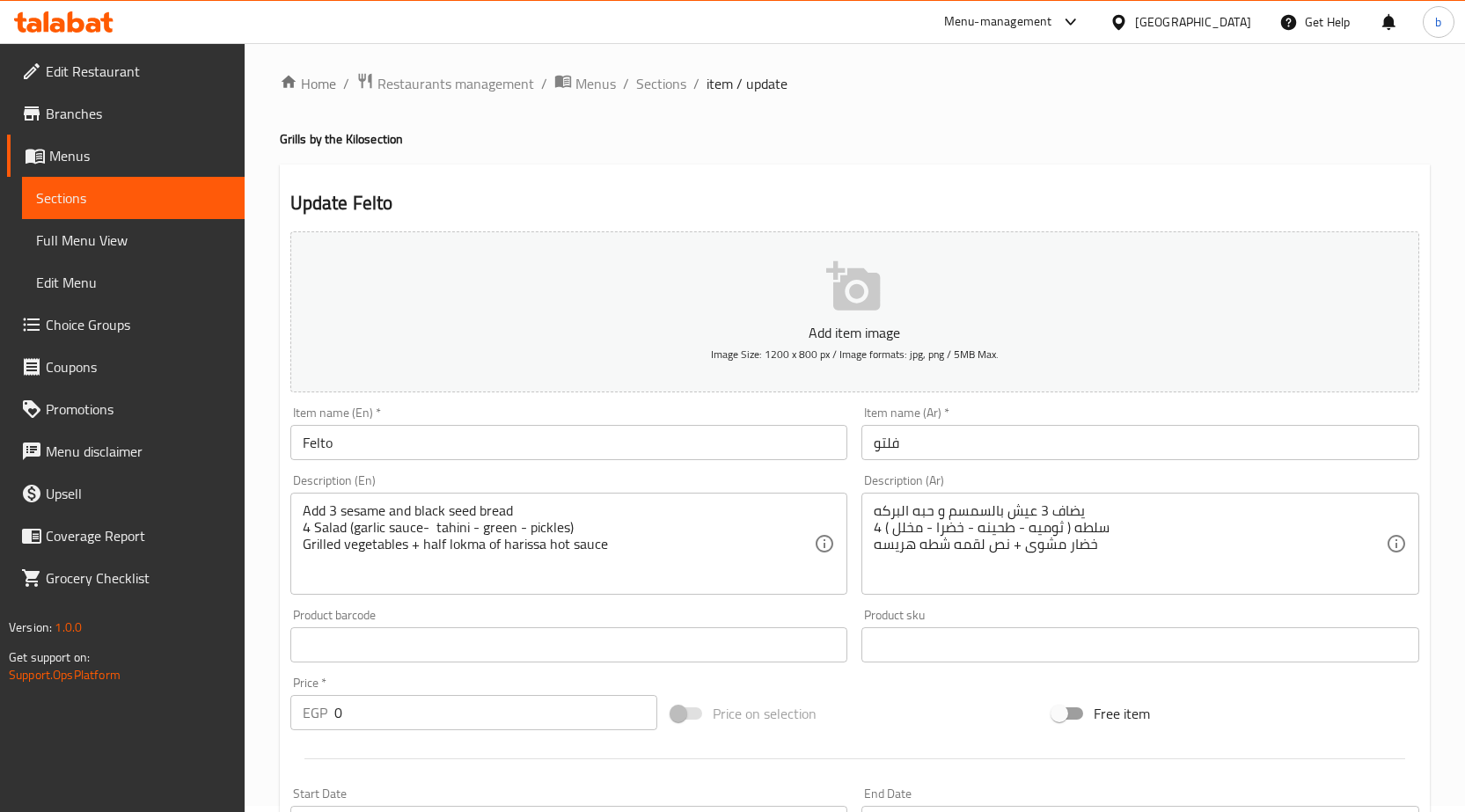
scroll to position [0, 0]
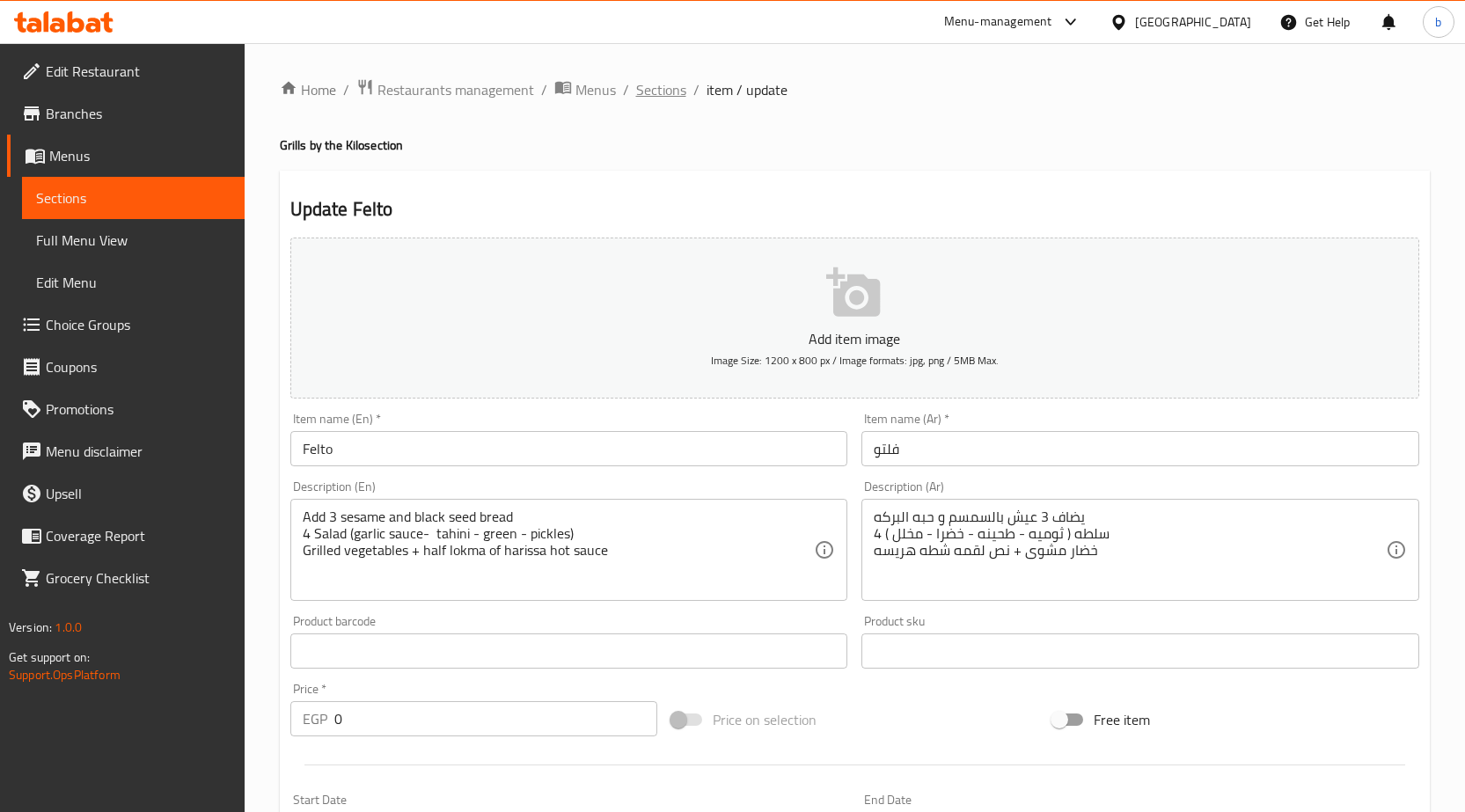
click at [662, 91] on span "Sections" at bounding box center [661, 90] width 51 height 21
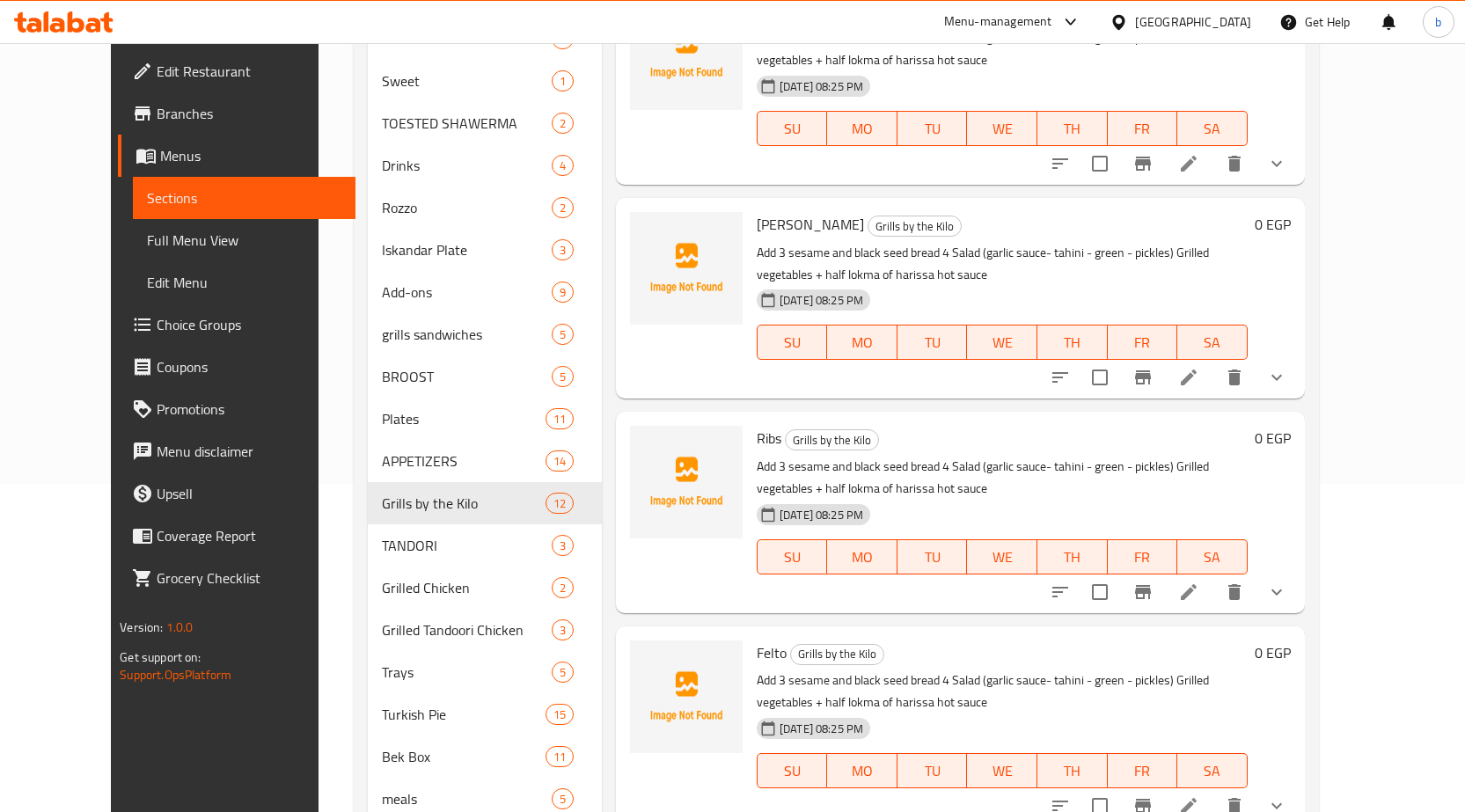
scroll to position [393, 0]
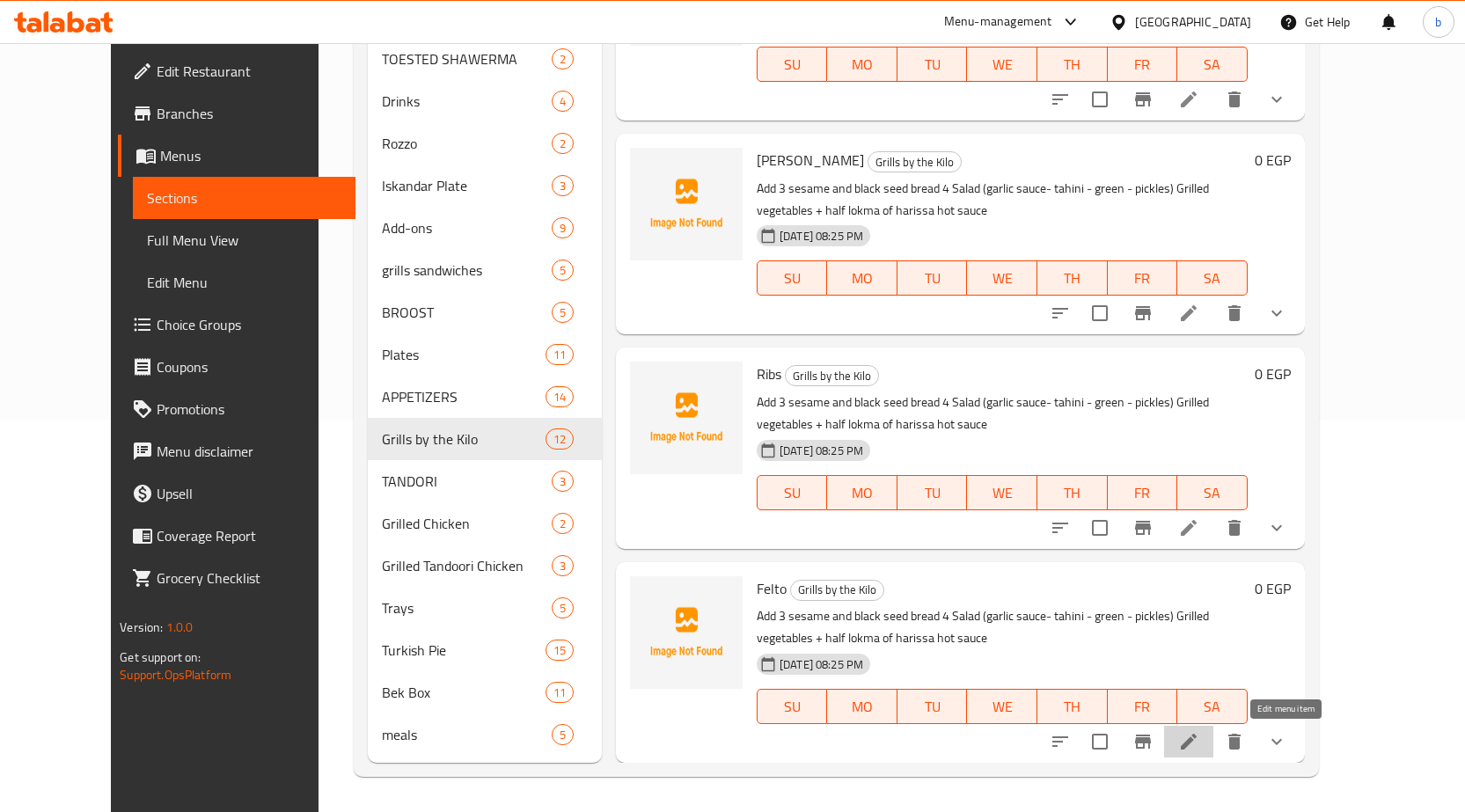
click at [1196, 750] on icon at bounding box center [1189, 741] width 16 height 16
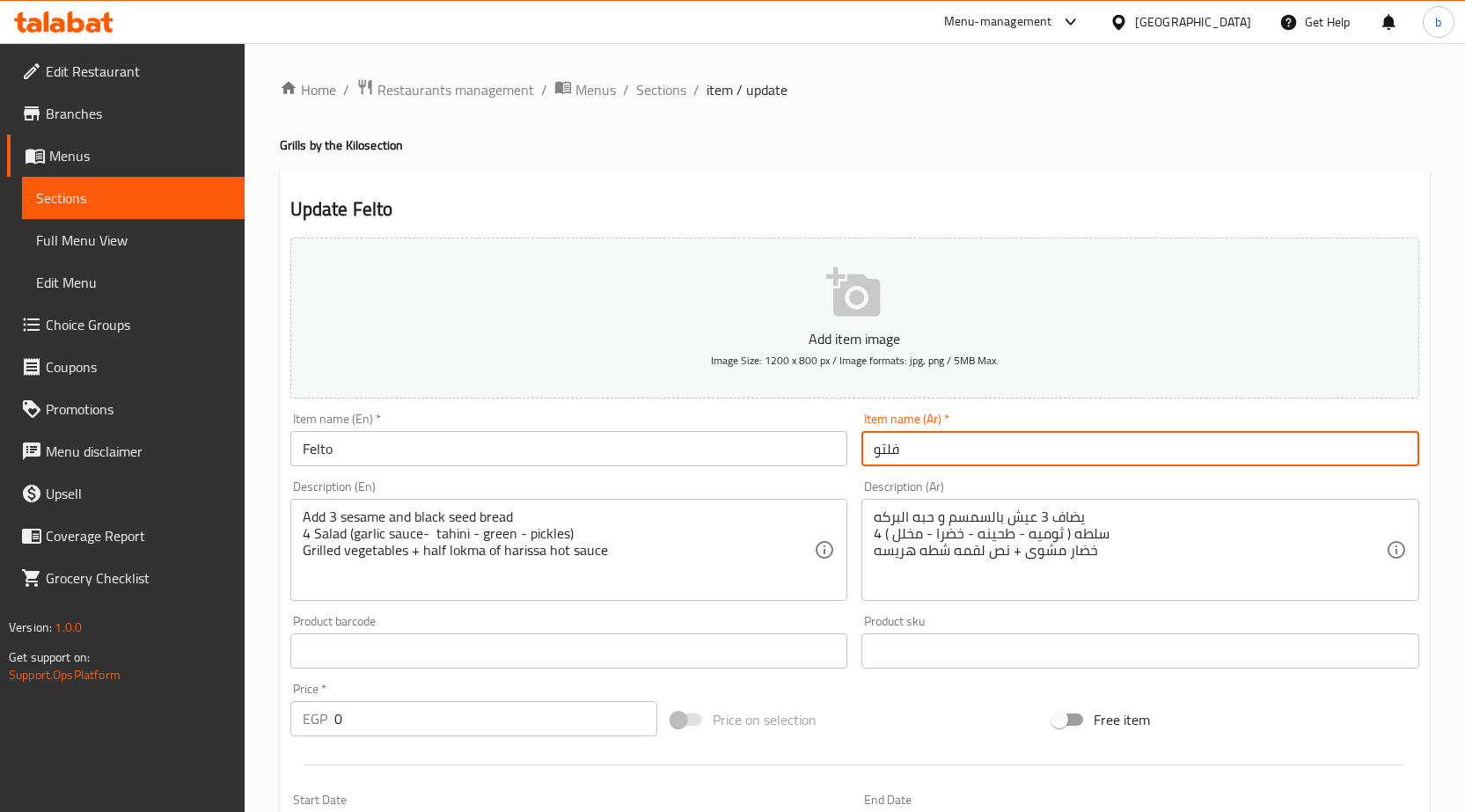
click at [889, 452] on input "فلتو" at bounding box center [1140, 448] width 558 height 35
paste input "ي"
type input "فليتو"
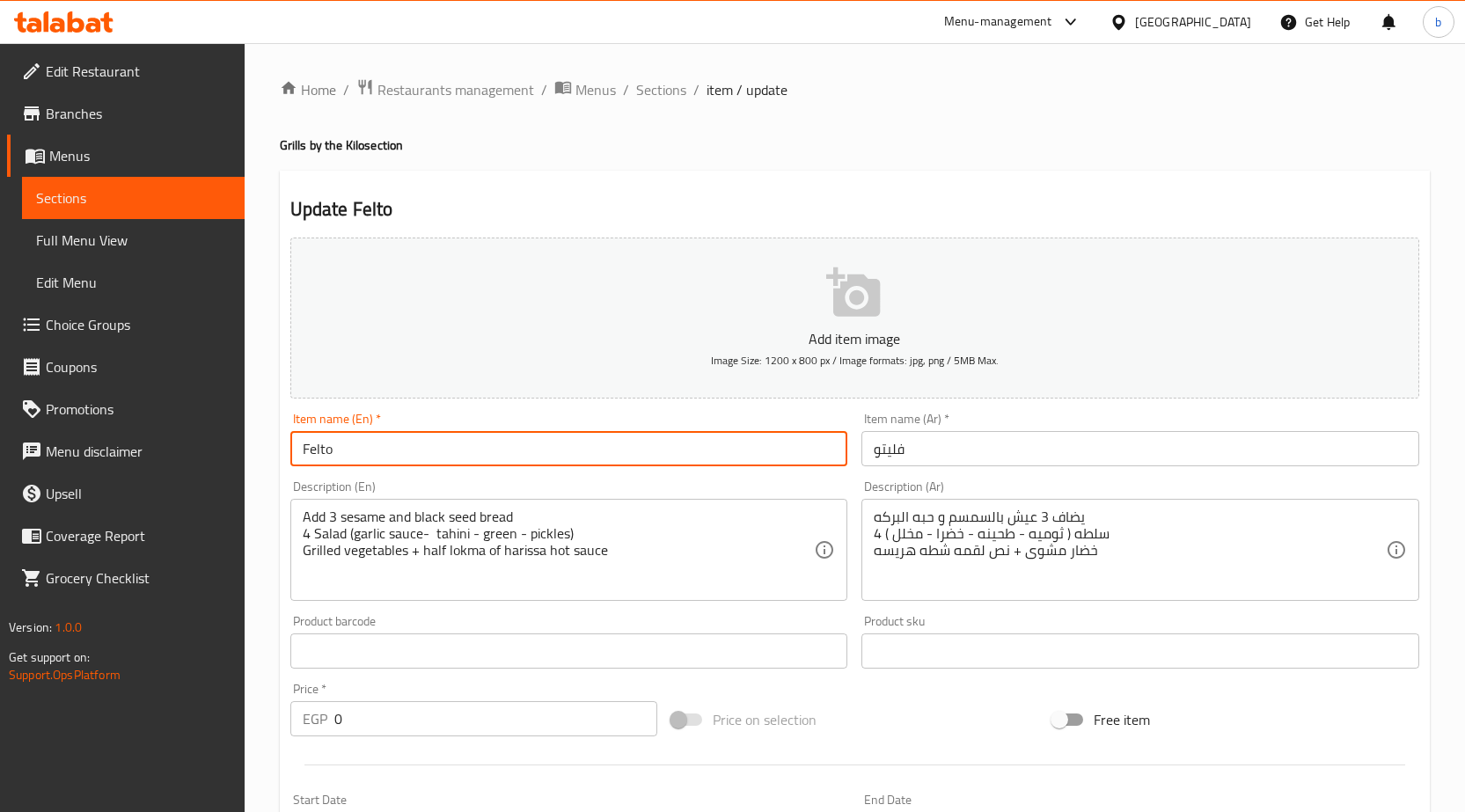
click at [560, 463] on input "Felto" at bounding box center [569, 448] width 558 height 35
paste input "iletto"
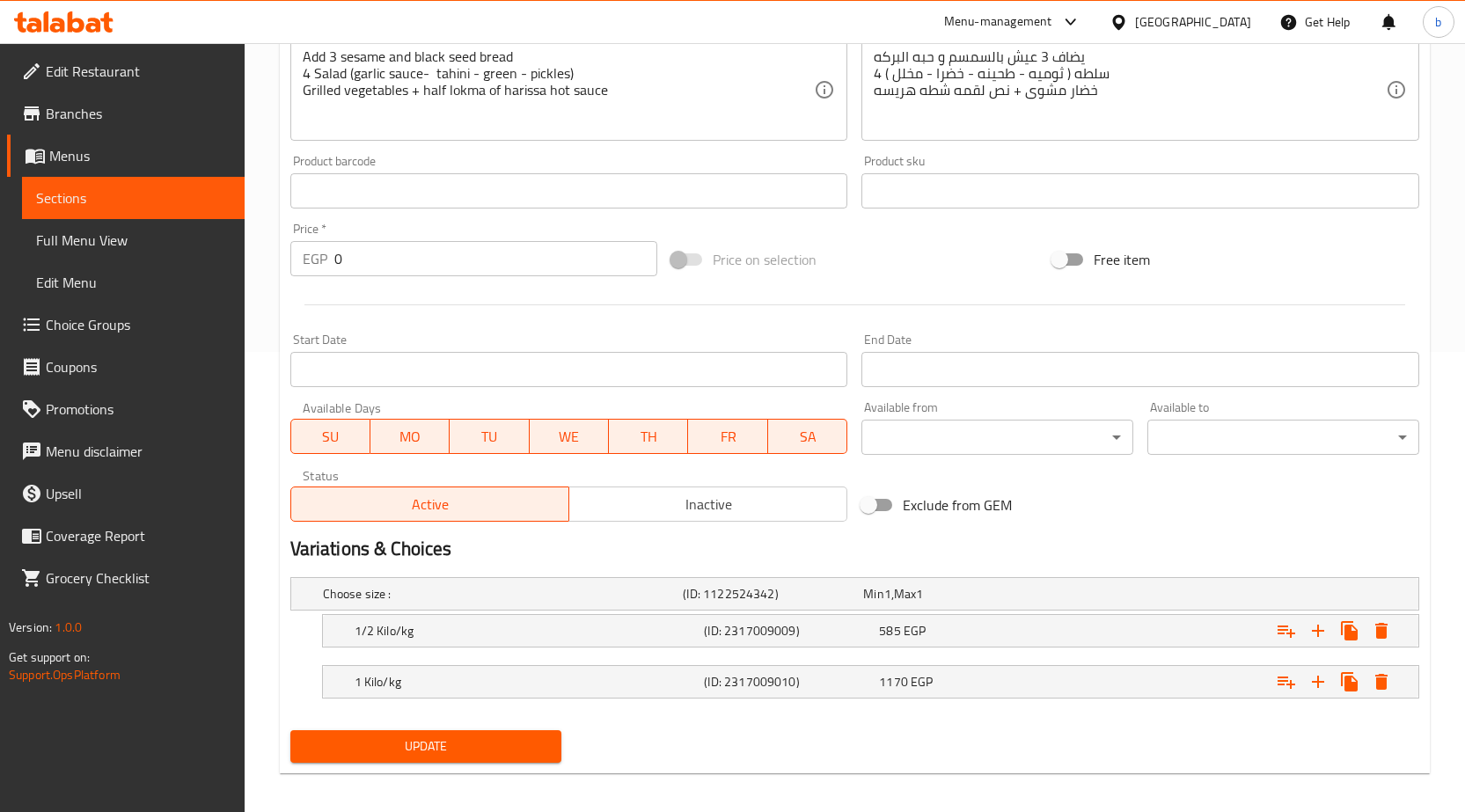
scroll to position [471, 0]
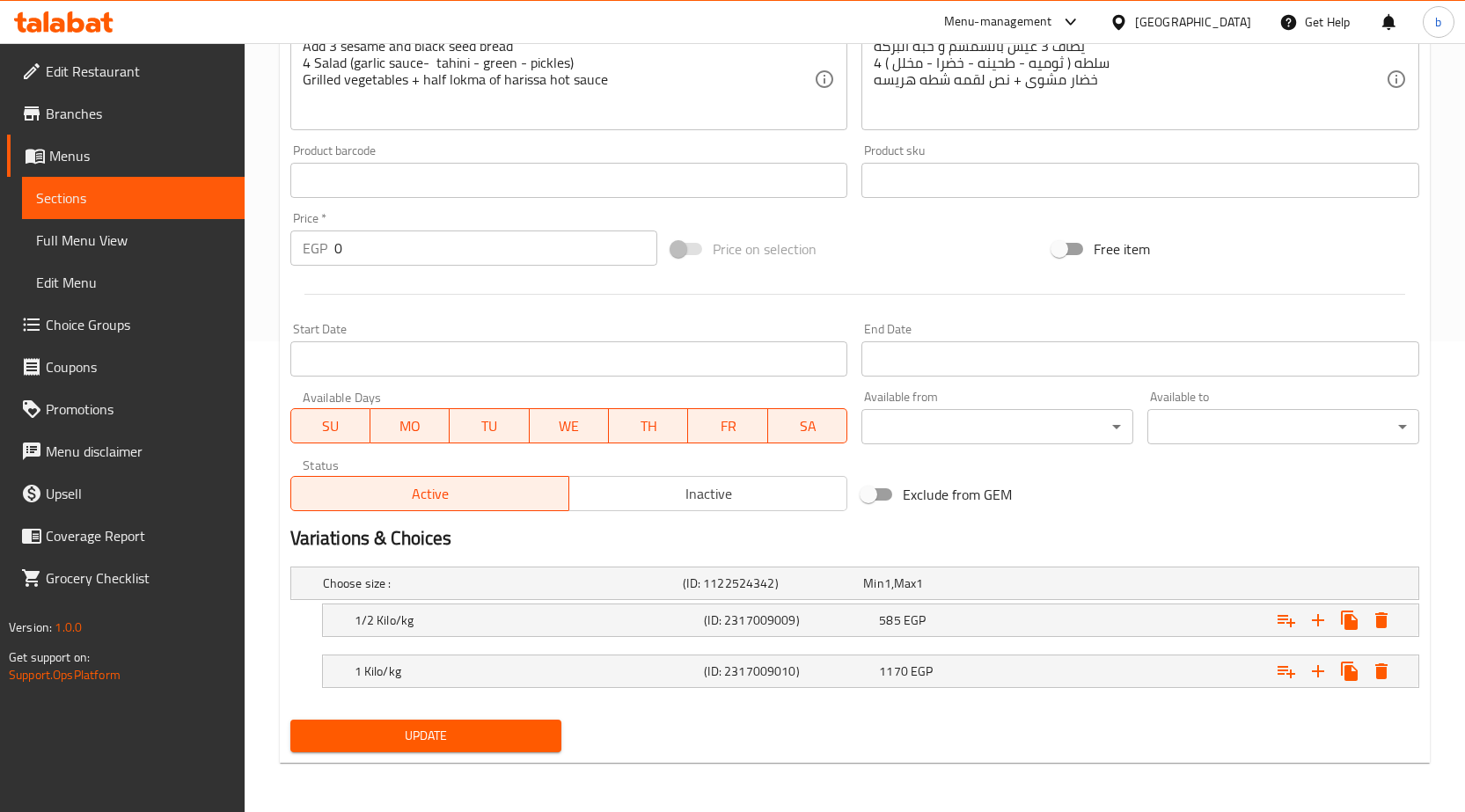
type input "Filetto"
click at [538, 723] on button "Update" at bounding box center [426, 736] width 272 height 32
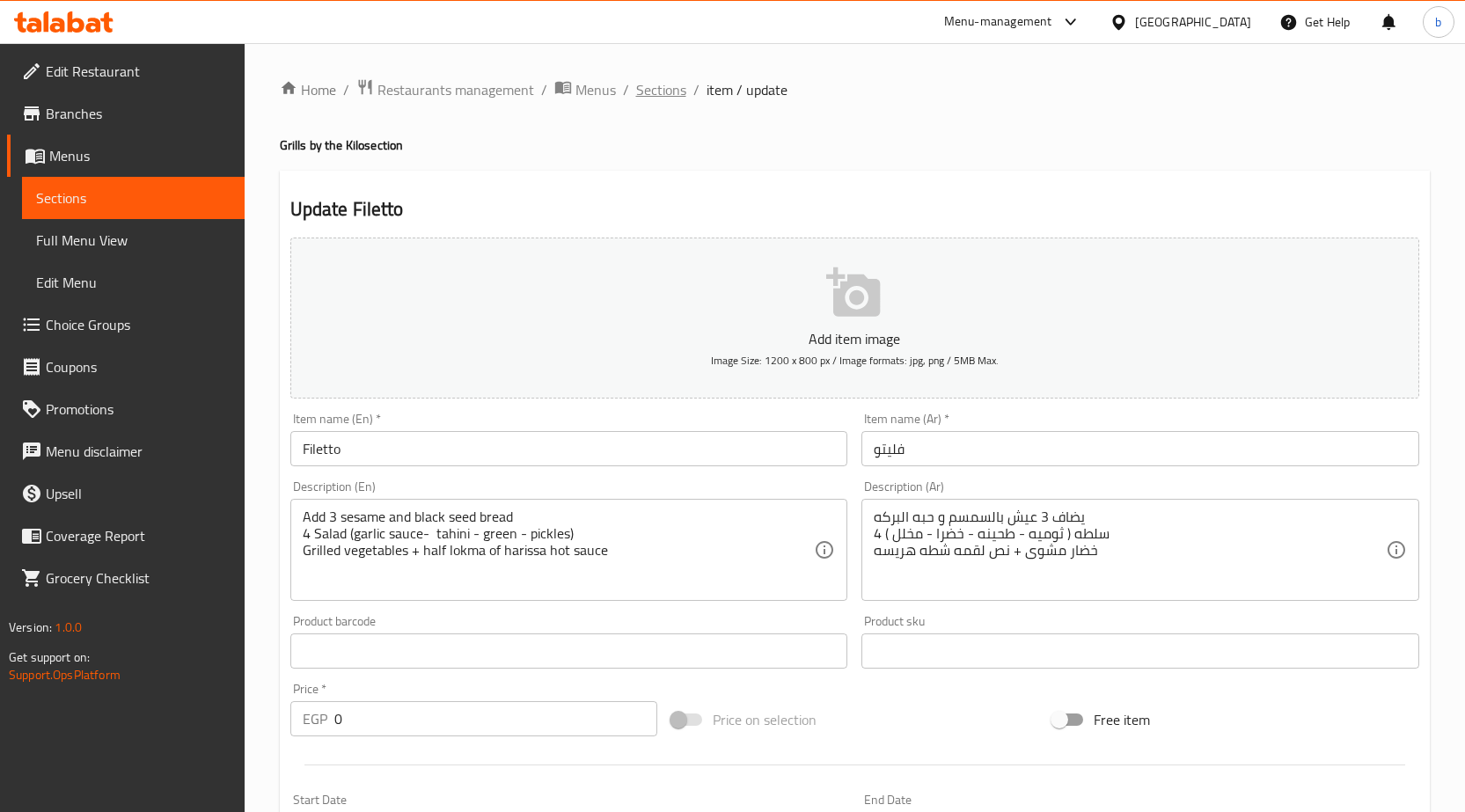
click at [641, 100] on span "Sections" at bounding box center [661, 90] width 51 height 21
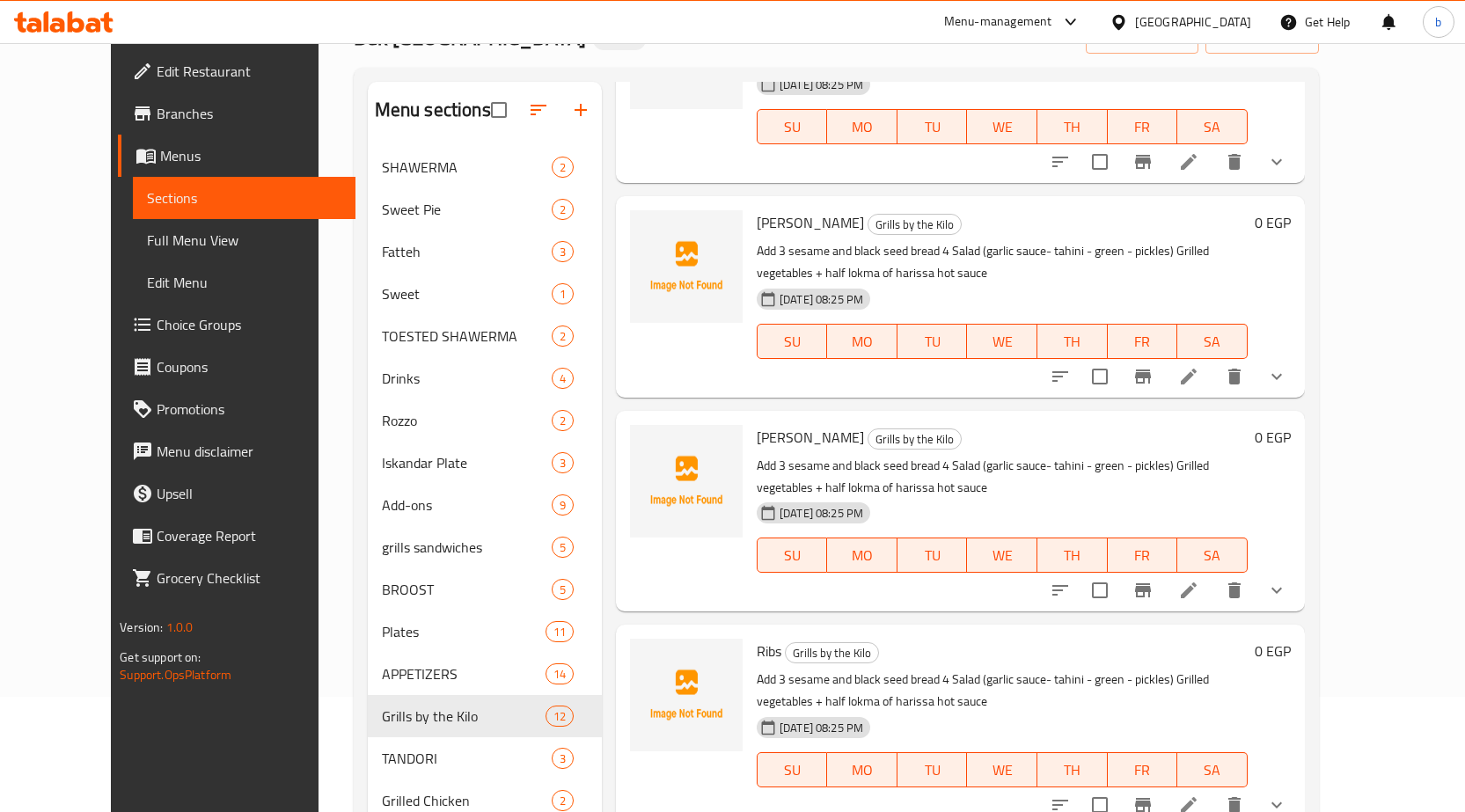
scroll to position [393, 0]
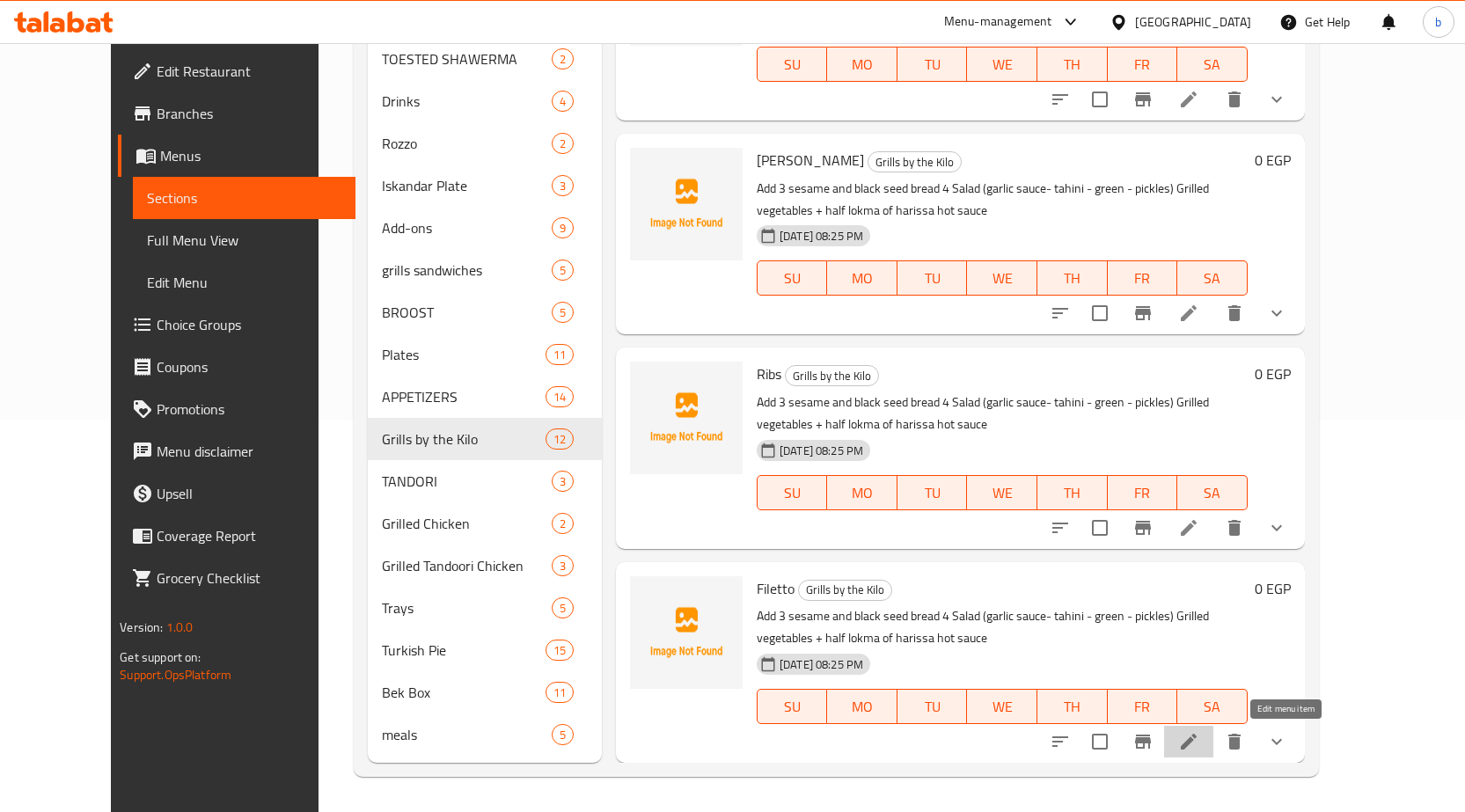
click at [1199, 747] on icon at bounding box center [1189, 741] width 21 height 21
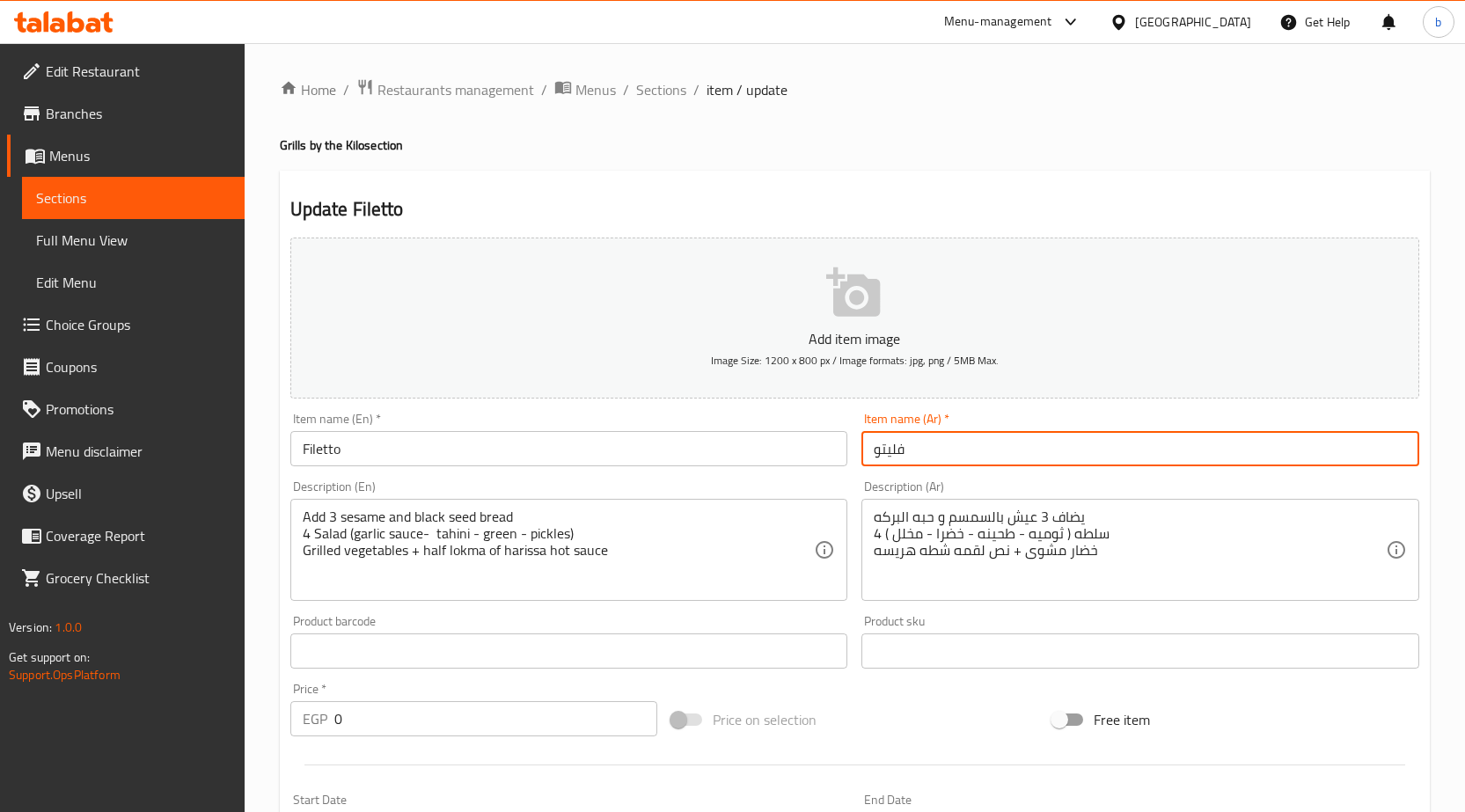
drag, startPoint x: 885, startPoint y: 451, endPoint x: 894, endPoint y: 452, distance: 9.1
click at [894, 452] on input "فليتو" at bounding box center [1140, 448] width 558 height 35
click at [887, 452] on input "فليتو" at bounding box center [1140, 448] width 558 height 35
click at [891, 455] on input "فليتو" at bounding box center [1140, 448] width 558 height 35
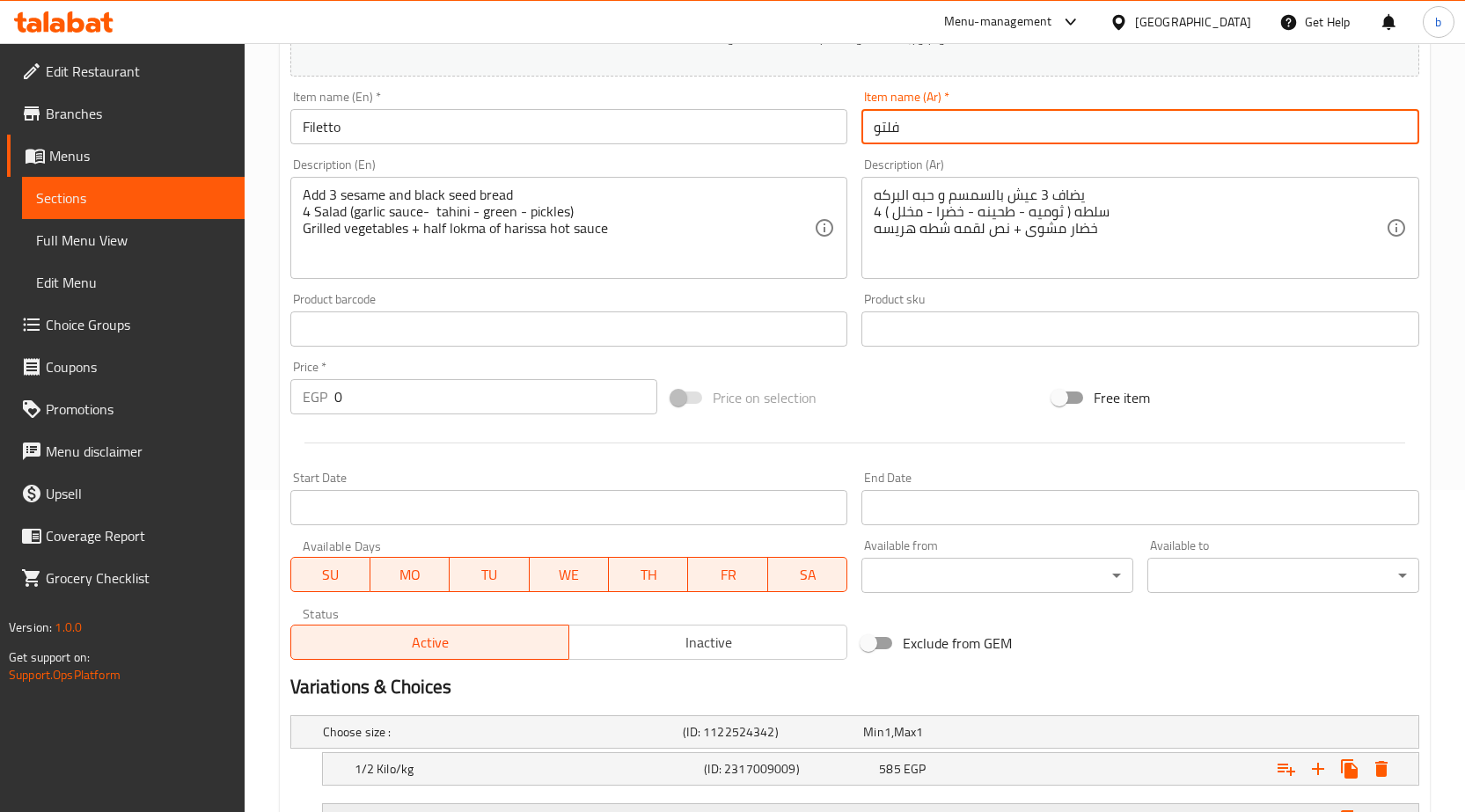
scroll to position [471, 0]
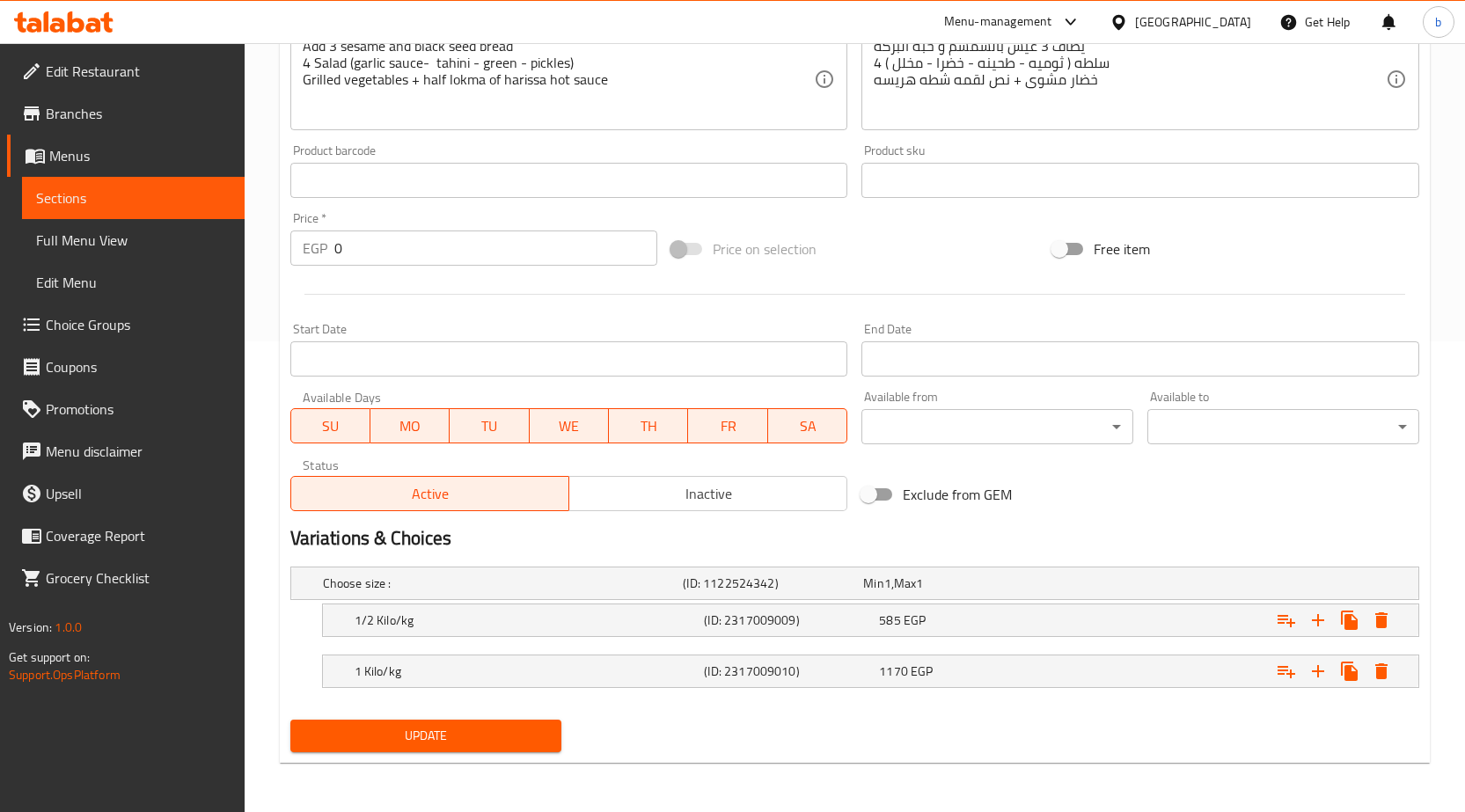
type input "فلتو"
click at [477, 727] on span "Update" at bounding box center [426, 736] width 244 height 22
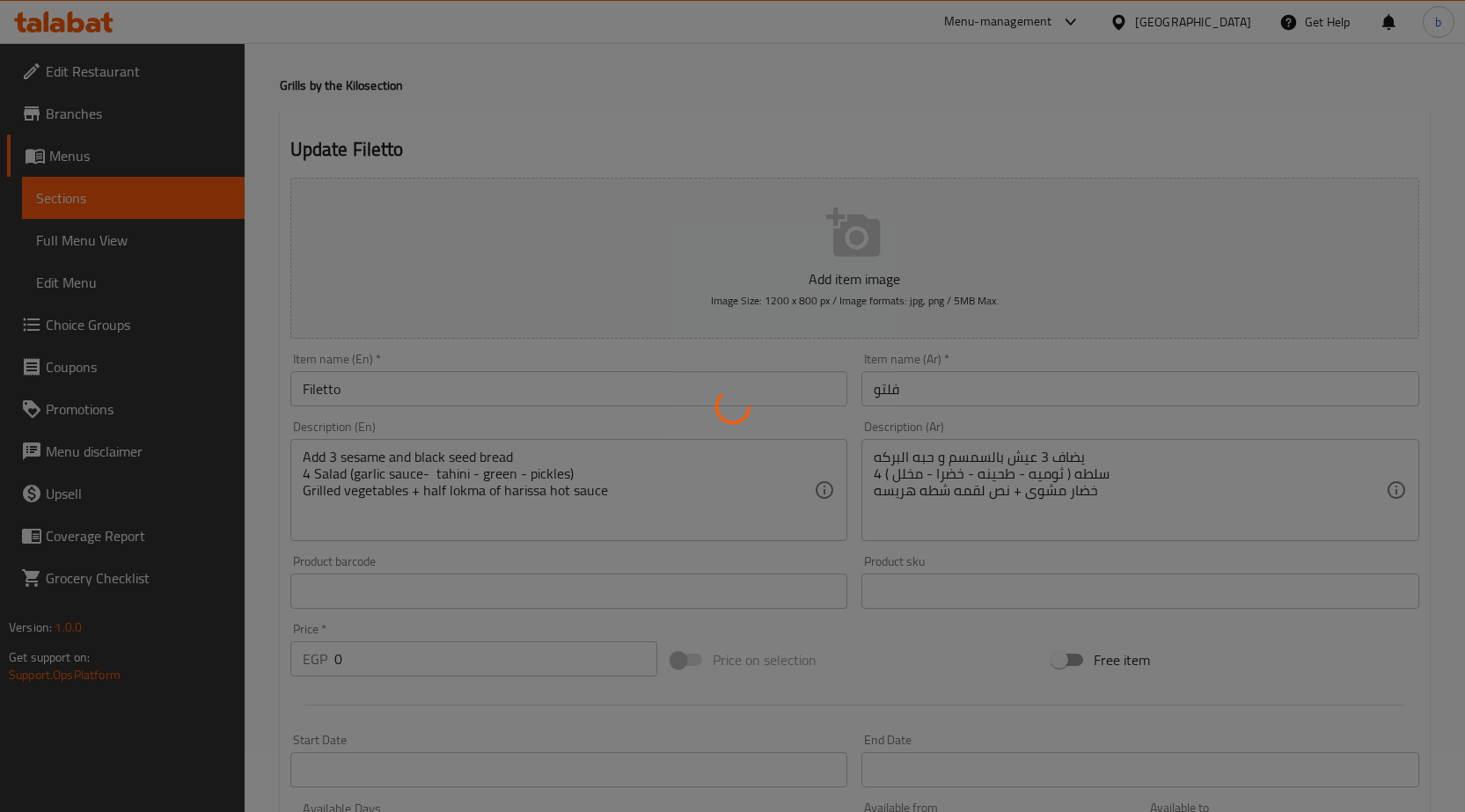
scroll to position [0, 0]
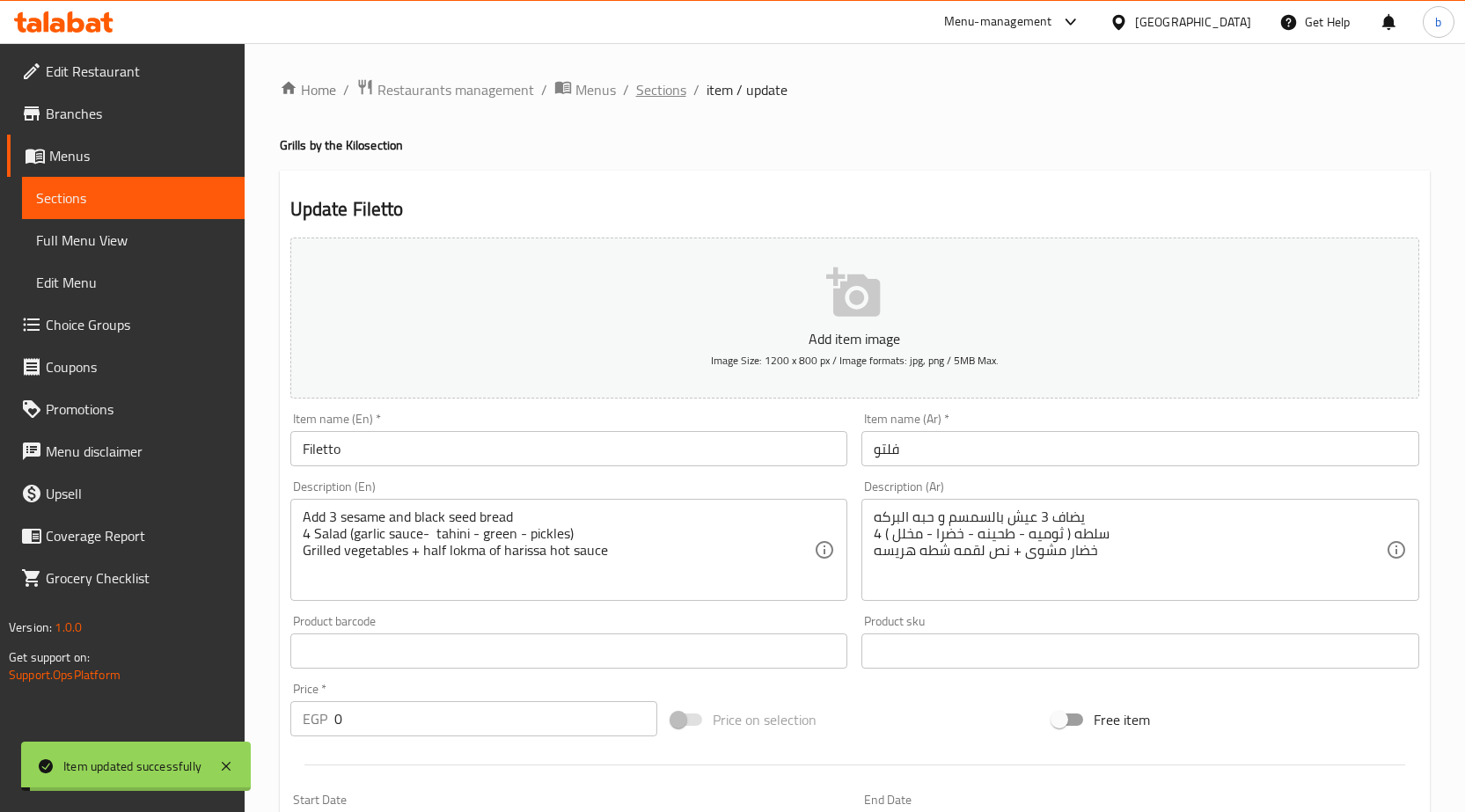
click at [642, 87] on span "Sections" at bounding box center [661, 90] width 51 height 21
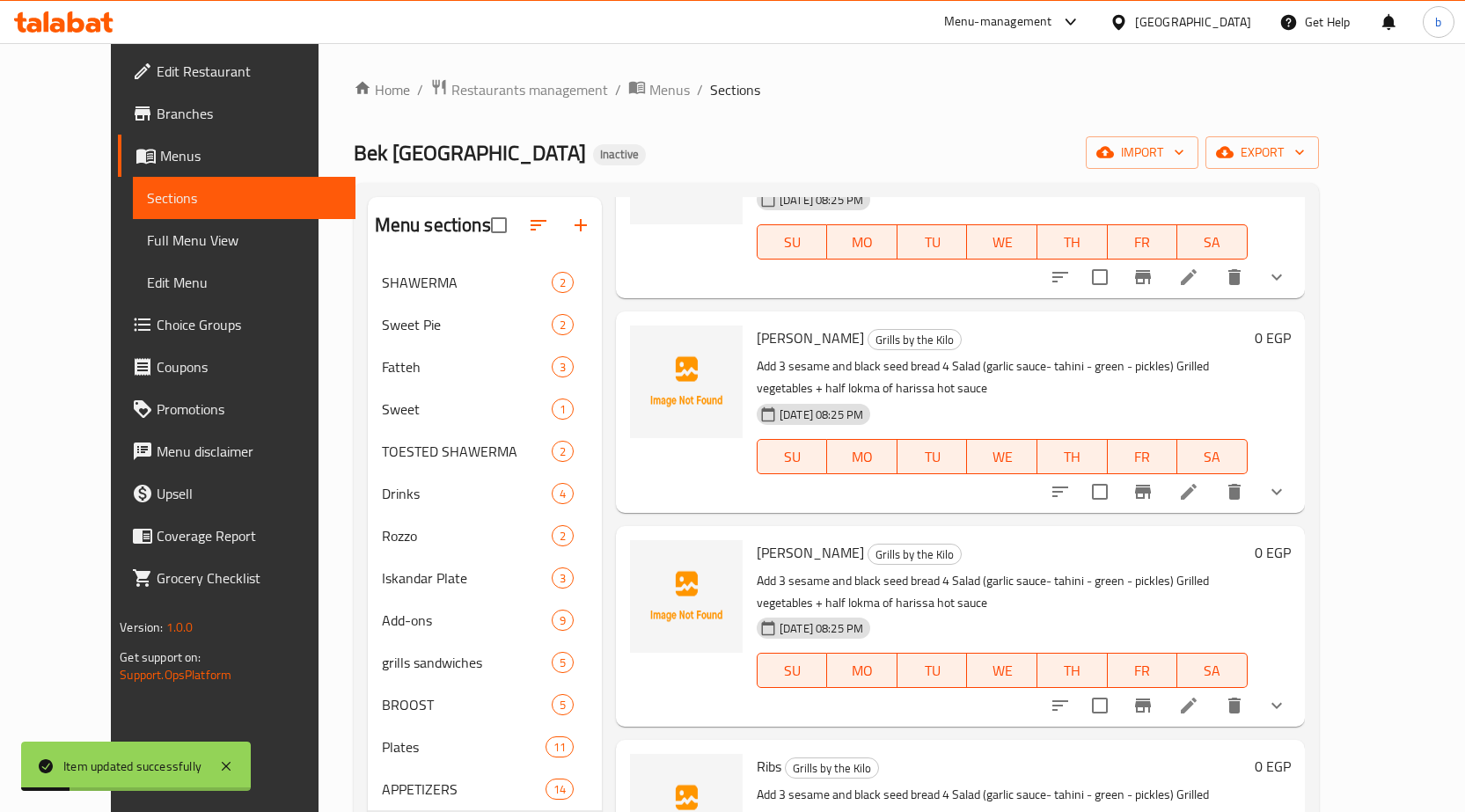
scroll to position [393, 0]
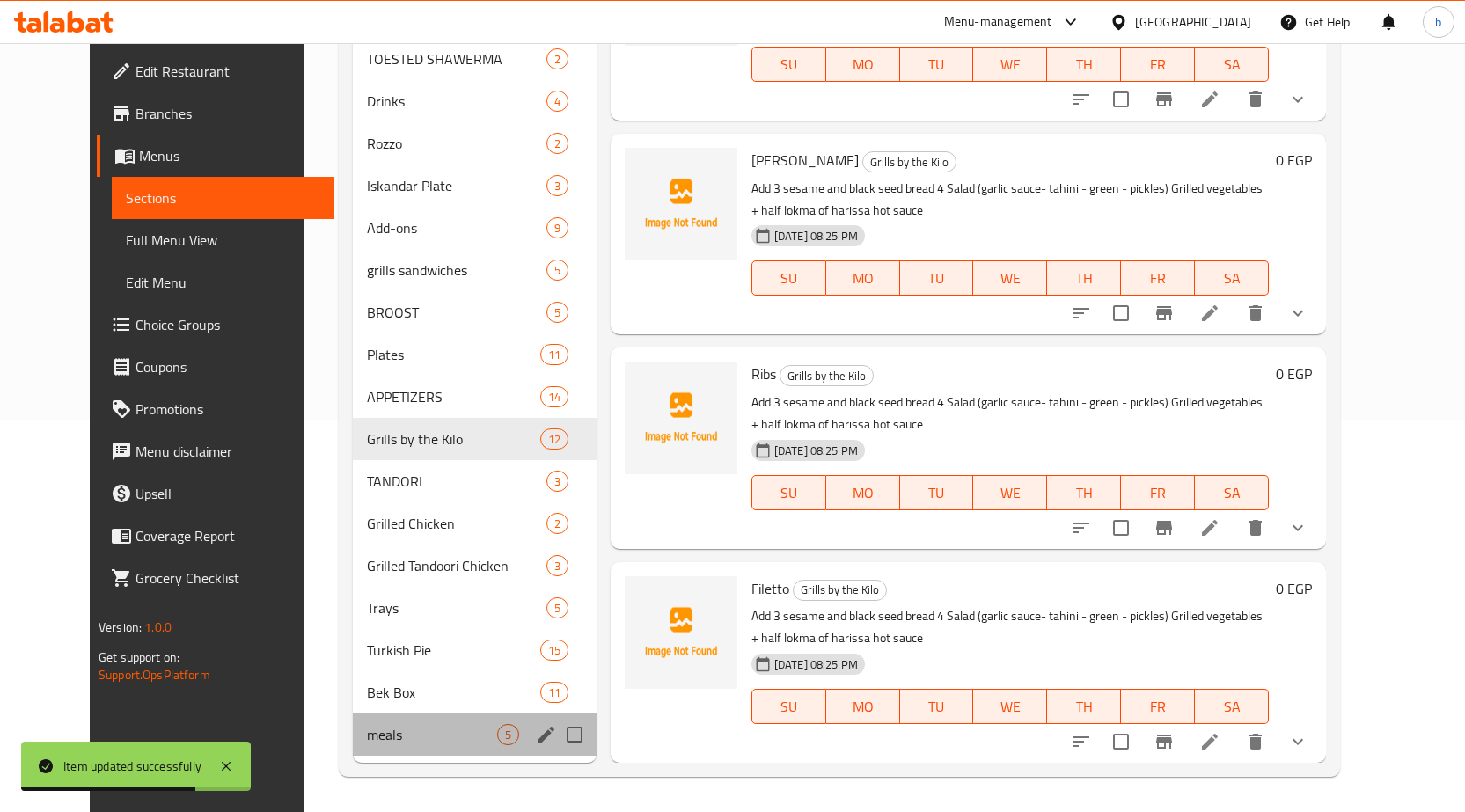
click at [359, 747] on div "meals 5" at bounding box center [474, 735] width 243 height 42
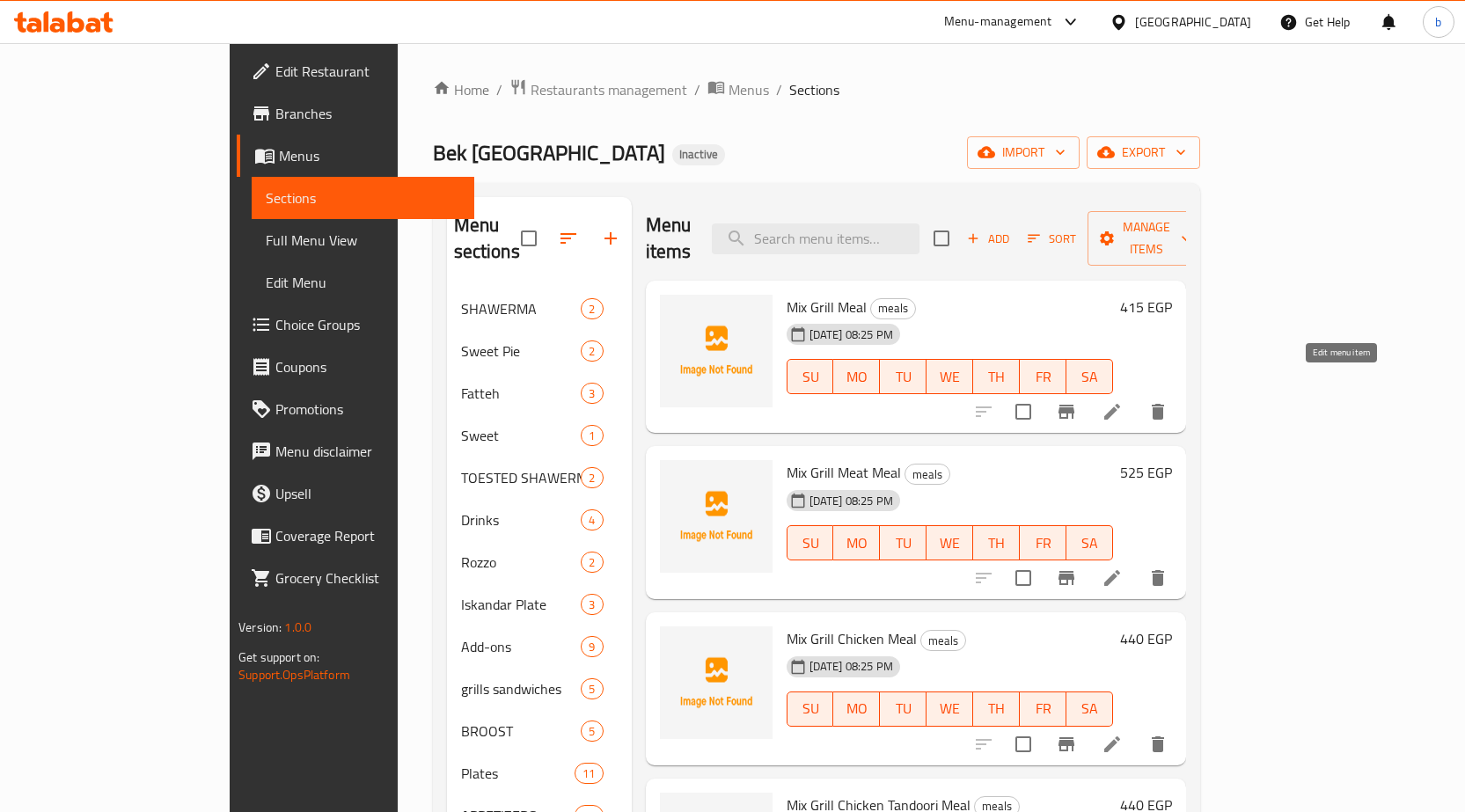
click at [1123, 401] on icon at bounding box center [1112, 412] width 21 height 21
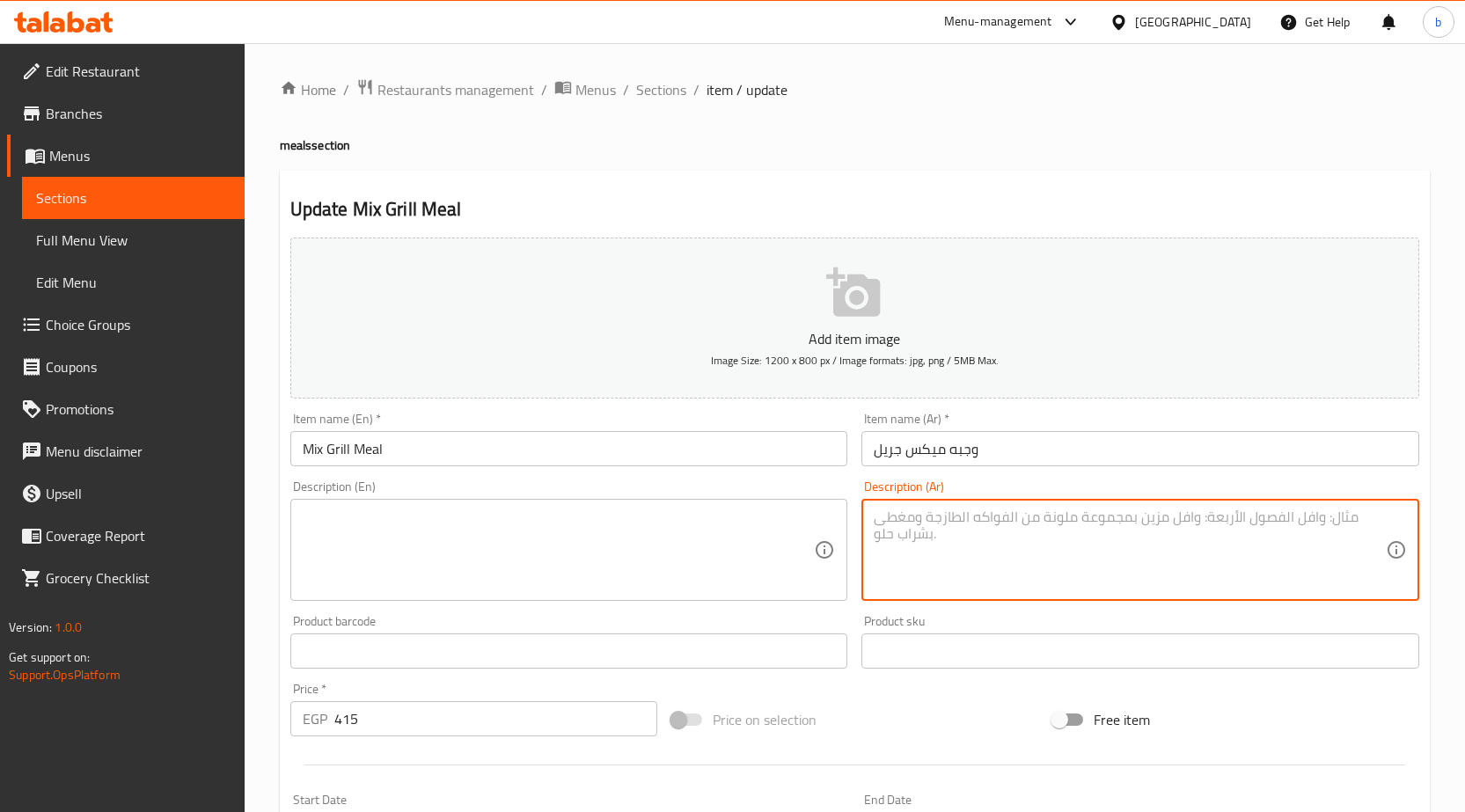
click at [1074, 550] on textarea at bounding box center [1129, 551] width 512 height 84
type textarea "]"
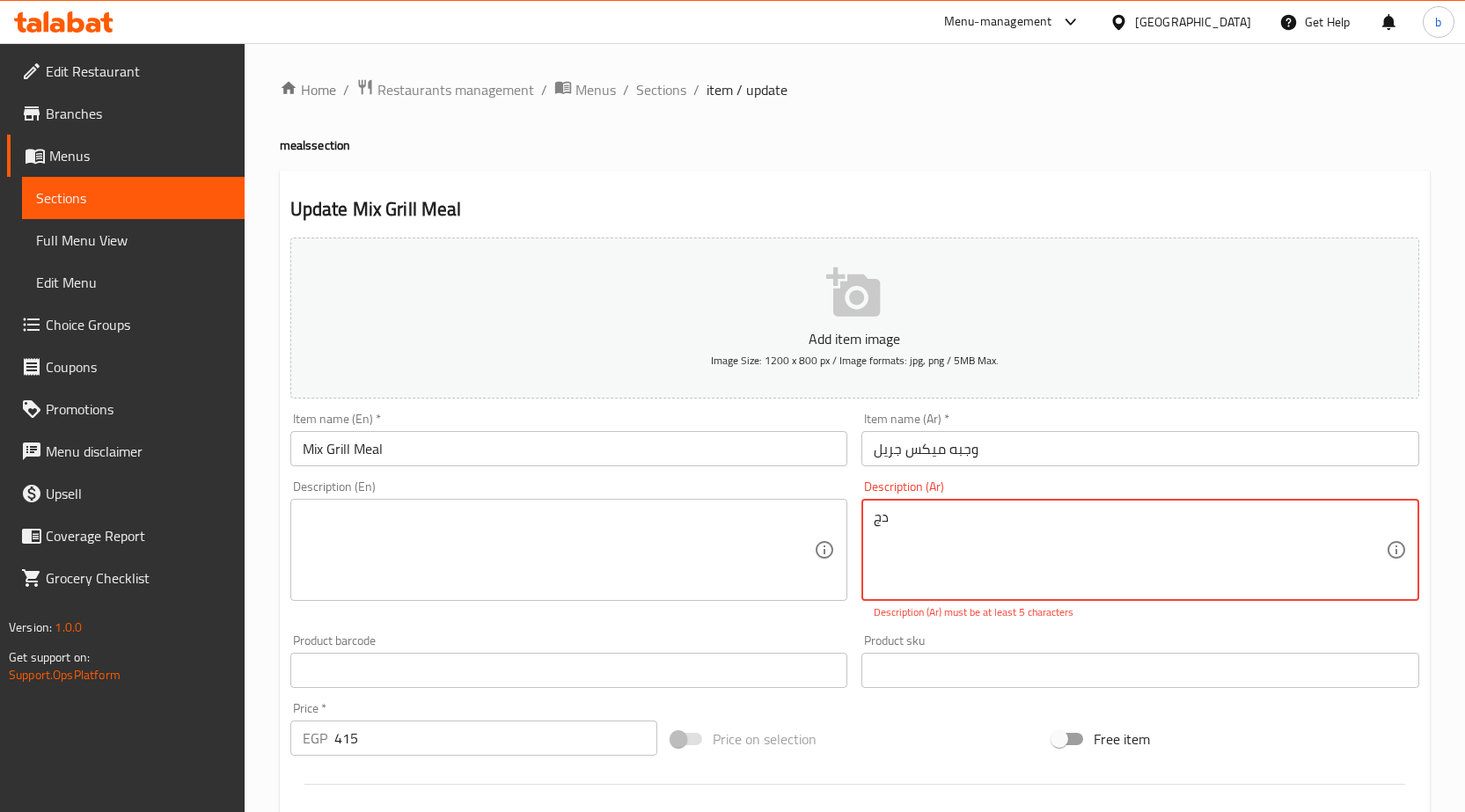
click at [953, 512] on textarea "دج" at bounding box center [1129, 551] width 512 height 84
click at [953, 512] on textarea "3 مشكل مشاوى على الفحم (دجاج تكا-شيش طاووق-كفته شامى -سجق مشوي)" at bounding box center [1129, 551] width 512 height 84
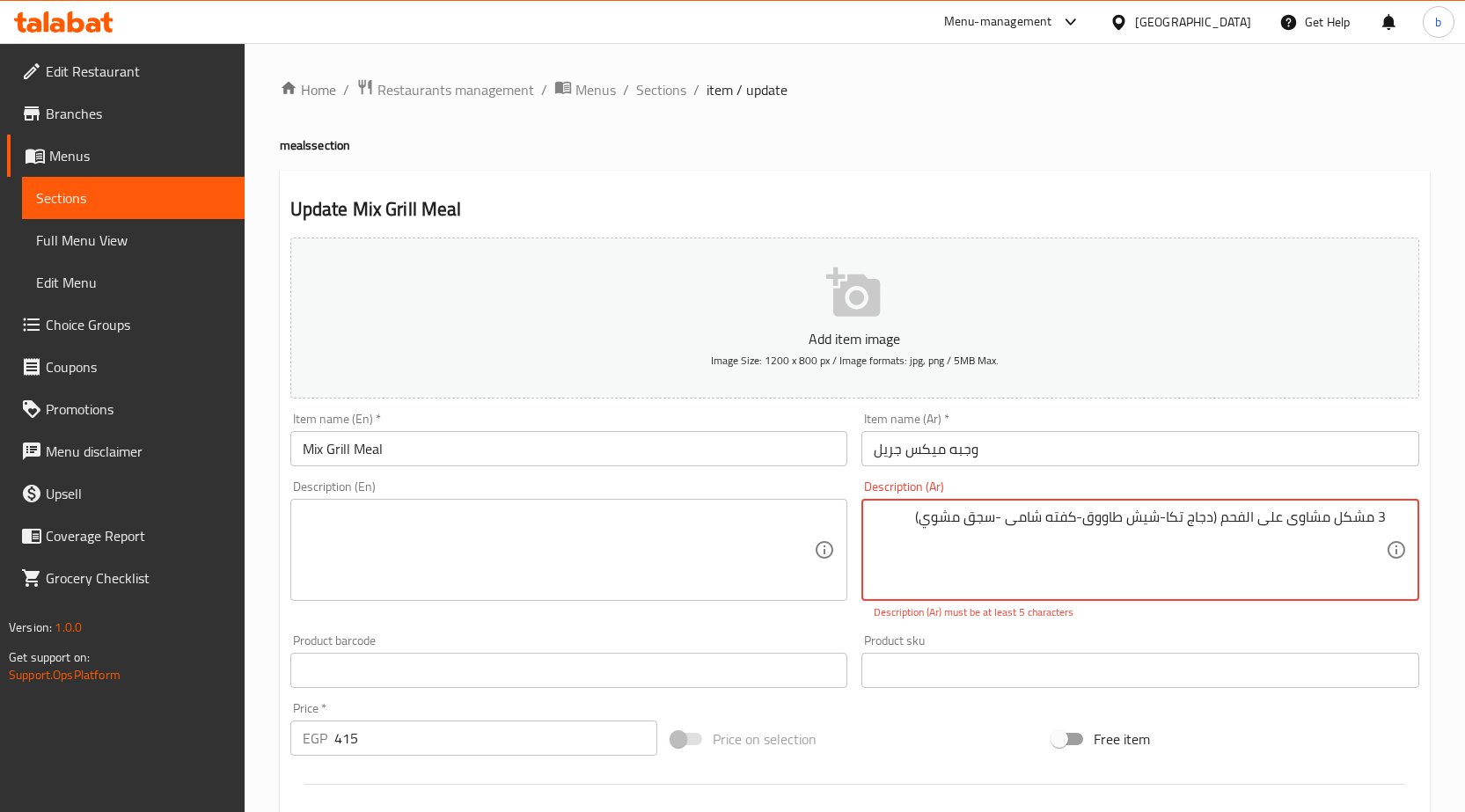
type textarea "3 مشكل مشاوى على الفحم (دجاج تكا-شيش طاووق-كفته شامى -سجق مشوي)"
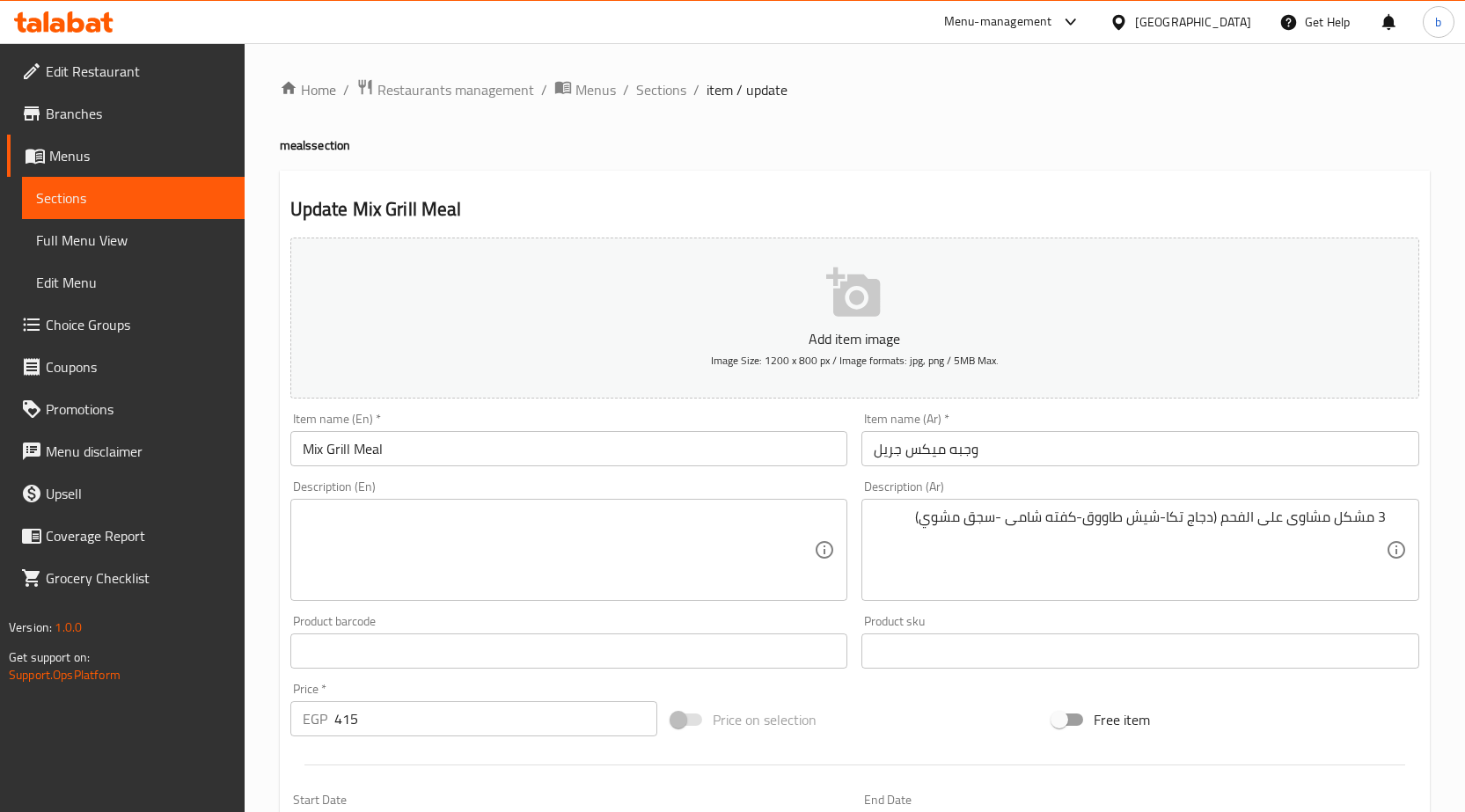
click at [653, 541] on textarea at bounding box center [559, 551] width 512 height 84
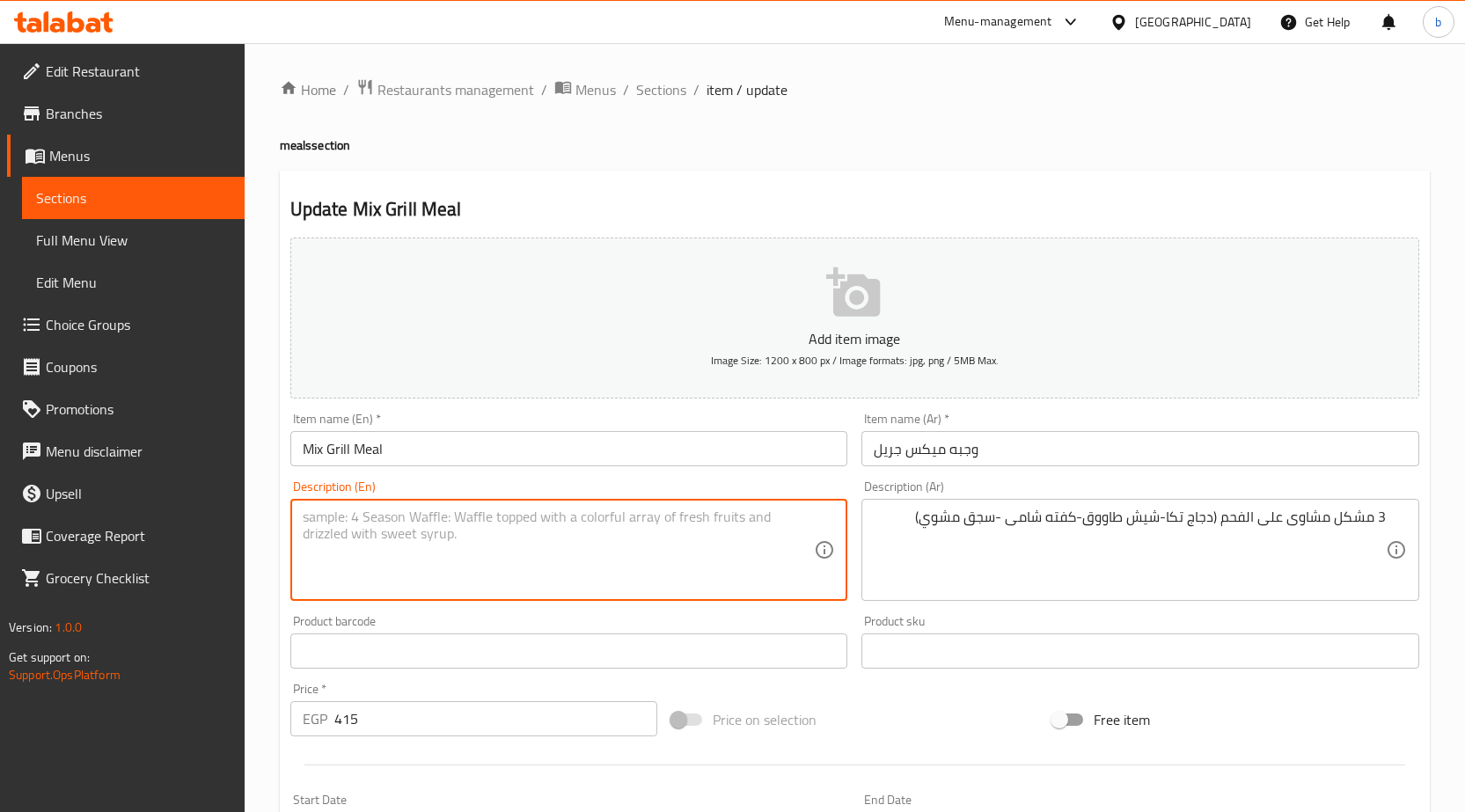
paste textarea "3 grilled problems on the accident (chicken tikka - shish tawook - shami kofta …"
drag, startPoint x: 406, startPoint y: 521, endPoint x: 356, endPoint y: 529, distance: 50.6
click at [356, 529] on textarea "3 grilled problems on the accident (chicken tikka - shish tawook - shami kofta …" at bounding box center [559, 551] width 512 height 84
drag, startPoint x: 481, startPoint y: 520, endPoint x: 396, endPoint y: 520, distance: 85.0
click at [396, 520] on textarea "3 mixed grilled on the accident (chicken tikka - shish tawook - shami kofta - g…" at bounding box center [559, 551] width 512 height 84
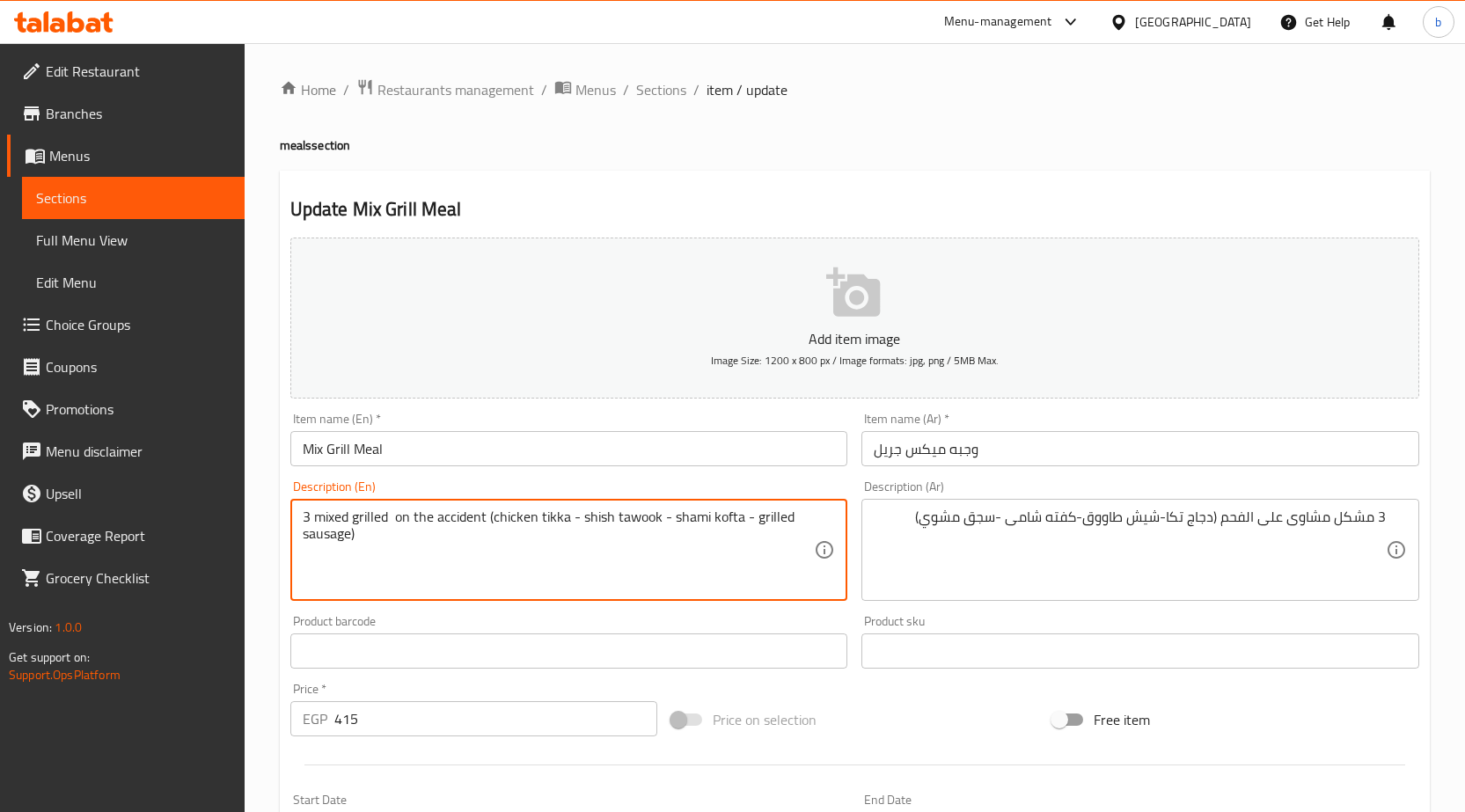
paste textarea "Charcoal Grilled"
drag, startPoint x: 490, startPoint y: 523, endPoint x: 392, endPoint y: 526, distance: 98.0
drag, startPoint x: 388, startPoint y: 524, endPoint x: 350, endPoint y: 522, distance: 38.1
click at [350, 522] on textarea "3 mixed grilled (chicken tikka - shish tawook - shami kofta - grilled sausage)" at bounding box center [559, 551] width 512 height 84
paste textarea "Charcoal G"
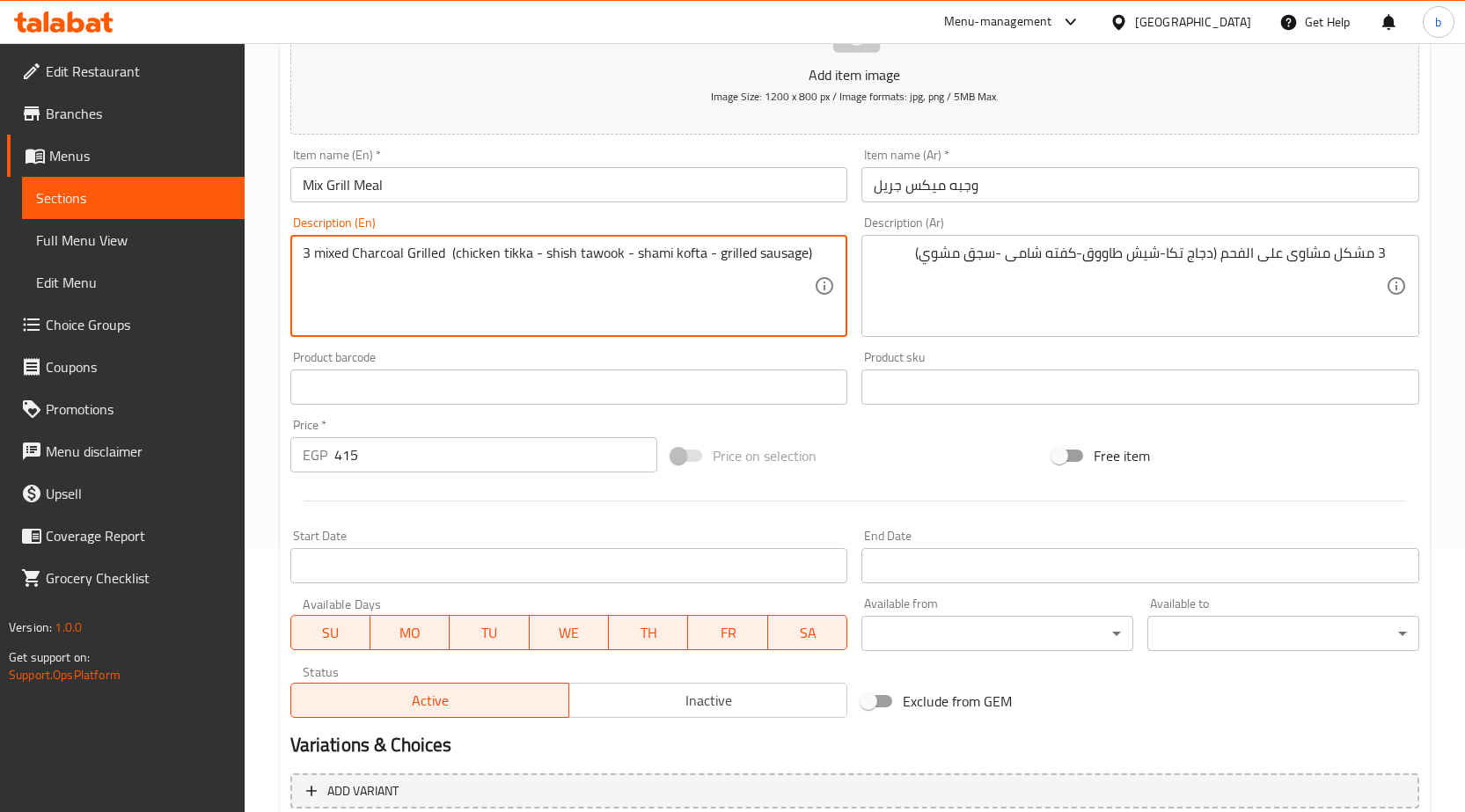
scroll to position [431, 0]
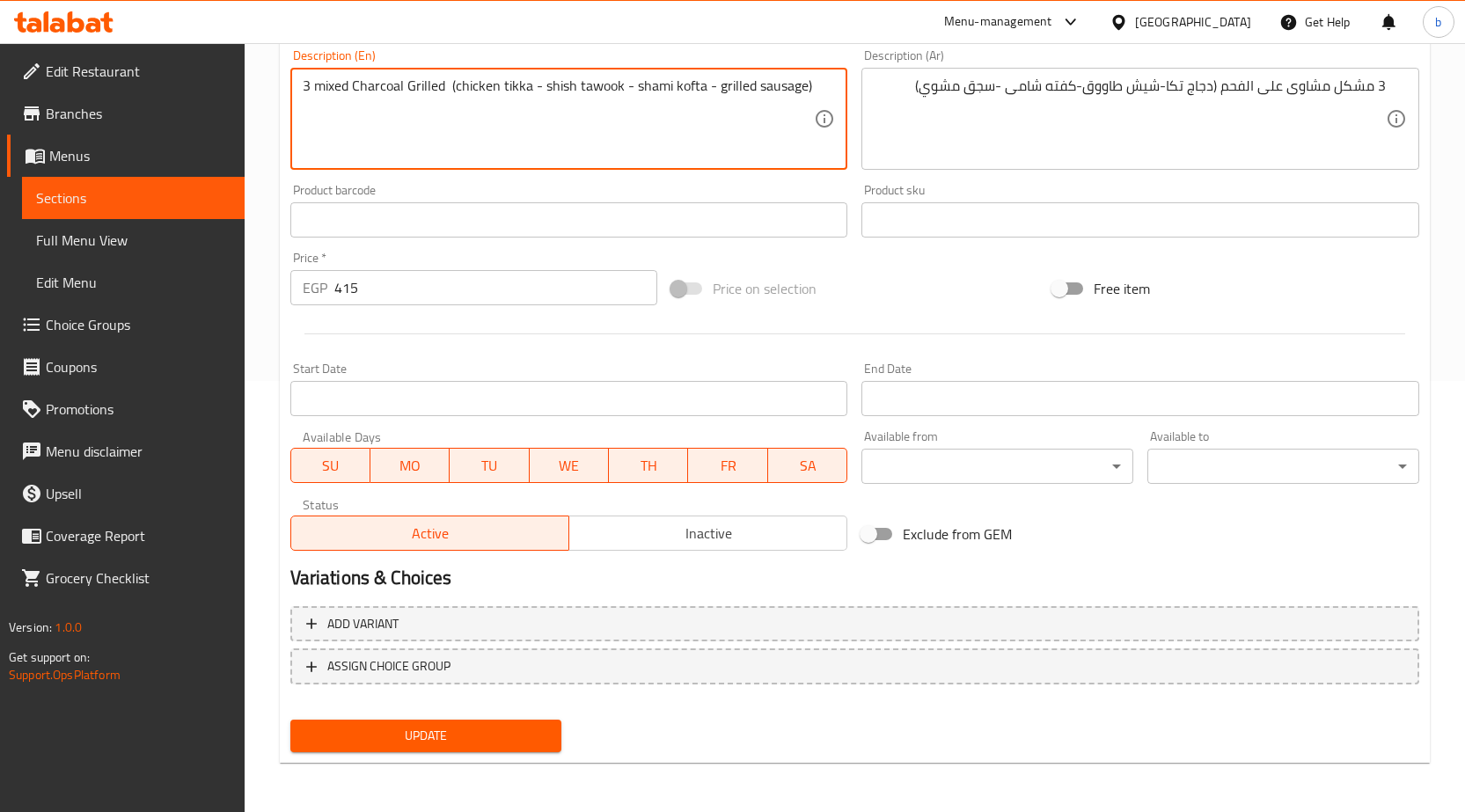
type textarea "3 mixed Charcoal Grilled (chicken tikka - shish tawook - shami kofta - grilled …"
click at [393, 723] on button "Update" at bounding box center [426, 736] width 272 height 32
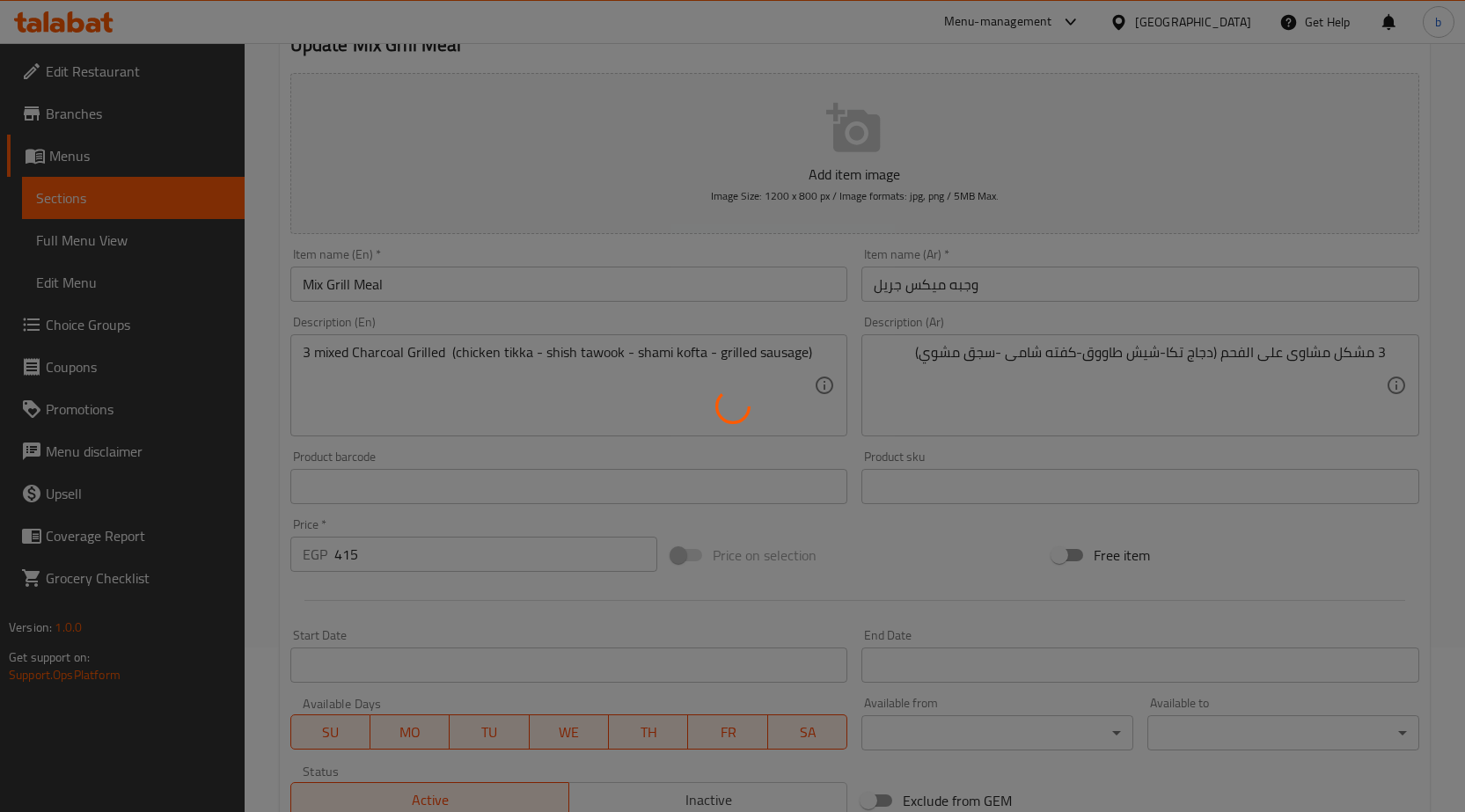
scroll to position [0, 0]
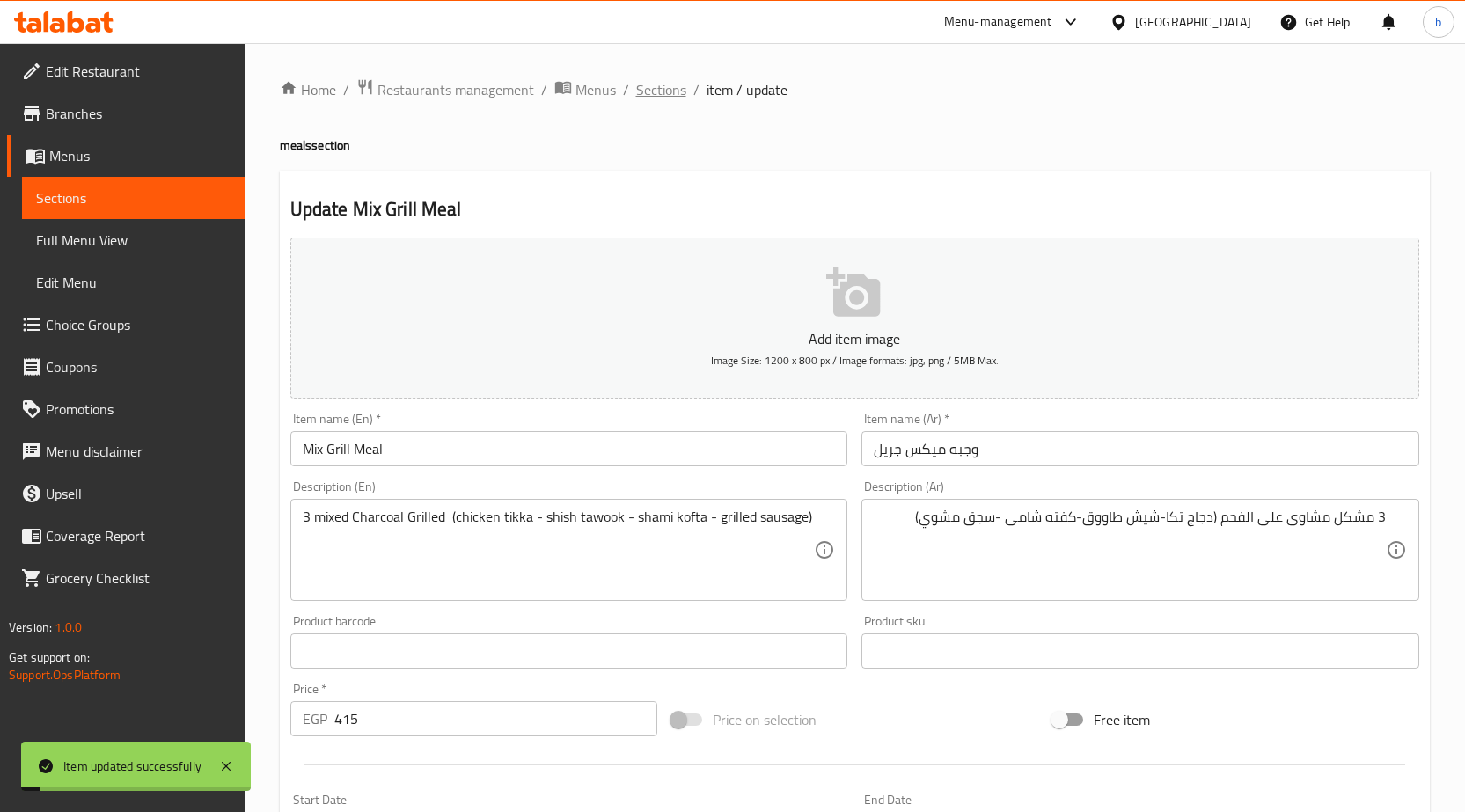
click at [643, 98] on span "Sections" at bounding box center [661, 90] width 51 height 21
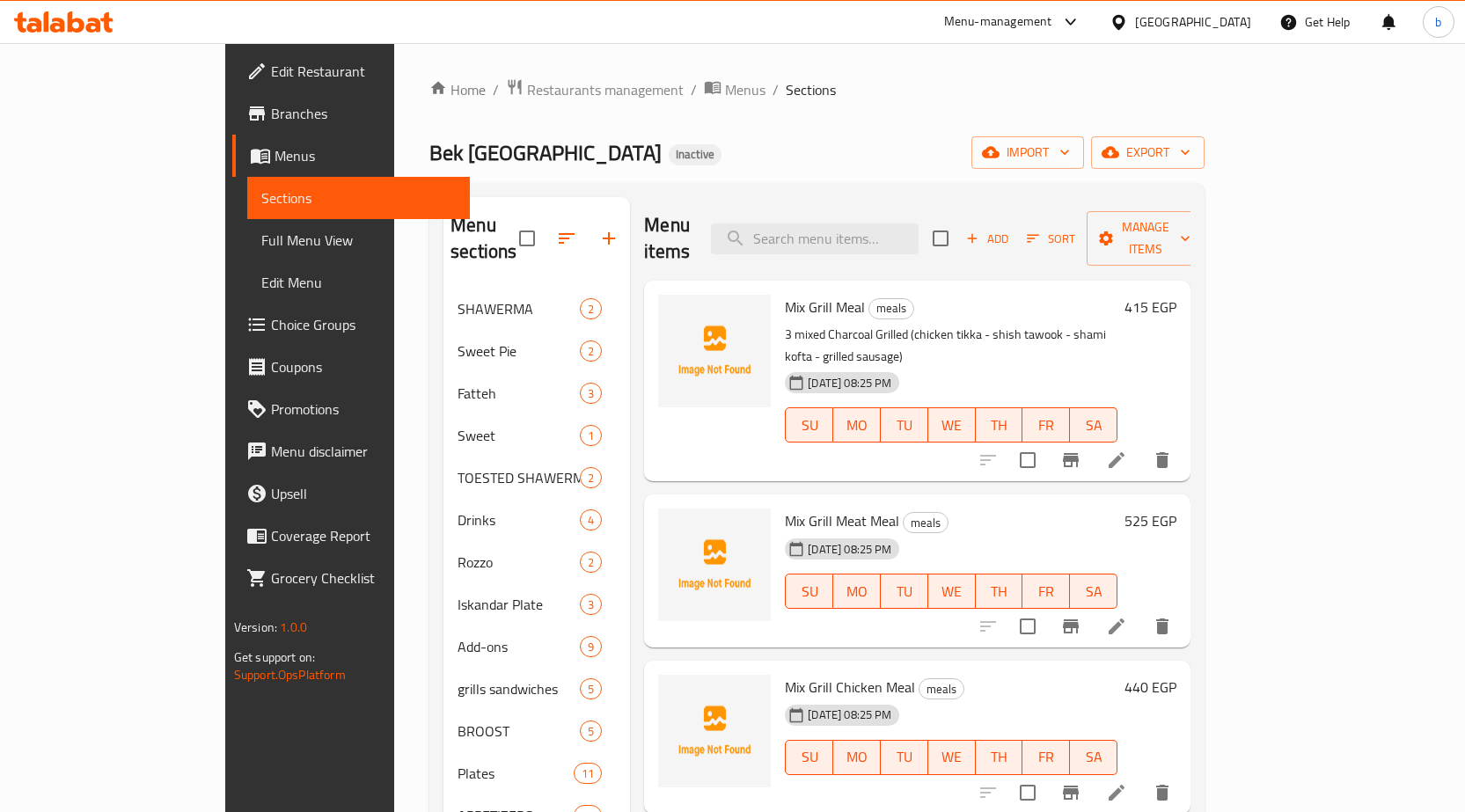
click at [1128, 616] on icon at bounding box center [1116, 626] width 21 height 21
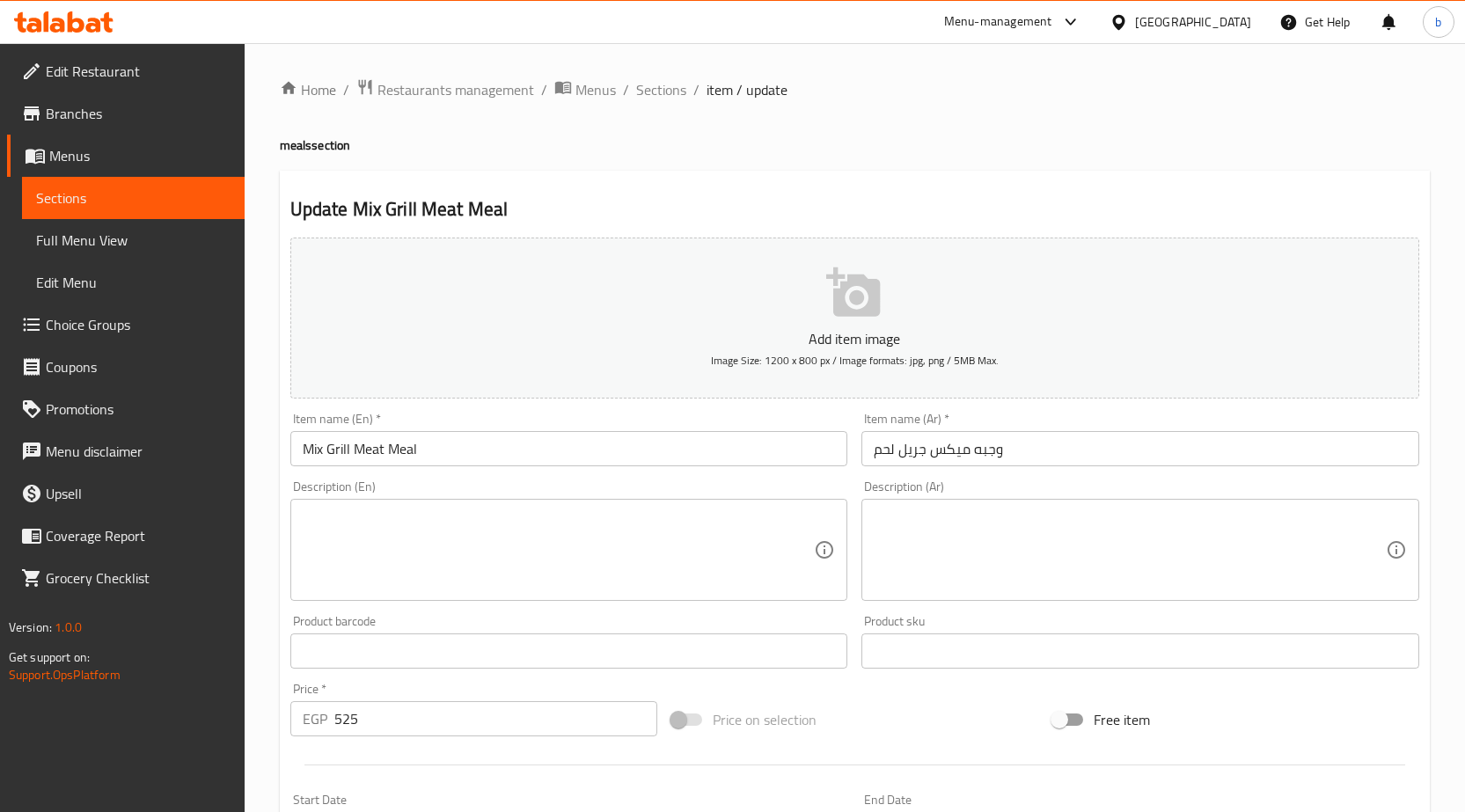
click at [1112, 518] on textarea at bounding box center [1129, 551] width 512 height 84
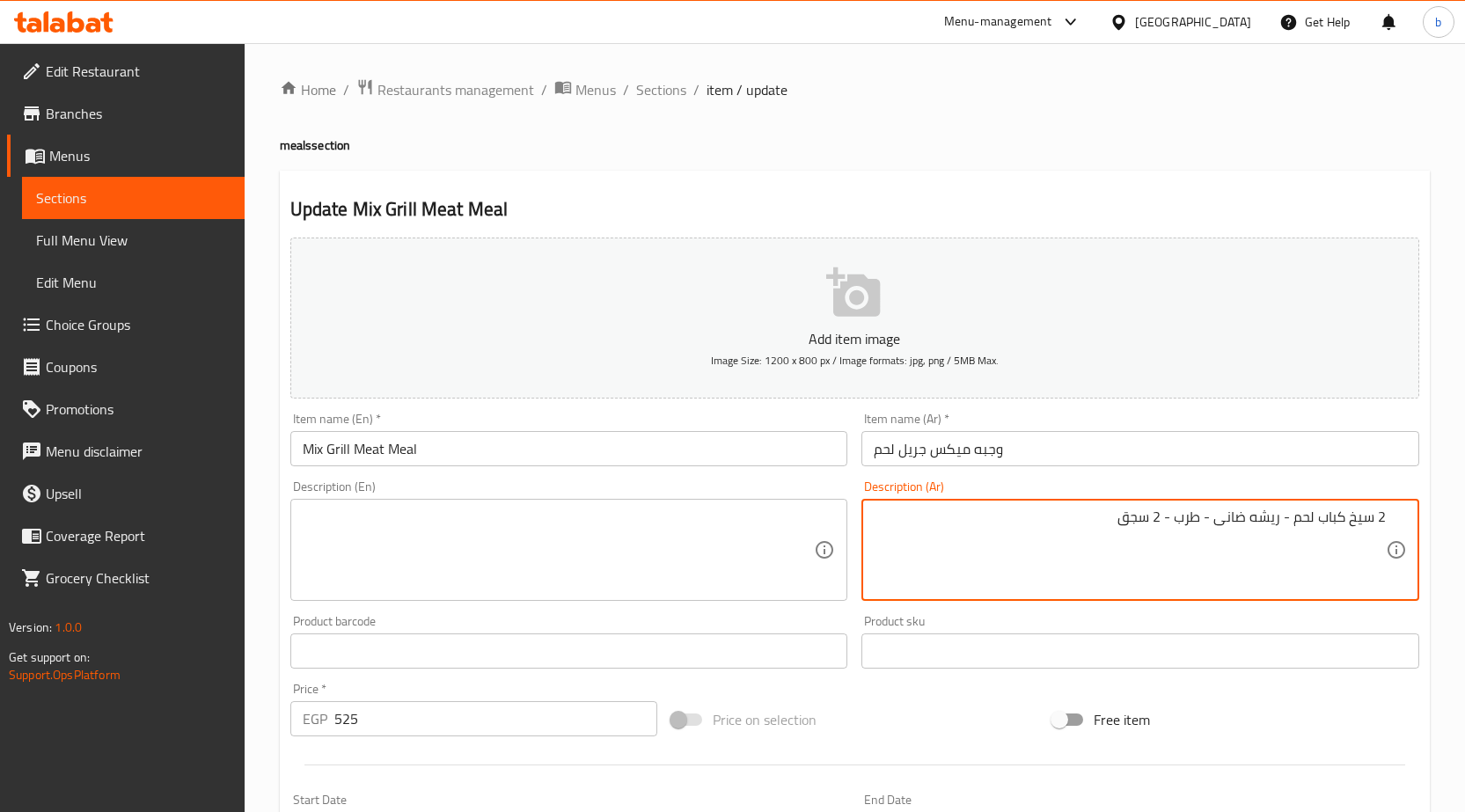
click at [1156, 520] on textarea "2 سيخ كباب لحم - ريشه ضانى - طرب - 2 سجق" at bounding box center [1129, 551] width 512 height 84
type textarea "2 سيخ كباب لحم - ريشه ضانى - طرب - 2 سجق"
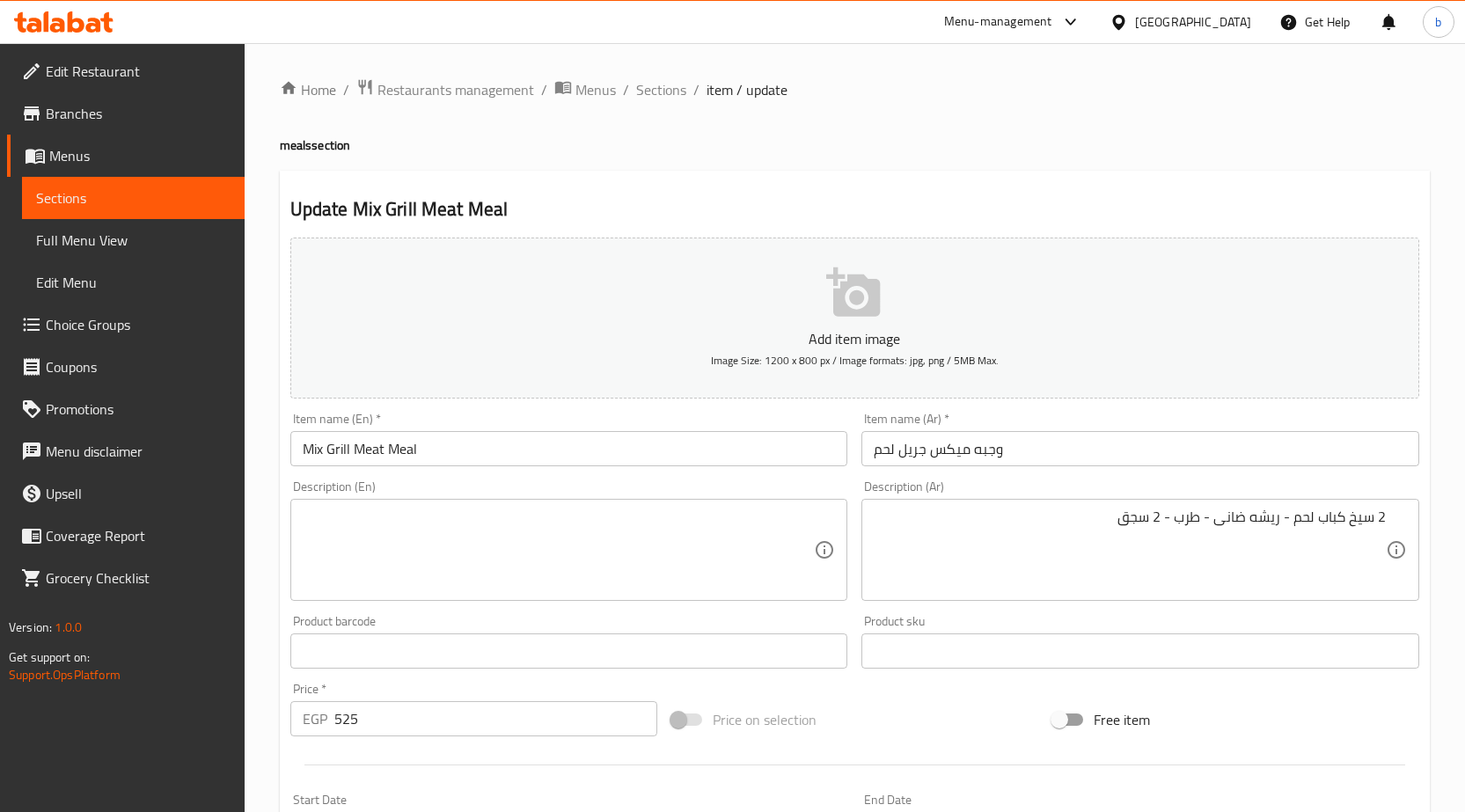
click at [550, 536] on textarea at bounding box center [559, 551] width 512 height 84
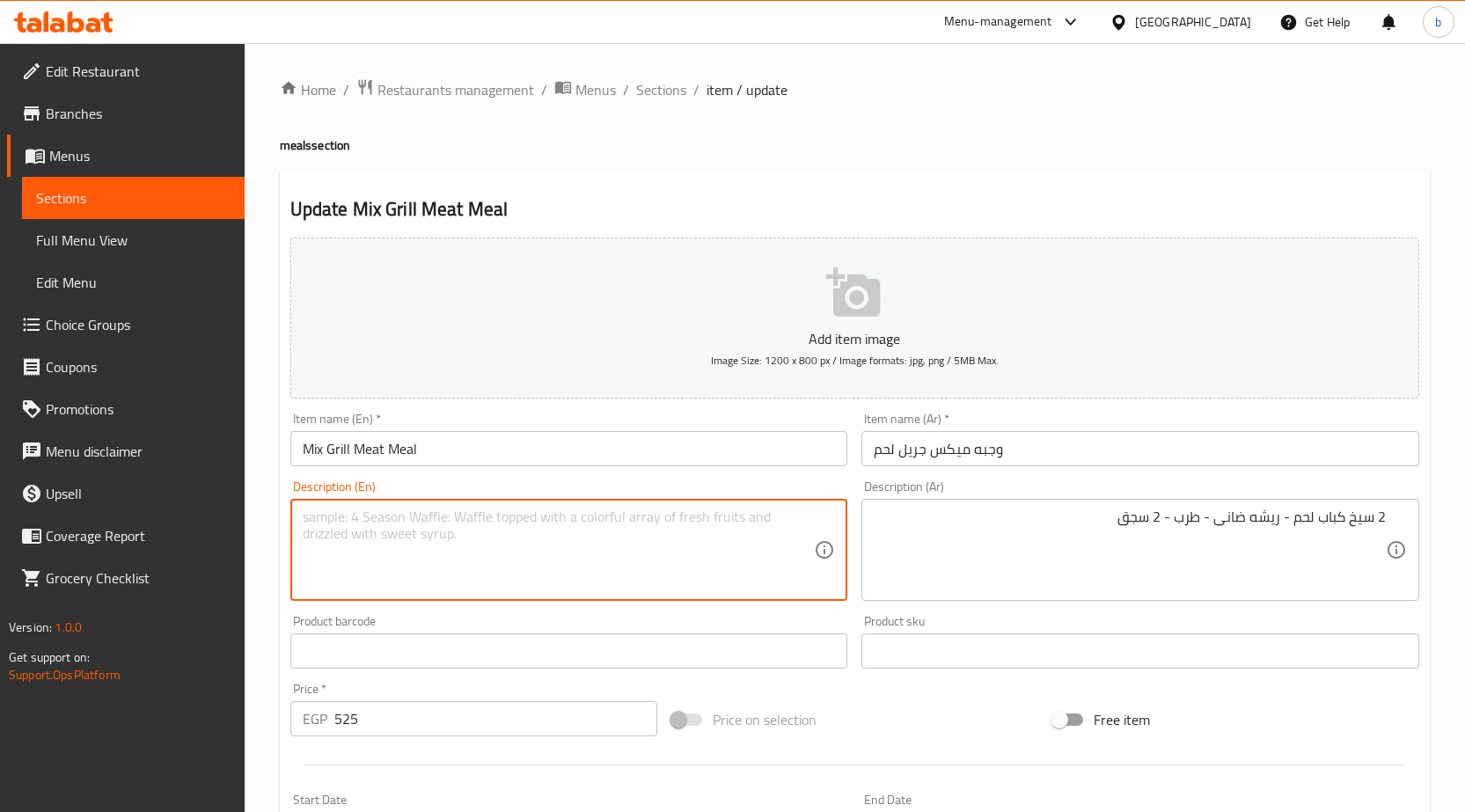
paste textarea "2 kebab skewers - lamb chops - tarb - 2 sausages"
drag, startPoint x: 478, startPoint y: 522, endPoint x: 446, endPoint y: 520, distance: 32.1
click at [446, 520] on textarea "2 kebab skewers - lamb chops - tarb - 2 sausages" at bounding box center [559, 551] width 512 height 84
click at [485, 525] on textarea "2 kebab skewers - lamb chops - tarb - 2 sausages" at bounding box center [559, 551] width 512 height 84
click at [475, 522] on textarea "2 kebab skewers - lamb chops - tarb - 2 sausages" at bounding box center [559, 551] width 512 height 84
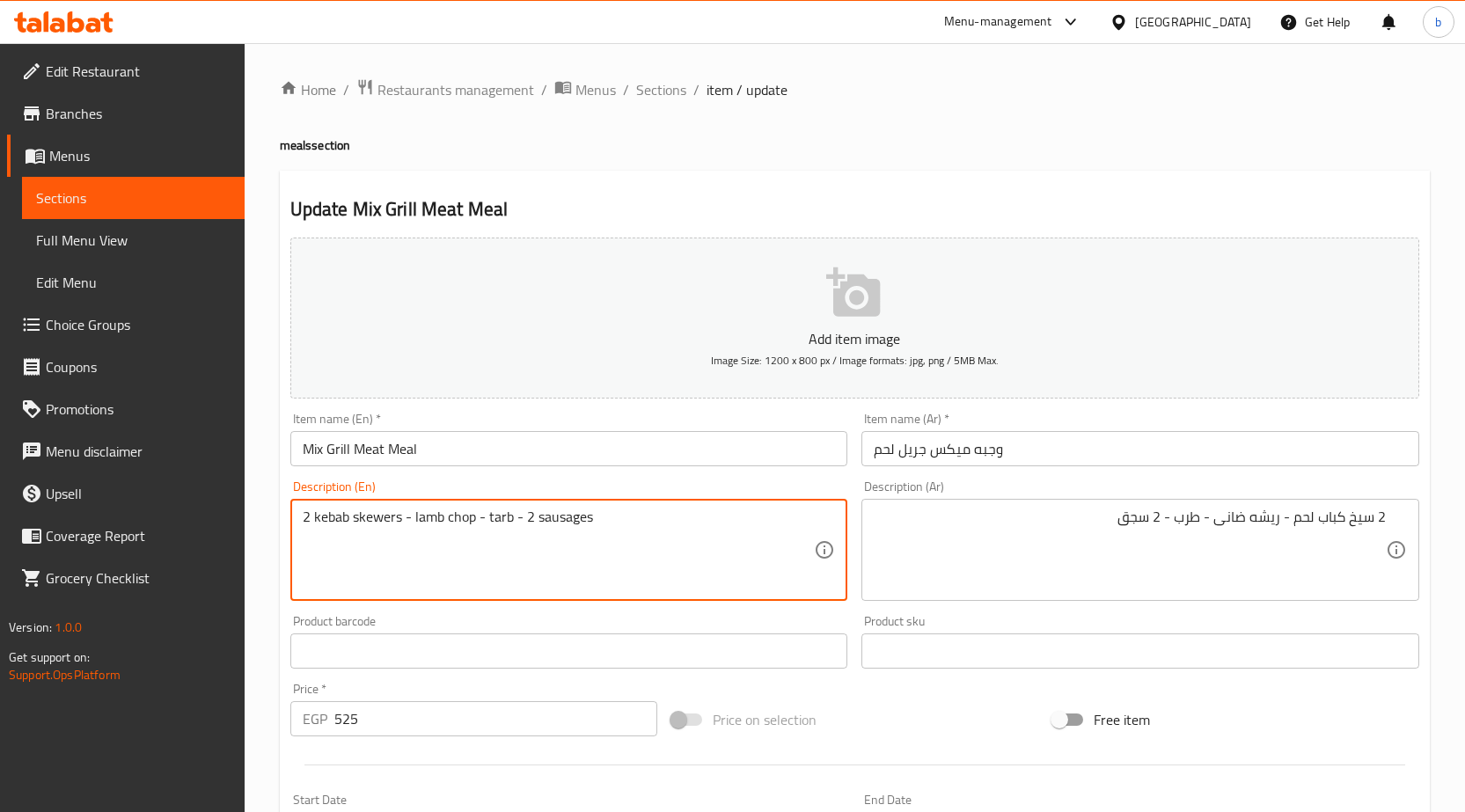
drag, startPoint x: 473, startPoint y: 521, endPoint x: 414, endPoint y: 520, distance: 59.0
click at [414, 520] on textarea "2 kebab skewers - lamb chop - tarb - 2 sausages" at bounding box center [559, 551] width 512 height 84
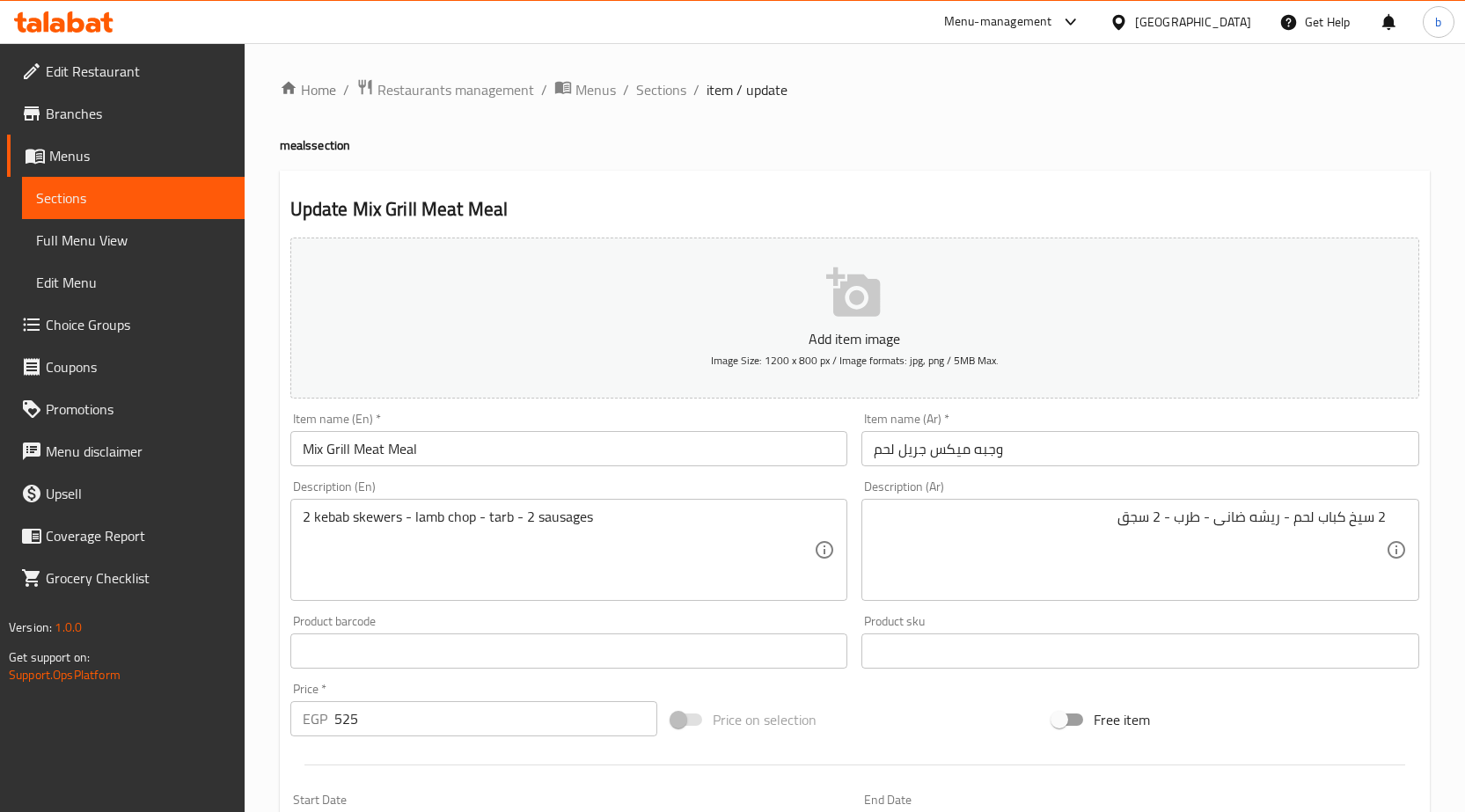
click at [472, 521] on textarea "2 kebab skewers - lamb chop - tarb - 2 sausages" at bounding box center [559, 551] width 512 height 84
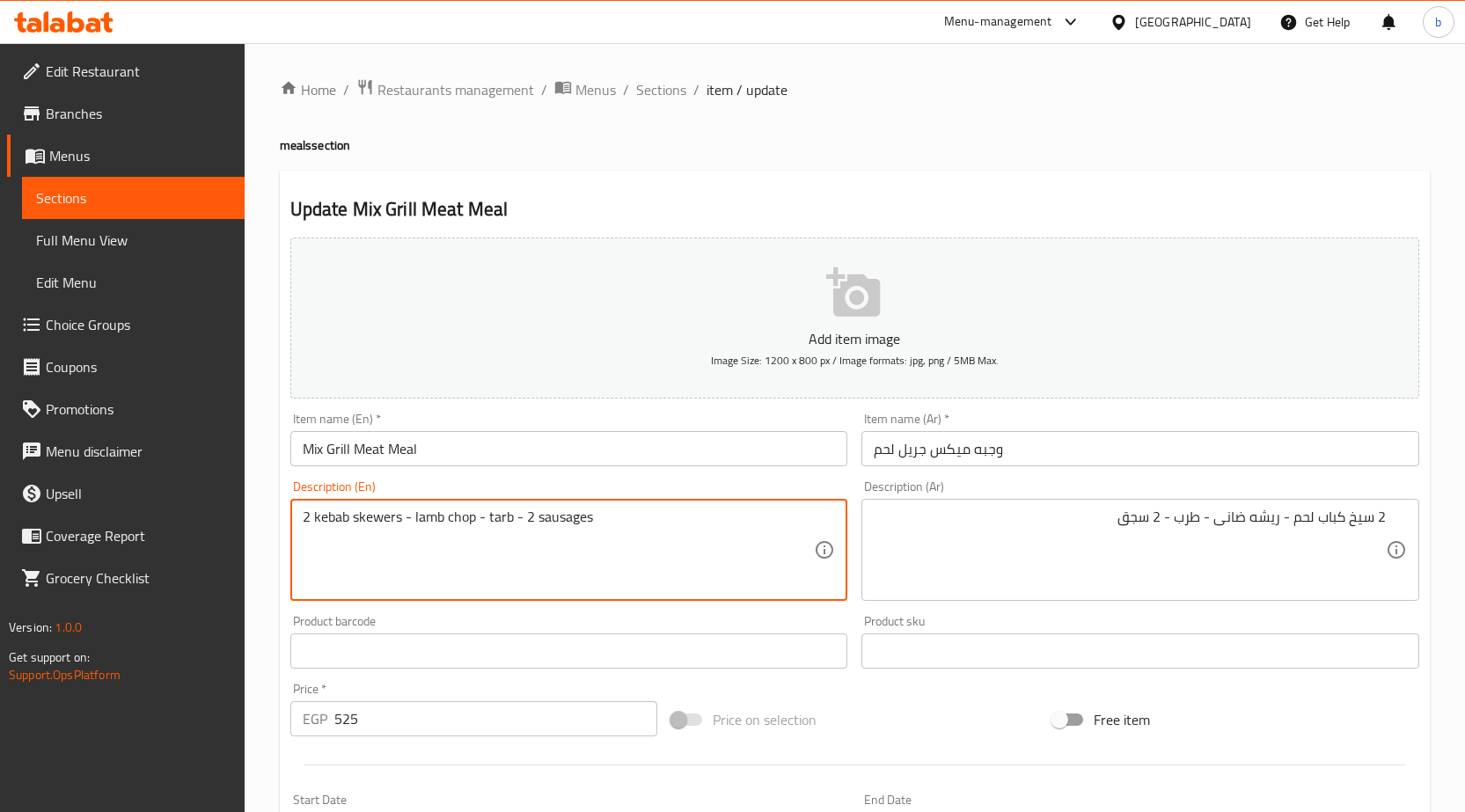
click at [473, 521] on textarea "2 kebab skewers - lamb chop - tarb - 2 sausages" at bounding box center [559, 551] width 512 height 84
click at [414, 510] on textarea "2 kebab skewers - lamb chops - tarb - 2 sausages" at bounding box center [559, 551] width 512 height 84
drag, startPoint x: 414, startPoint y: 510, endPoint x: 452, endPoint y: 524, distance: 40.5
click at [452, 524] on textarea "2 kebab skewers - lamb chops - tarb - 2 sausages" at bounding box center [559, 551] width 512 height 84
drag, startPoint x: 479, startPoint y: 520, endPoint x: 415, endPoint y: 508, distance: 65.1
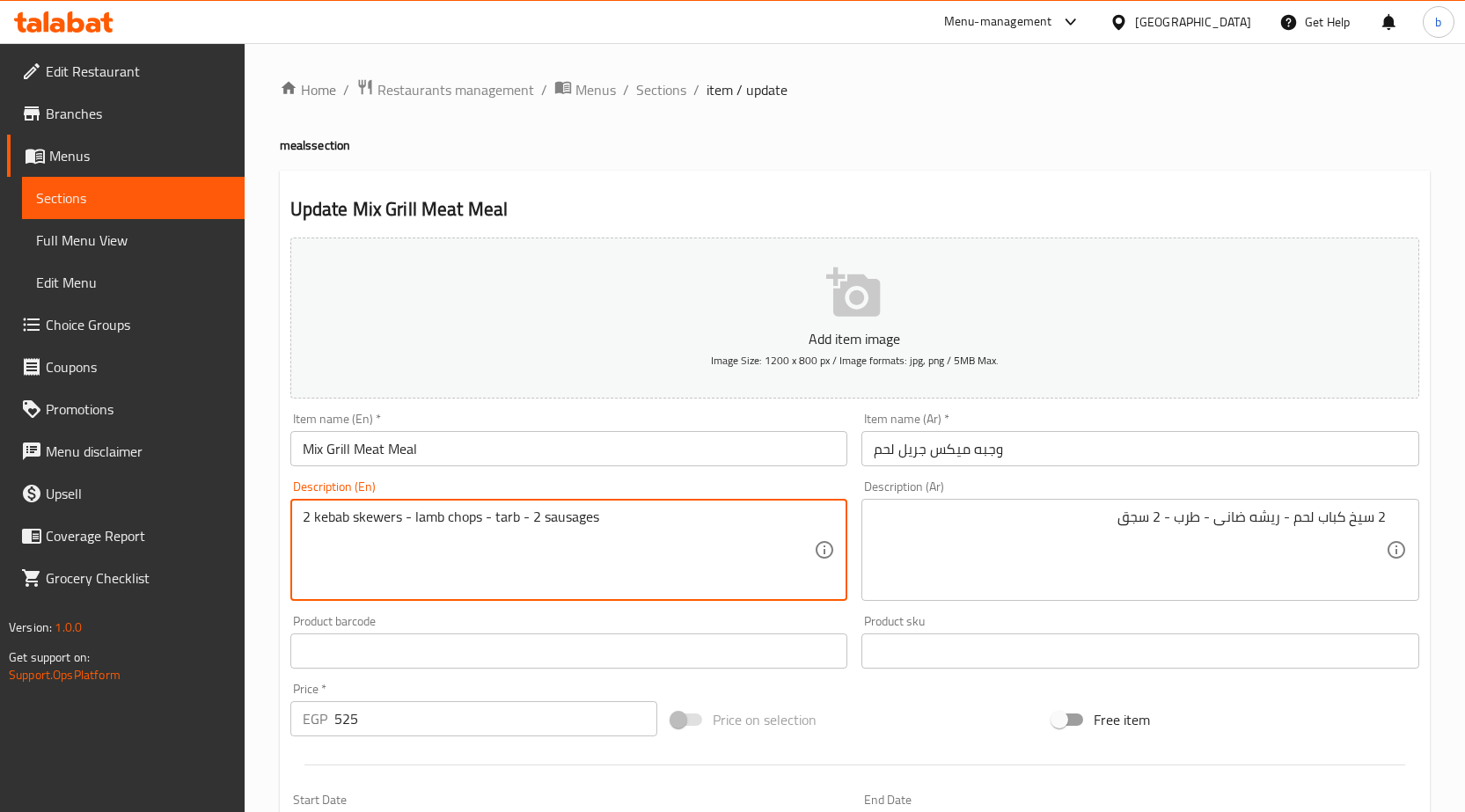
click at [415, 509] on textarea "2 kebab skewers - lamb chops - tarb - 2 sausages" at bounding box center [559, 551] width 512 height 84
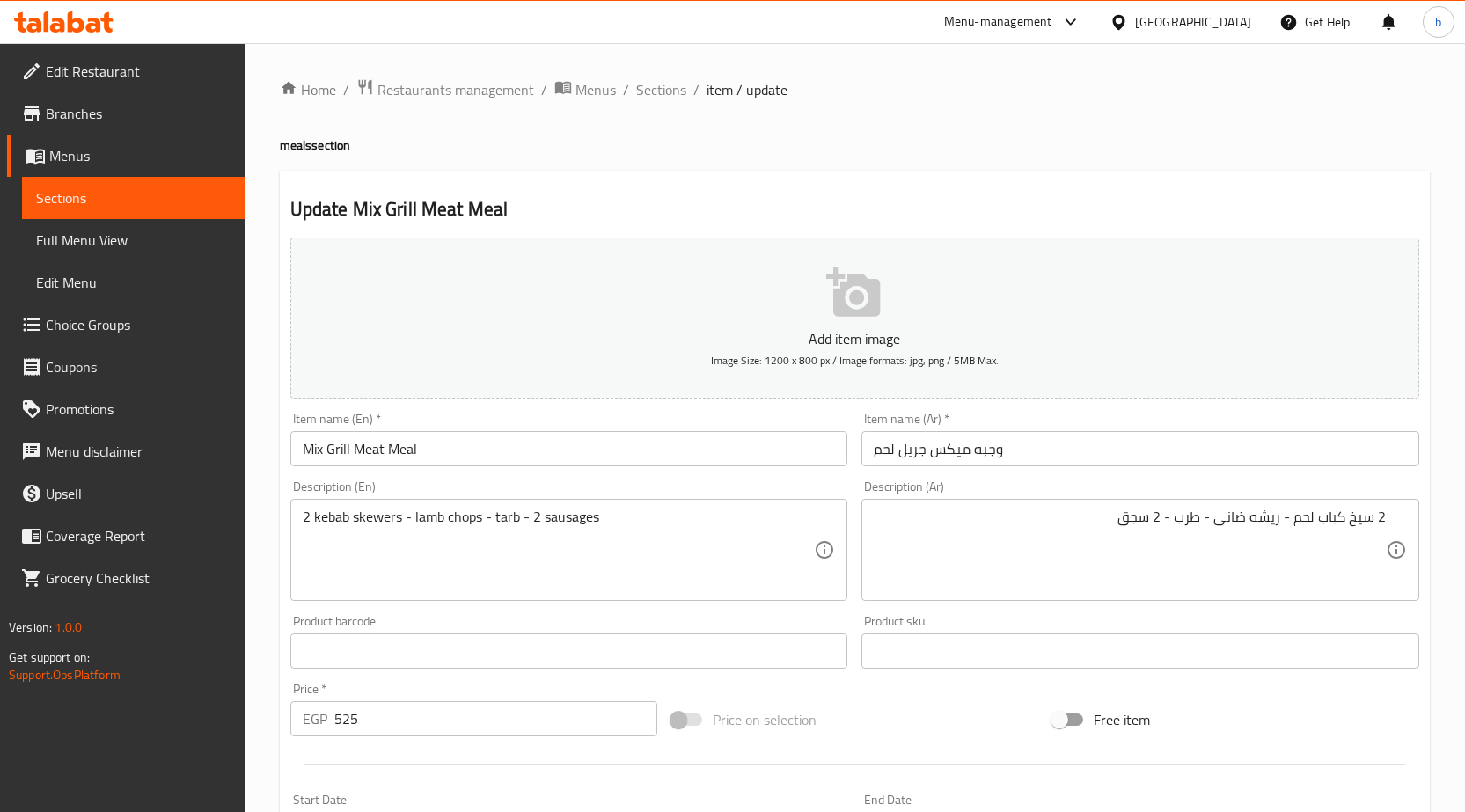
click at [479, 521] on textarea "2 kebab skewers - lamb chops - tarb - 2 sausages" at bounding box center [559, 551] width 512 height 84
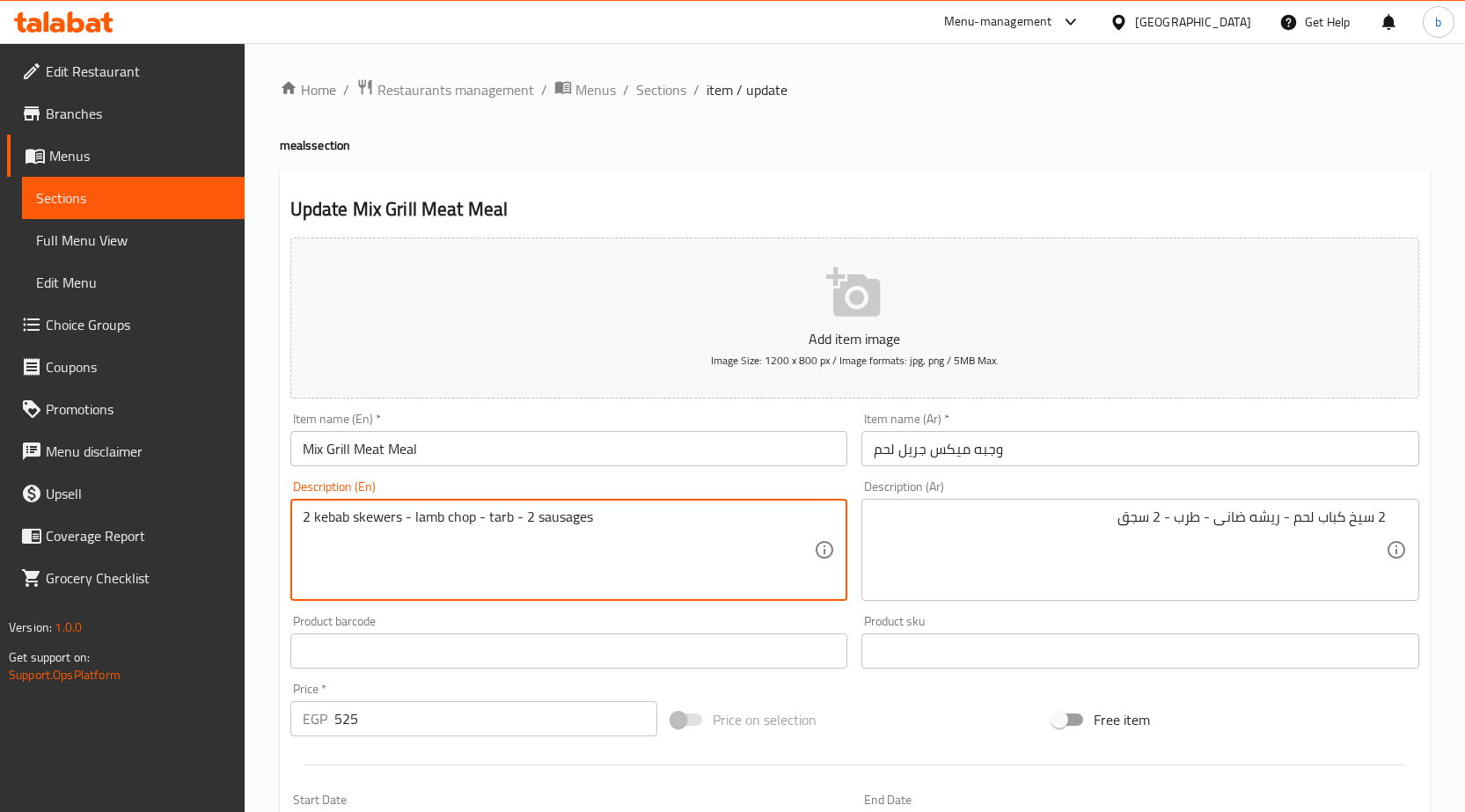
type textarea "2 kebab skewers - lamb chop - tarb - 2 sausages"
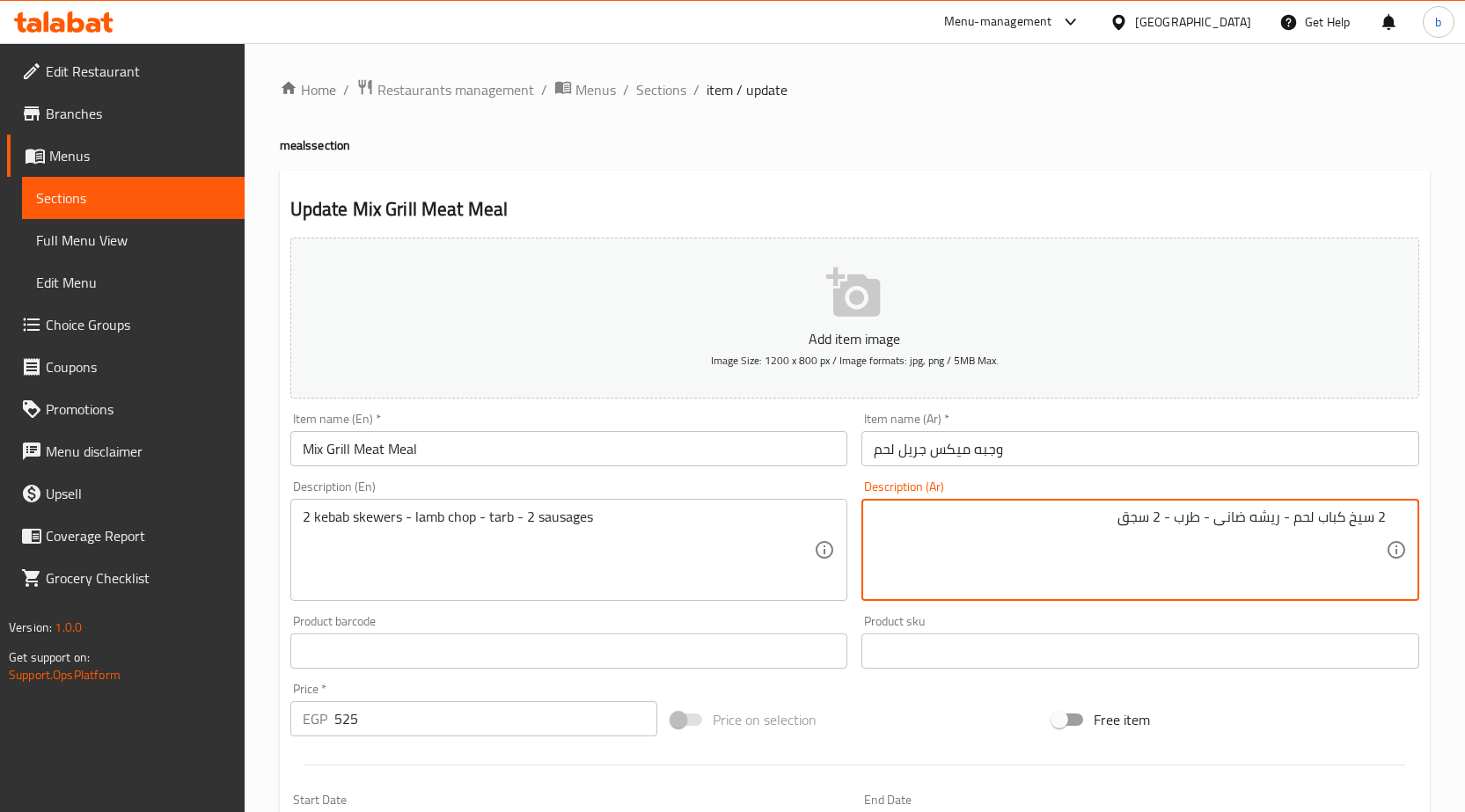
click at [1198, 515] on textarea "2 سيخ كباب لحم - ريشه ضانى - طرب - 2 سجق" at bounding box center [1129, 551] width 512 height 84
click at [1190, 518] on textarea "2 سيخ كباب لحم - ريشه ضانى - طرب - 2 سجق" at bounding box center [1129, 551] width 512 height 84
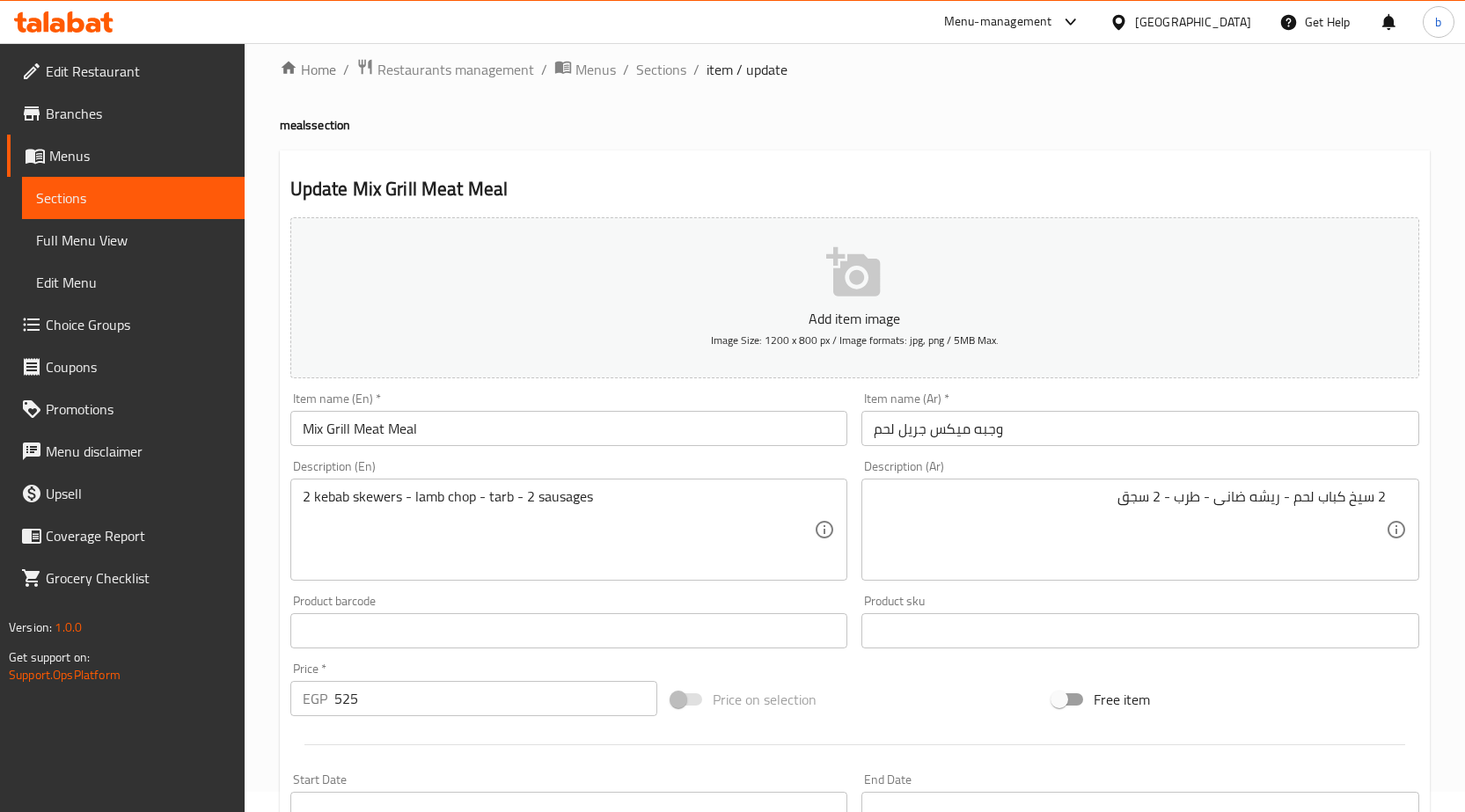
scroll to position [431, 0]
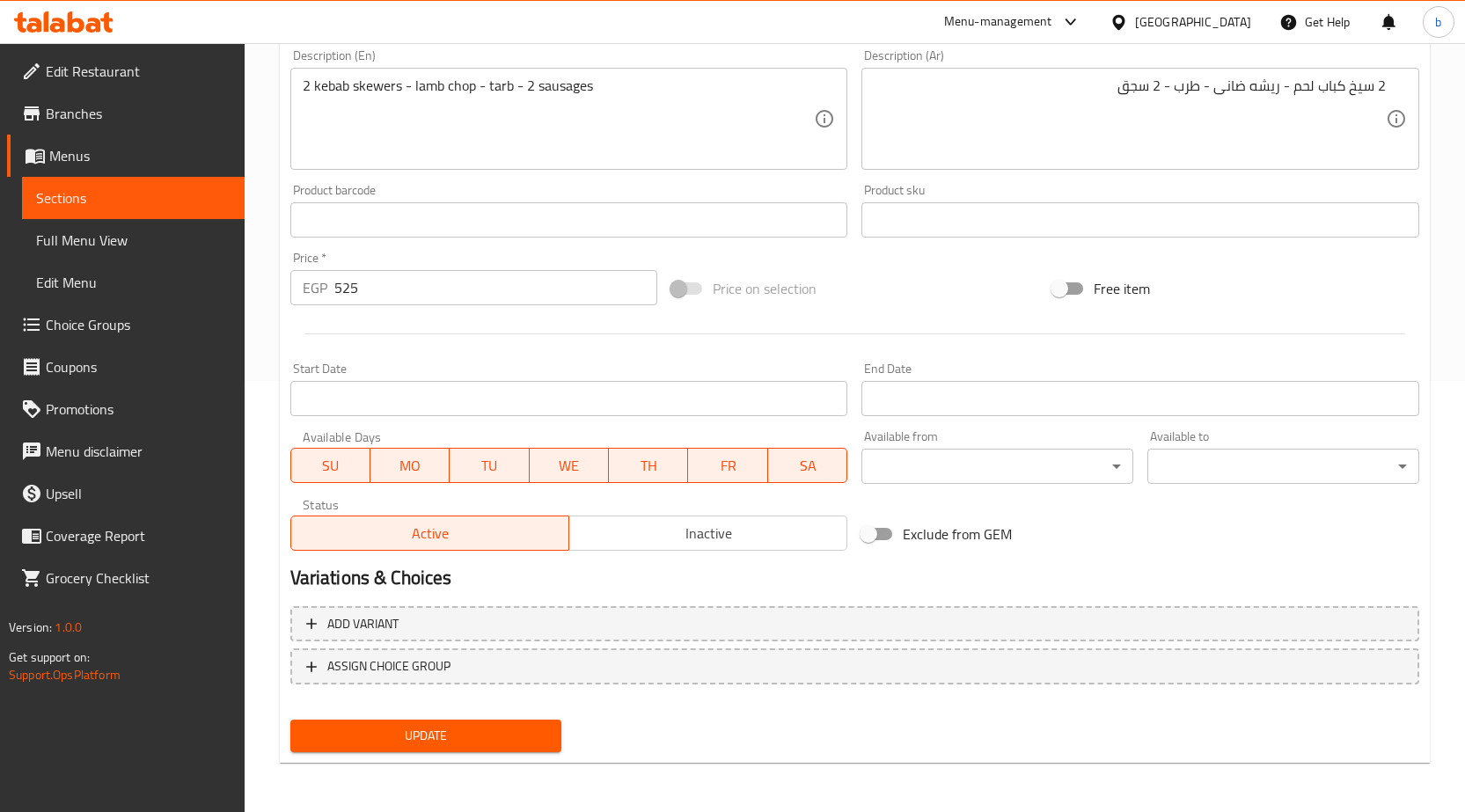
click at [439, 737] on span "Update" at bounding box center [426, 736] width 244 height 22
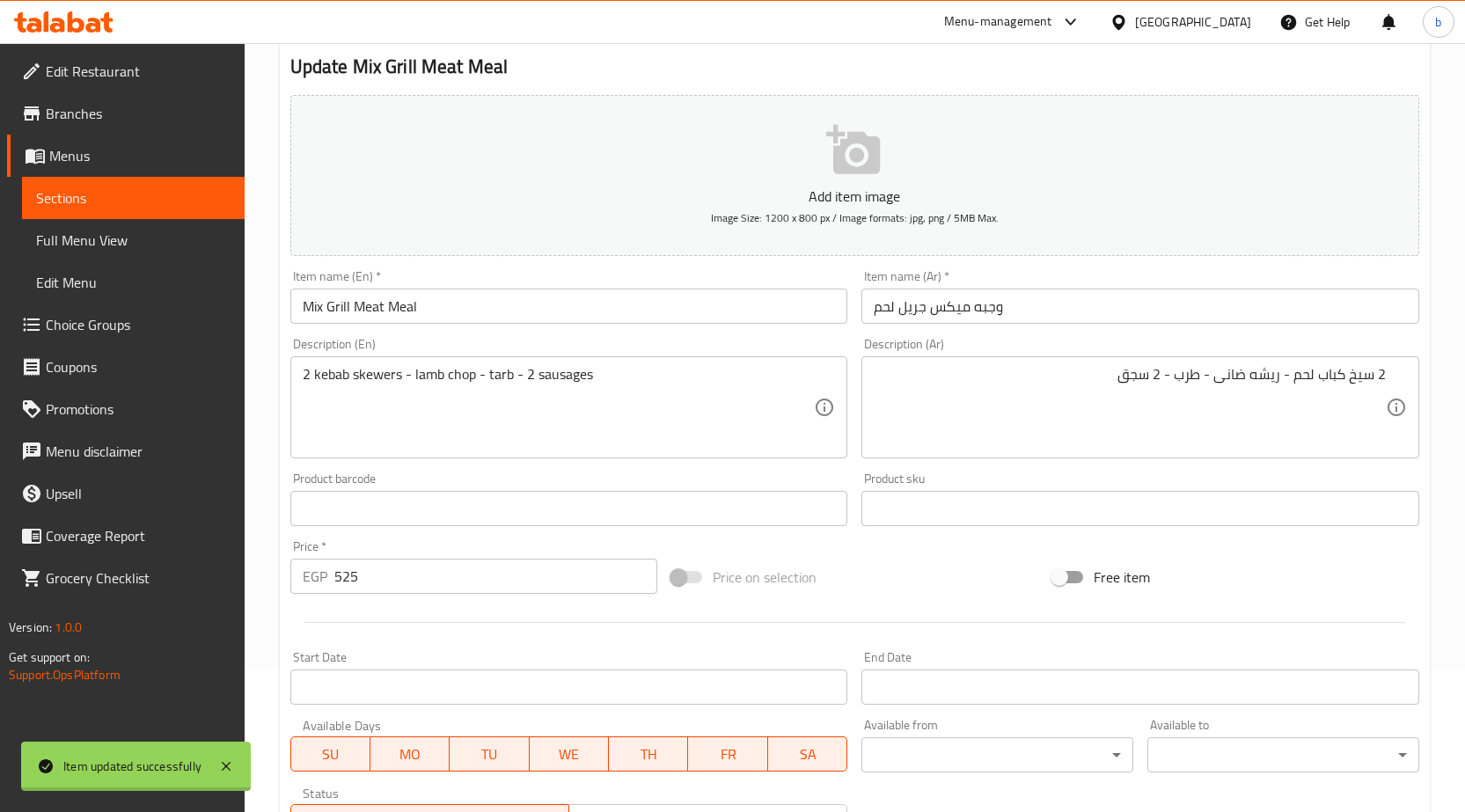
scroll to position [0, 0]
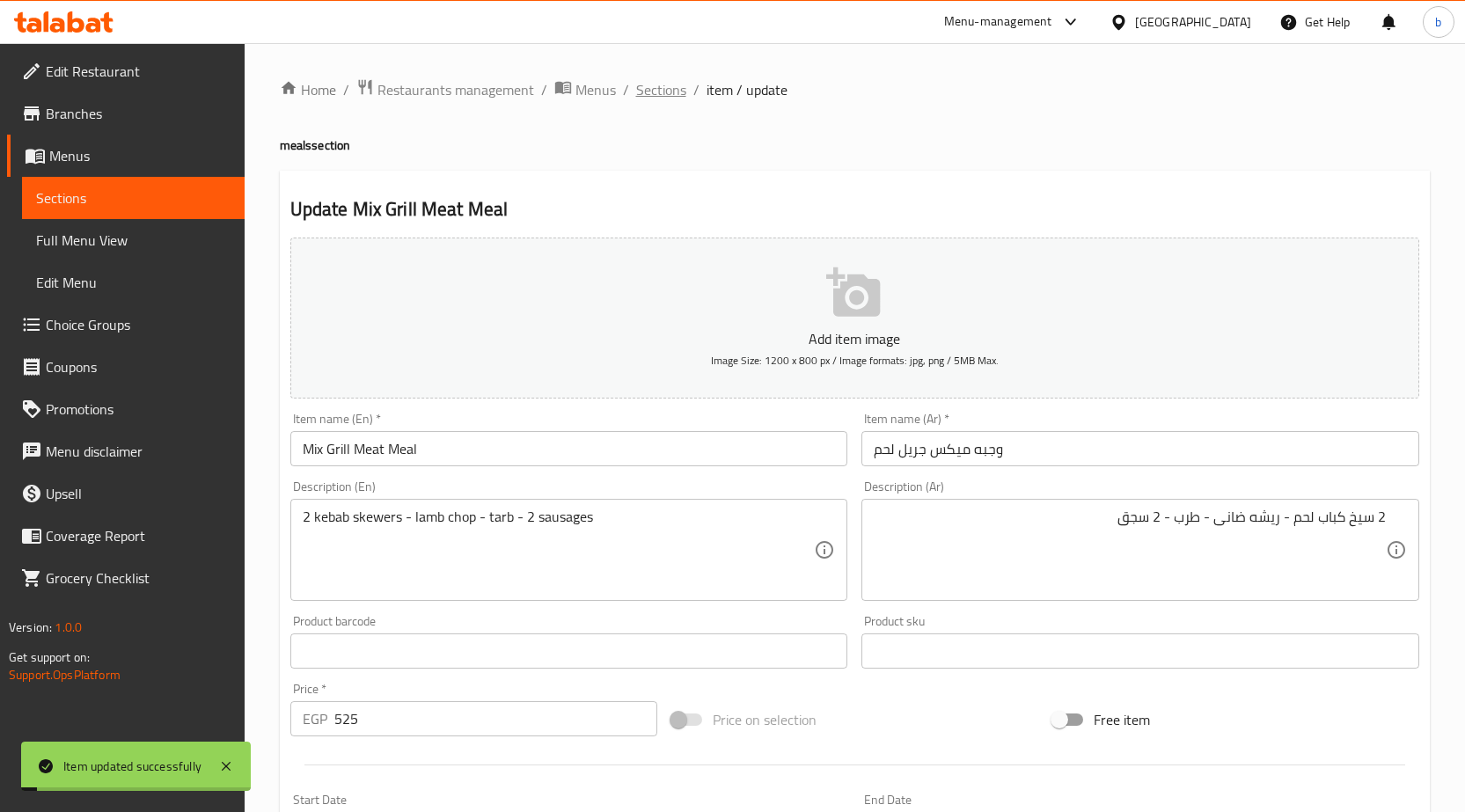
click at [654, 95] on span "Sections" at bounding box center [661, 90] width 51 height 21
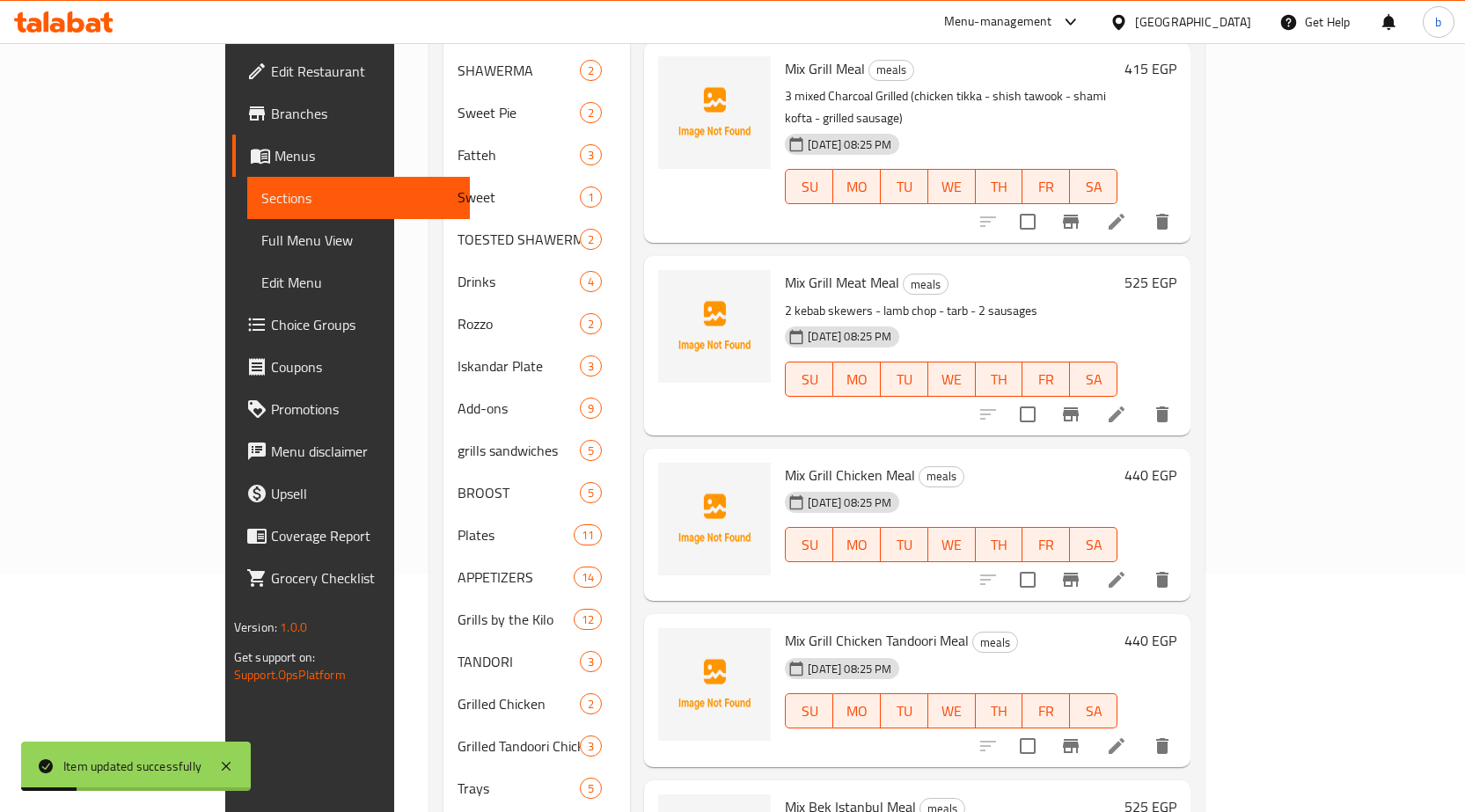
scroll to position [264, 0]
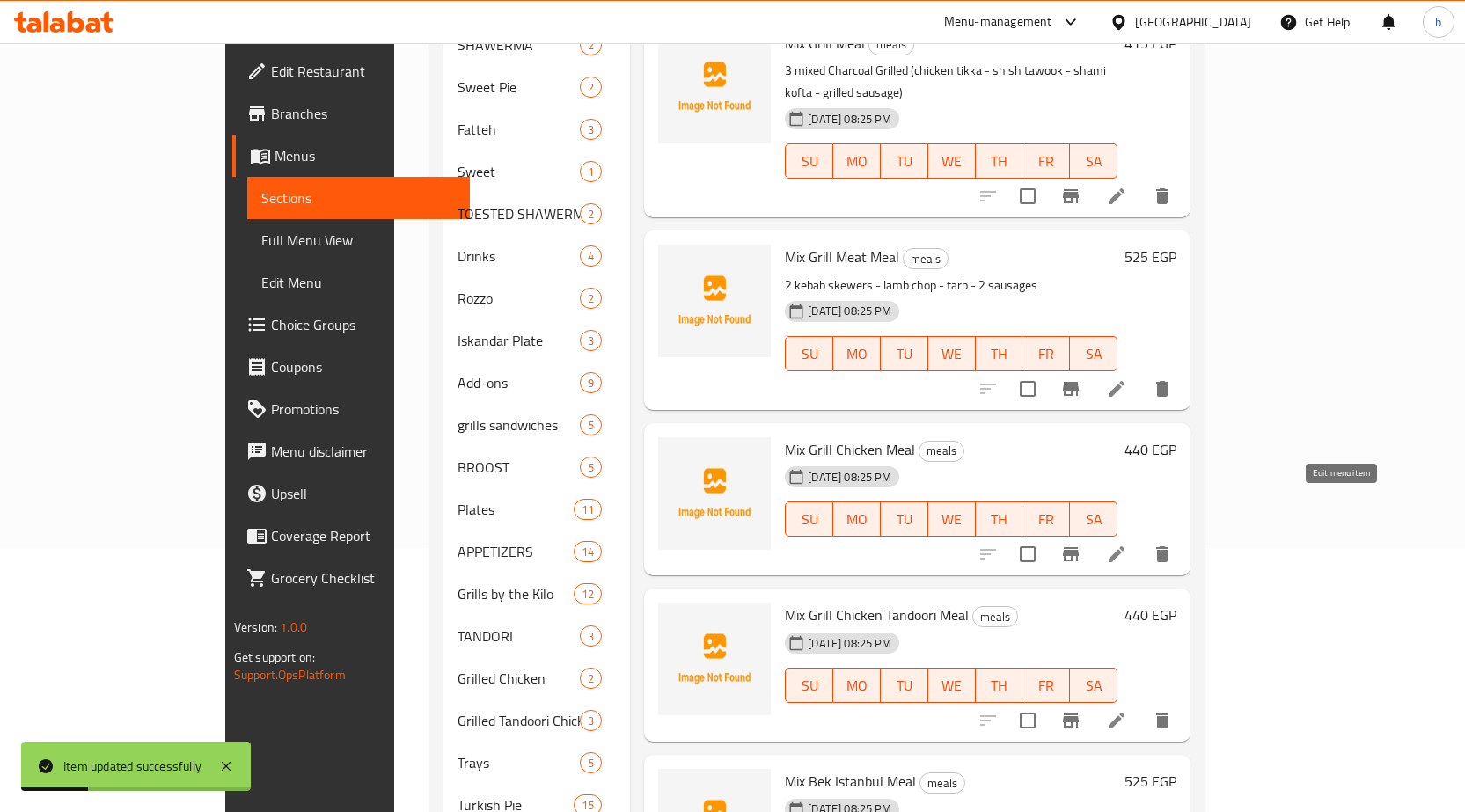
click at [1128, 543] on icon at bounding box center [1116, 554] width 21 height 21
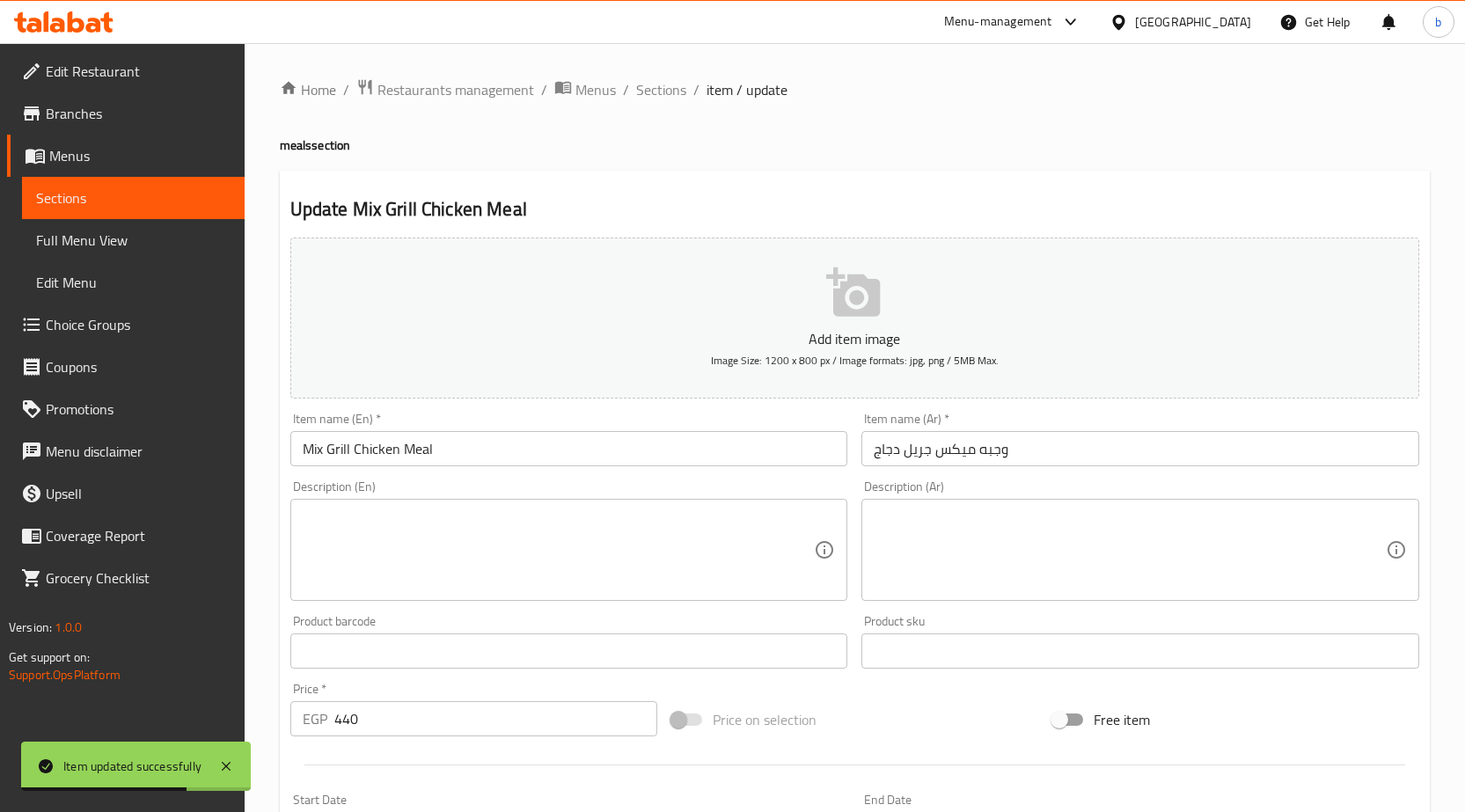
click at [735, 576] on textarea at bounding box center [559, 551] width 512 height 84
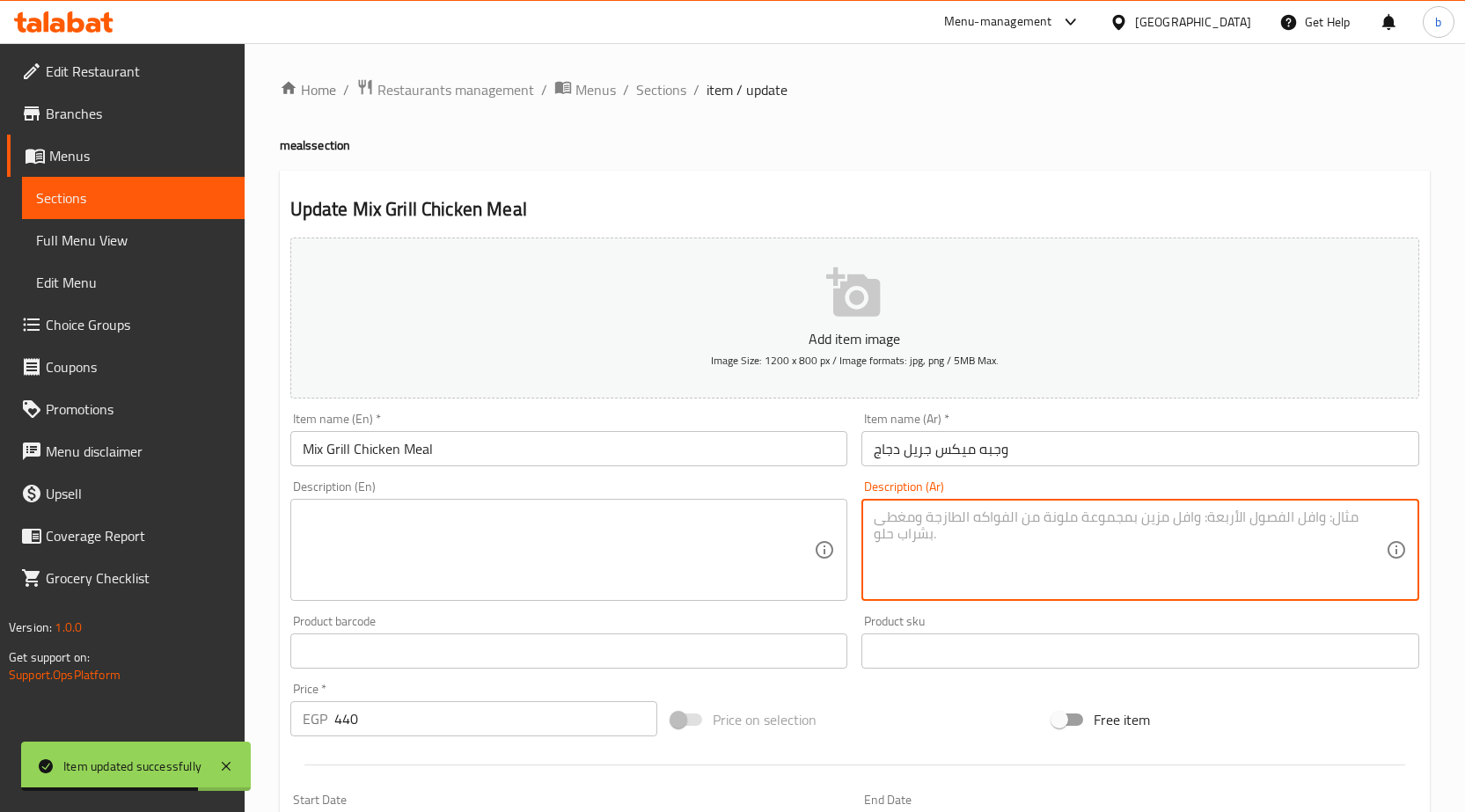
click at [1129, 520] on textarea at bounding box center [1129, 551] width 512 height 84
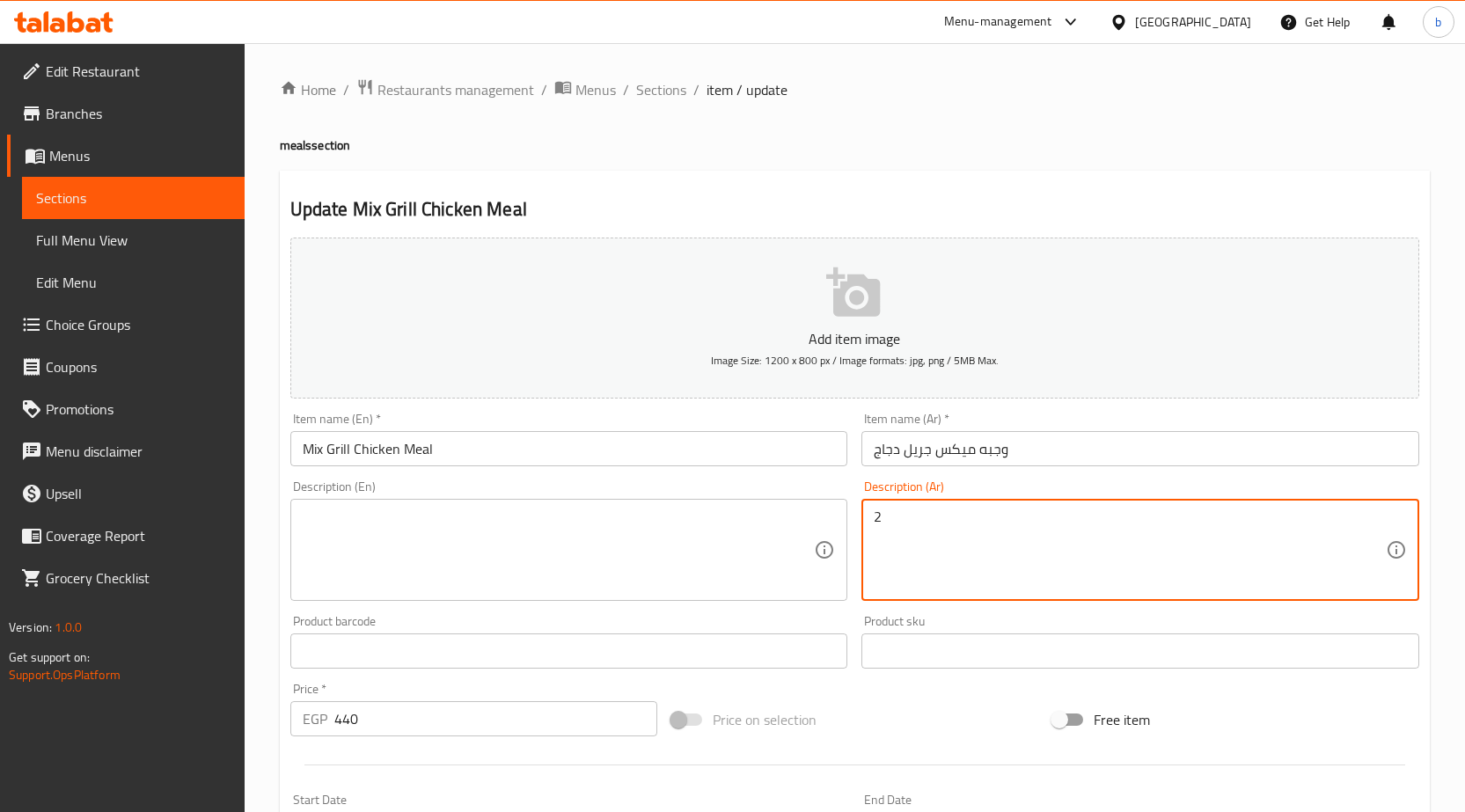
click at [1308, 712] on div "Add item image Image Size: 1200 x 800 px / Image formats: jpg, png / 5MB Max. I…" at bounding box center [854, 610] width 1143 height 759
drag, startPoint x: 1309, startPoint y: 713, endPoint x: 1176, endPoint y: 526, distance: 229.5
click at [1177, 529] on textarea "2 سيخ كباب فراخ -1/2 فرخة مسحب" at bounding box center [1129, 551] width 512 height 84
click at [1188, 517] on textarea "2 سيخ كباب فراخ -1/2 فرخة مسحب + شيش طاووق" at bounding box center [1129, 551] width 512 height 84
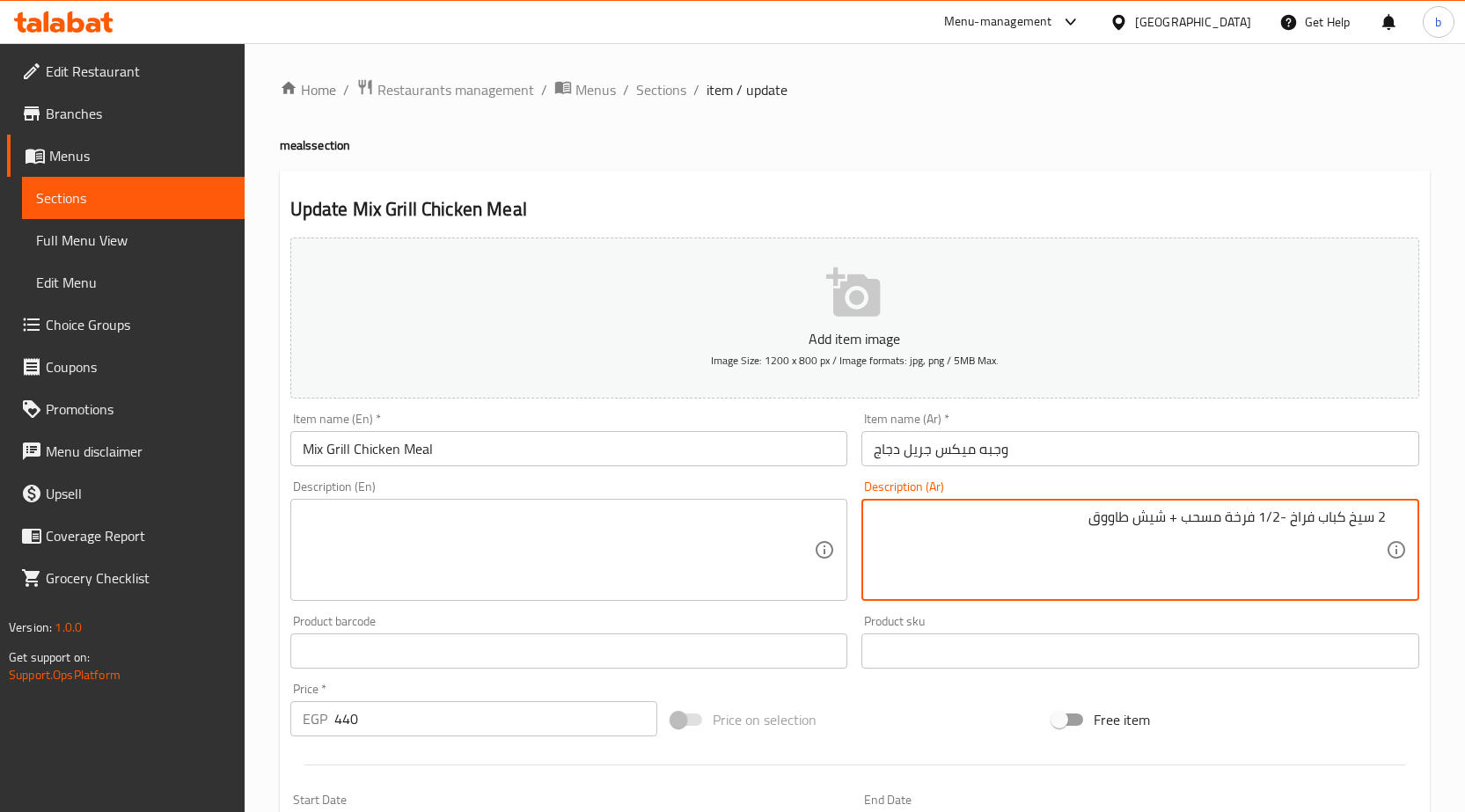
click at [1188, 517] on textarea "2 سيخ كباب فراخ -1/2 فرخة مسحب + شيش طاووق" at bounding box center [1129, 551] width 512 height 84
type textarea "2 سيخ كباب فراخ -1/2 فرخة مسحب + شيش طاووق"
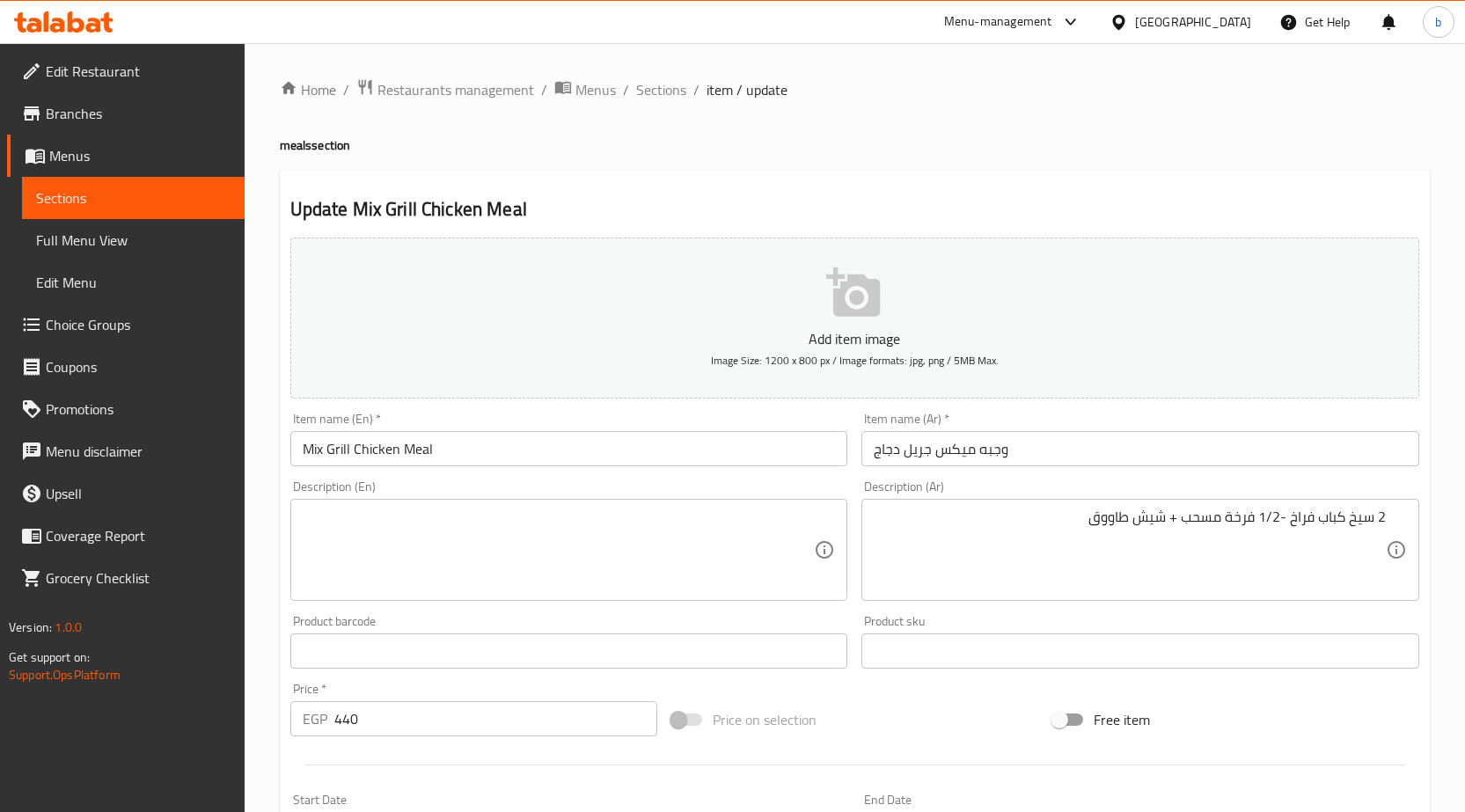
click at [525, 531] on textarea at bounding box center [559, 551] width 512 height 84
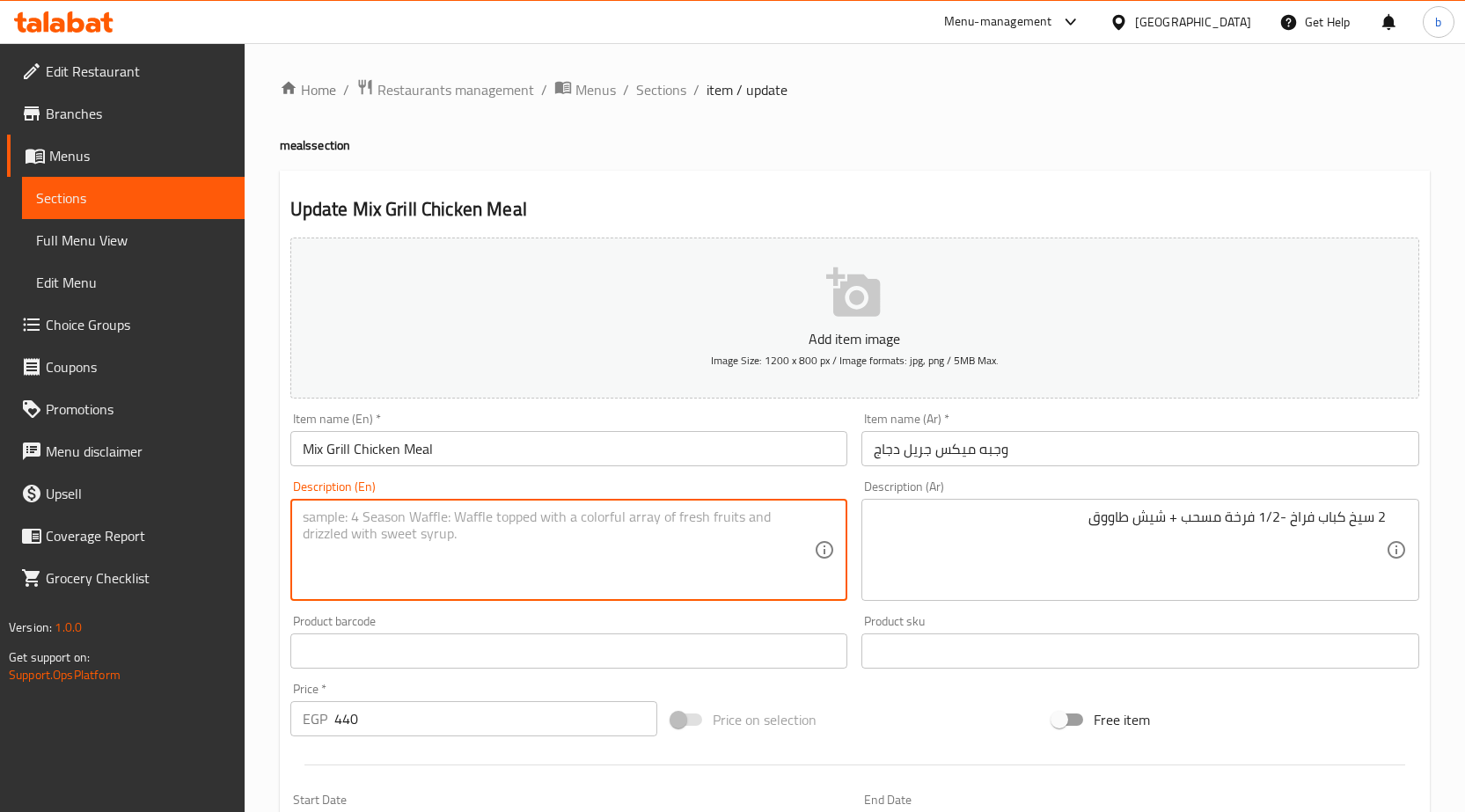
paste textarea "2 chicken kebab skewers - 1/2 pulled chicken + chicken shish tawook"
drag, startPoint x: 521, startPoint y: 517, endPoint x: 486, endPoint y: 513, distance: 35.2
click at [486, 513] on textarea "2 chicken kebab skewers - 1/2 pulled chicken + chicken shish tawook" at bounding box center [559, 551] width 512 height 84
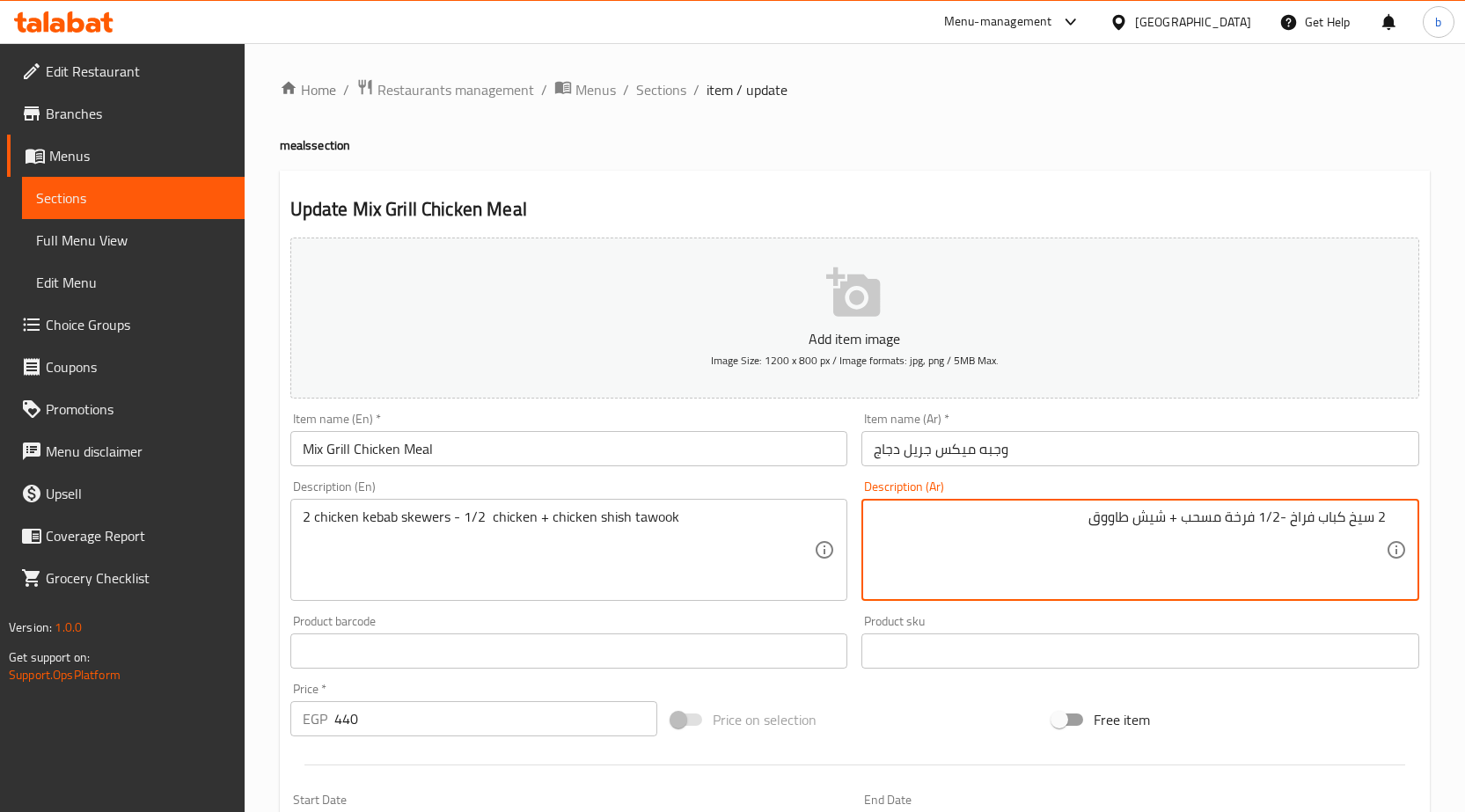
click at [1195, 517] on textarea "2 سيخ كباب فراخ -1/2 فرخة مسحب + شيش طاووق" at bounding box center [1129, 551] width 512 height 84
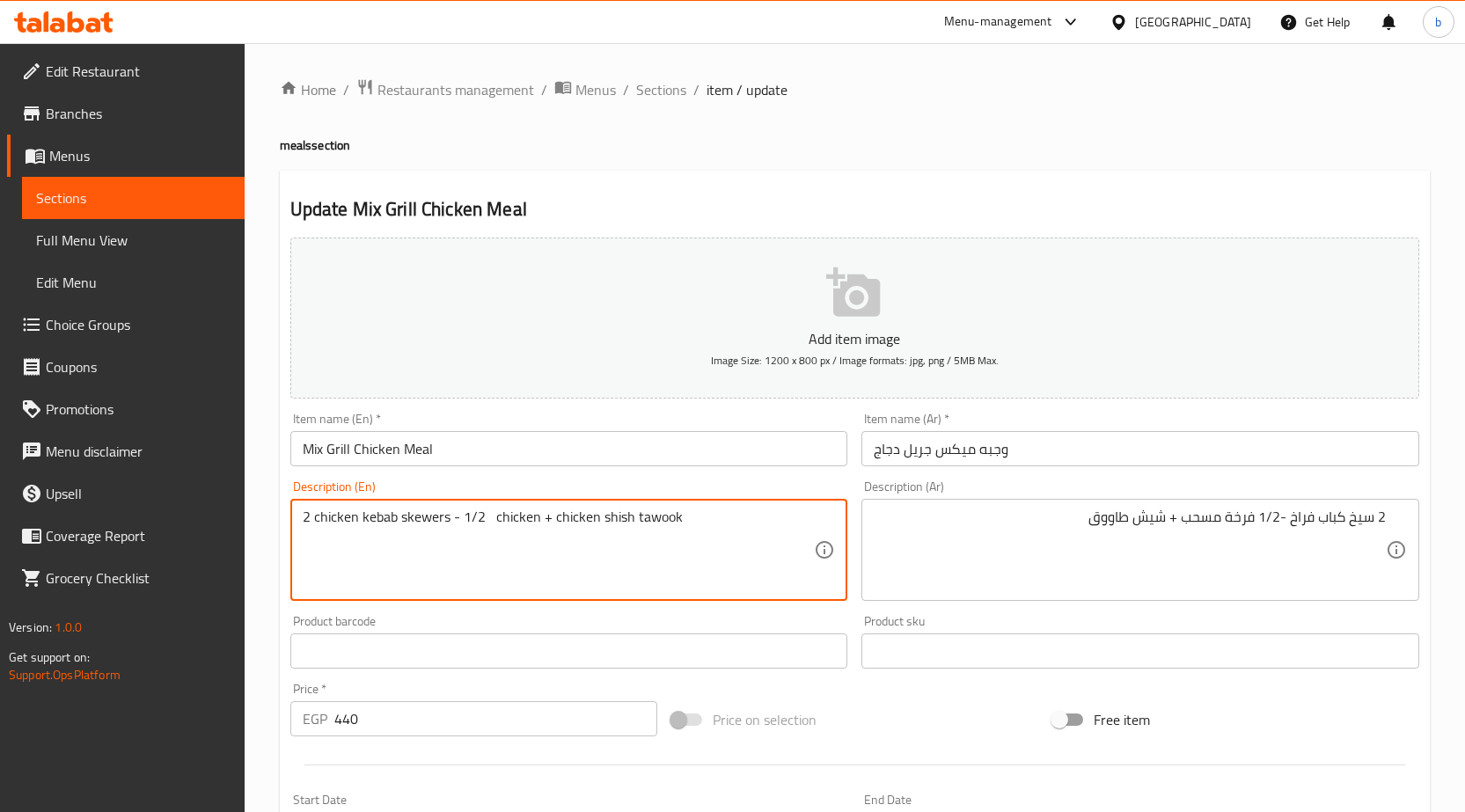
paste textarea "Boneless"
click at [303, 558] on textarea "2 chicken kebab skewers - 1/2 Boneless chicken + chicken shish tawook" at bounding box center [559, 551] width 512 height 84
click at [543, 519] on textarea "2 chicken kebab skewers - 1/2 Boneless chicken + chicken shish tawook" at bounding box center [559, 551] width 512 height 84
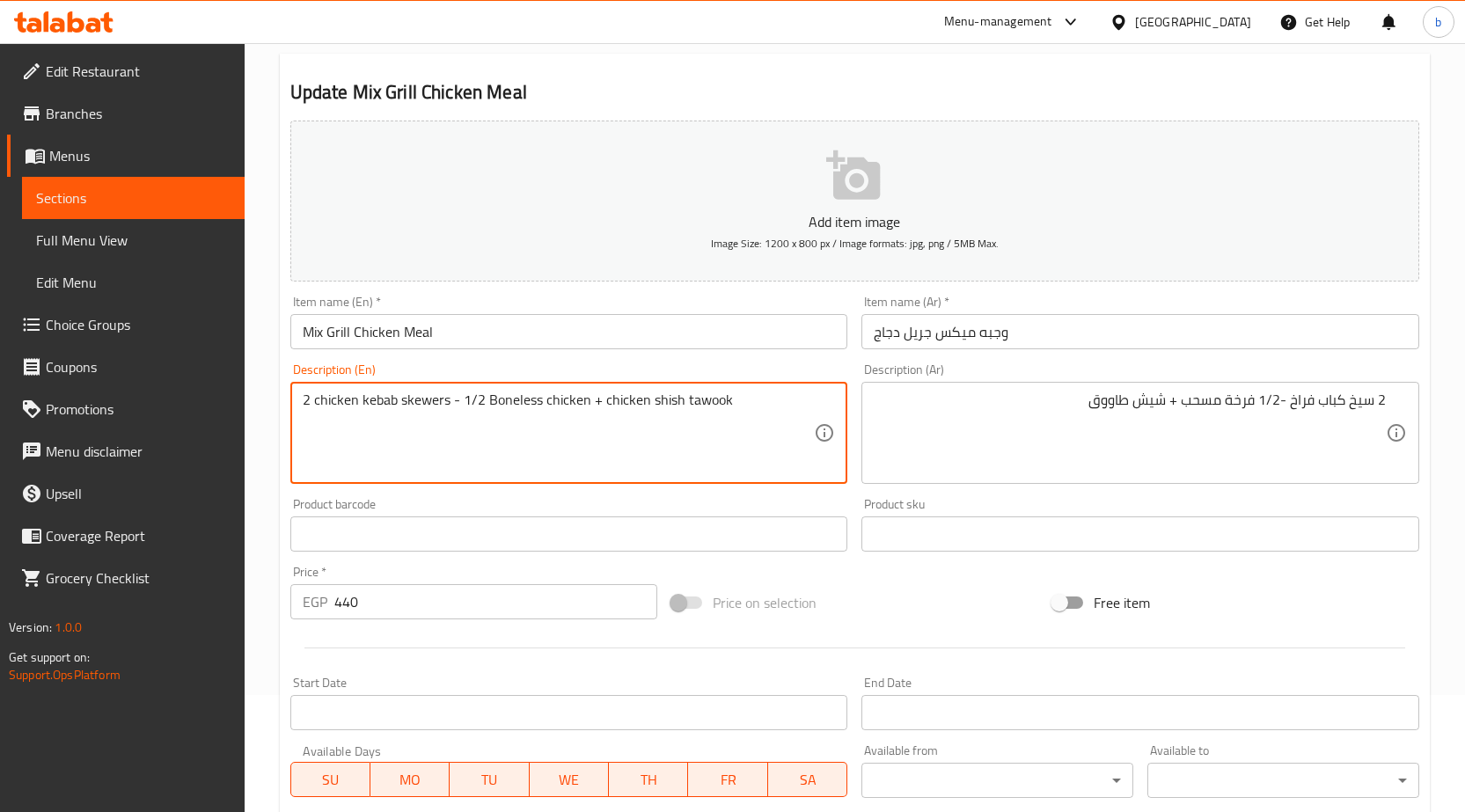
scroll to position [264, 0]
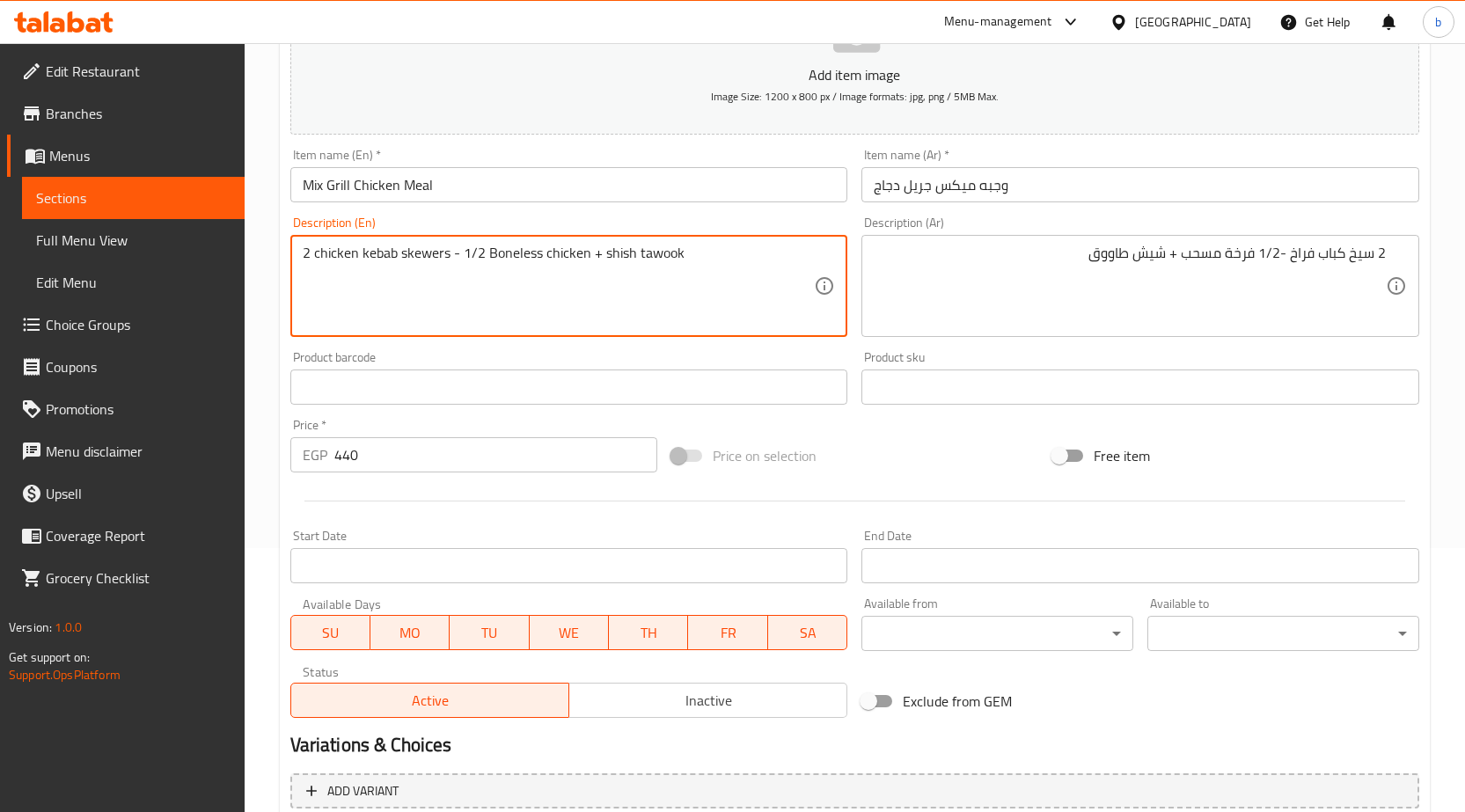
drag, startPoint x: 647, startPoint y: 253, endPoint x: 600, endPoint y: 250, distance: 47.1
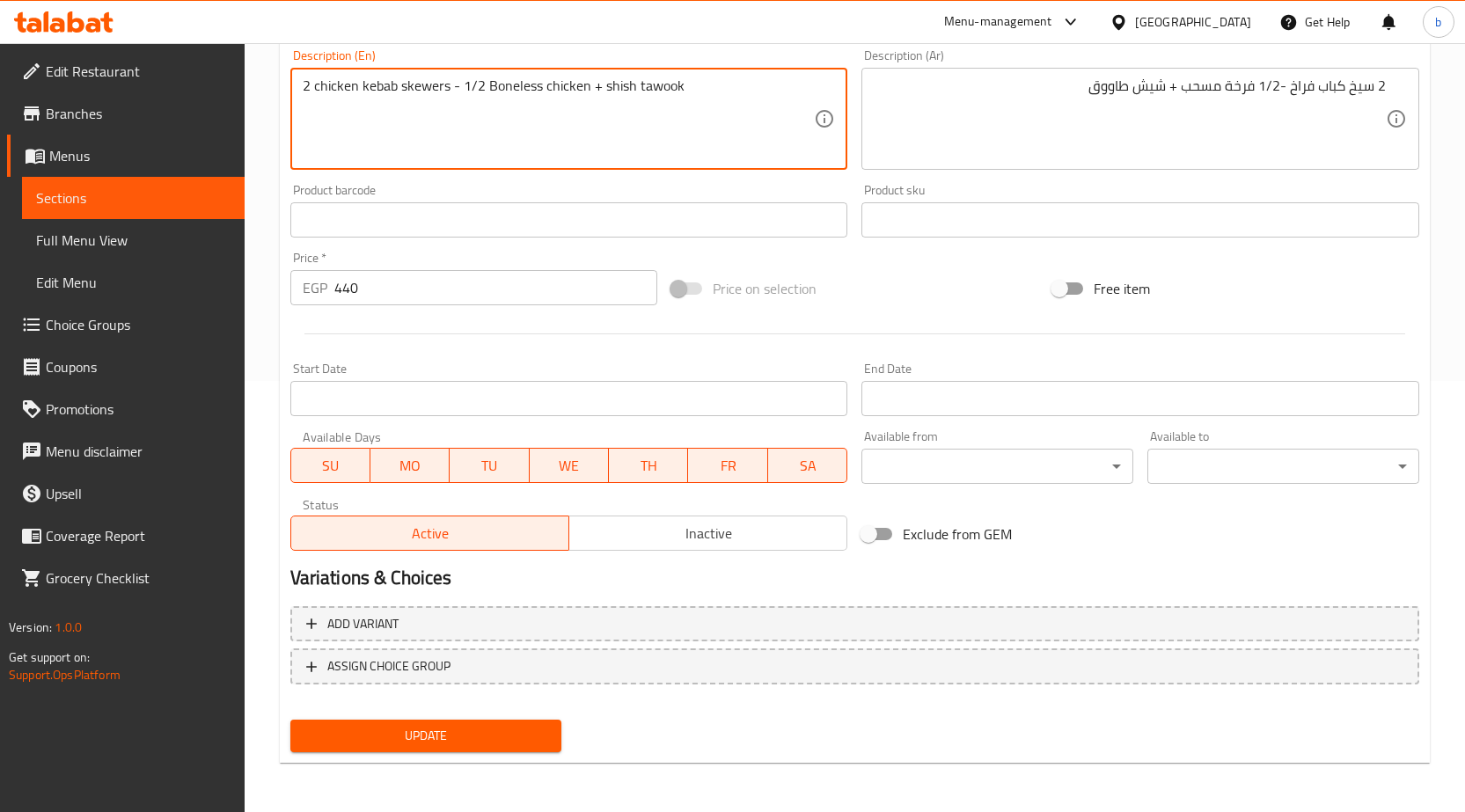
type textarea "2 chicken kebab skewers - 1/2 Boneless chicken + shish tawook"
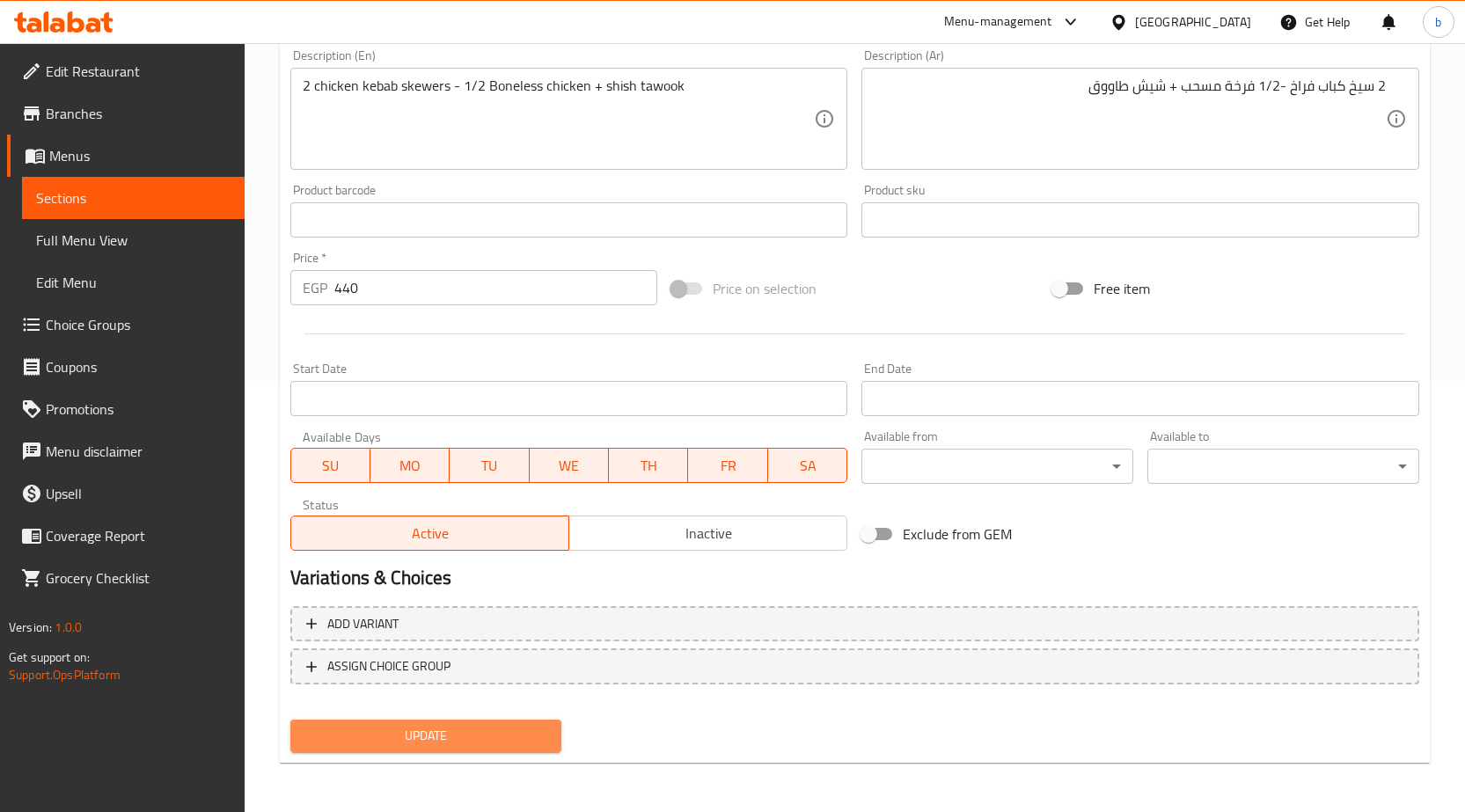
click at [435, 739] on span "Update" at bounding box center [426, 736] width 244 height 22
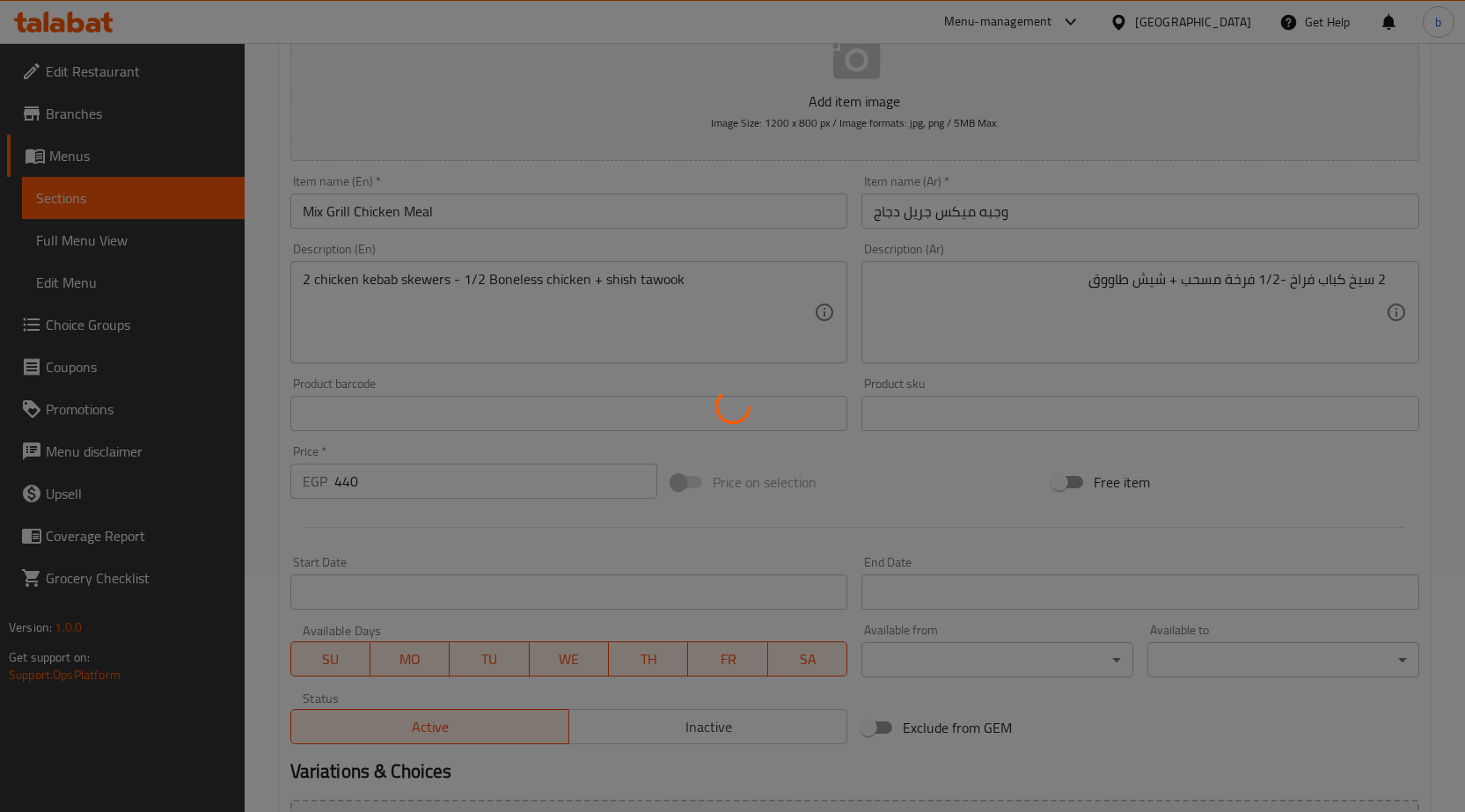
scroll to position [0, 0]
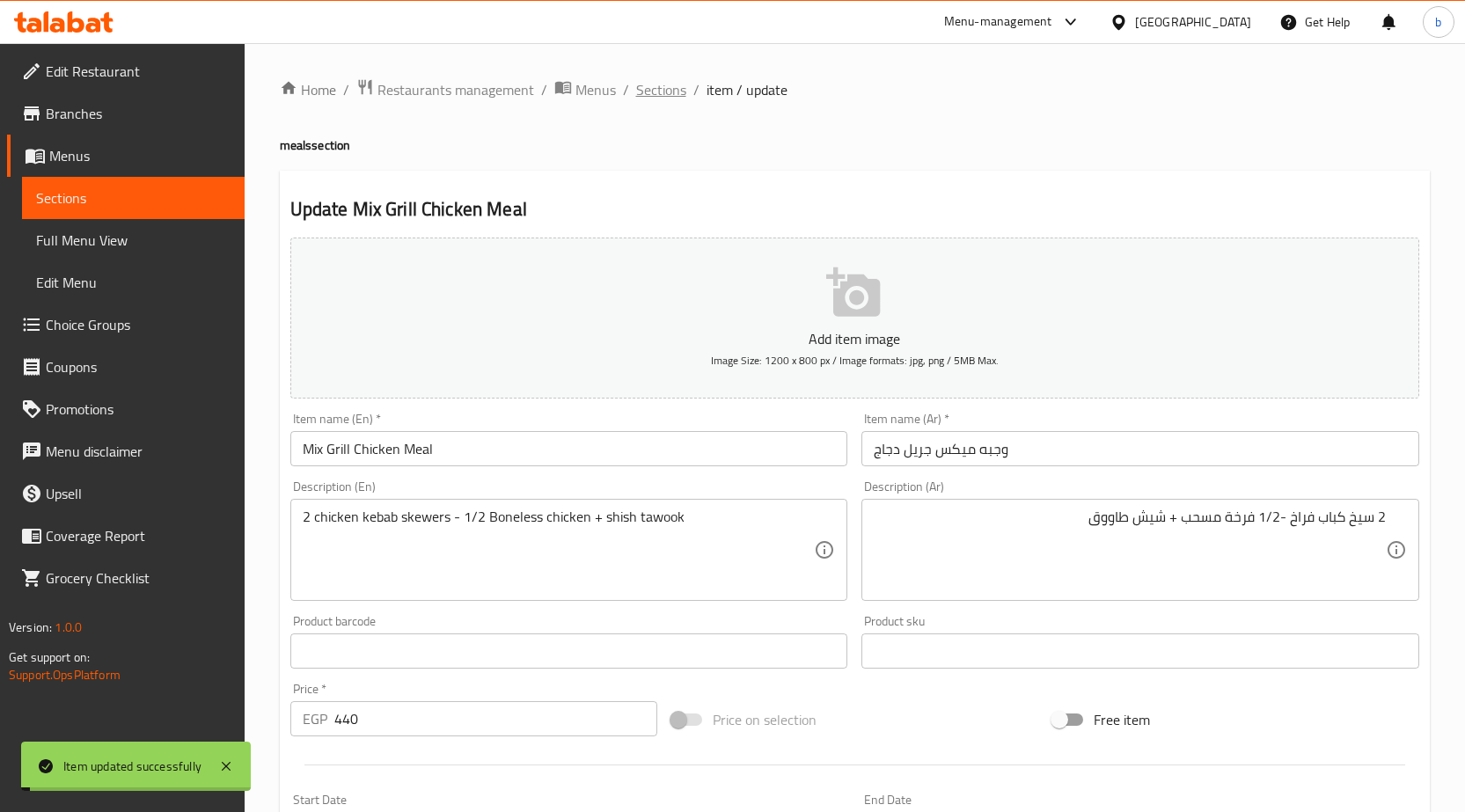
click at [641, 83] on span "Sections" at bounding box center [661, 90] width 51 height 21
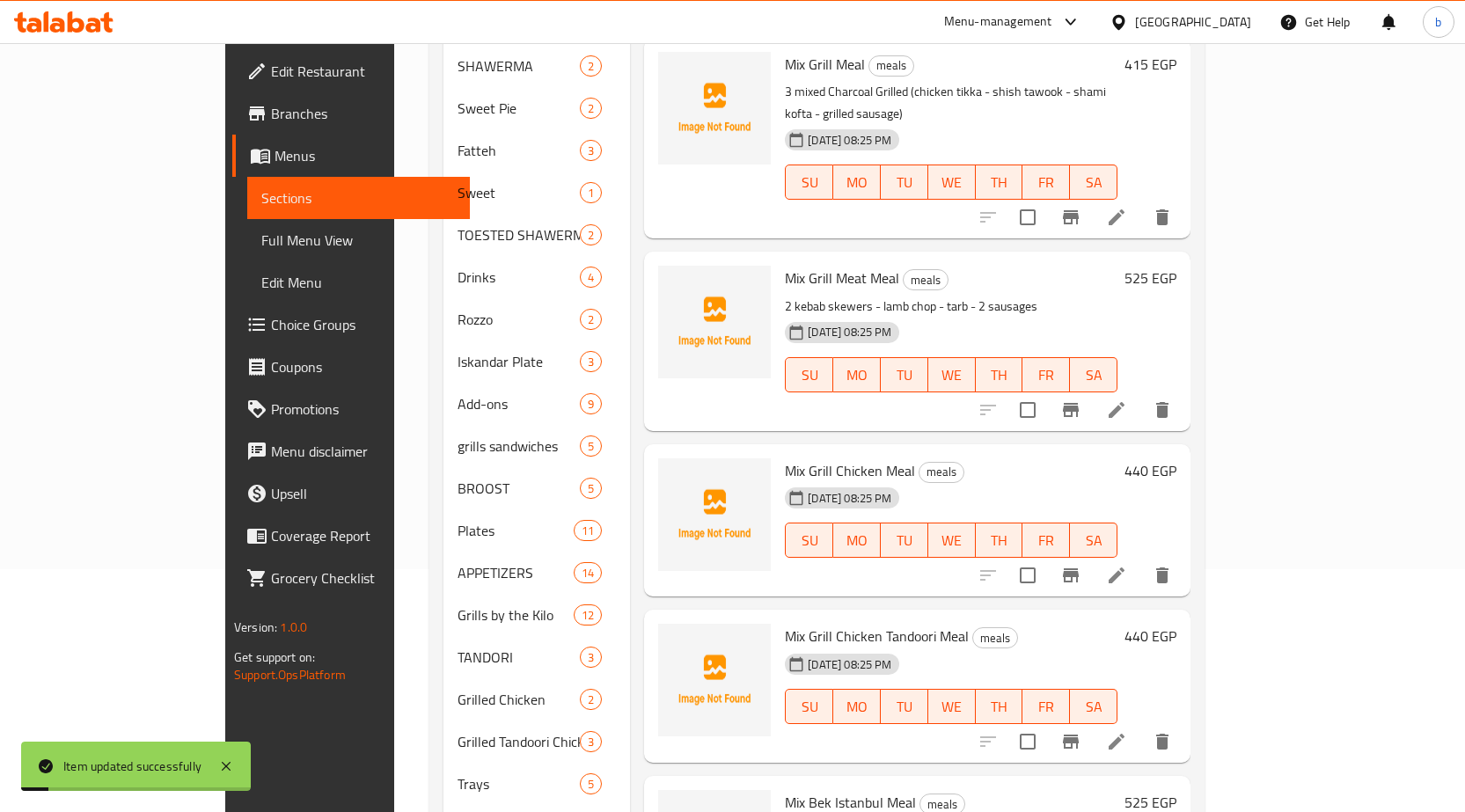
scroll to position [393, 0]
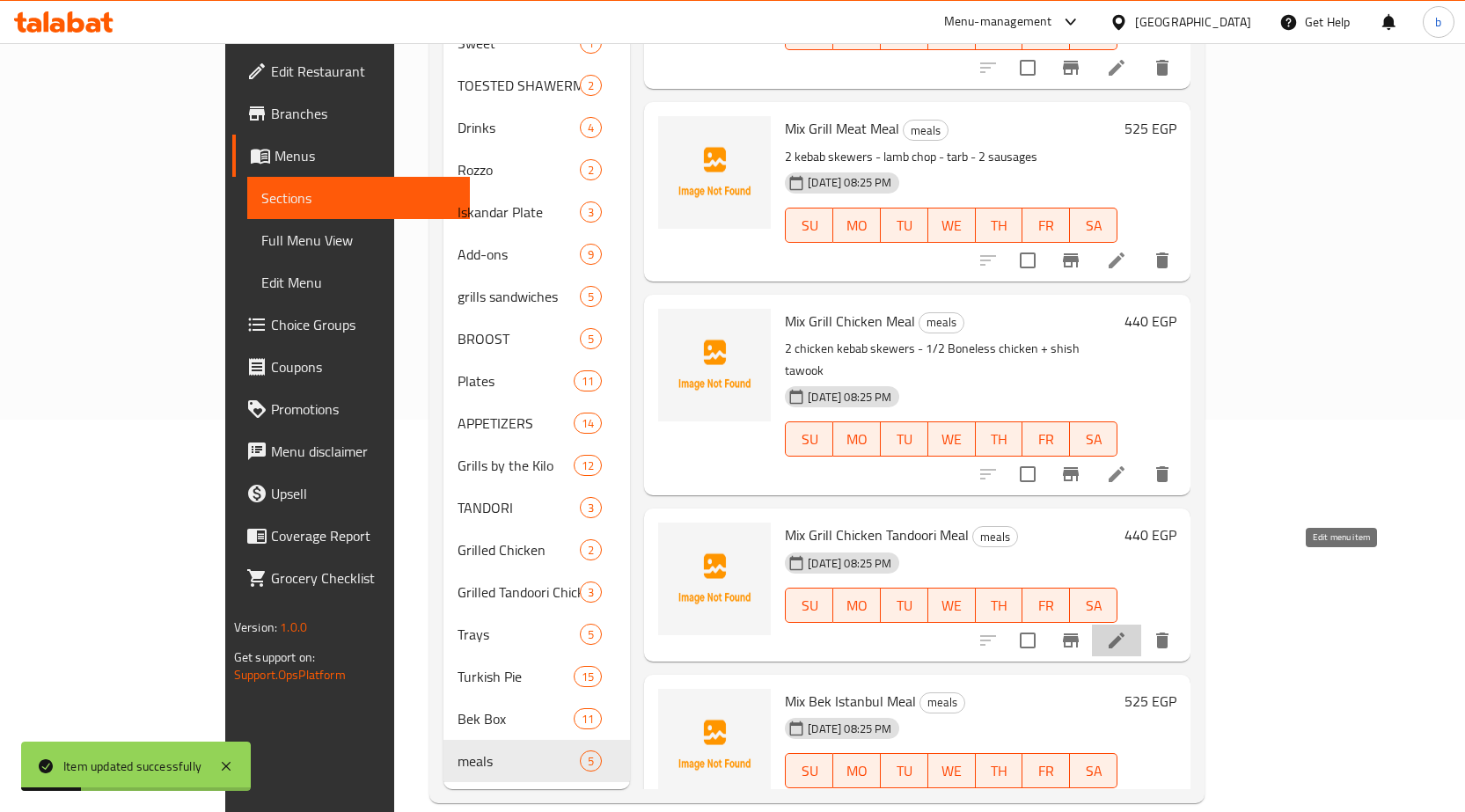
click at [1128, 630] on icon at bounding box center [1116, 640] width 21 height 21
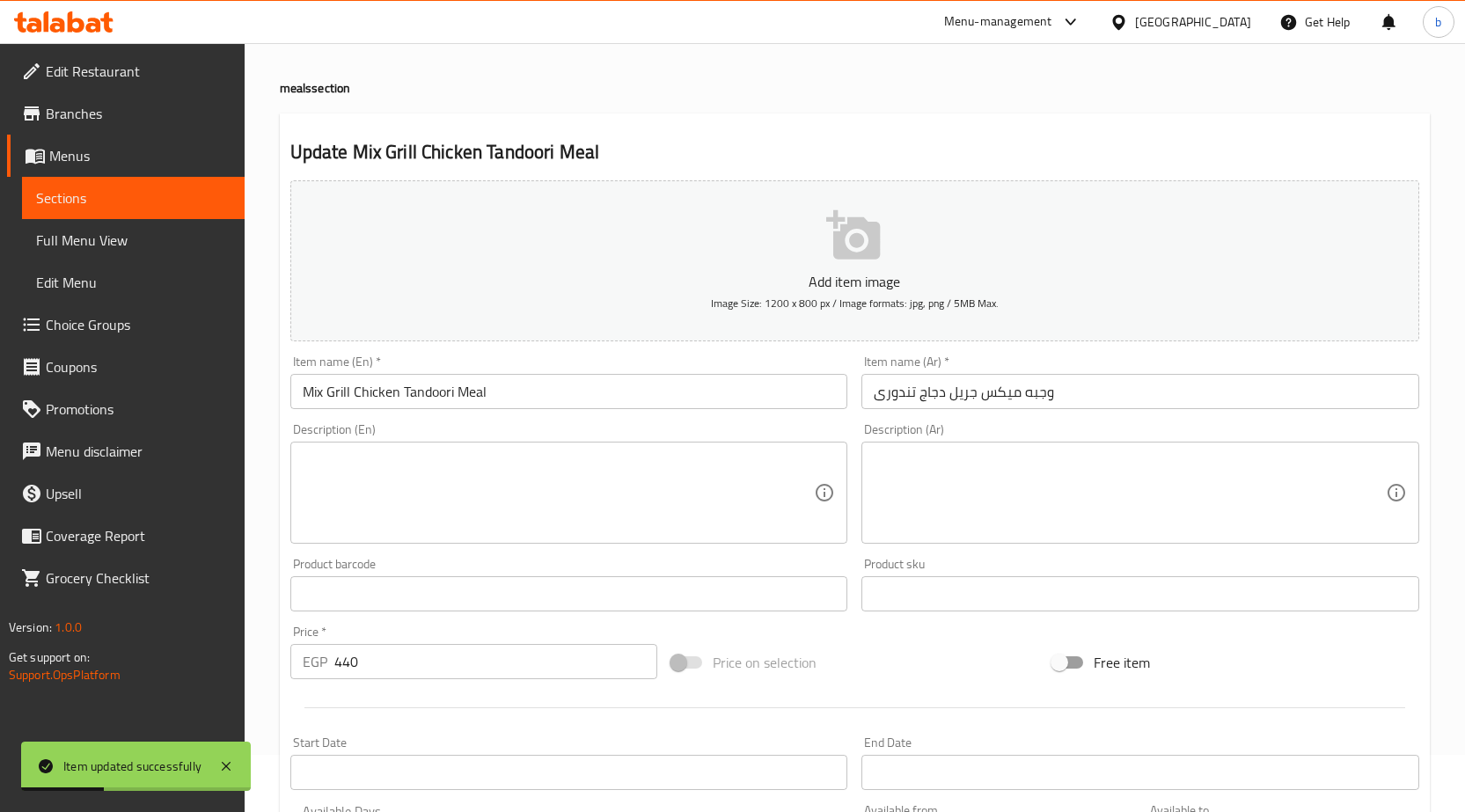
scroll to position [88, 0]
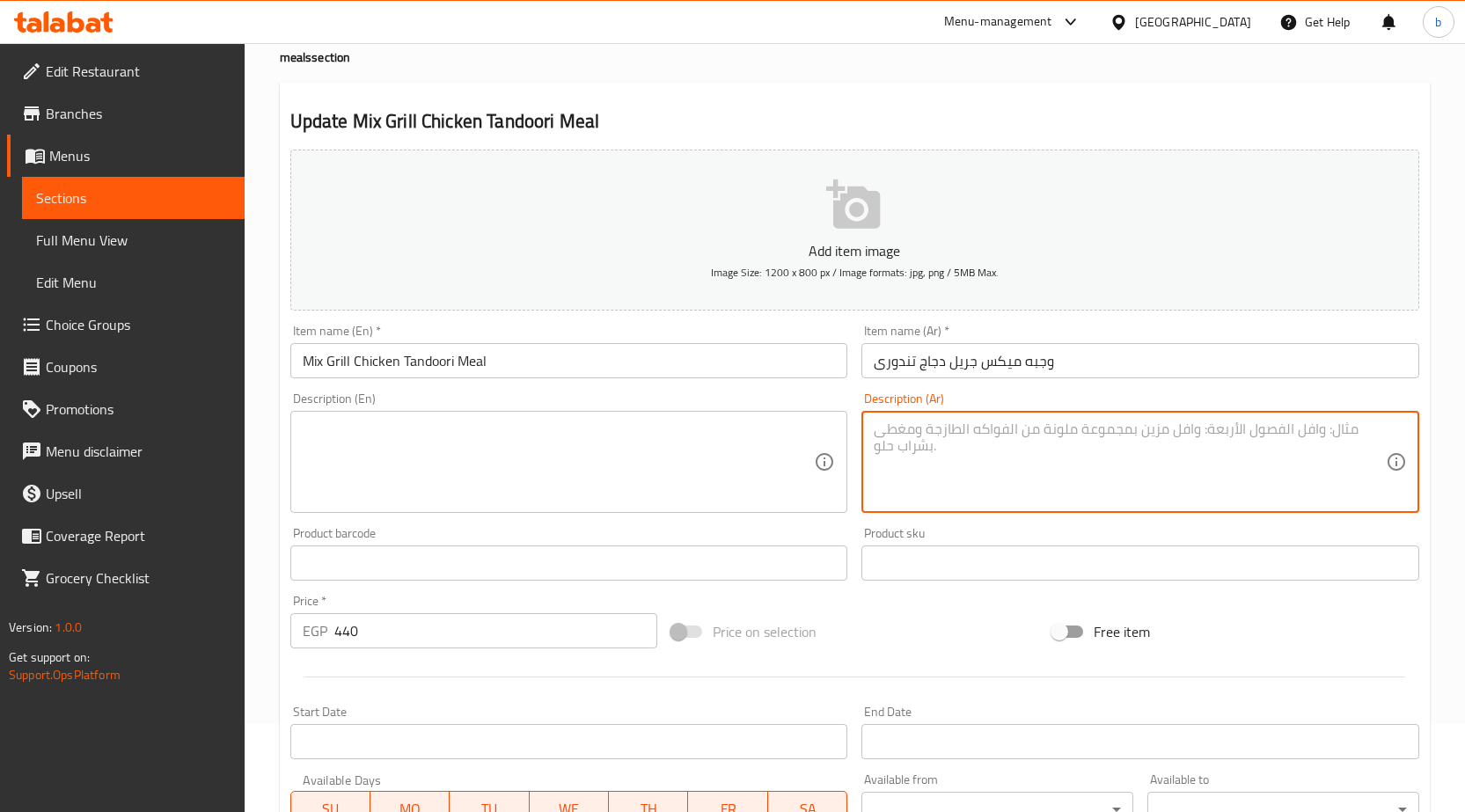
click at [989, 429] on textarea at bounding box center [1129, 462] width 512 height 84
click at [1043, 441] on textarea "2 سيخ كباب فراخ +1/2 فرخة تندورى + 2 شيش طاووق تندورى" at bounding box center [1129, 462] width 512 height 84
type textarea "2 سيخ كباب فراخ +1/2 فرخة تندورى + 2 شيش طاووق تندورى"
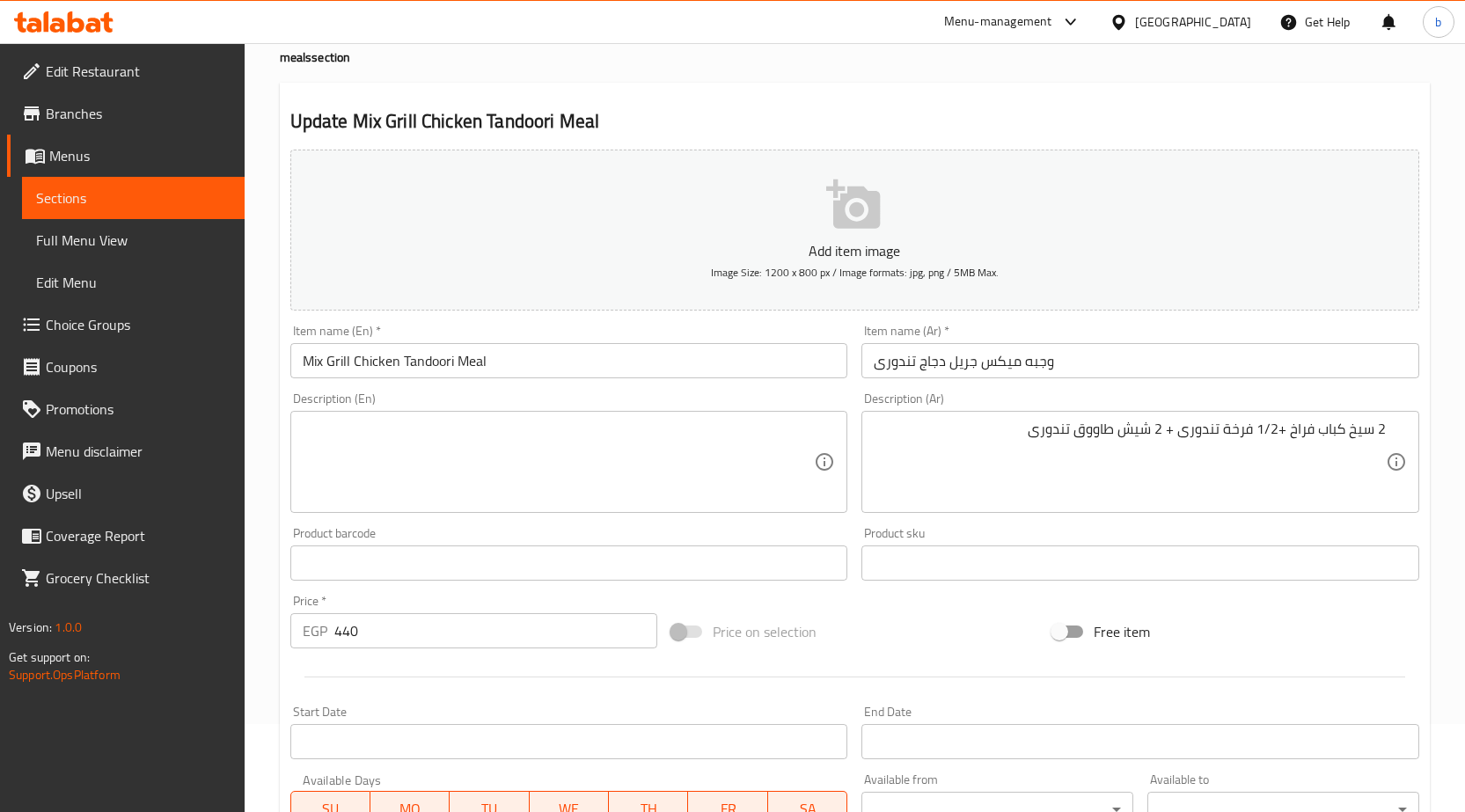
click at [541, 485] on textarea at bounding box center [559, 462] width 512 height 84
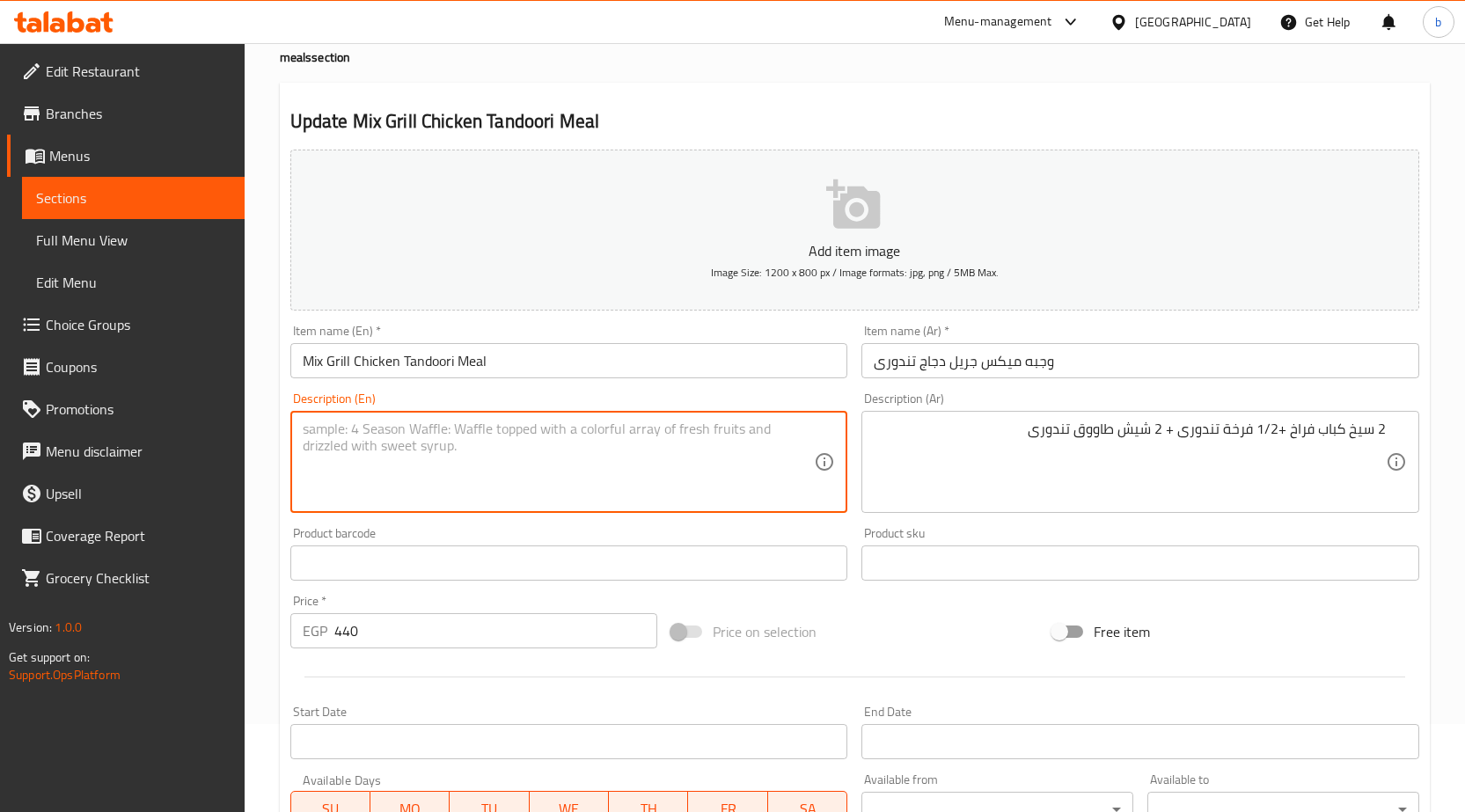
paste textarea "2 chicken kebab skewers + 1/2 tandoori chicken + 2 tandoori chicken shish"
click at [440, 433] on textarea "2 chicken kebab skewers + 1/2 tandoori chicken + 2 tandoori chicken shish" at bounding box center [559, 462] width 512 height 84
drag, startPoint x: 697, startPoint y: 431, endPoint x: 657, endPoint y: 419, distance: 41.8
click at [657, 420] on textarea "2 chicken kebab skewer + 1/2 tandoori chicken + 2 tandoori chicken shish" at bounding box center [559, 462] width 512 height 84
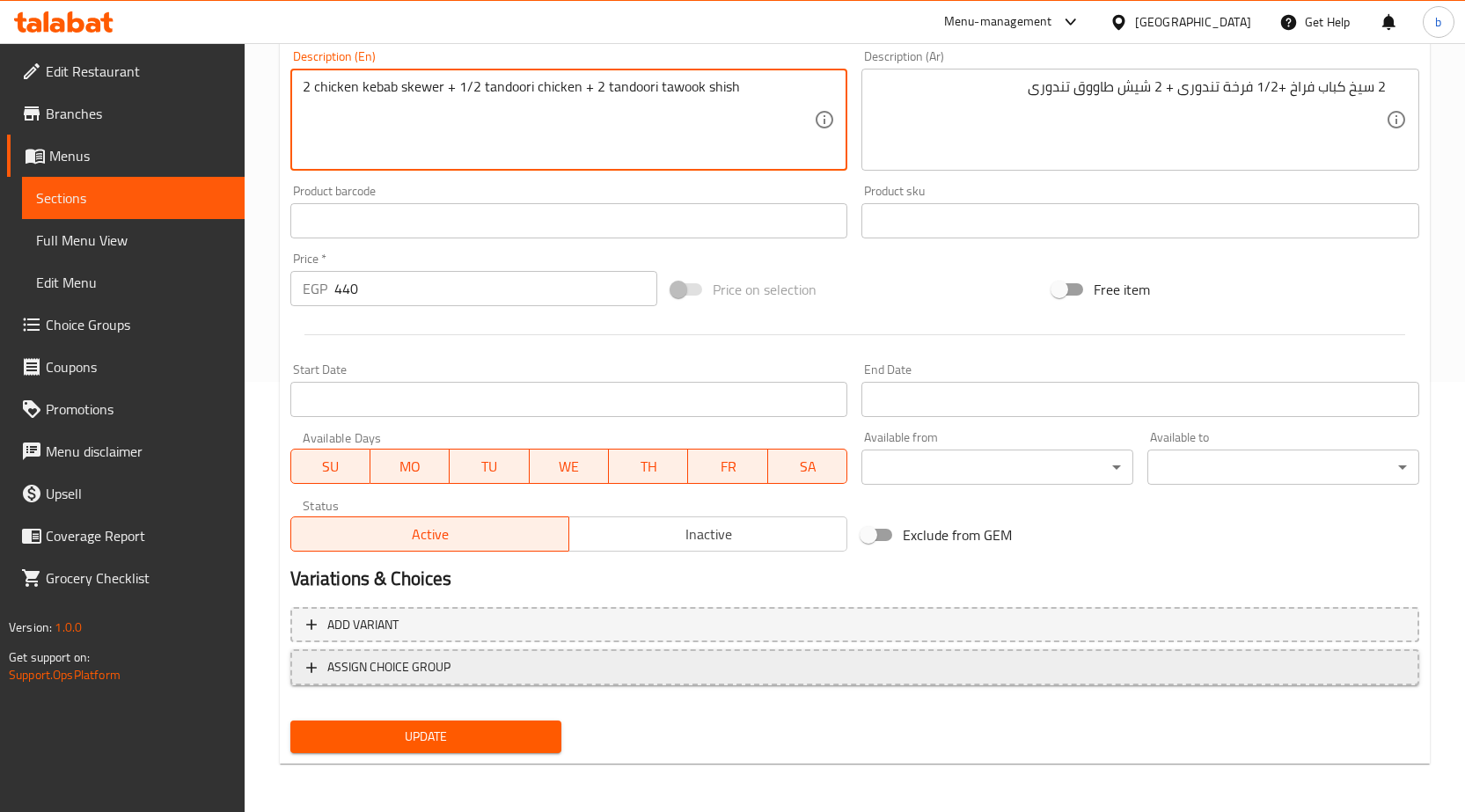
scroll to position [431, 0]
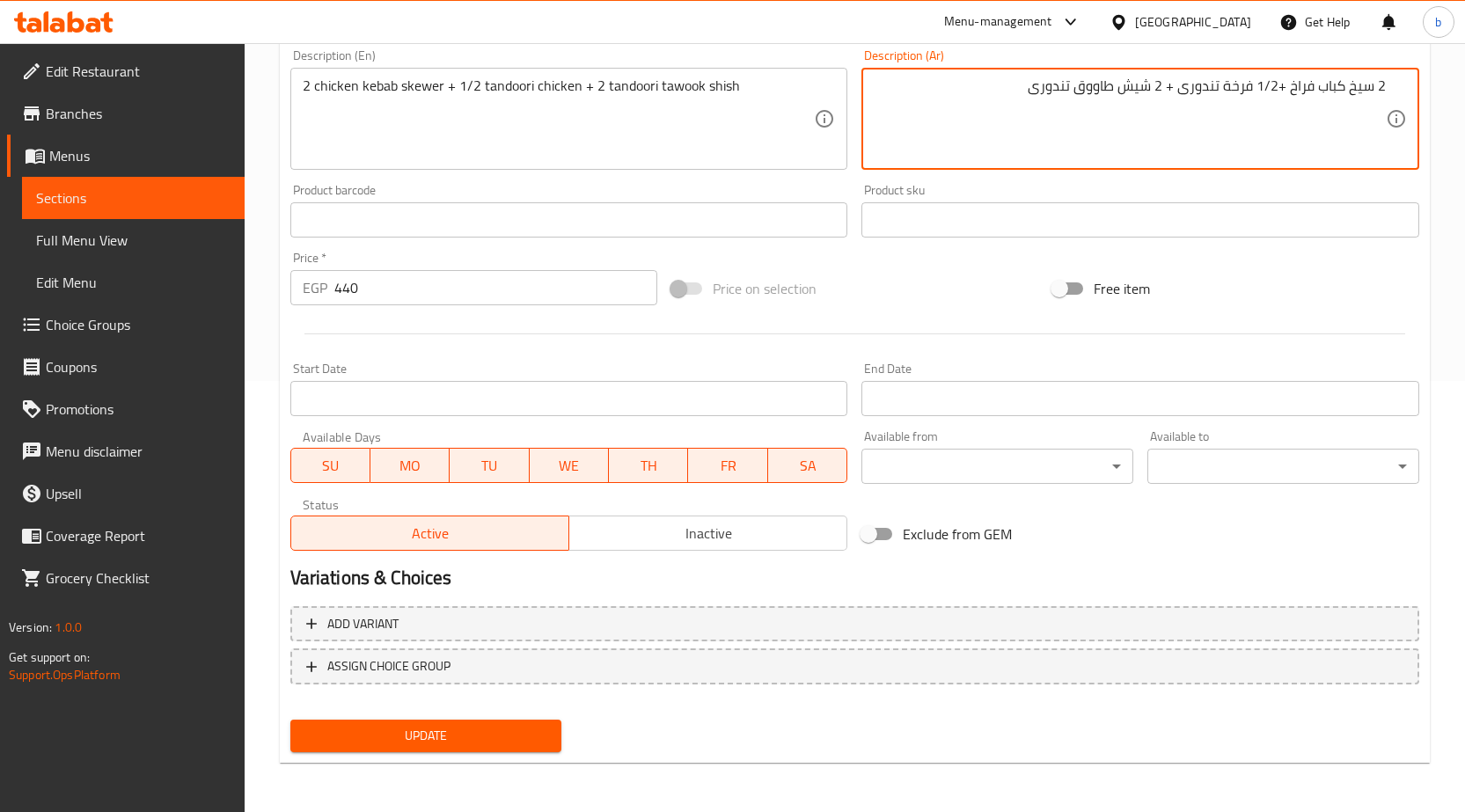
click at [1101, 90] on textarea "2 سيخ كباب فراخ +1/2 فرخة تندورى + 2 شيش طاووق تندورى" at bounding box center [1129, 119] width 512 height 84
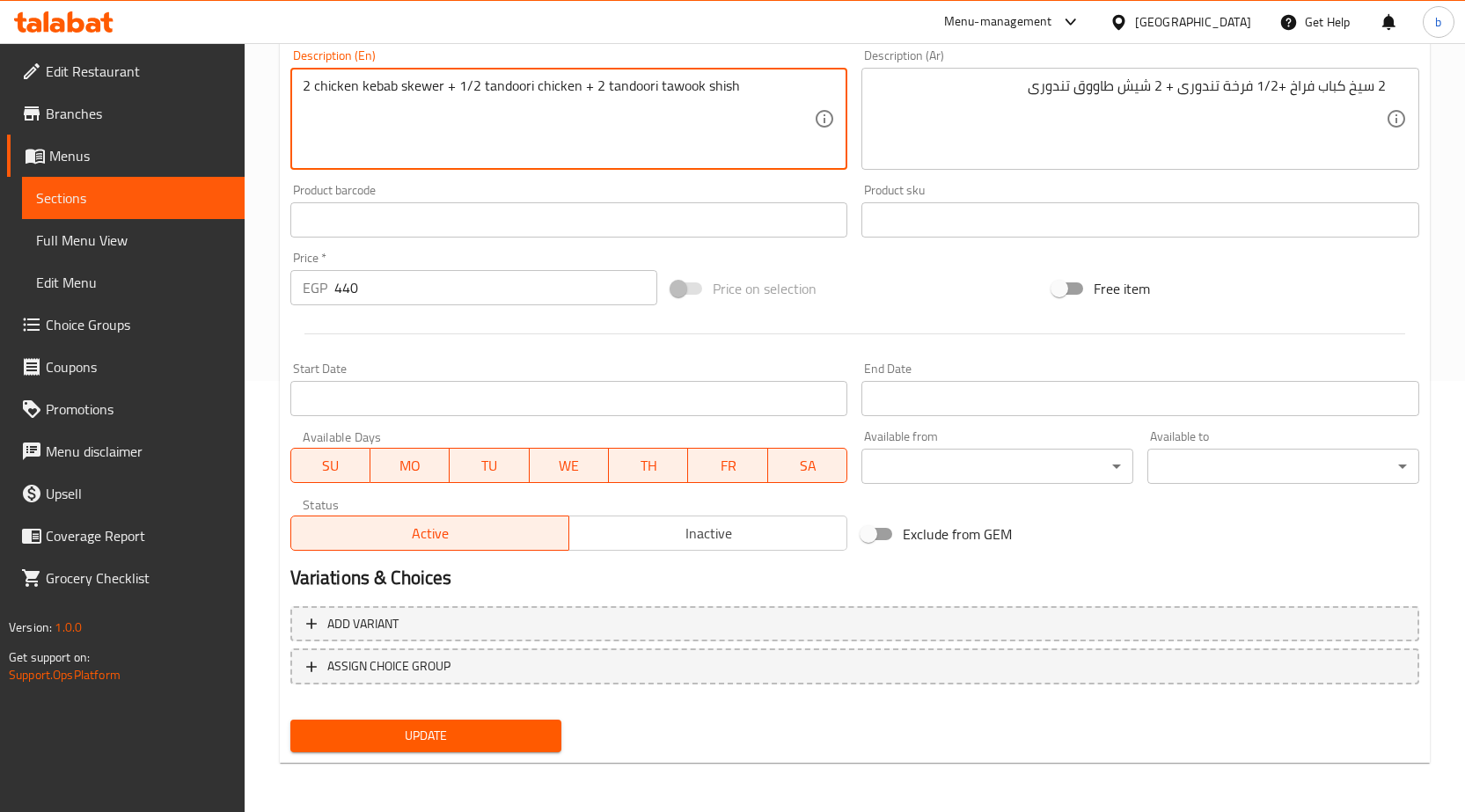
drag, startPoint x: 743, startPoint y: 91, endPoint x: 705, endPoint y: 84, distance: 38.6
click at [653, 91] on textarea "2 chicken kebab skewer + 1/2 tandoori chicken + 2 tandoori tawook shish" at bounding box center [559, 119] width 512 height 84
paste textarea "shish"
drag, startPoint x: 774, startPoint y: 87, endPoint x: 734, endPoint y: 74, distance: 42.1
click at [734, 74] on div "2 chicken kebab skewer + 1/2 tandoori chicken + 2 tandoori shish tawook shish D…" at bounding box center [569, 118] width 558 height 102
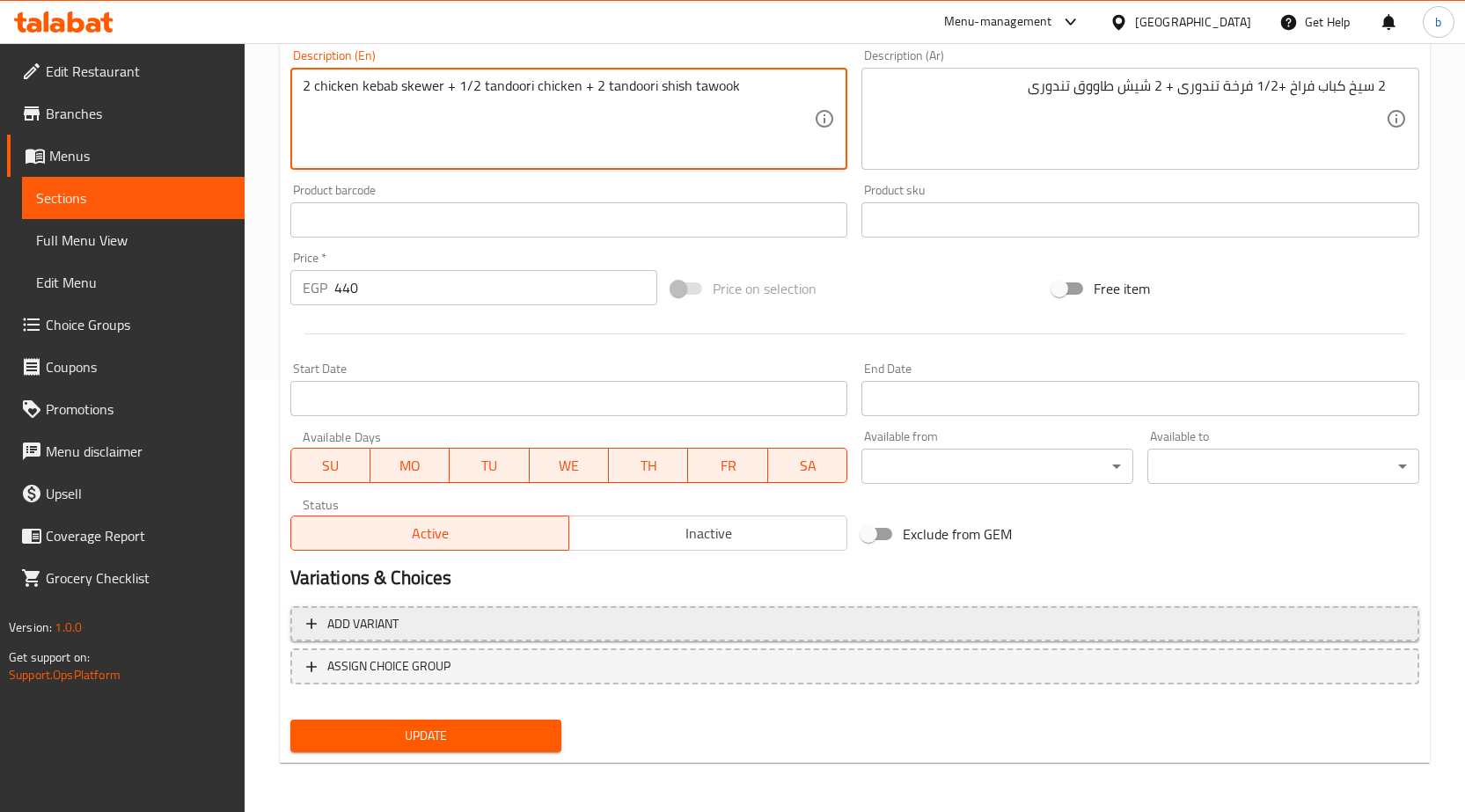
type textarea "2 chicken kebab skewer + 1/2 tandoori chicken + 2 tandoori shish tawook"
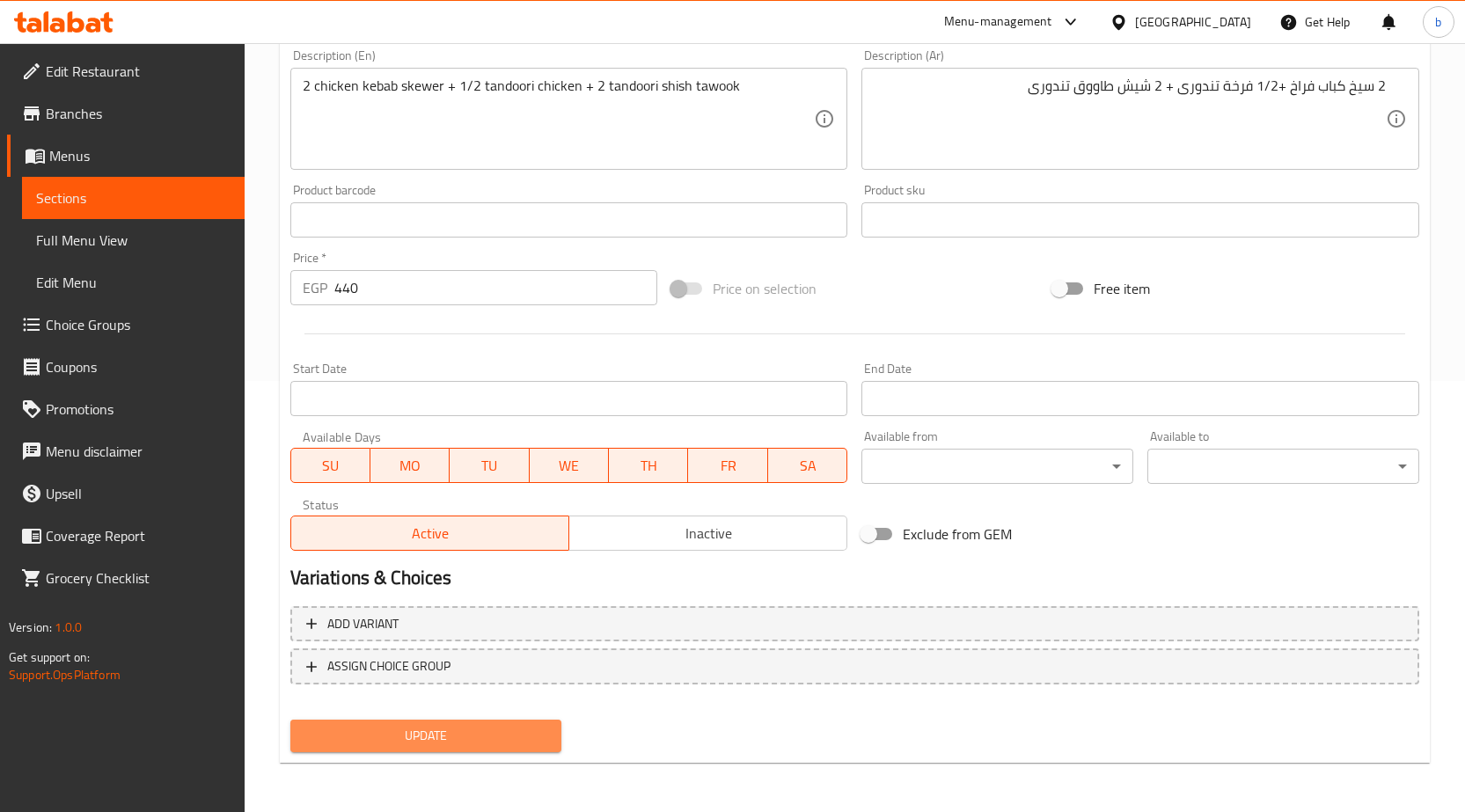
click at [481, 735] on span "Update" at bounding box center [426, 736] width 244 height 22
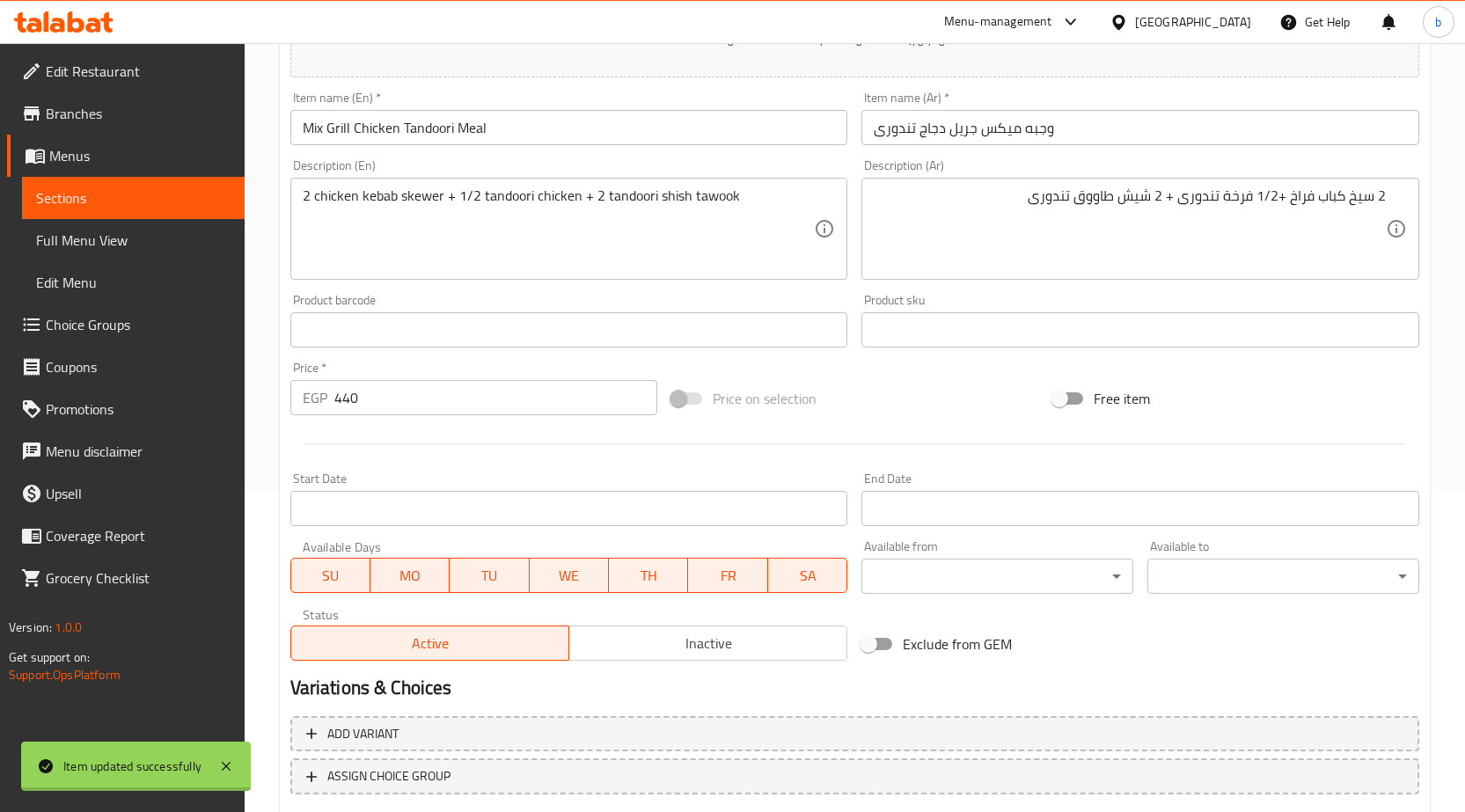
scroll to position [0, 0]
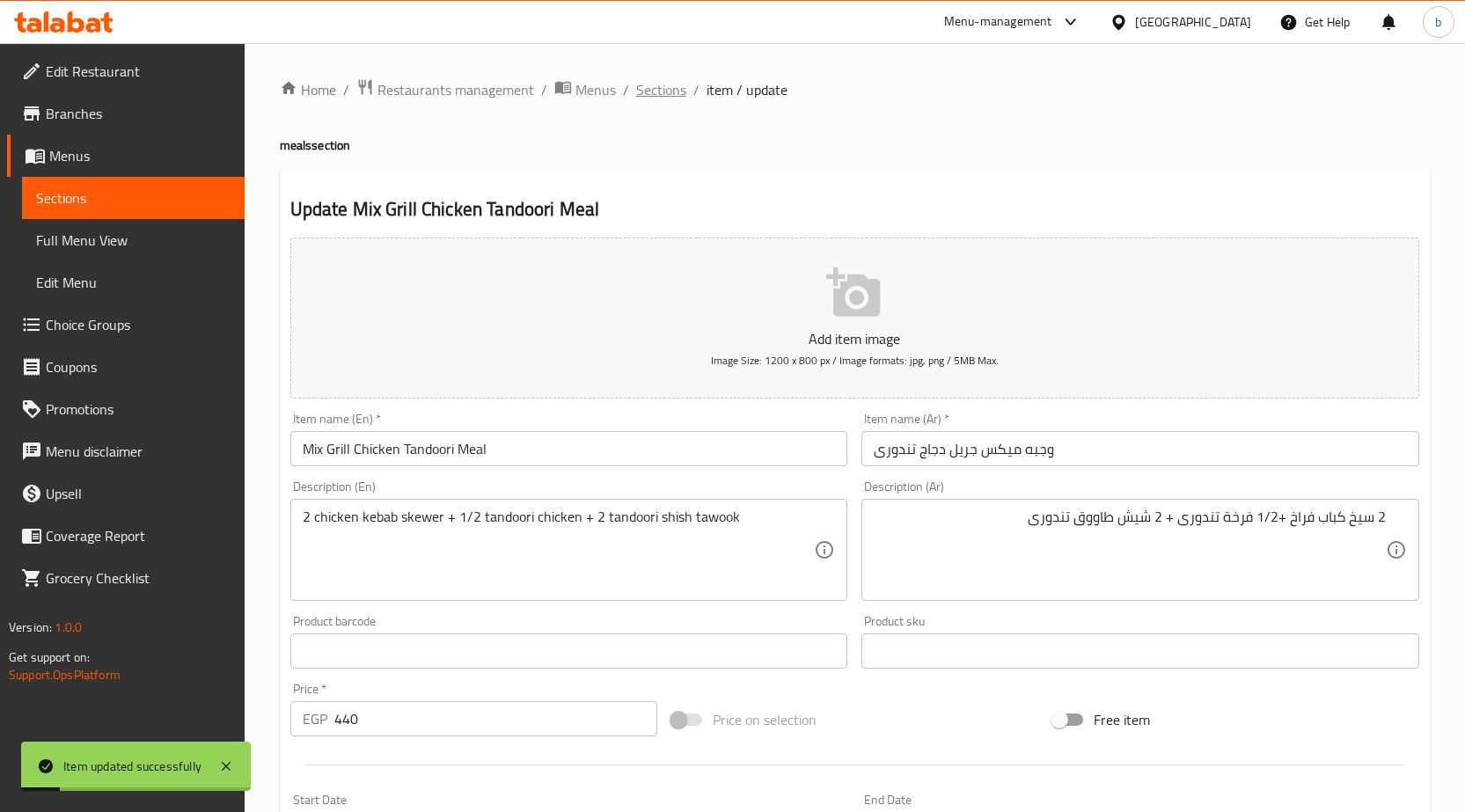
click at [645, 91] on span "Sections" at bounding box center [661, 90] width 51 height 21
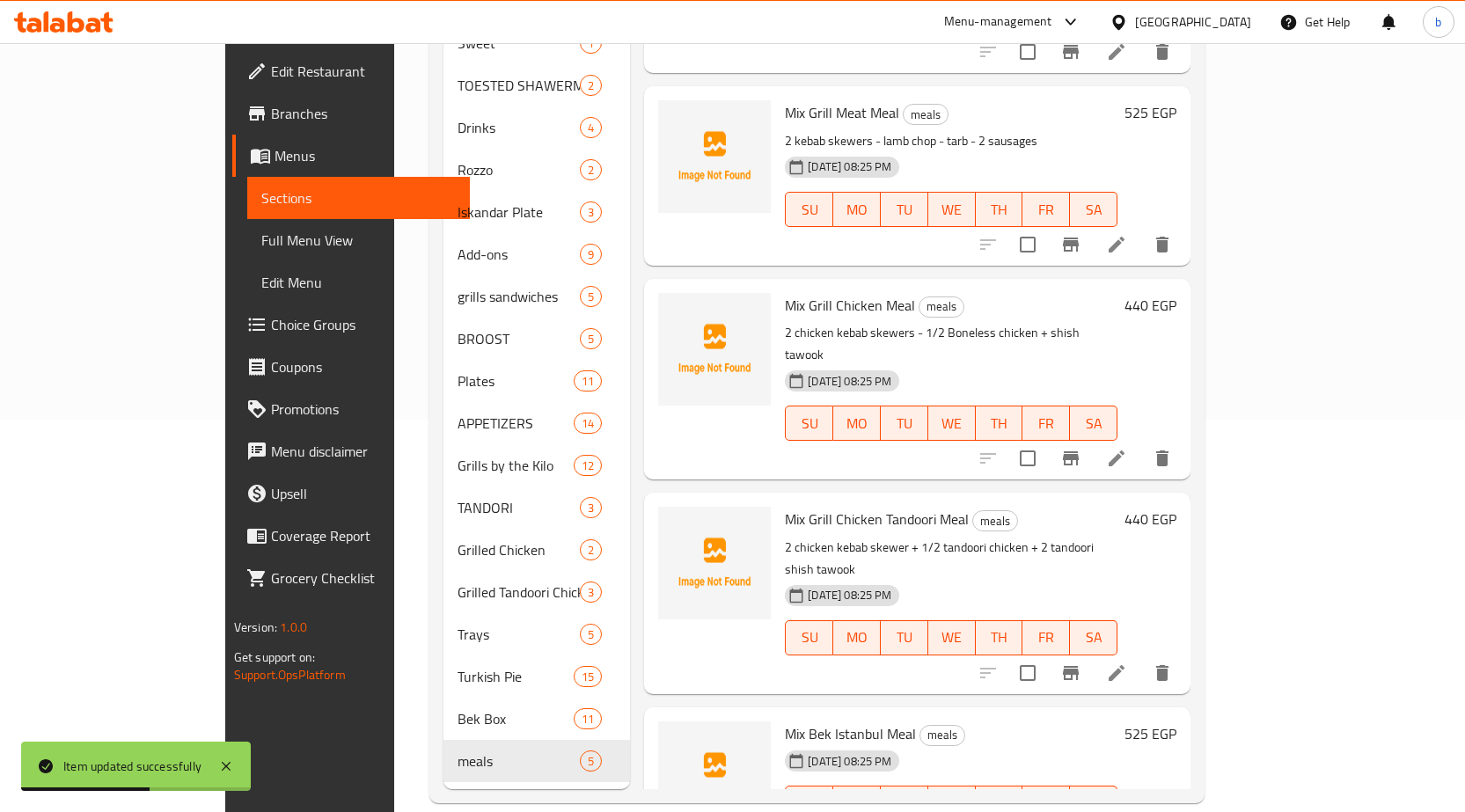
scroll to position [20, 0]
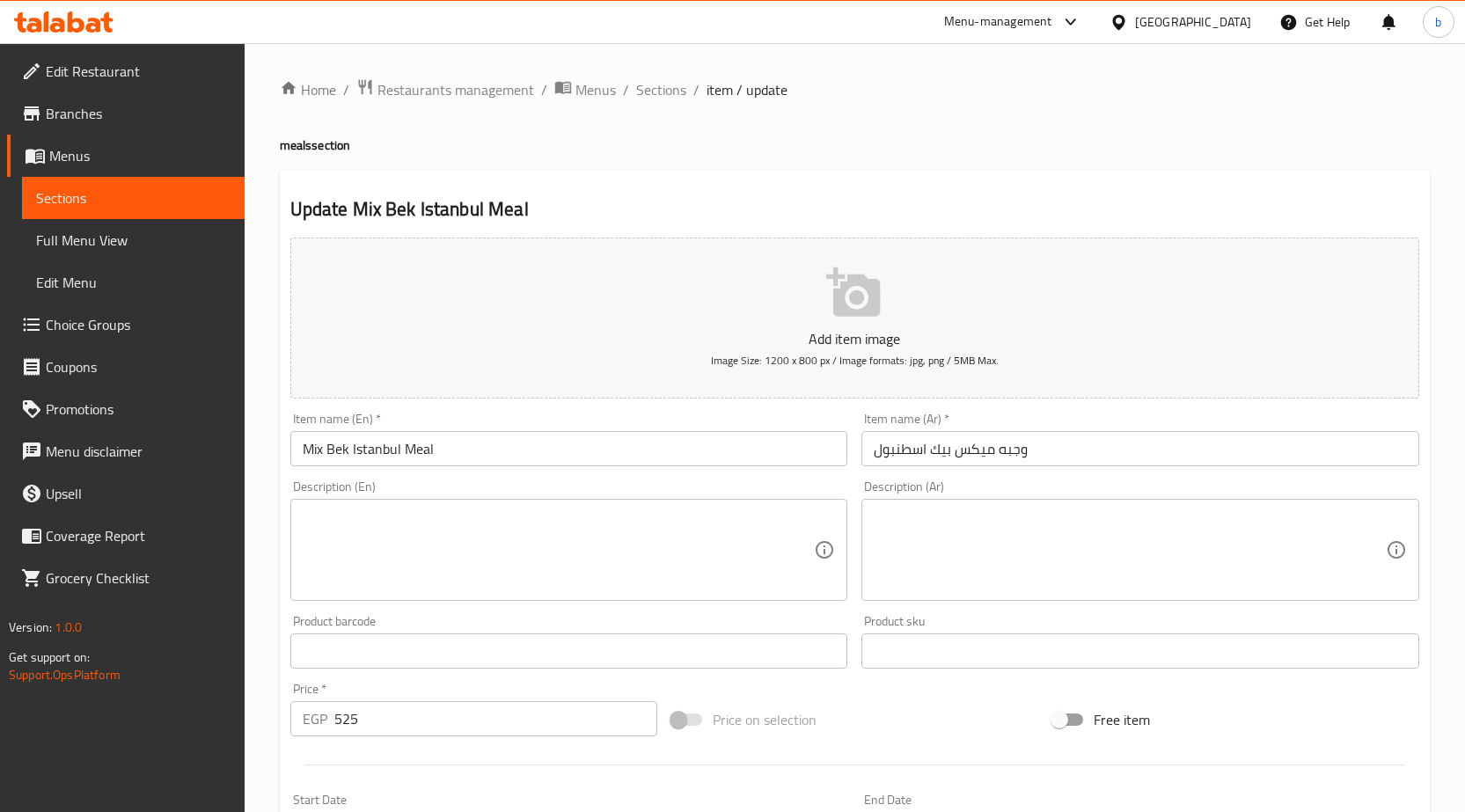
click at [1092, 532] on textarea at bounding box center [1129, 551] width 512 height 84
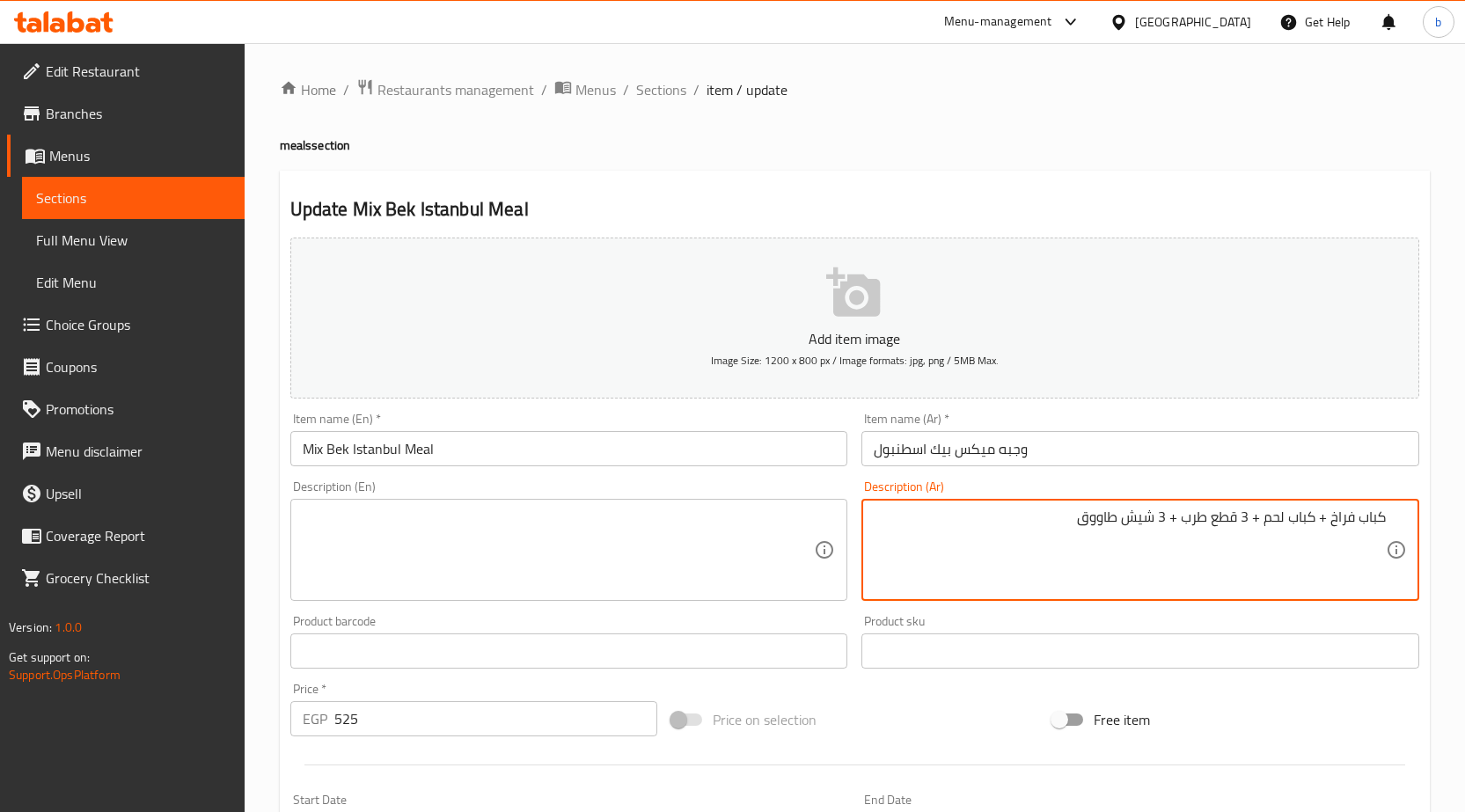
click at [1093, 516] on textarea "كباب فراخ + كباب لحم + 3 قطع طرب + 3 شيش طاووق" at bounding box center [1129, 551] width 512 height 84
type textarea "كباب فراخ + كباب لحم + 3 قطع طرب + 3 شيش طاووق"
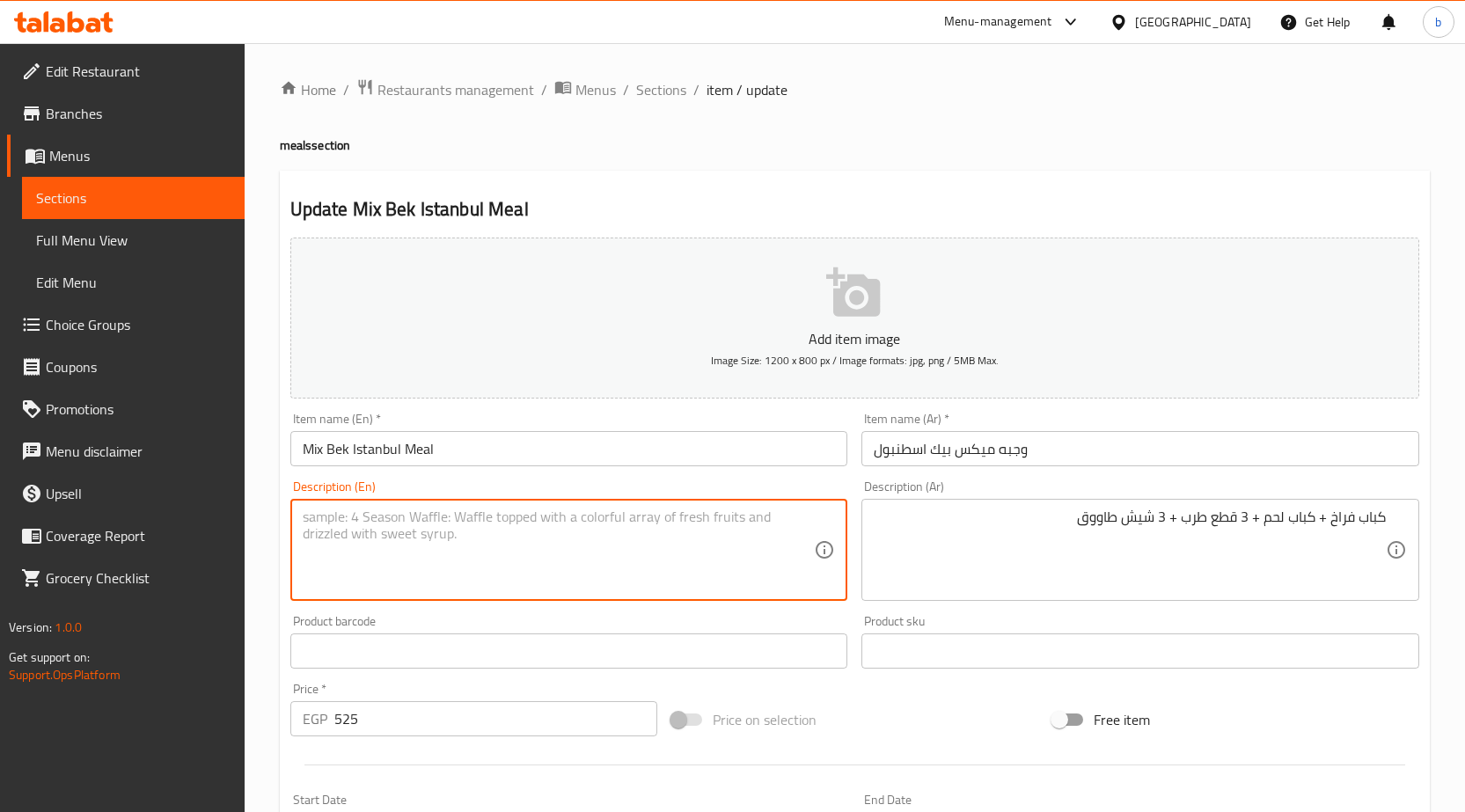
click at [550, 516] on textarea at bounding box center [559, 551] width 512 height 84
paste textarea "Chicken kebab + lamb kebab + 3 pieces of tarb + 3 shish tawook"
drag, startPoint x: 429, startPoint y: 520, endPoint x: 398, endPoint y: 525, distance: 31.4
click at [398, 525] on textarea "Chicken kebab + lamb kebab + 3 pieces of tarb + 3 shish tawook" at bounding box center [559, 551] width 512 height 84
drag, startPoint x: 546, startPoint y: 521, endPoint x: 532, endPoint y: 516, distance: 14.9
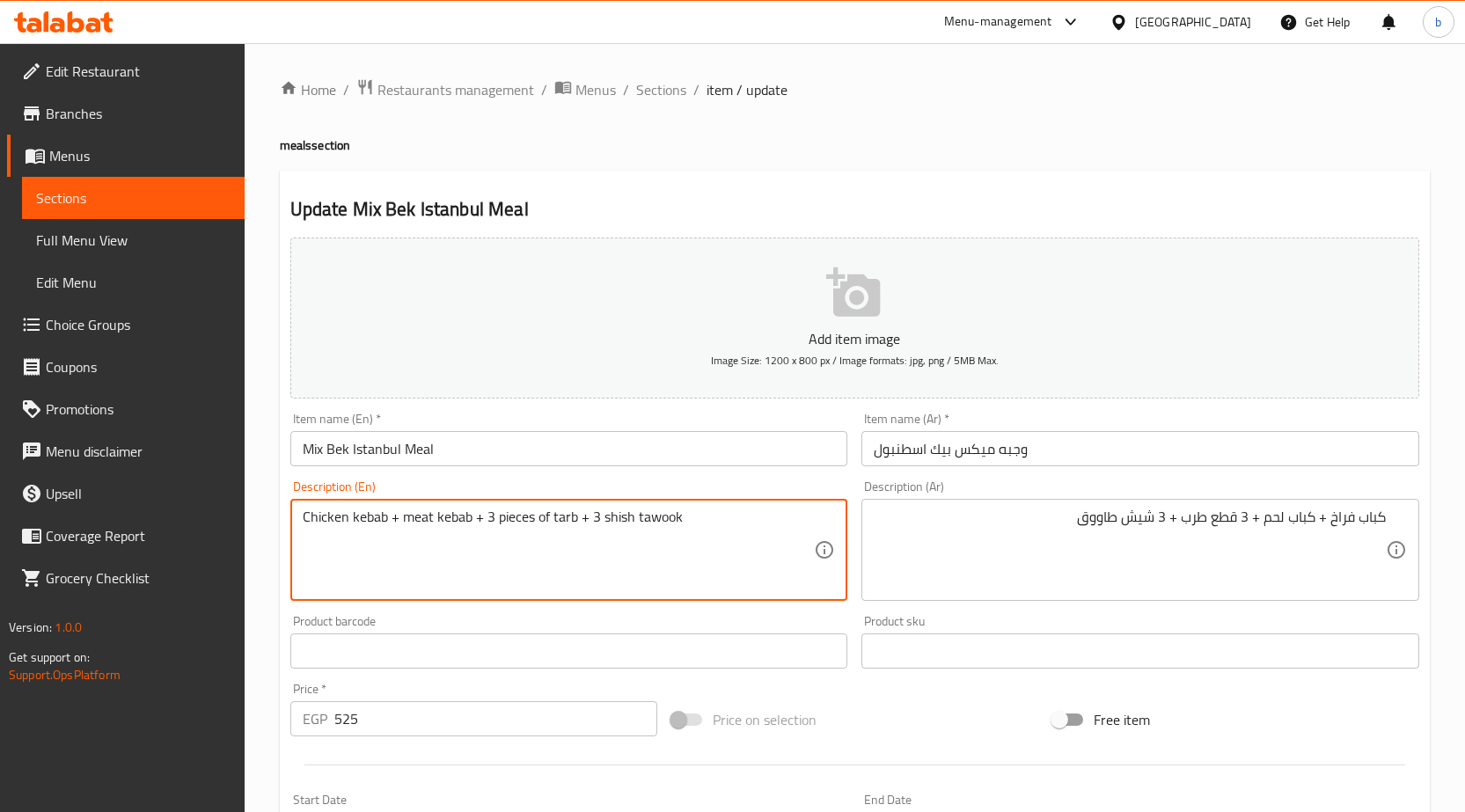
click at [532, 516] on textarea "Chicken kebab + meat kebab + 3 pieces of tarb + 3 shish tawook" at bounding box center [559, 551] width 512 height 84
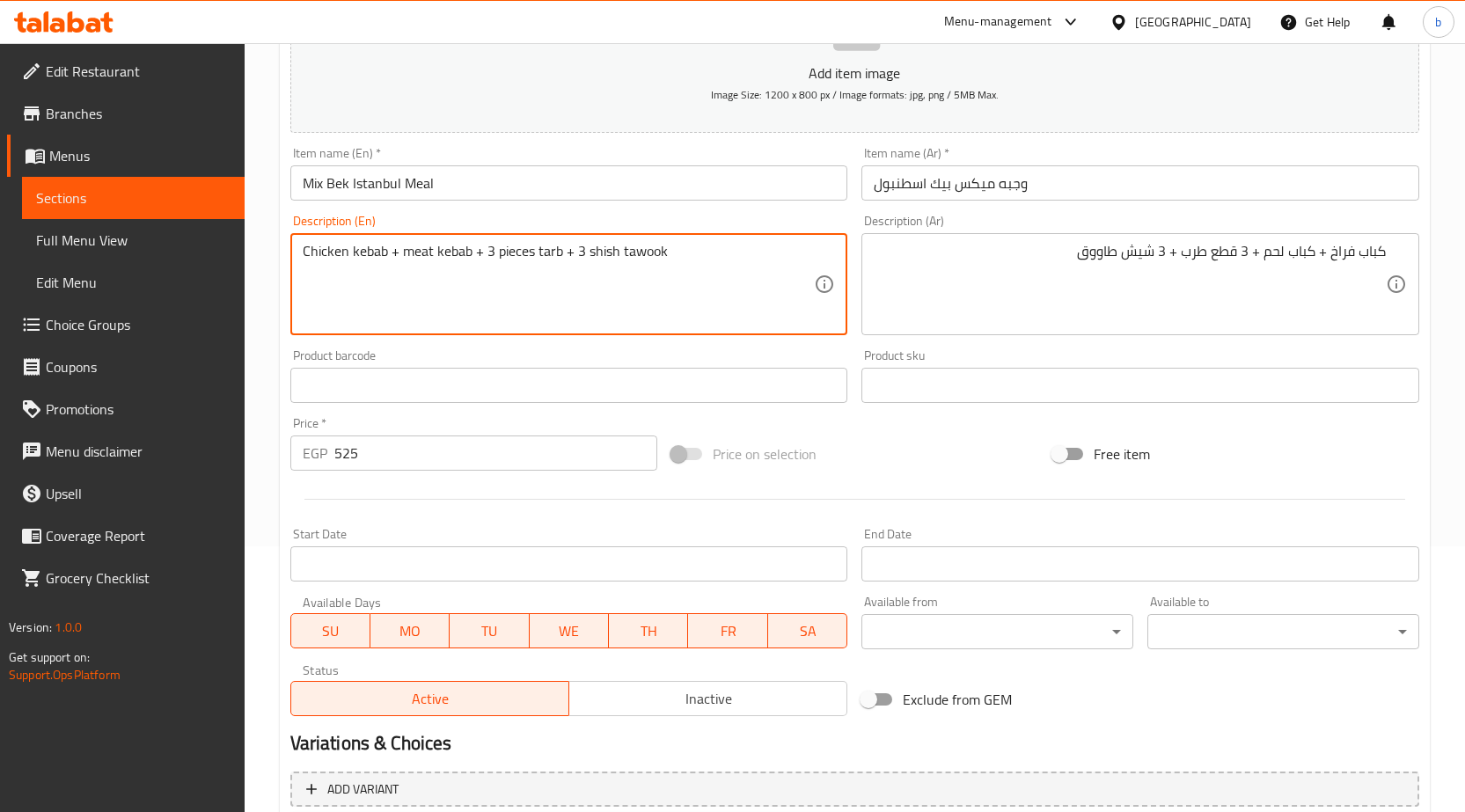
scroll to position [431, 0]
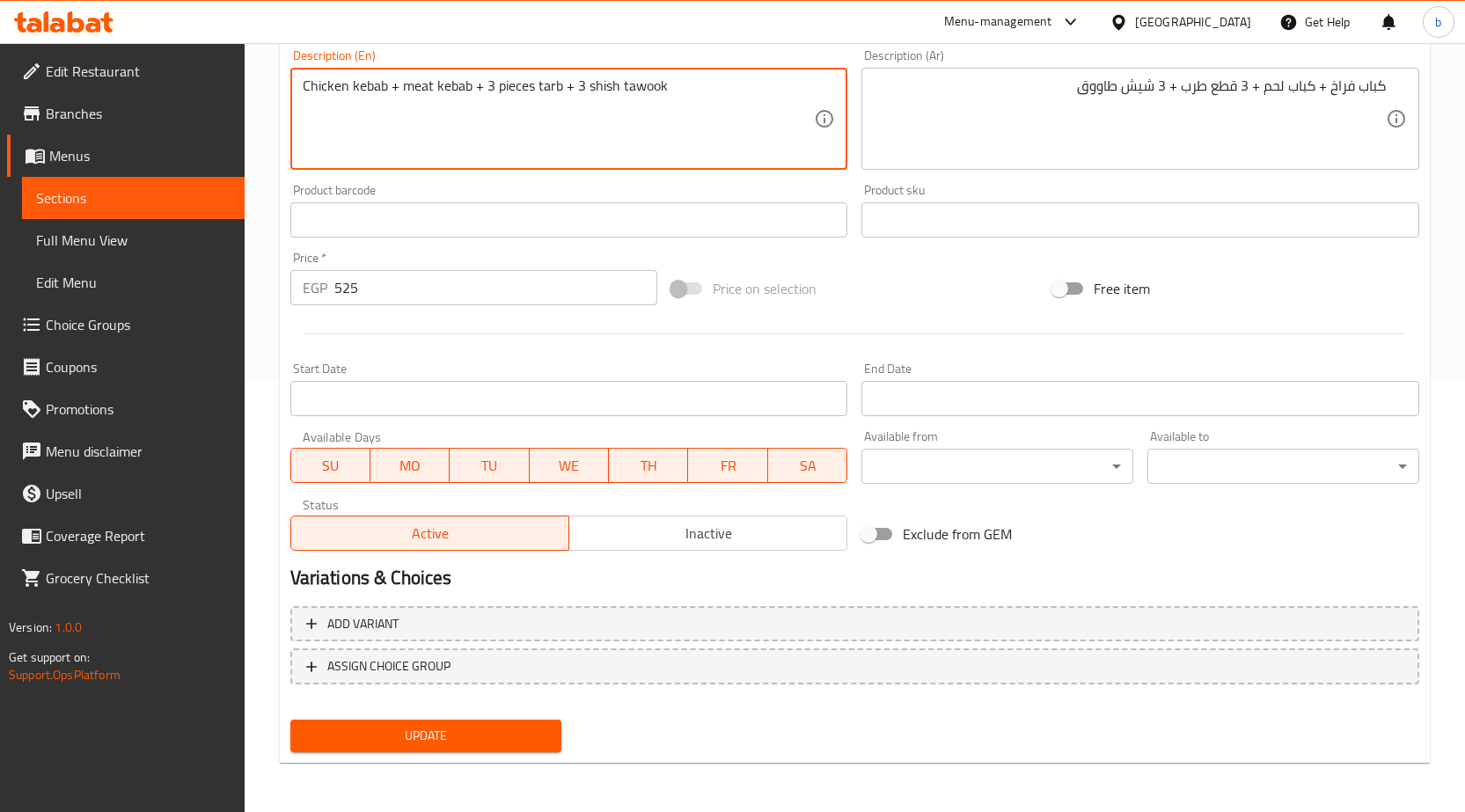
type textarea "Chicken kebab + meat kebab + 3 pieces tarb + 3 shish tawook"
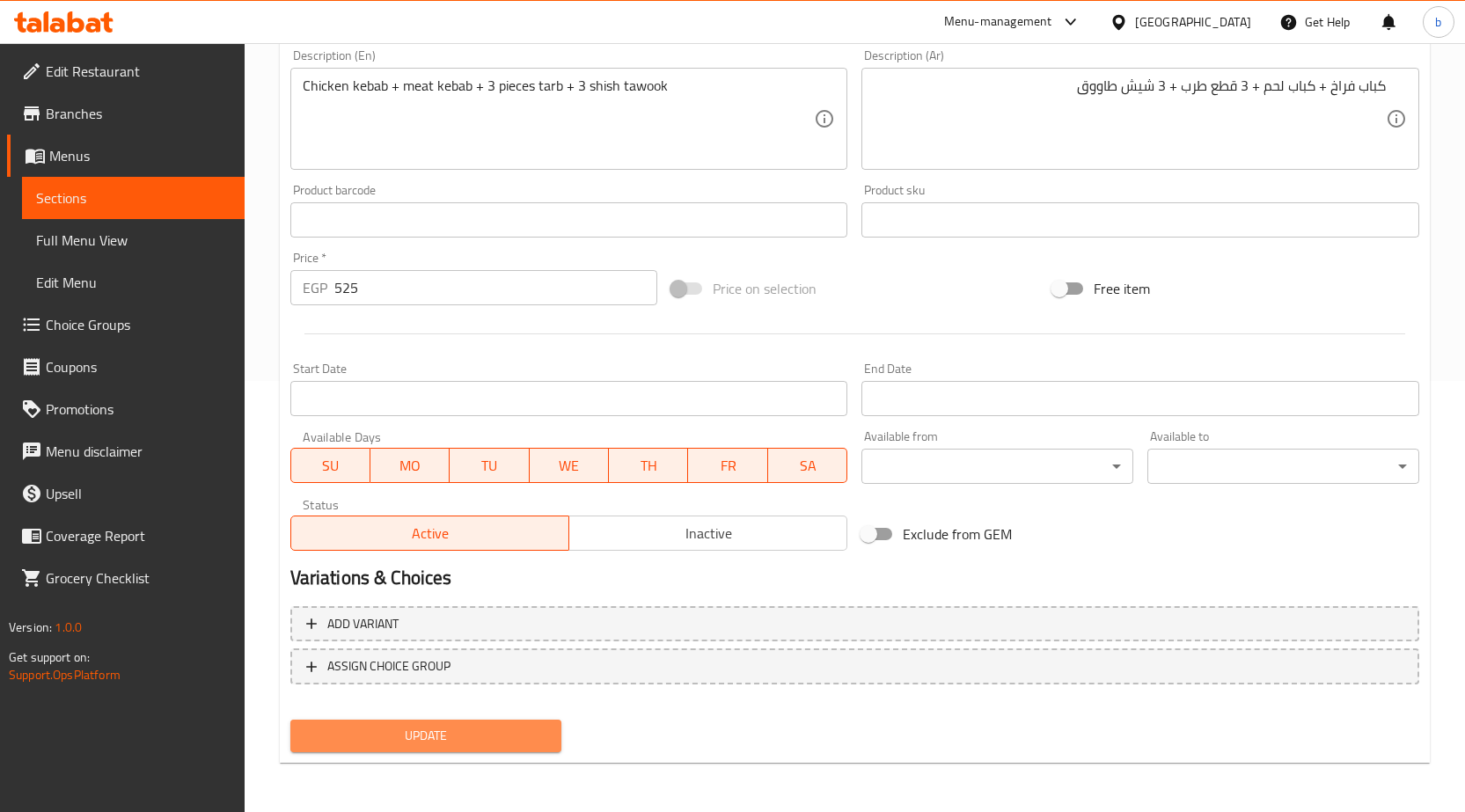
click at [456, 727] on span "Update" at bounding box center [426, 736] width 244 height 22
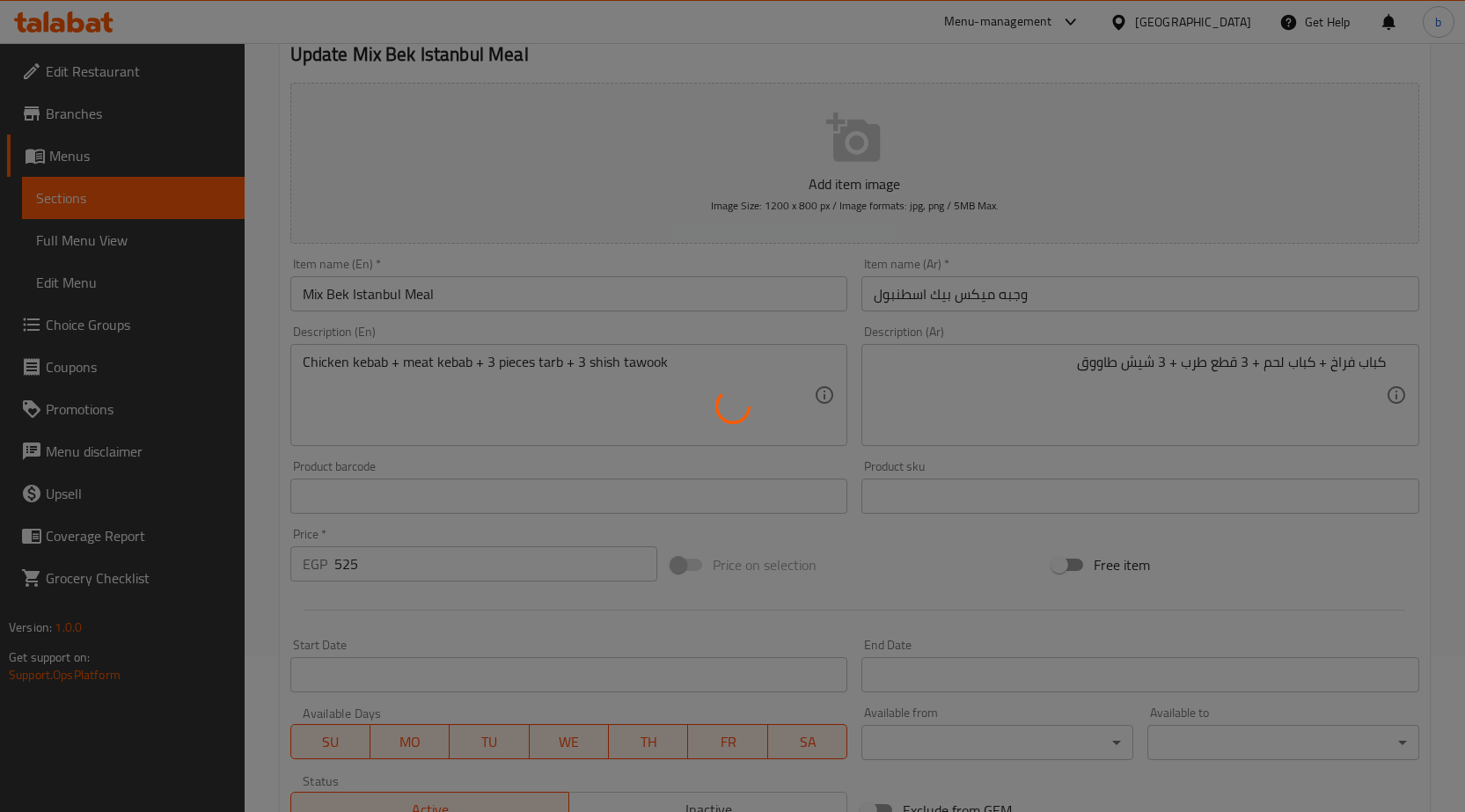
scroll to position [0, 0]
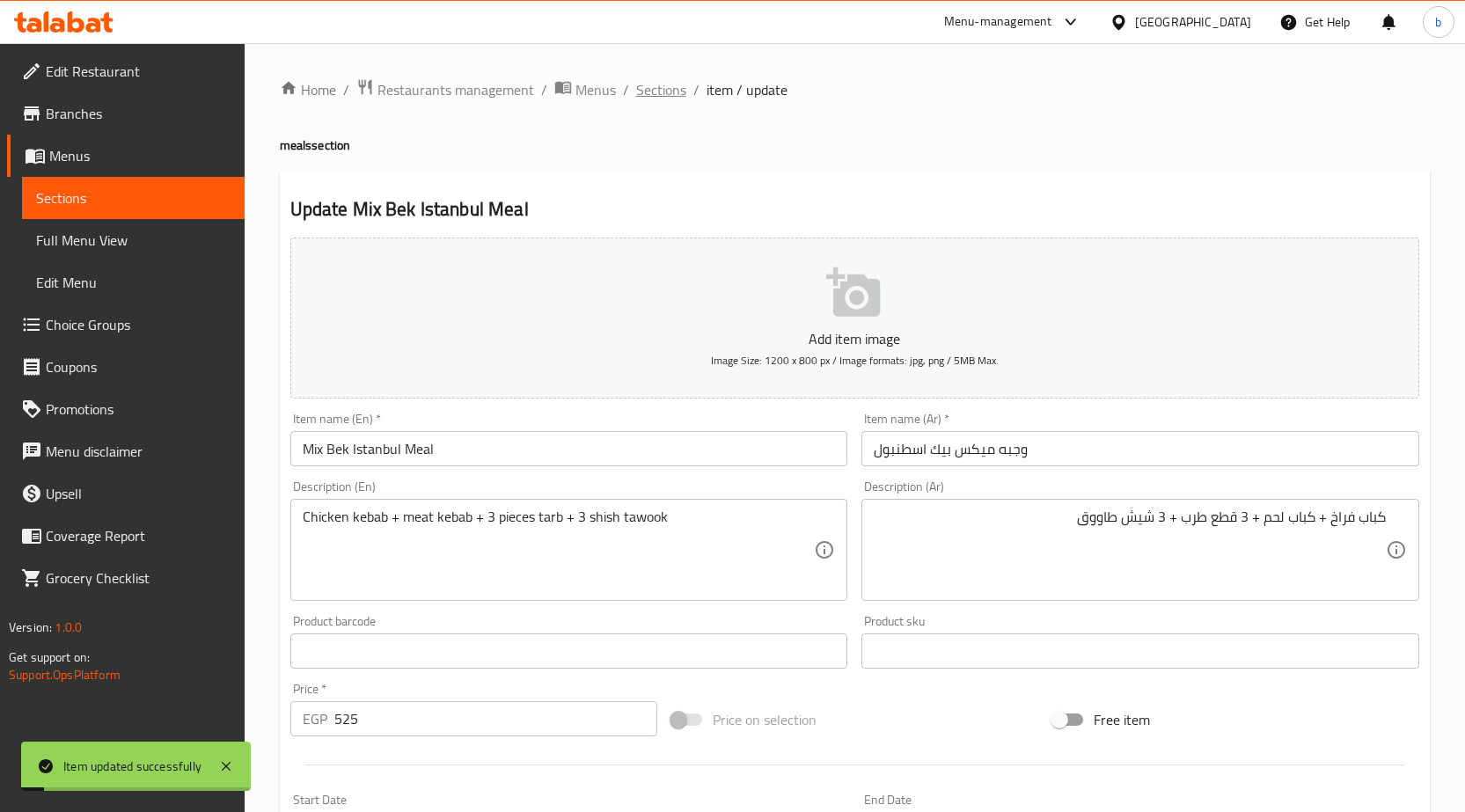
click at [648, 99] on span "Sections" at bounding box center [661, 90] width 51 height 21
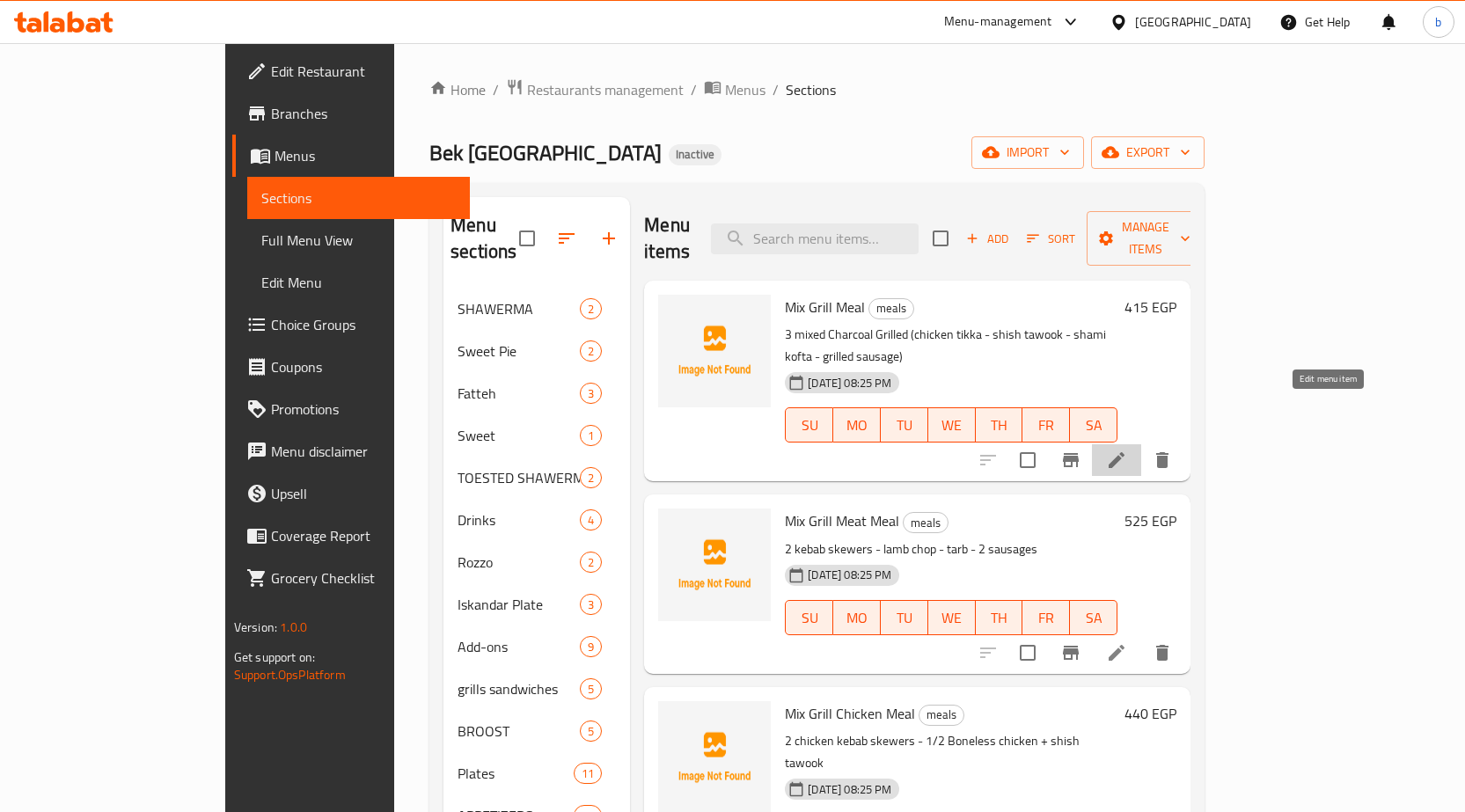
click at [1128, 450] on icon at bounding box center [1116, 460] width 21 height 21
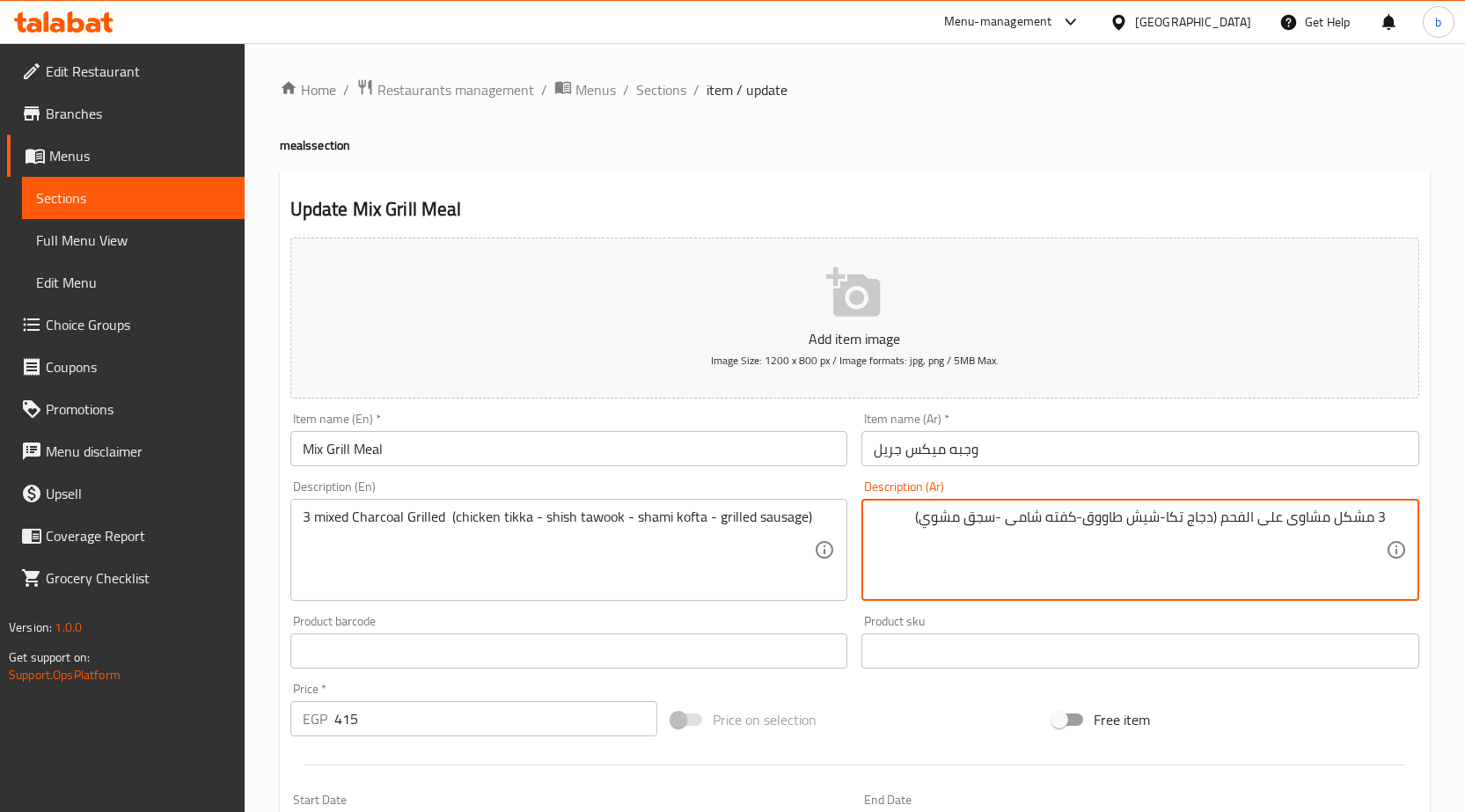
click at [914, 520] on textarea "3 مشكل مشاوى على الفحم (دجاج تكا-شيش طاووق-كفته شامى -سجق مشوي)" at bounding box center [1129, 551] width 512 height 84
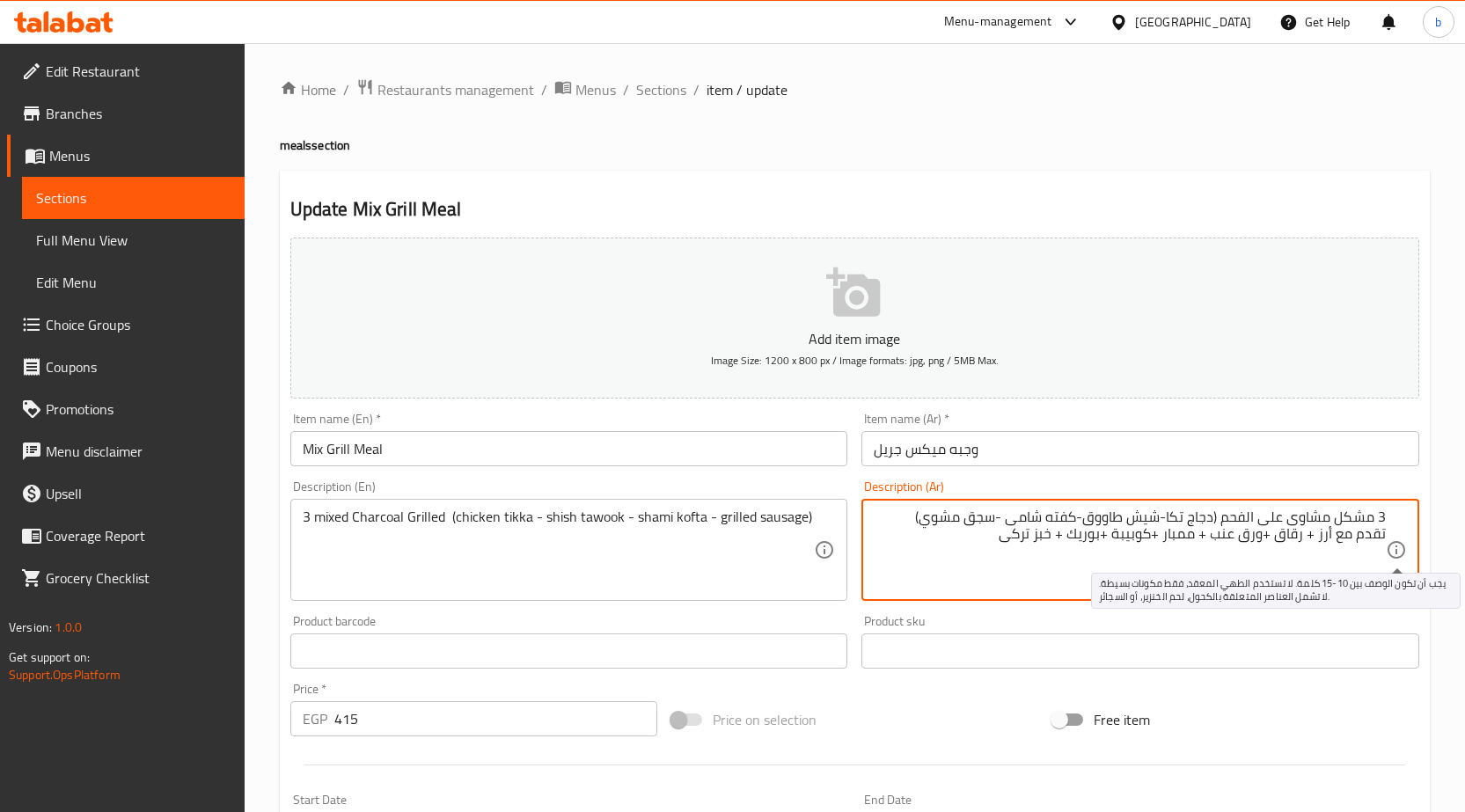
drag, startPoint x: 979, startPoint y: 538, endPoint x: 1394, endPoint y: 553, distance: 415.3
click at [1394, 553] on div "3 مشكل مشاوى على الفحم (دجاج تكا-شيش طاووق-كفته شامى -سجق مشوي) تقدم مع أرز + ر…" at bounding box center [1140, 549] width 558 height 102
paste textarea "Chicken kebab + lamb kebab + 3 pieces of tarb + 3 shish tawook"
click at [1038, 547] on textarea "3 مشكل مشاوى على الفحم (دجاج تكا-شيش طاووق-كفته شامى -سجق مشوي) تقدم مع أرز + ر…" at bounding box center [1129, 551] width 512 height 84
drag, startPoint x: 1007, startPoint y: 543, endPoint x: 1425, endPoint y: 555, distance: 418.2
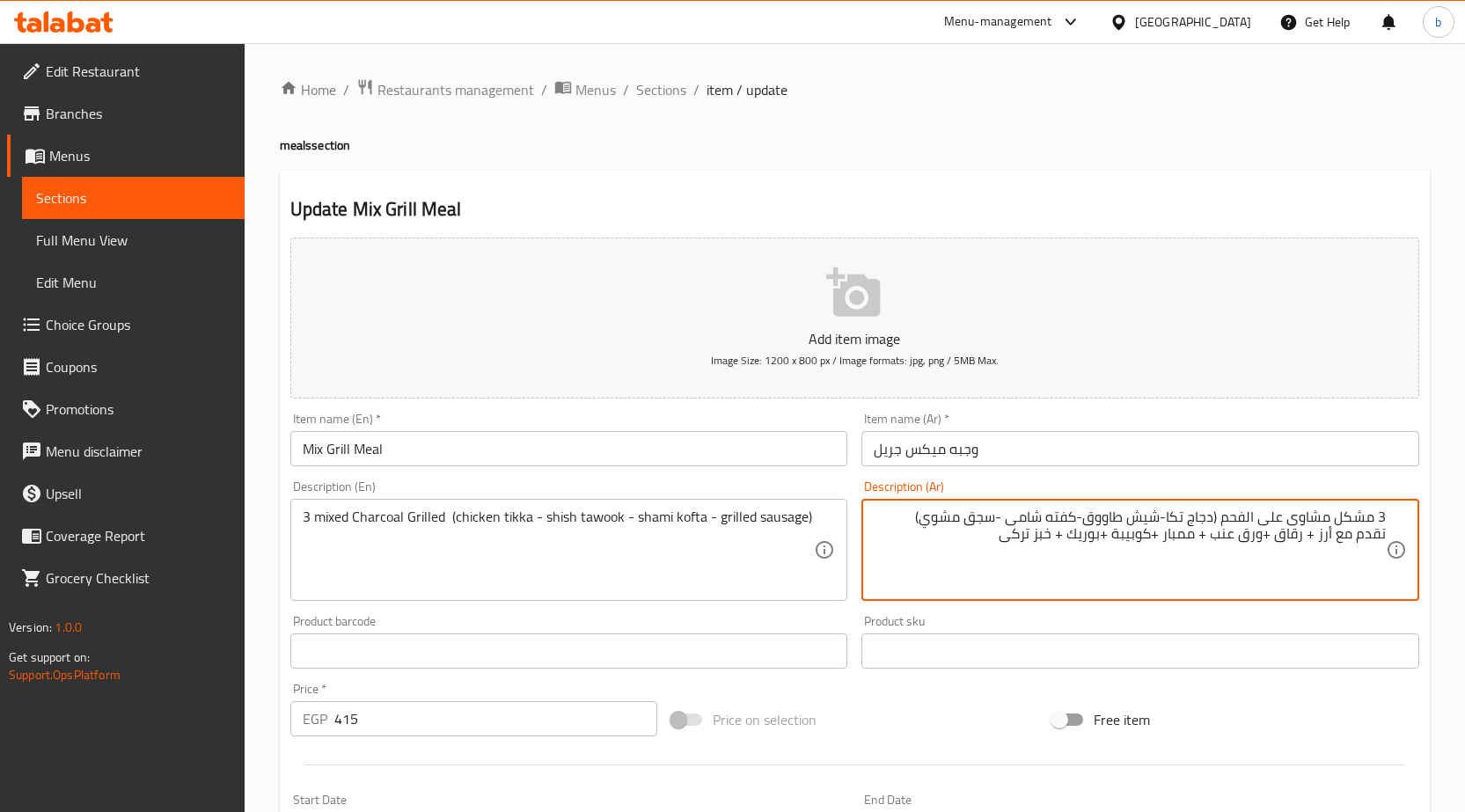
click at [1425, 555] on div "Description (Ar) 3 مشكل مشاوى على الفحم (دجاج تكا-شيش طاووق-كفته شامى -سجق مشوي…" at bounding box center [1140, 540] width 572 height 134
type textarea "3 مشكل مشاوى على الفحم (دجاج تكا-شيش طاووق-كفته شامى -سجق مشوي) تقدم مع أرز + ر…"
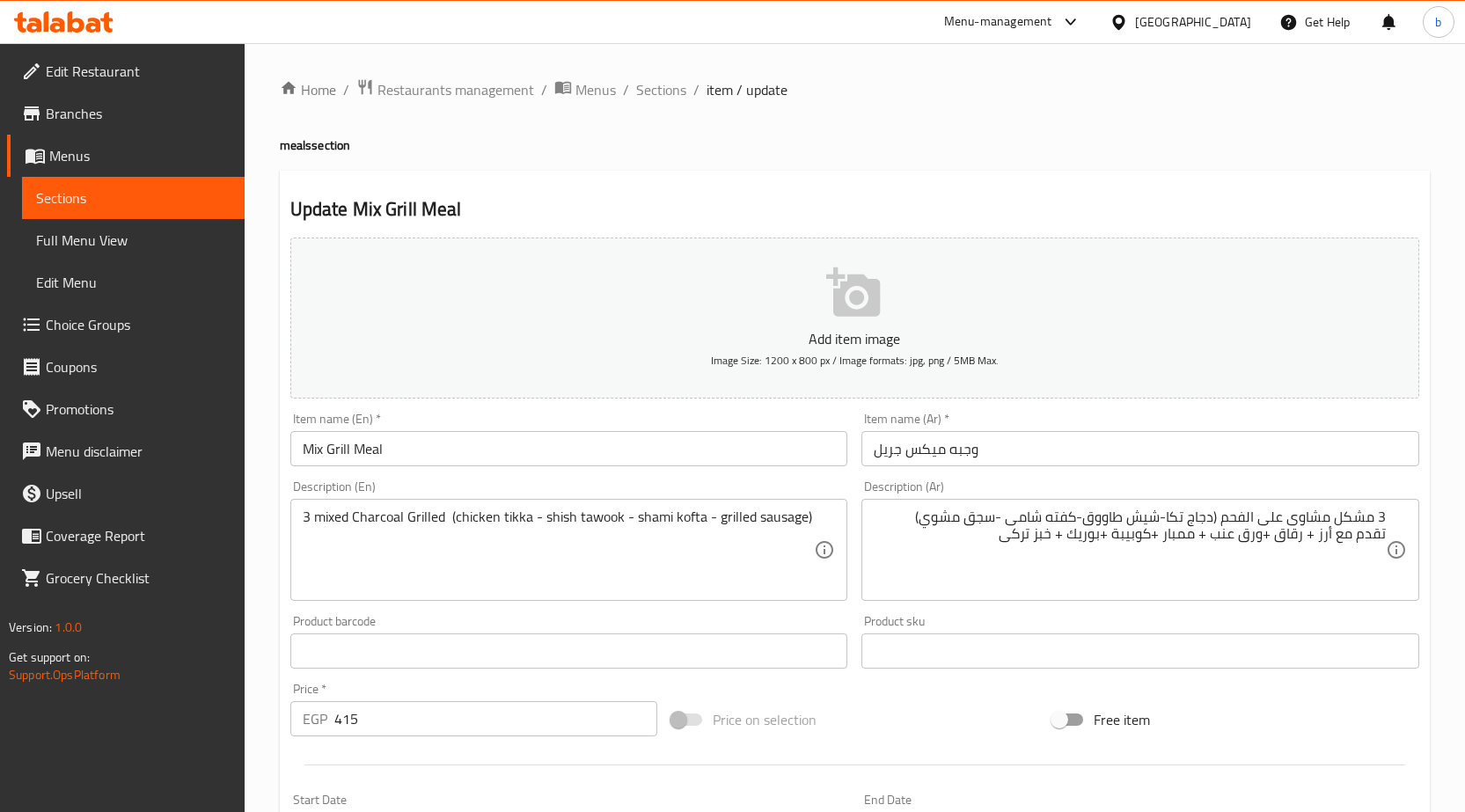
click at [817, 518] on div "3 mixed Charcoal Grilled (chicken tikka - shish tawook - shami kofta - grilled …" at bounding box center [569, 549] width 558 height 102
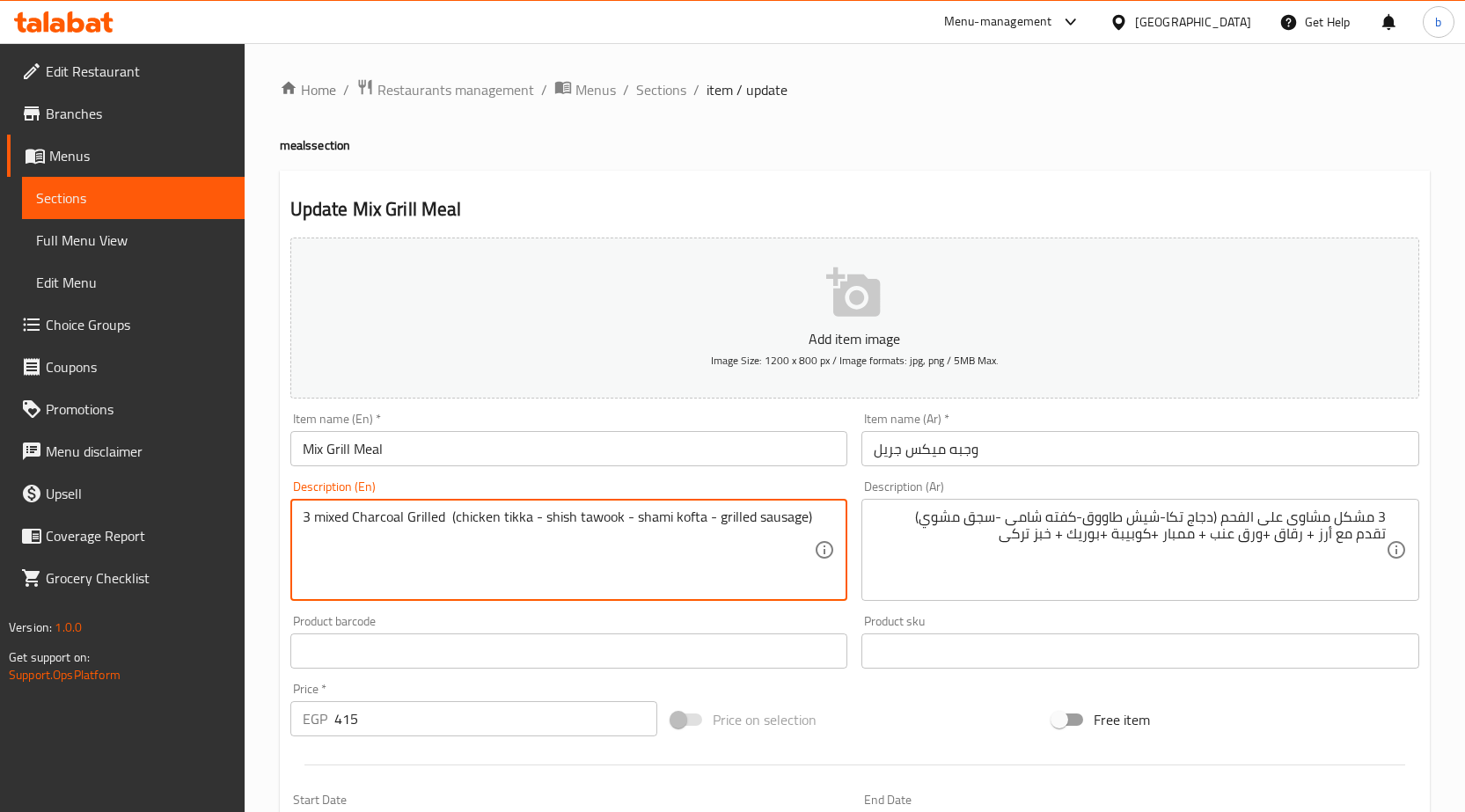
click at [807, 516] on textarea "3 mixed Charcoal Grilled (chicken tikka - shish tawook - shami kofta - grilled …" at bounding box center [559, 551] width 512 height 84
paste textarea "Served with rice + chips + grape leaves + mombar + kobeba + borek + Turkish bre…"
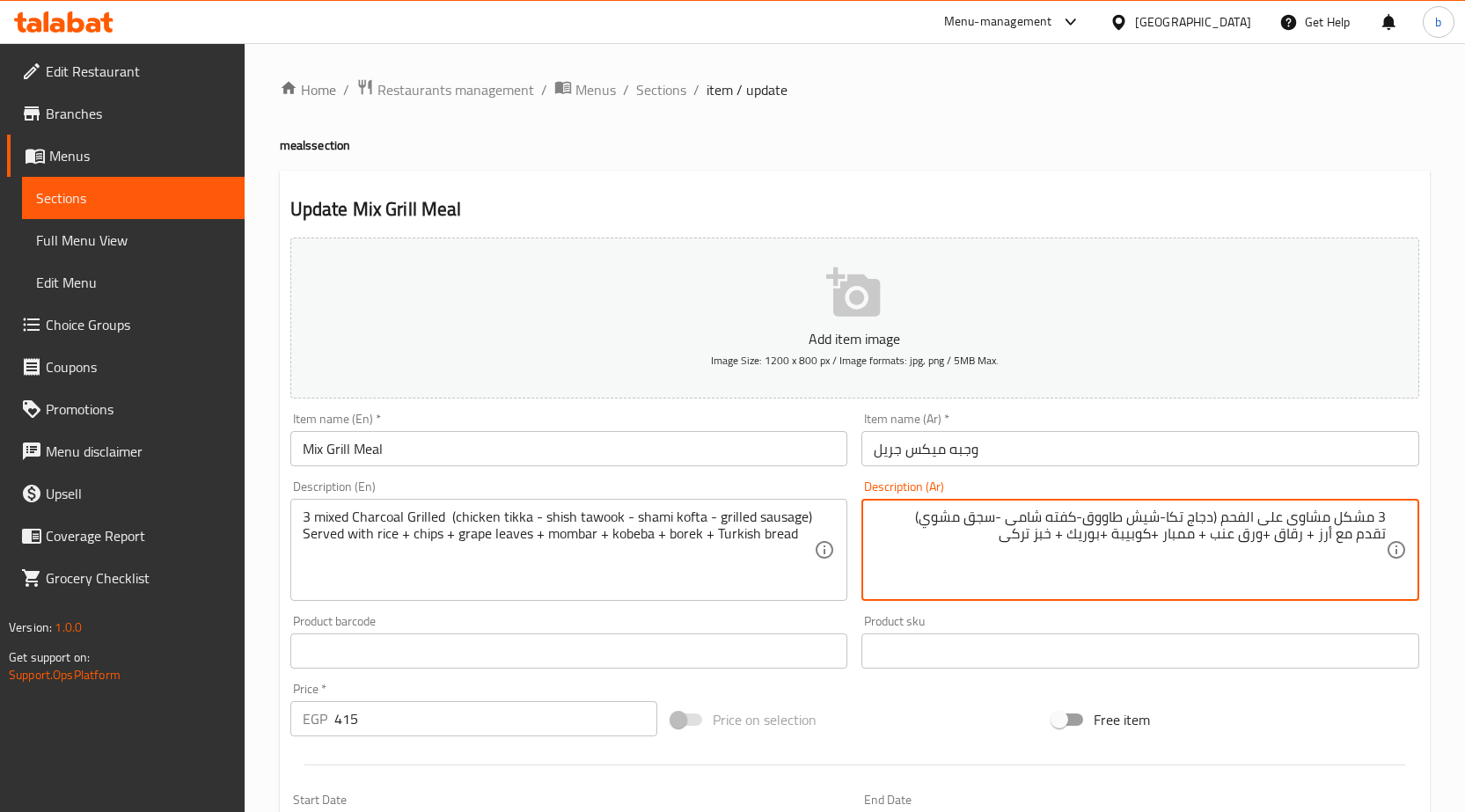
click at [1298, 546] on textarea "3 مشكل مشاوى على الفحم (دجاج تكا-شيش طاووق-كفته شامى -سجق مشوي) تقدم مع أرز + ر…" at bounding box center [1129, 551] width 512 height 84
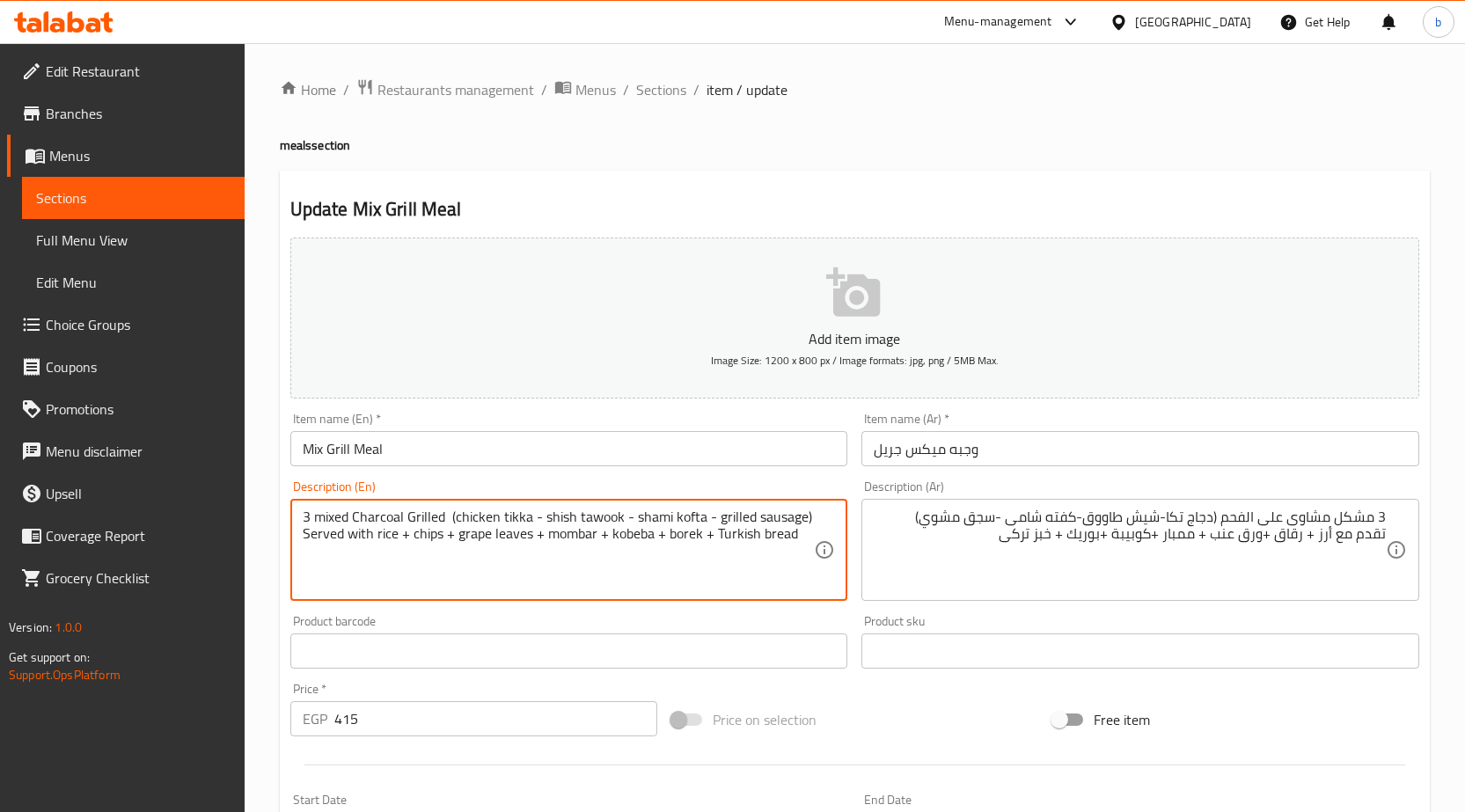
drag, startPoint x: 440, startPoint y: 534, endPoint x: 413, endPoint y: 525, distance: 28.5
paste textarea "Rokak"
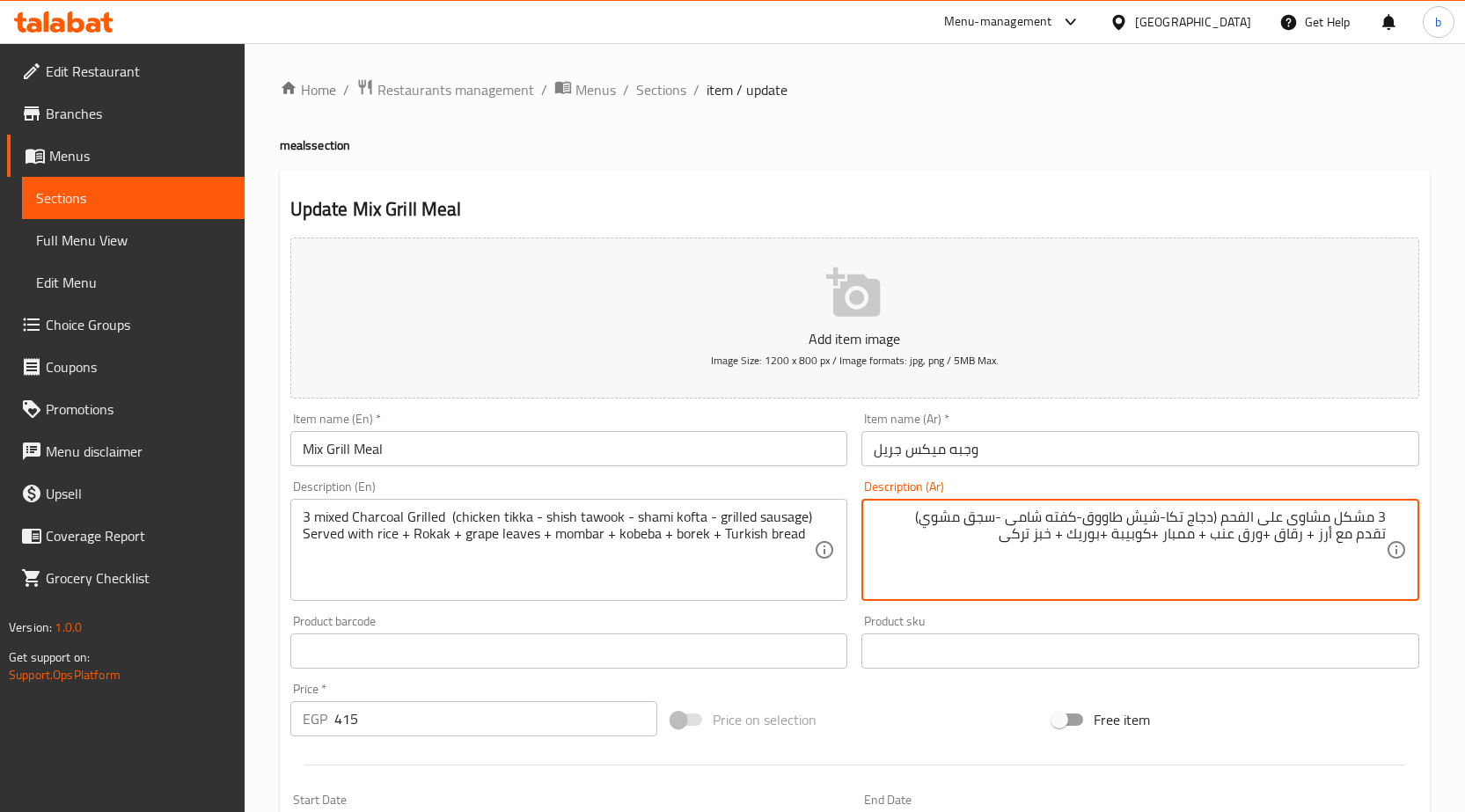
drag, startPoint x: 1216, startPoint y: 538, endPoint x: 1263, endPoint y: 538, distance: 47.0
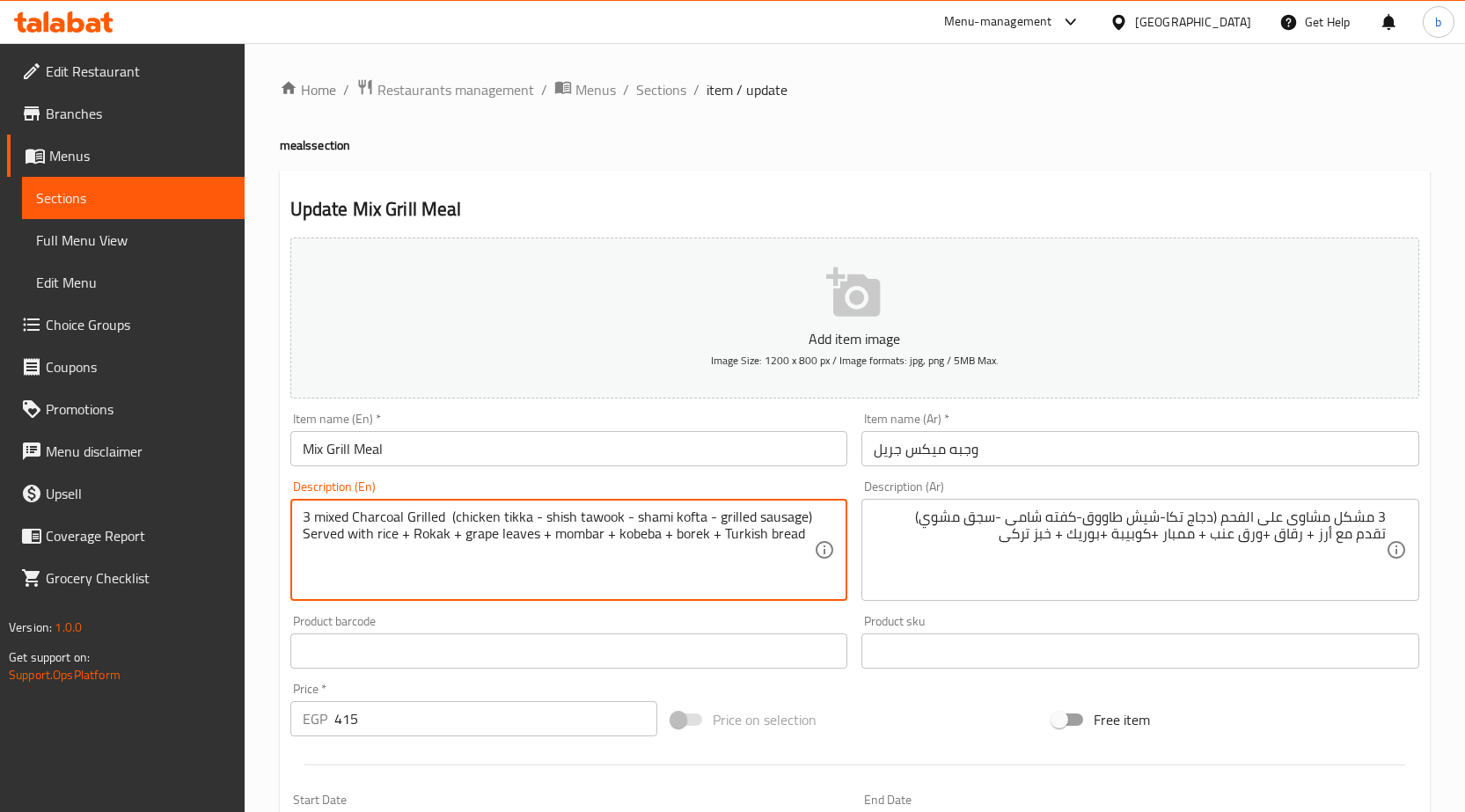
drag, startPoint x: 536, startPoint y: 532, endPoint x: 460, endPoint y: 532, distance: 76.0
paste textarea "Vine L"
type textarea "3 mixed Charcoal Grilled (chicken tikka - shish tawook - [PERSON_NAME] kofta - …"
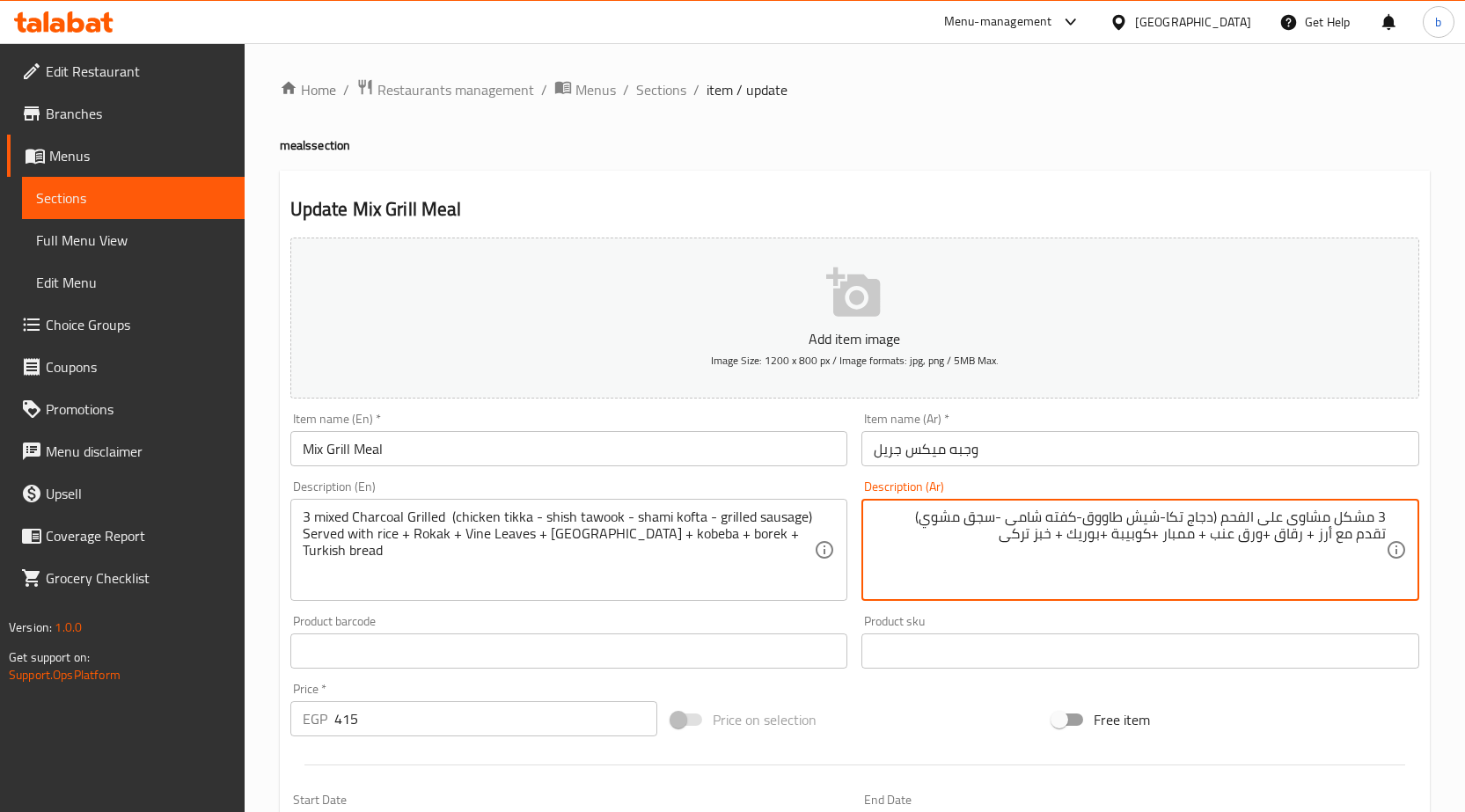
drag, startPoint x: 1169, startPoint y: 536, endPoint x: 1196, endPoint y: 530, distance: 27.7
drag, startPoint x: 1117, startPoint y: 536, endPoint x: 1156, endPoint y: 532, distance: 39.2
click at [1156, 532] on textarea "3 مشكل مشاوى على الفحم (دجاج تكا-شيش طاووق-كفته شامى -سجق مشوي) تقدم مع أرز + ر…" at bounding box center [1129, 551] width 512 height 84
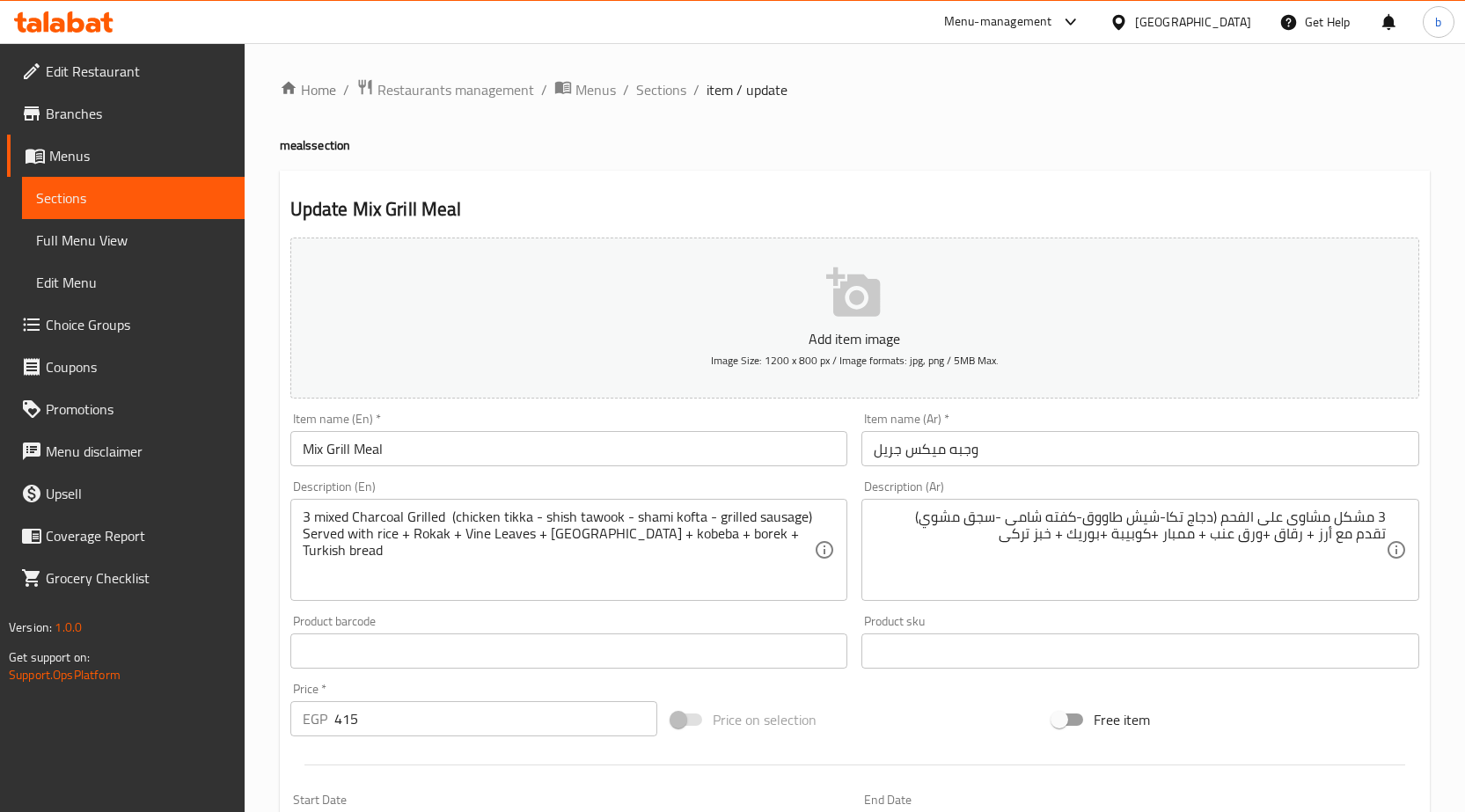
click at [1077, 543] on textarea "3 مشكل مشاوى على الفحم (دجاج تكا-شيش طاووق-كفته شامى -سجق مشوي) تقدم مع أرز + ر…" at bounding box center [1129, 551] width 512 height 84
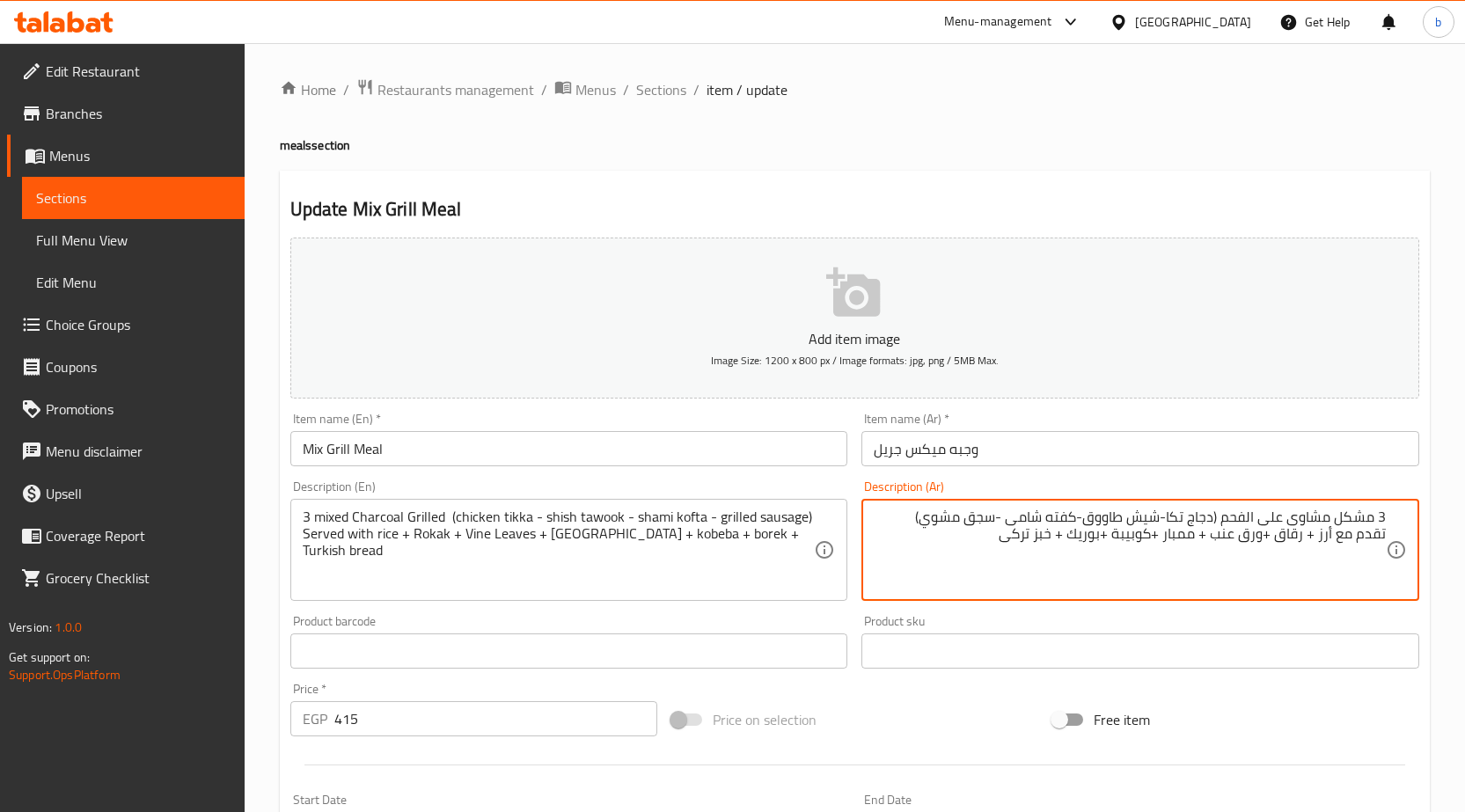
click at [1077, 543] on textarea "3 مشكل مشاوى على الفحم (دجاج تكا-شيش طاووق-كفته شامى -سجق مشوي) تقدم مع أرز + ر…" at bounding box center [1129, 551] width 512 height 84
click at [1073, 538] on textarea "3 مشكل مشاوى على الفحم (دجاج تكا-شيش طاووق-كفته شامى -سجق مشوي) تقدم مع أرز + ر…" at bounding box center [1129, 551] width 512 height 84
drag, startPoint x: 1074, startPoint y: 537, endPoint x: 1107, endPoint y: 543, distance: 33.5
click at [1107, 543] on textarea "3 مشكل مشاوى على الفحم (دجاج تكا-شيش طاووق-كفته شامى -سجق مشوي) تقدم مع أرز + ر…" at bounding box center [1129, 551] width 512 height 84
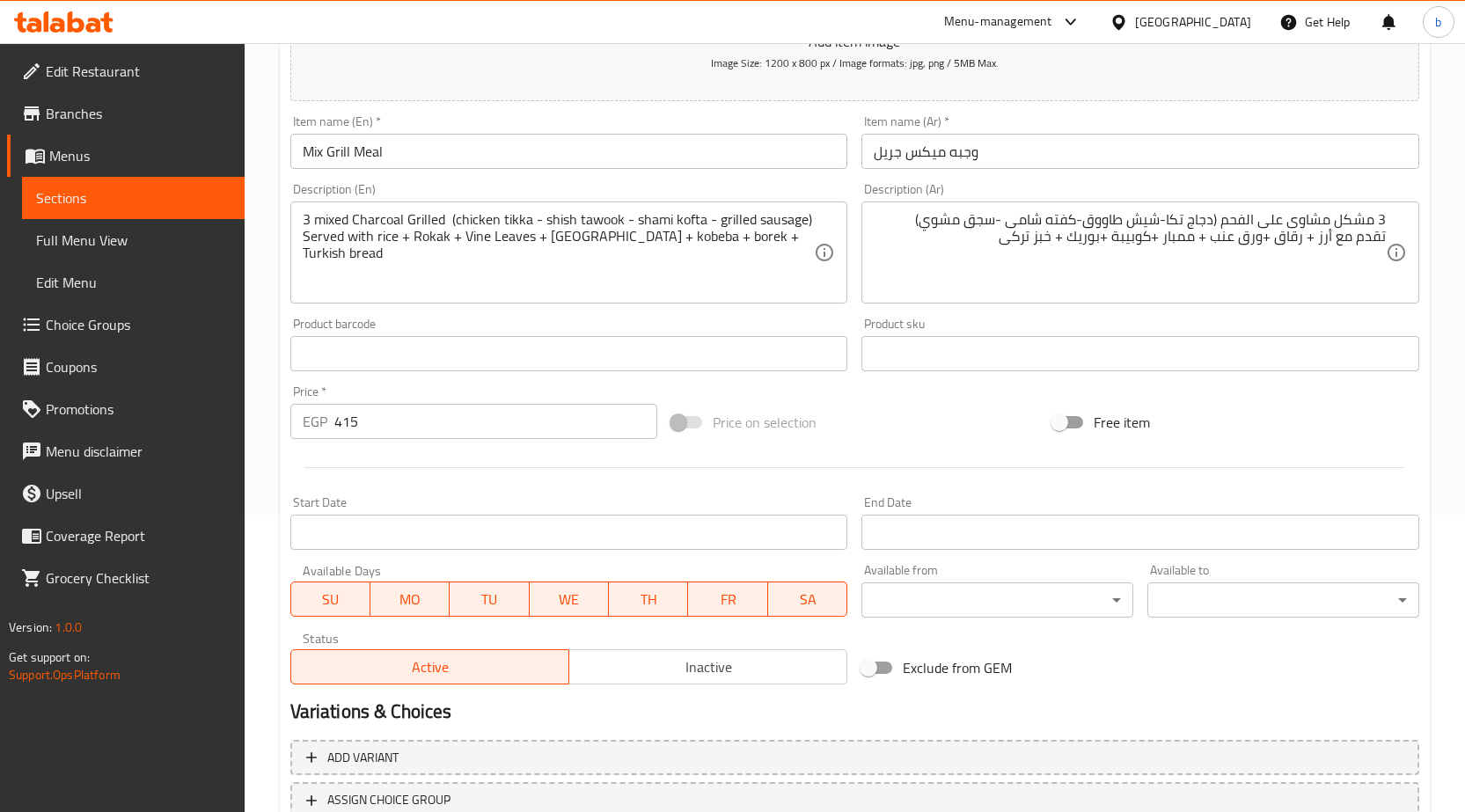
scroll to position [431, 0]
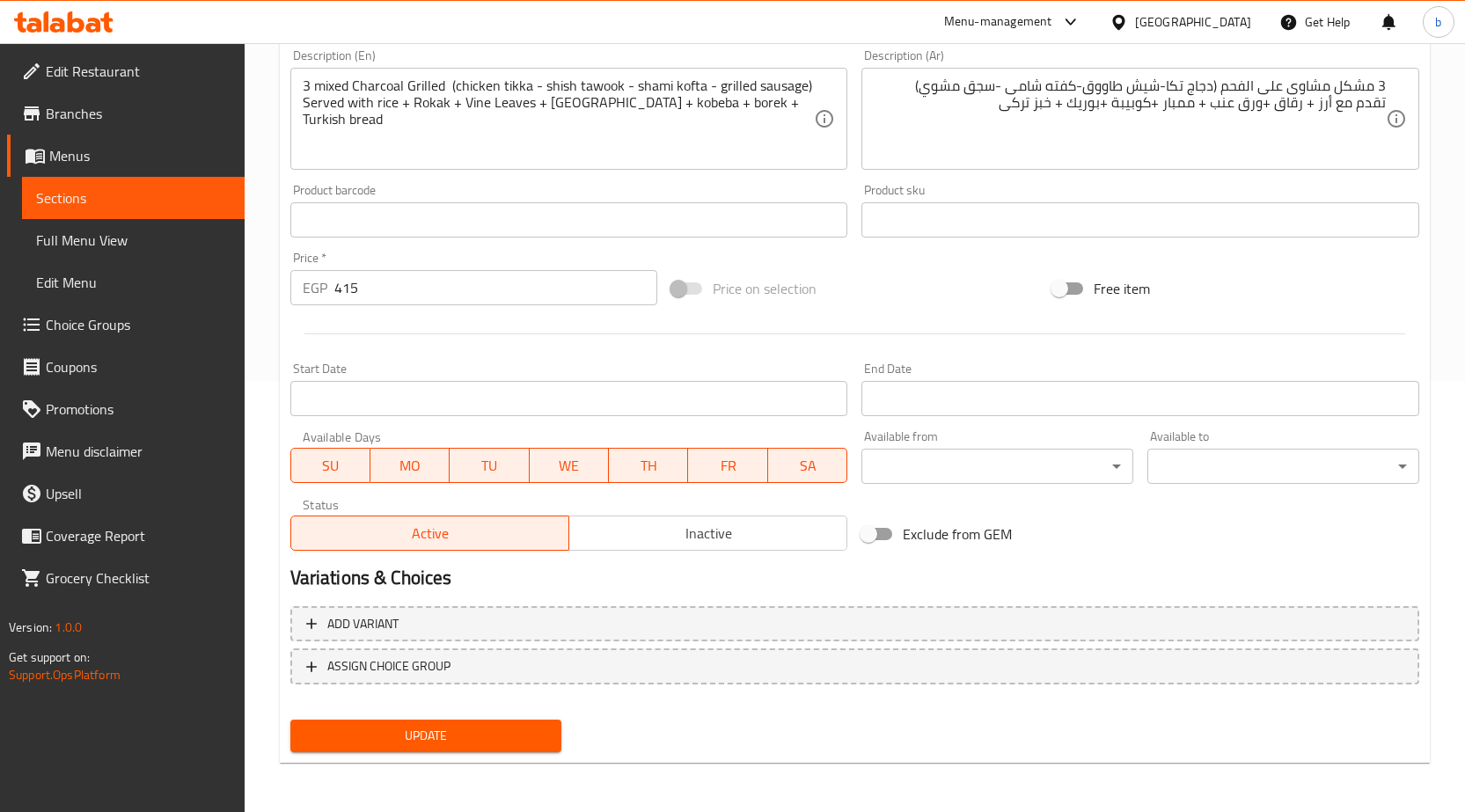
click at [424, 756] on div "Update" at bounding box center [426, 736] width 286 height 47
click at [422, 740] on span "Update" at bounding box center [426, 736] width 244 height 22
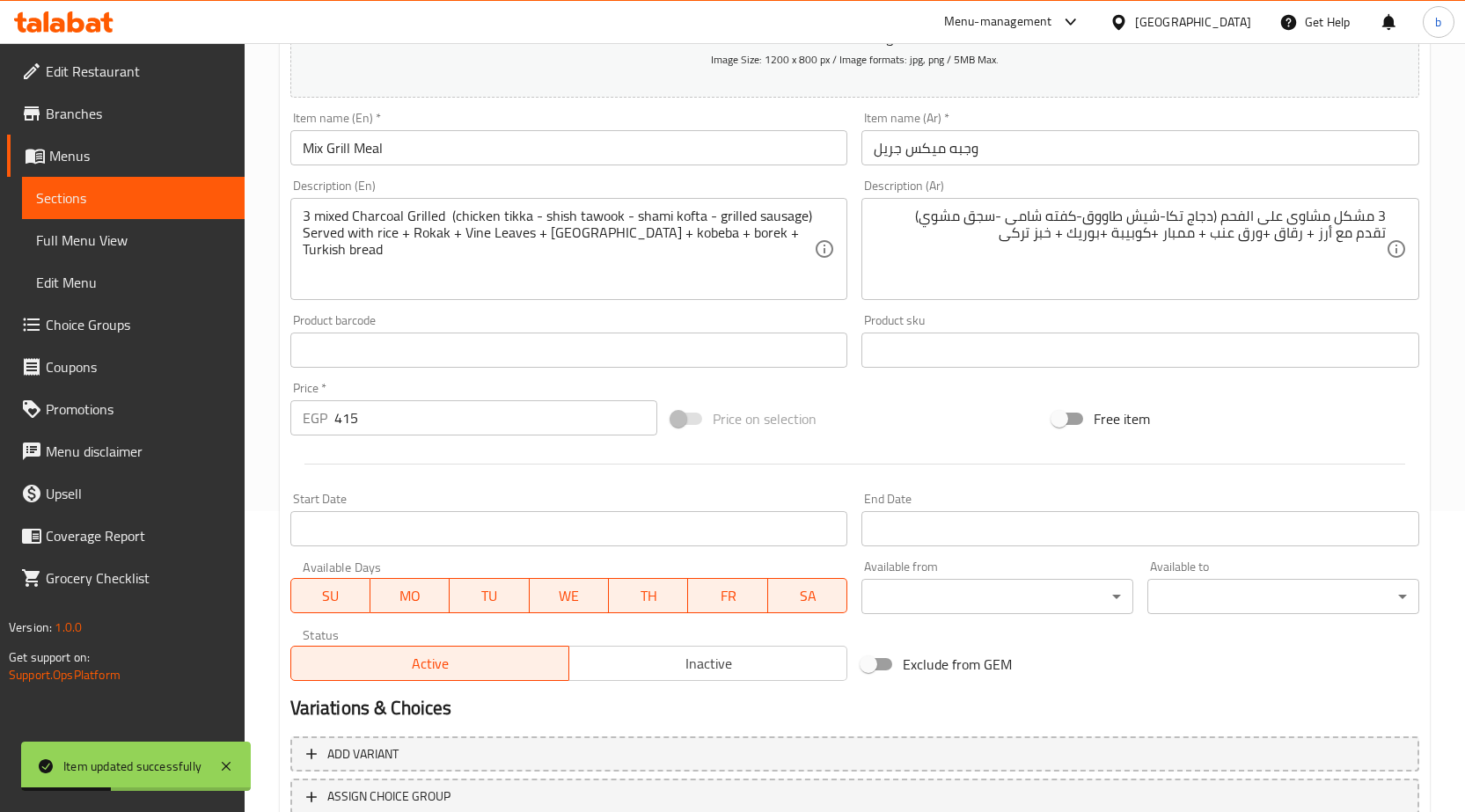
scroll to position [343, 0]
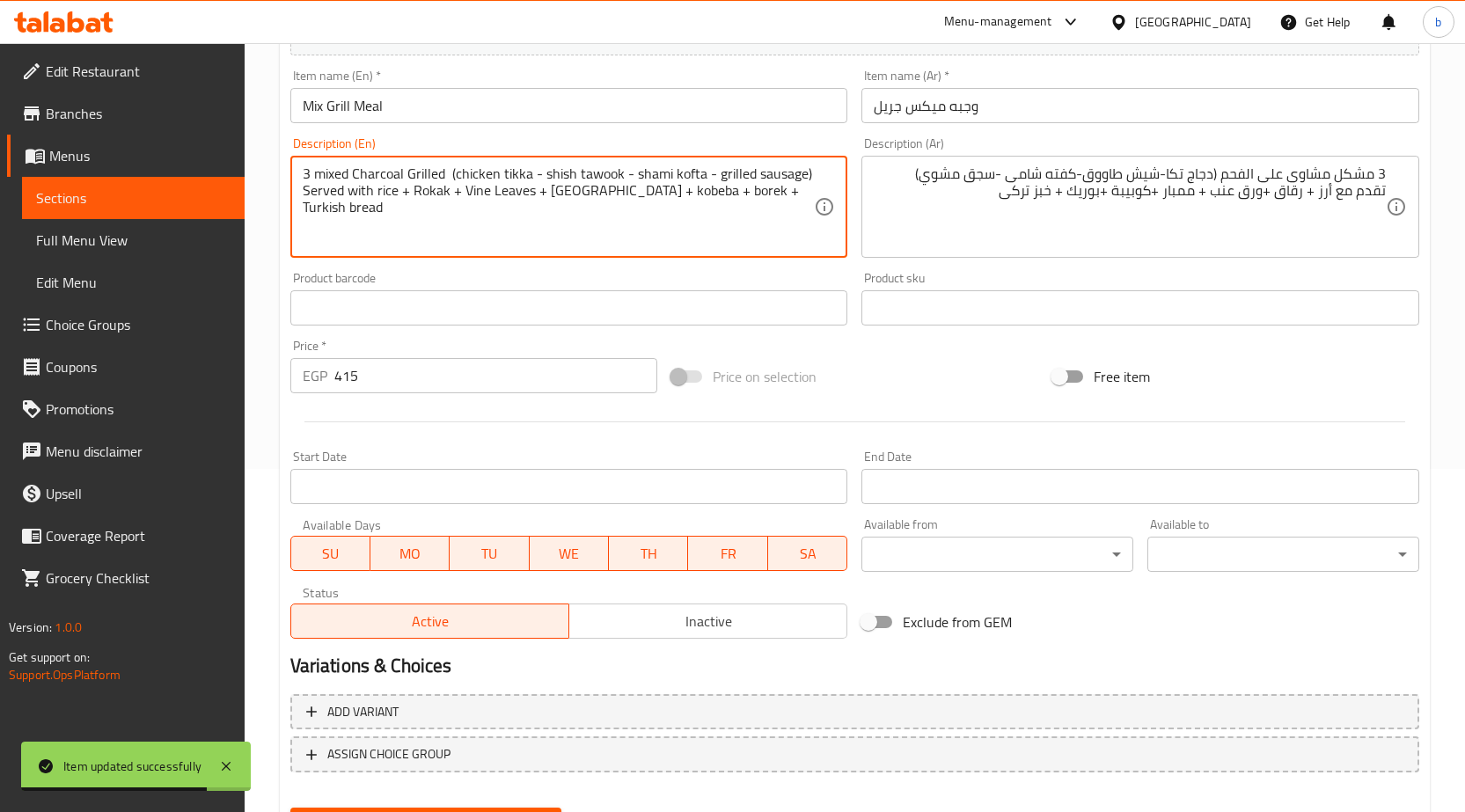
drag, startPoint x: 797, startPoint y: 192, endPoint x: 143, endPoint y: 228, distance: 655.0
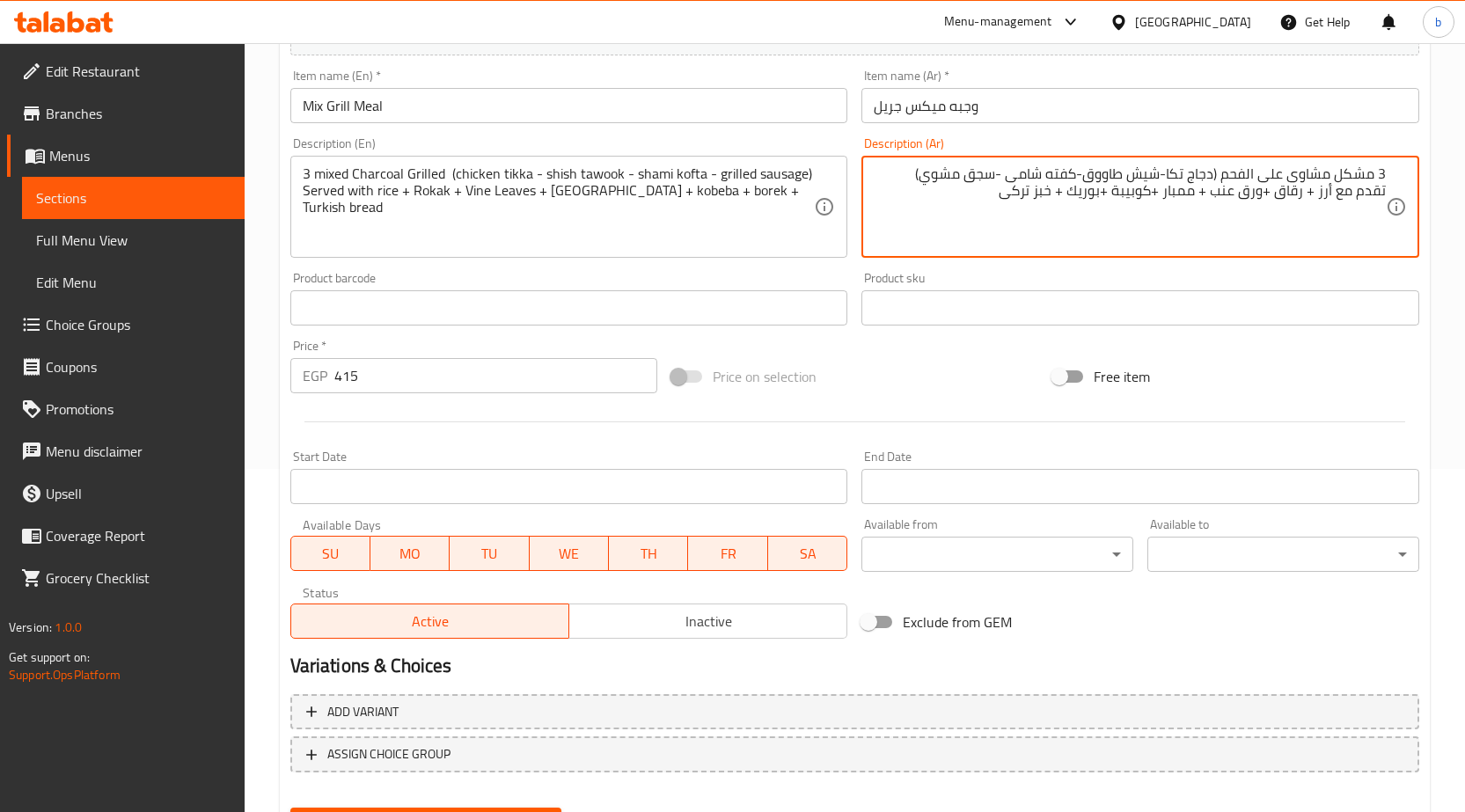
drag, startPoint x: 1004, startPoint y: 211, endPoint x: 1391, endPoint y: 193, distance: 387.4
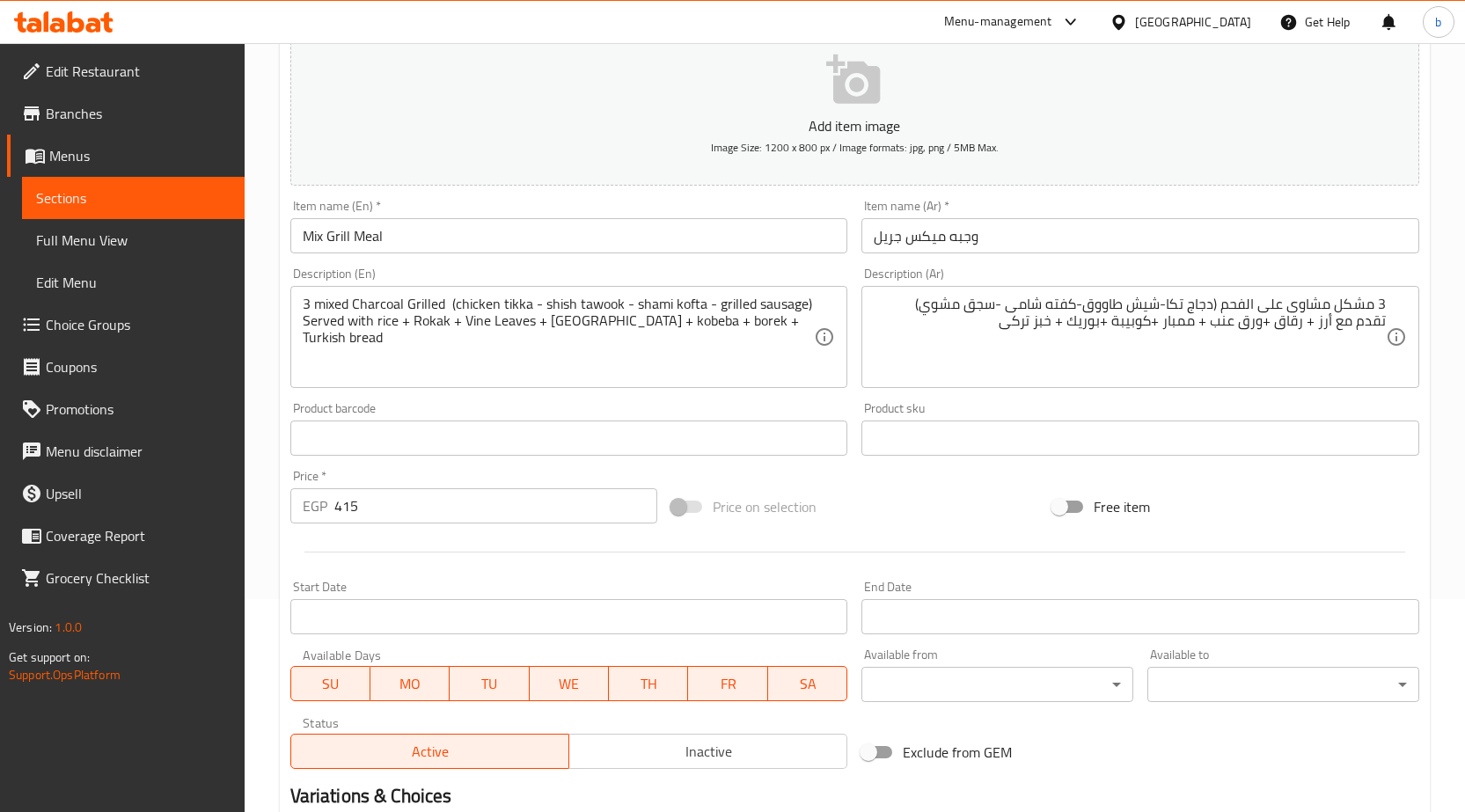
scroll to position [0, 0]
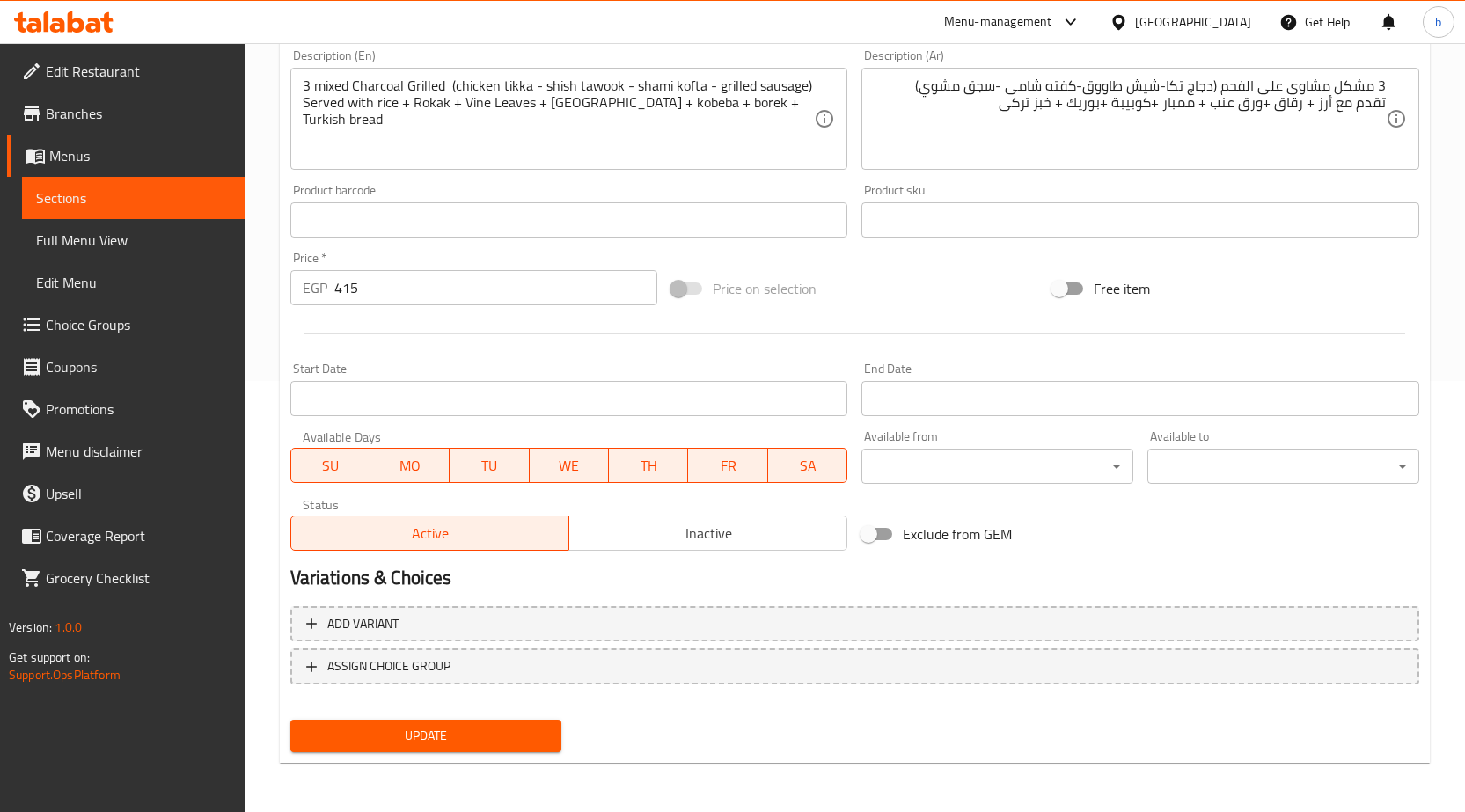
click at [470, 736] on span "Update" at bounding box center [426, 736] width 244 height 22
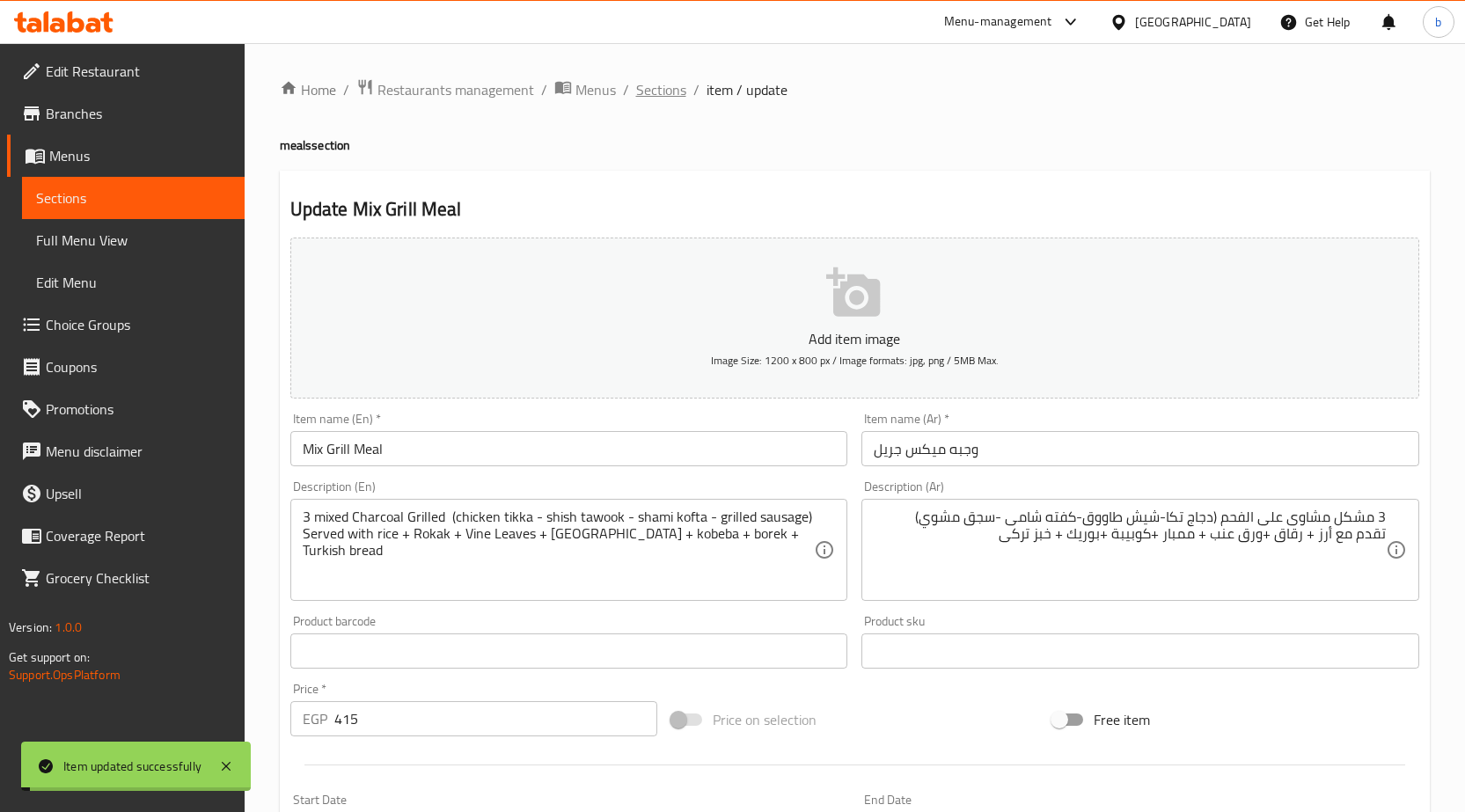
click at [654, 86] on span "Sections" at bounding box center [661, 90] width 51 height 21
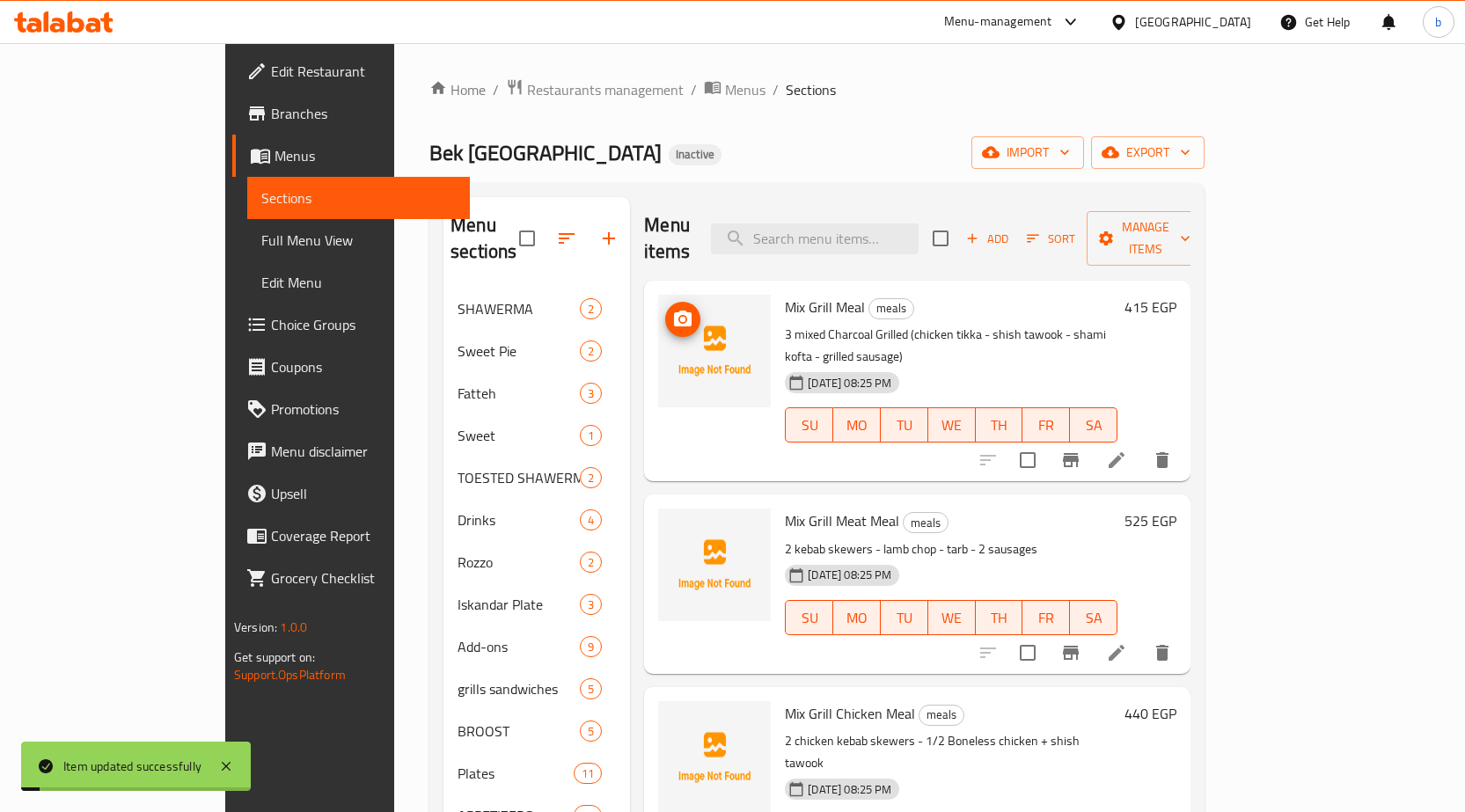
scroll to position [47, 0]
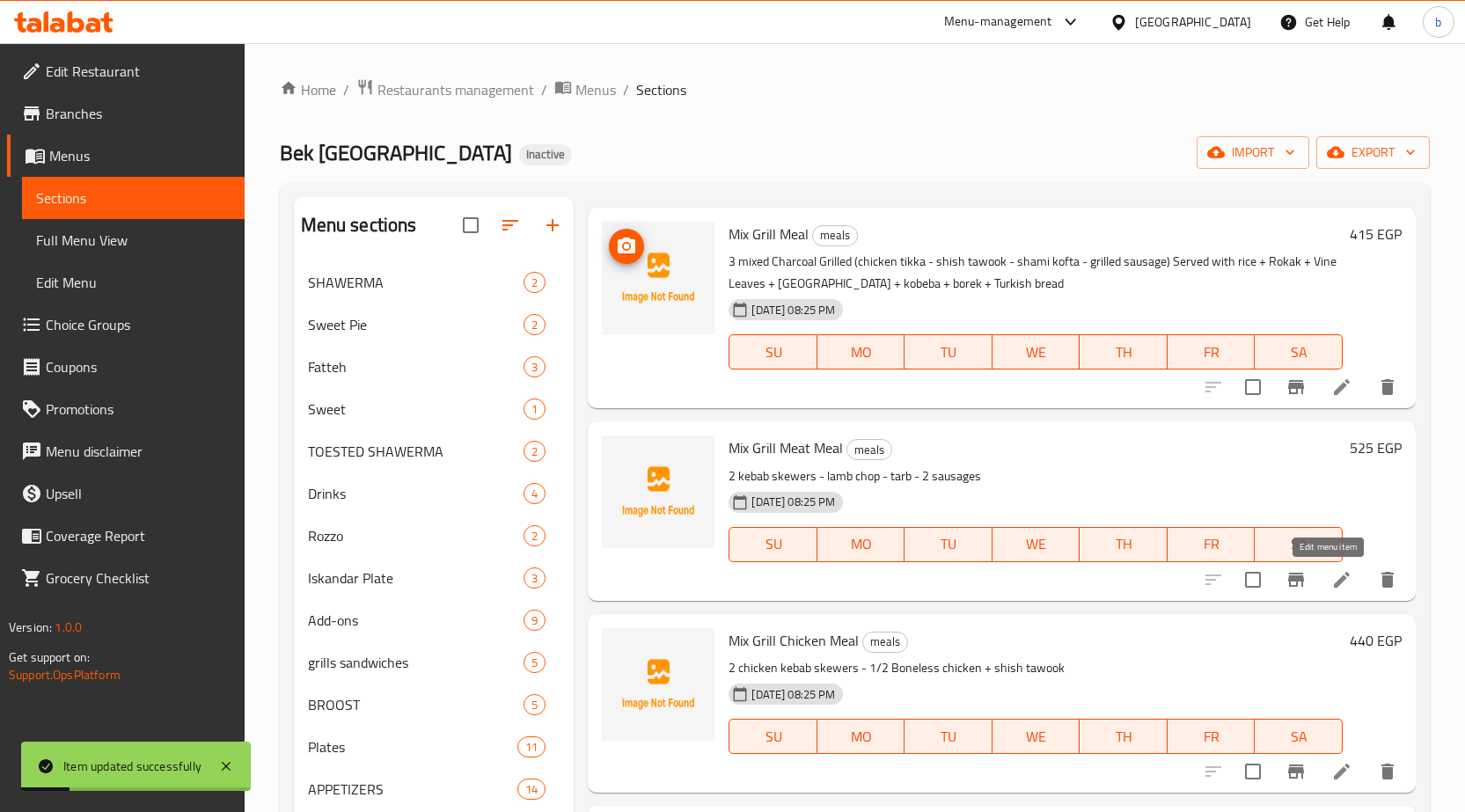
click at [1333, 586] on icon at bounding box center [1341, 579] width 16 height 16
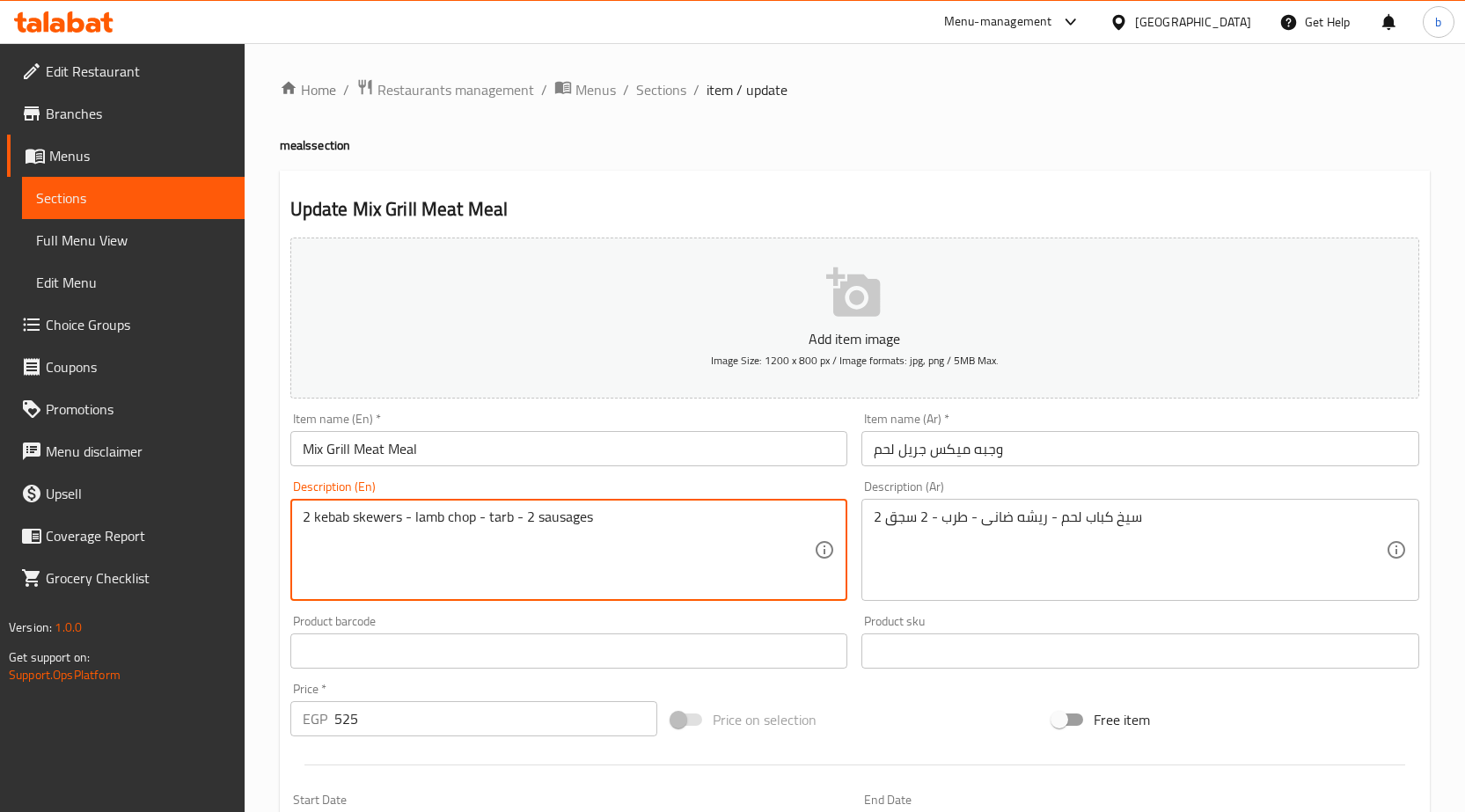
paste textarea "Served with rice + Rokak + Vine Leaves + mombar + kobeba + borek + Turkish bread"
type textarea "2 kebab skewers - lamb chop - tarb - 2 sausages Served with rice + Rokak + Vine…"
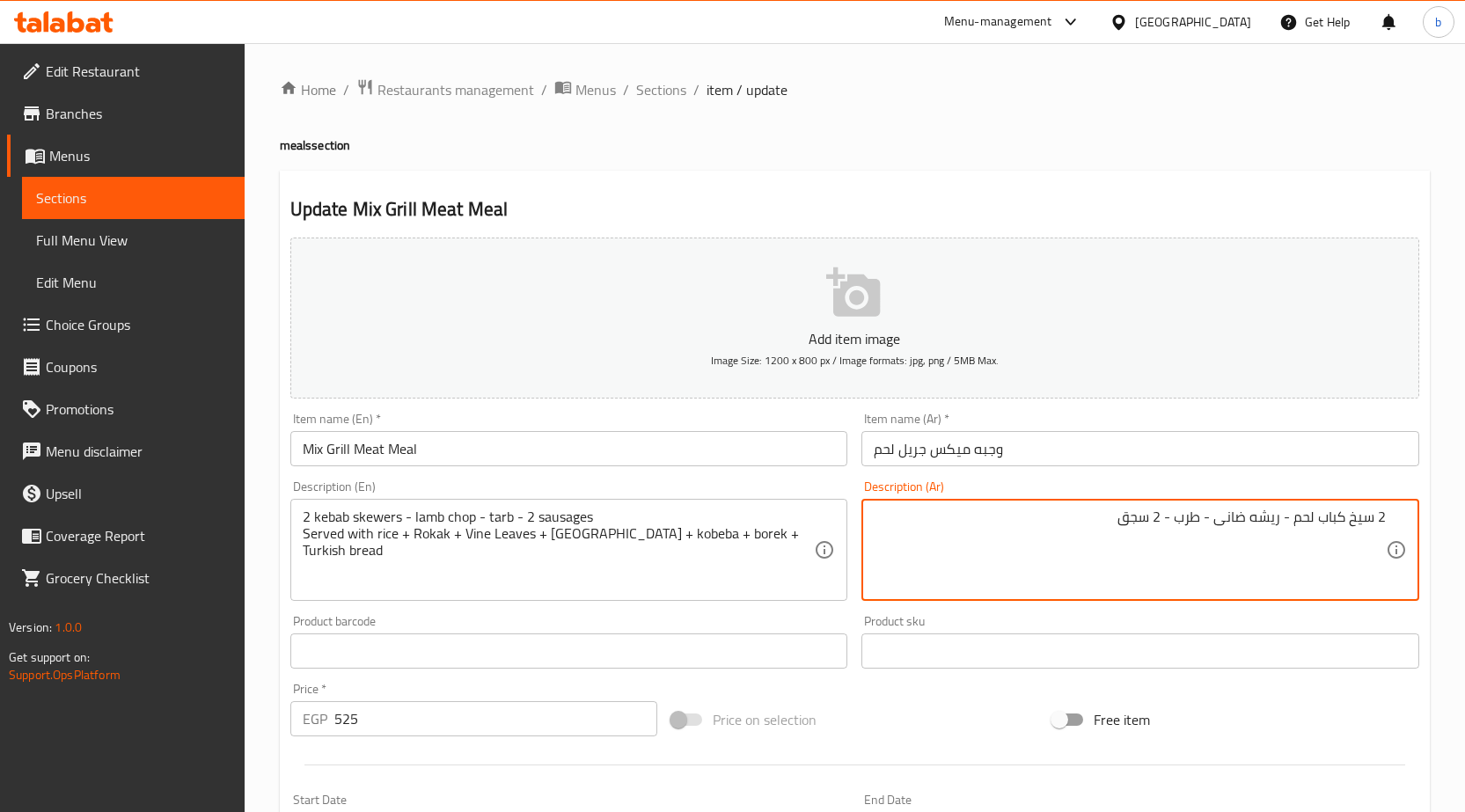
paste textarea "تقدم مع أرز + رقاق +ورق عنب + ممبار +كوبيبة +بوريك + خبز تركى"
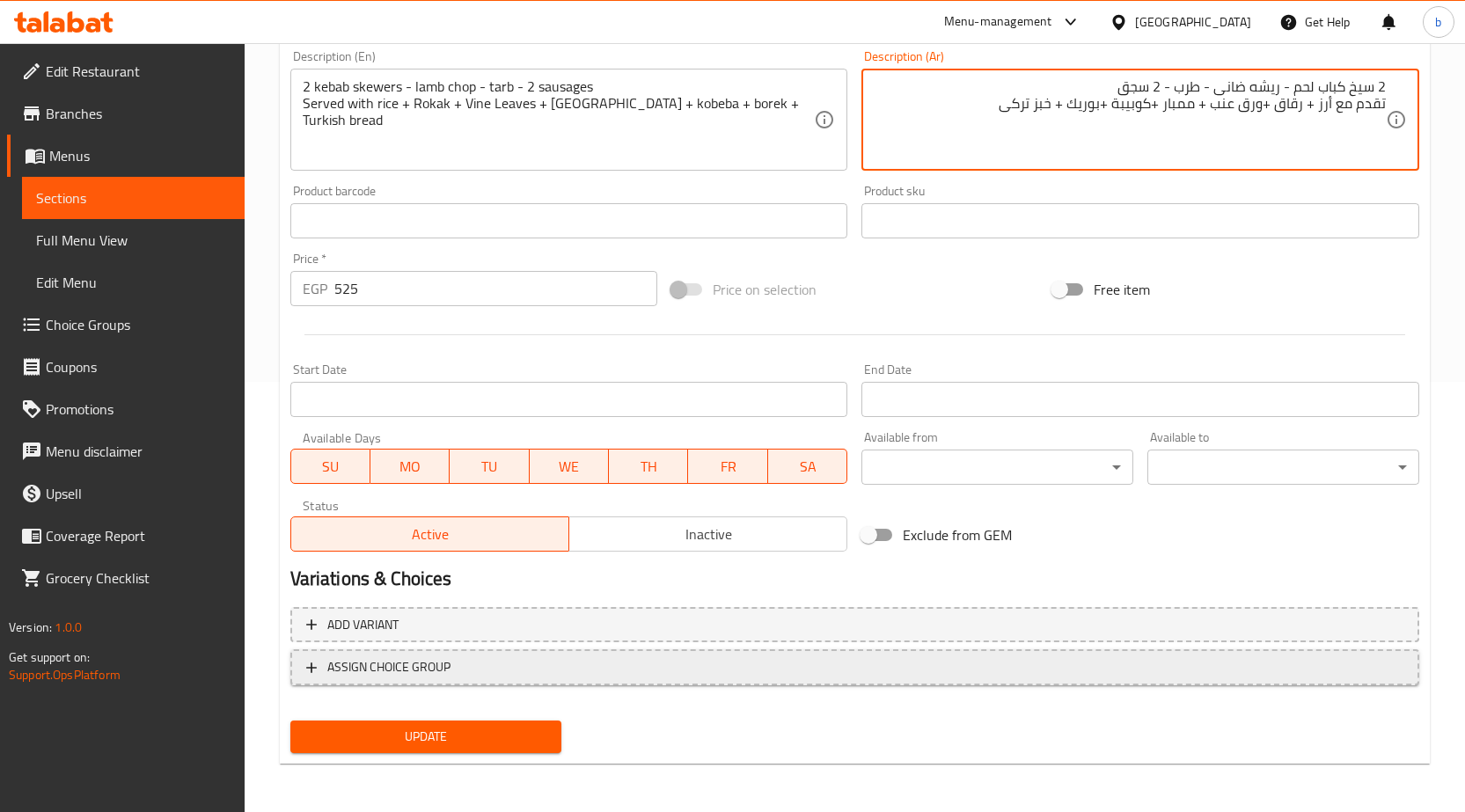
scroll to position [431, 0]
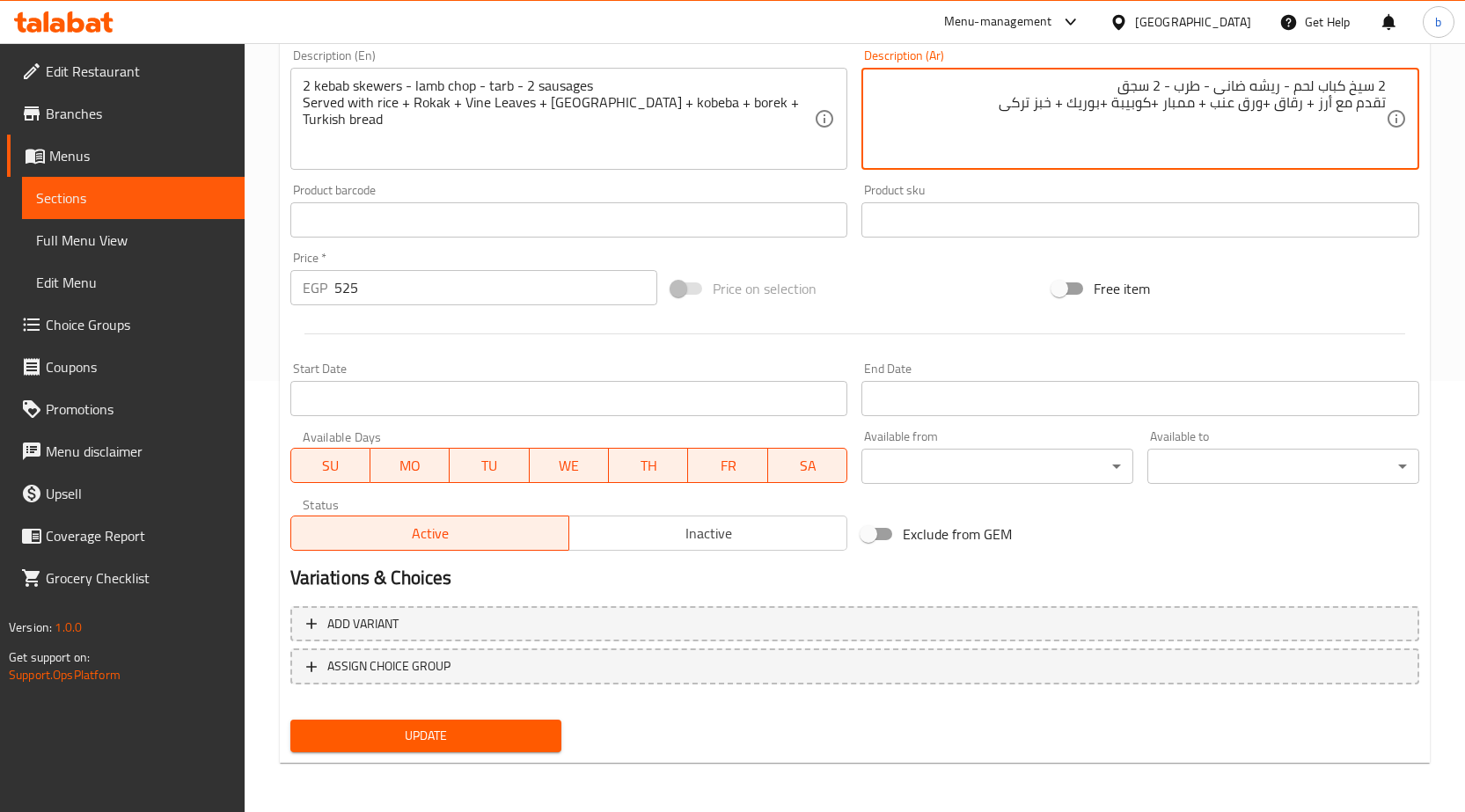
type textarea "2 سيخ كباب لحم - ريشه ضانى - طرب - 2 سجق تقدم مع أرز + رقاق +ورق عنب + ممبار +ك…"
click at [437, 726] on span "Update" at bounding box center [426, 736] width 244 height 22
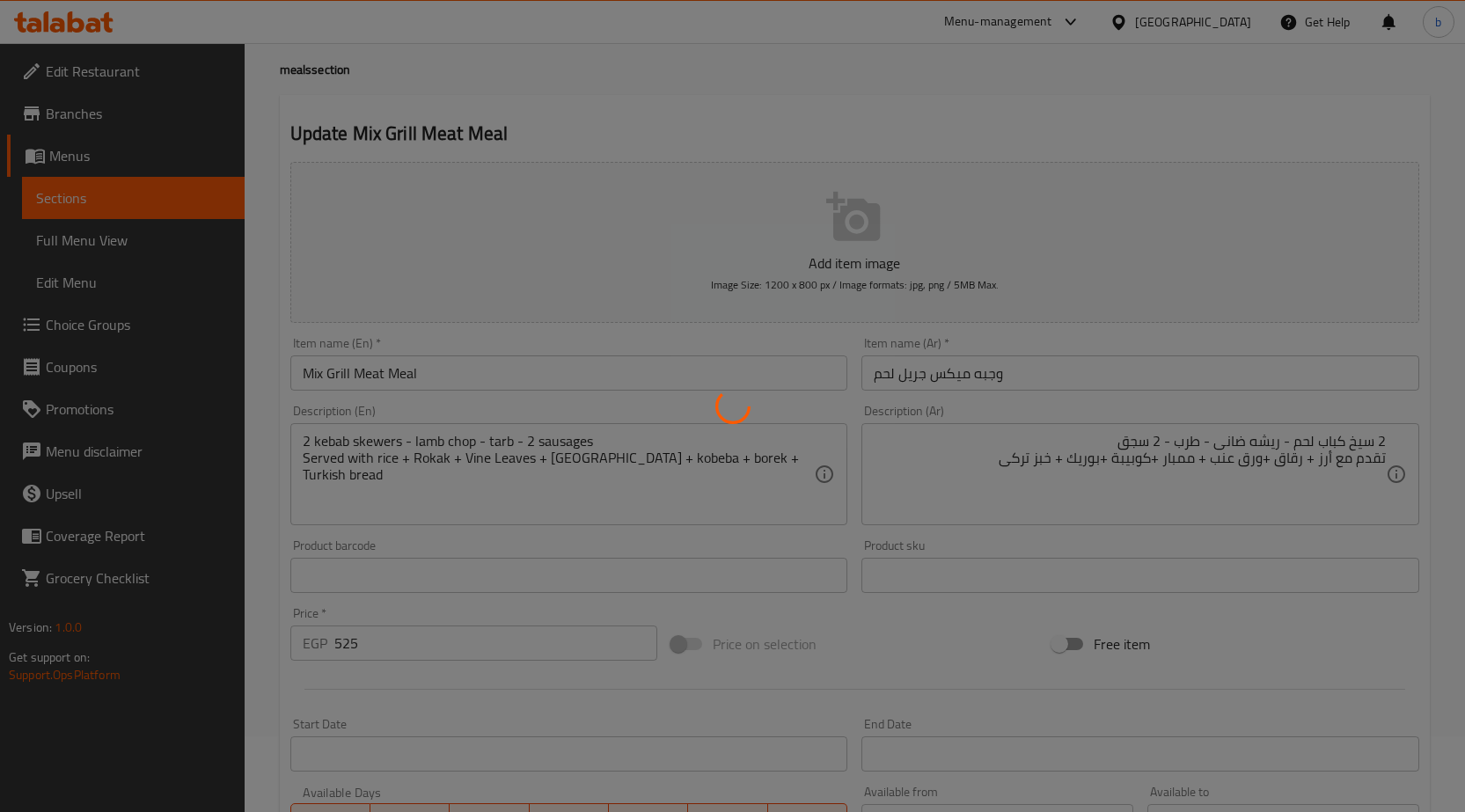
scroll to position [0, 0]
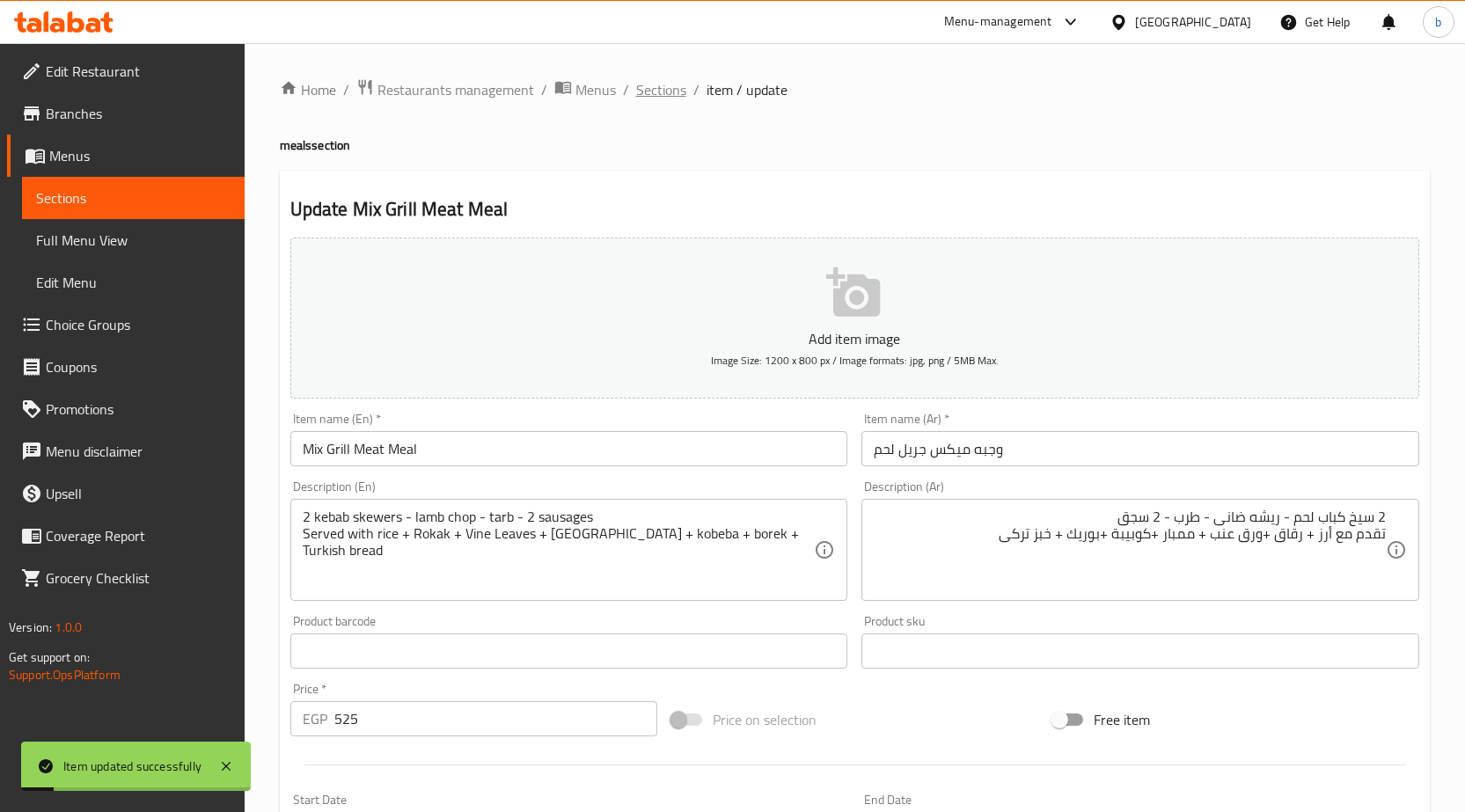
click at [664, 90] on span "Sections" at bounding box center [661, 90] width 51 height 21
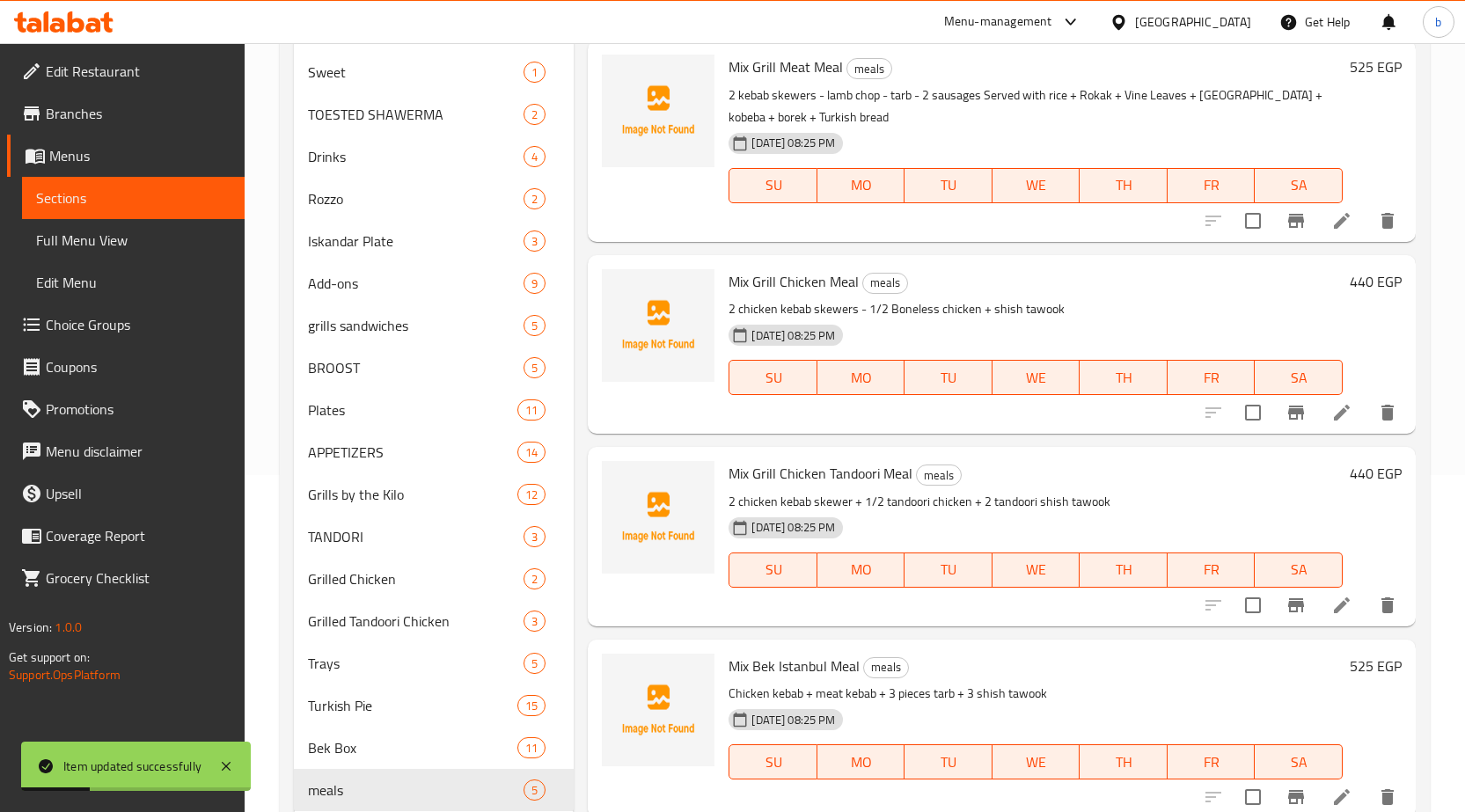
scroll to position [352, 0]
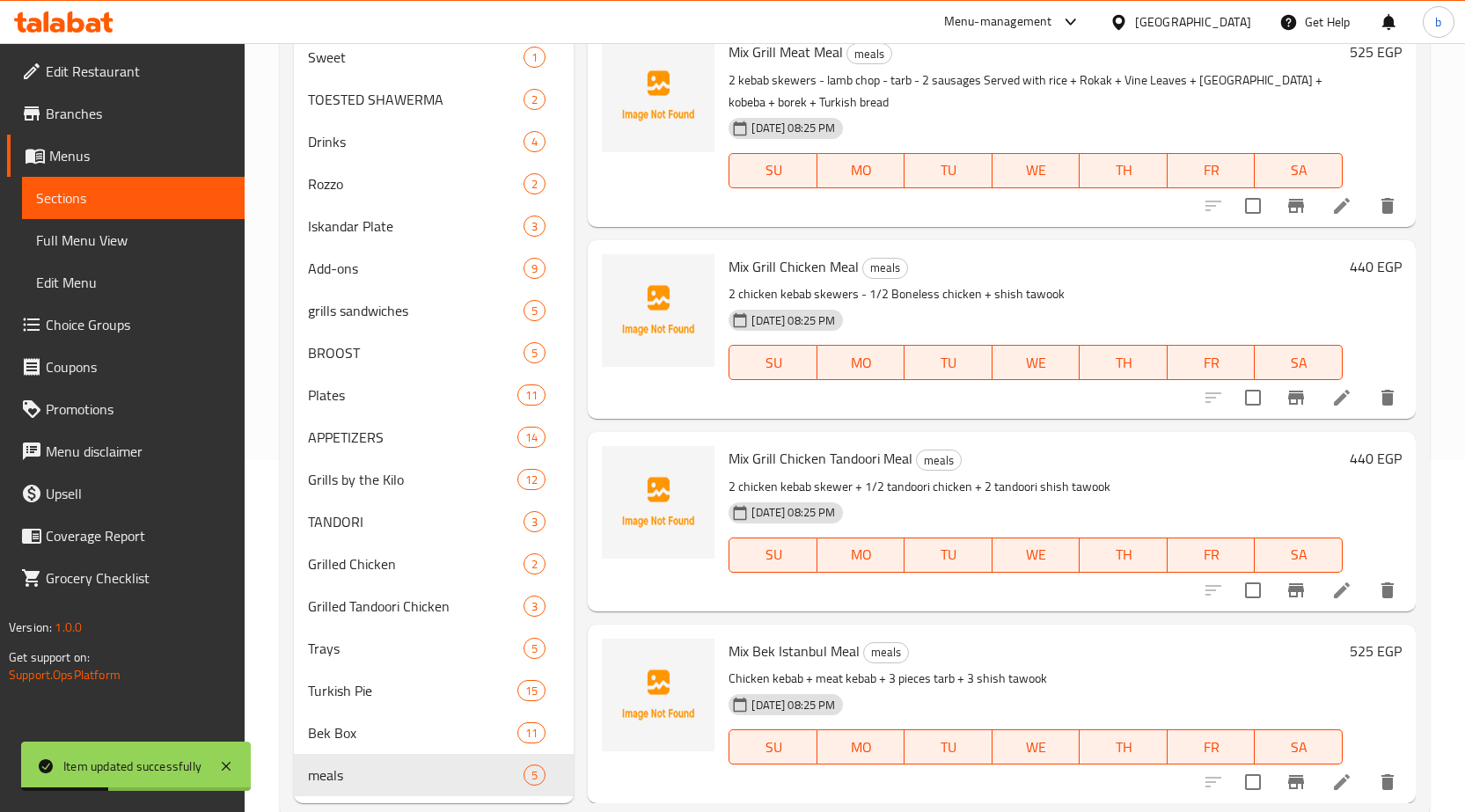
click at [1332, 397] on icon at bounding box center [1342, 397] width 21 height 21
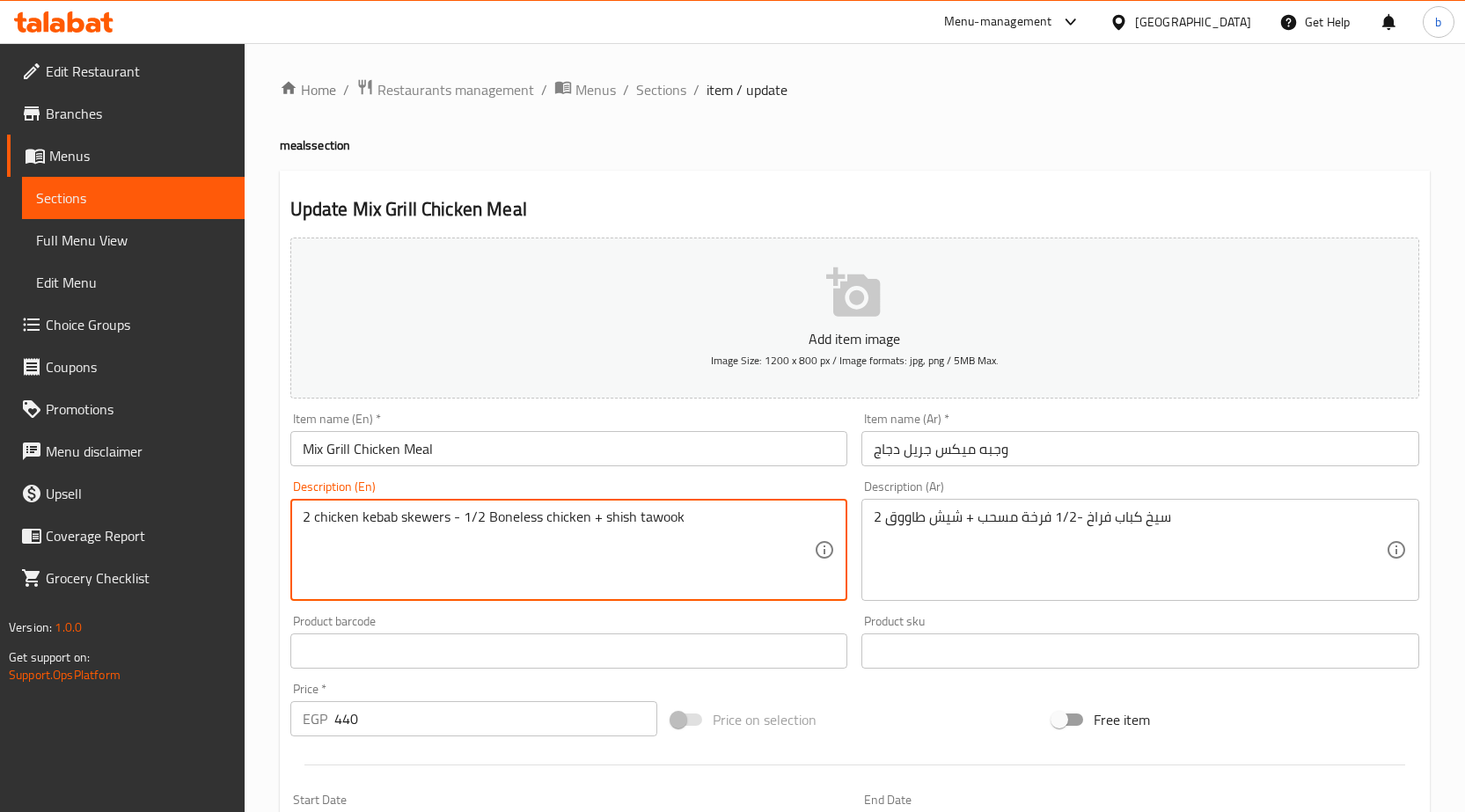
paste textarea "Served with rice + Rokak + Vine Leaves + mombar + kobeba + borek + Turkish bread"
type textarea "2 chicken kebab skewers - 1/2 Boneless chicken + shish tawook Served with rice …"
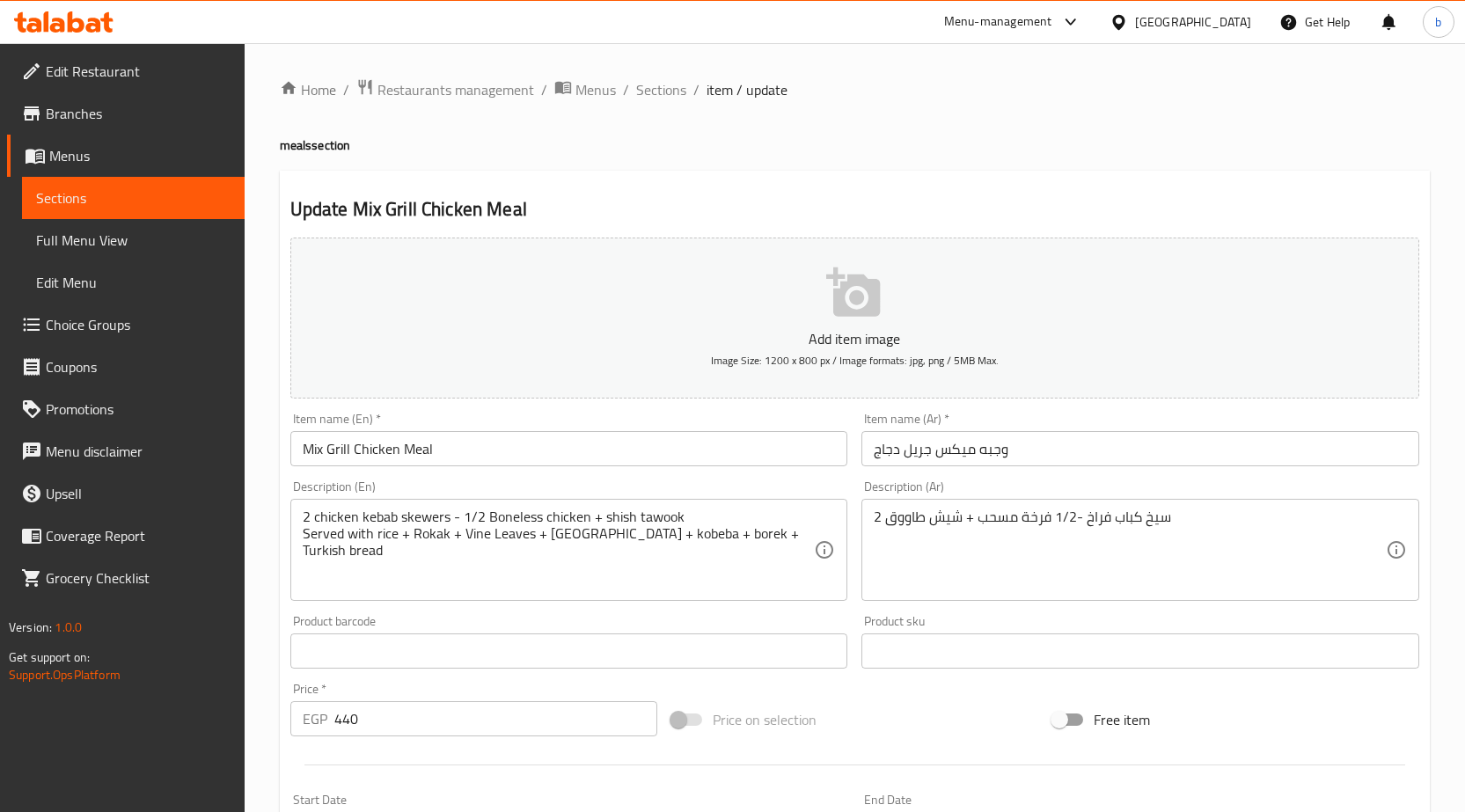
click at [870, 530] on div "2 سيخ كباب فراخ -1/2 فرخة مسحب + شيش طاووق Description (Ar)" at bounding box center [1140, 549] width 558 height 102
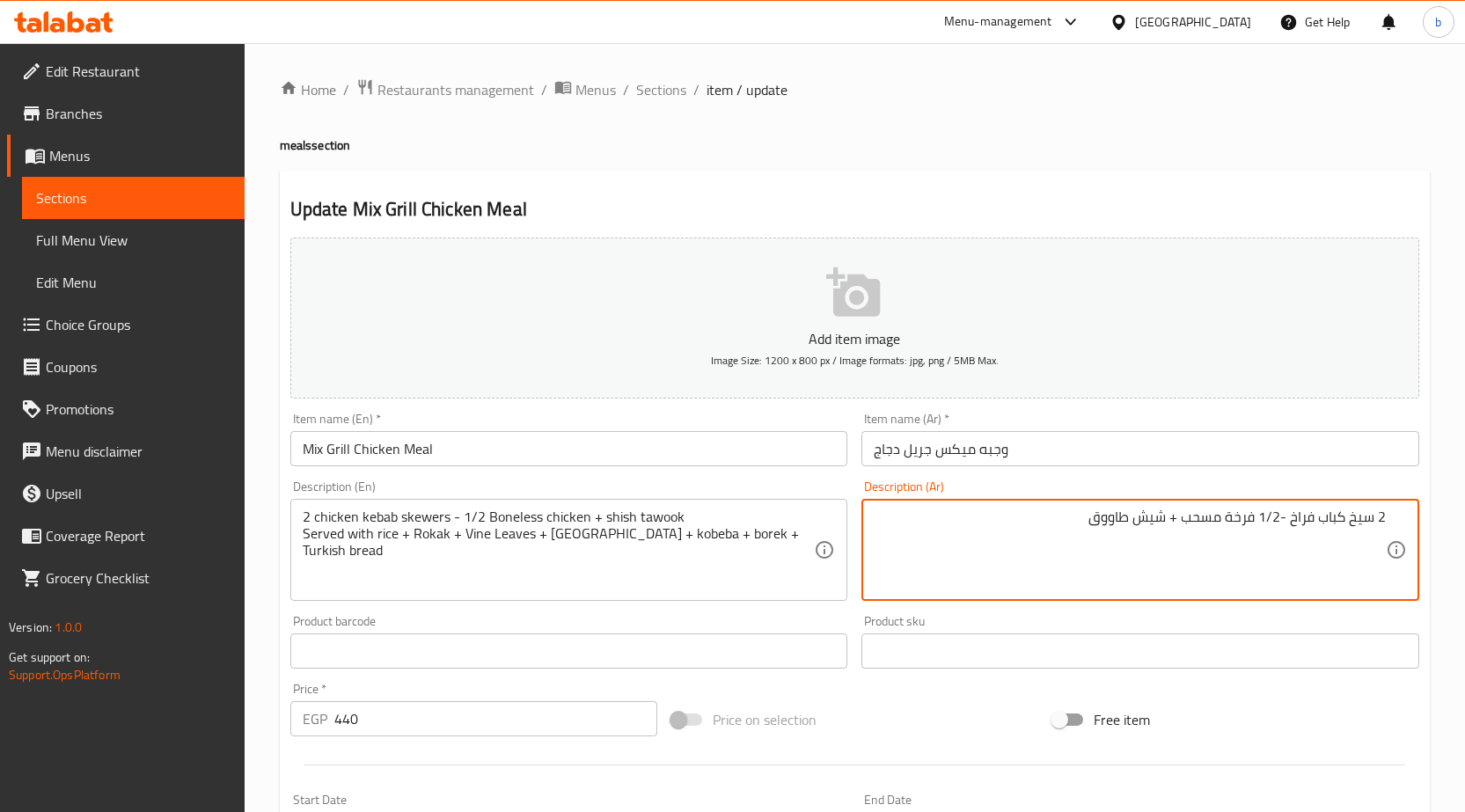
click at [1084, 520] on textarea "2 سيخ كباب فراخ -1/2 فرخة مسحب + شيش طاووق" at bounding box center [1129, 551] width 512 height 84
paste textarea "Served with rice + Rokak + Vine Leaves + mombar + kobeba + borek + Turkish bread"
click at [1080, 514] on textarea "2 سيخ كباب فراخ -1/2 فرخة مسحب + شيش طاووق" at bounding box center [1129, 551] width 512 height 84
paste textarea "تقدم مع أرز + رقاق +ورق عنب + ممبار +كوبيبة +بوريك + خبز تركى"
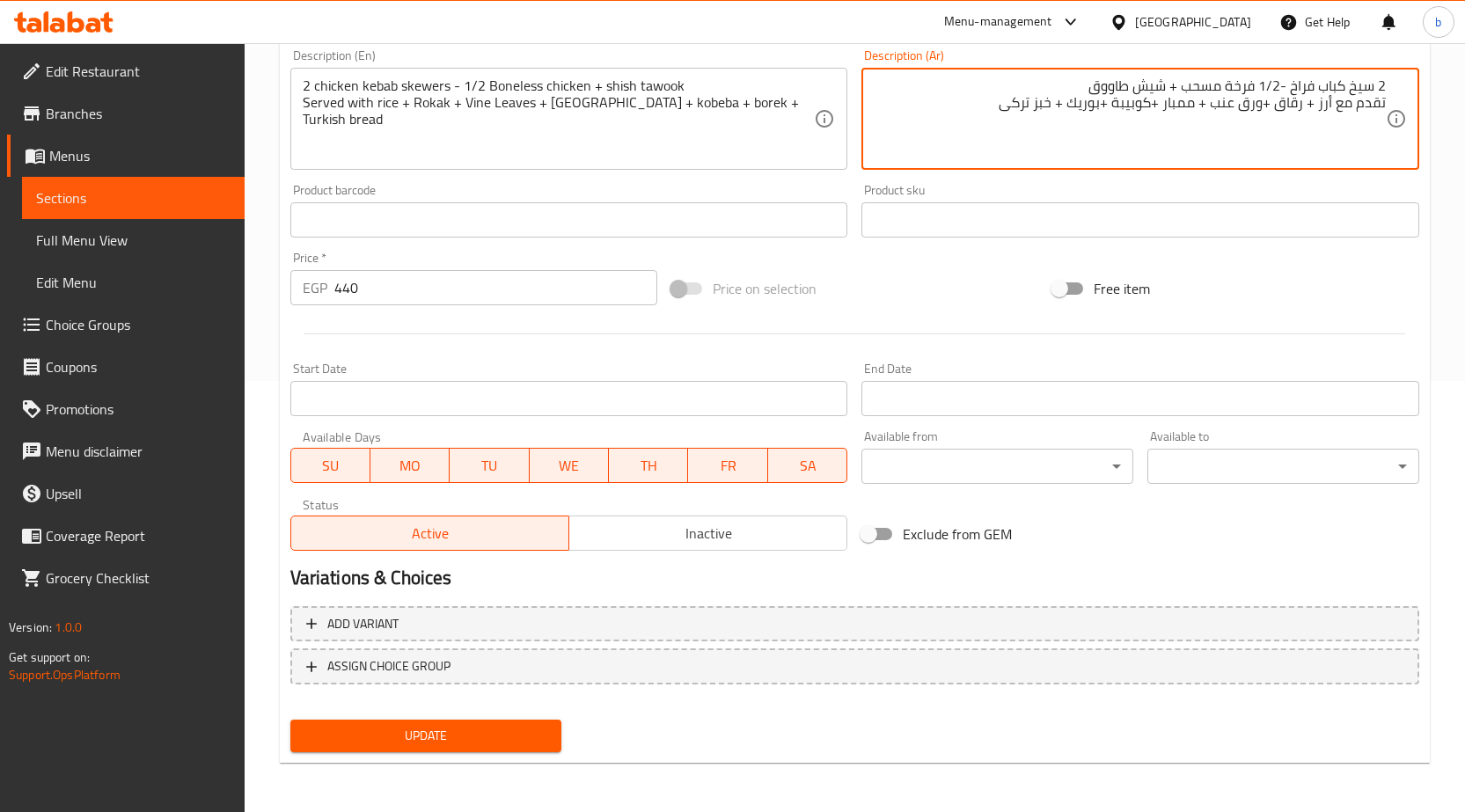
type textarea "2 سيخ كباب فراخ -1/2 فرخة مسحب + شيش طاووق تقدم مع أرز + رقاق +ورق عنب + ممبار …"
click at [409, 731] on span "Update" at bounding box center [426, 736] width 244 height 22
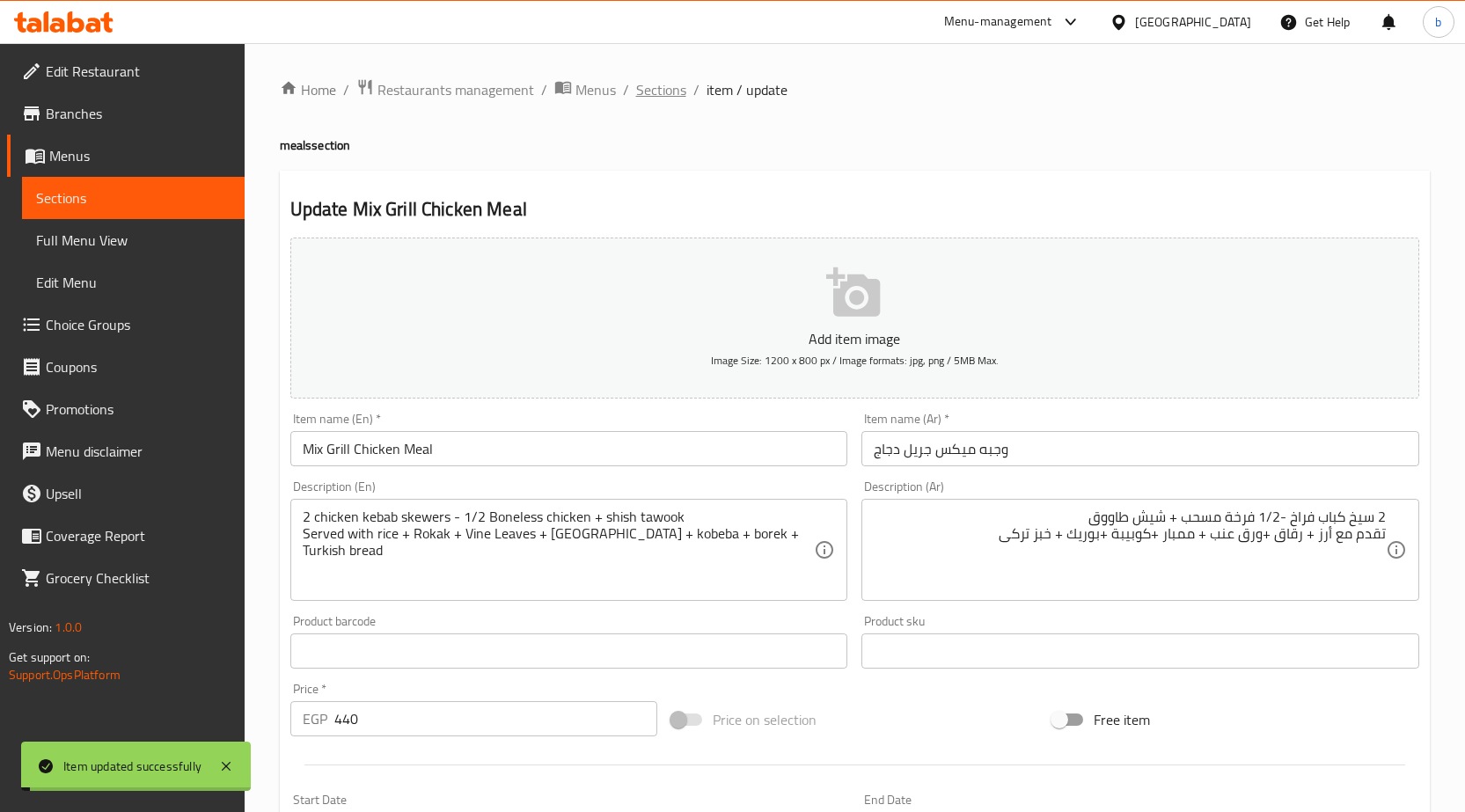
click at [643, 92] on span "Sections" at bounding box center [661, 90] width 51 height 21
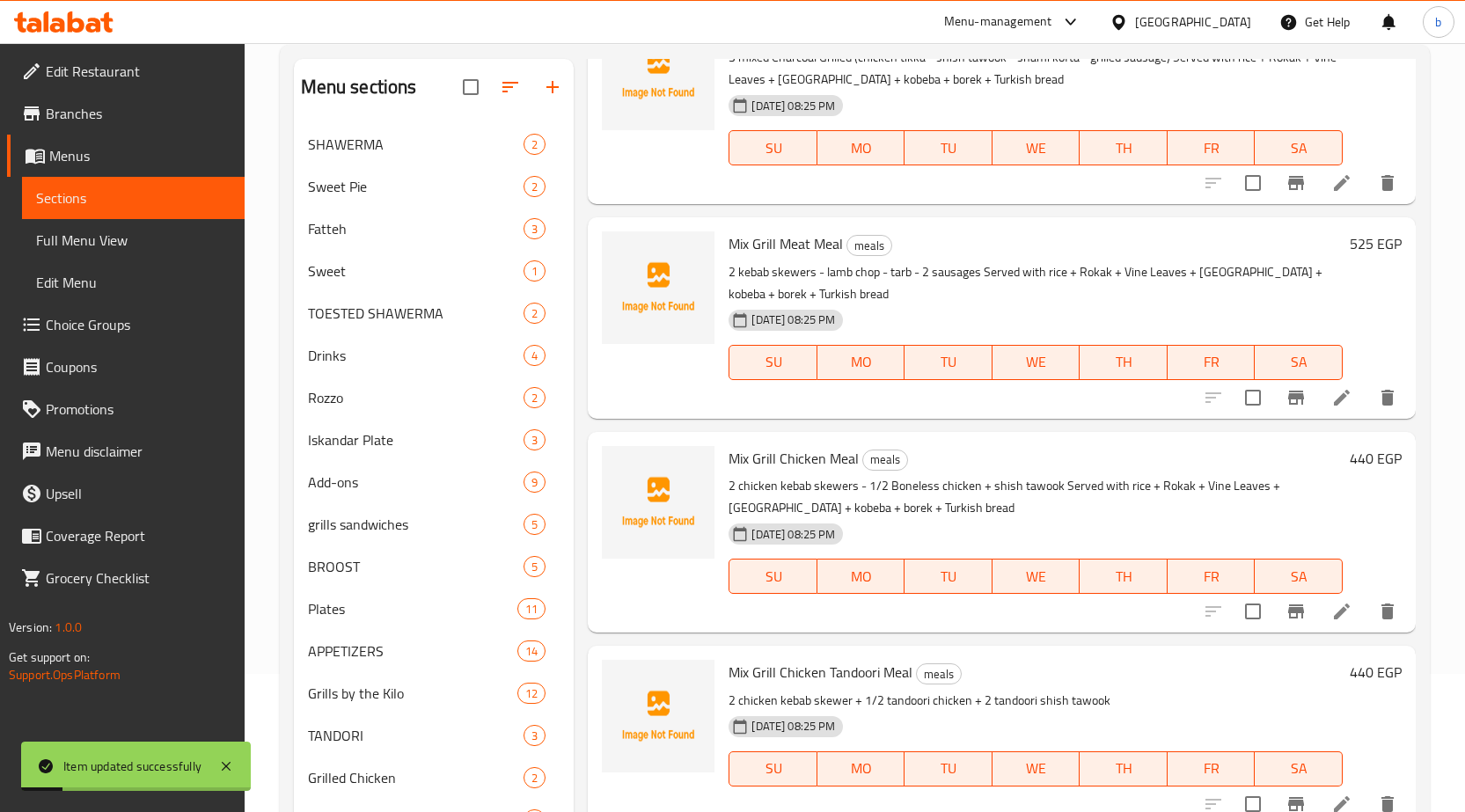
scroll to position [352, 0]
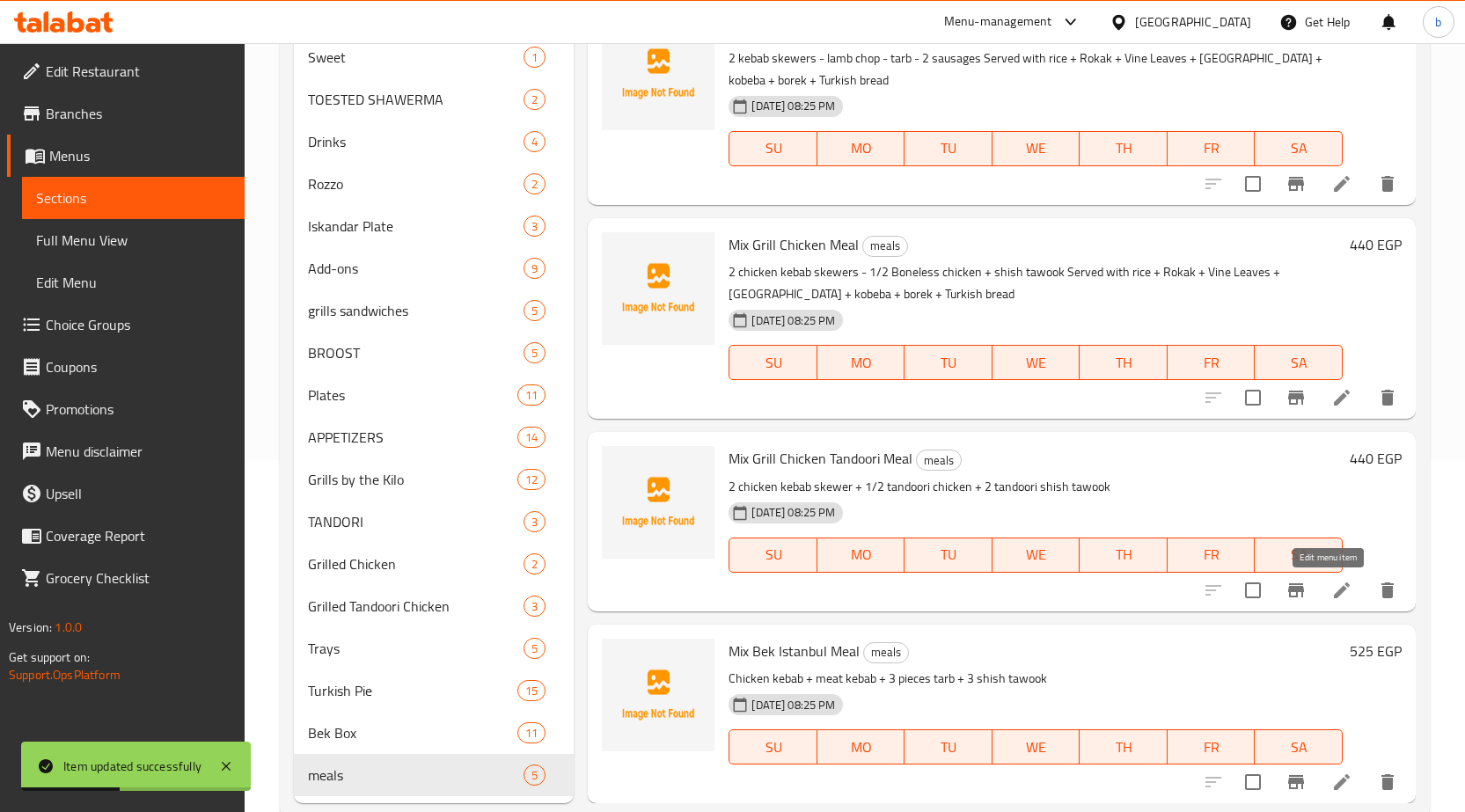
click at [1333, 594] on icon at bounding box center [1341, 590] width 16 height 16
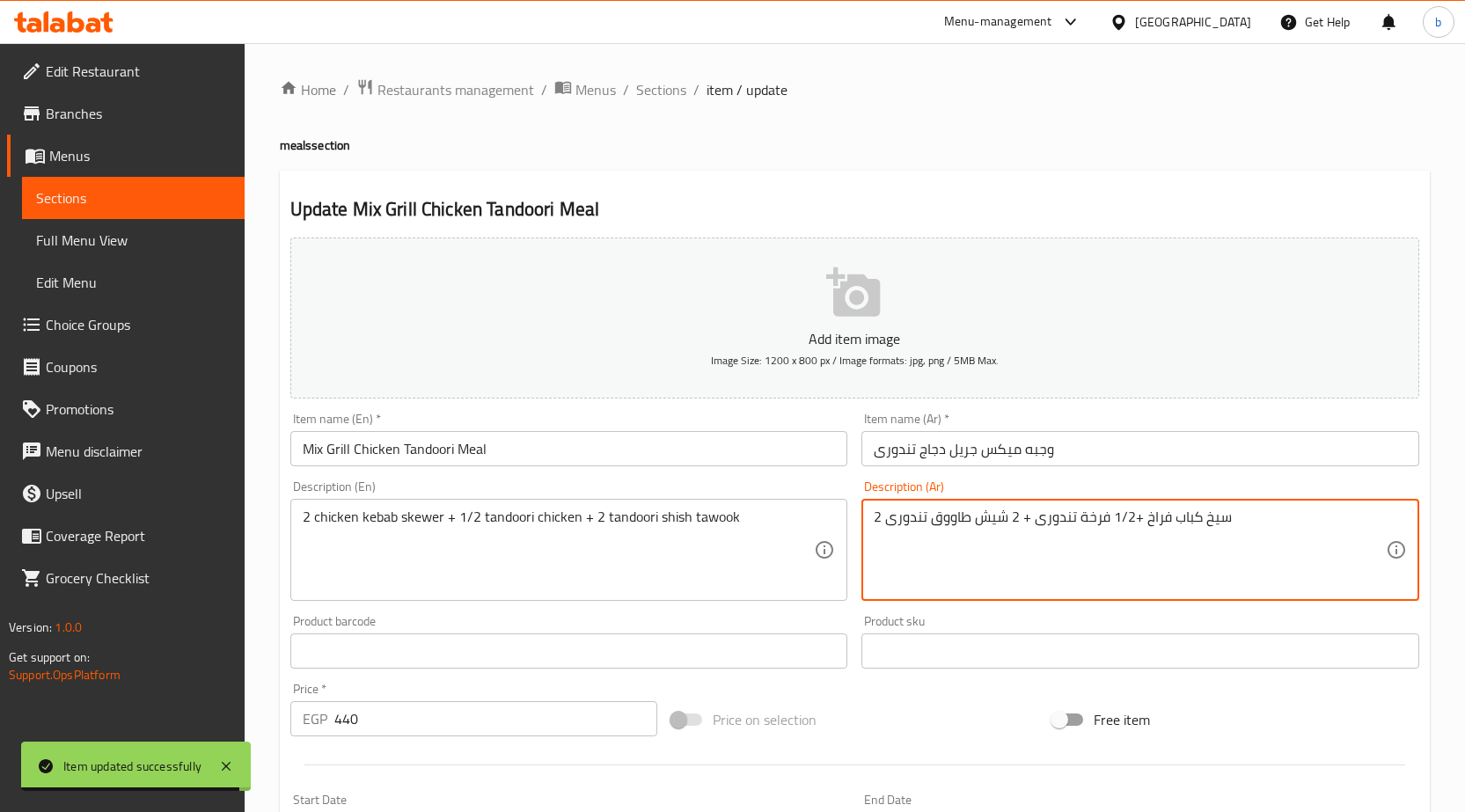
paste textarea "تقدم مع أرز + رقاق +ورق عنب + ممبار +كوبيبة +بوريك + خبز تركى"
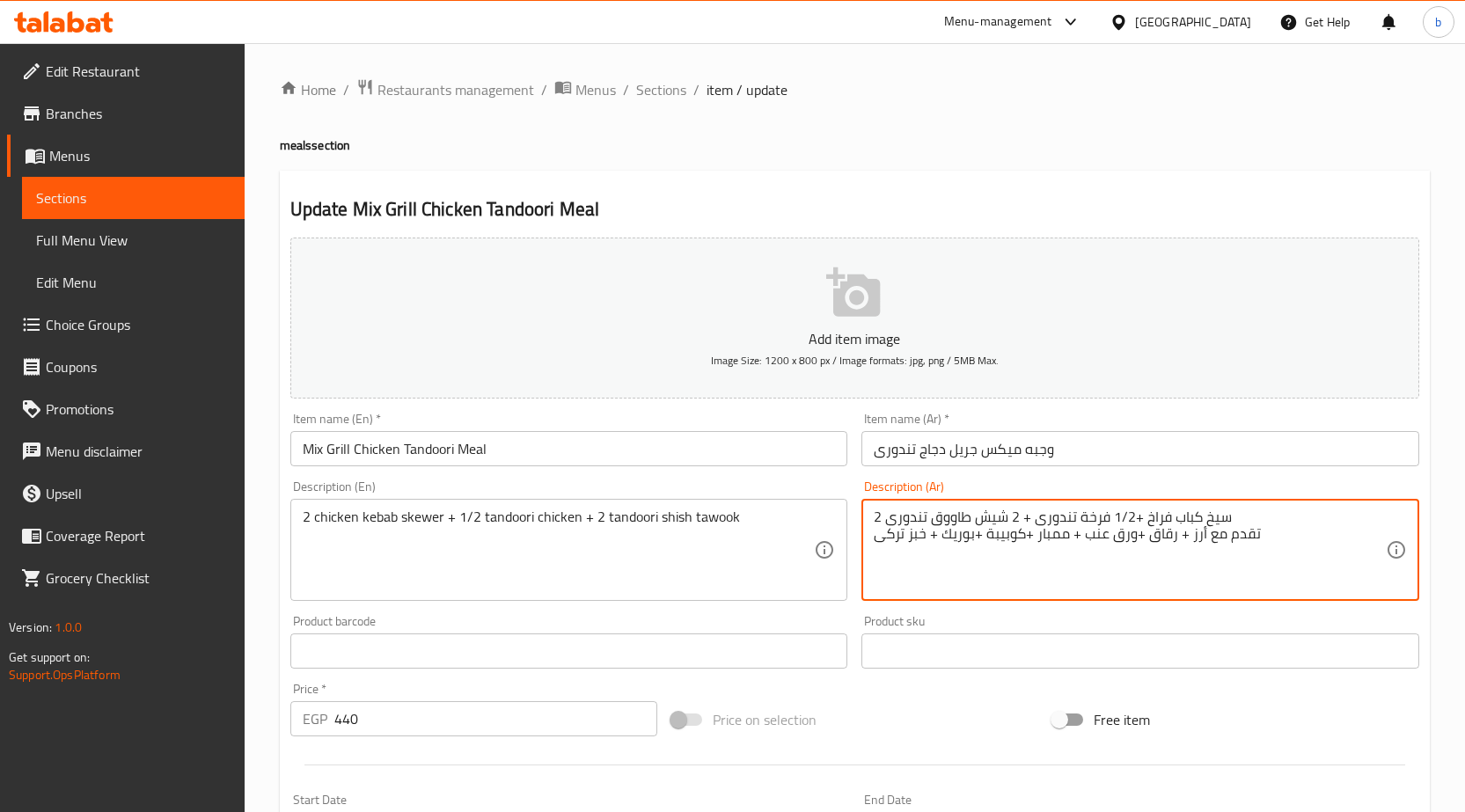
type textarea "2 سيخ كباب فراخ +1/2 فرخة تندورى + 2 شيش طاووق تندورى تقدم مع أرز + رقاق +ورق ع…"
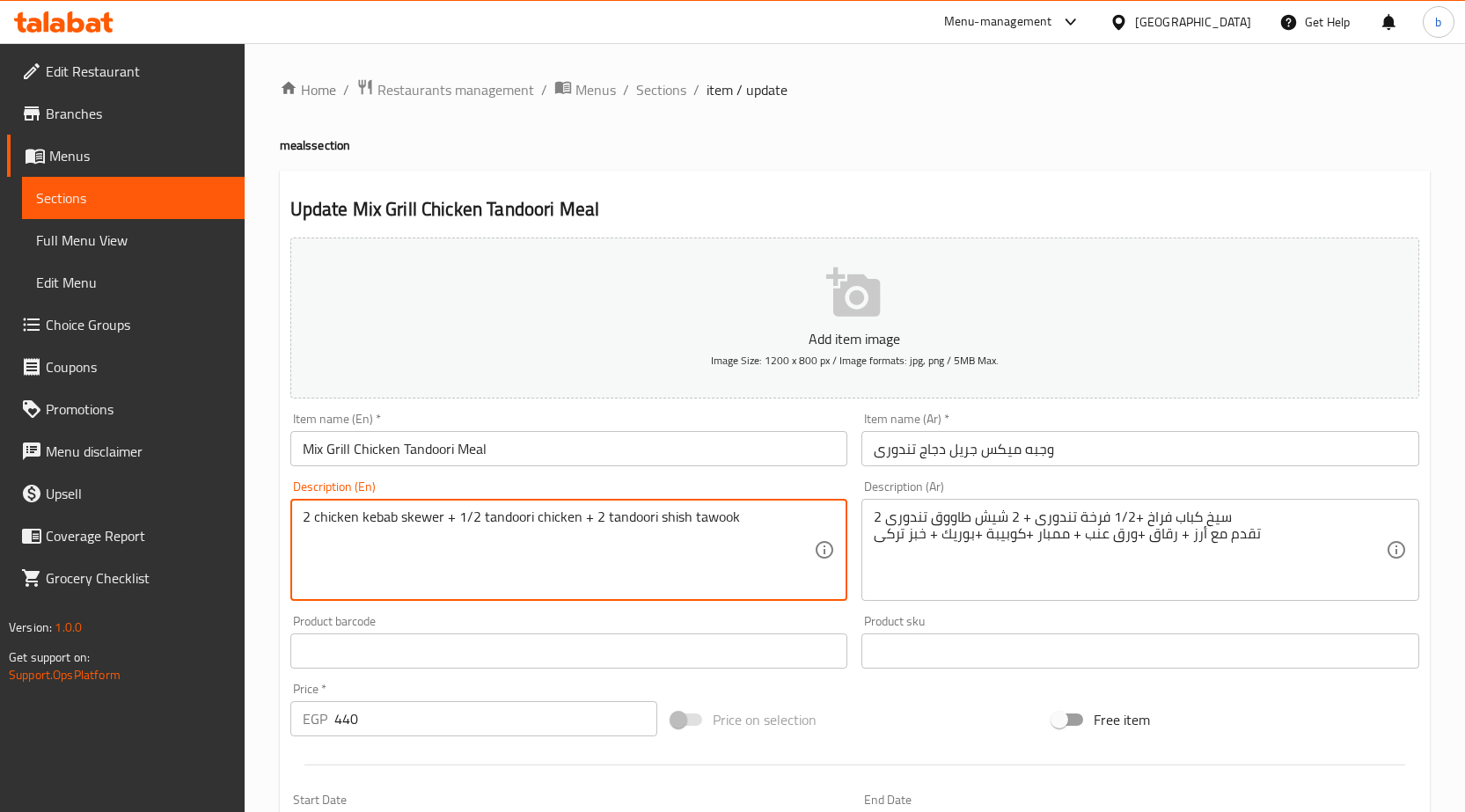
paste textarea "Served with rice + Rokak + Vine Leaves + mombar + kobeba + borek + Turkish bread"
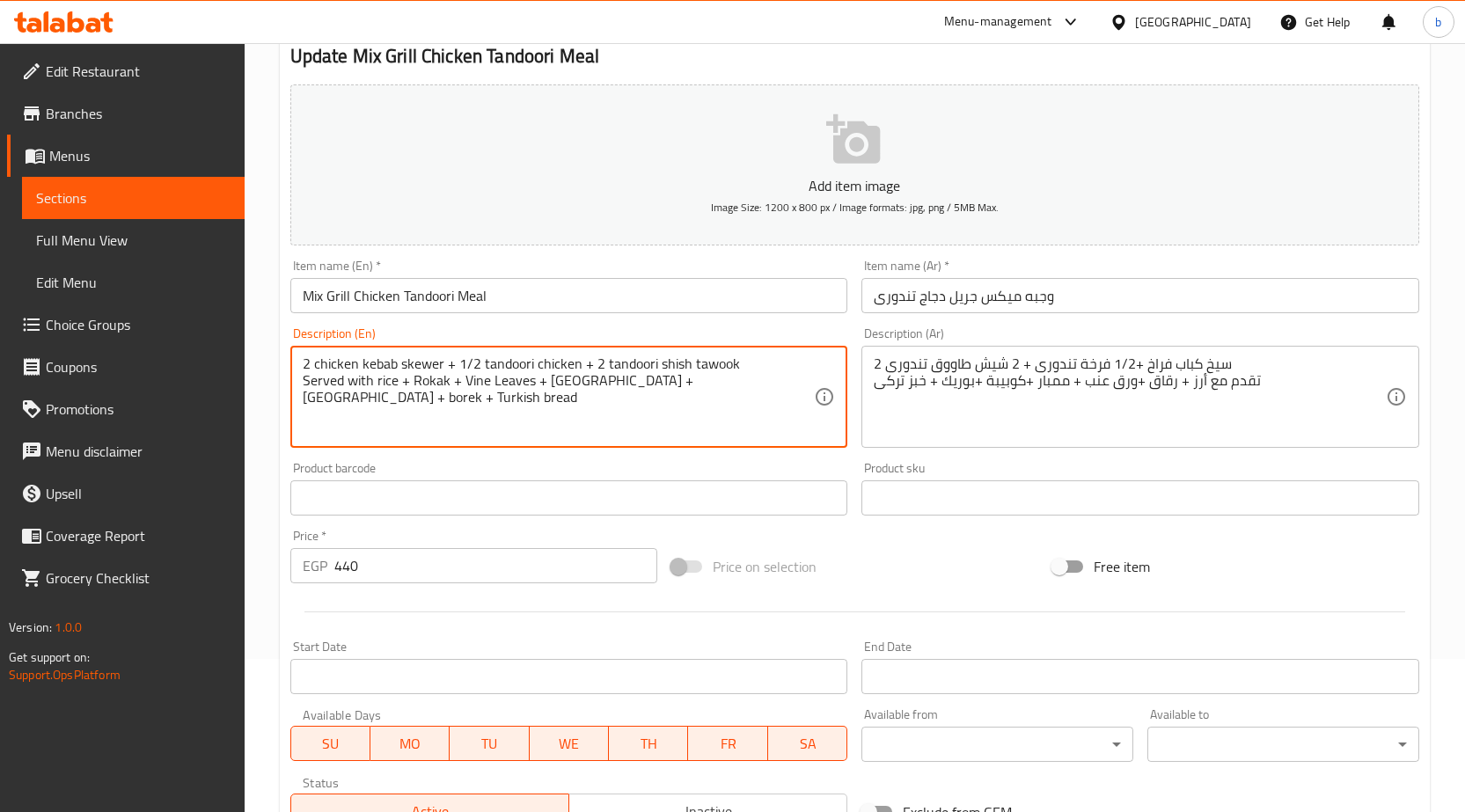
scroll to position [431, 0]
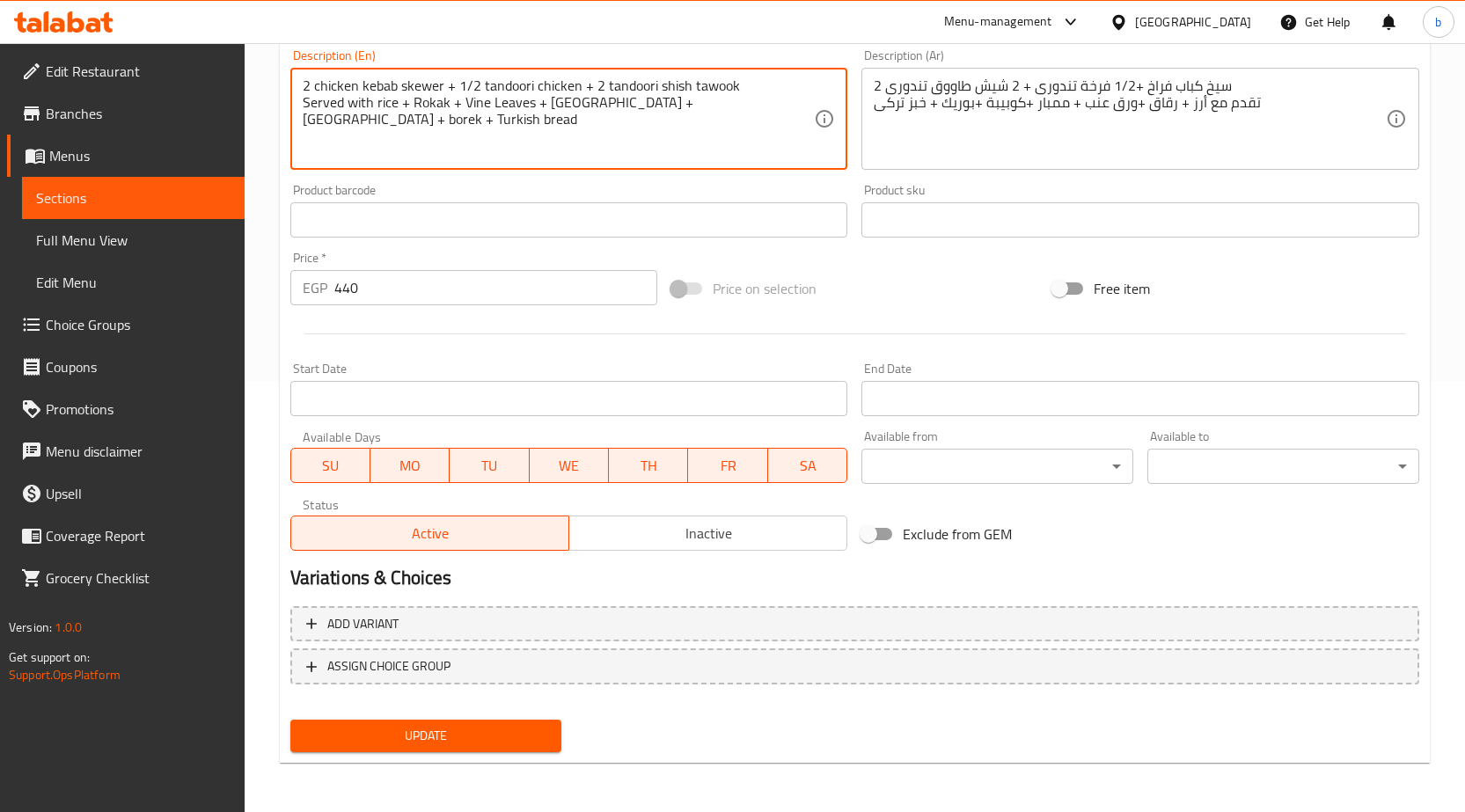
type textarea "2 chicken kebab skewer + 1/2 tandoori chicken + 2 tandoori shish tawook Served …"
click at [433, 732] on span "Update" at bounding box center [426, 736] width 244 height 22
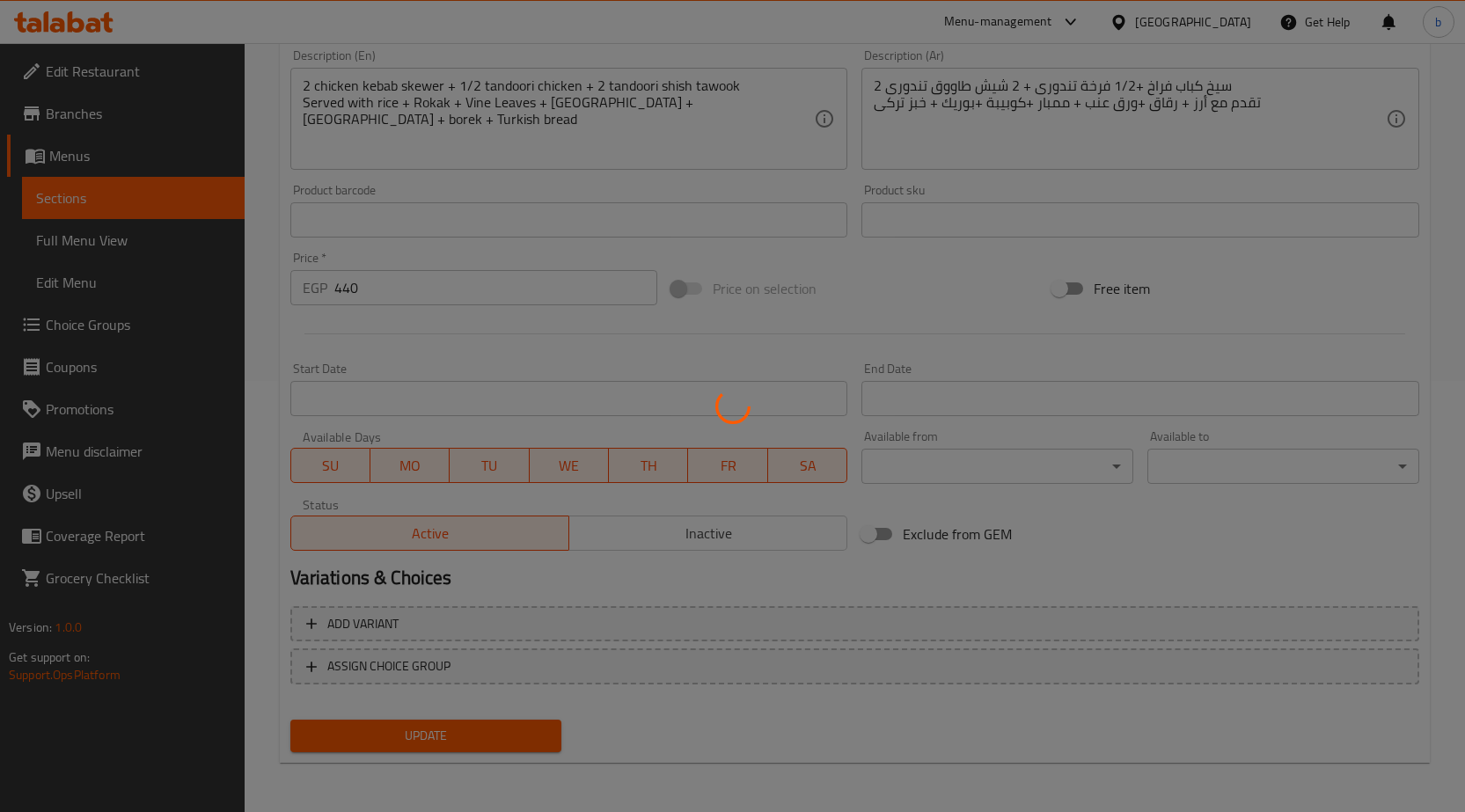
scroll to position [0, 0]
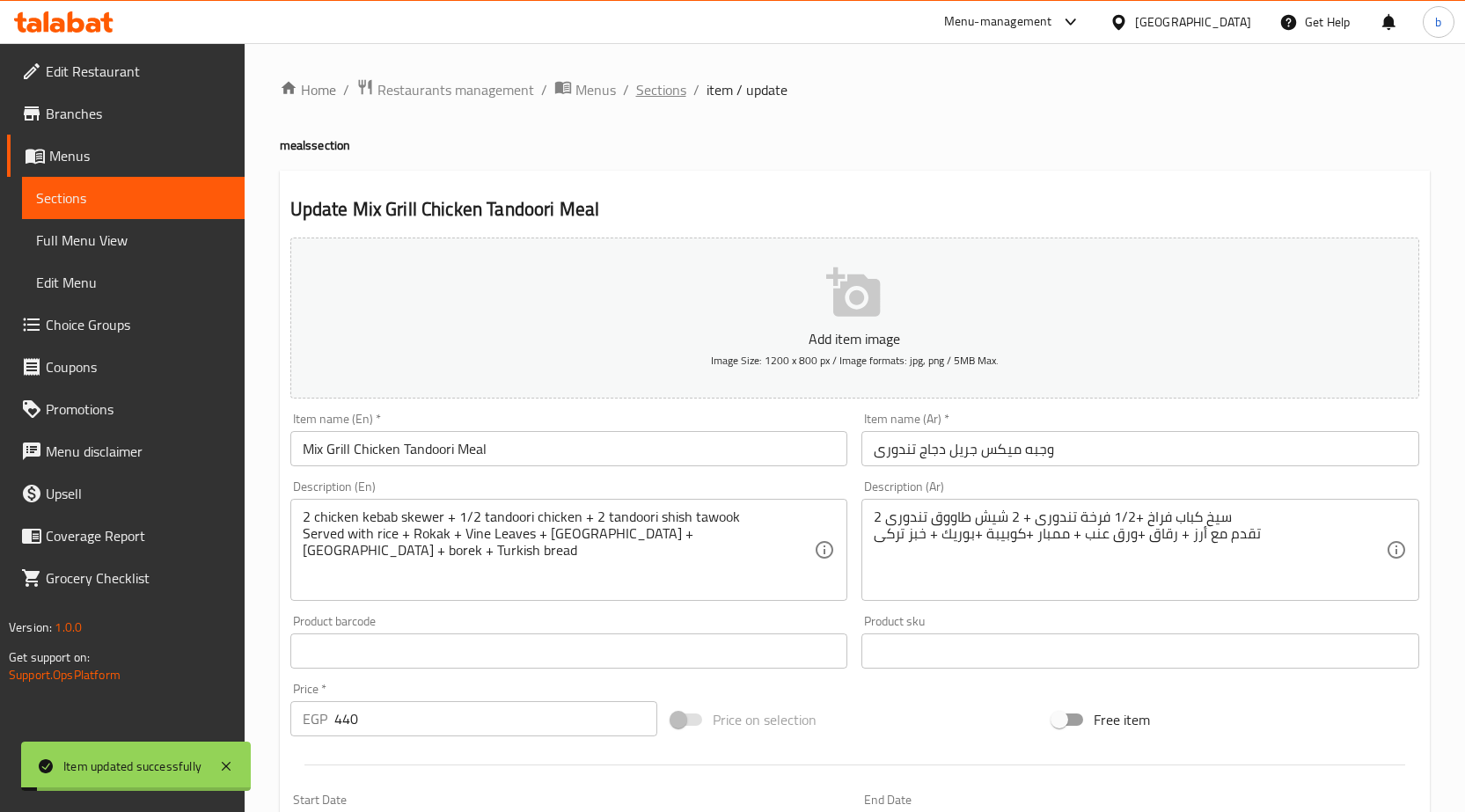
click at [665, 92] on span "Sections" at bounding box center [661, 90] width 51 height 21
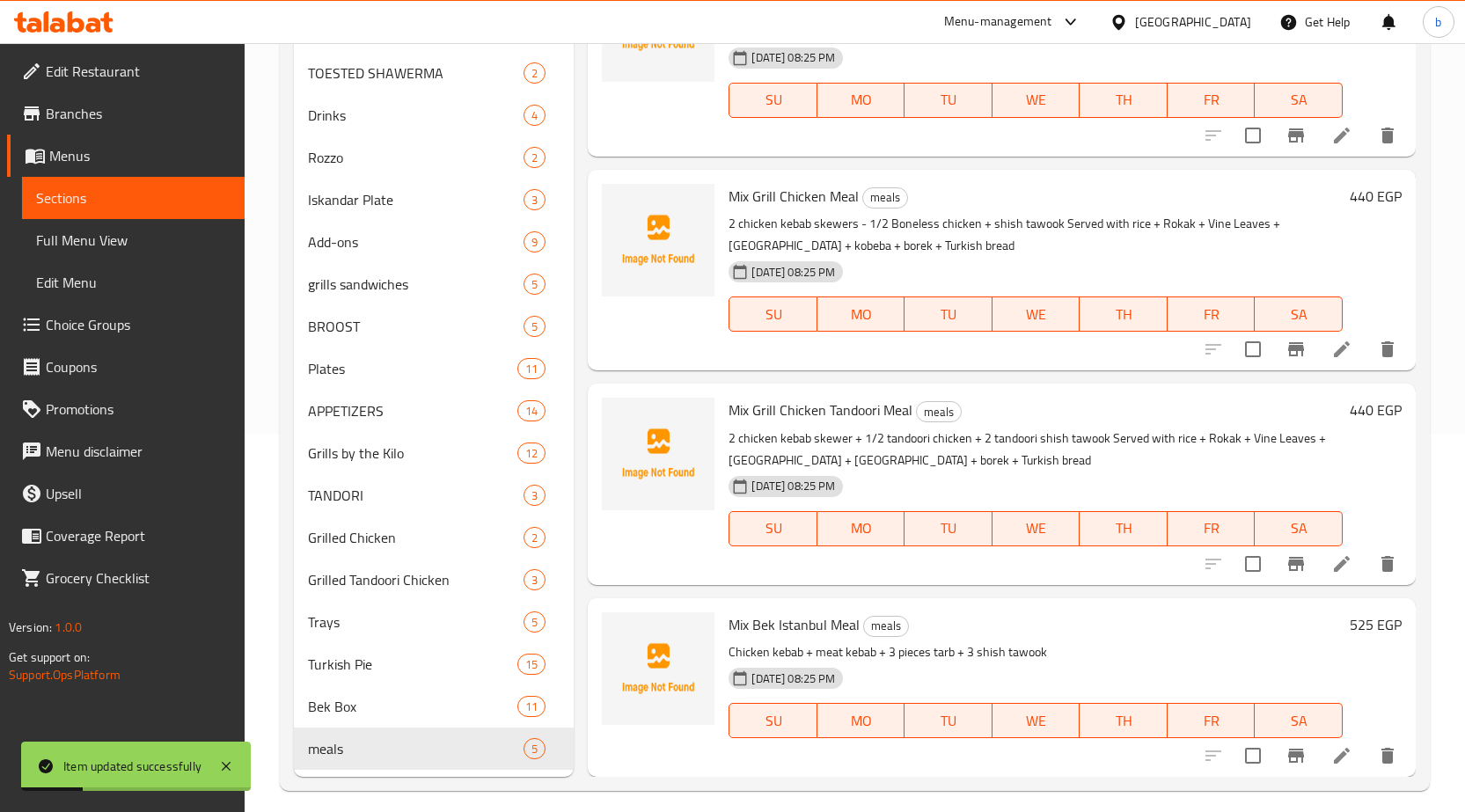
scroll to position [393, 0]
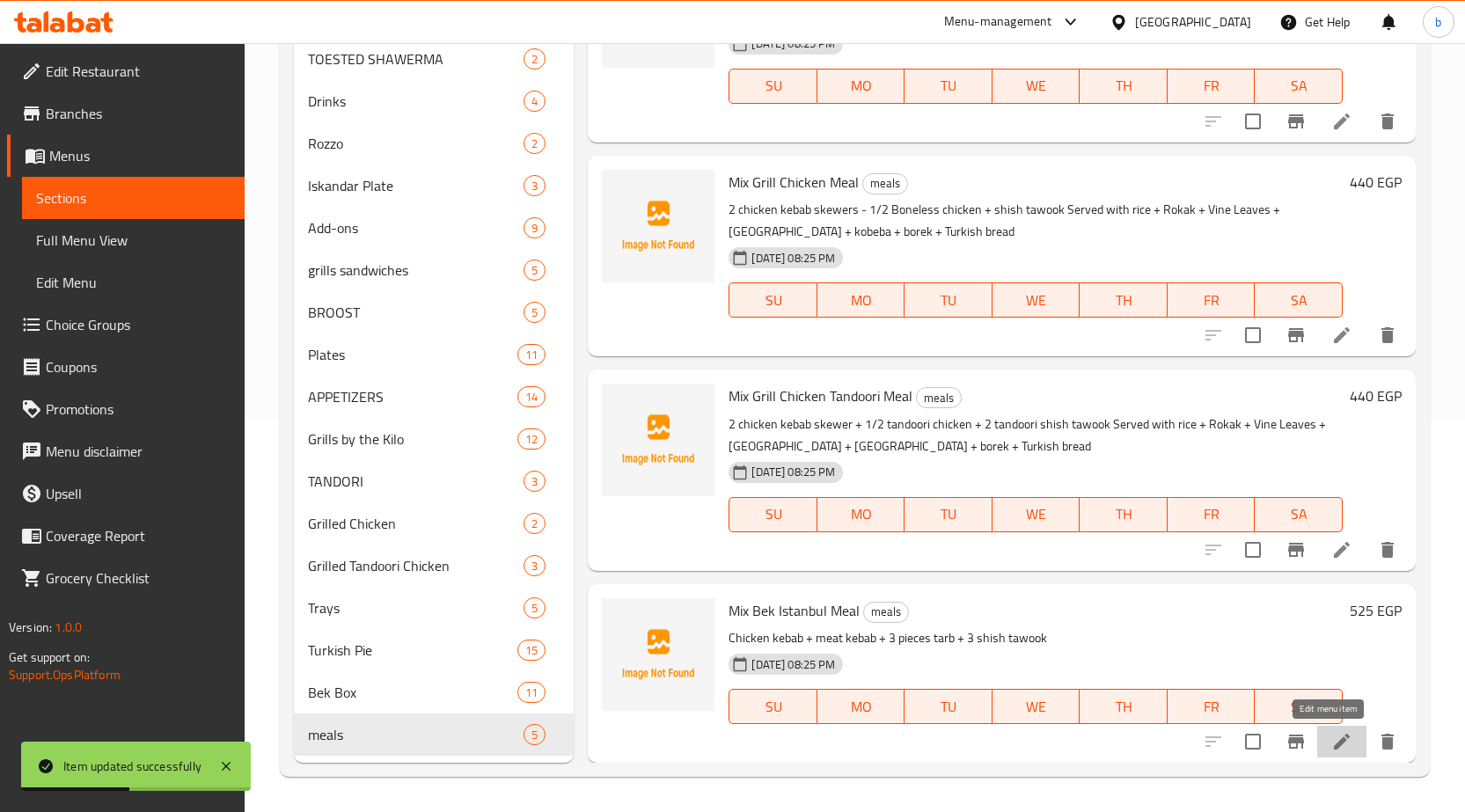
click at [1333, 743] on icon at bounding box center [1341, 741] width 16 height 16
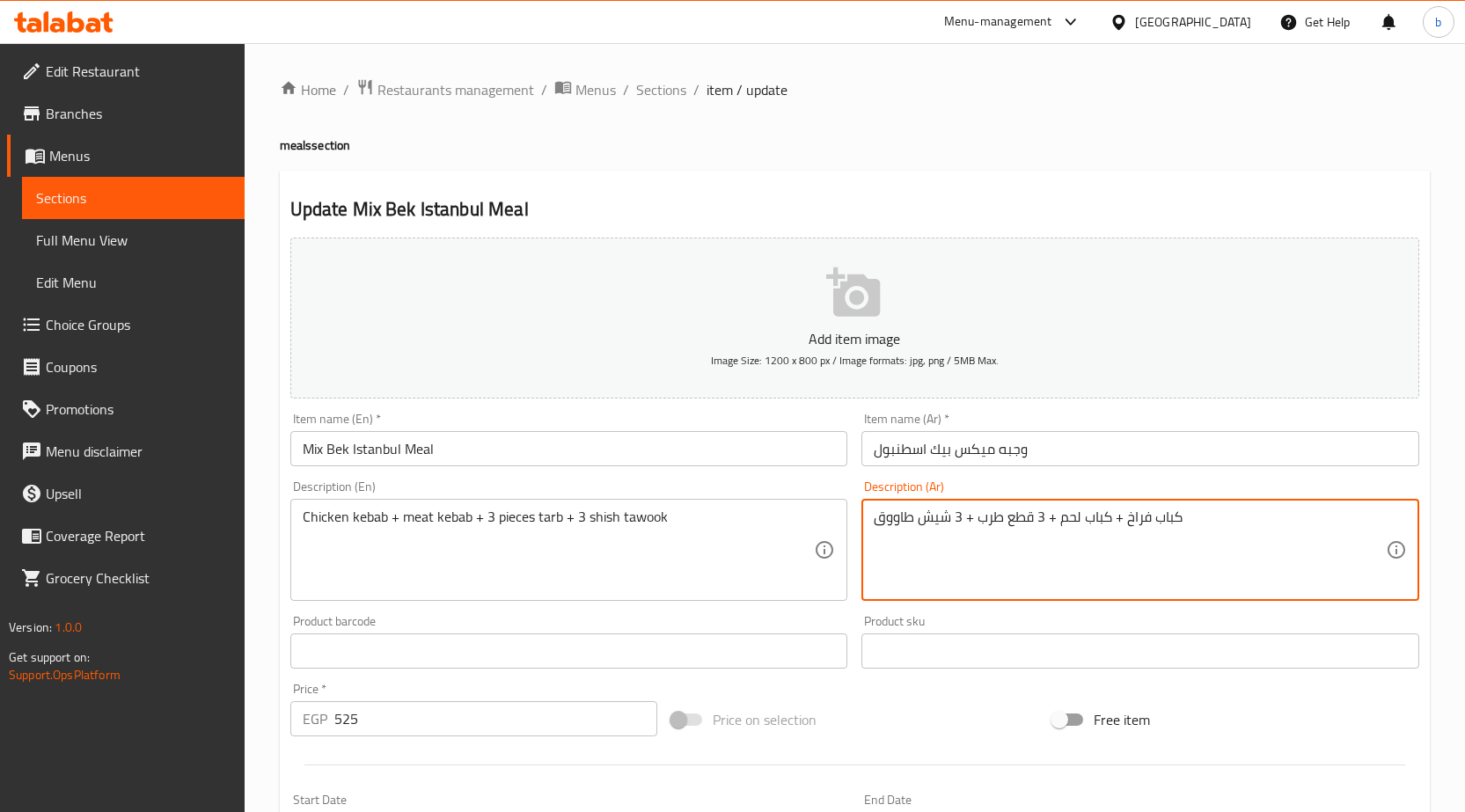
paste textarea "تقدم مع أرز + رقاق +ورق عنب + ممبار +كوبيبة +بوريك + خبز تركى"
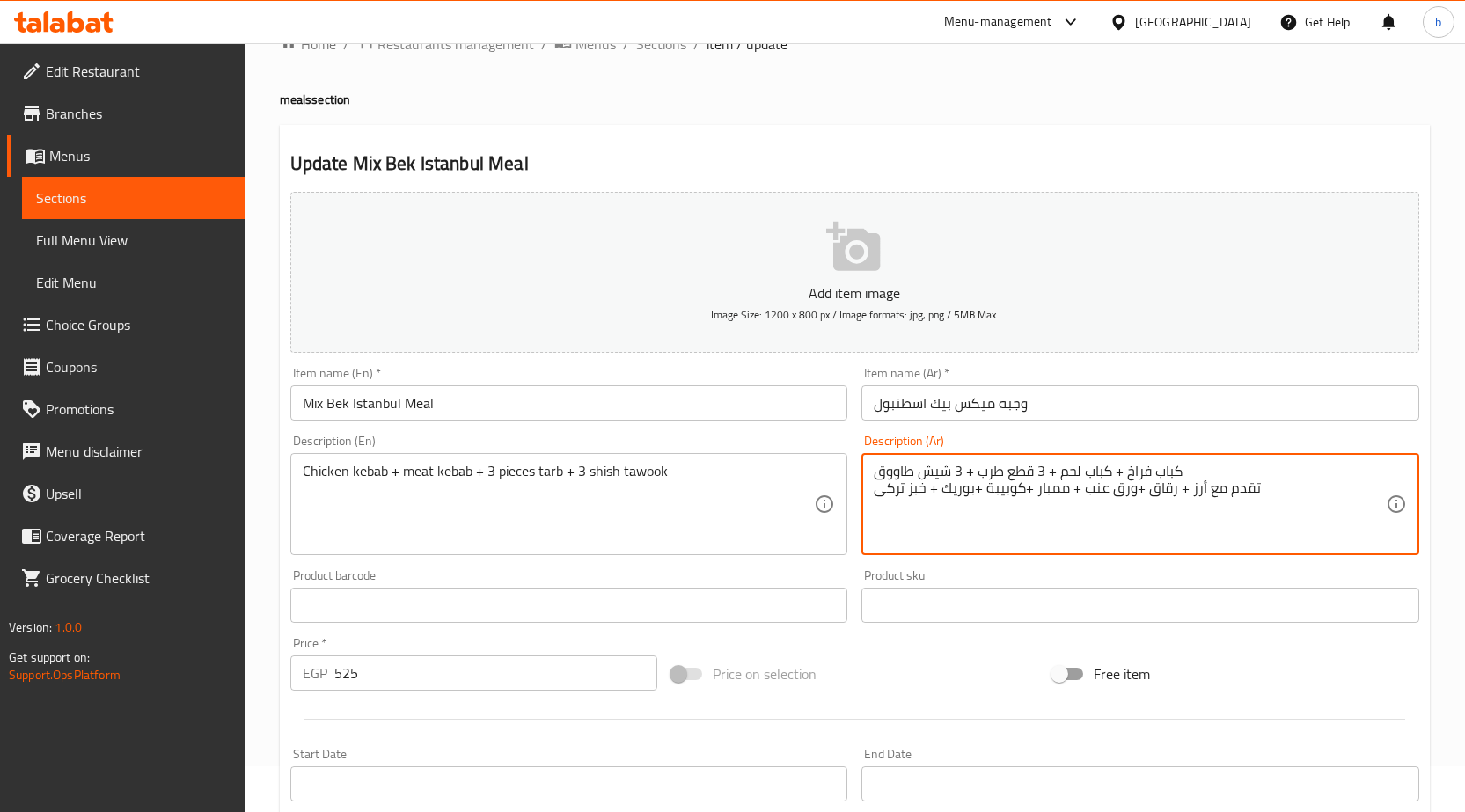
scroll to position [88, 0]
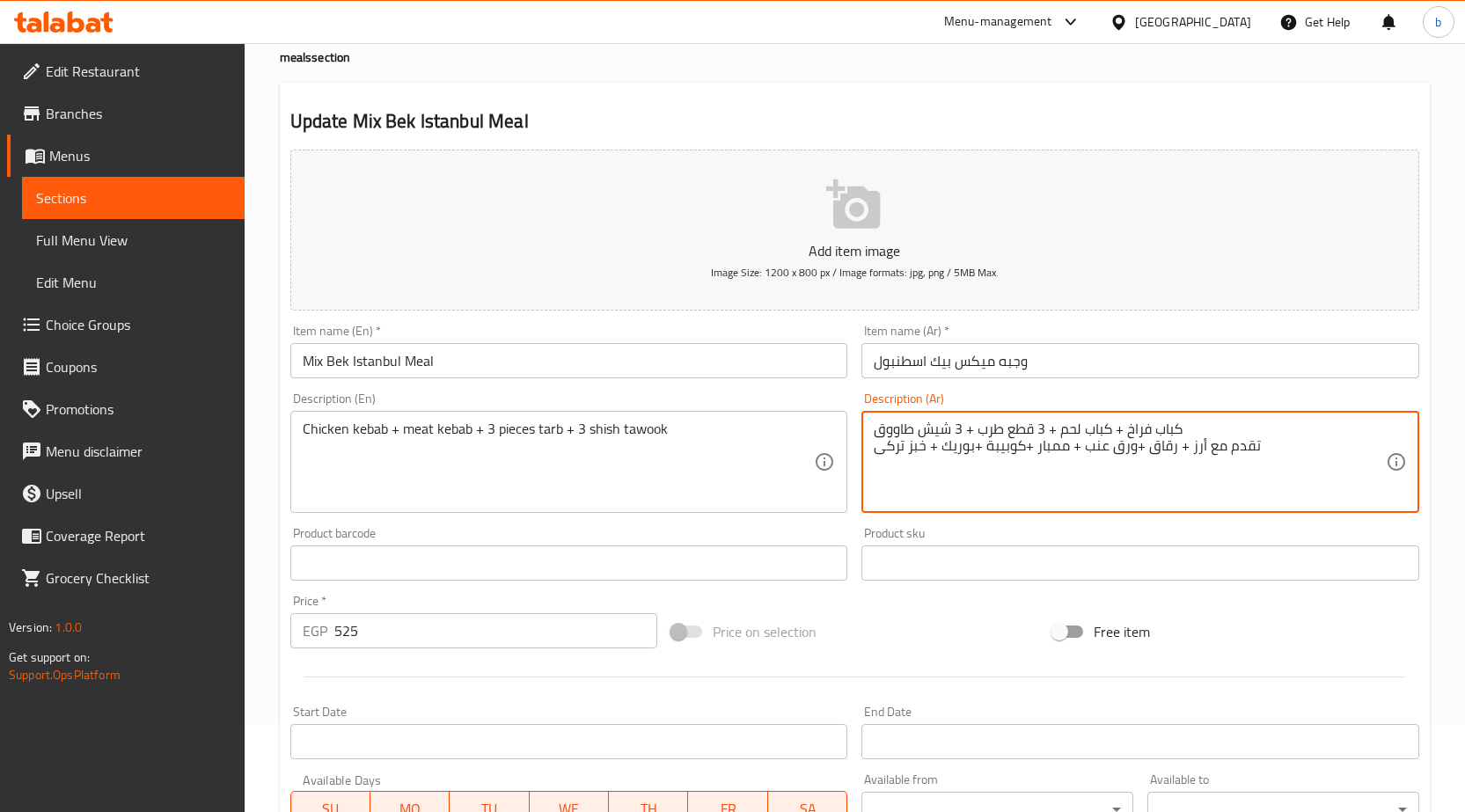
type textarea "كباب فراخ + كباب لحم + 3 قطع طرب + 3 شيش طاووق تقدم مع أرز + رقاق +ورق عنب + مم…"
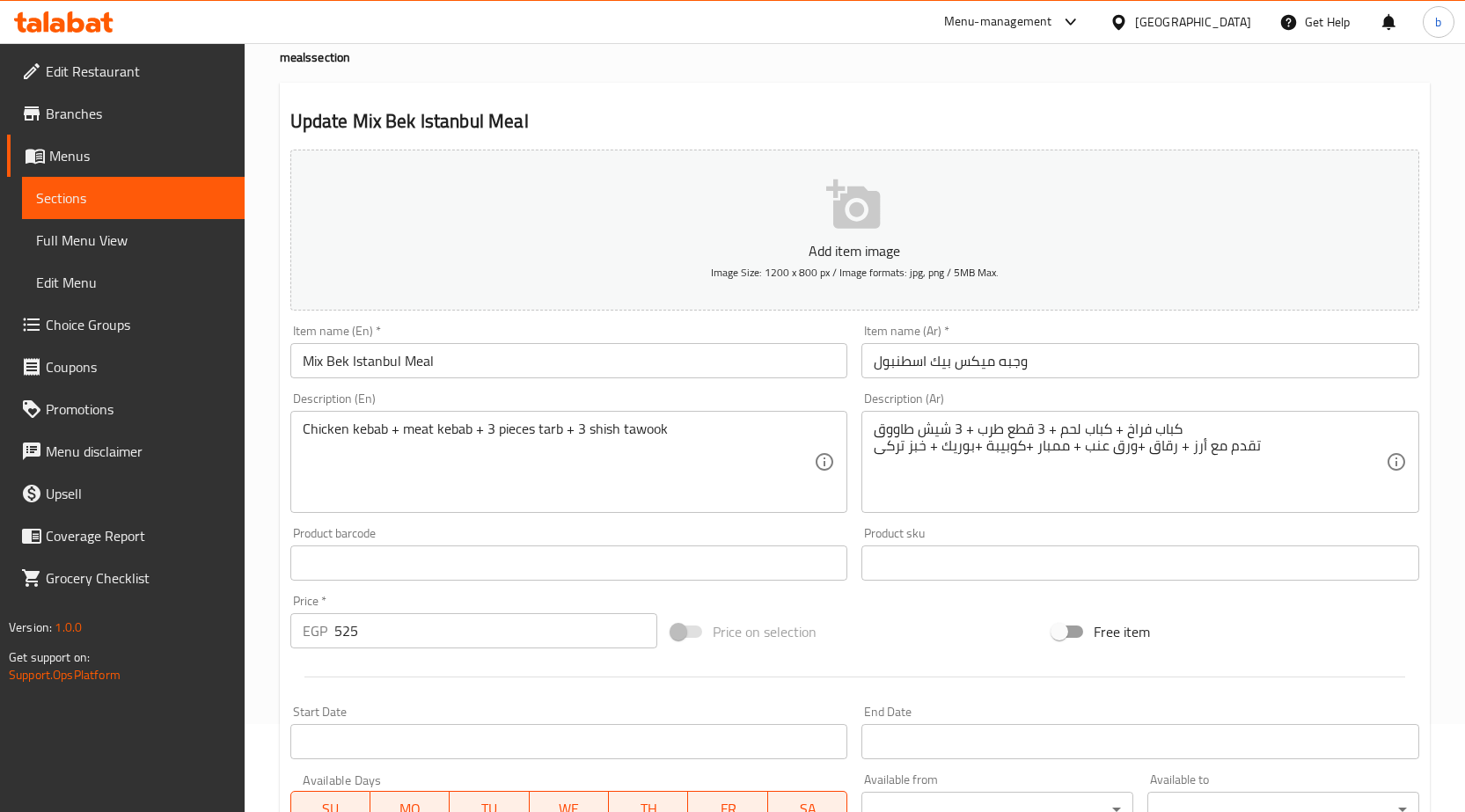
click at [662, 417] on div "Chicken kebab + meat kebab + 3 pieces tarb + 3 shish tawook Description (En)" at bounding box center [569, 461] width 558 height 102
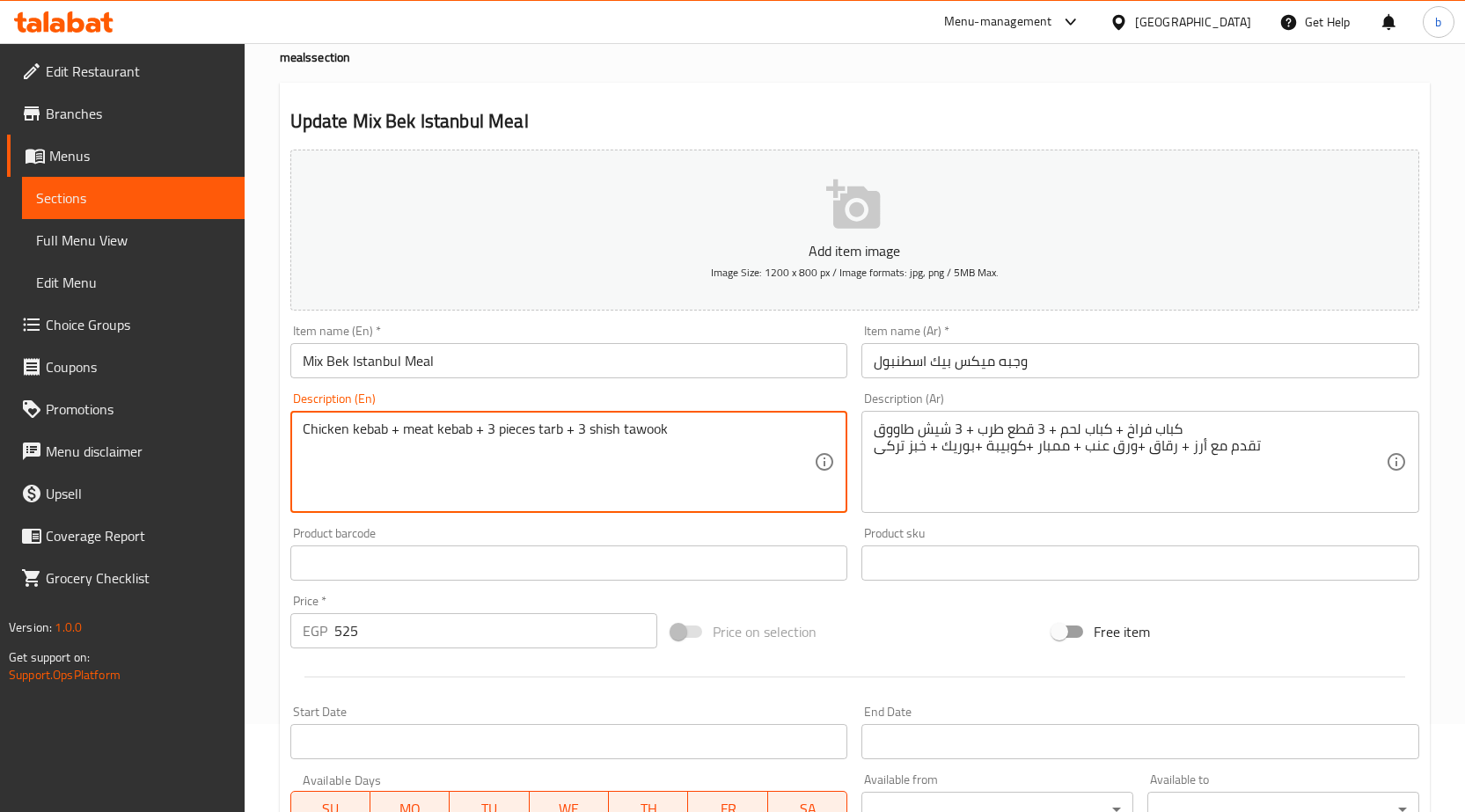
click at [680, 427] on textarea "Chicken kebab + meat kebab + 3 pieces tarb + 3 shish tawook" at bounding box center [559, 462] width 512 height 84
paste textarea "Served with rice + Rokak + Vine Leaves + mombar + kobeba + borek + Turkish bread"
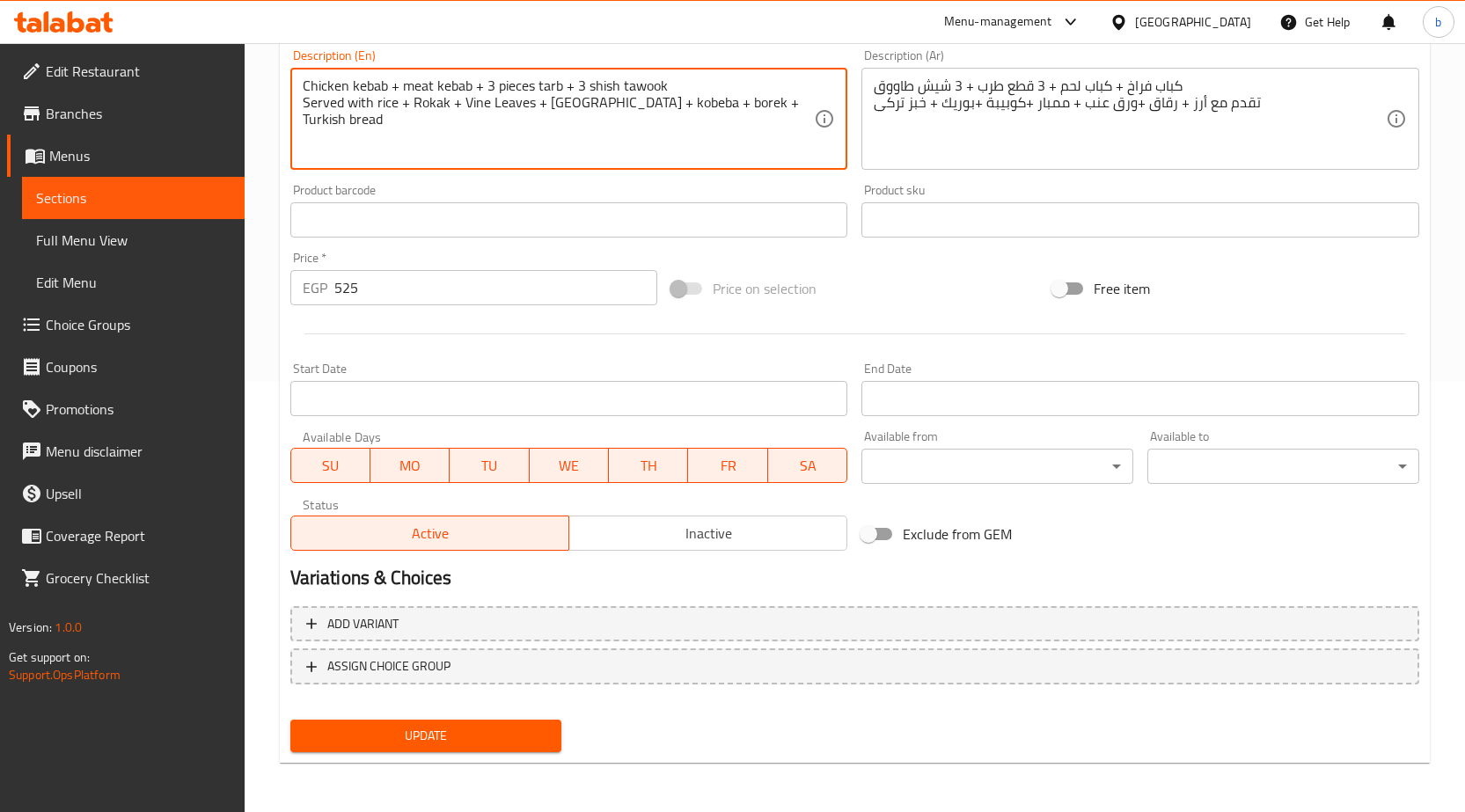
type textarea "Chicken kebab + meat kebab + 3 pieces tarb + 3 shish tawook Served with rice + …"
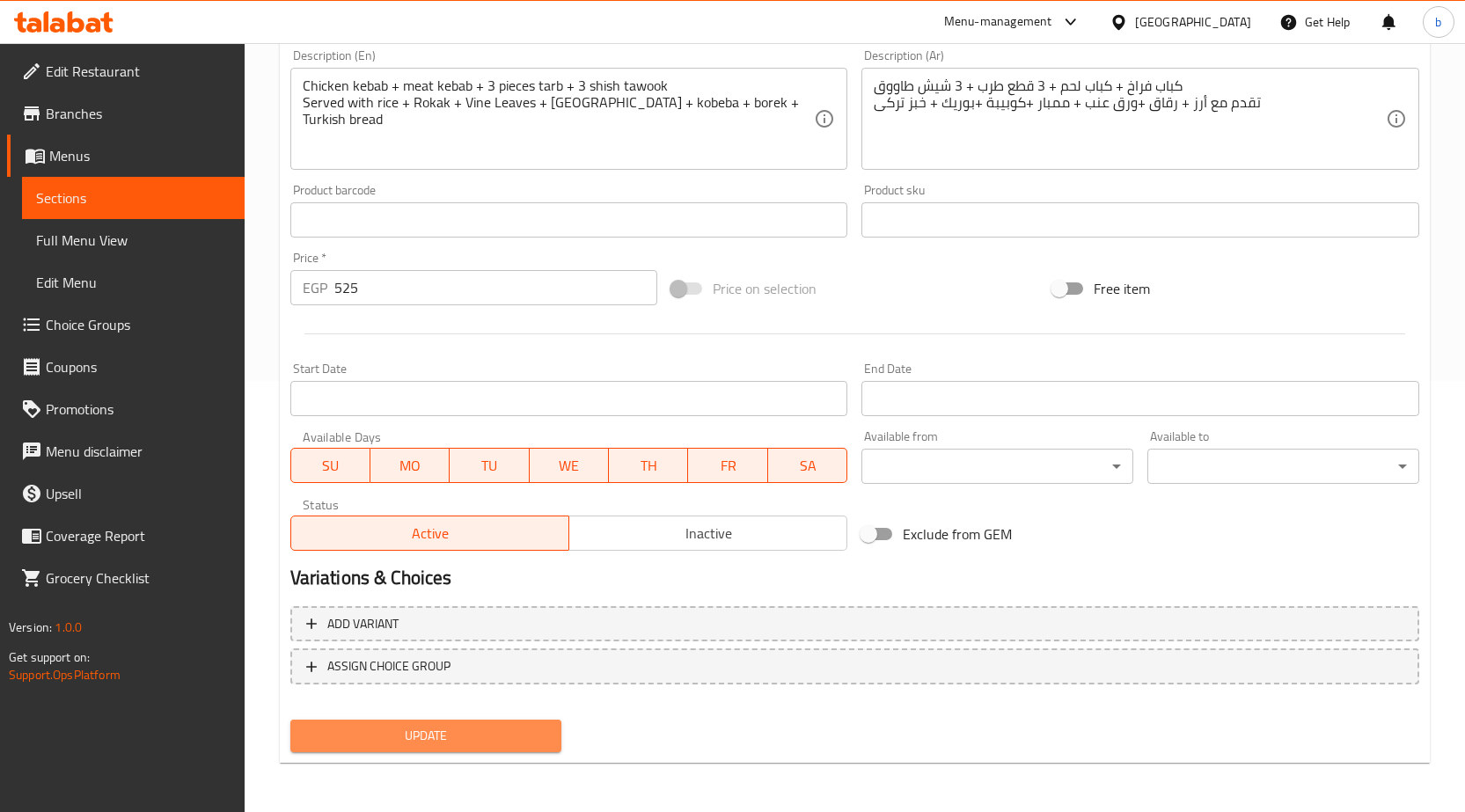
click at [417, 730] on span "Update" at bounding box center [426, 736] width 244 height 22
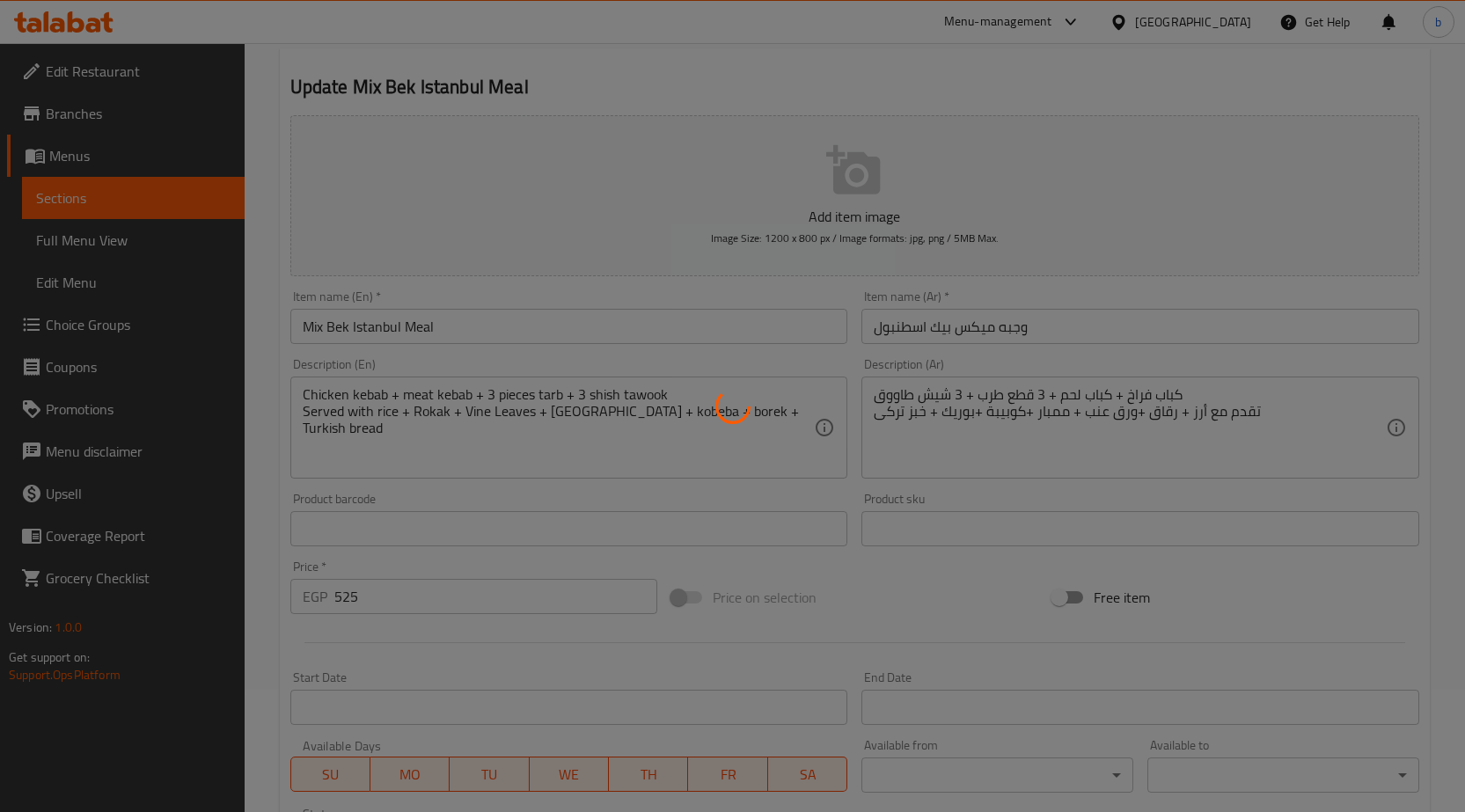
scroll to position [0, 0]
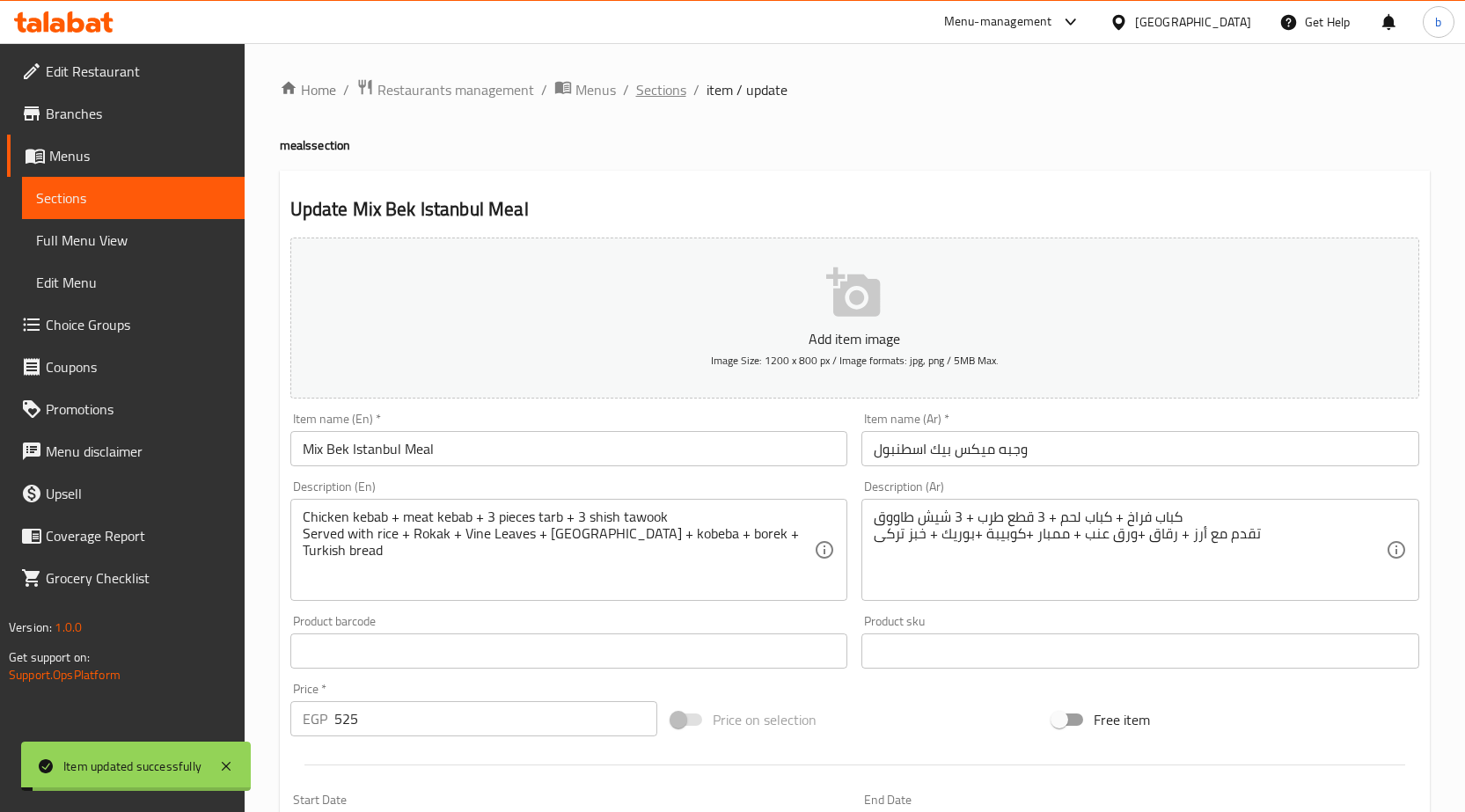
click at [648, 95] on span "Sections" at bounding box center [661, 90] width 51 height 21
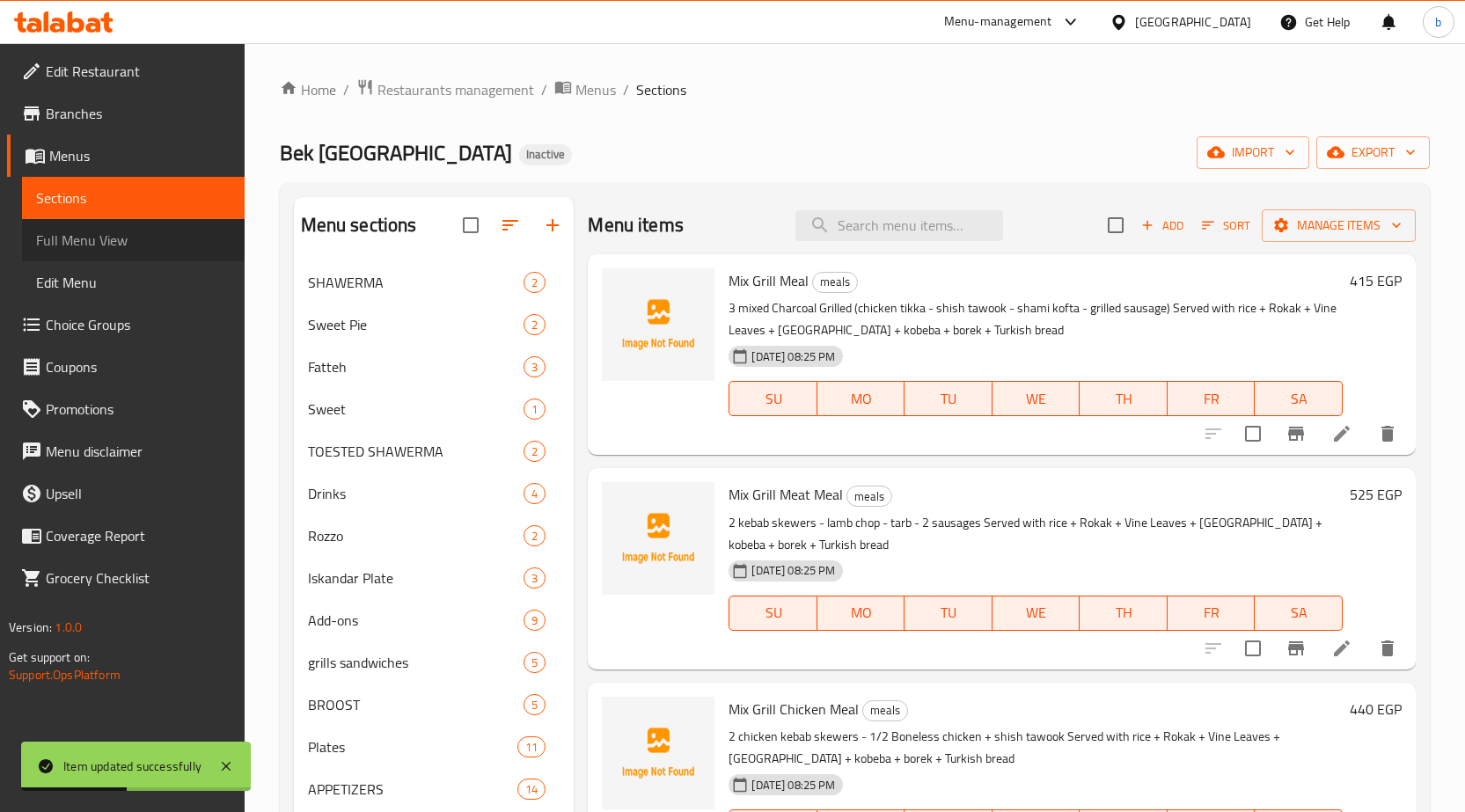
click at [106, 219] on link "Full Menu View" at bounding box center [133, 240] width 223 height 42
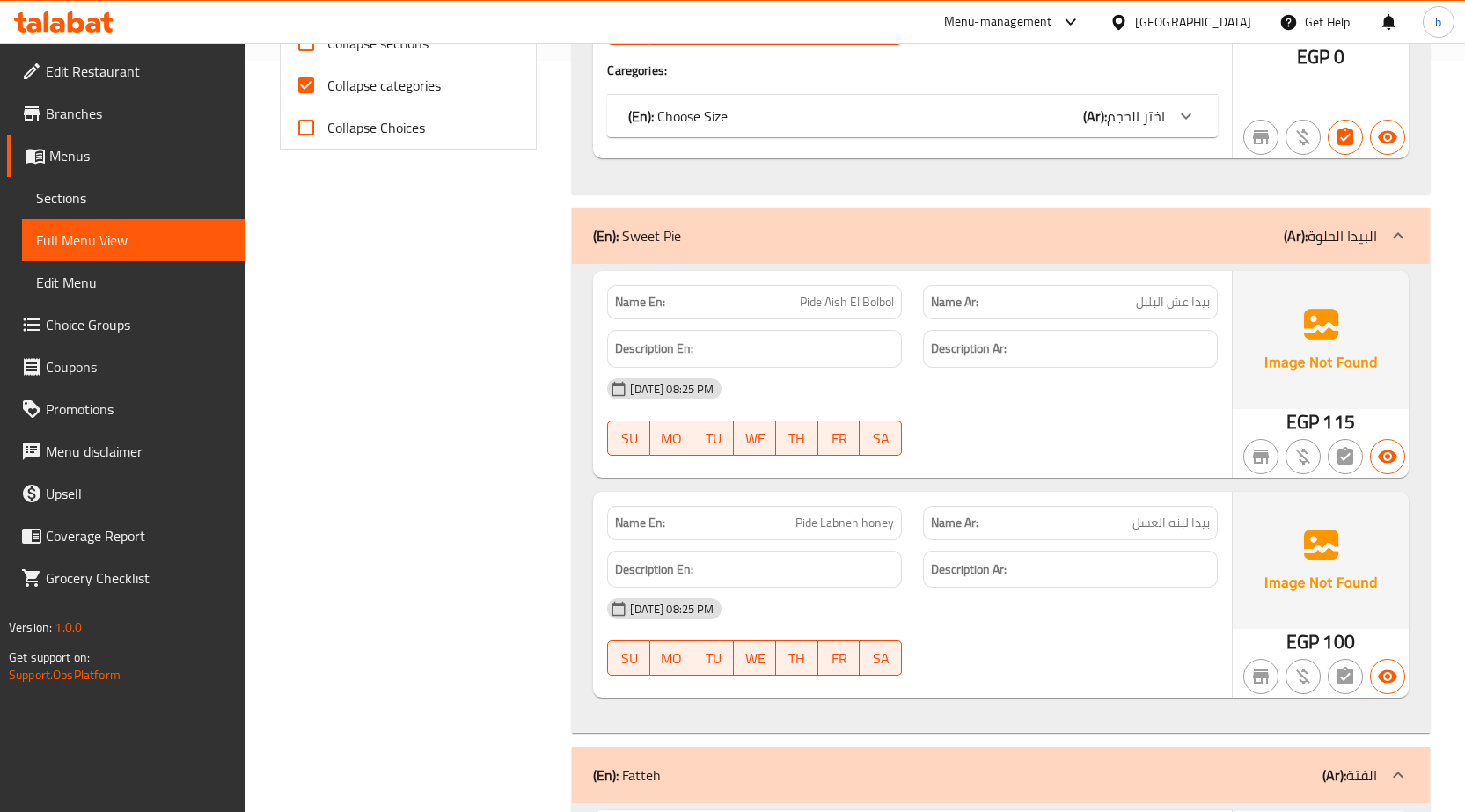
scroll to position [528, 0]
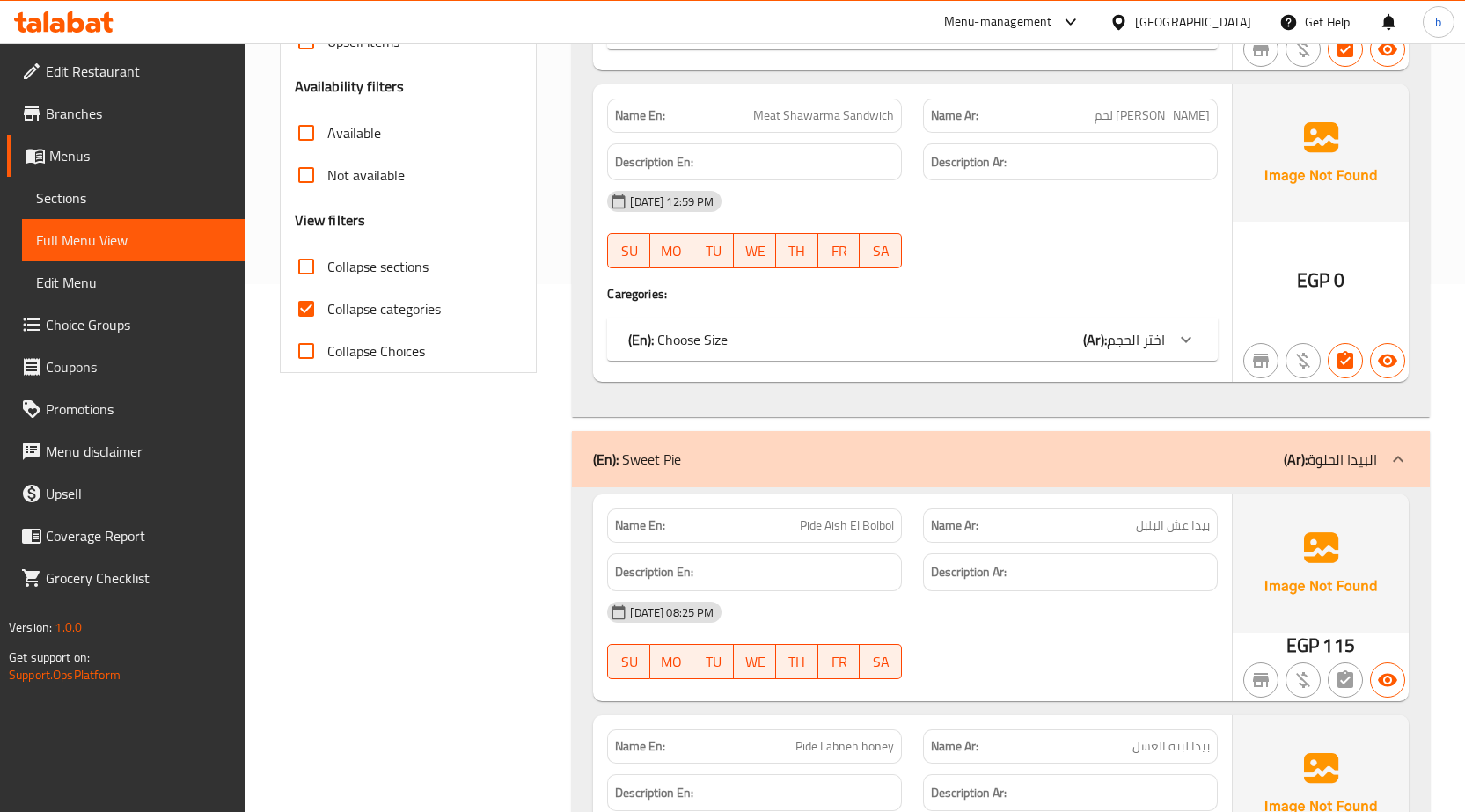
click at [320, 275] on input "Collapse sections" at bounding box center [306, 267] width 42 height 42
checkbox input "true"
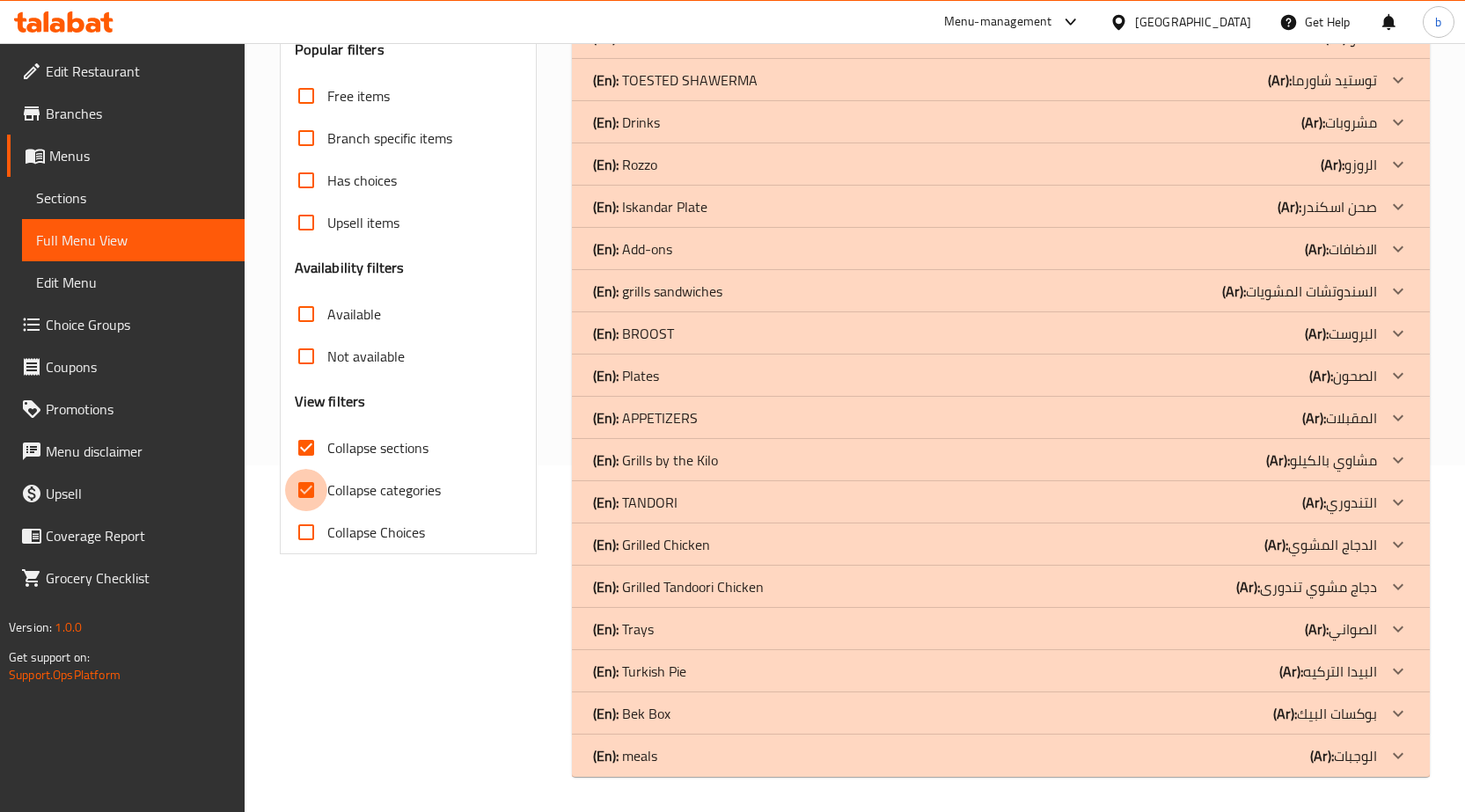
click at [307, 469] on input "Collapse categories" at bounding box center [306, 490] width 42 height 42
checkbox input "false"
click at [1402, 448] on div at bounding box center [1398, 460] width 42 height 42
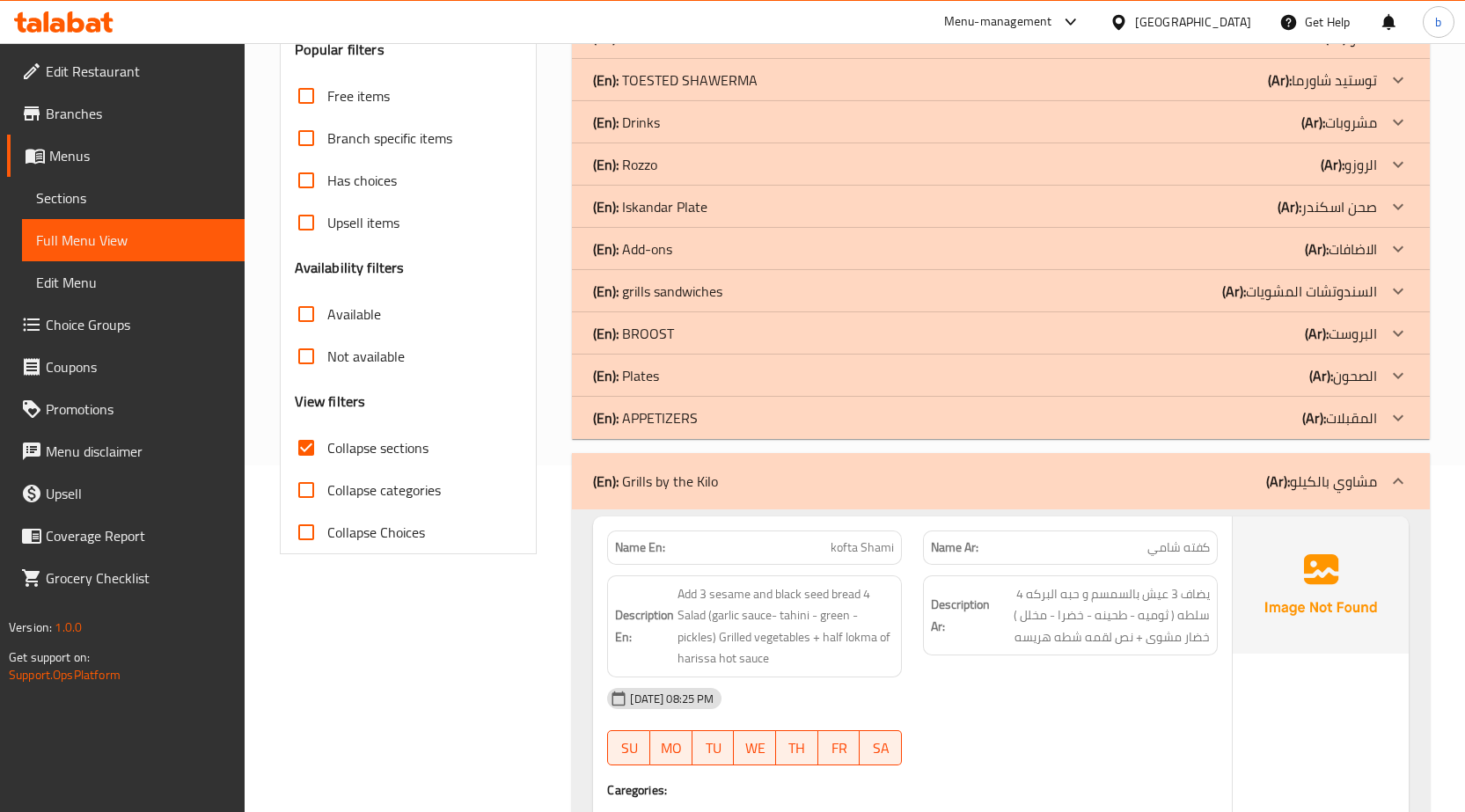
scroll to position [611, 0]
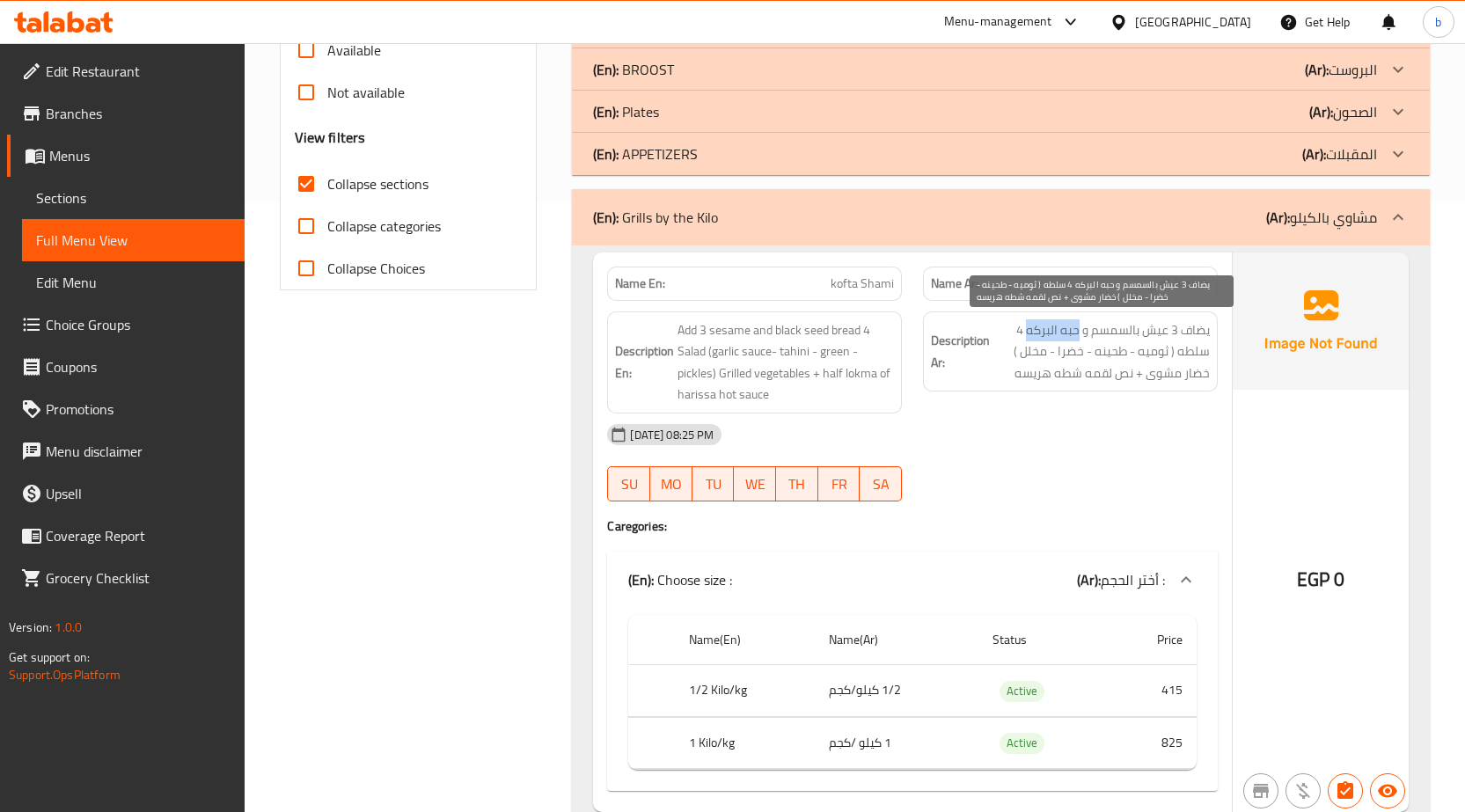
drag, startPoint x: 1028, startPoint y: 333, endPoint x: 1079, endPoint y: 337, distance: 51.2
click at [1079, 337] on span "يضاف 3 عيش بالسمسم و حبه البركه 4 سلطه ( ثوميه - طحينه - خضرا - مخلل ) خضار مشو…" at bounding box center [1101, 352] width 216 height 65
copy span "حبه البركه"
click at [1028, 338] on span "يضاف 3 عيش بالسمسم و حبه البركه 4 سلطه ( ثوميه - طحينه - خضرا - مخلل ) خضار مشو…" at bounding box center [1101, 352] width 216 height 65
click at [1075, 331] on span "يضاف 3 عيش بالسمسم و حبه البركه 4 سلطه ( ثوميه - طحينه - خضرا - مخلل ) خضار مشو…" at bounding box center [1101, 352] width 216 height 65
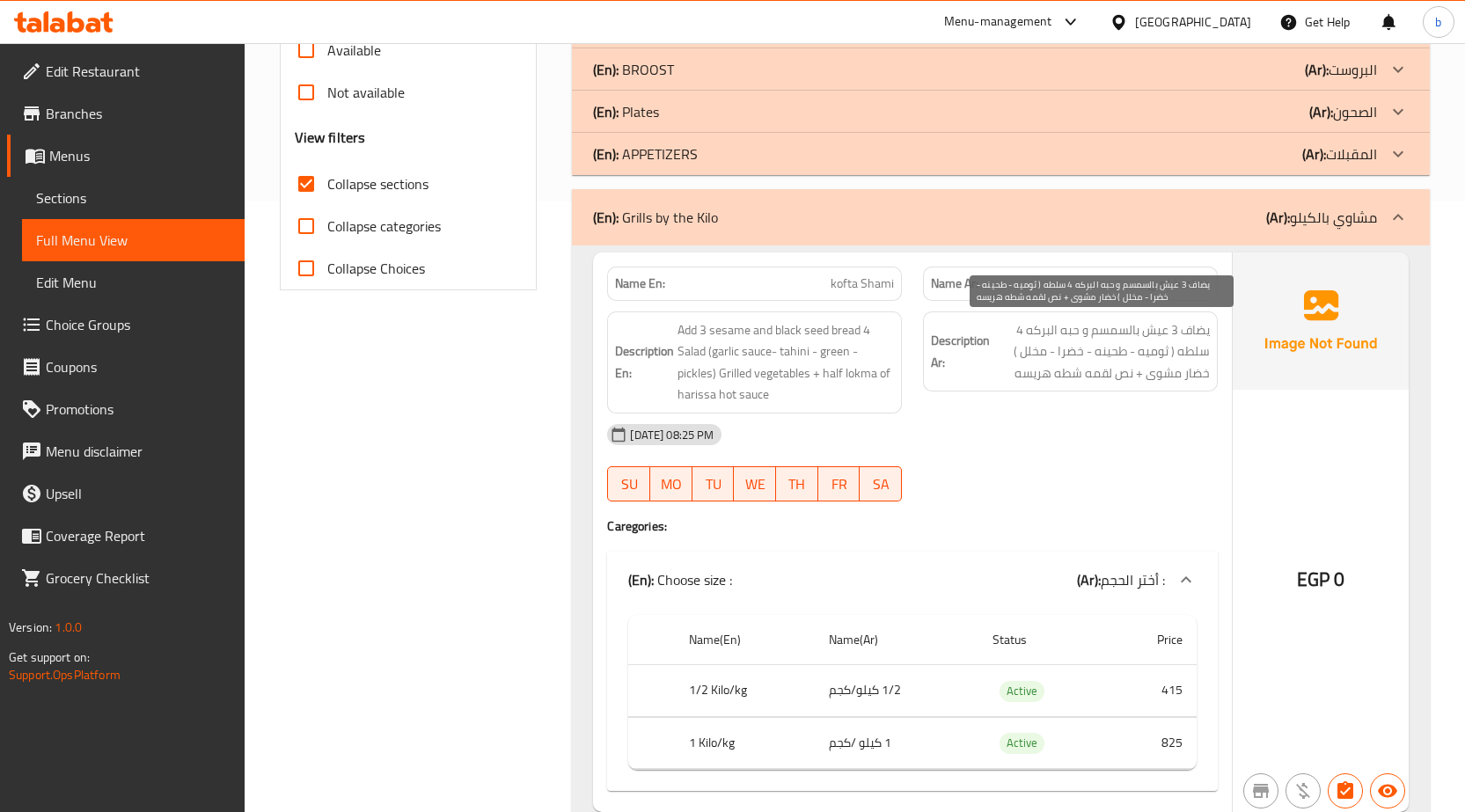
drag, startPoint x: 1075, startPoint y: 331, endPoint x: 1036, endPoint y: 327, distance: 39.2
click at [1036, 327] on span "يضاف 3 عيش بالسمسم و حبه البركه 4 سلطه ( ثوميه - طحينه - خضرا - مخلل ) خضار مشو…" at bounding box center [1101, 352] width 216 height 65
drag, startPoint x: 1029, startPoint y: 331, endPoint x: 1079, endPoint y: 334, distance: 50.1
click at [1079, 334] on span "يضاف 3 عيش بالسمسم و حبه البركه 4 سلطه ( ثوميه - طحينه - خضرا - مخلل ) خضار مشو…" at bounding box center [1101, 352] width 216 height 65
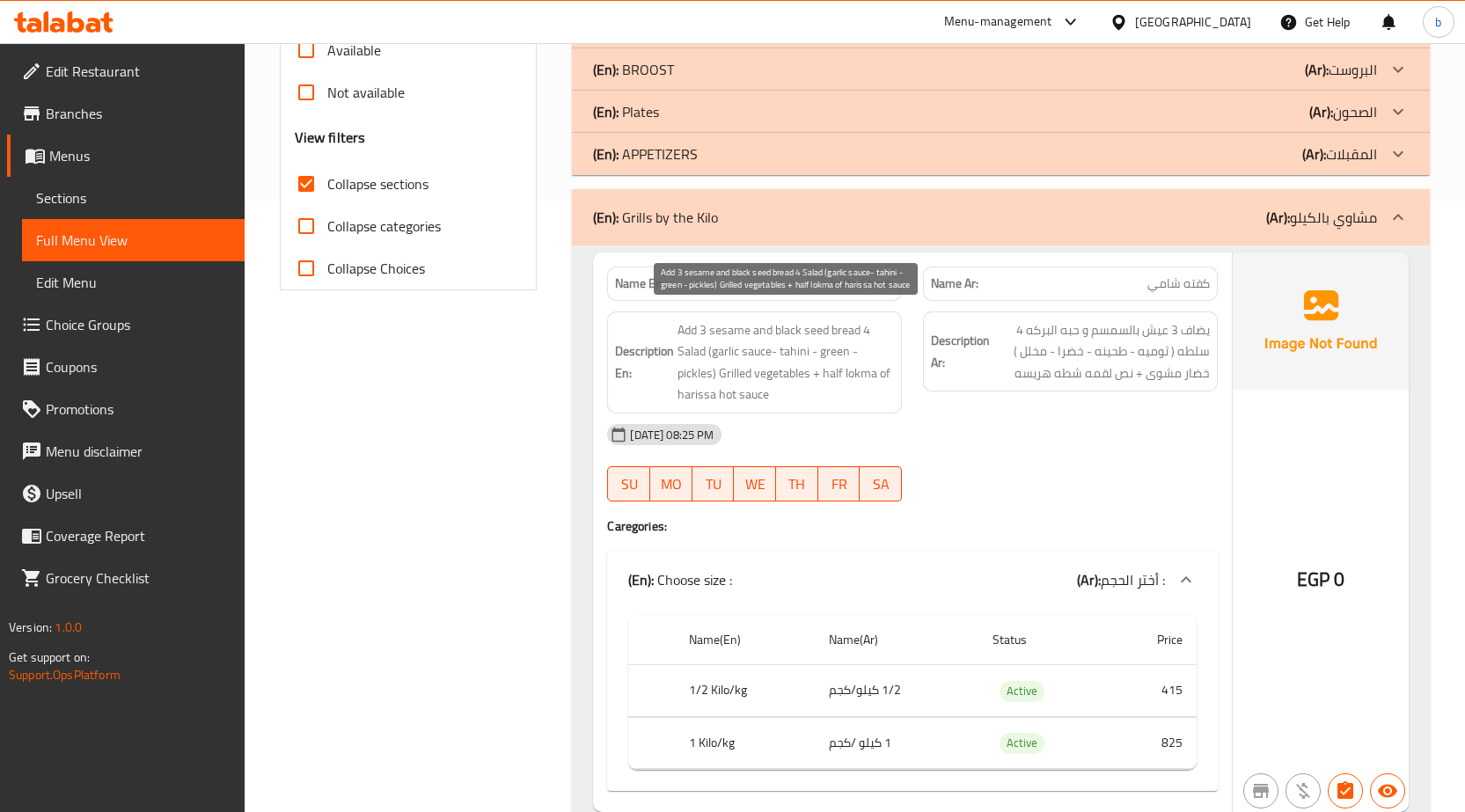
click at [743, 333] on span "Add 3 sesame and black seed bread 4 Salad (garlic sauce- tahini - green - pickl…" at bounding box center [785, 362] width 216 height 86
copy span "sesame"
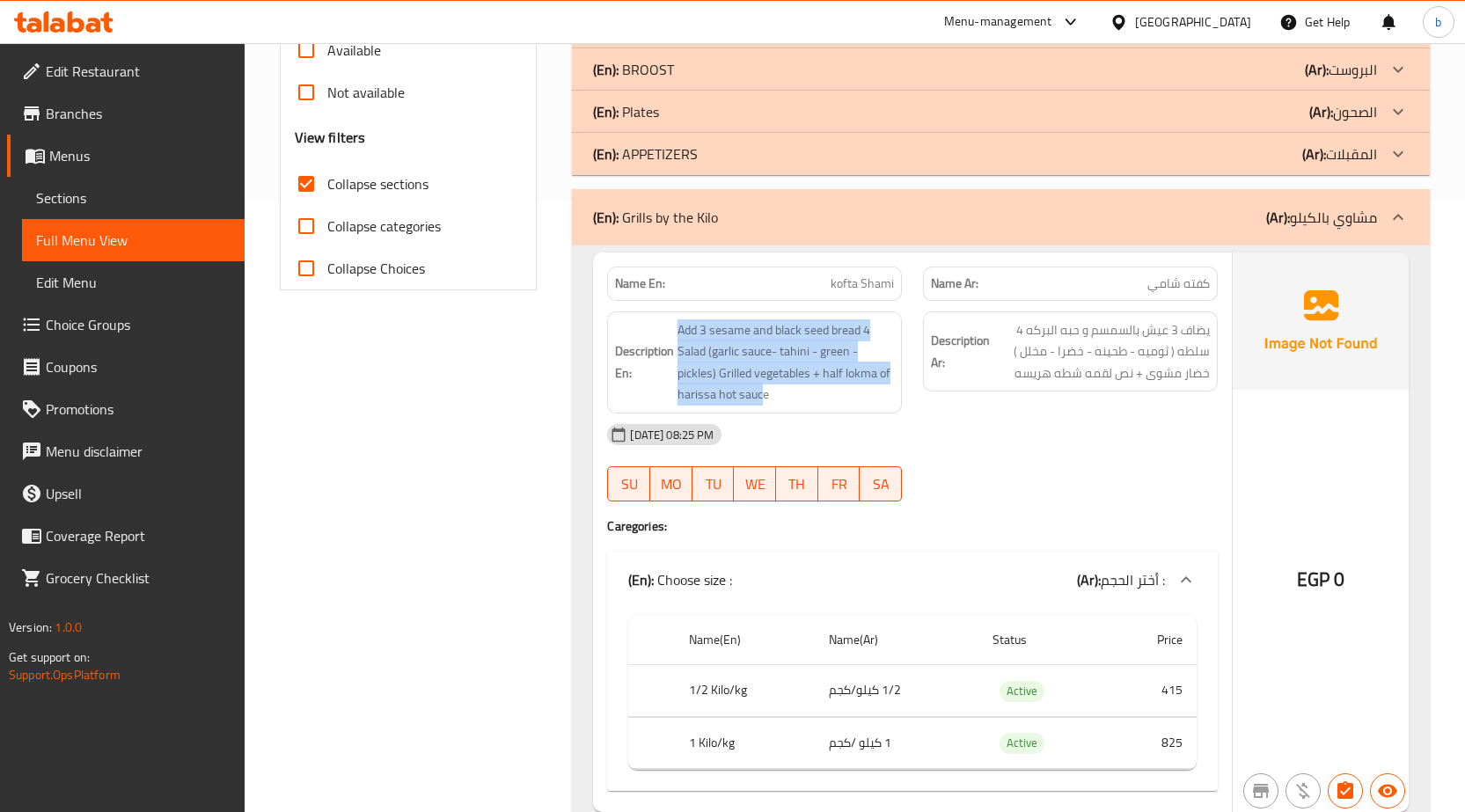
drag, startPoint x: 764, startPoint y: 395, endPoint x: 672, endPoint y: 320, distance: 118.7
click at [672, 320] on h6 "Description En: Add 3 sesame and black seed bread 4 Salad (garlic sauce- tahini…" at bounding box center [754, 362] width 279 height 86
copy span "Add 3 sesame and black seed bread 4 Salad (garlic sauce- tahini - green - pickl…"
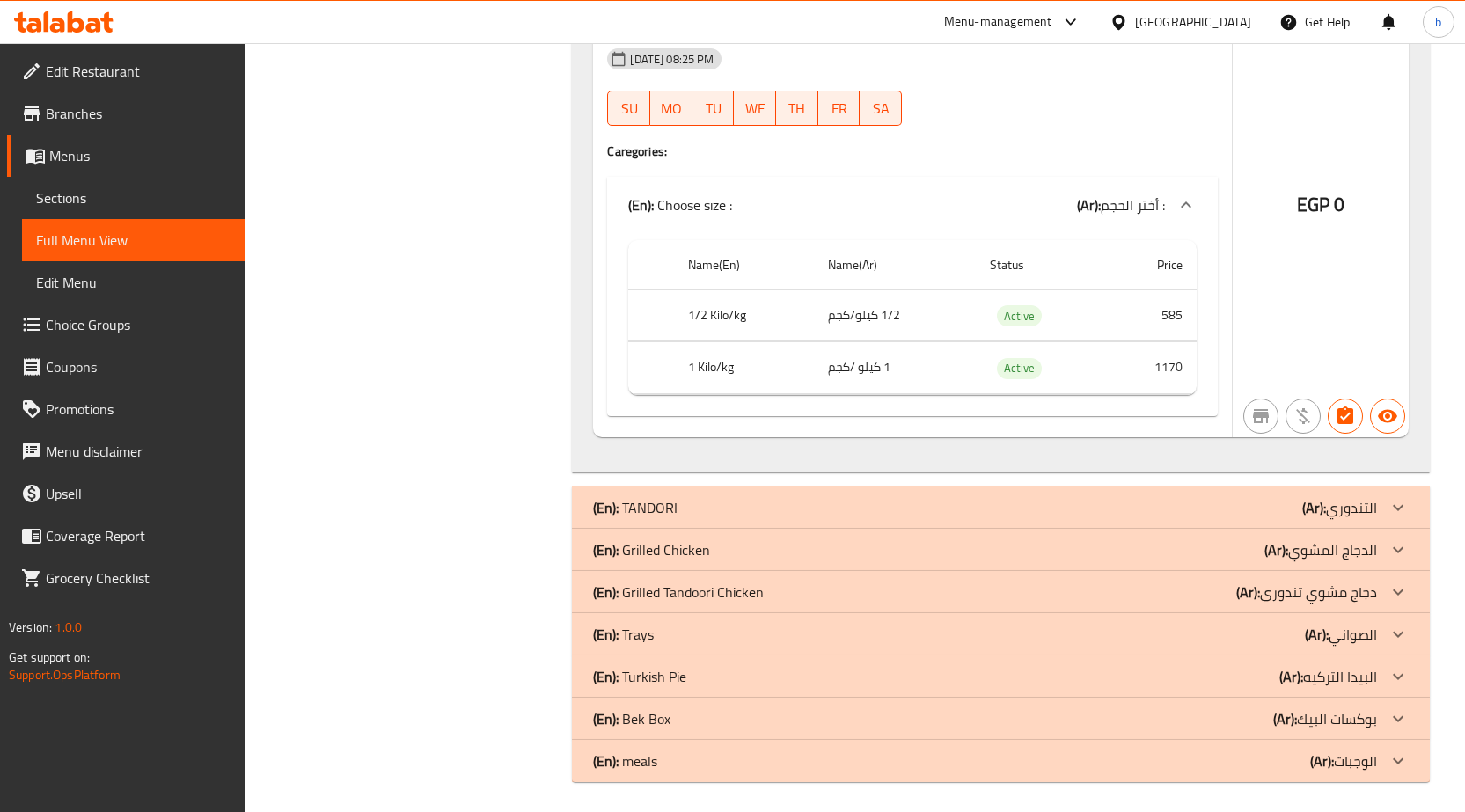
scroll to position [7303, 0]
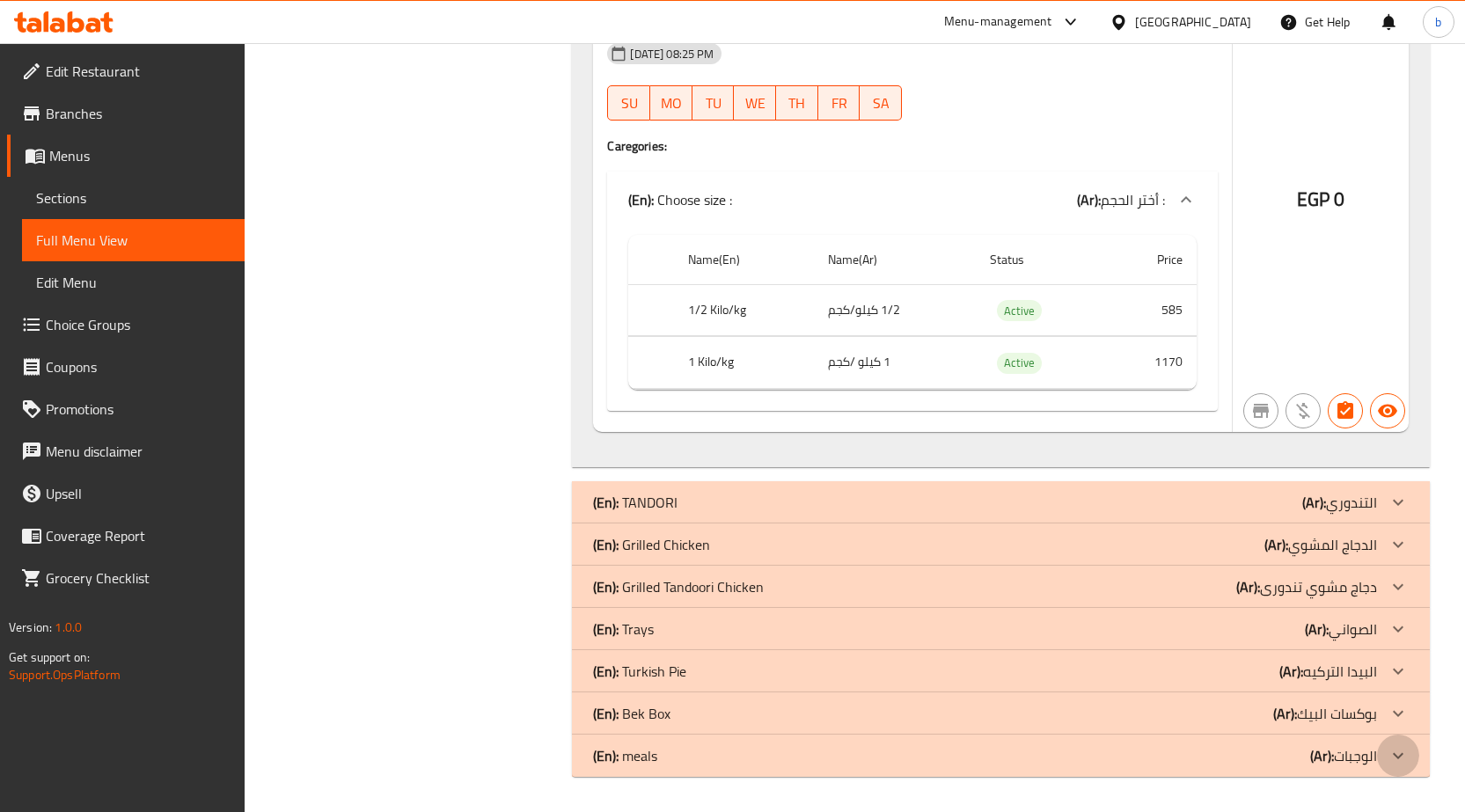
click at [1396, 761] on icon at bounding box center [1398, 756] width 21 height 21
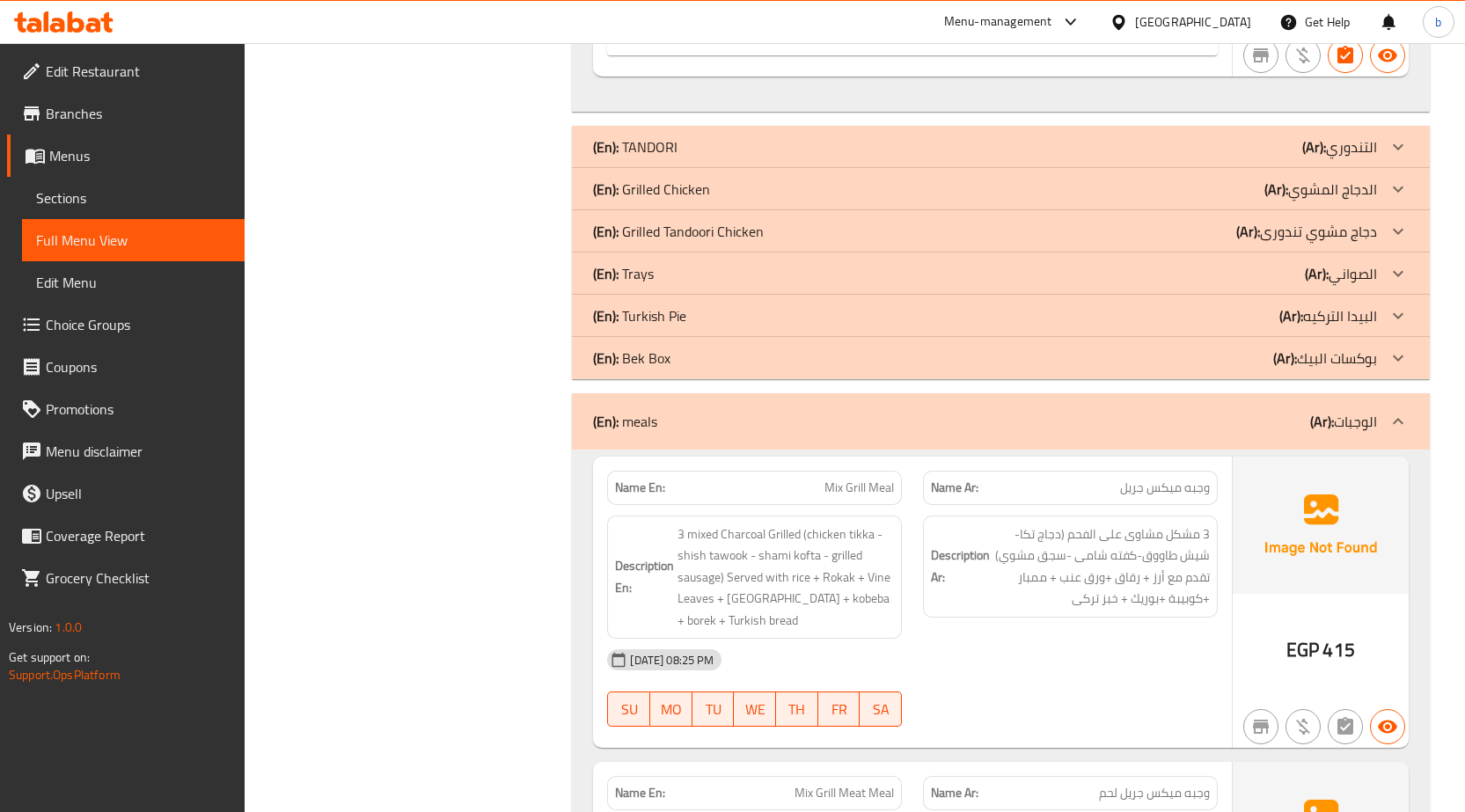
scroll to position [8010, 0]
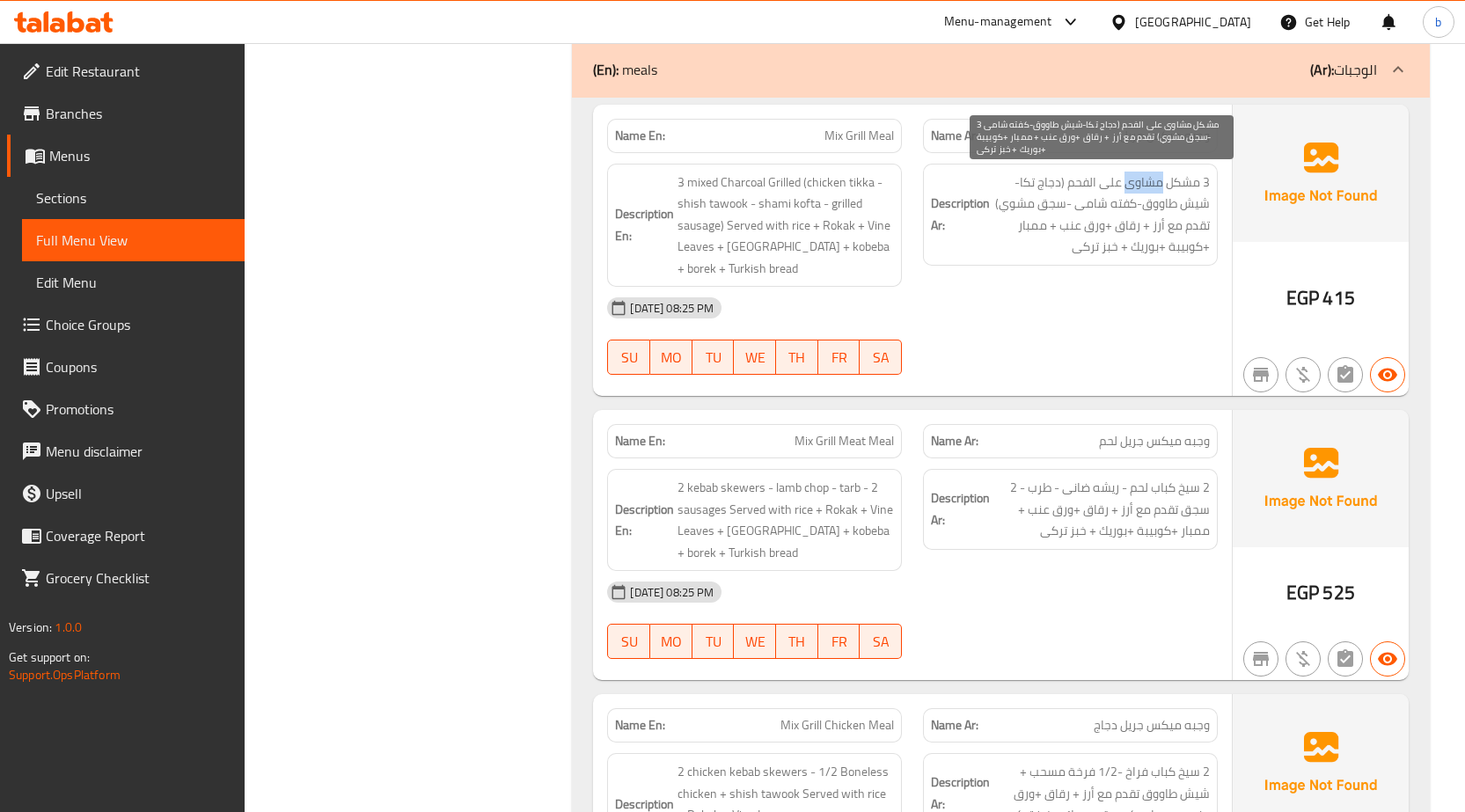
drag, startPoint x: 1128, startPoint y: 179, endPoint x: 1162, endPoint y: 188, distance: 35.2
click at [1162, 188] on span "3 مشكل مشاوى على الفحم (دجاج تكا-شيش طاووق-كفته شامى -سجق مشوي) تقدم مع أرز + ر…" at bounding box center [1101, 214] width 216 height 86
copy span "مشاوى"
click at [1151, 180] on span "3 مشكل مشاوى على الفحم (دجاج تكا-شيش طاووق-كفته شامى -سجق مشوي) تقدم مع أرز + ر…" at bounding box center [1101, 214] width 216 height 86
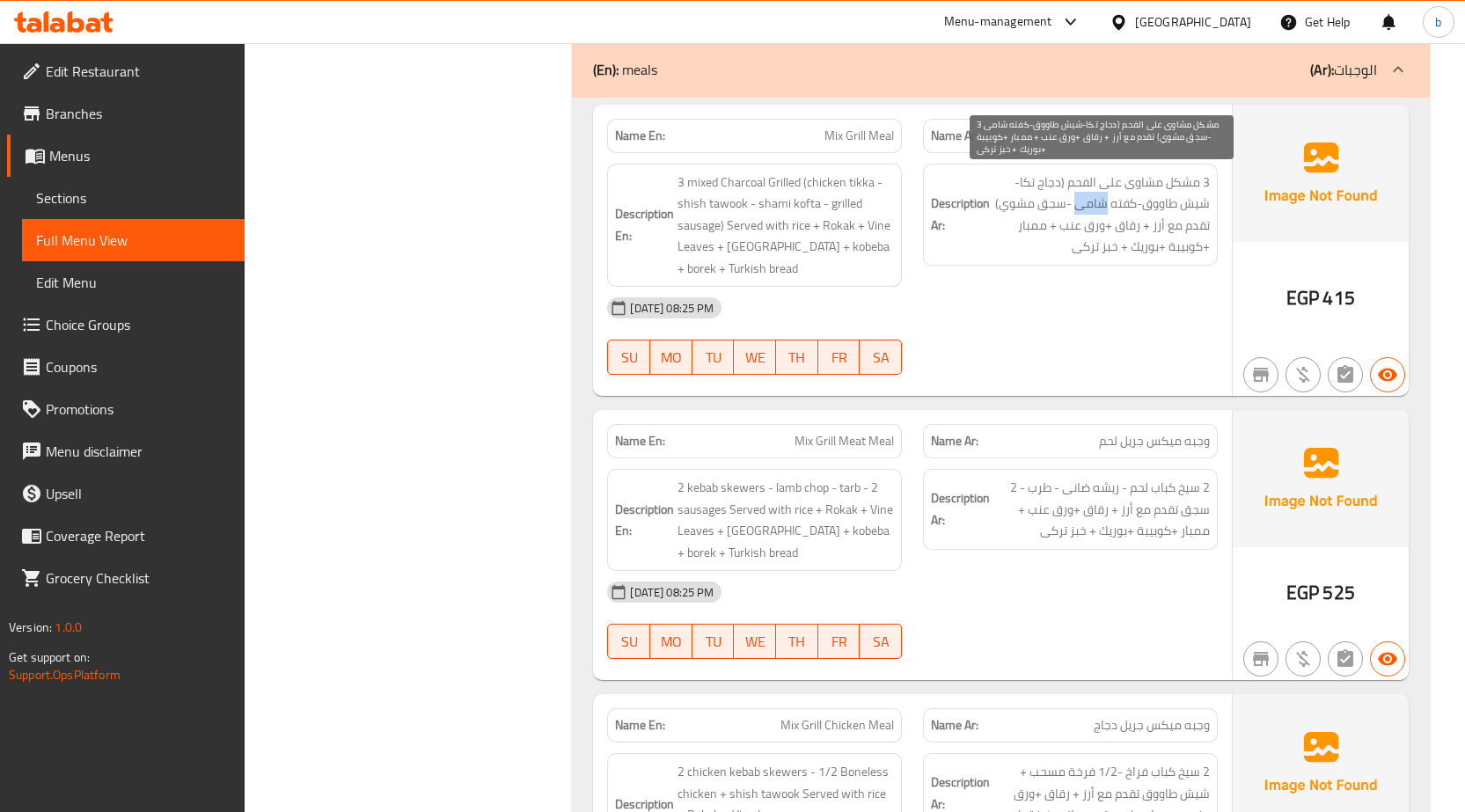
drag, startPoint x: 1080, startPoint y: 205, endPoint x: 1104, endPoint y: 212, distance: 25.0
click at [1104, 212] on span "3 مشكل مشاوى على الفحم (دجاج تكا-شيش طاووق-كفته شامى -سجق مشوي) تقدم مع أرز + ر…" at bounding box center [1101, 214] width 216 height 86
copy span "شامى"
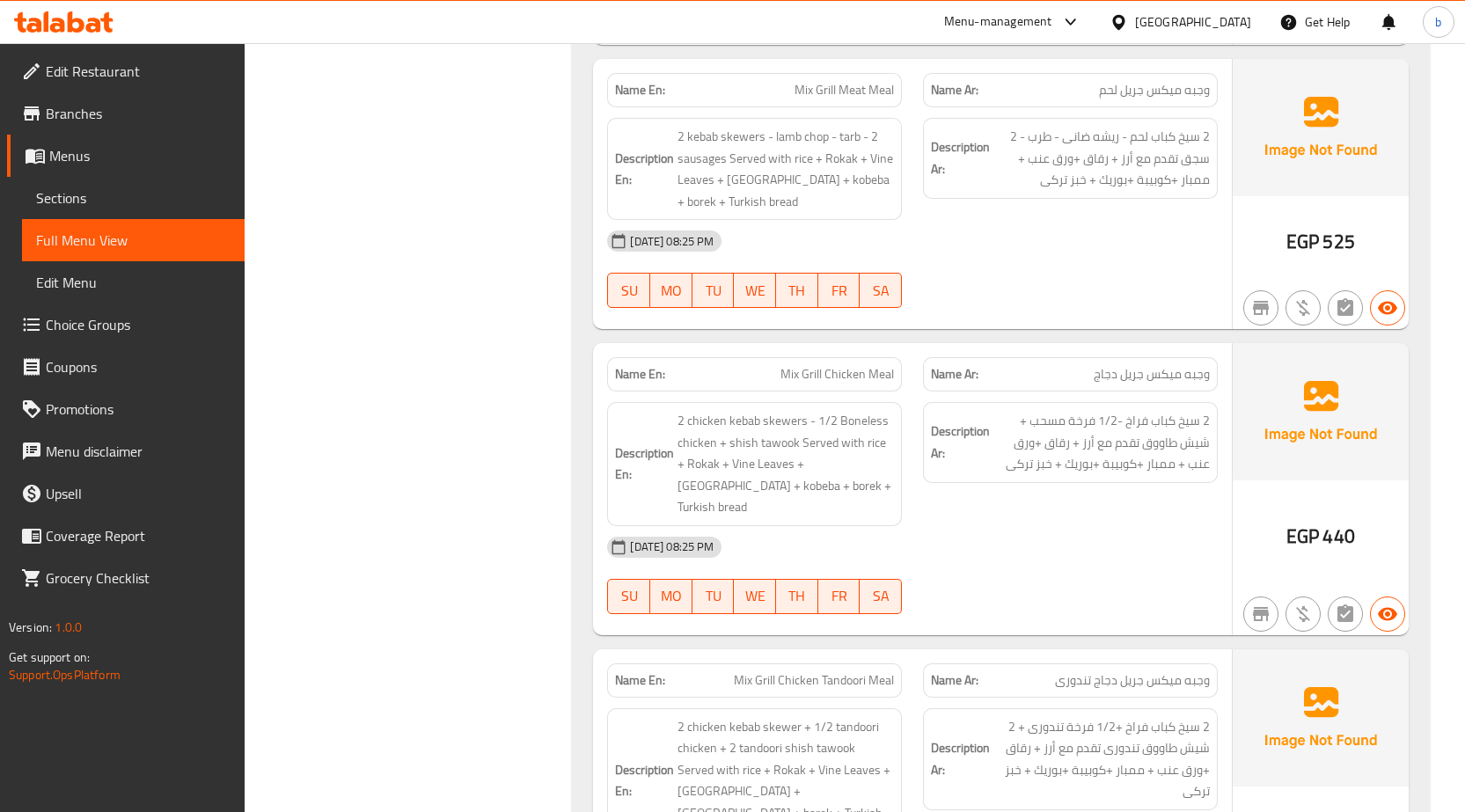
scroll to position [8362, 0]
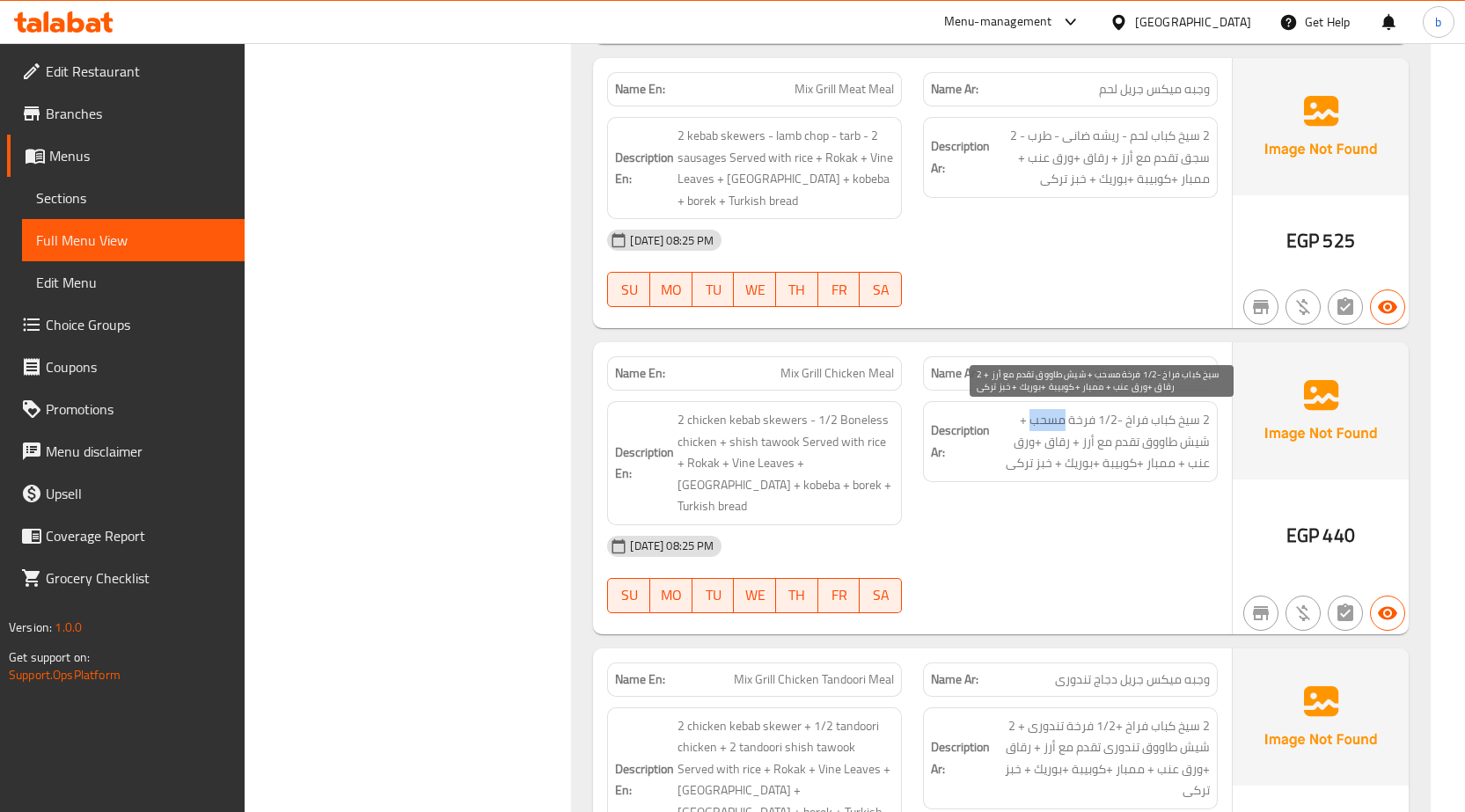
drag, startPoint x: 1033, startPoint y: 417, endPoint x: 1065, endPoint y: 418, distance: 32.0
click at [1065, 418] on span "2 سيخ كباب فراخ -1/2 فرخة مسحب + شيش طاووق تقدم مع أرز + رقاق +ورق عنب + ممبار …" at bounding box center [1101, 441] width 216 height 65
copy span "مسحب"
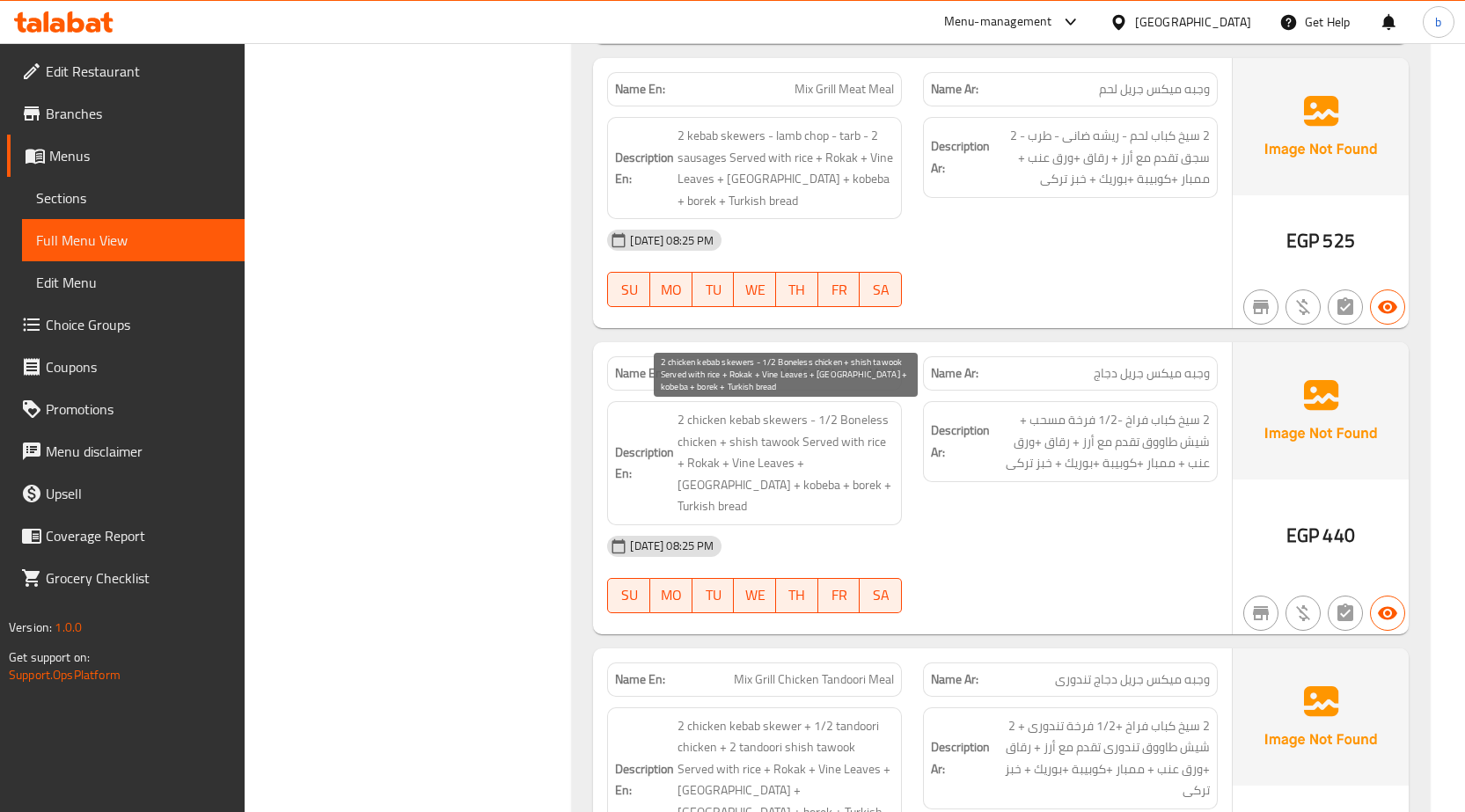
click at [784, 447] on span "2 chicken kebab skewers - 1/2 Boneless chicken + shish tawook Served with rice …" at bounding box center [785, 463] width 216 height 109
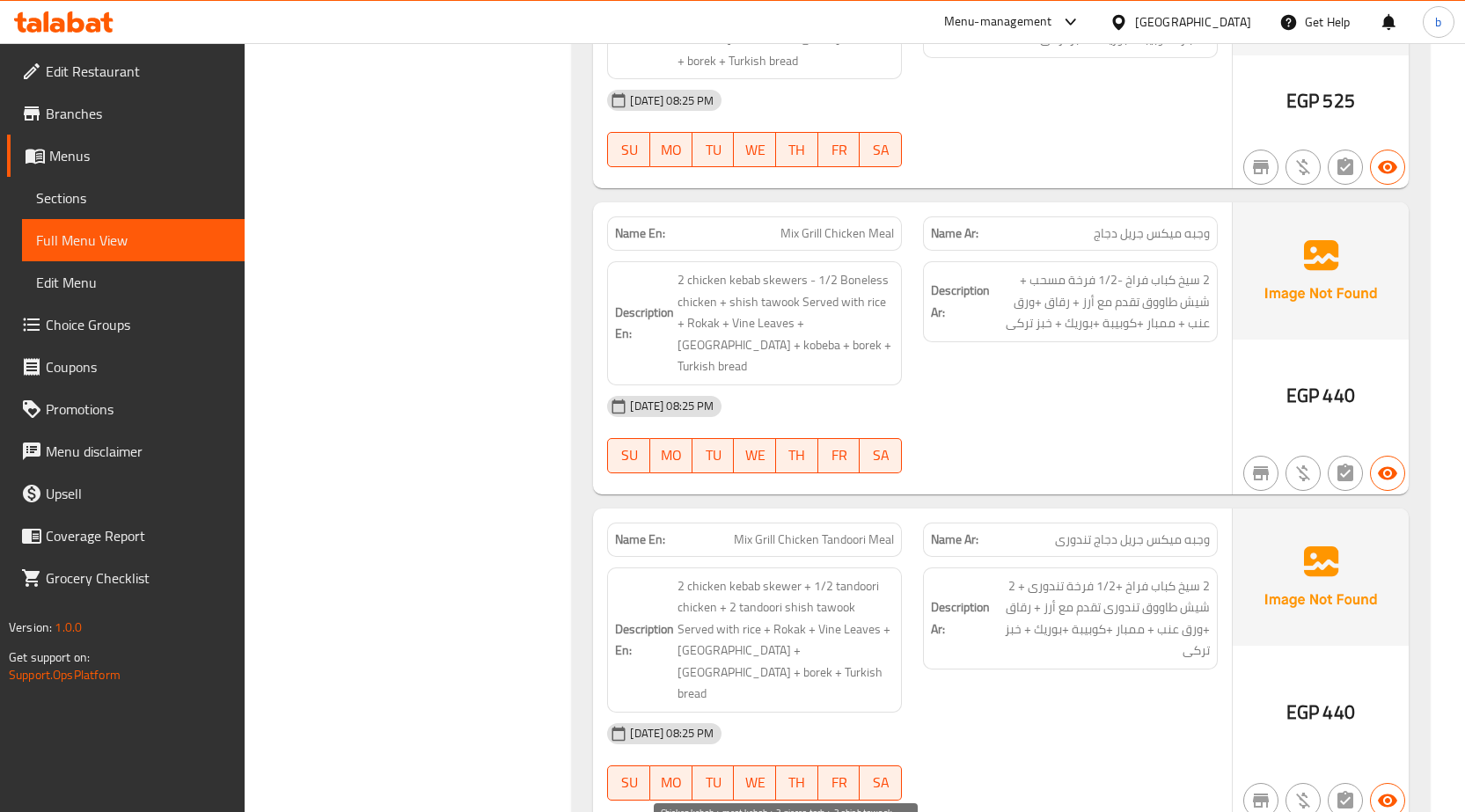
scroll to position [8472, 0]
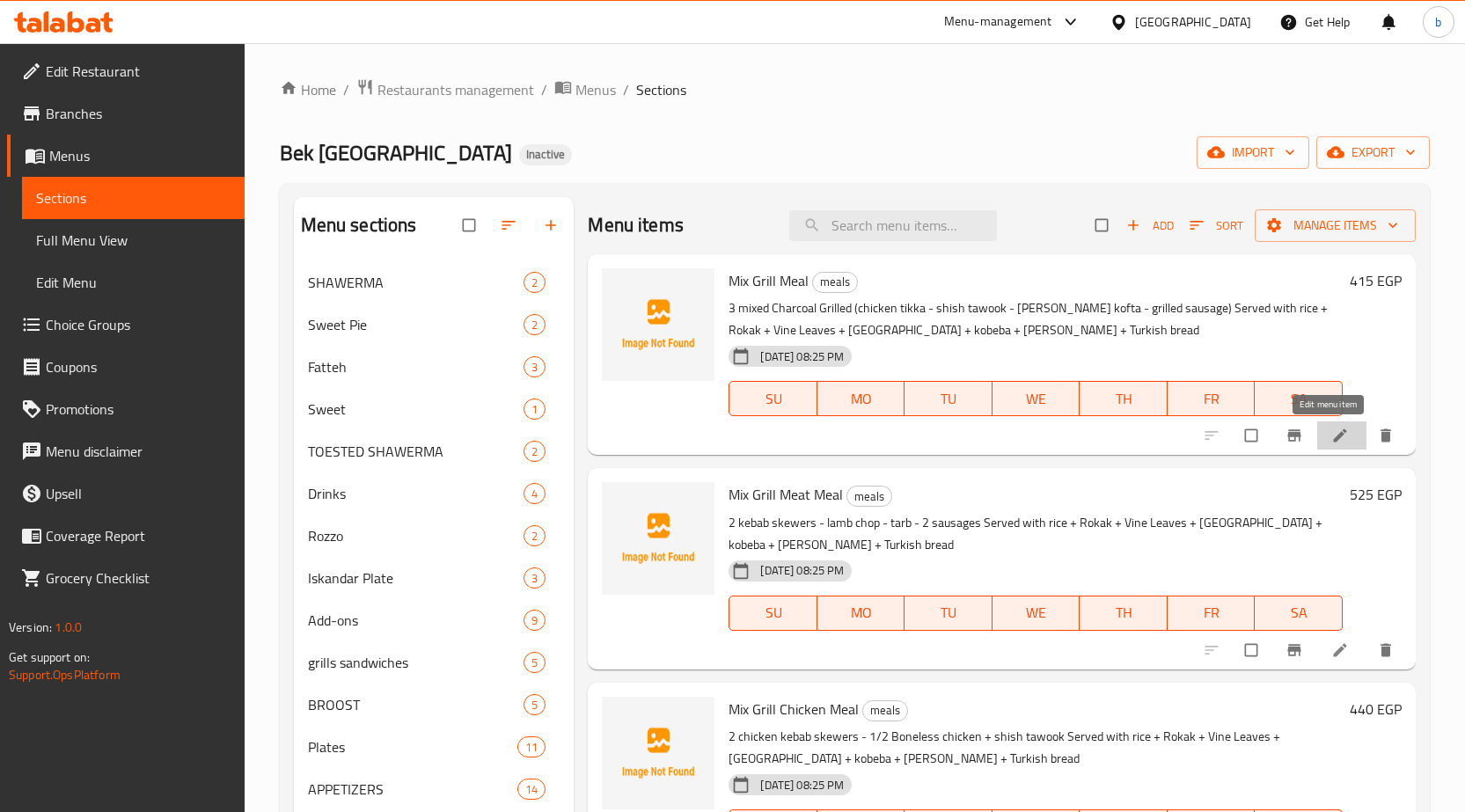
click at [1333, 437] on icon at bounding box center [1340, 436] width 13 height 13
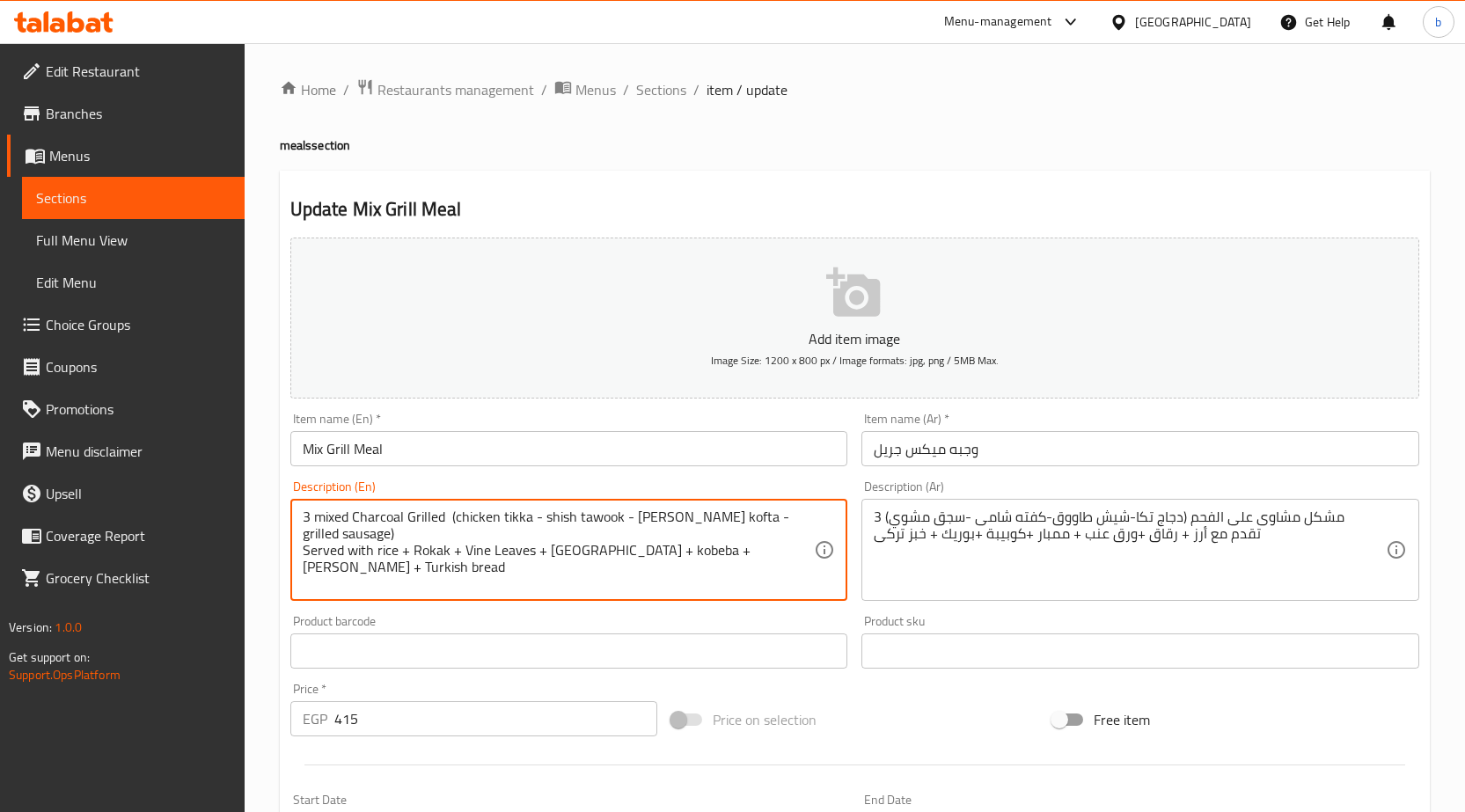
drag, startPoint x: 445, startPoint y: 519, endPoint x: 430, endPoint y: 515, distance: 15.5
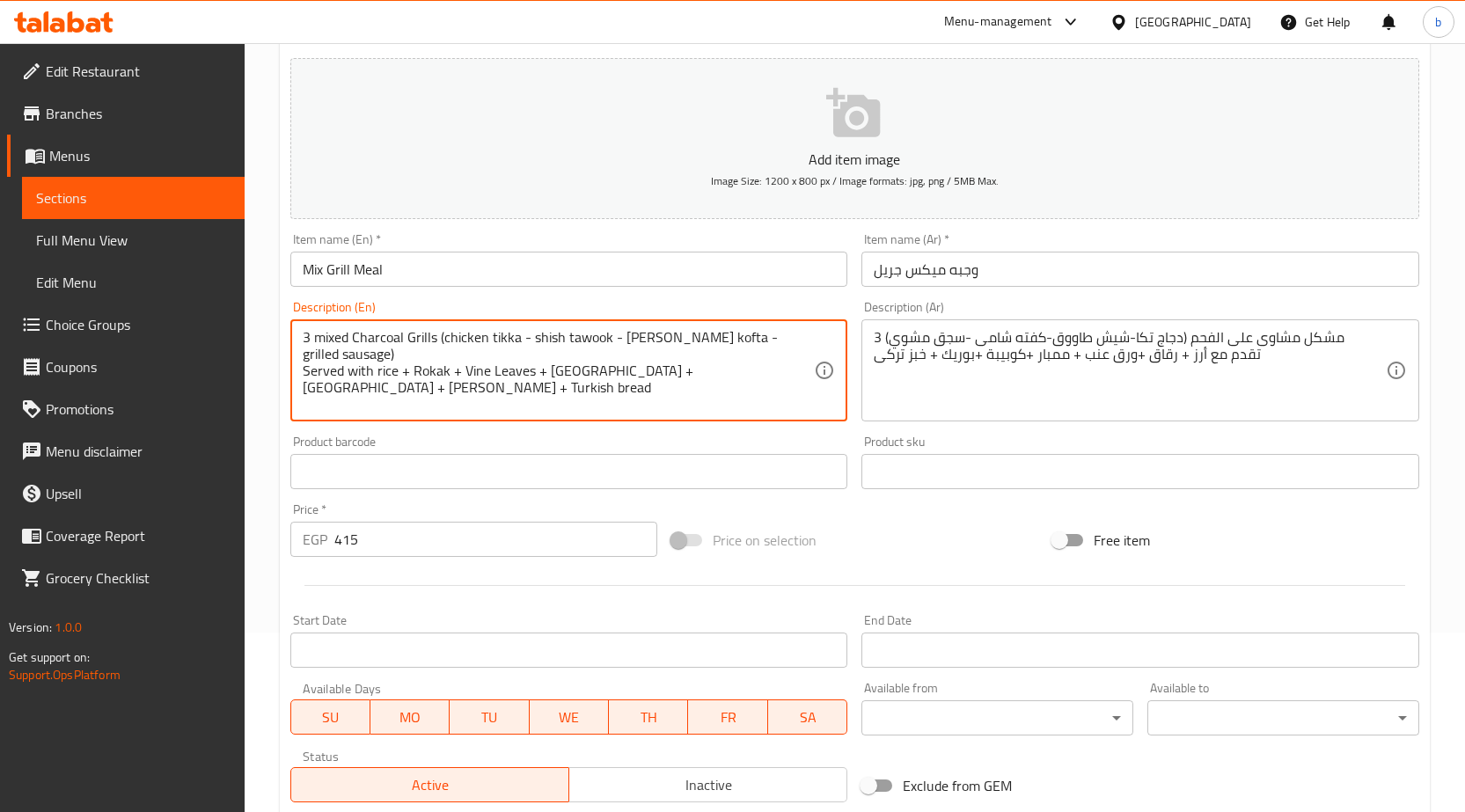
scroll to position [431, 0]
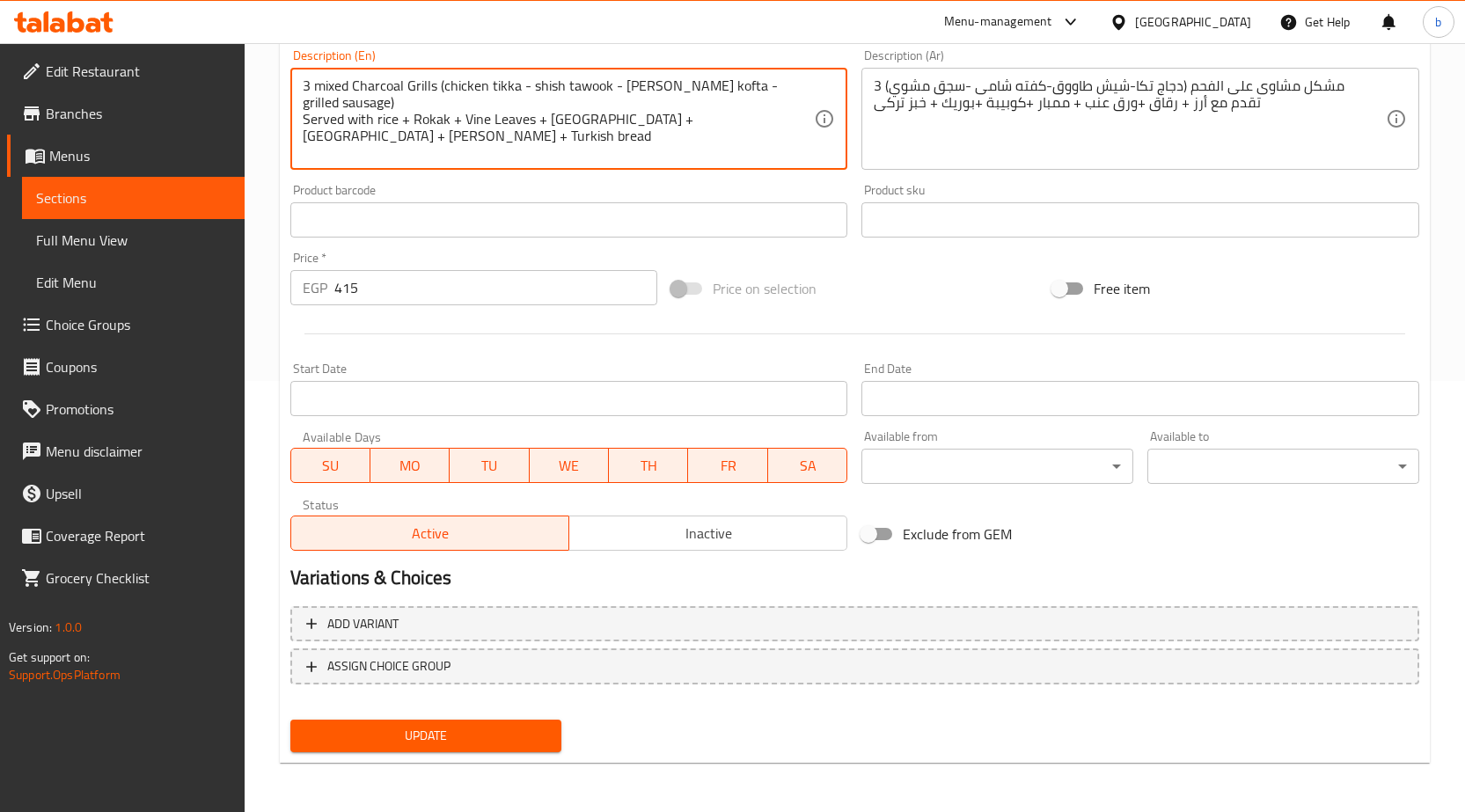
type textarea "3 mixed Charcoal Grills (chicken tikka - shish tawook - [PERSON_NAME] kofta - g…"
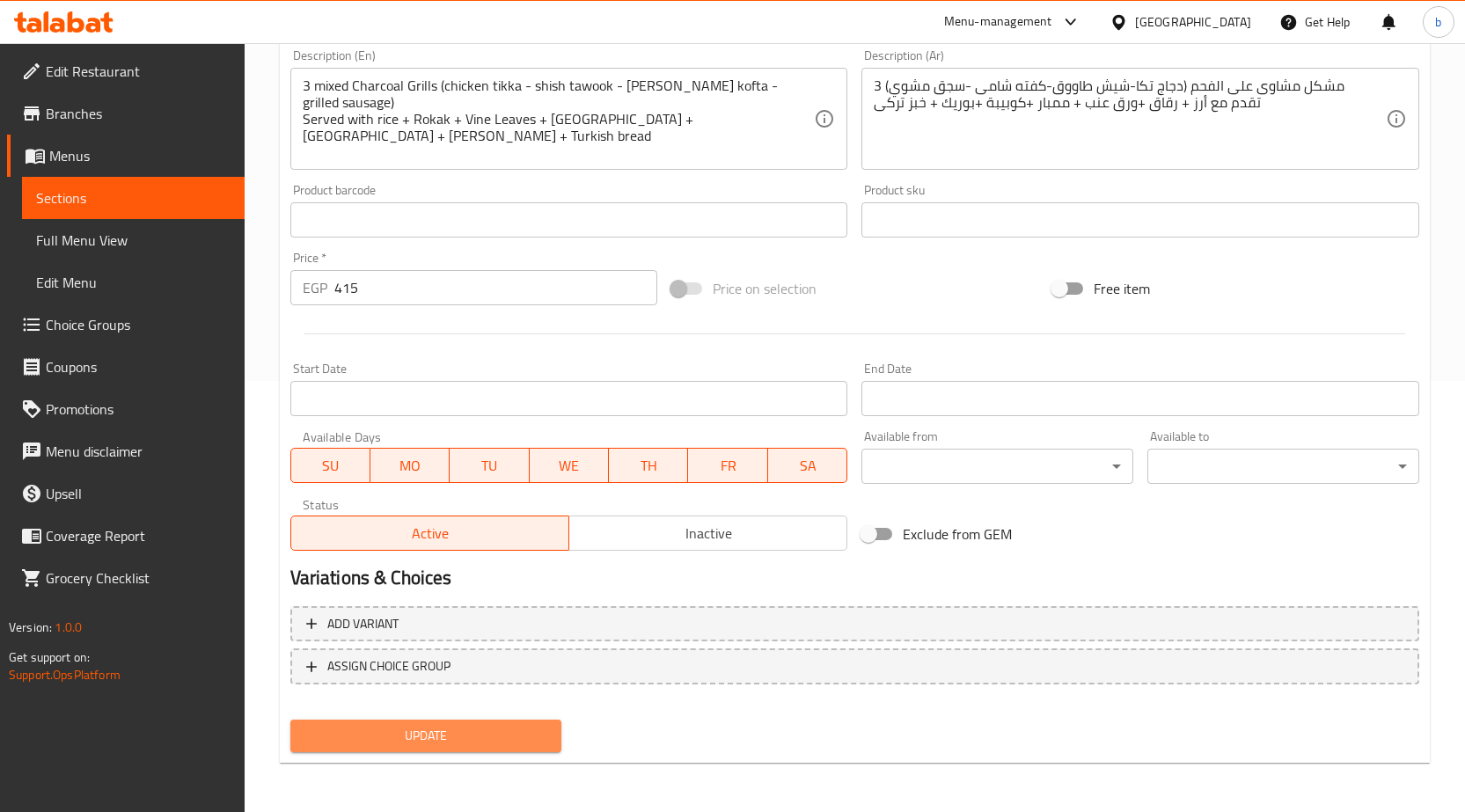
click at [460, 744] on span "Update" at bounding box center [426, 736] width 244 height 22
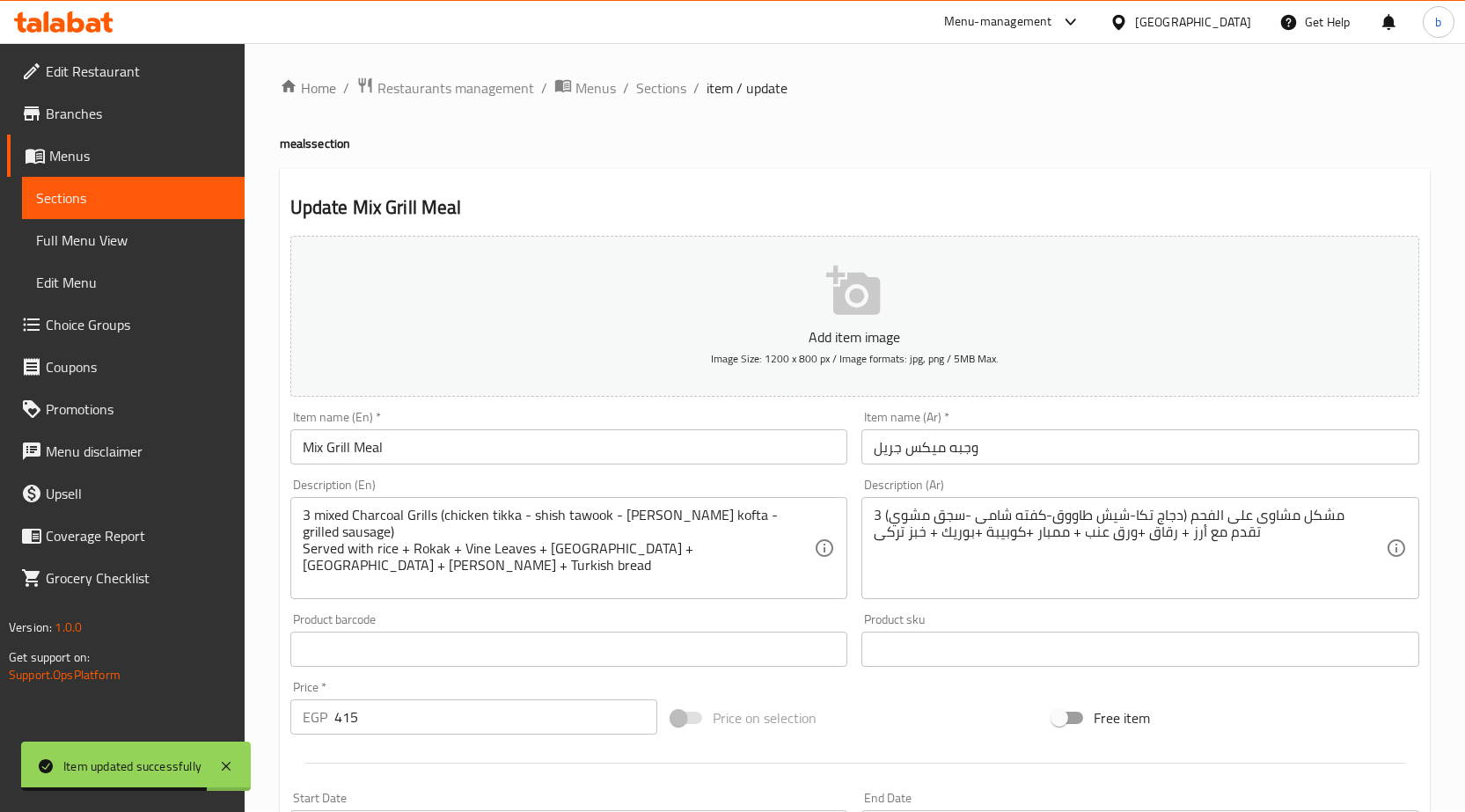
scroll to position [0, 0]
click at [636, 82] on span "Sections" at bounding box center [661, 90] width 51 height 21
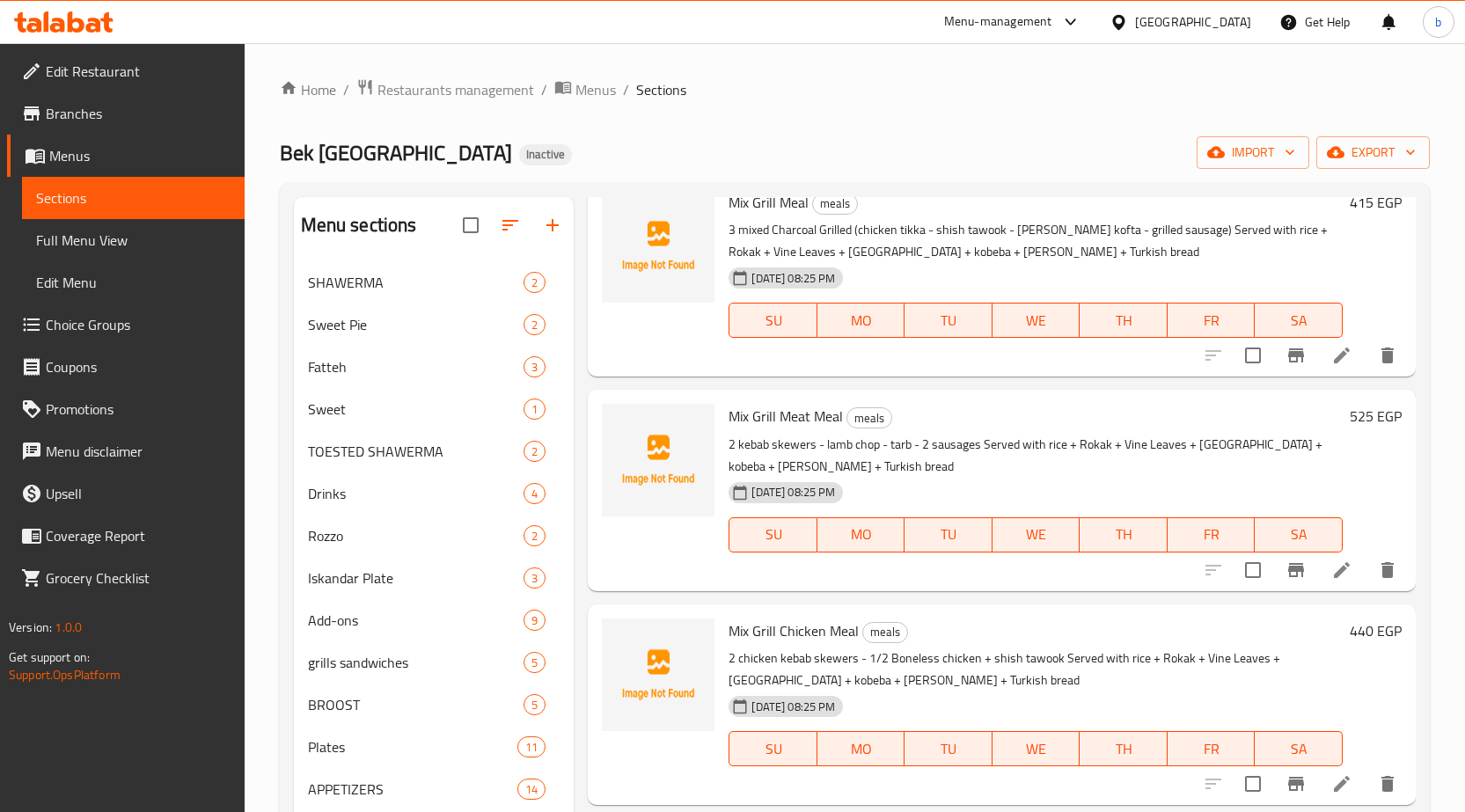
scroll to position [156, 0]
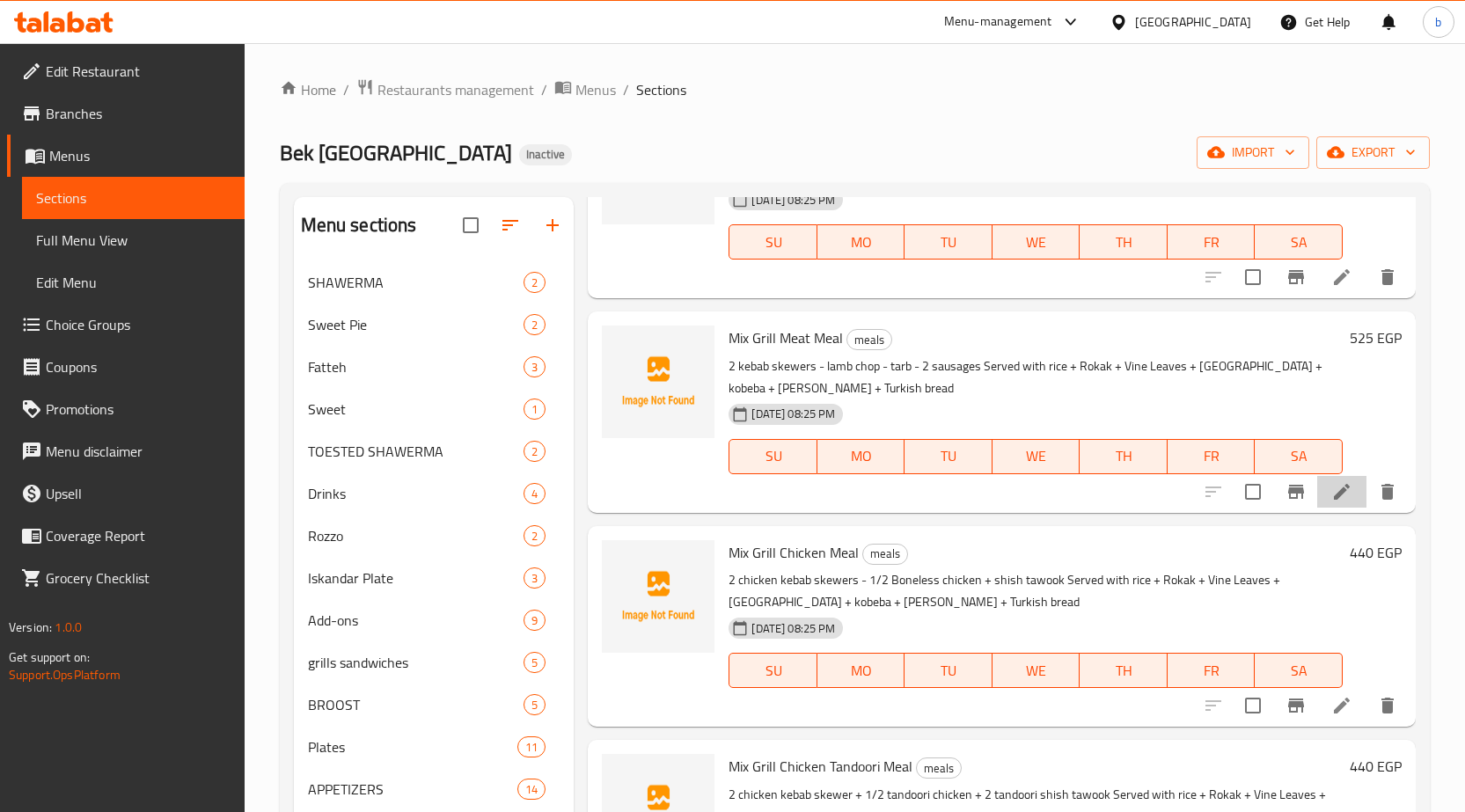
click at [1317, 494] on li at bounding box center [1342, 491] width 50 height 31
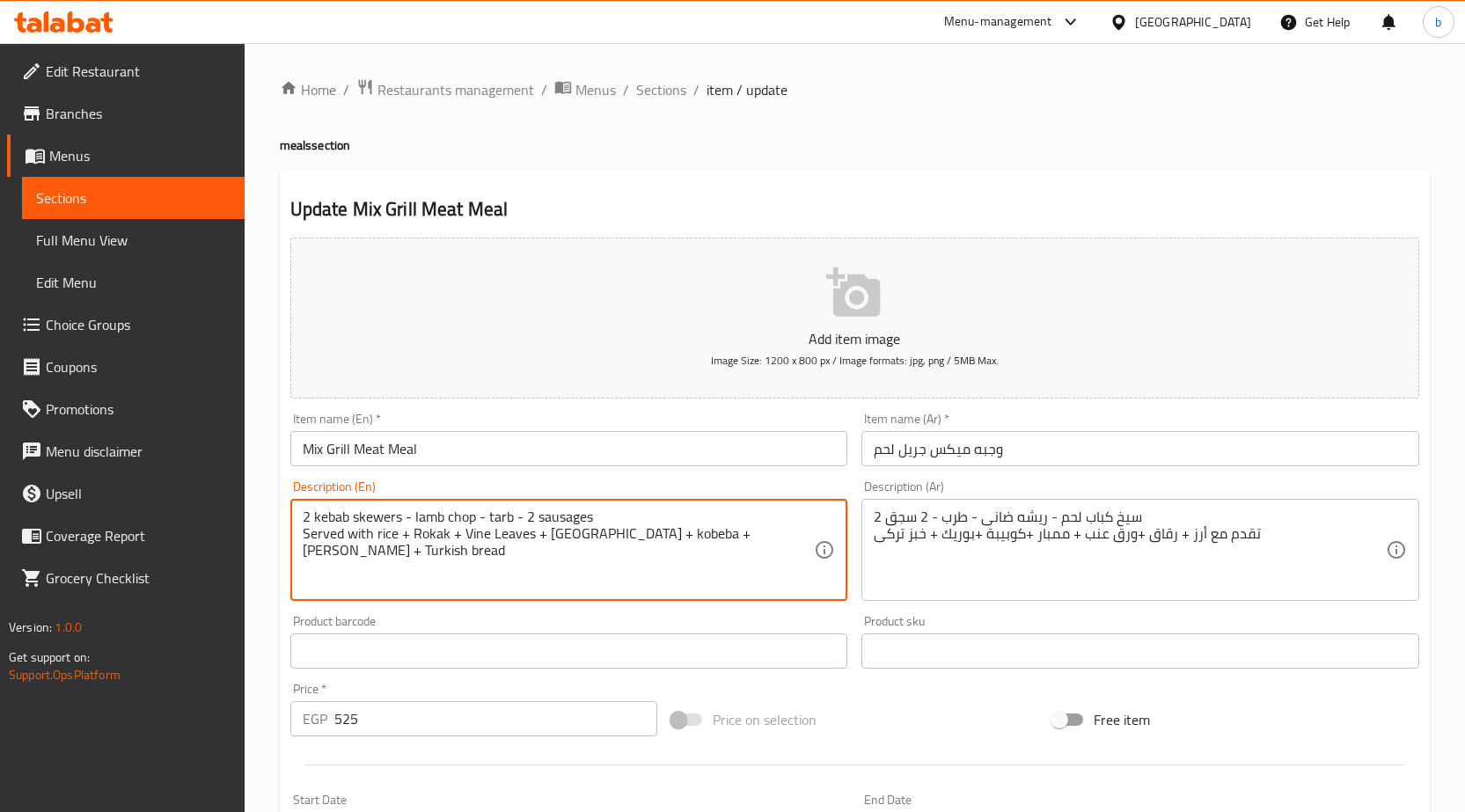
drag, startPoint x: 403, startPoint y: 521, endPoint x: 395, endPoint y: 520, distance: 8.1
click at [401, 518] on textarea "2 kebab skewers - lamb chop - tarb - 2 sausages Served with rice + Rokak + Vine…" at bounding box center [559, 551] width 512 height 84
click at [397, 517] on textarea "2 kebab skewers - lamb chop - tarb - 2 sausages Served with rice + Rokak + Vine…" at bounding box center [559, 551] width 512 height 84
click at [399, 517] on textarea "2 kebab skewers - lamb chop - tarb - 2 sausages Served with rice + Rokak + Vine…" at bounding box center [559, 551] width 512 height 84
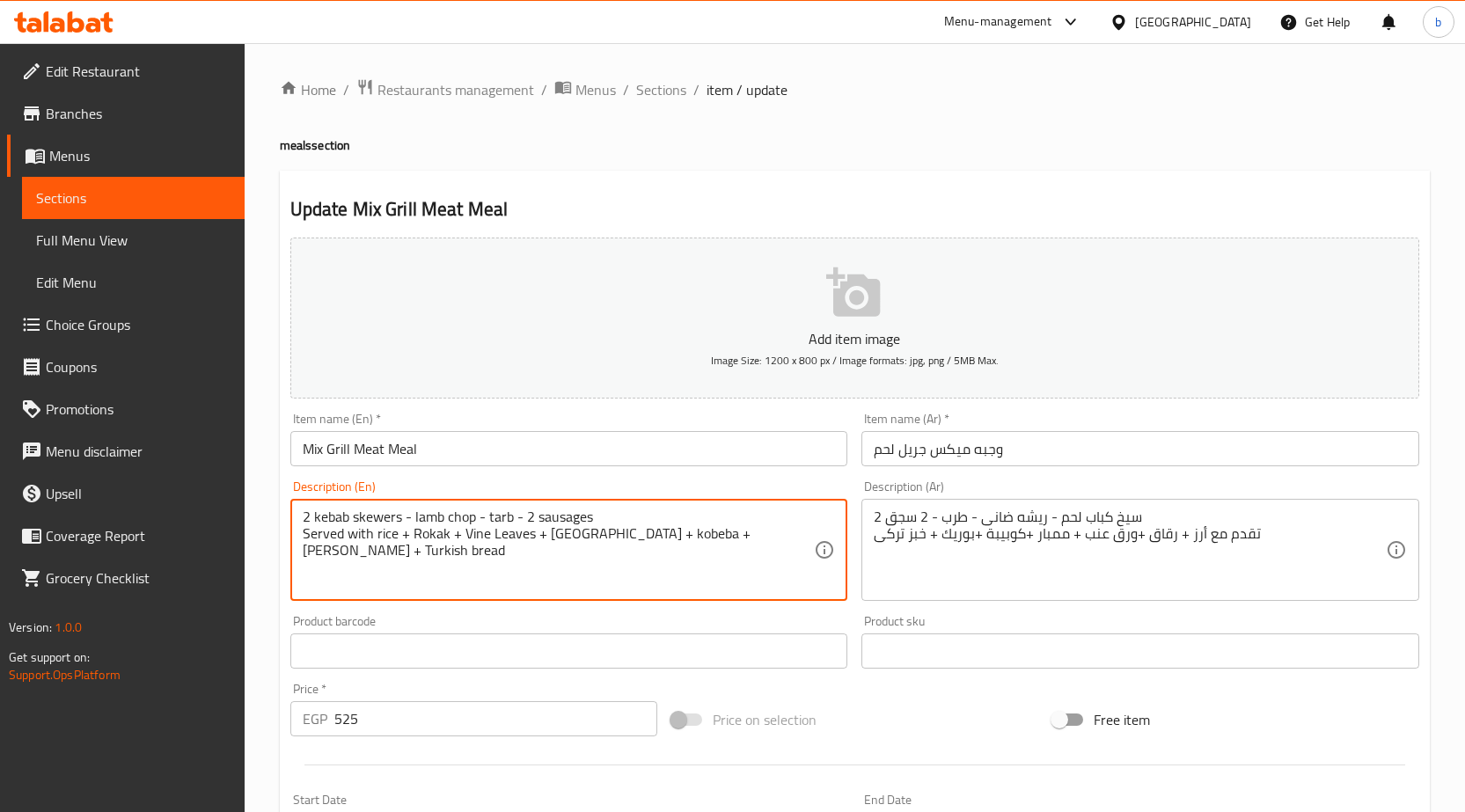
click at [400, 518] on textarea "2 kebab skewers - lamb chop - tarb - 2 sausages Served with rice + Rokak + Vine…" at bounding box center [559, 551] width 512 height 84
click at [400, 518] on textarea "2 kebab skewers - lamb chop - tarb - 2 sausages Served with rice + Rokak + Vine…" at bounding box center [559, 551] width 512 height 84
click at [397, 521] on textarea "2 kebab skewers - lamb chop - tarb - 2 sausages Served with rice + Rokak + Vine…" at bounding box center [559, 551] width 512 height 84
click at [399, 521] on textarea "2 kebab skewers - lamb chop - tarb - 2 sausages Served with rice + Rokak + Vine…" at bounding box center [559, 551] width 512 height 84
click at [402, 520] on textarea "2 kebab skewers - lamb chop - tarb - 2 sausages Served with rice + Rokak + Vine…" at bounding box center [559, 551] width 512 height 84
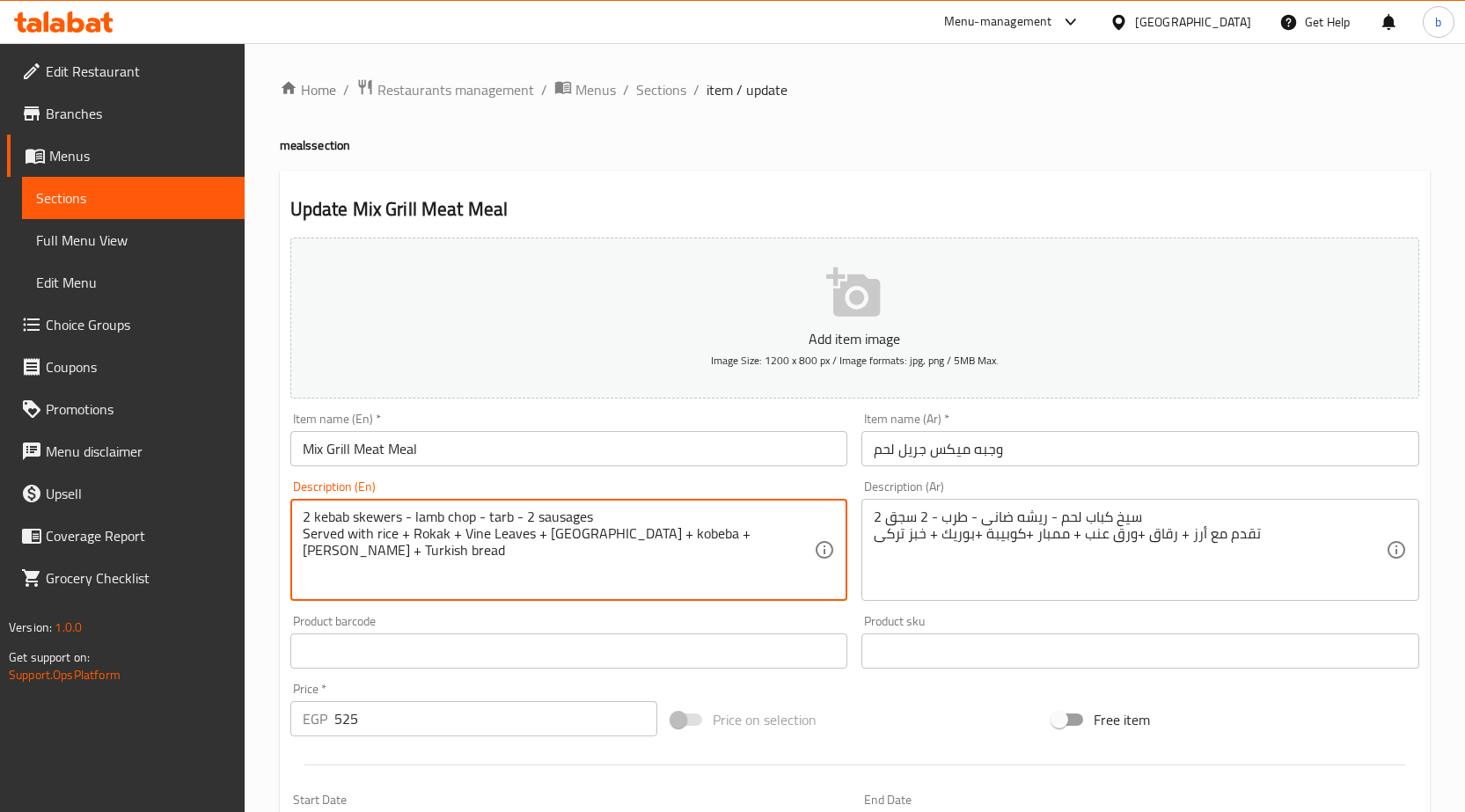
click at [401, 519] on textarea "2 kebab skewers - lamb chop - tarb - 2 sausages Served with rice + Rokak + Vine…" at bounding box center [559, 551] width 512 height 84
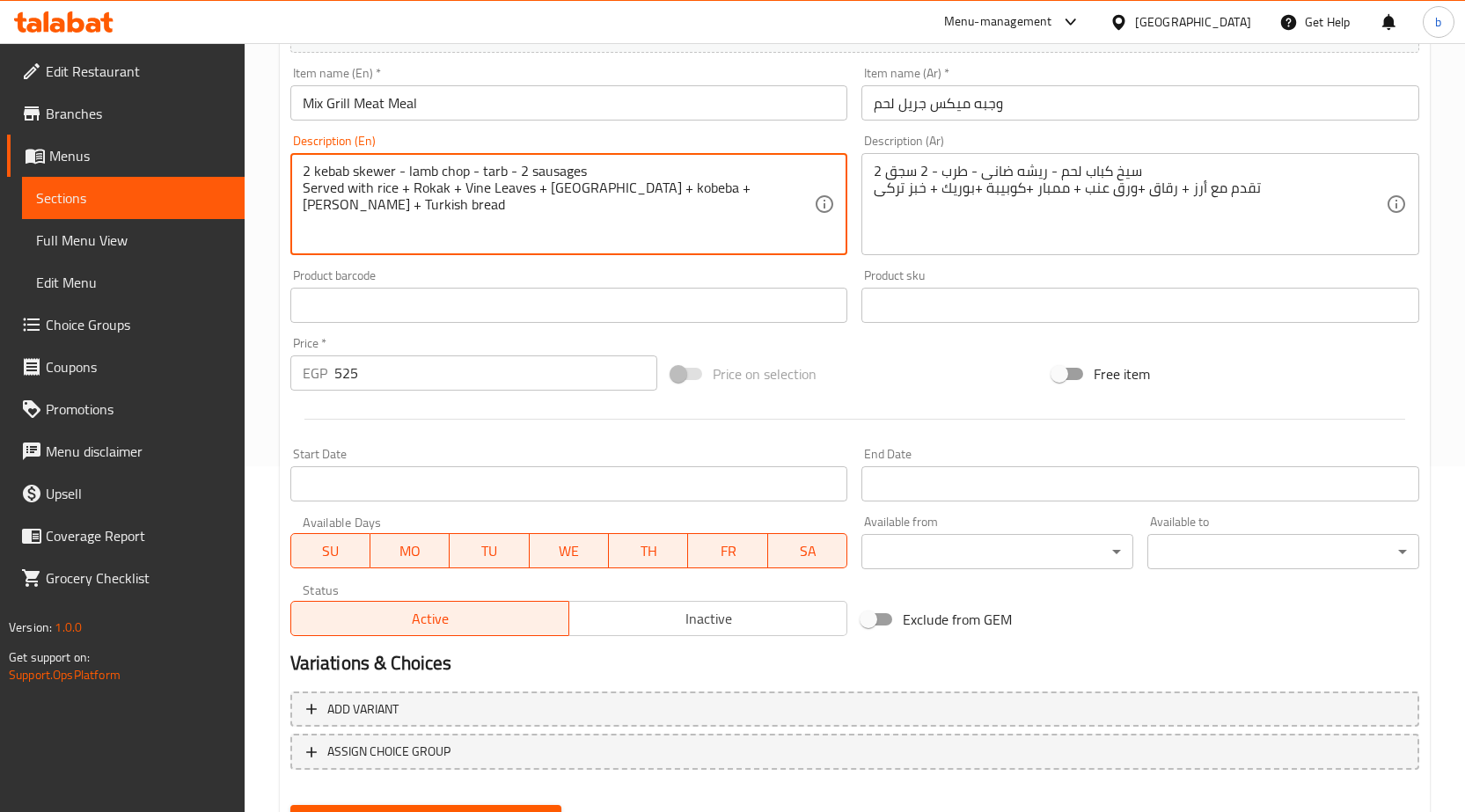
scroll to position [431, 0]
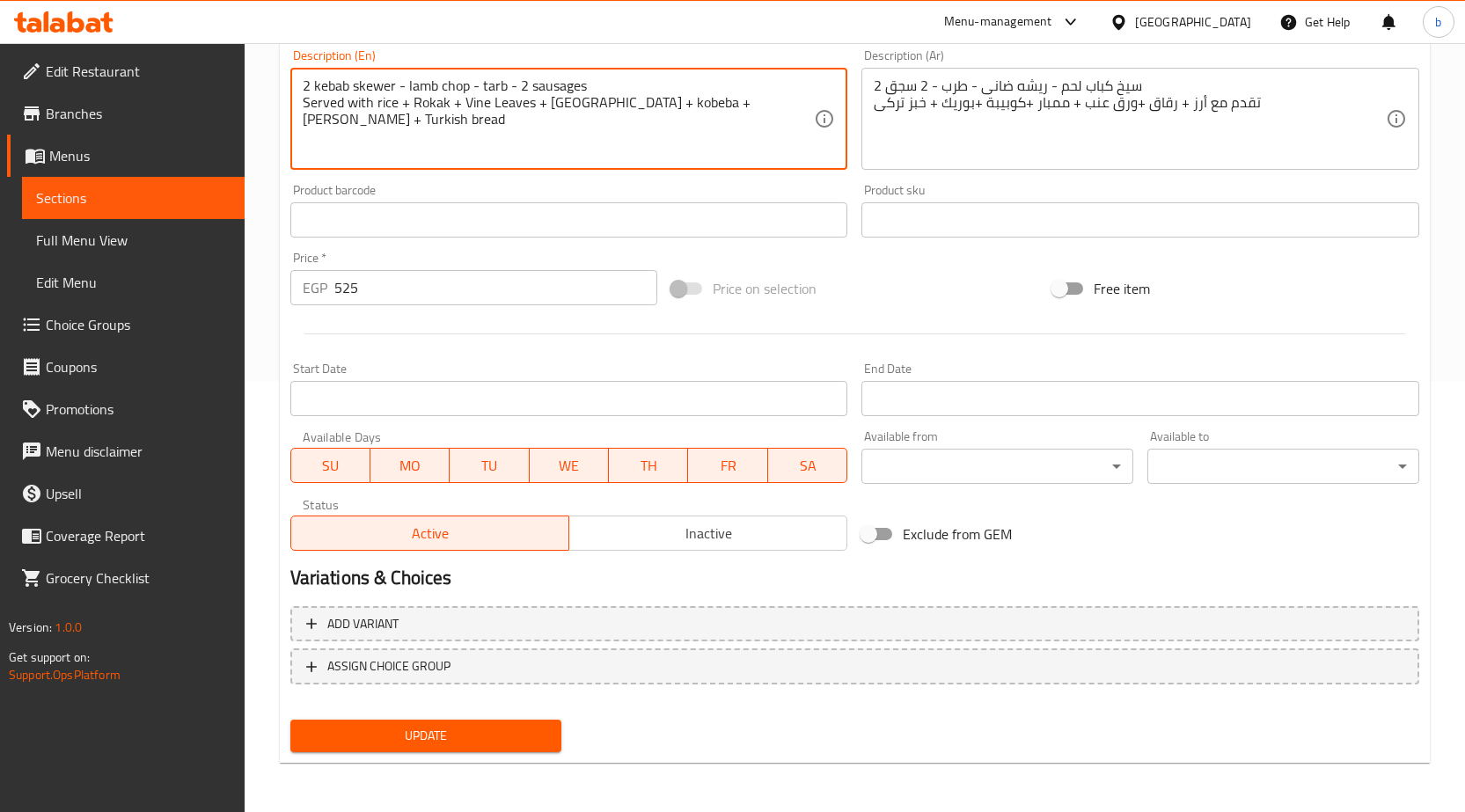
type textarea "2 kebab skewer - lamb chop - tarb - 2 sausages Served with rice + Rokak + Vine …"
click at [438, 725] on span "Update" at bounding box center [426, 736] width 244 height 22
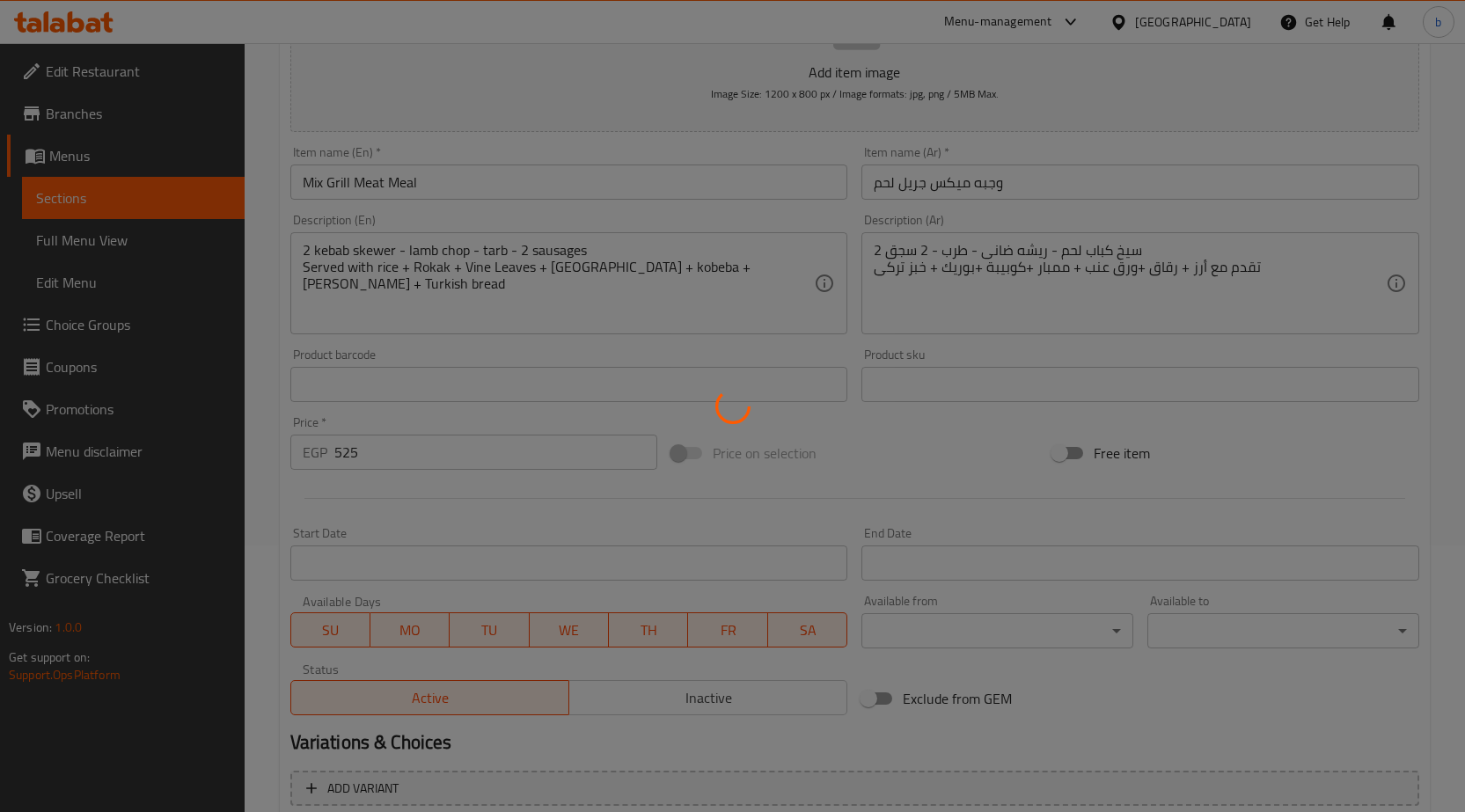
scroll to position [0, 0]
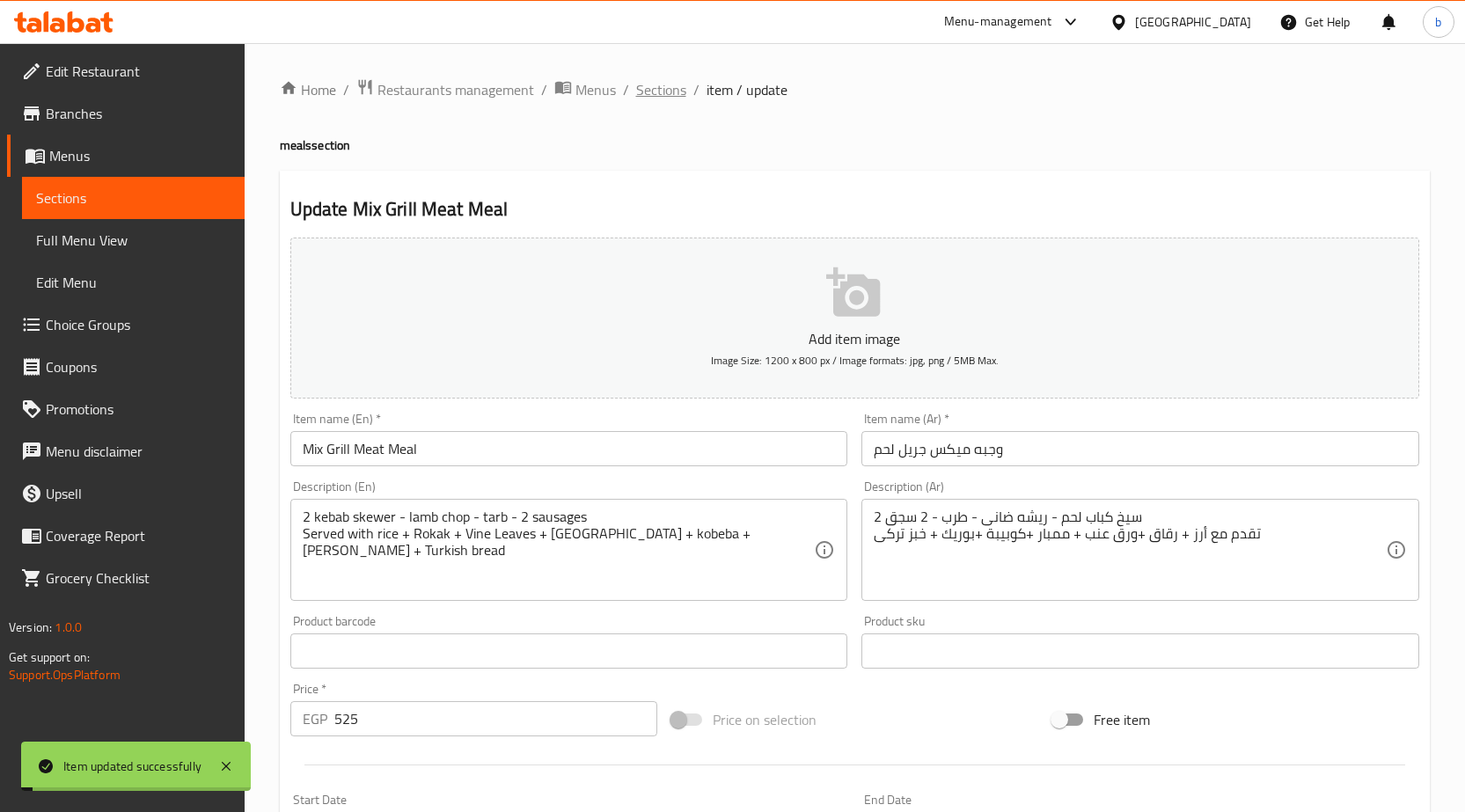
click at [659, 94] on span "Sections" at bounding box center [661, 90] width 51 height 21
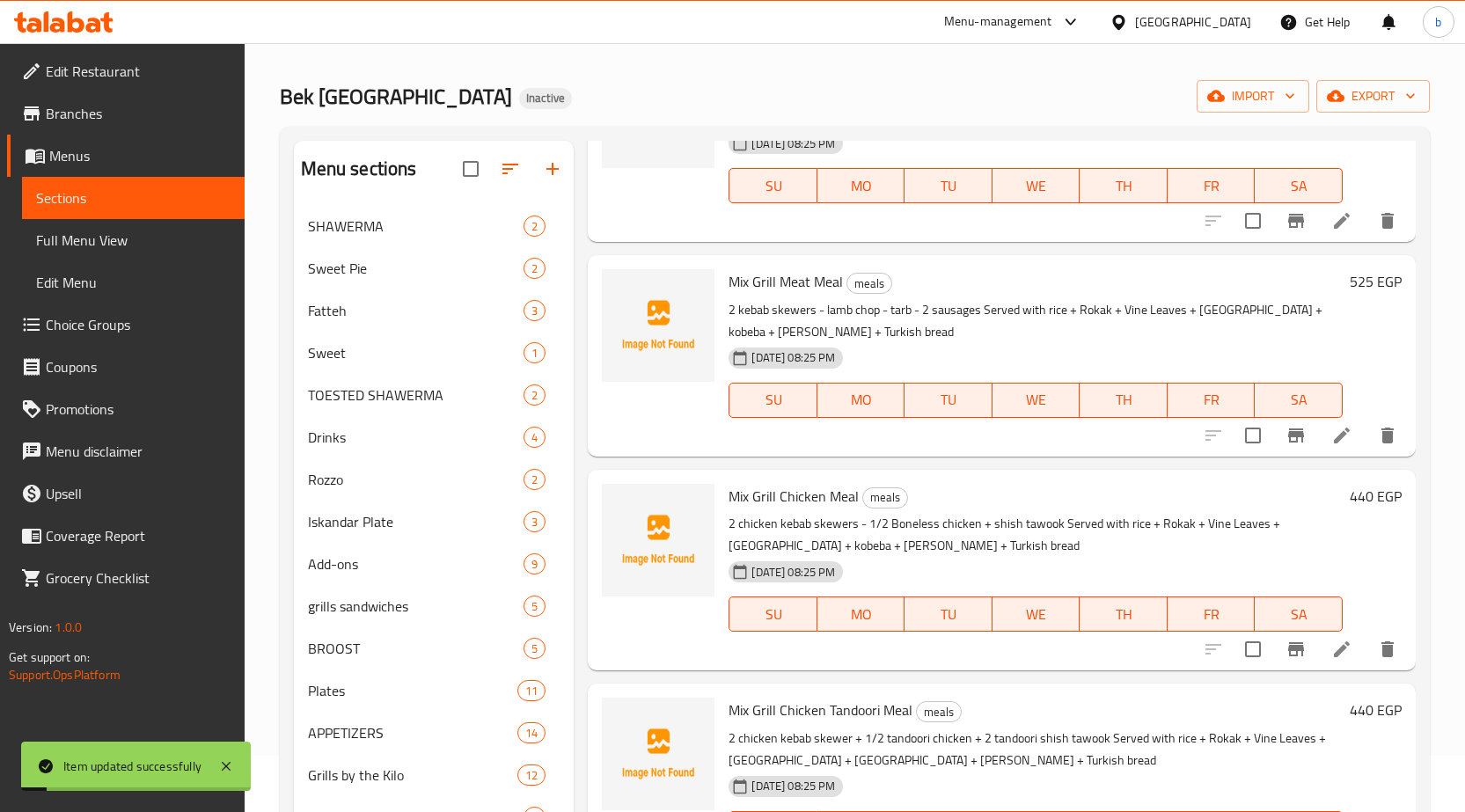
scroll to position [88, 0]
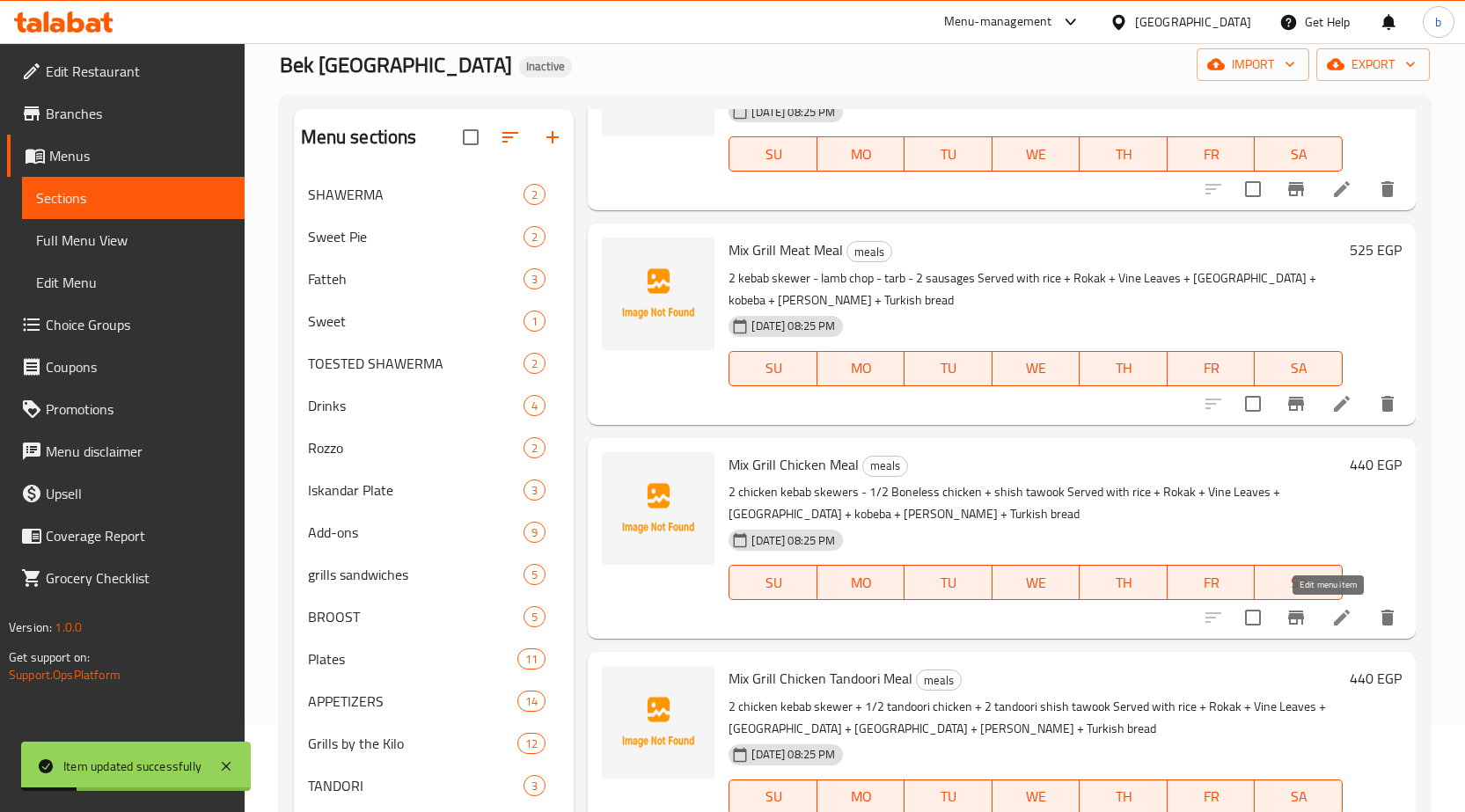
click at [1332, 624] on icon at bounding box center [1342, 618] width 21 height 21
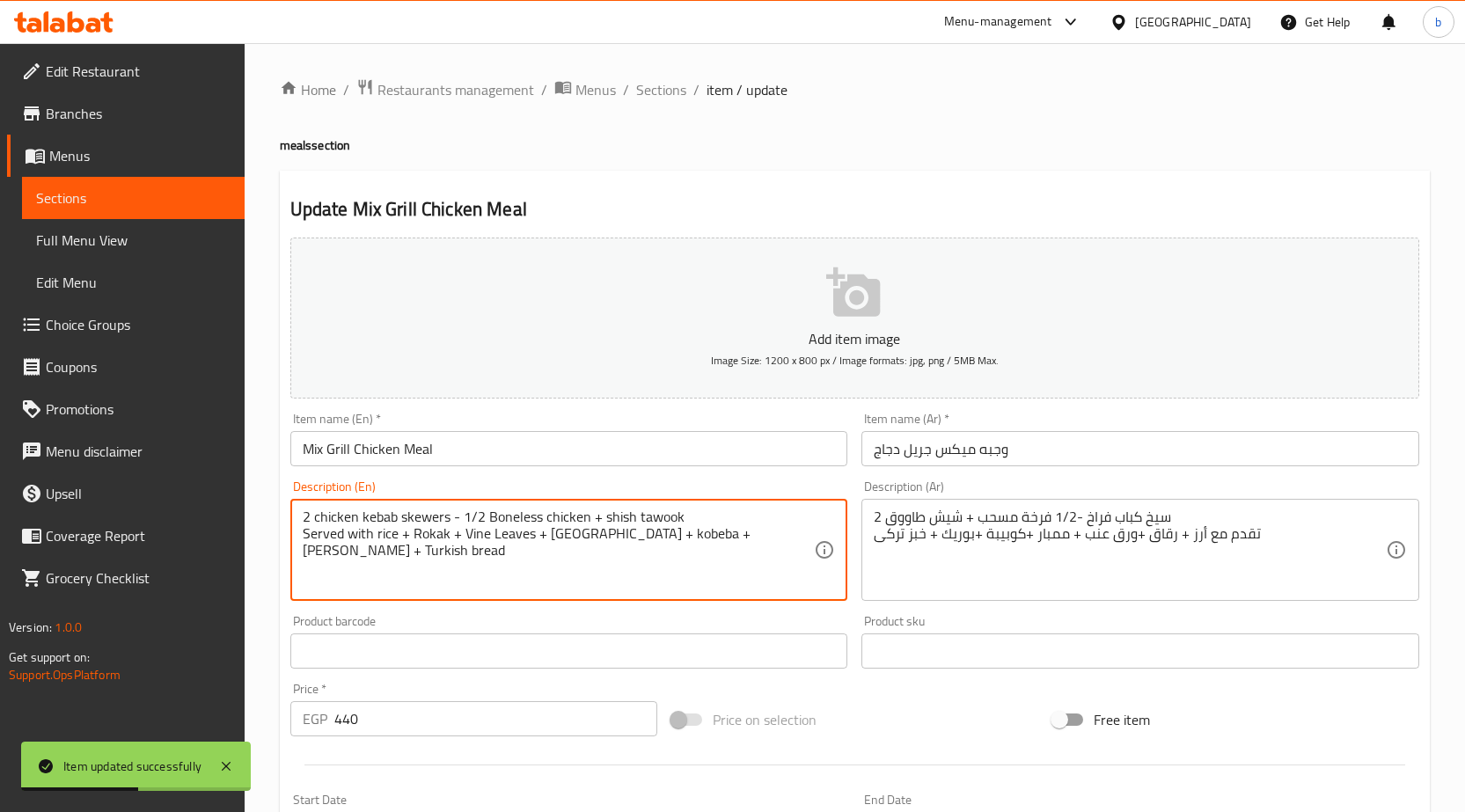
click at [447, 511] on textarea "2 chicken kebab skewers - 1/2 Boneless chicken + shish tawook Served with rice …" at bounding box center [559, 551] width 512 height 84
click at [443, 515] on textarea "2 chicken kebab skewers - 1/2 Boneless chicken + shish tawook Served with rice …" at bounding box center [559, 551] width 512 height 84
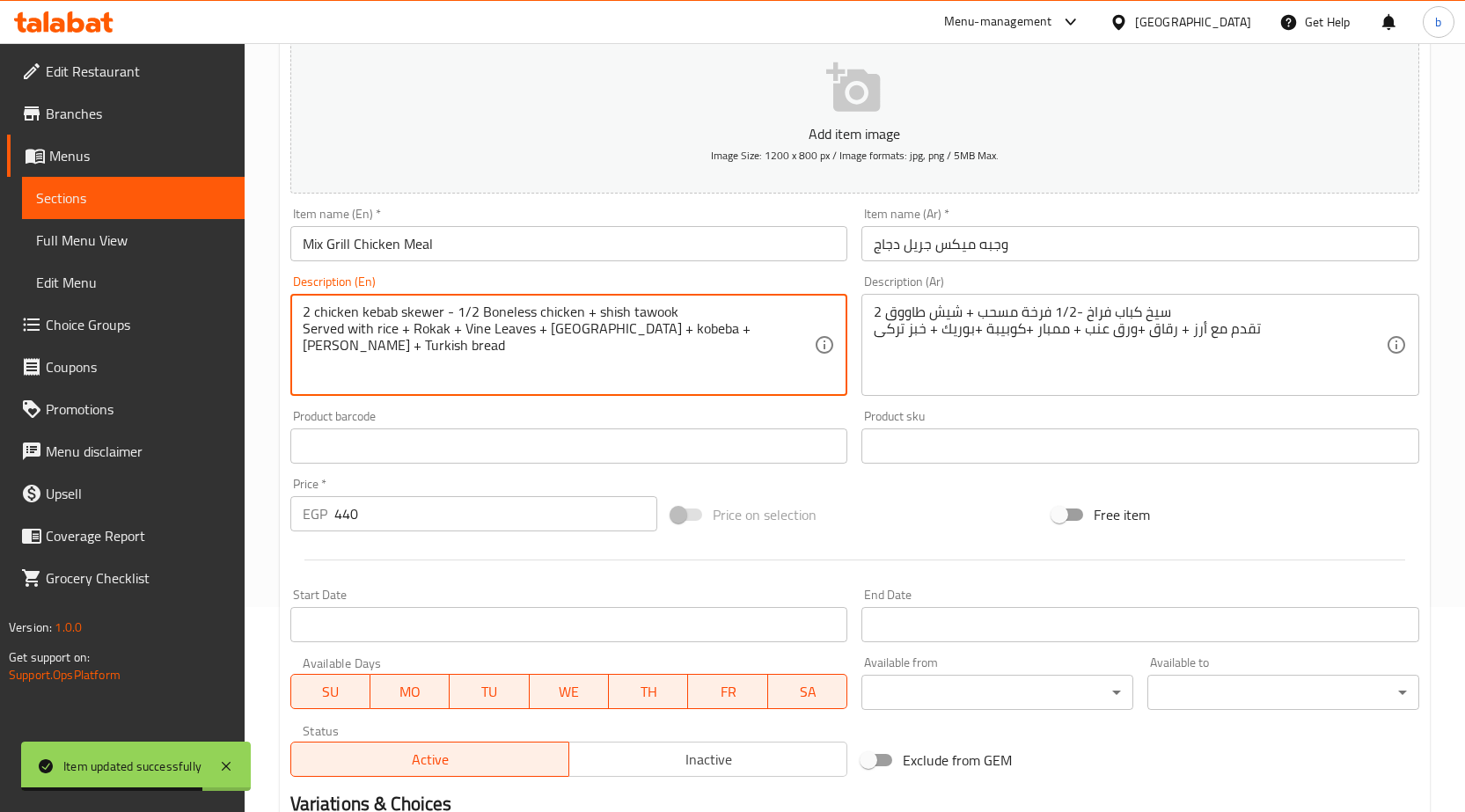
scroll to position [431, 0]
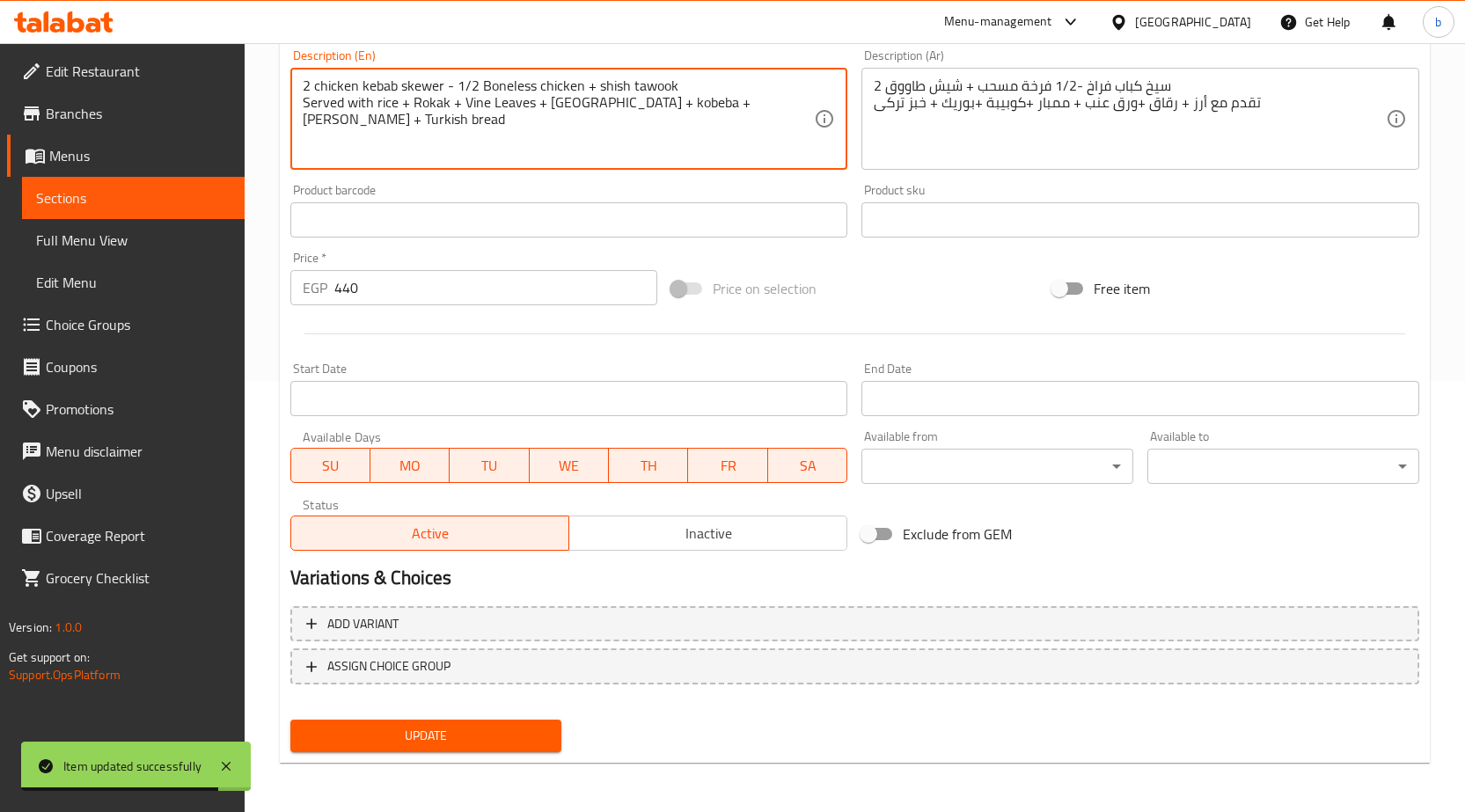
type textarea "2 chicken kebab skewer - 1/2 Boneless chicken + shish tawook Served with rice +…"
click at [420, 739] on span "Update" at bounding box center [426, 736] width 244 height 22
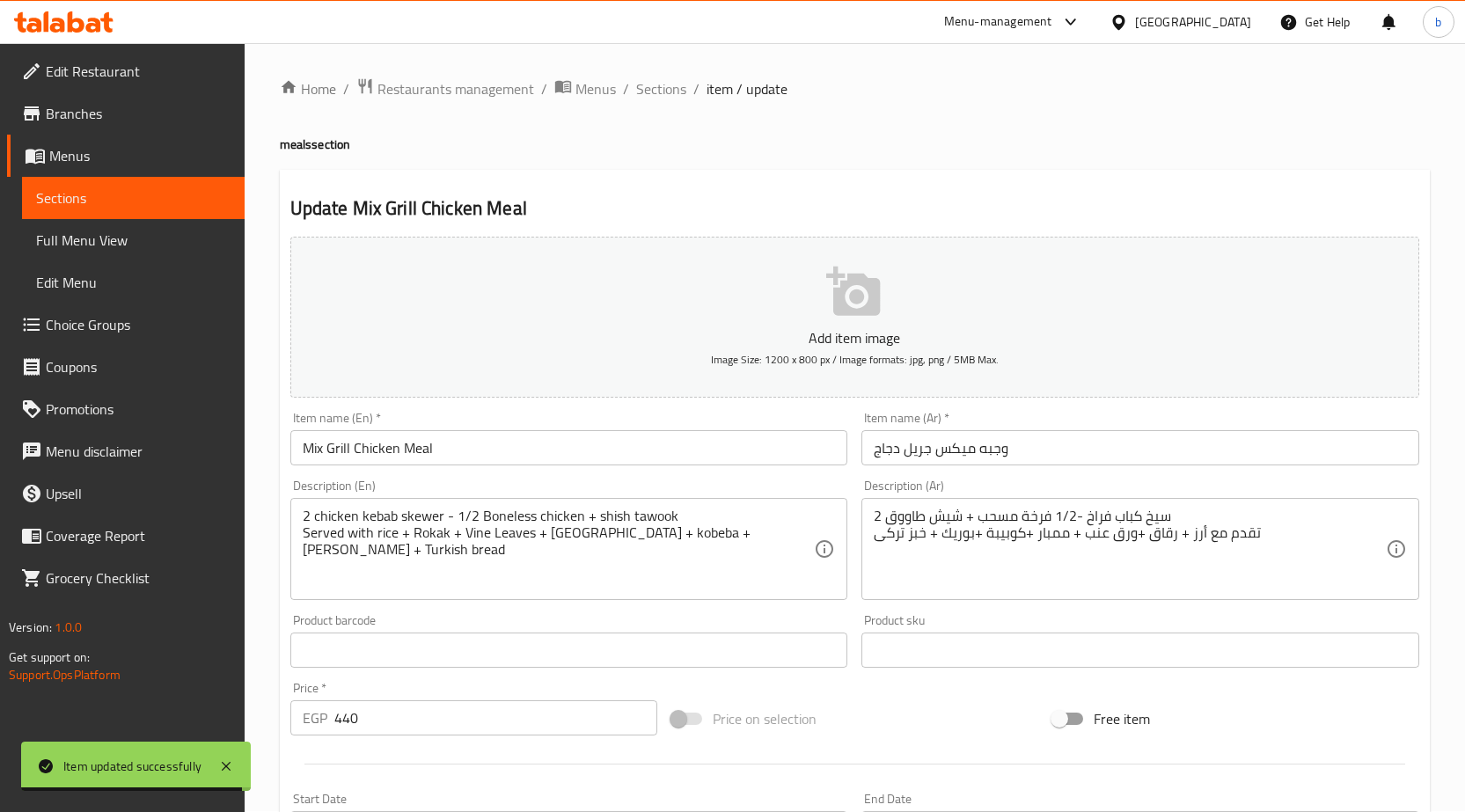
scroll to position [0, 0]
click at [646, 79] on span "Sections" at bounding box center [661, 90] width 51 height 21
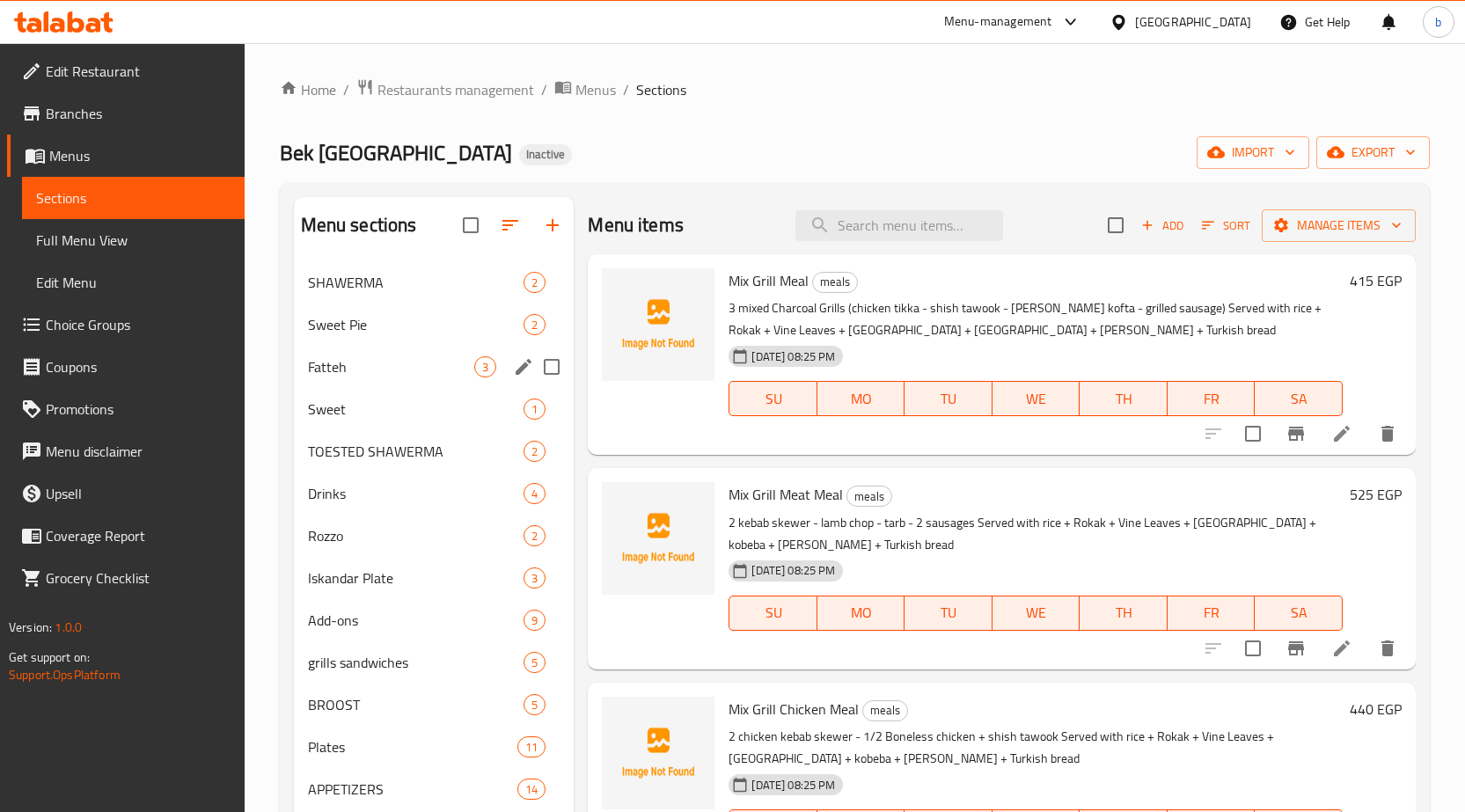
click at [427, 354] on div "Fatteh 3" at bounding box center [434, 367] width 280 height 42
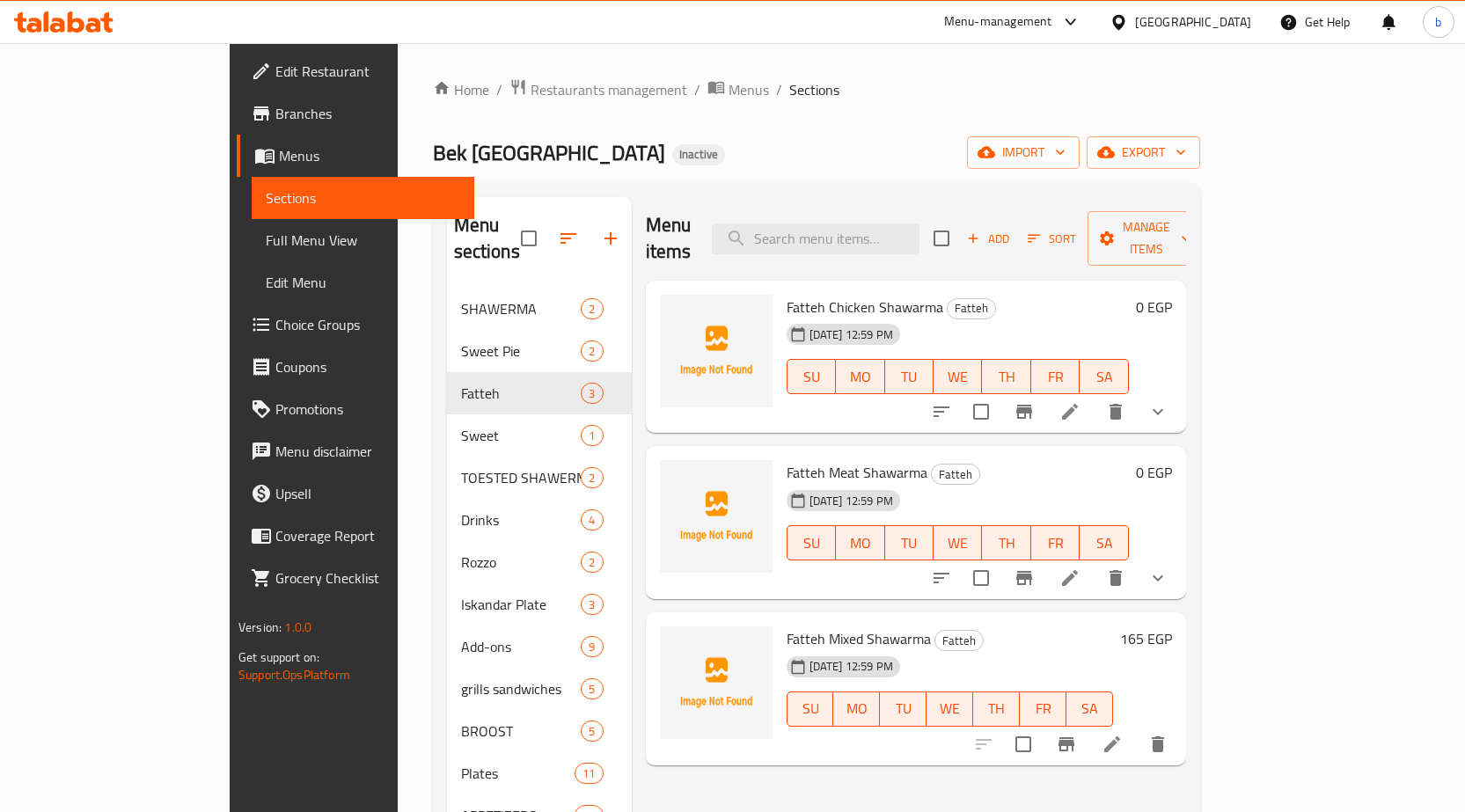
scroll to position [88, 0]
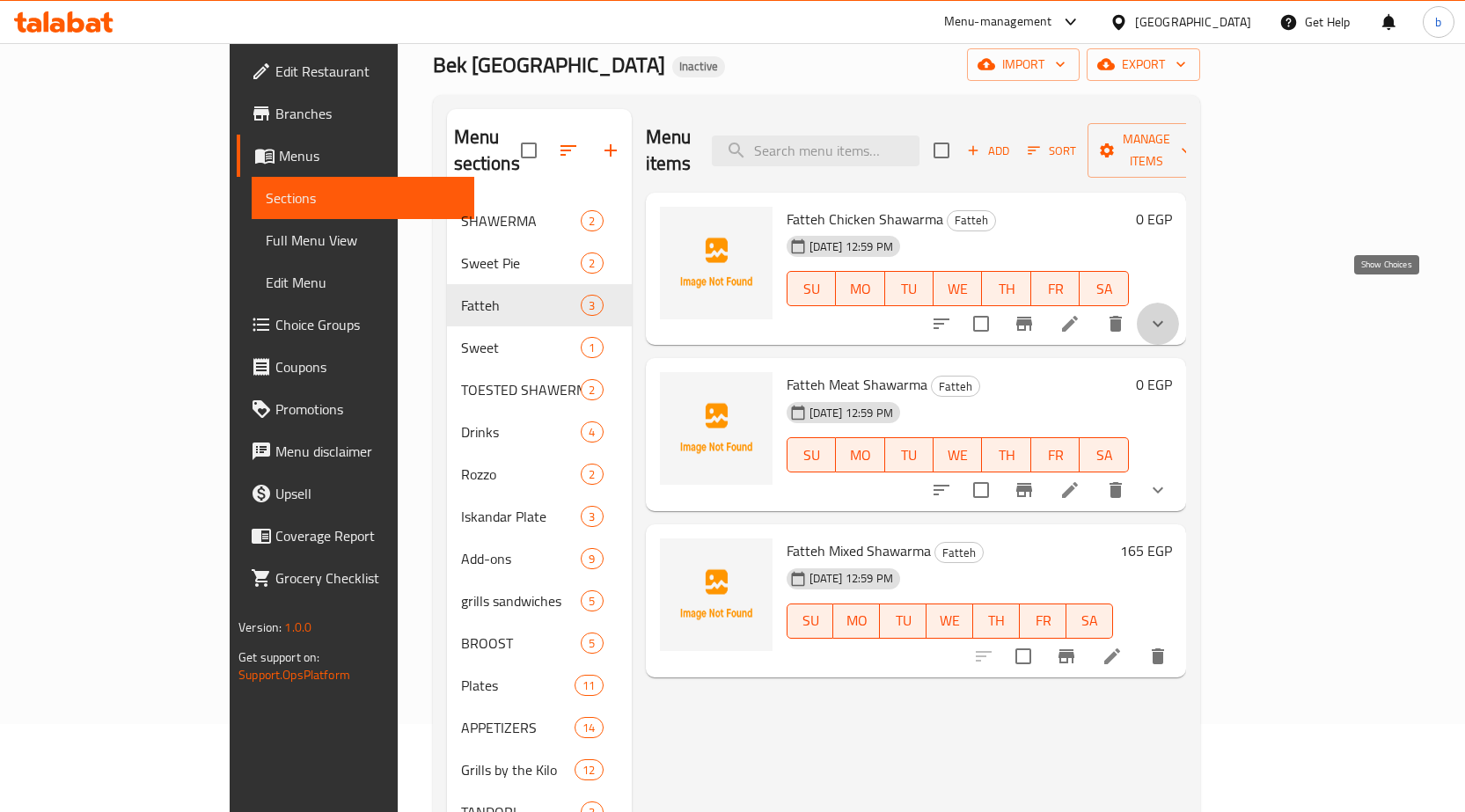
click at [1169, 314] on icon "show more" at bounding box center [1158, 324] width 21 height 21
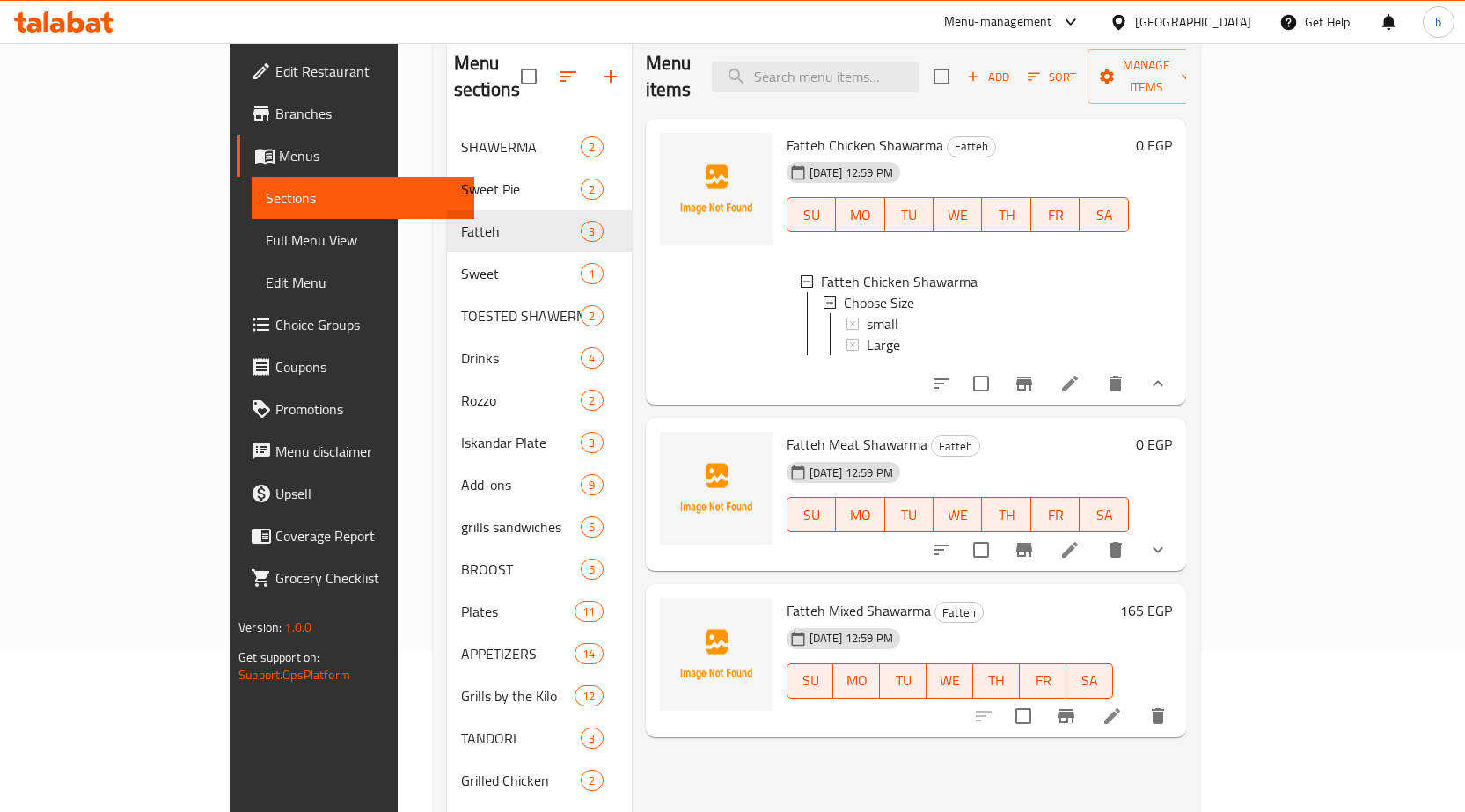
scroll to position [264, 0]
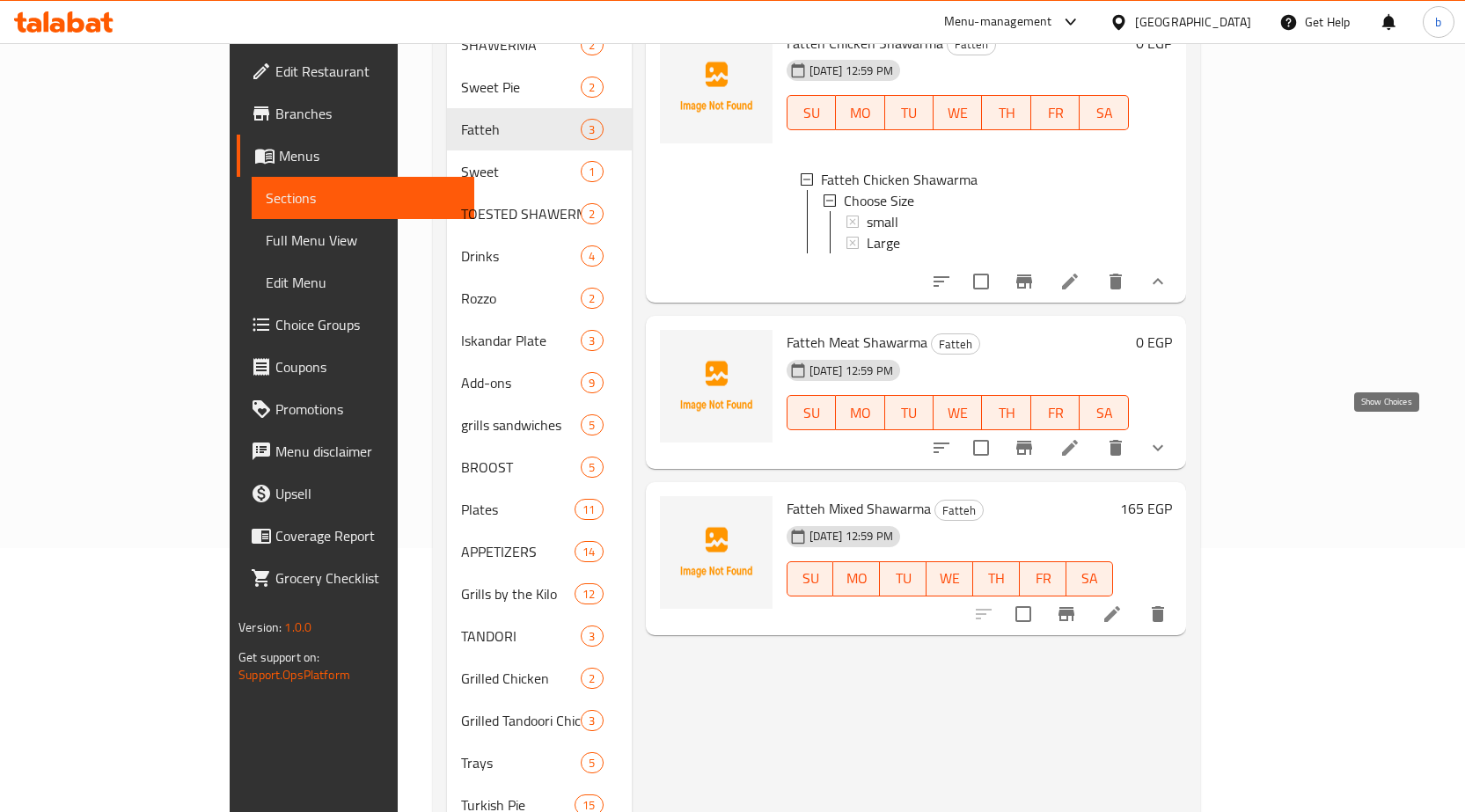
click at [1169, 440] on icon "show more" at bounding box center [1158, 448] width 21 height 21
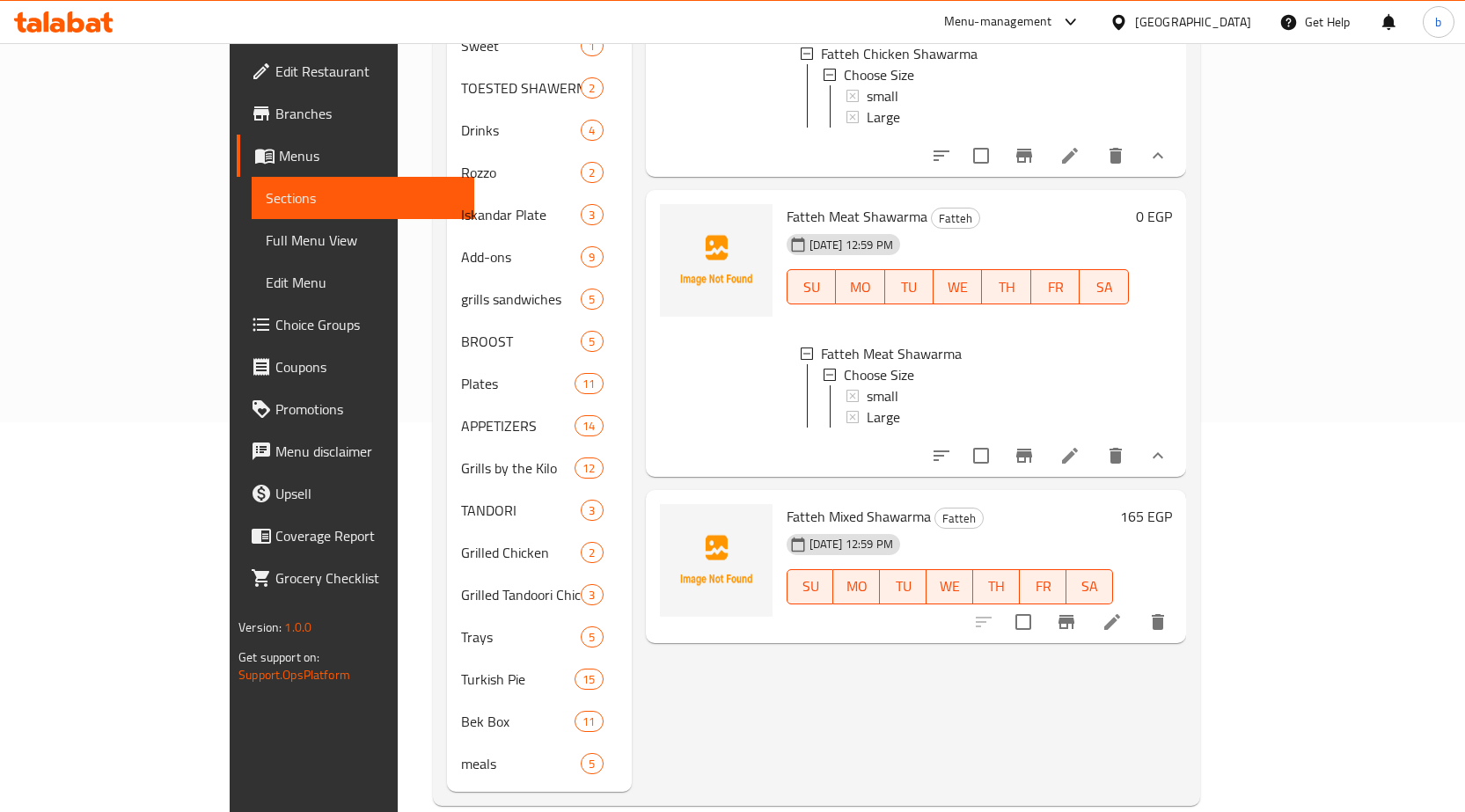
scroll to position [393, 0]
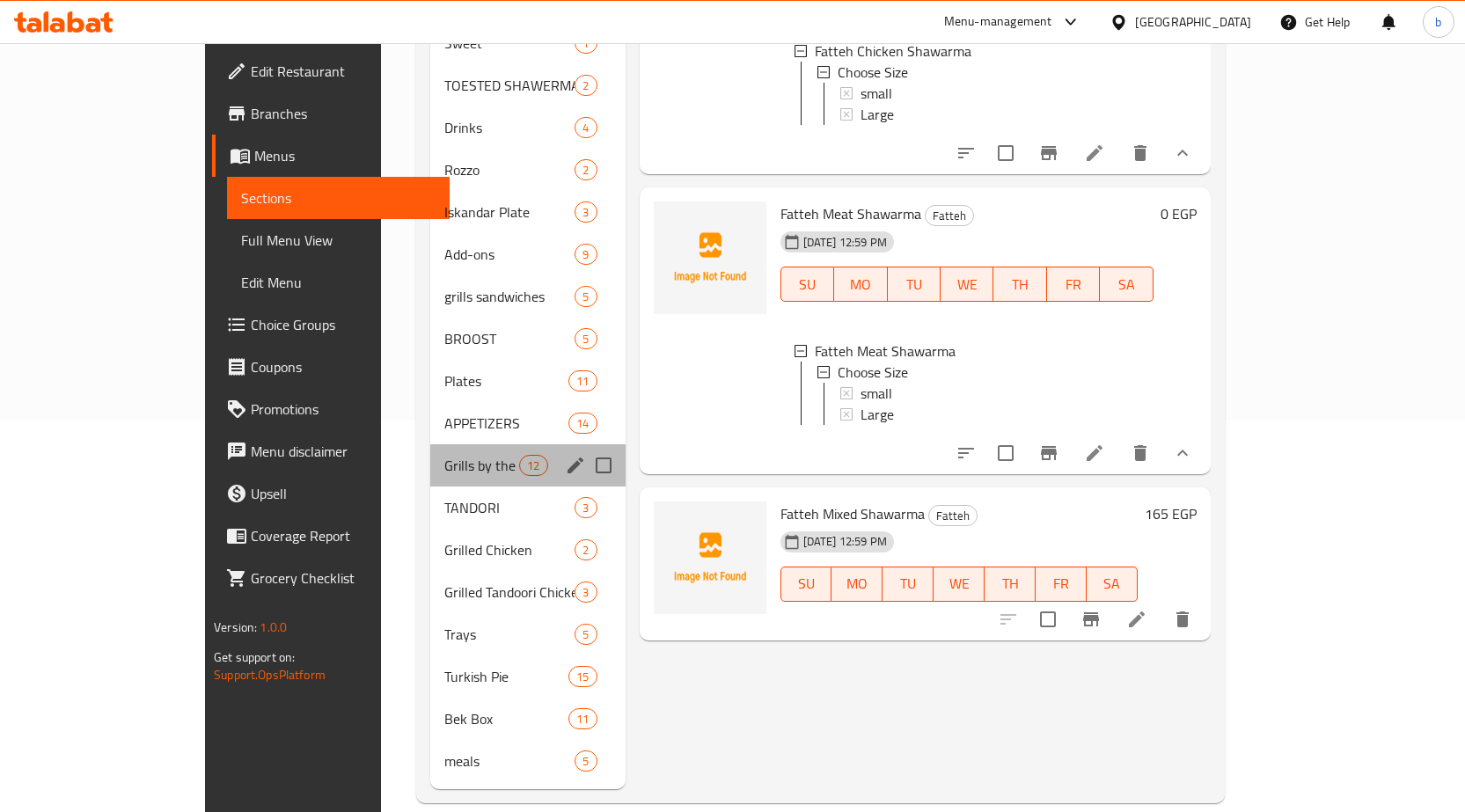
click at [430, 444] on div "Grills by the Kilo 12" at bounding box center [527, 465] width 195 height 42
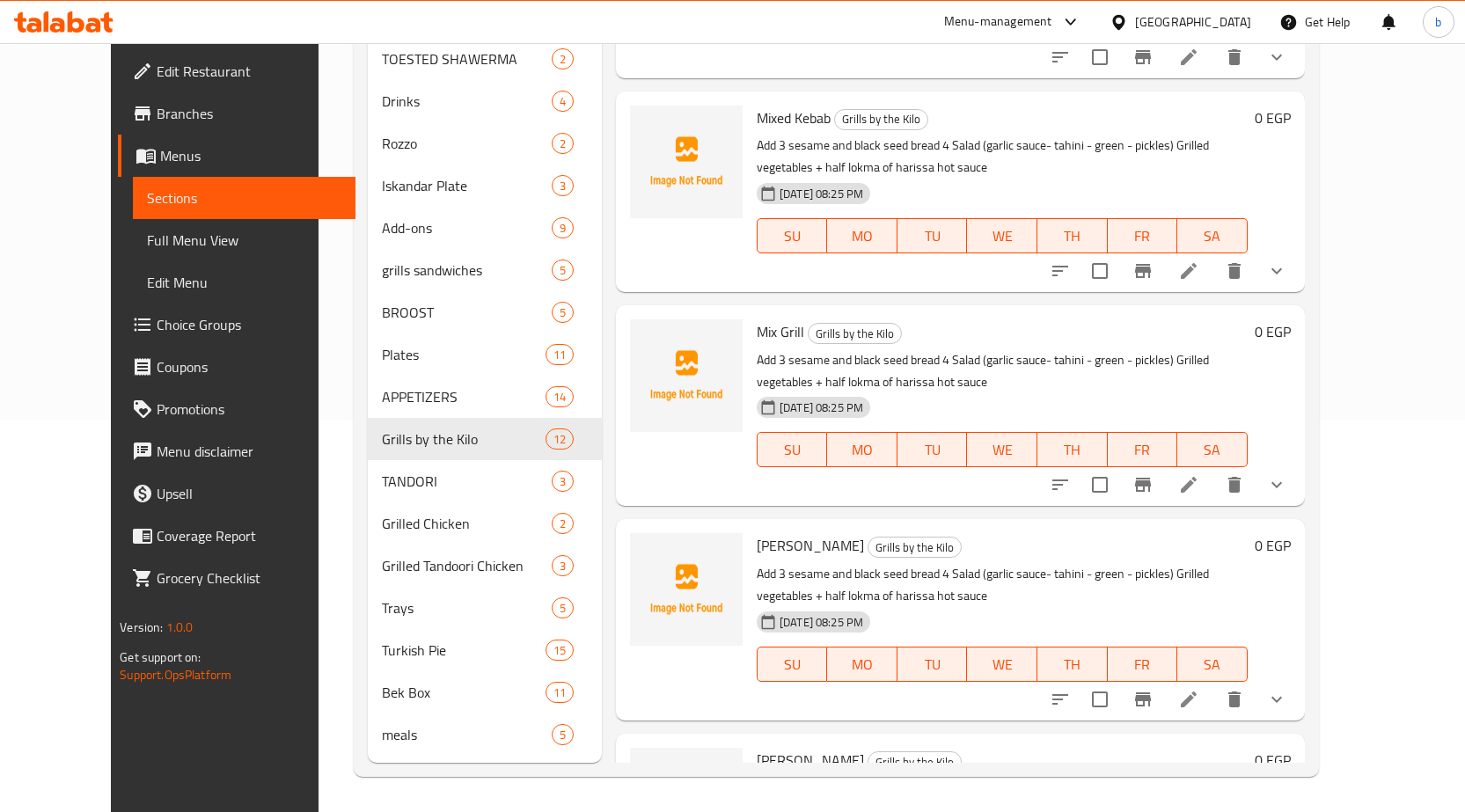
scroll to position [1655, 0]
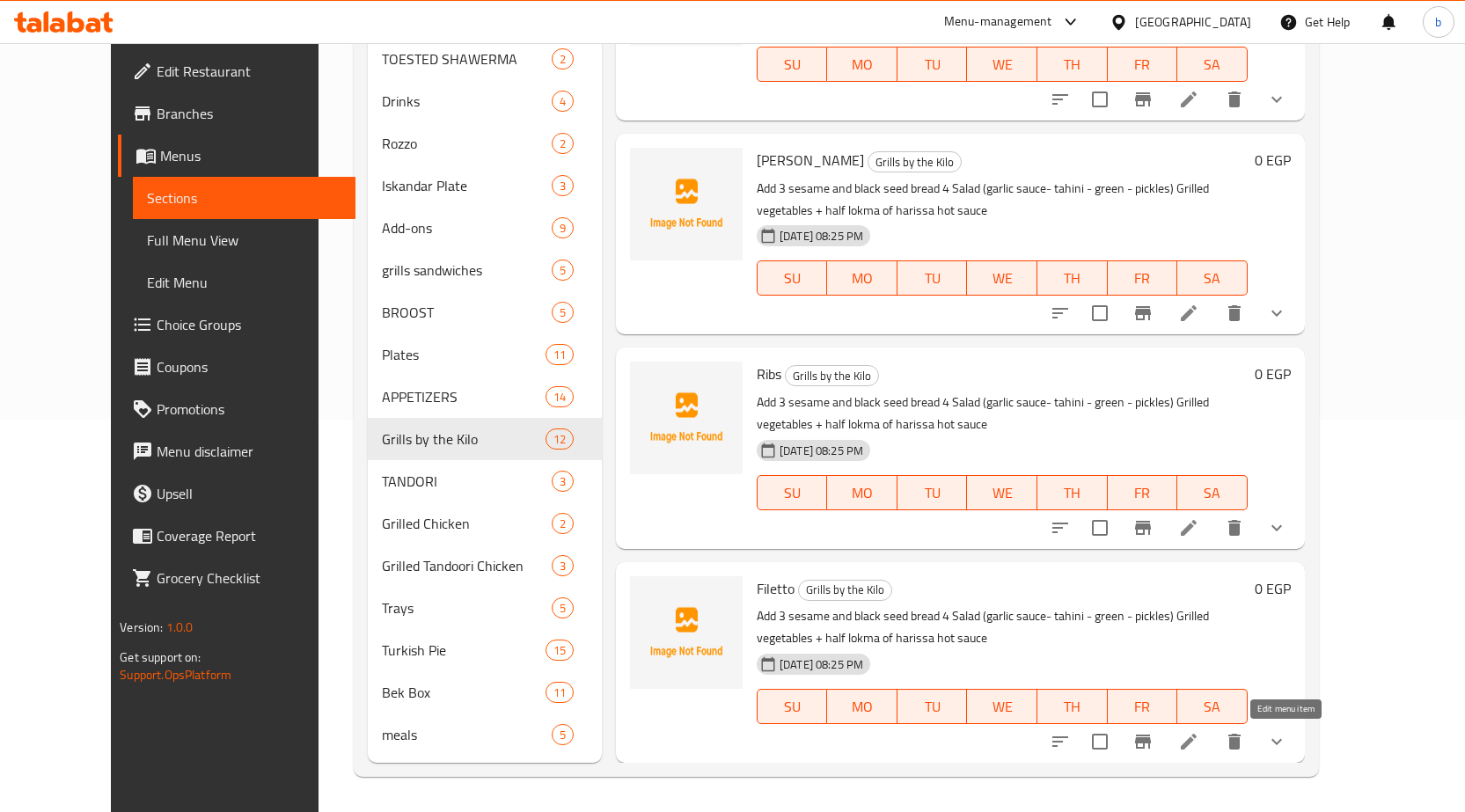
click at [1196, 743] on icon at bounding box center [1189, 741] width 16 height 16
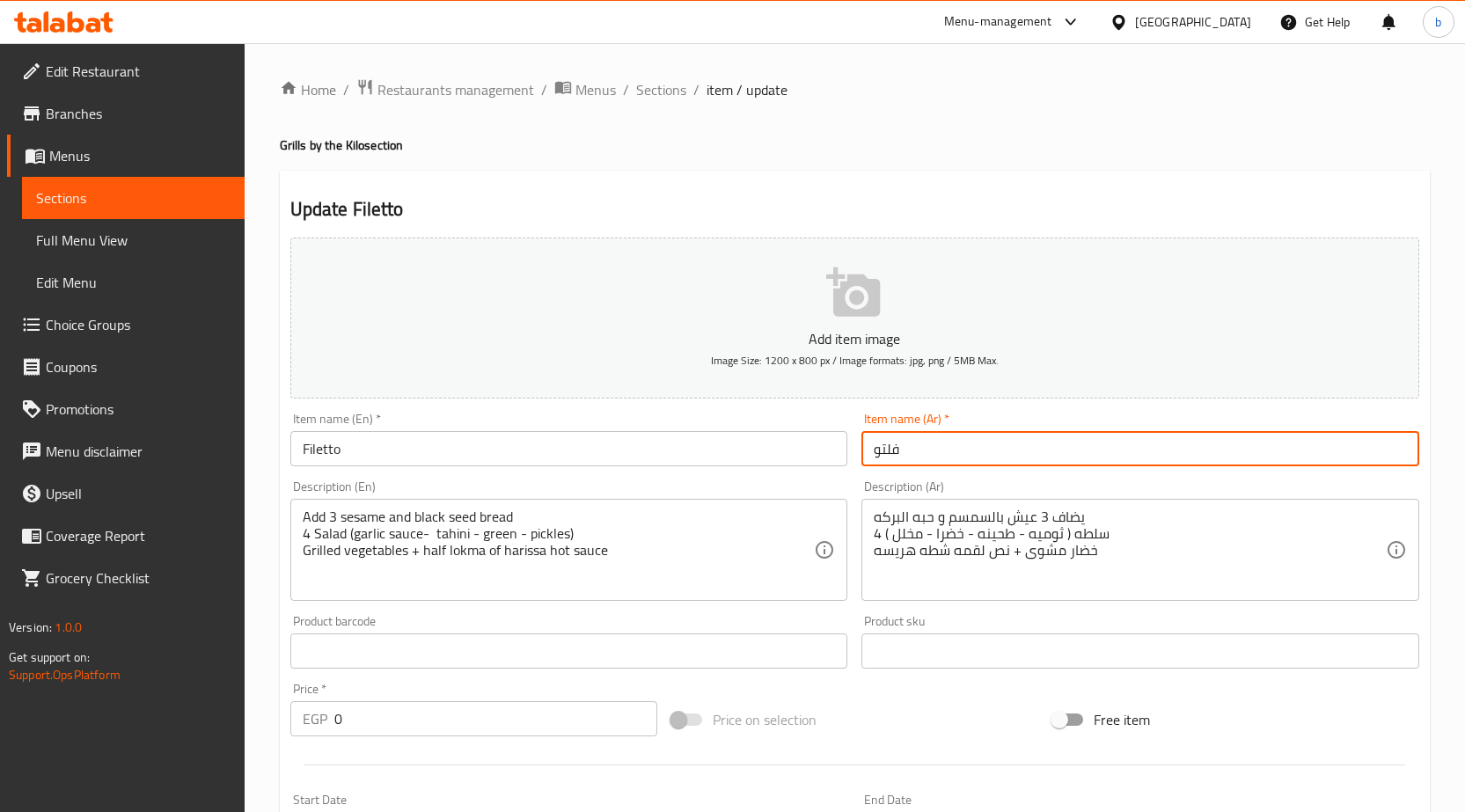
drag, startPoint x: 878, startPoint y: 444, endPoint x: 888, endPoint y: 446, distance: 10.2
click at [893, 446] on input "فلتو" at bounding box center [1140, 448] width 558 height 35
drag, startPoint x: 877, startPoint y: 446, endPoint x: 905, endPoint y: 445, distance: 28.0
click at [905, 445] on input "فلتو" at bounding box center [1140, 448] width 558 height 35
paste input "ي"
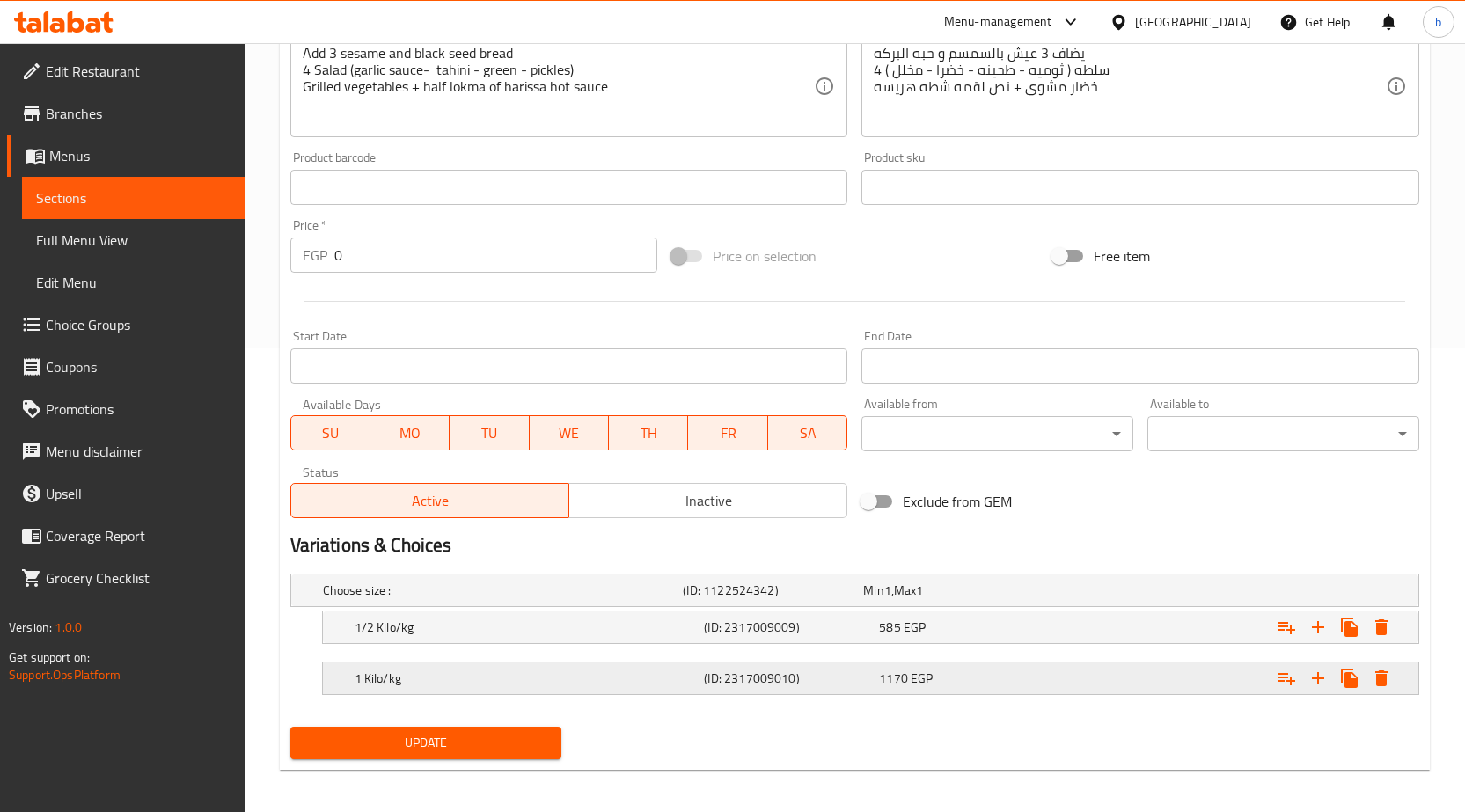
scroll to position [471, 0]
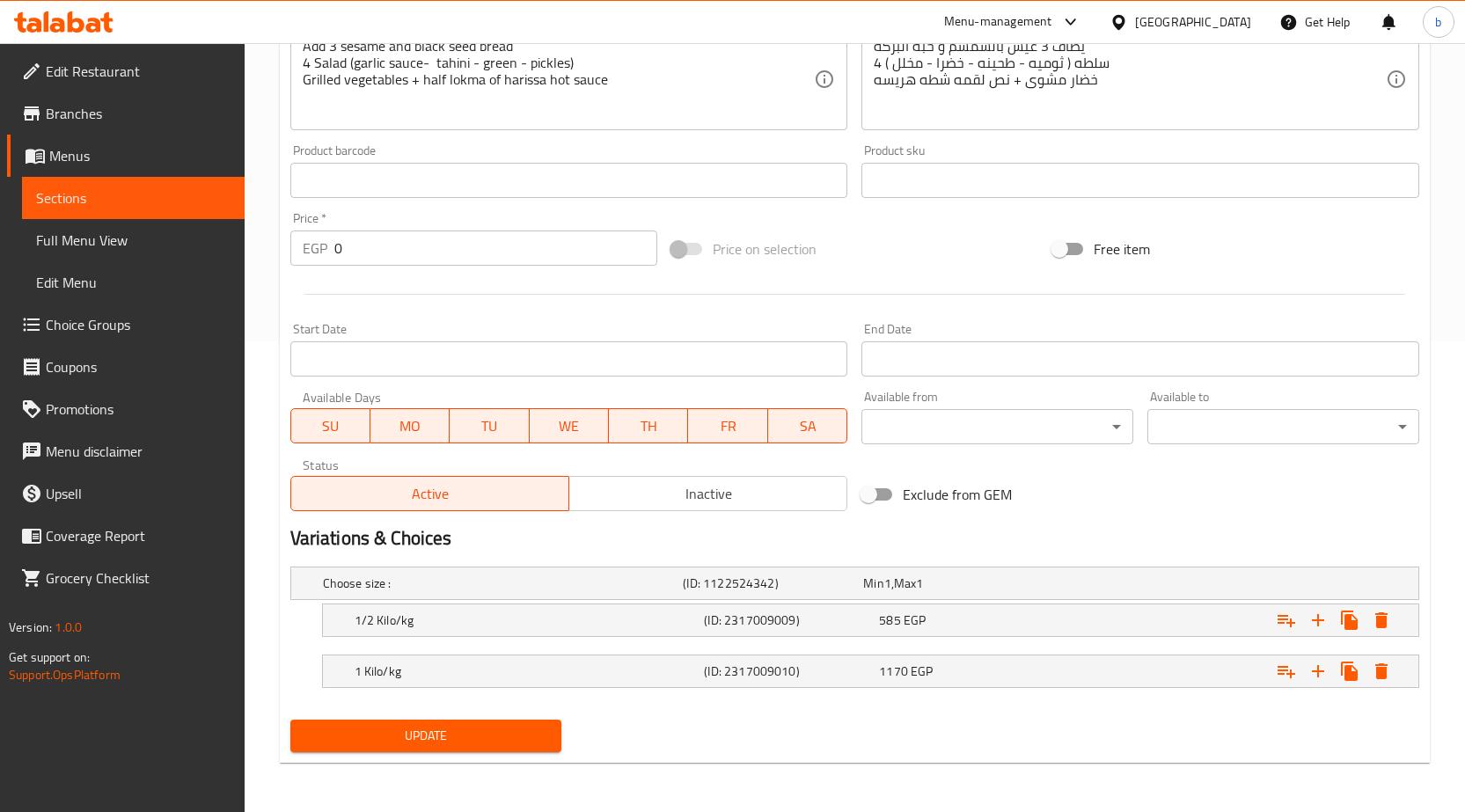
type input "فليتو"
click at [475, 741] on span "Update" at bounding box center [426, 736] width 244 height 22
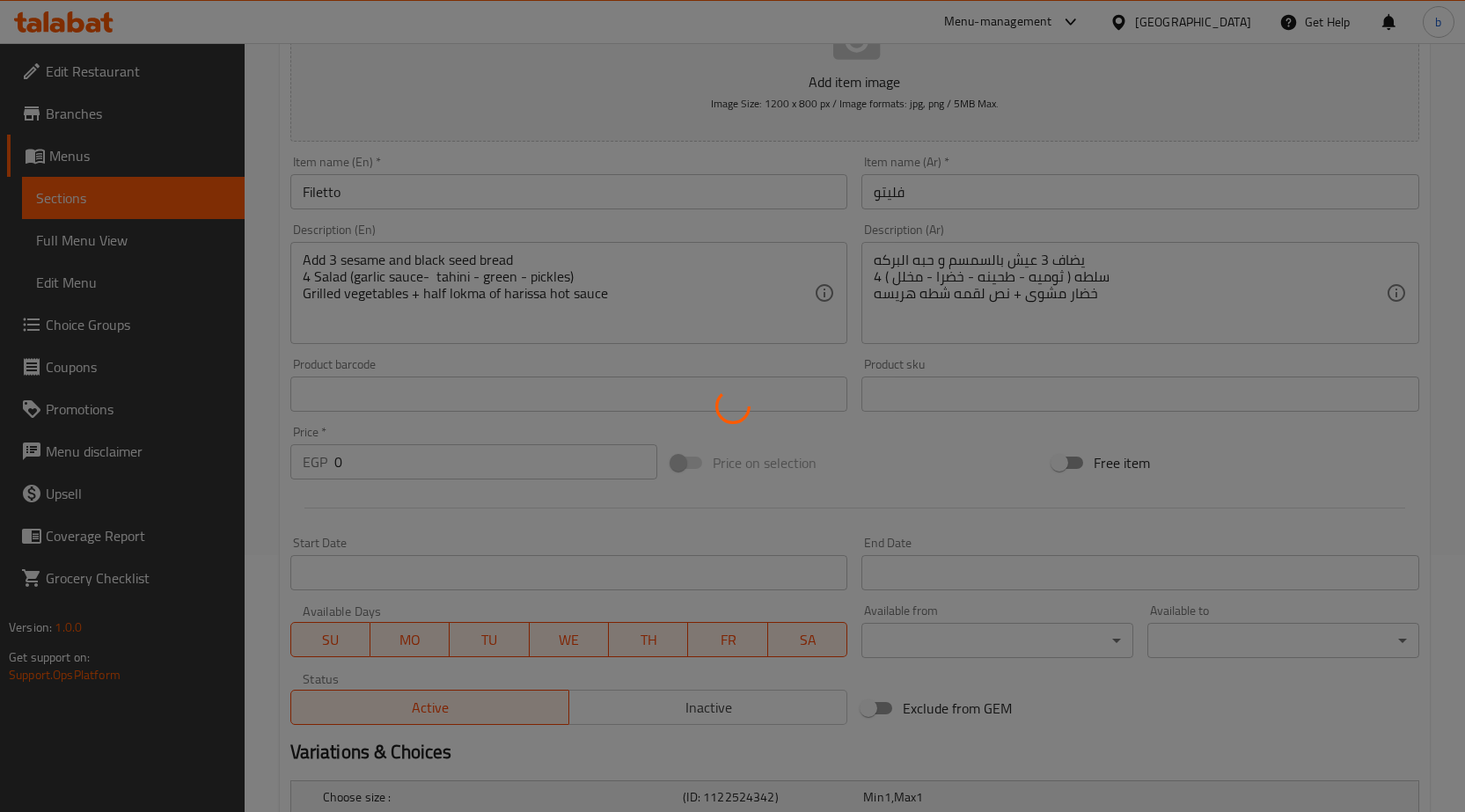
scroll to position [0, 0]
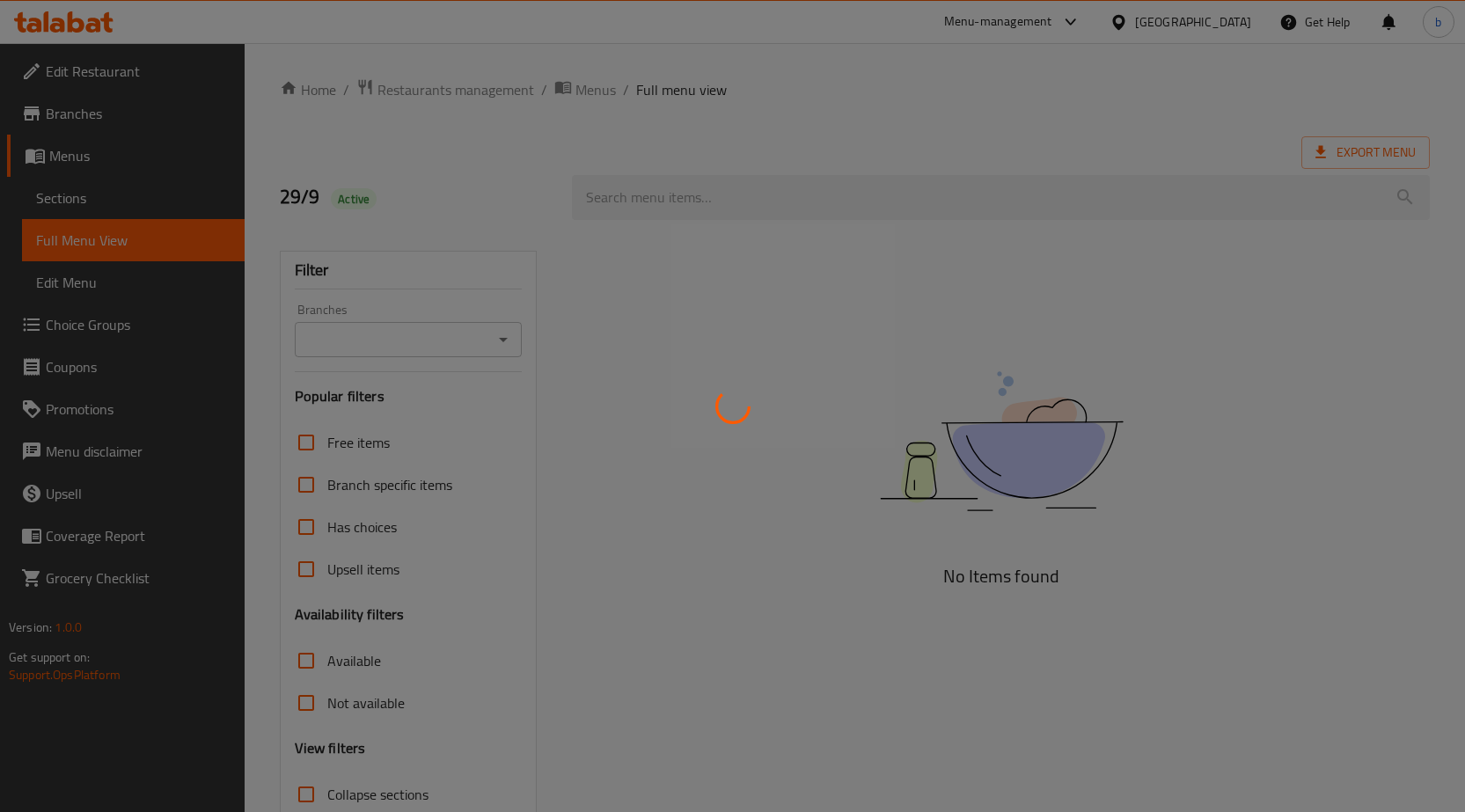
scroll to position [45, 0]
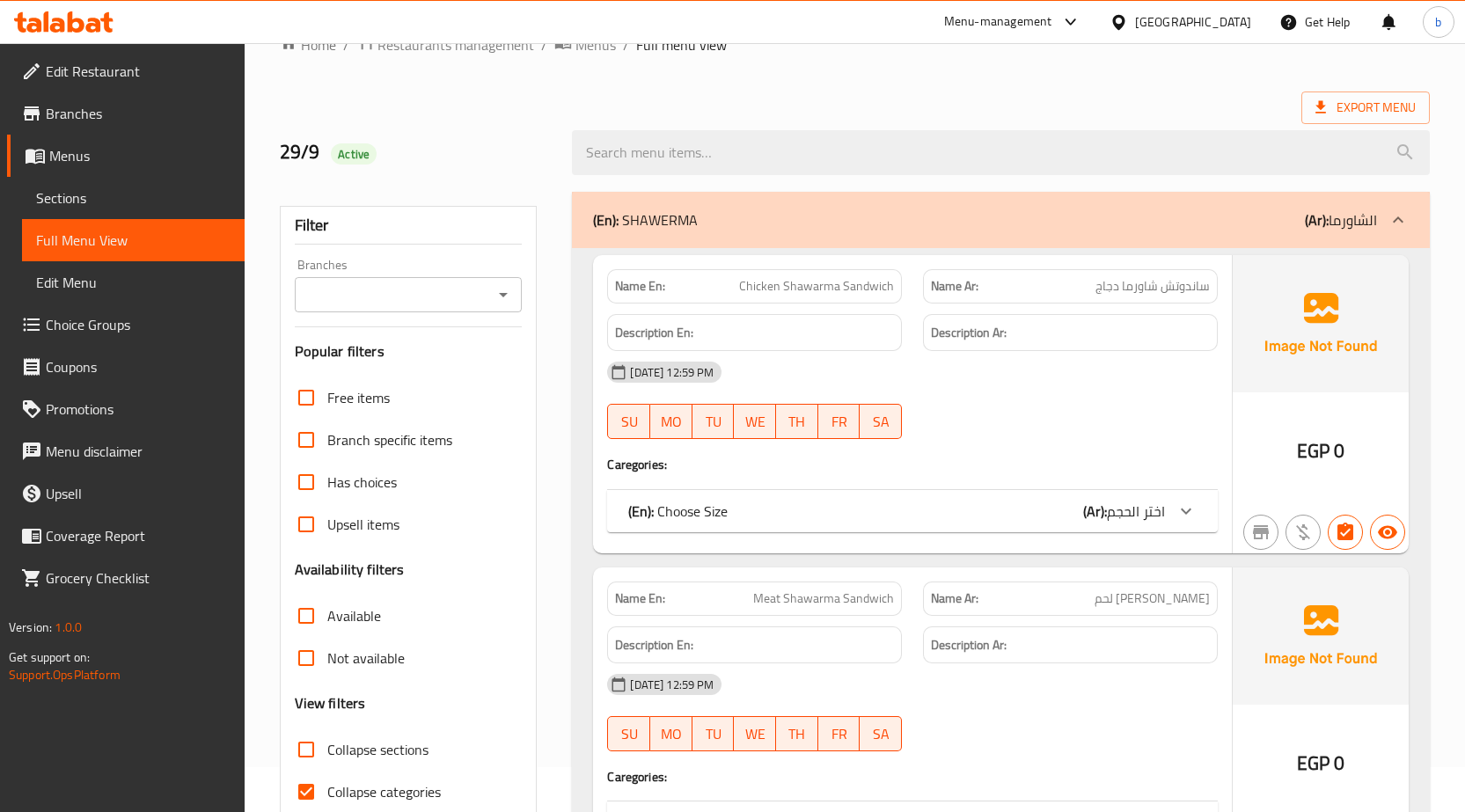
click at [296, 267] on div at bounding box center [732, 406] width 1465 height 812
click at [302, 771] on input "Collapse categories" at bounding box center [306, 792] width 42 height 42
checkbox input "false"
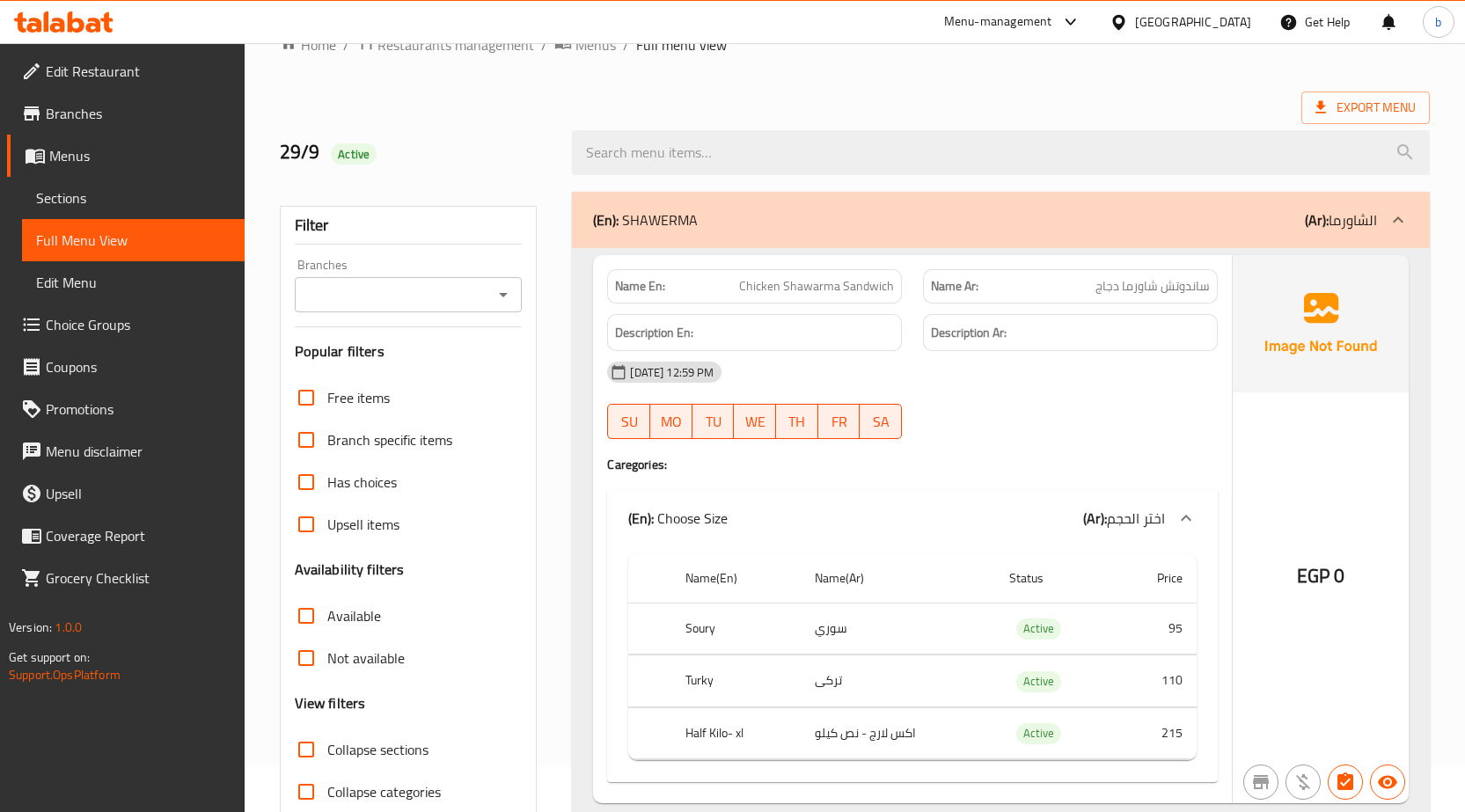
scroll to position [564, 0]
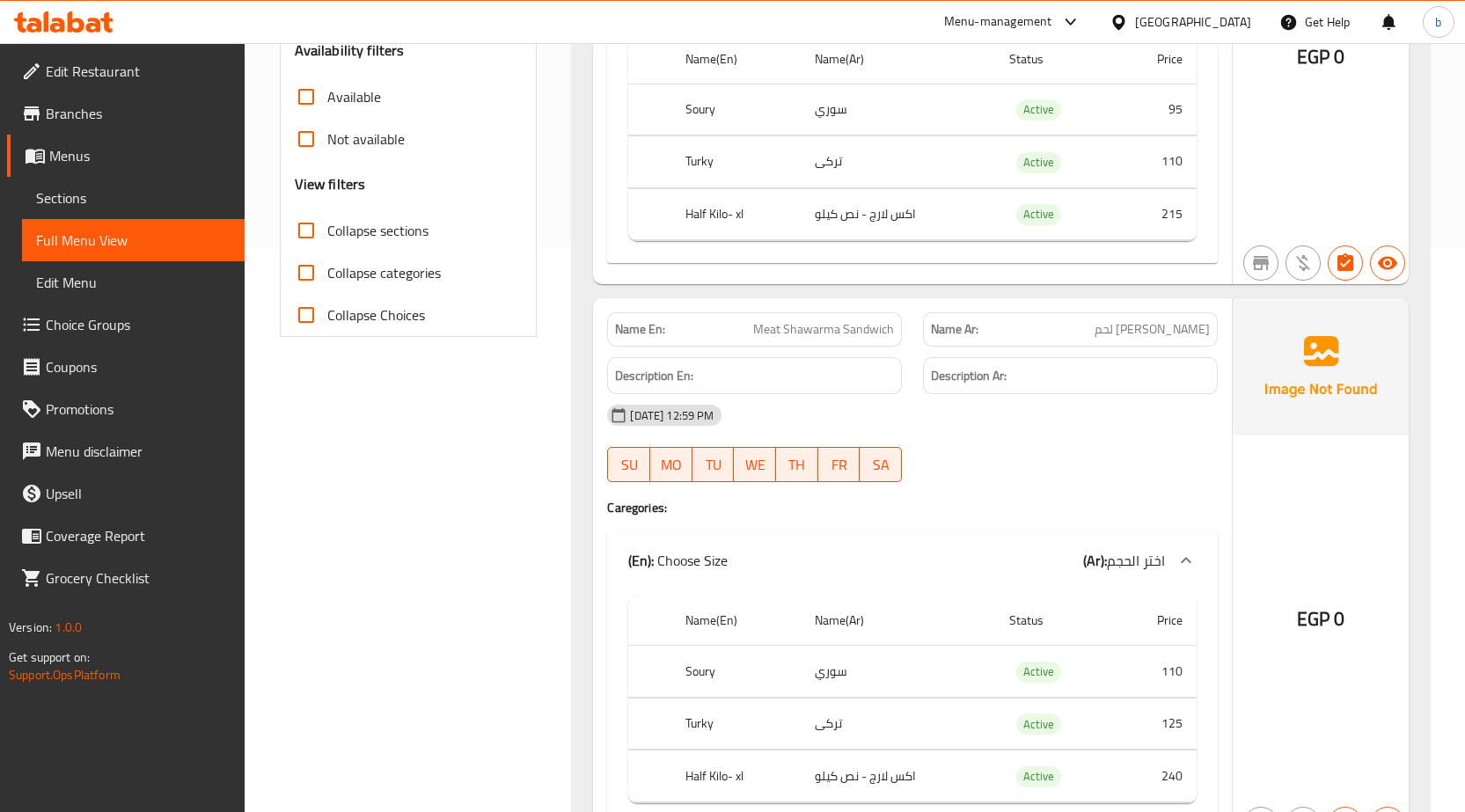
click at [306, 233] on input "Collapse sections" at bounding box center [306, 231] width 42 height 42
checkbox input "true"
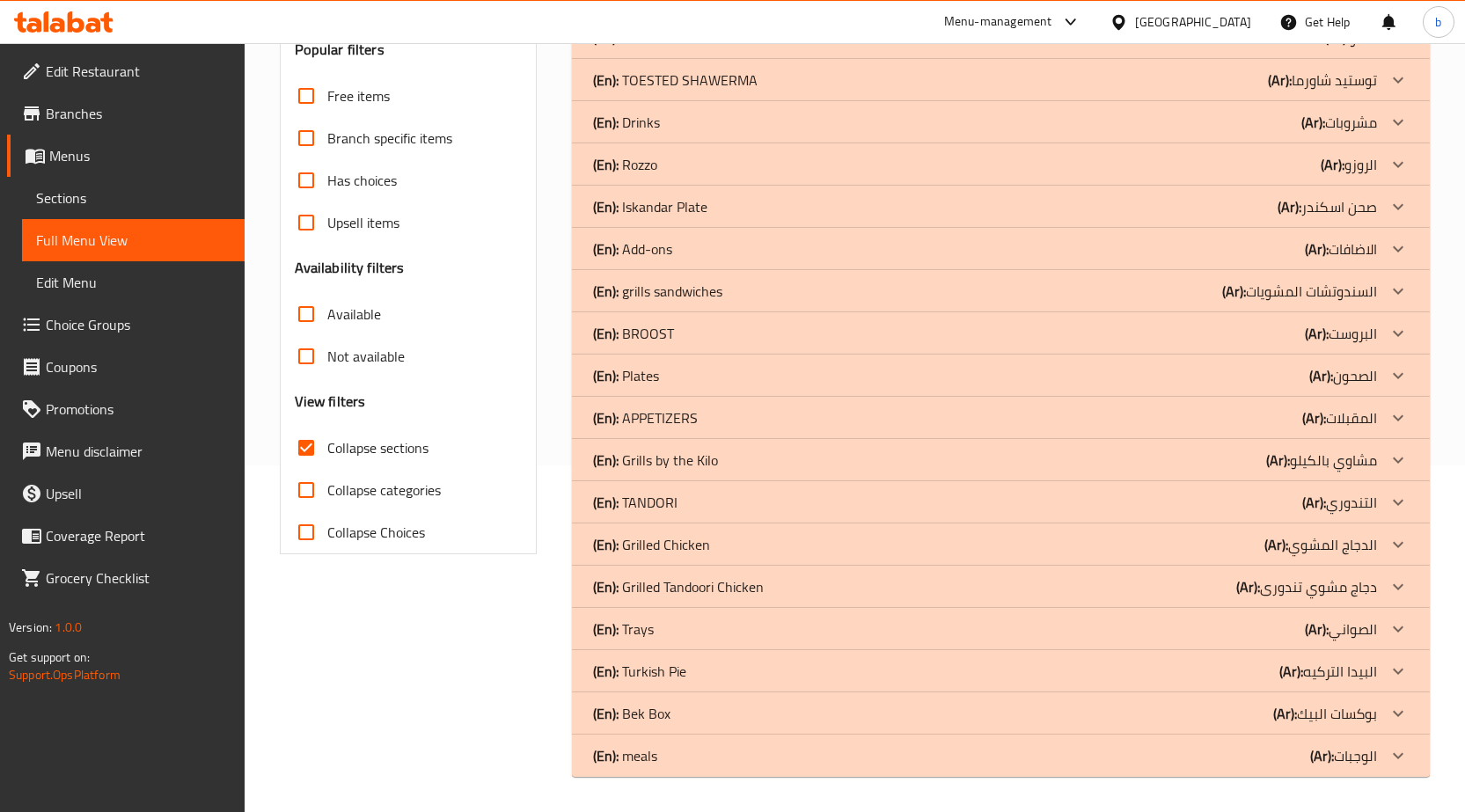
click at [304, 268] on h3 "Availability filters" at bounding box center [349, 267] width 110 height 20
click at [305, 484] on input "Collapse categories" at bounding box center [306, 490] width 42 height 42
click at [315, 491] on input "Collapse categories" at bounding box center [306, 490] width 42 height 42
checkbox input "false"
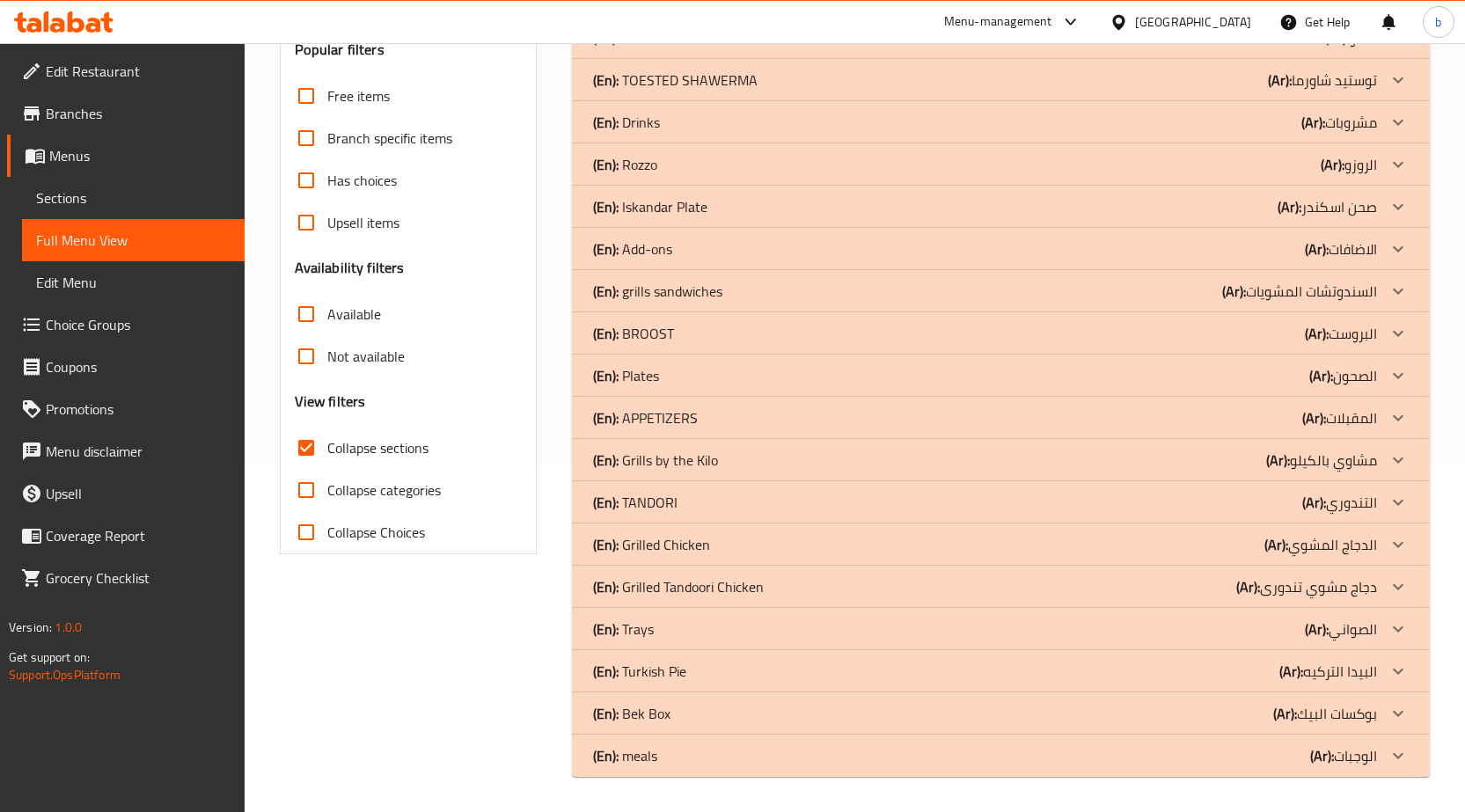
click at [1400, 761] on icon at bounding box center [1398, 756] width 21 height 21
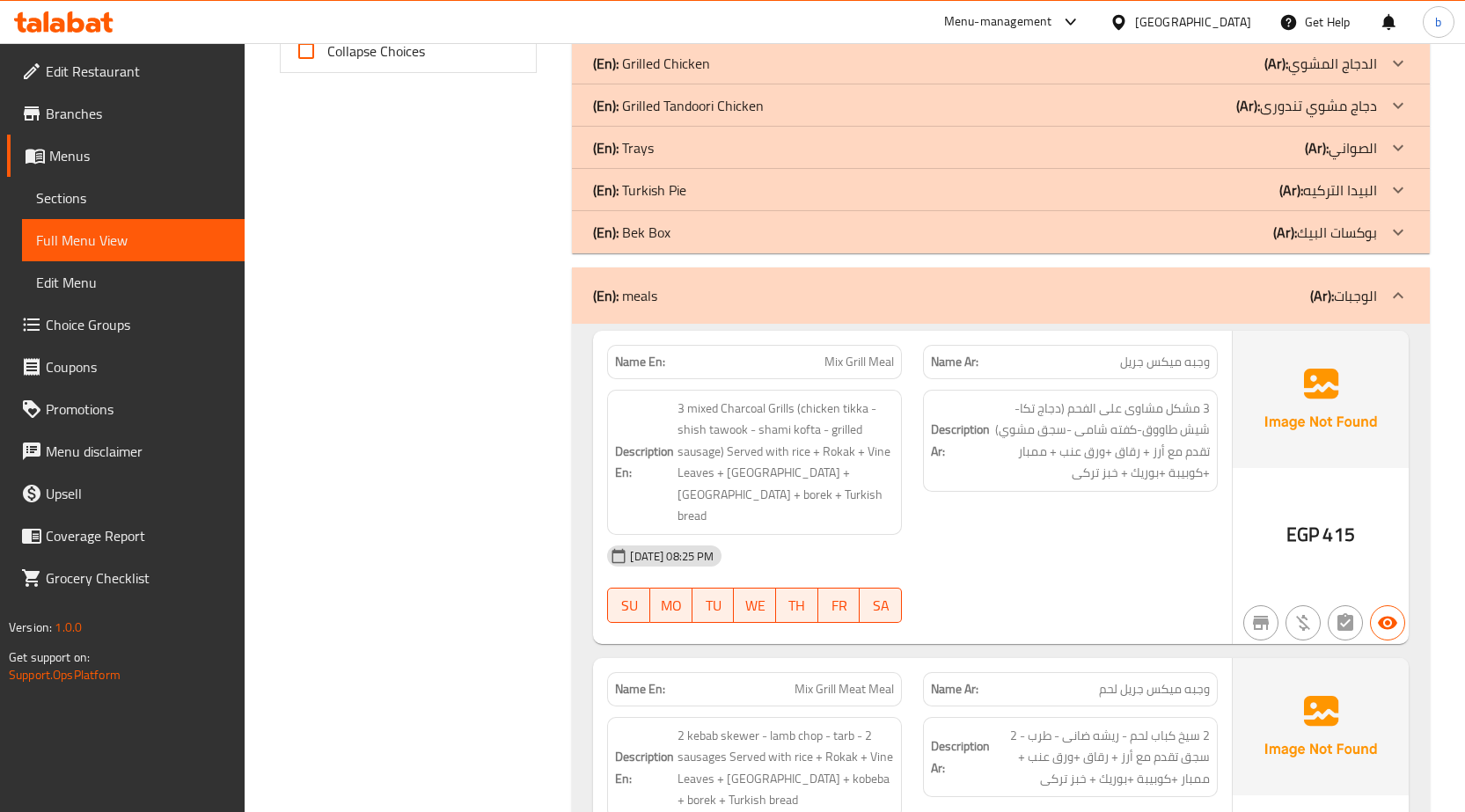
scroll to position [636, 0]
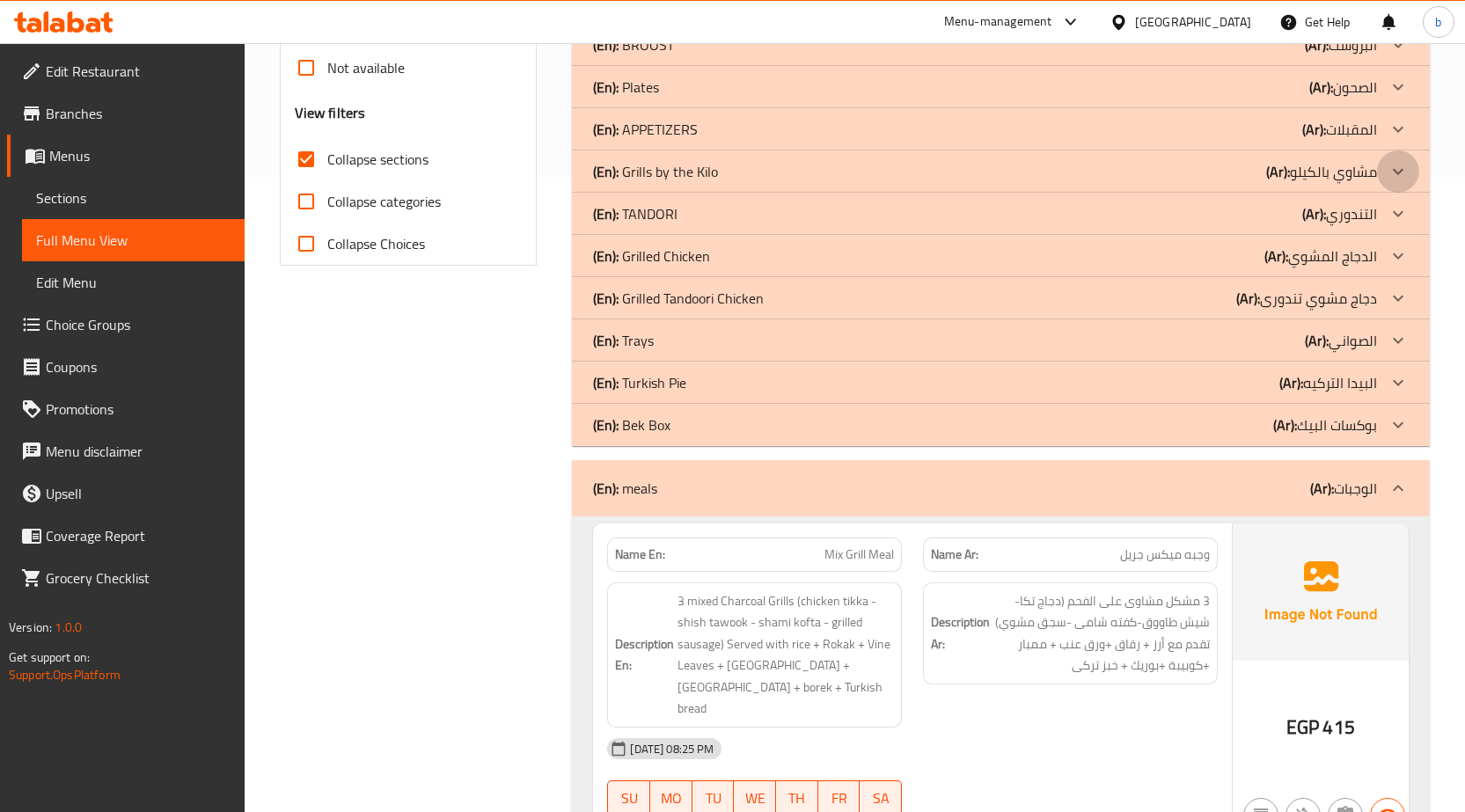
click at [1391, 175] on icon at bounding box center [1398, 172] width 21 height 21
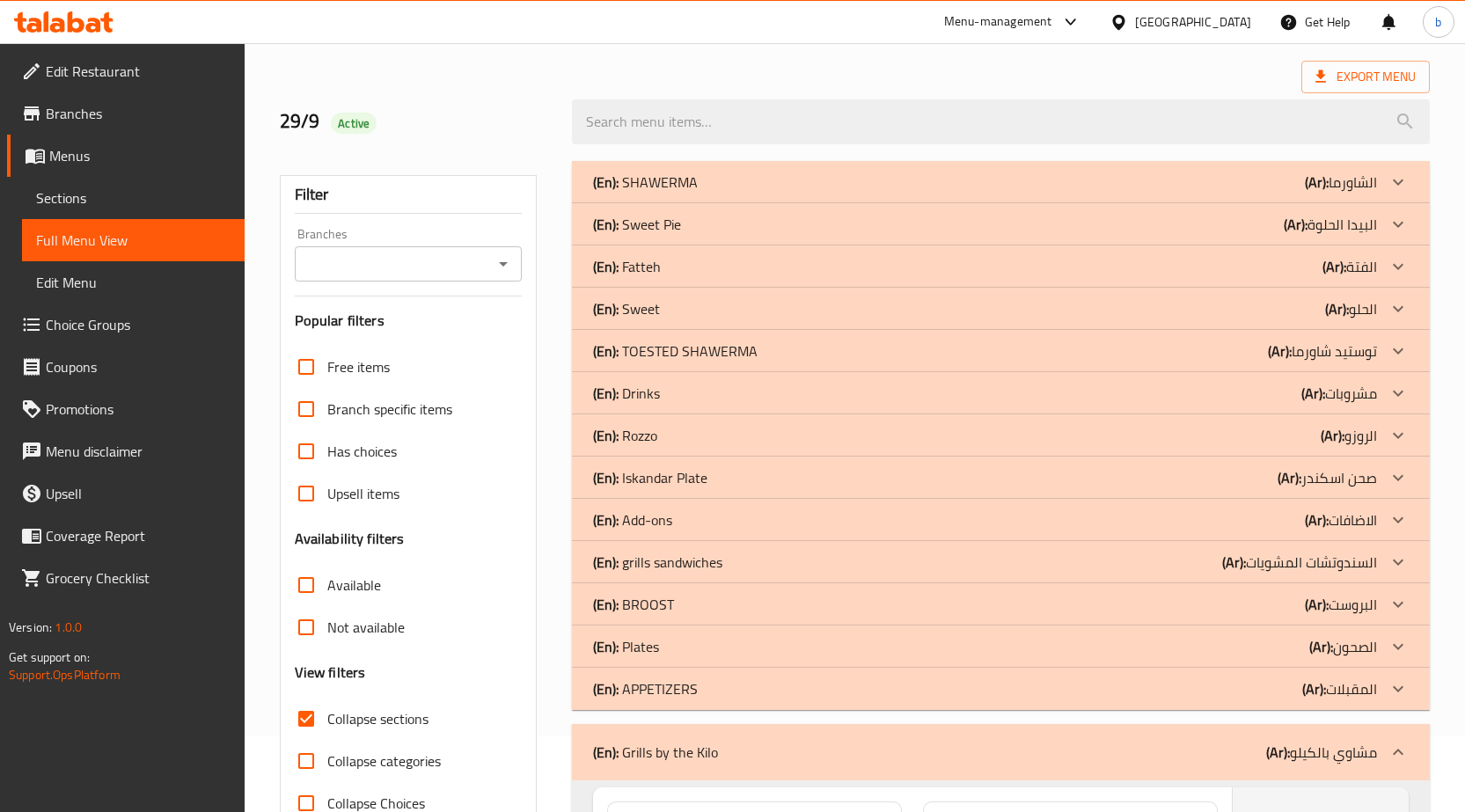
scroll to position [0, 0]
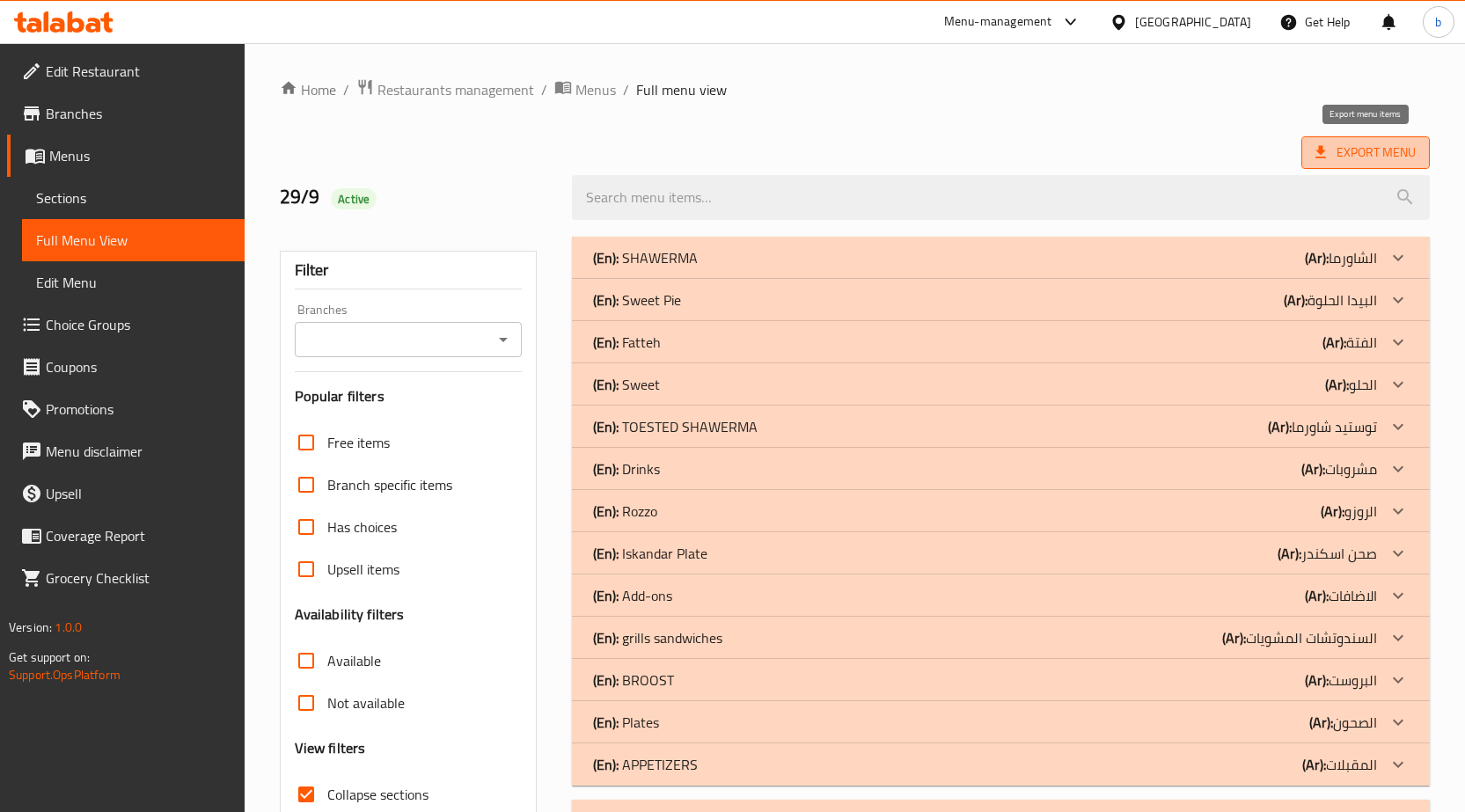
click at [1374, 142] on span "Export Menu" at bounding box center [1365, 152] width 100 height 22
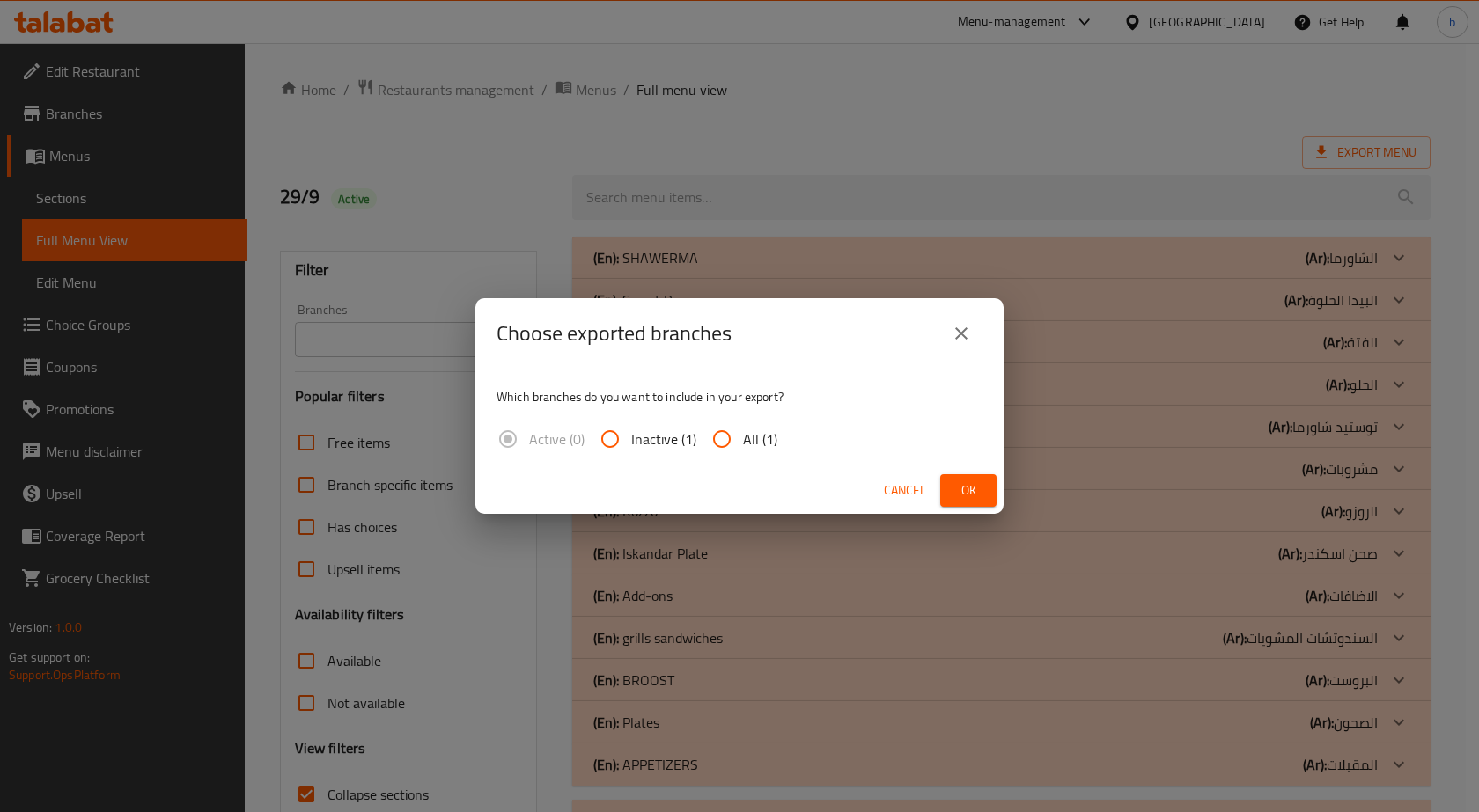
click at [728, 439] on input "All (1)" at bounding box center [722, 438] width 42 height 42
radio input "true"
click at [960, 497] on span "Ok" at bounding box center [969, 490] width 29 height 22
